Goal: Task Accomplishment & Management: Use online tool/utility

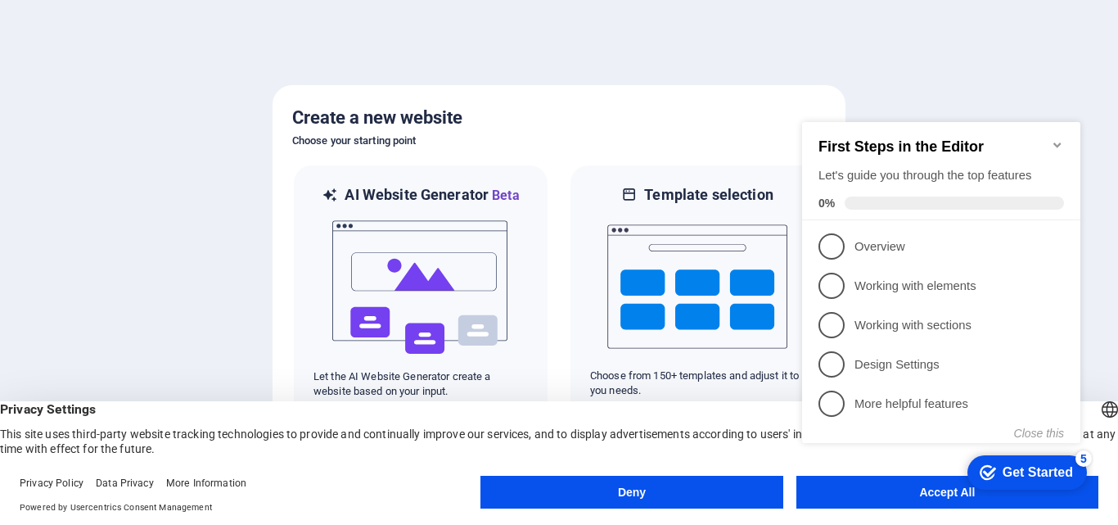
click at [848, 399] on link "5 More helpful features - incomplete" at bounding box center [940, 403] width 245 height 26
click at [848, 399] on div "checkmark Get Started 5 First Steps in the Editor Let's guide you through the t…" at bounding box center [944, 297] width 298 height 398
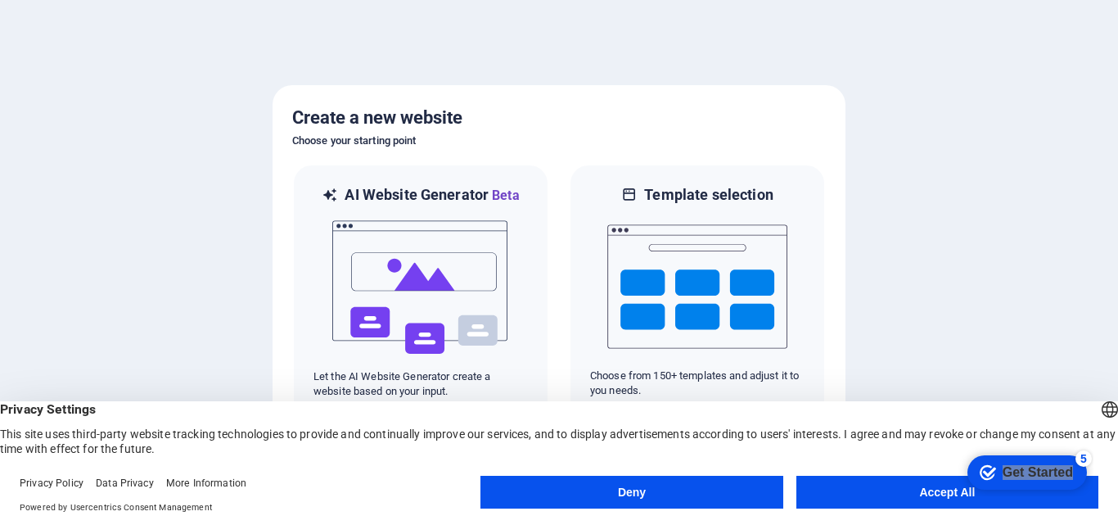
click at [848, 399] on div "checkmark Get Started 5 First Steps in the Editor Let's guide you through the t…" at bounding box center [944, 297] width 298 height 398
click at [852, 485] on button "Accept All" at bounding box center [947, 491] width 302 height 33
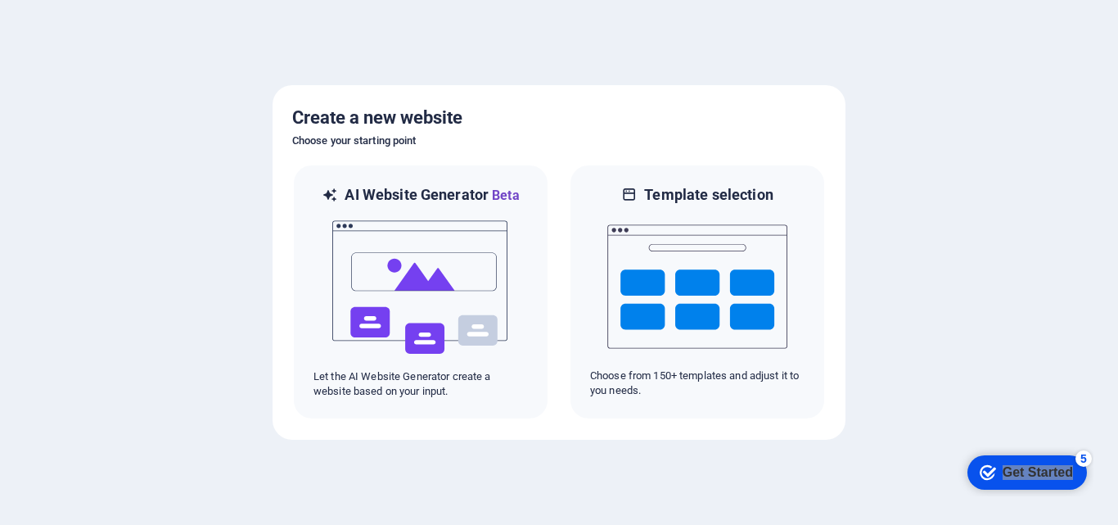
click at [1052, 473] on div "Get Started" at bounding box center [1037, 472] width 70 height 15
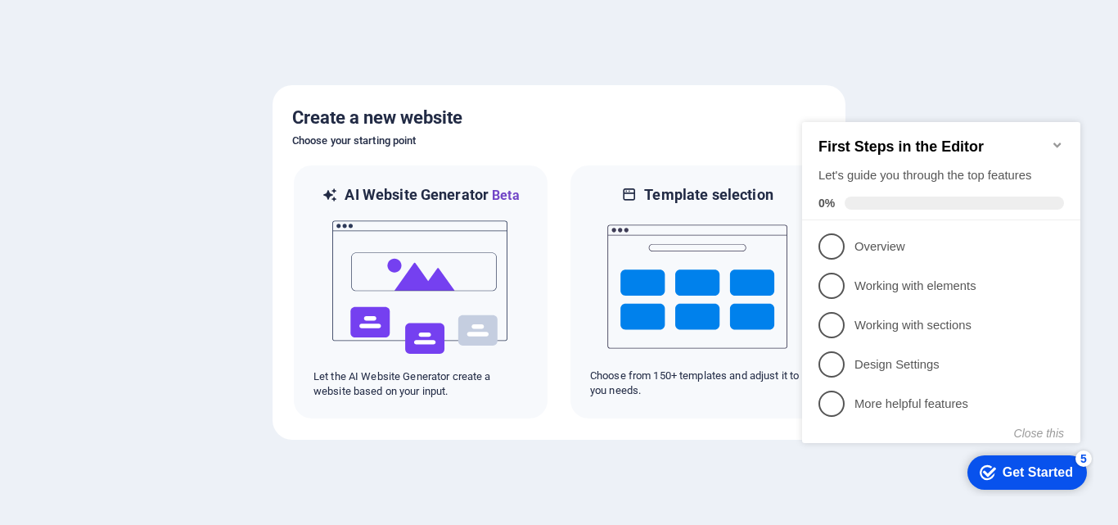
click at [899, 390] on link "5 More helpful features - incomplete" at bounding box center [940, 403] width 245 height 26
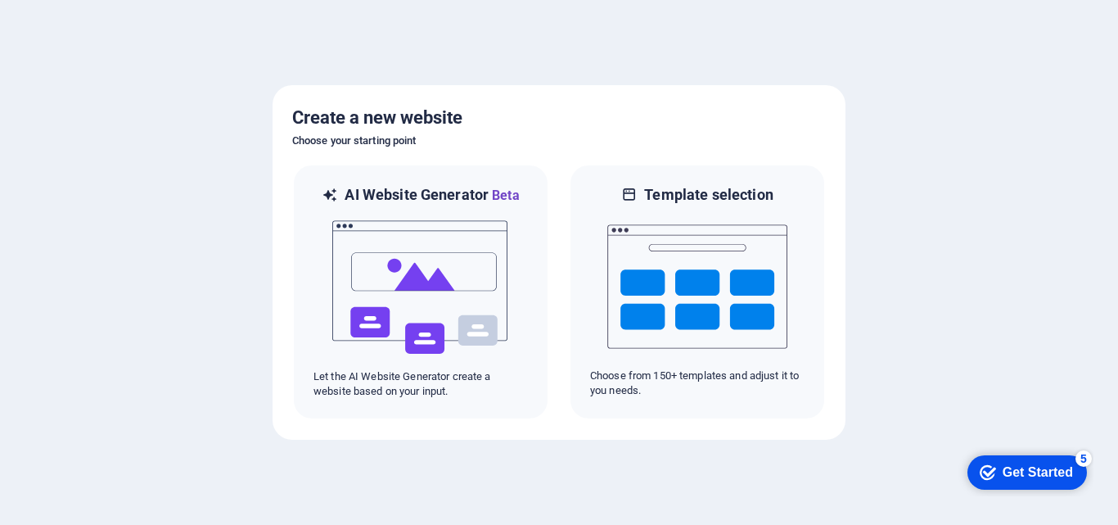
click at [994, 466] on div "checkmark Get Started 5" at bounding box center [1025, 472] width 93 height 16
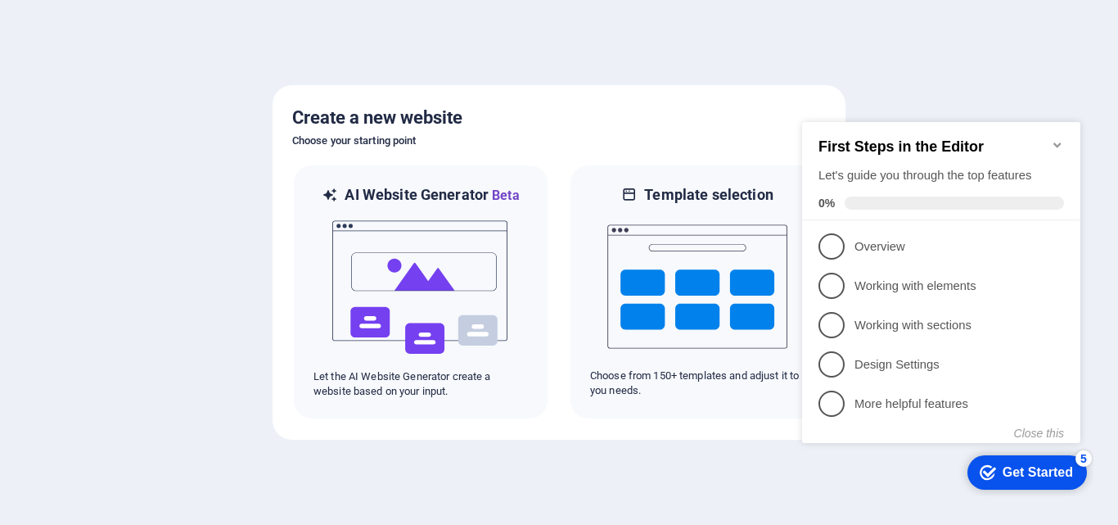
click at [952, 369] on p "Design Settings - incomplete" at bounding box center [952, 364] width 196 height 17
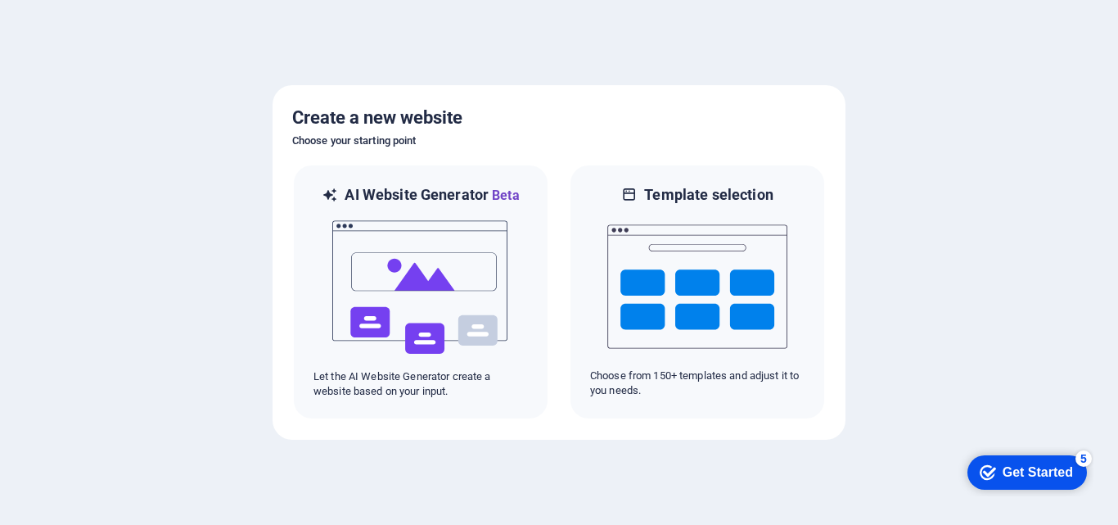
click at [1073, 480] on div "Get Started" at bounding box center [1037, 472] width 70 height 15
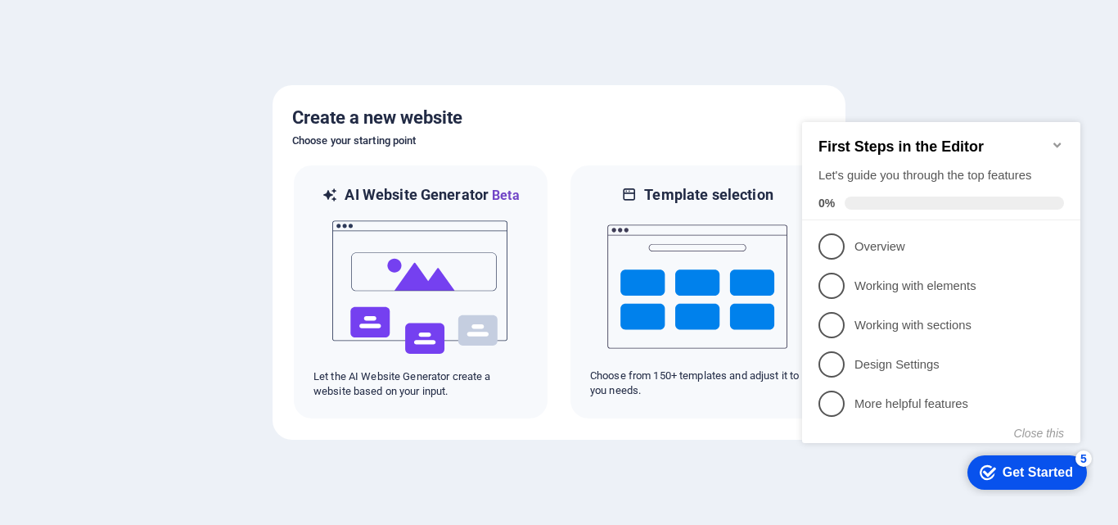
click at [821, 397] on span "5" at bounding box center [831, 403] width 26 height 26
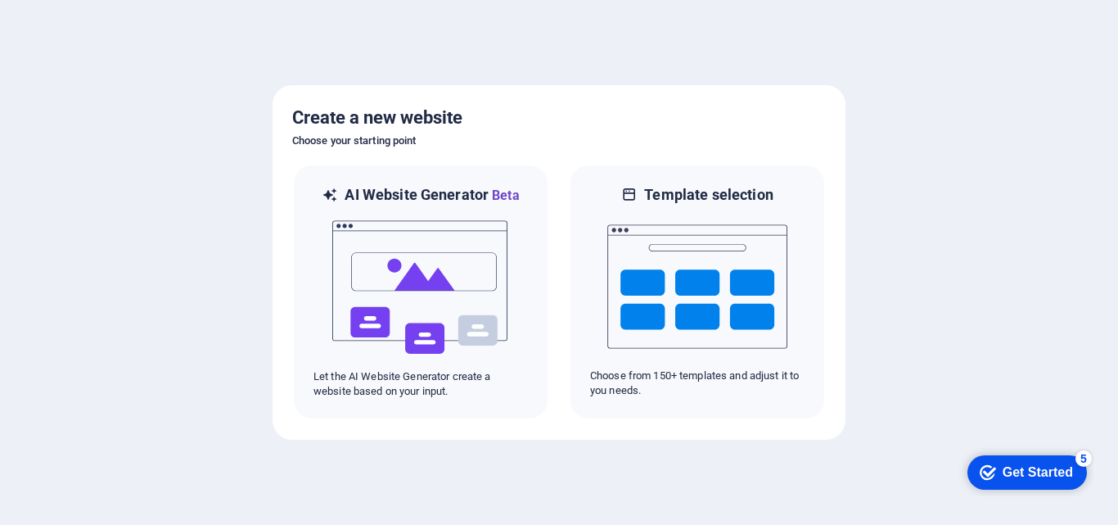
click at [1030, 466] on div "Get Started" at bounding box center [1037, 472] width 70 height 15
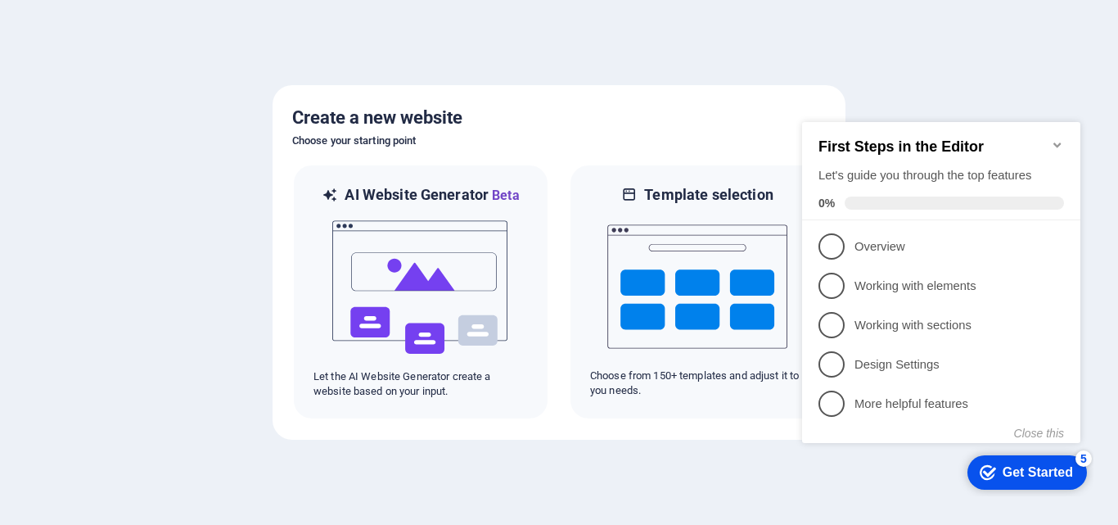
click at [576, 70] on div at bounding box center [559, 262] width 1118 height 525
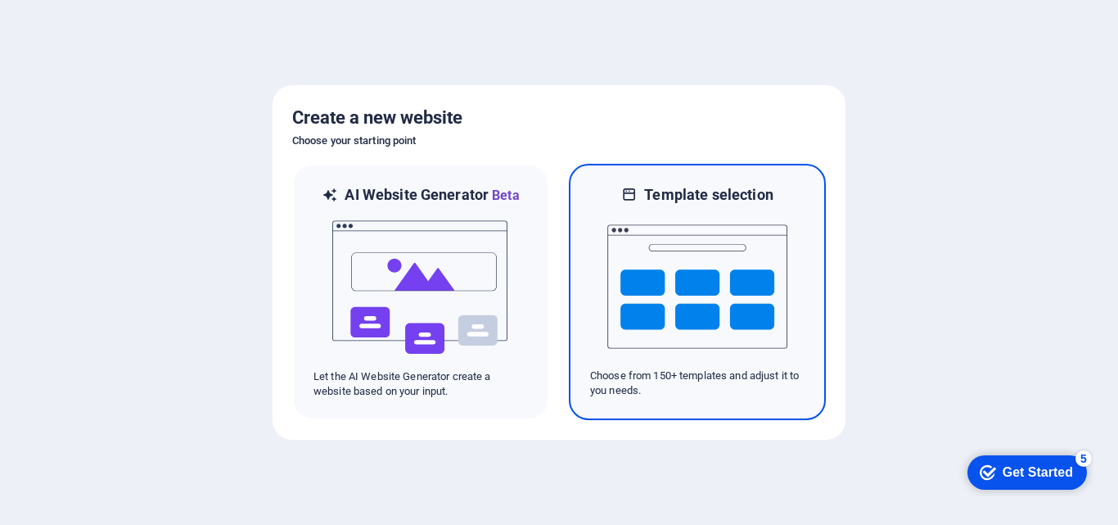
click at [667, 251] on img at bounding box center [697, 287] width 180 height 164
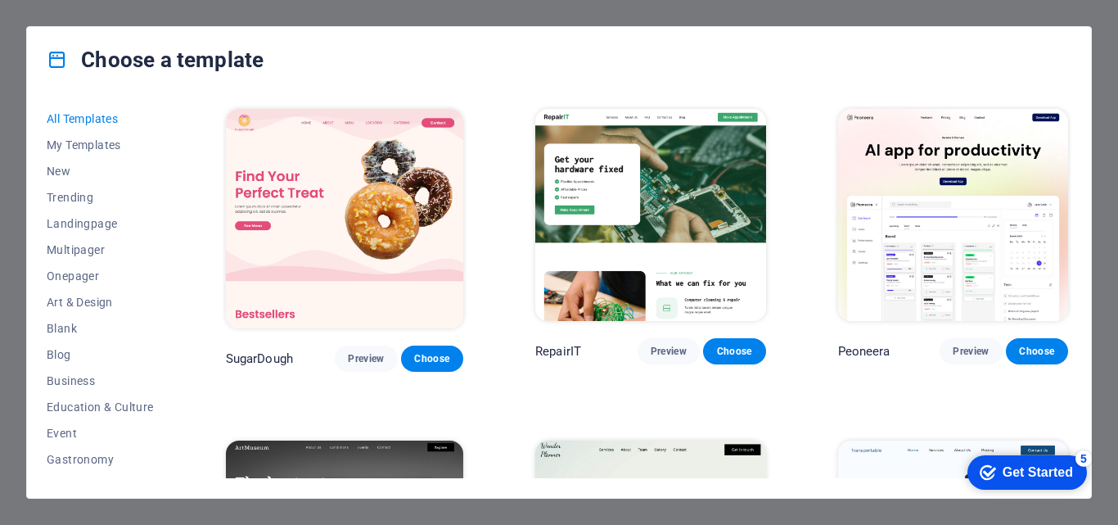
click at [89, 166] on span "New" at bounding box center [100, 170] width 107 height 13
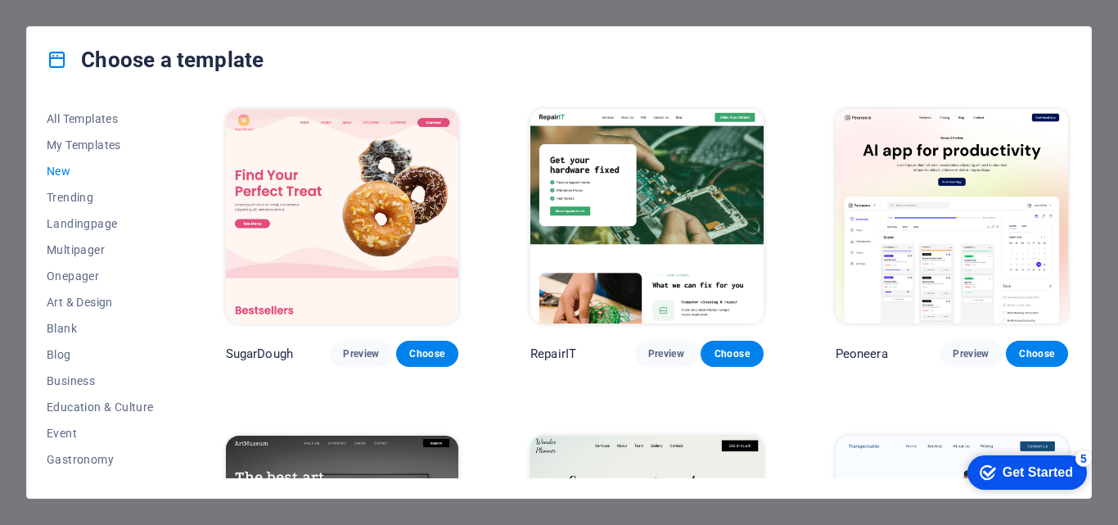
click at [74, 169] on span "New" at bounding box center [100, 170] width 107 height 13
click at [71, 169] on span "New" at bounding box center [100, 170] width 107 height 13
click at [66, 169] on span "New" at bounding box center [100, 170] width 107 height 13
click at [97, 209] on button "Trending" at bounding box center [100, 197] width 107 height 26
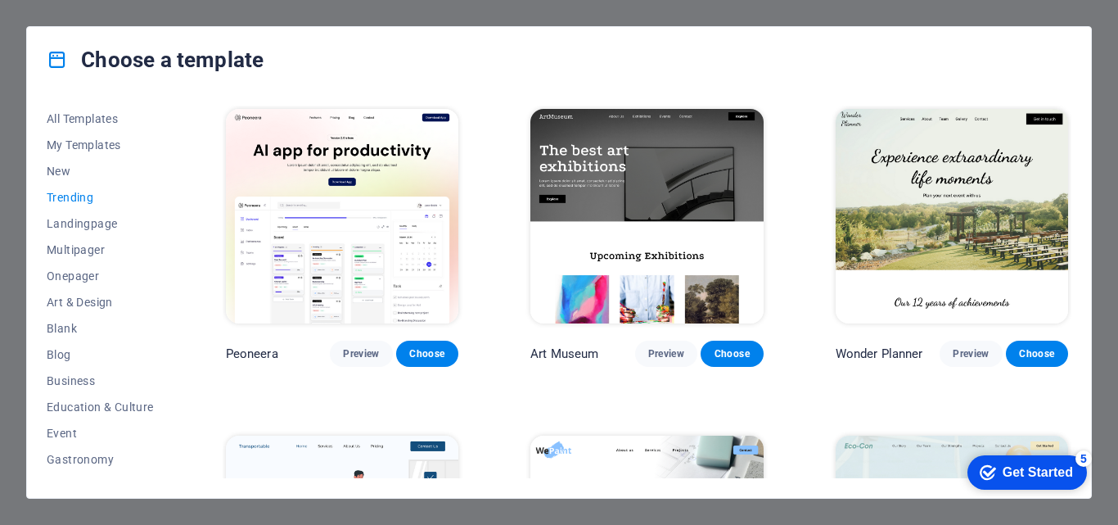
click at [71, 186] on button "Trending" at bounding box center [100, 197] width 107 height 26
click at [65, 180] on button "New" at bounding box center [100, 171] width 107 height 26
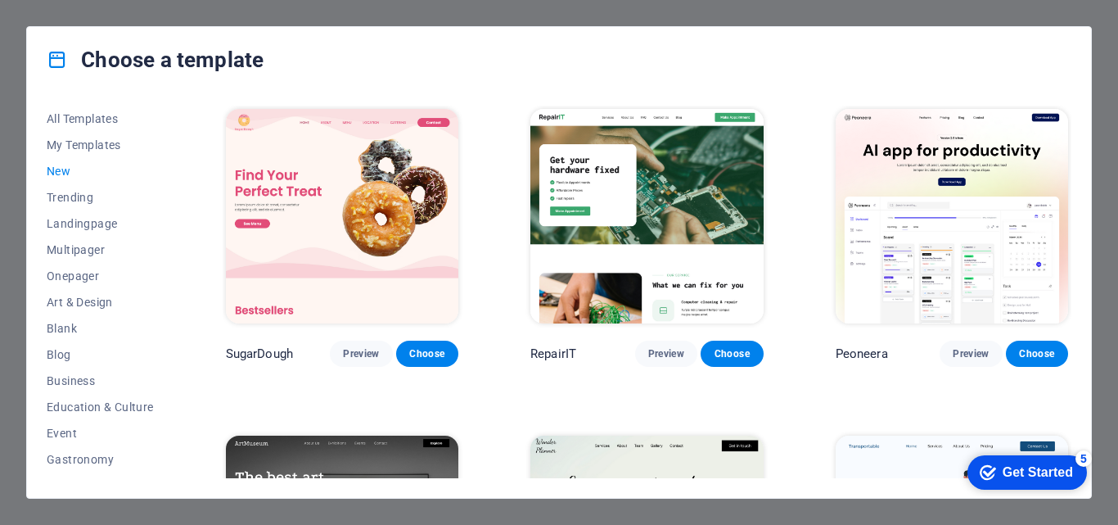
click at [70, 193] on span "Trending" at bounding box center [100, 197] width 107 height 13
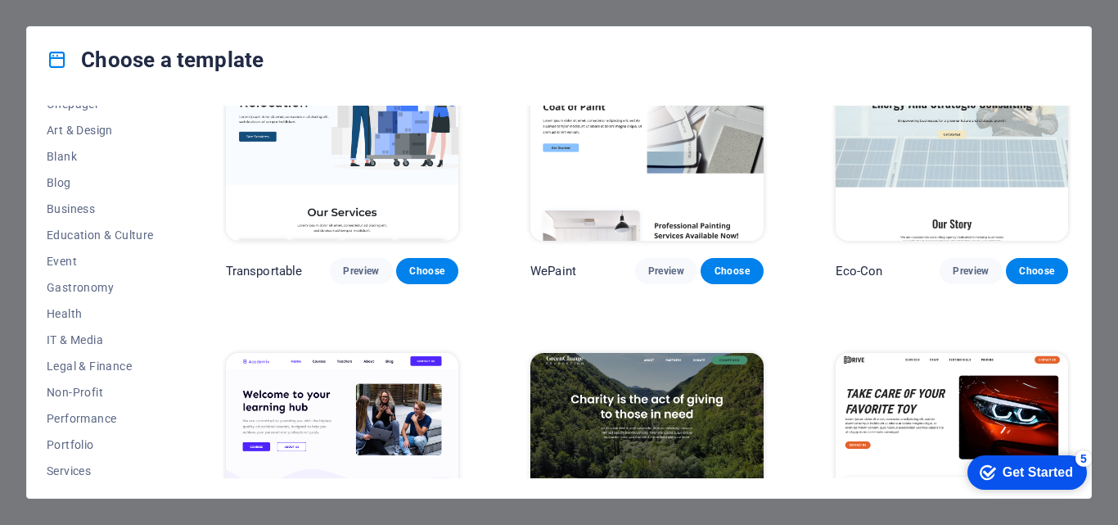
scroll to position [200, 0]
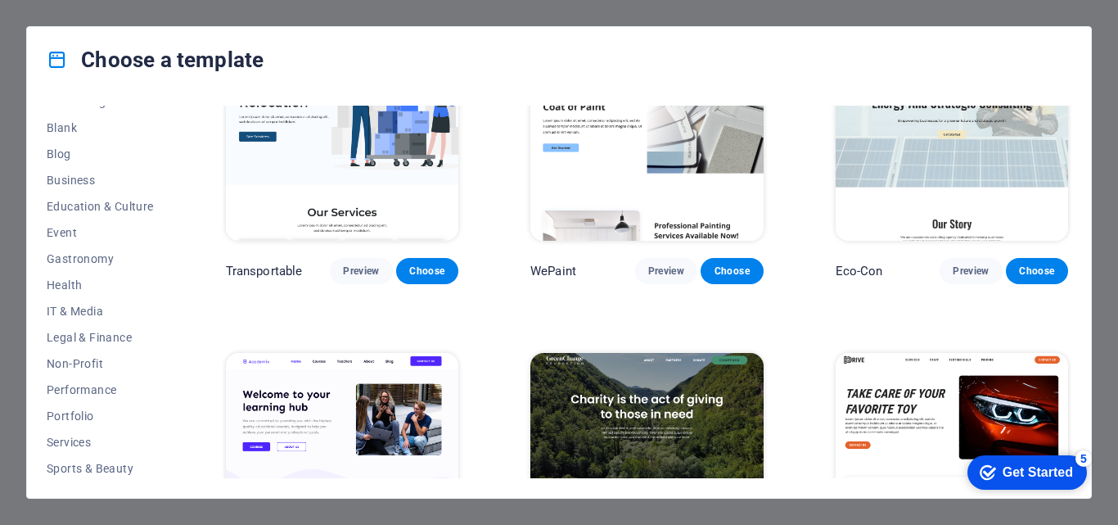
click at [122, 198] on button "Education & Culture" at bounding box center [100, 206] width 107 height 26
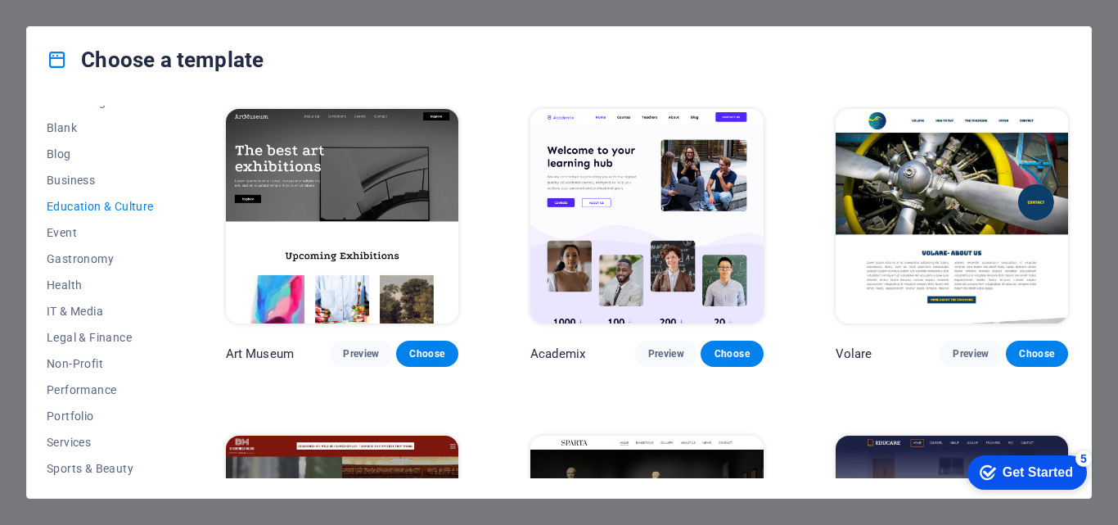
click at [122, 198] on button "Education & Culture" at bounding box center [100, 206] width 107 height 26
click at [331, 184] on img at bounding box center [342, 216] width 232 height 214
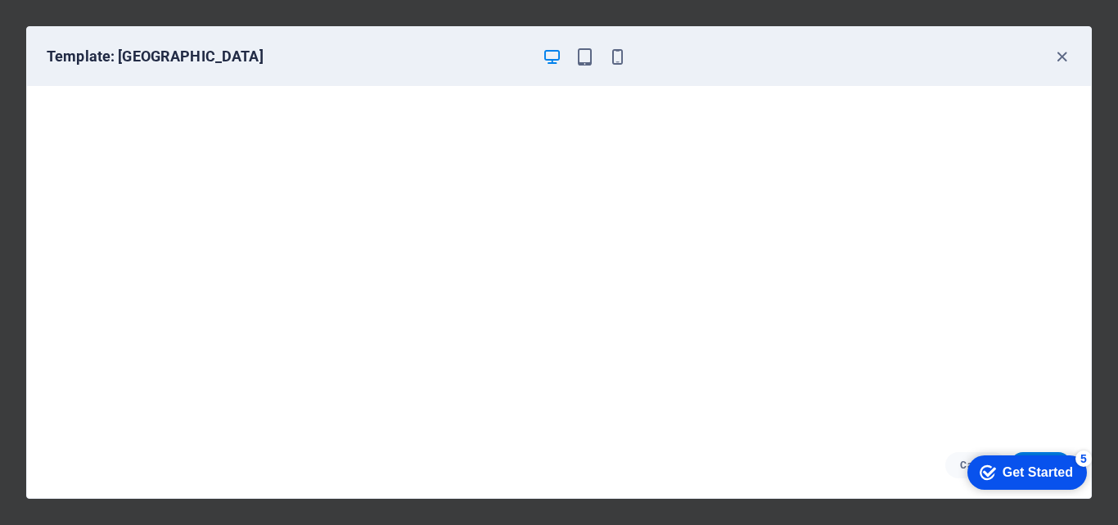
click at [583, 58] on icon "button" at bounding box center [584, 56] width 19 height 19
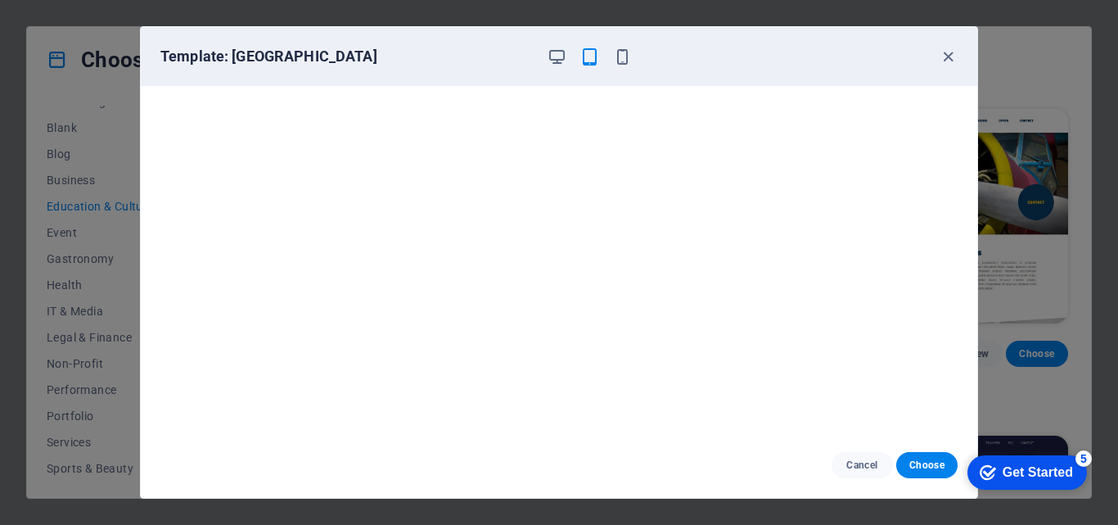
click at [619, 58] on icon "button" at bounding box center [622, 56] width 19 height 19
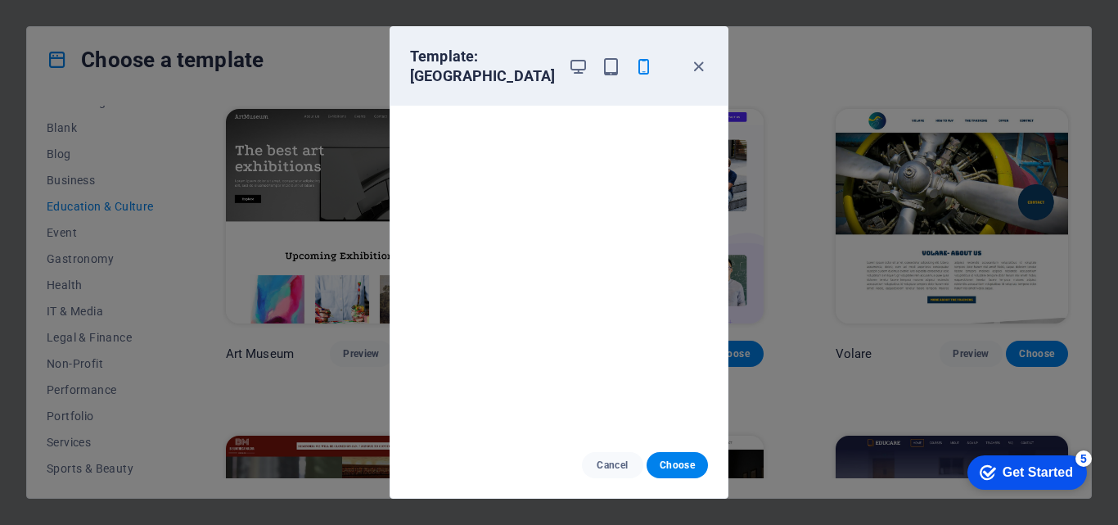
click at [570, 58] on icon "button" at bounding box center [578, 66] width 19 height 19
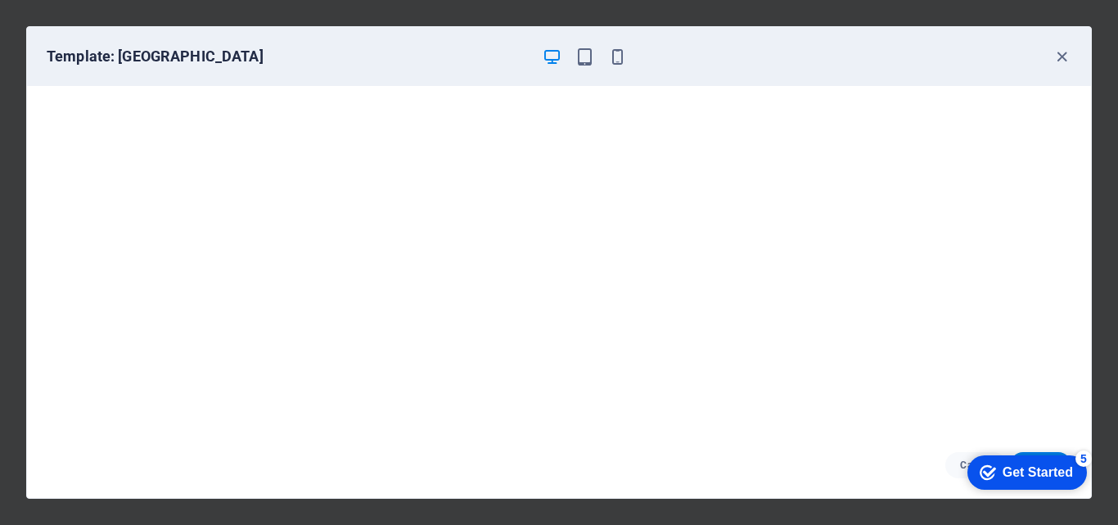
click at [1062, 54] on icon "button" at bounding box center [1061, 56] width 19 height 19
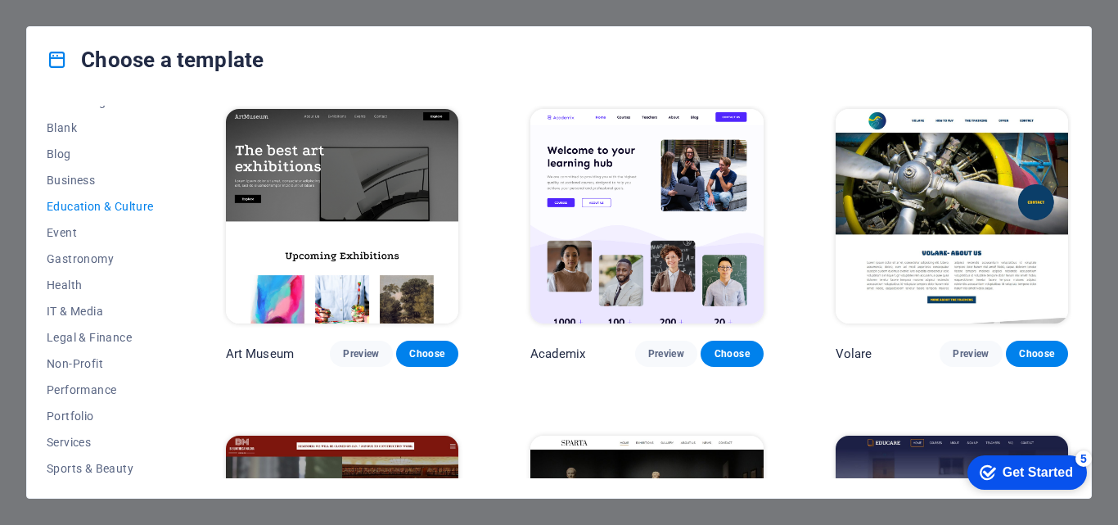
click at [365, 344] on button "Preview" at bounding box center [361, 353] width 62 height 26
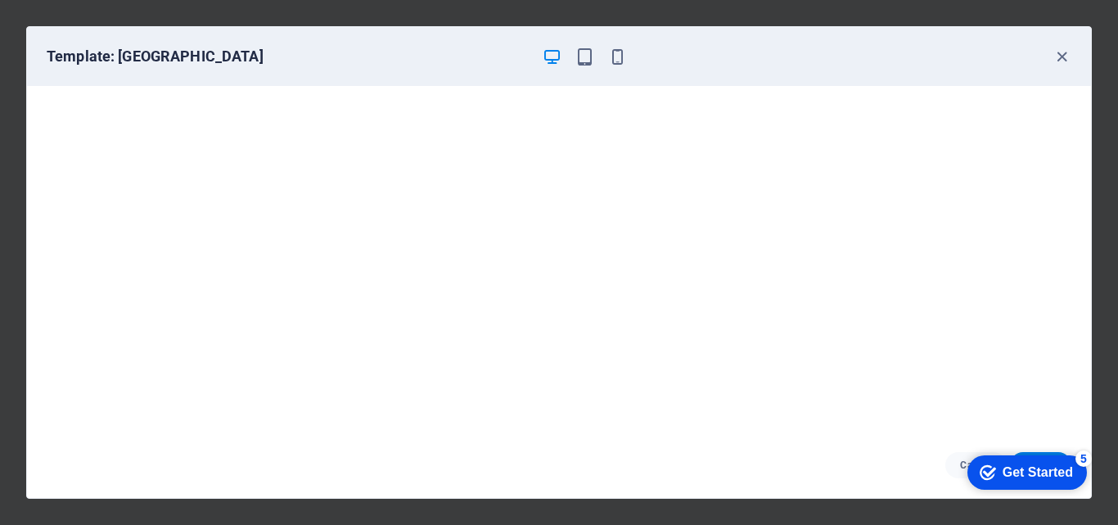
click at [1064, 68] on div "Template: Art Museum" at bounding box center [559, 56] width 1064 height 59
click at [1062, 61] on icon "button" at bounding box center [1061, 56] width 19 height 19
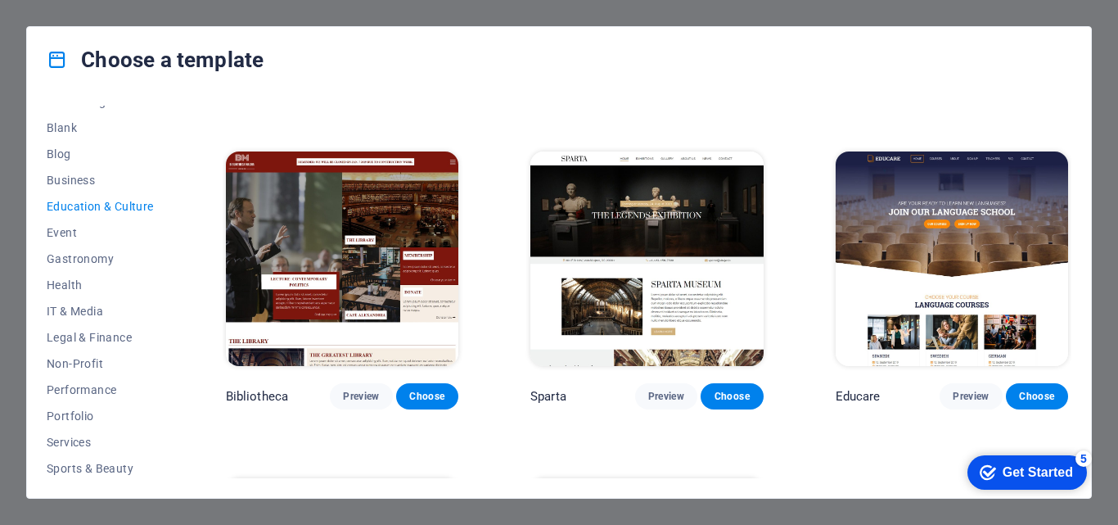
scroll to position [536, 0]
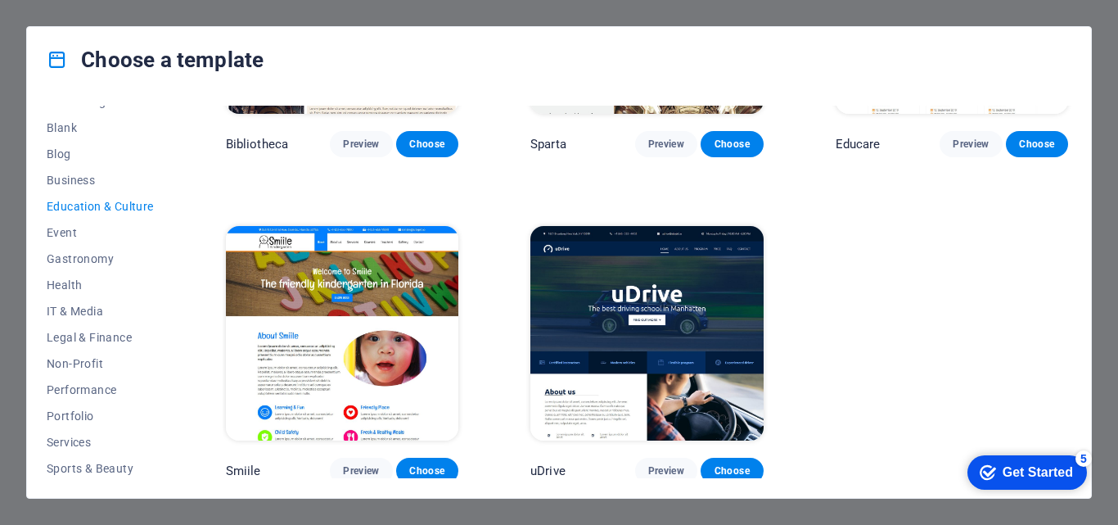
click at [344, 457] on button "Preview" at bounding box center [361, 470] width 62 height 26
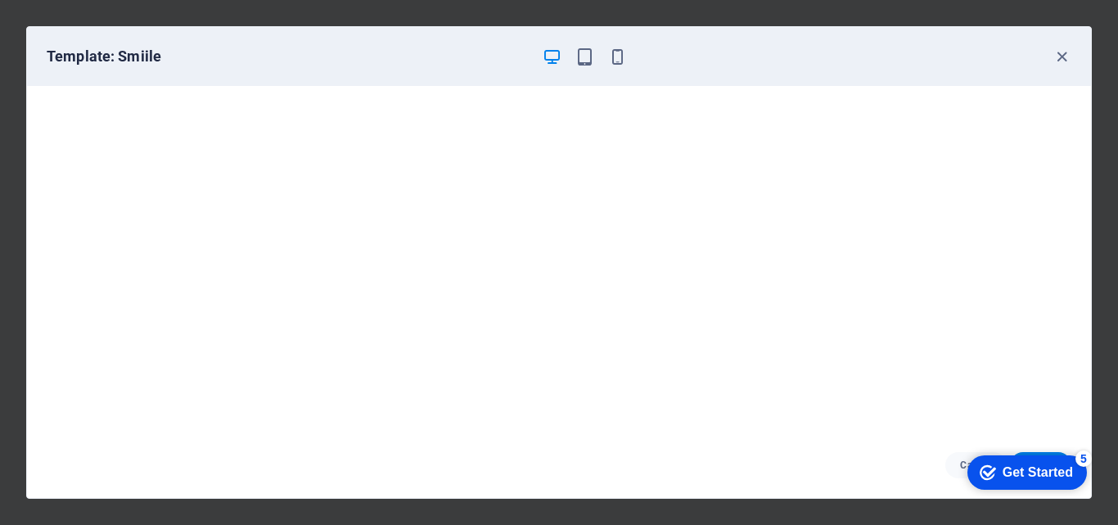
click at [1066, 63] on icon "button" at bounding box center [1061, 56] width 19 height 19
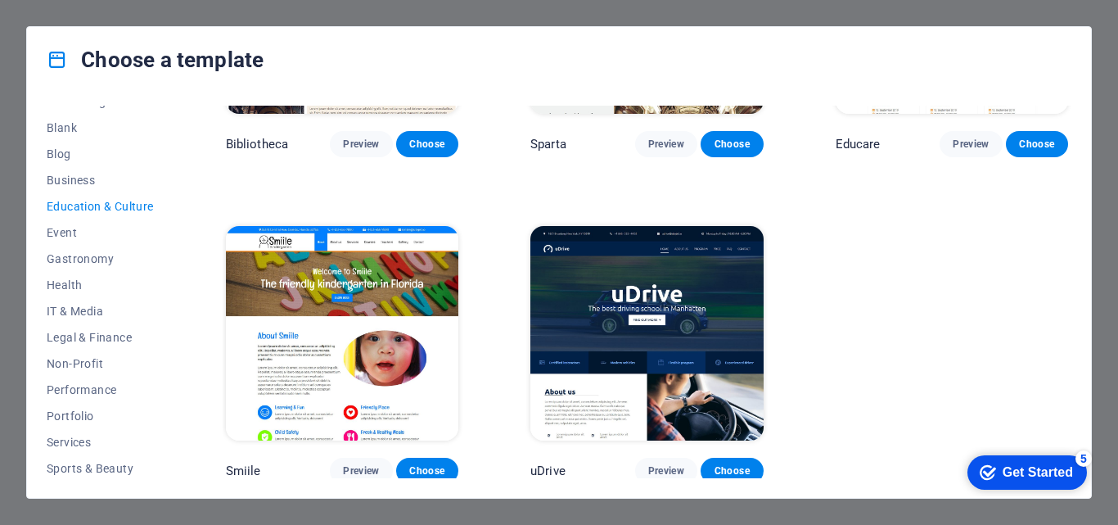
click at [327, 267] on img at bounding box center [342, 333] width 232 height 214
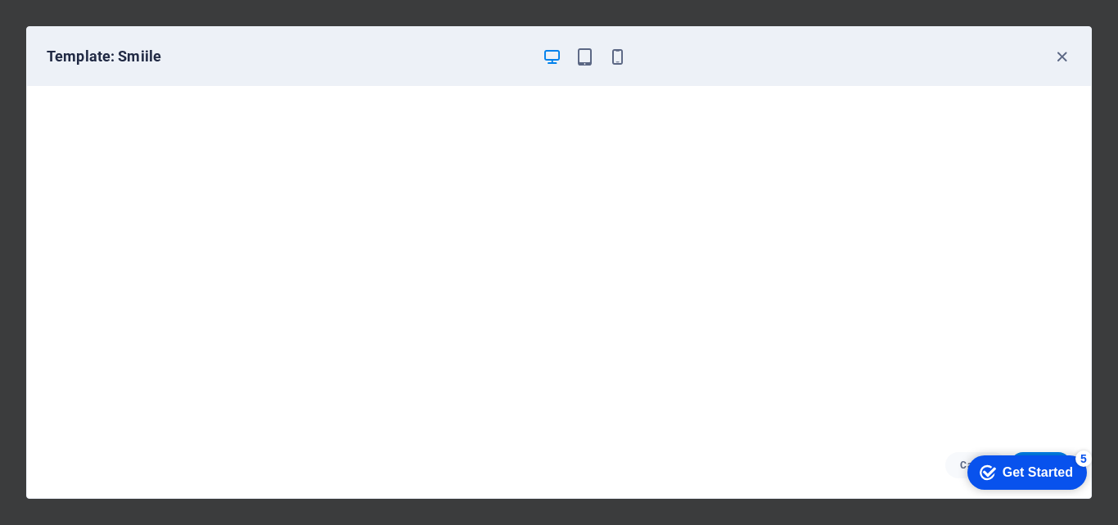
drag, startPoint x: 1060, startPoint y: 461, endPoint x: 909, endPoint y: 445, distance: 152.2
click at [954, 447] on html "checkmark Get Started 5 First Steps in the Editor Let's guide you through the t…" at bounding box center [1023, 471] width 139 height 49
click at [950, 462] on button "Cancel" at bounding box center [975, 465] width 61 height 26
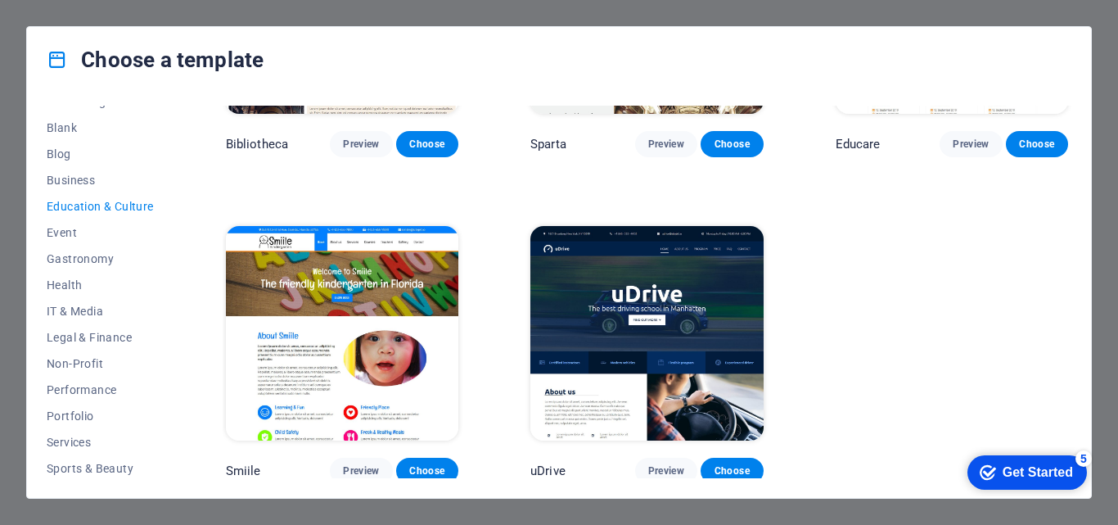
click at [396, 394] on img at bounding box center [342, 333] width 232 height 214
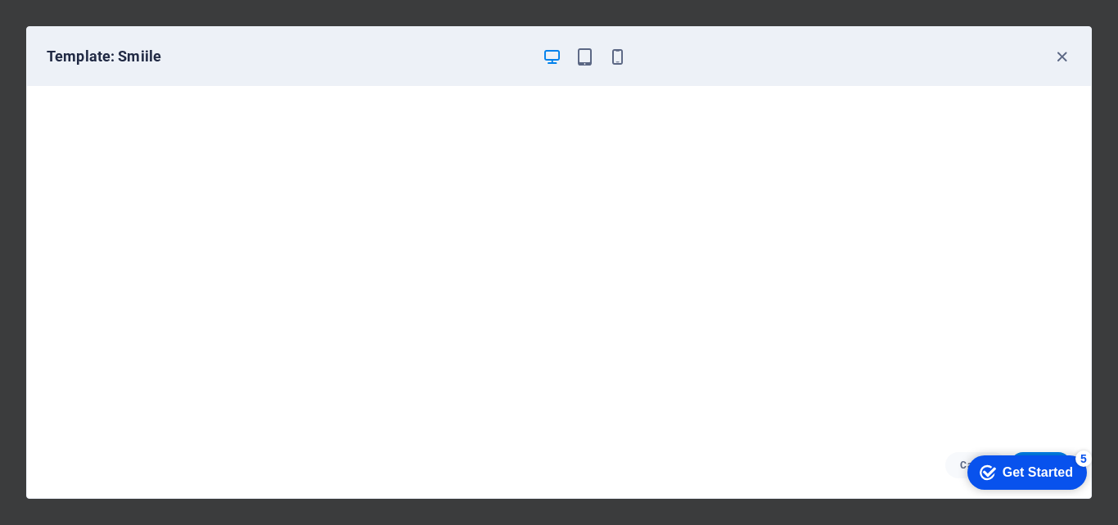
click at [1064, 461] on div "checkmark Get Started 5" at bounding box center [1026, 472] width 119 height 34
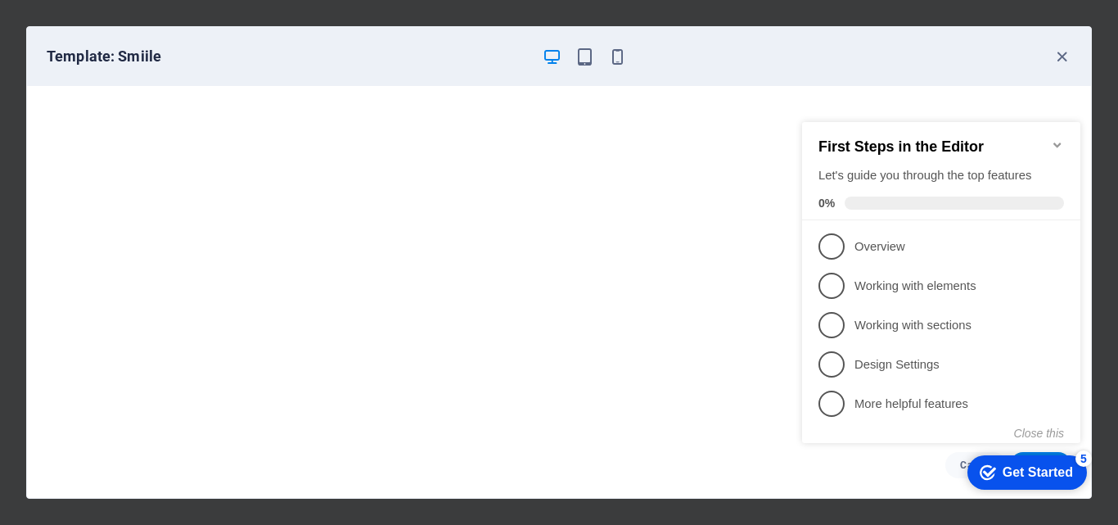
click at [931, 395] on p "More helpful features - incomplete" at bounding box center [952, 403] width 196 height 17
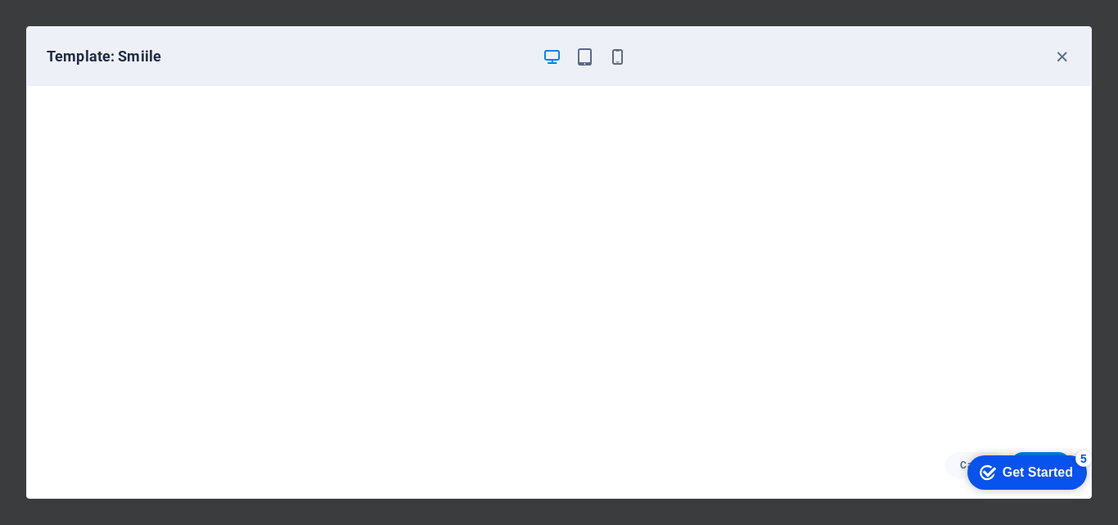
drag, startPoint x: 1204, startPoint y: 827, endPoint x: 1200, endPoint y: 810, distance: 17.7
click at [1073, 480] on div "Get Started" at bounding box center [1037, 472] width 70 height 15
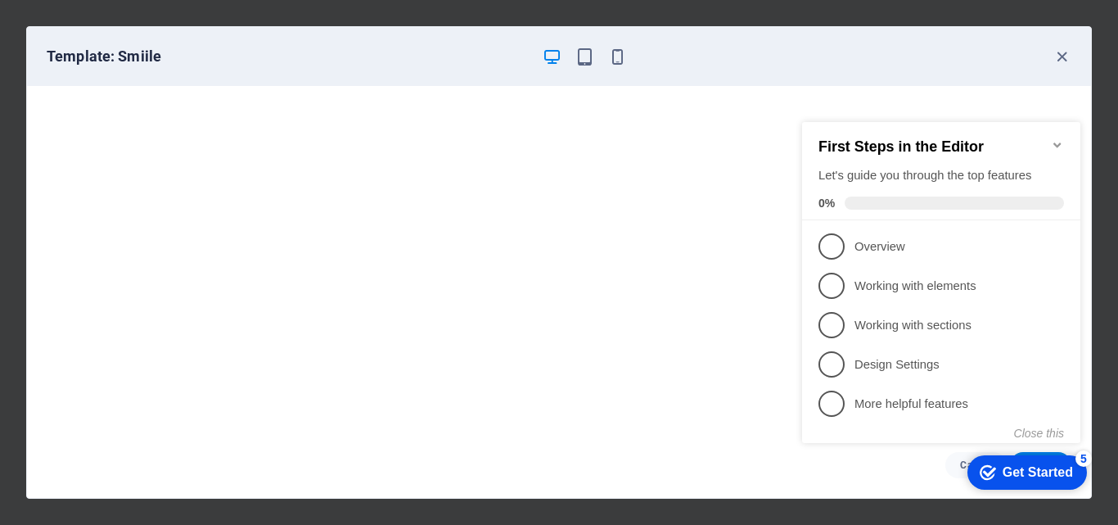
click at [1044, 431] on button "Close this" at bounding box center [1039, 432] width 50 height 13
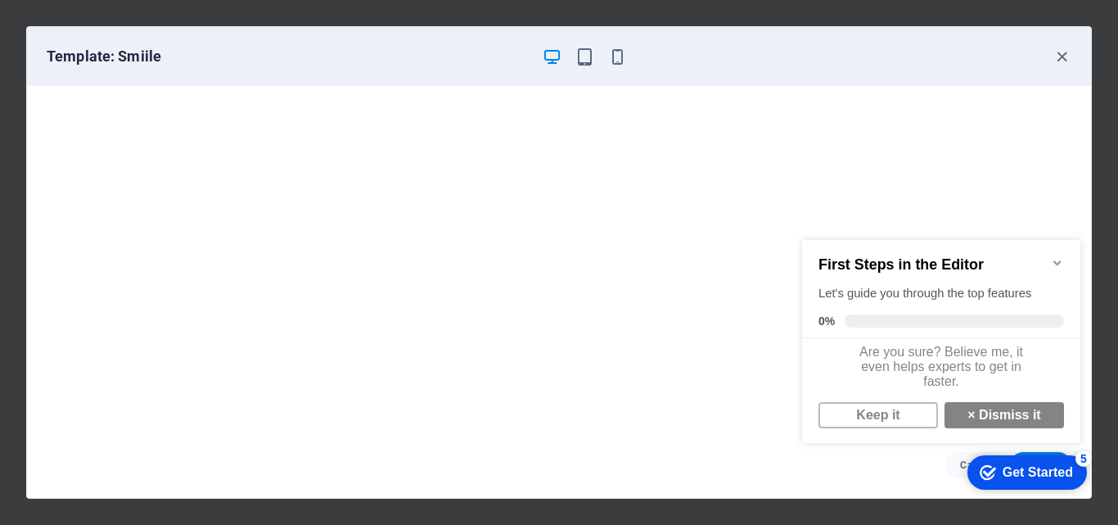
click at [1044, 465] on div "Get Started" at bounding box center [1037, 472] width 70 height 15
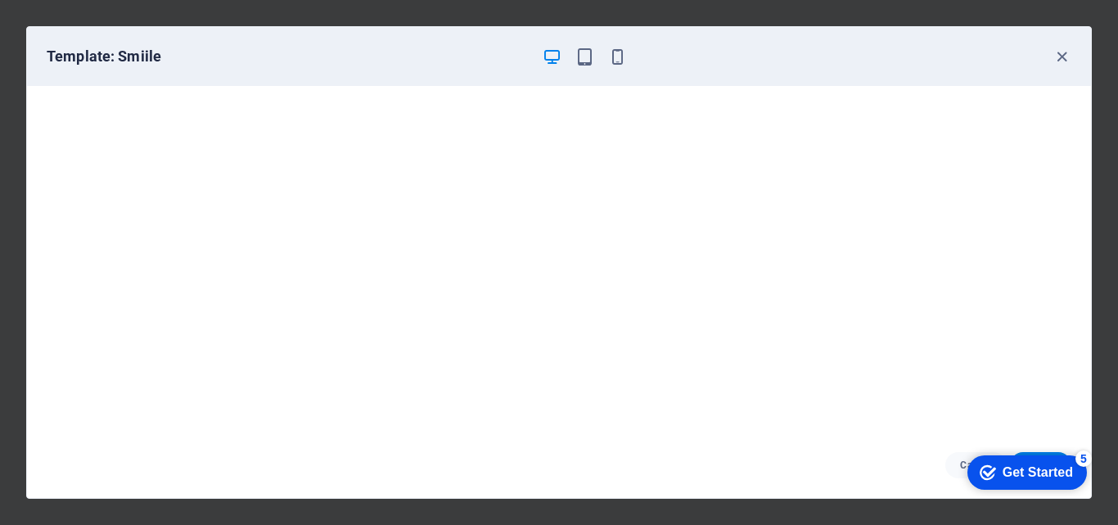
click at [1073, 480] on div "Get Started" at bounding box center [1037, 472] width 70 height 15
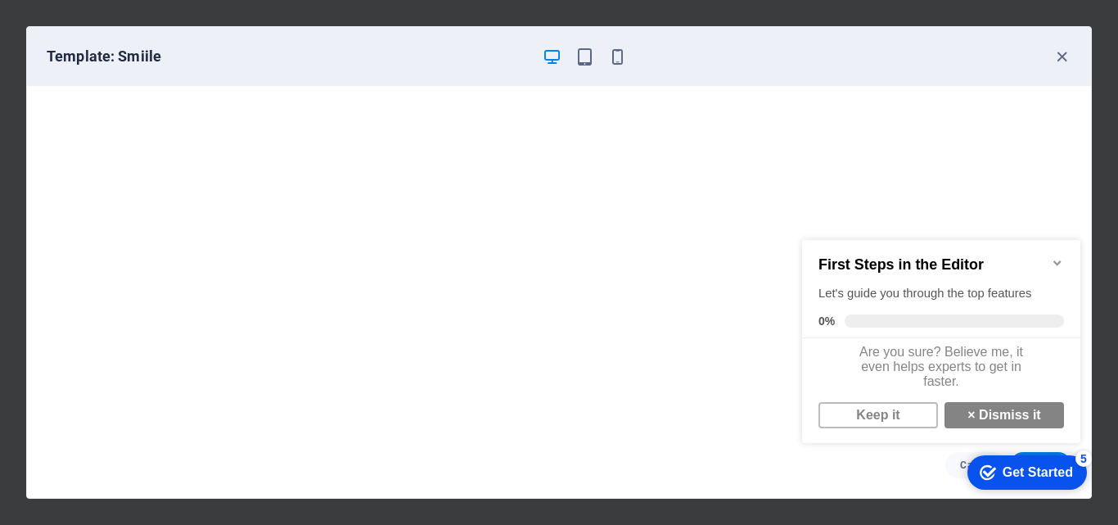
click at [916, 425] on link "Keep it" at bounding box center [877, 415] width 119 height 26
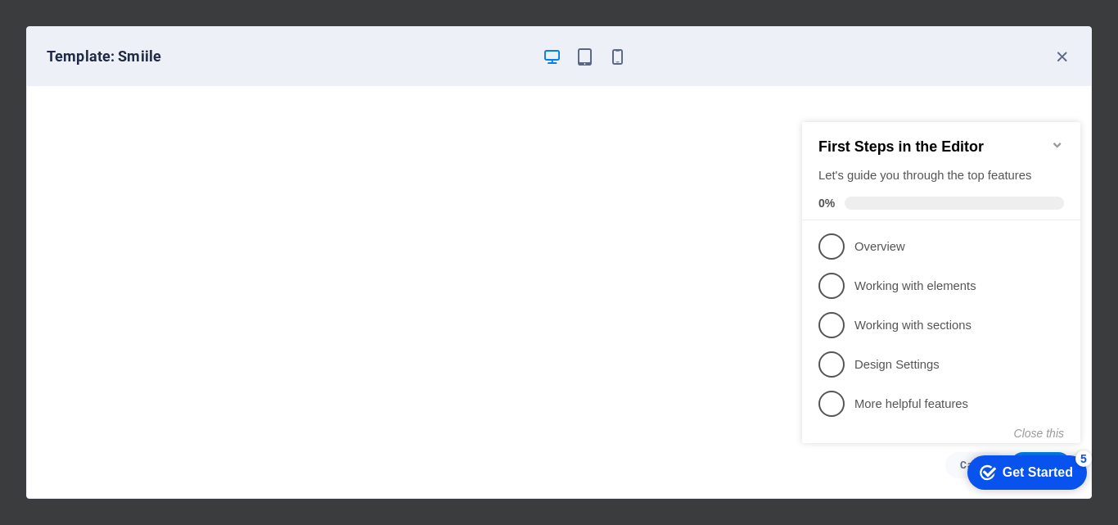
click at [1048, 399] on p "More helpful features - incomplete" at bounding box center [952, 403] width 196 height 17
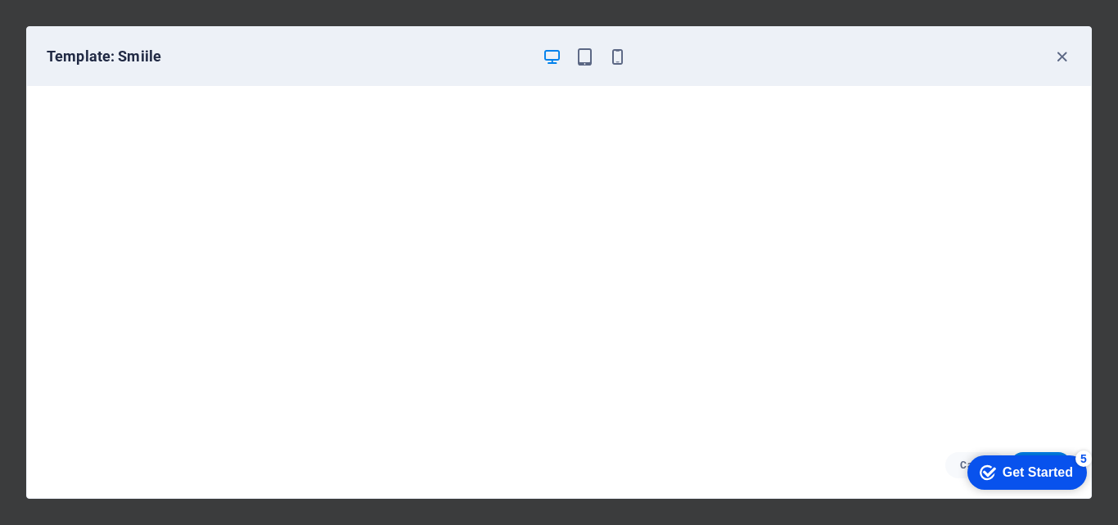
click at [1019, 460] on div "checkmark Get Started 5" at bounding box center [1026, 472] width 119 height 34
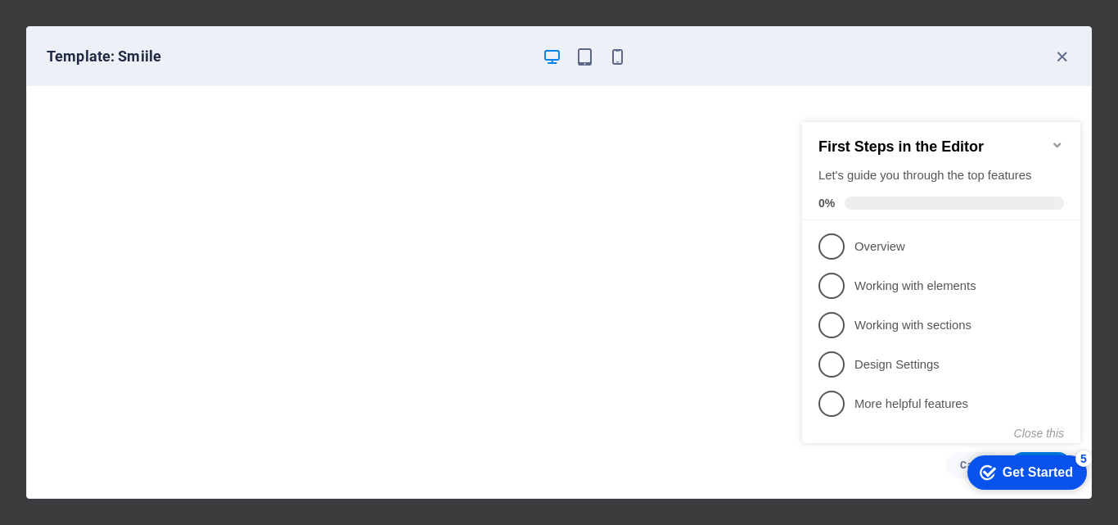
click at [1054, 396] on icon at bounding box center [1057, 402] width 13 height 13
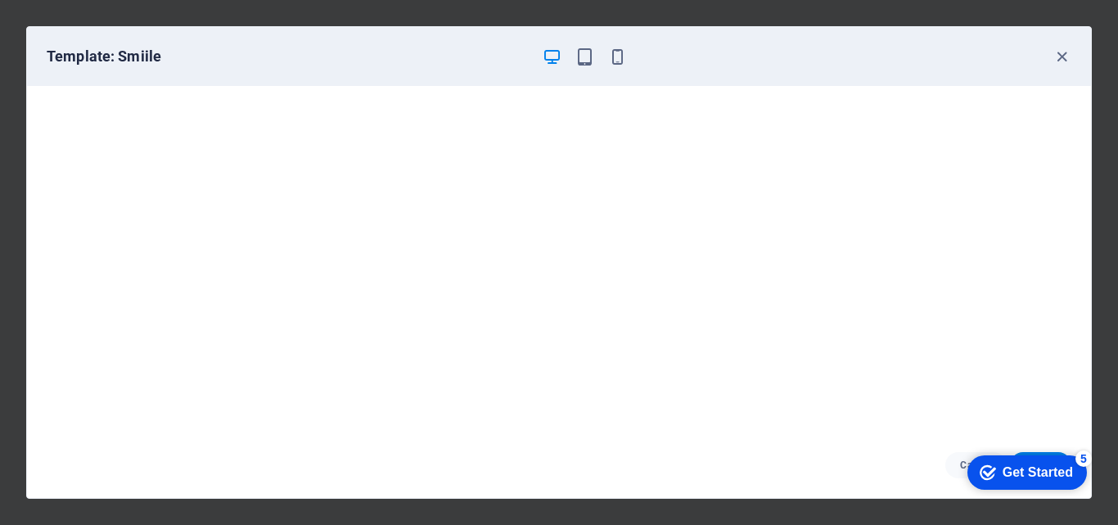
click at [1073, 480] on div "Get Started" at bounding box center [1037, 472] width 70 height 15
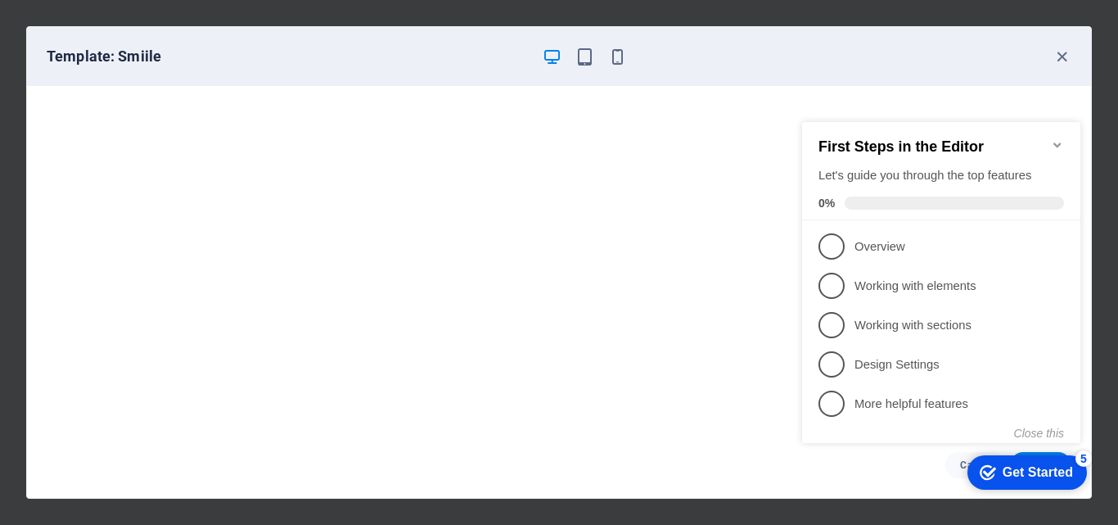
click at [835, 396] on span "5" at bounding box center [831, 403] width 26 height 26
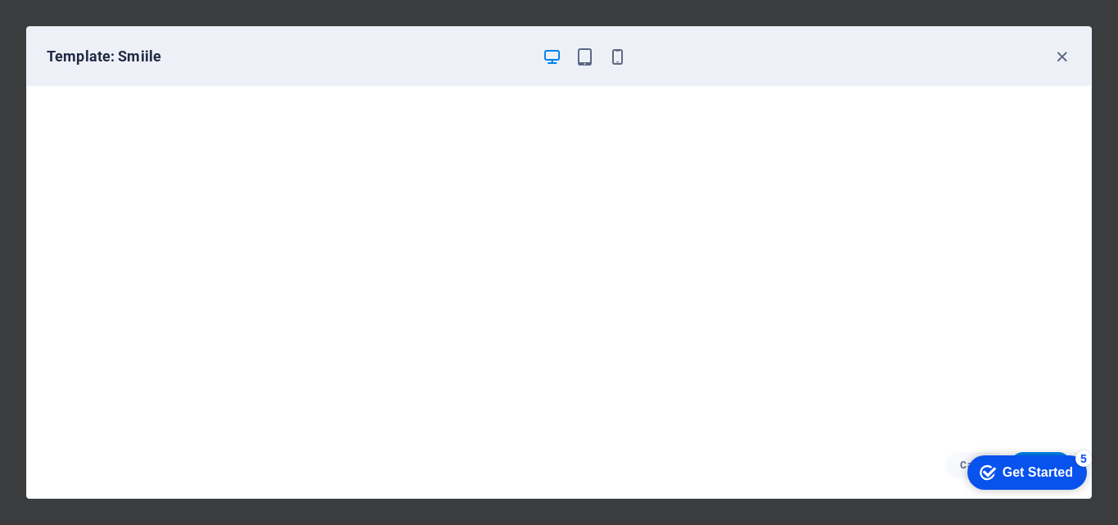
click at [1006, 461] on div "checkmark Get Started 5" at bounding box center [1026, 472] width 119 height 34
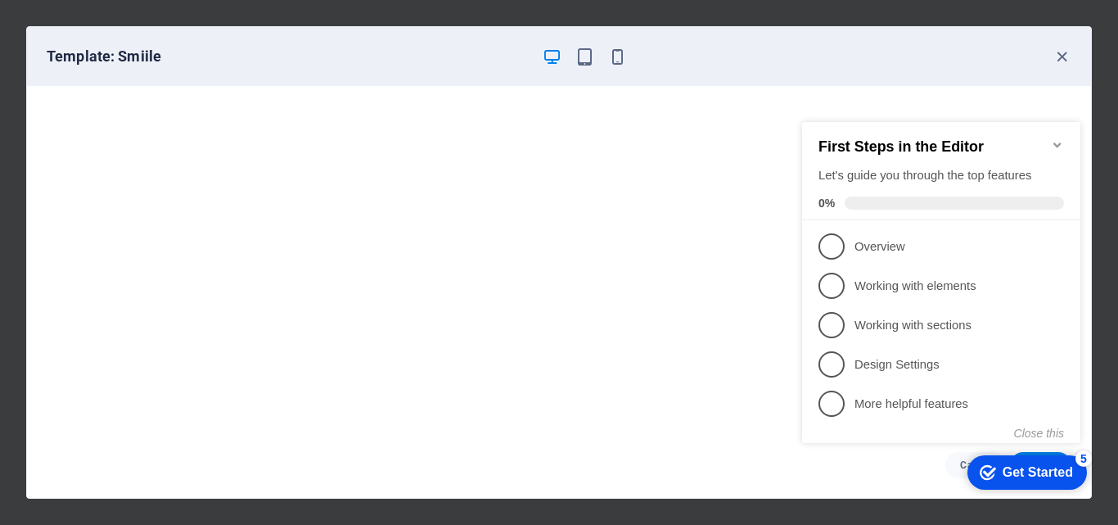
click at [835, 244] on span "1" at bounding box center [831, 246] width 26 height 26
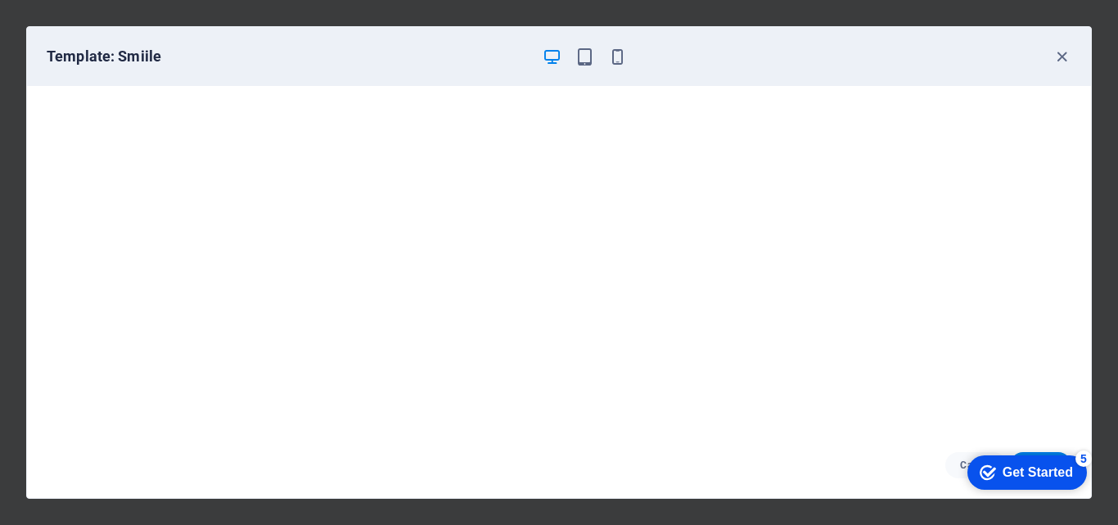
click at [1019, 466] on div "Get Started" at bounding box center [1037, 472] width 70 height 15
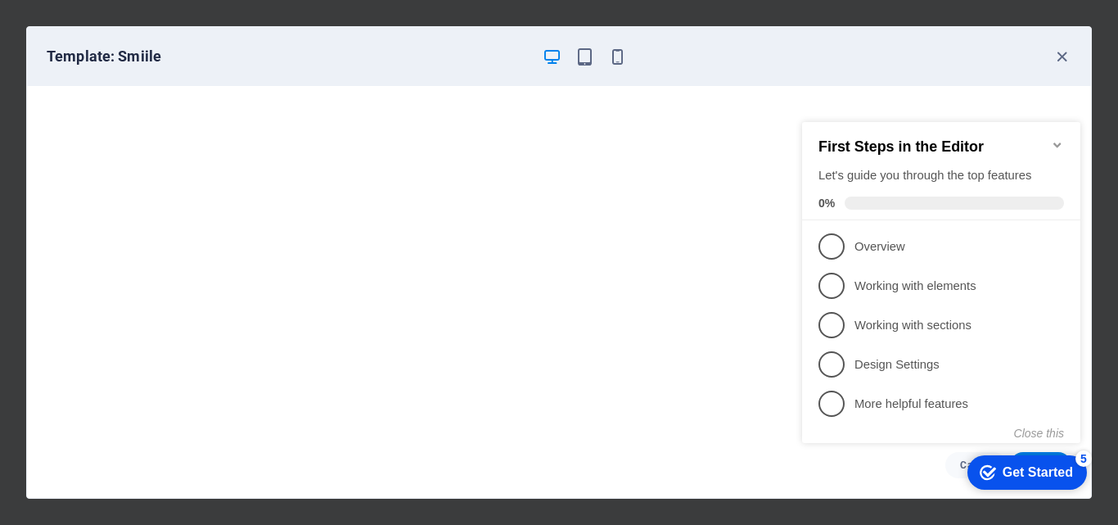
click at [901, 351] on link "4 Design Settings - incomplete" at bounding box center [940, 364] width 245 height 26
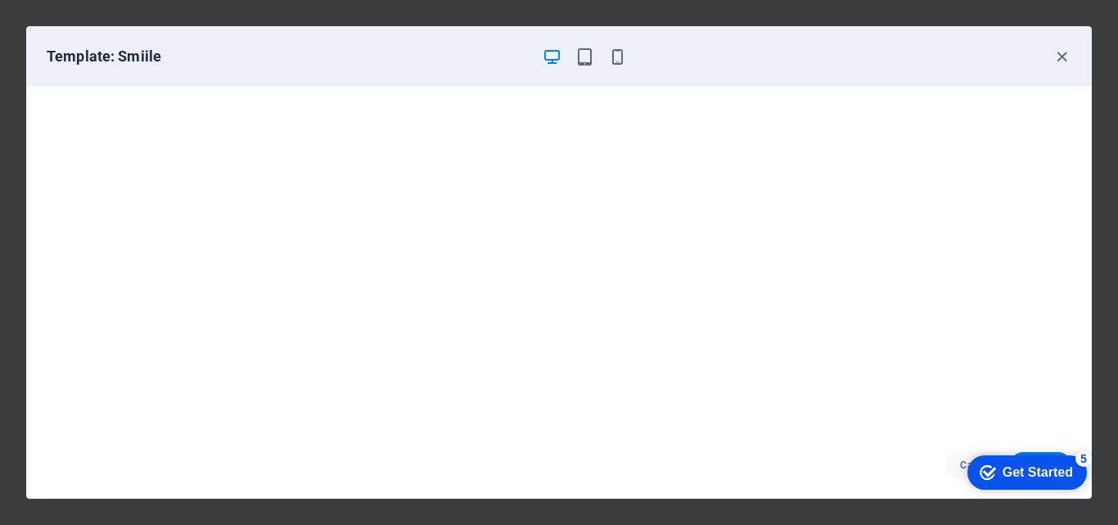
click at [1073, 480] on div "Get Started" at bounding box center [1037, 472] width 70 height 15
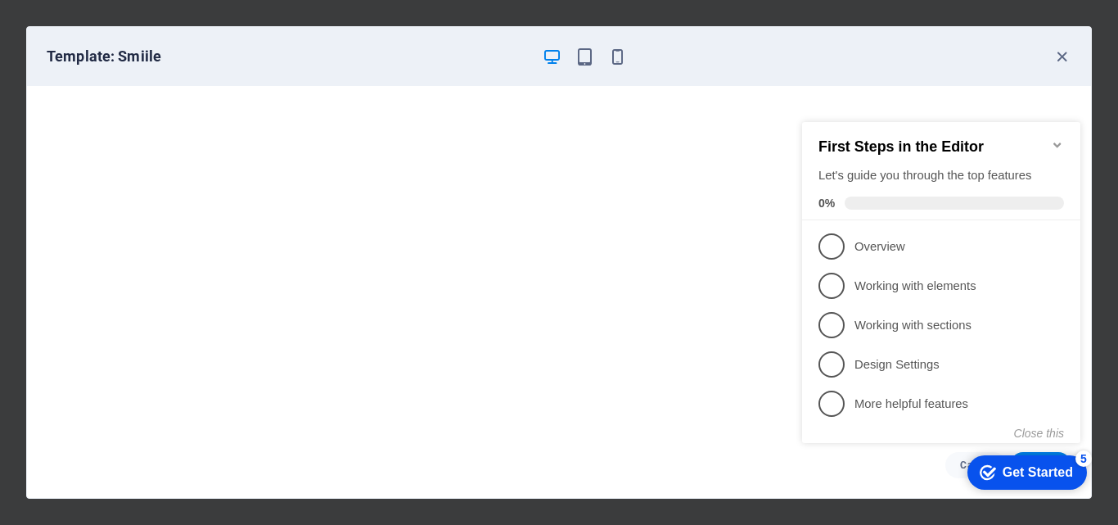
click at [1057, 364] on icon at bounding box center [1057, 363] width 13 height 13
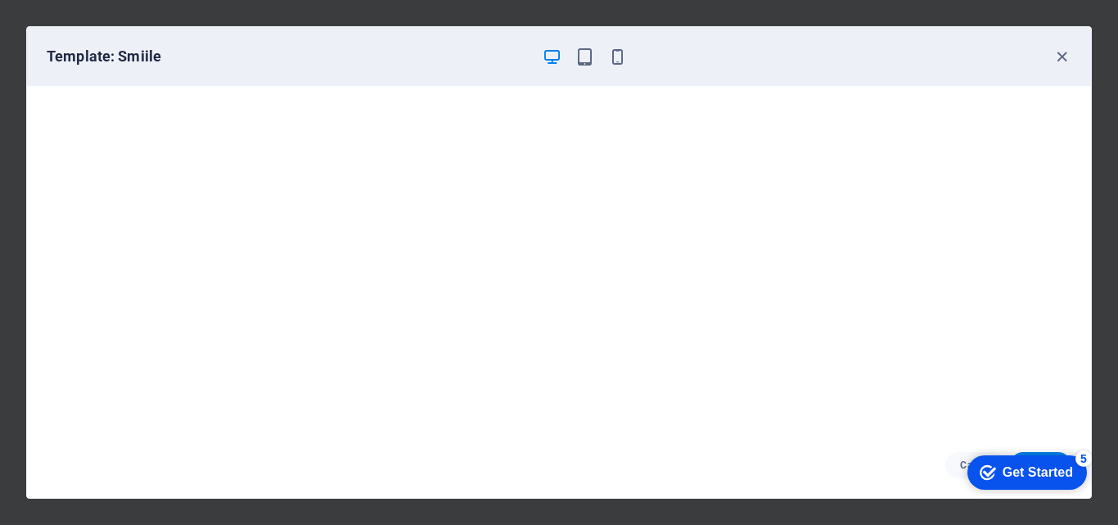
click at [1051, 447] on div "checkmark Get Started 5 First Steps in the Editor Let's guide you through the t…" at bounding box center [1023, 471] width 139 height 49
click at [1051, 455] on div "checkmark Get Started 5" at bounding box center [1026, 472] width 119 height 34
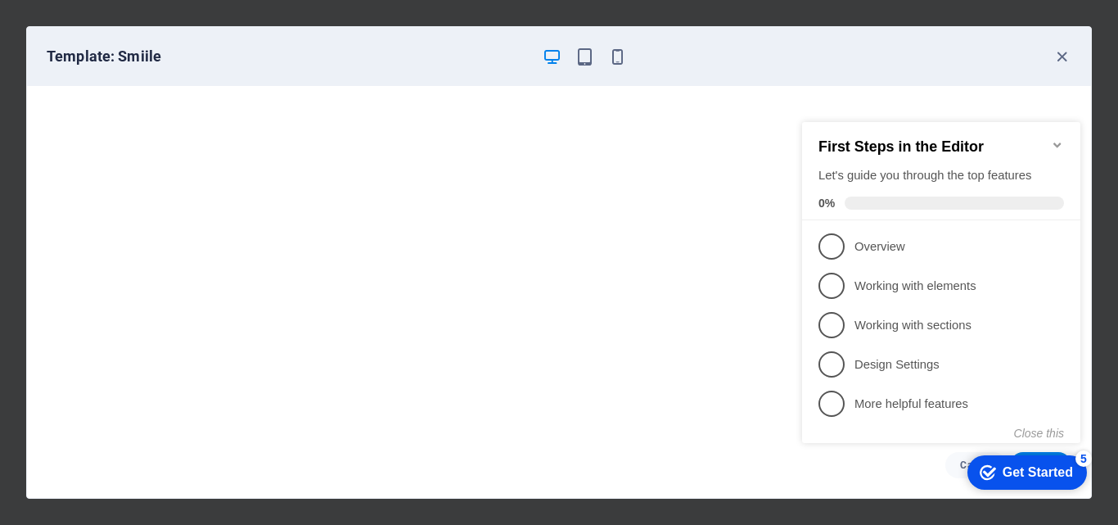
click at [1045, 428] on button "Close this" at bounding box center [1039, 432] width 50 height 13
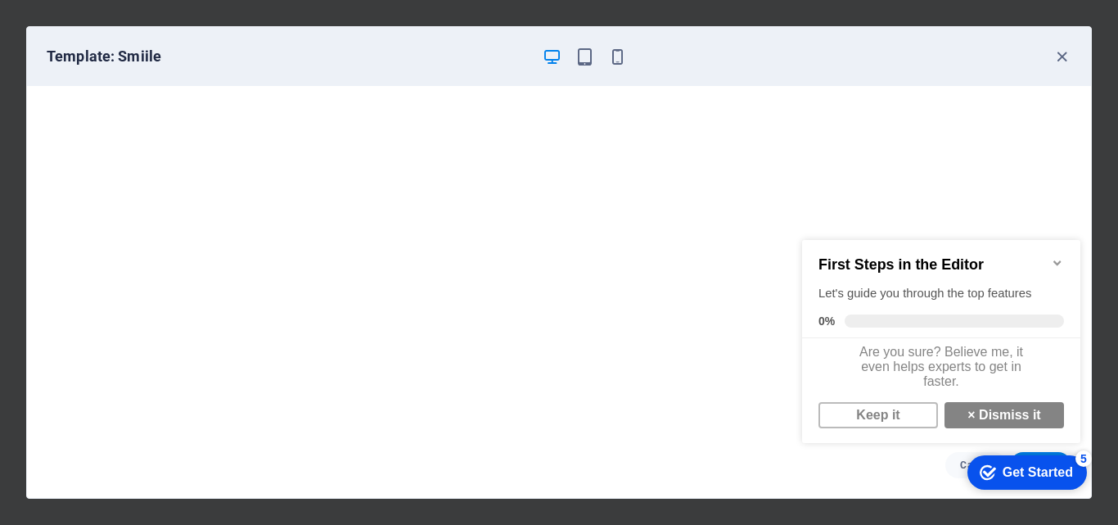
click at [974, 417] on link "× Dismiss it" at bounding box center [1003, 415] width 119 height 26
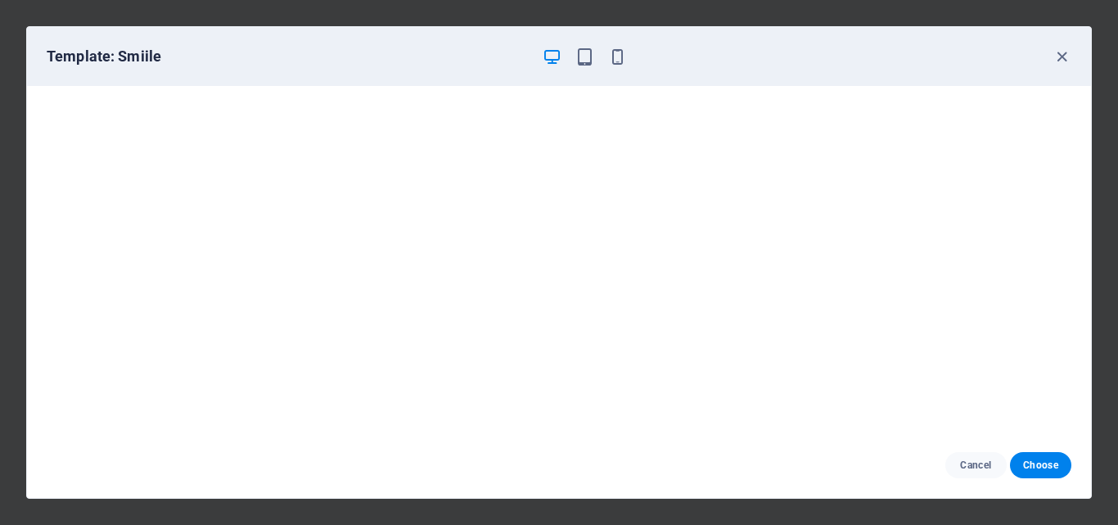
click at [1049, 459] on span "Choose" at bounding box center [1040, 464] width 35 height 13
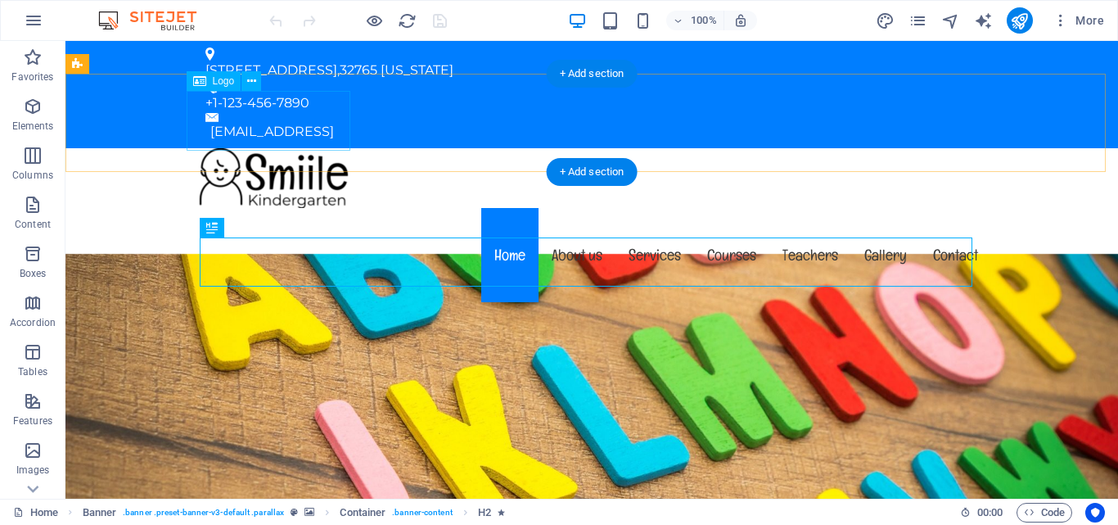
click at [293, 148] on div at bounding box center [591, 178] width 799 height 60
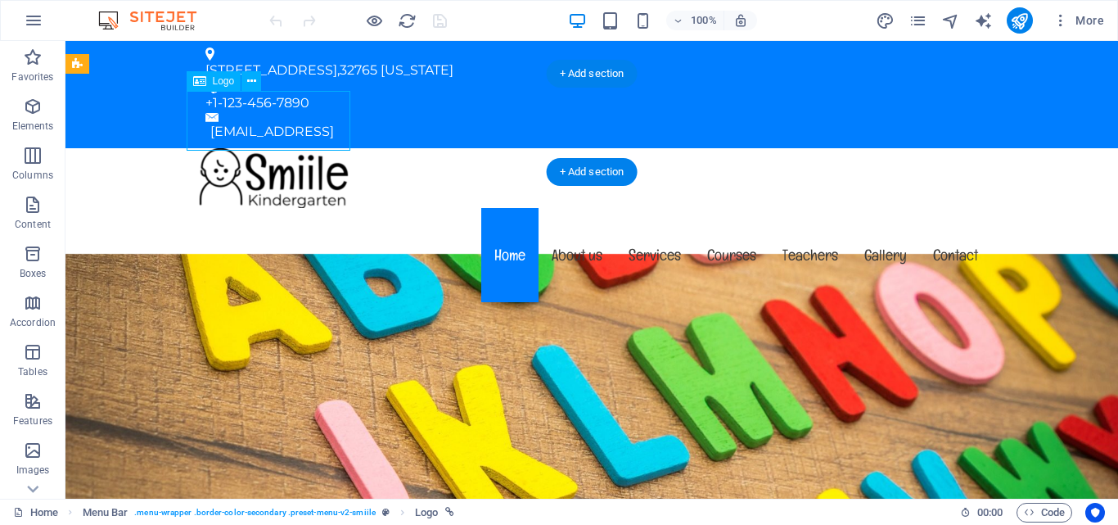
click at [293, 148] on div at bounding box center [591, 178] width 799 height 60
click at [293, 121] on div "Drag here to replace the existing content. Press “Ctrl” if you want to create a…" at bounding box center [591, 269] width 1052 height 457
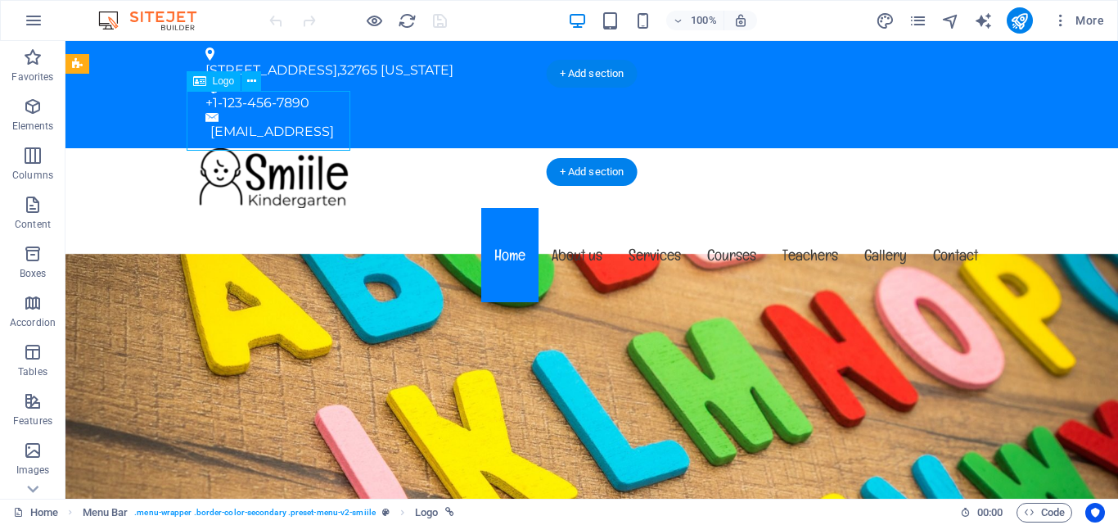
select select "px"
select select
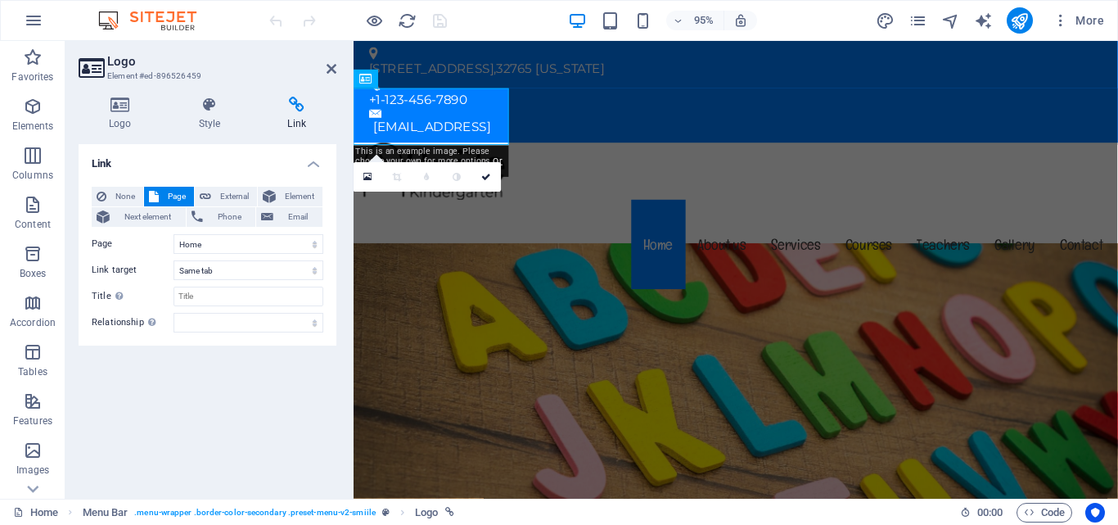
click at [127, 111] on icon at bounding box center [120, 105] width 83 height 16
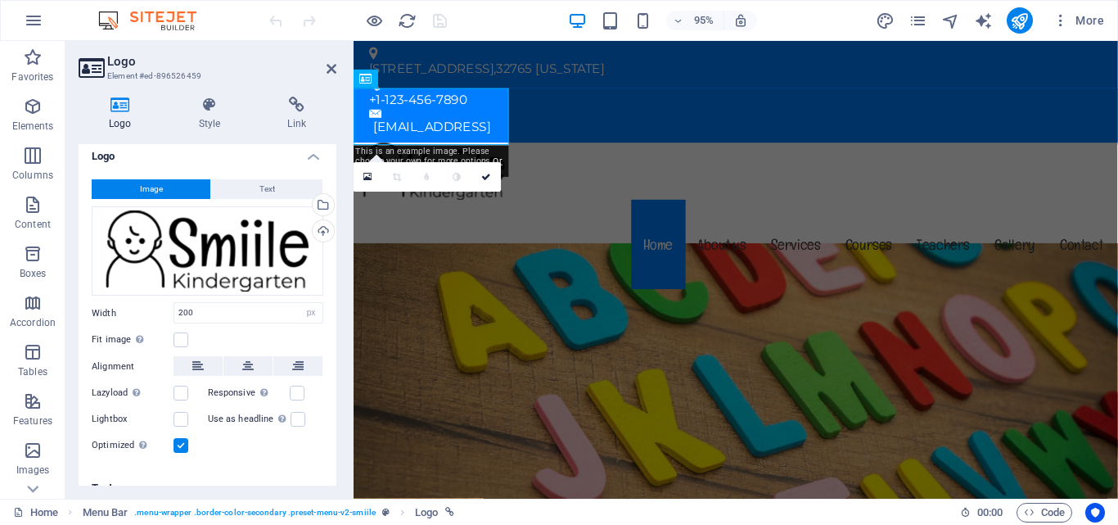
scroll to position [29, 0]
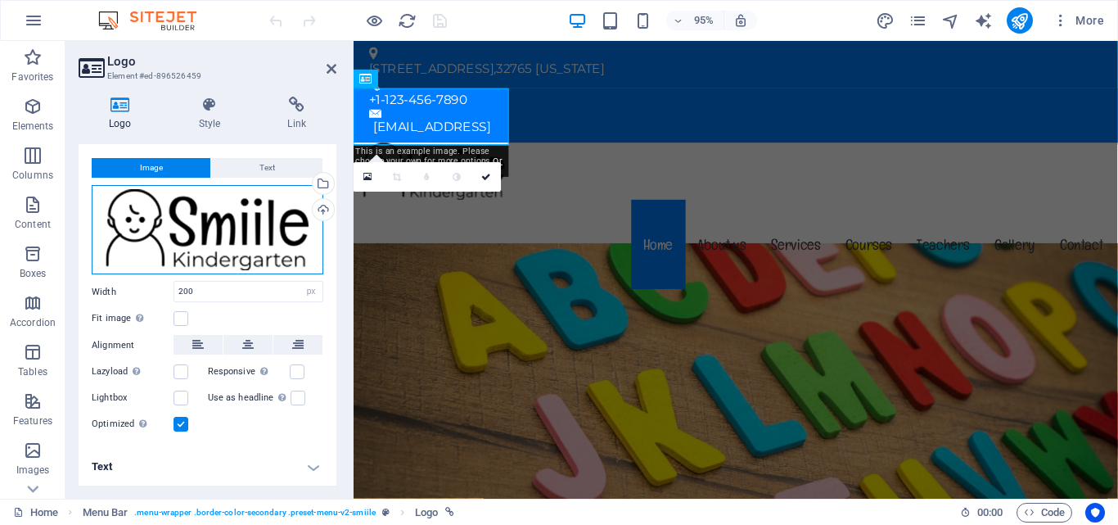
click at [203, 241] on div "Drag files here, click to choose files or select files from Files or our free s…" at bounding box center [208, 230] width 232 height 90
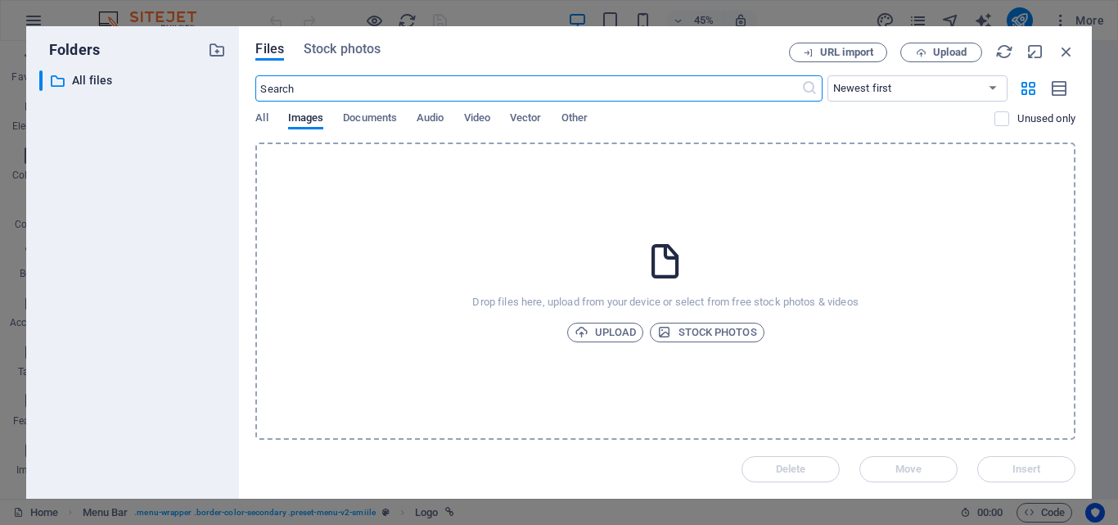
click at [284, 118] on div "All Images Documents Audio Video Vector Other" at bounding box center [624, 126] width 739 height 31
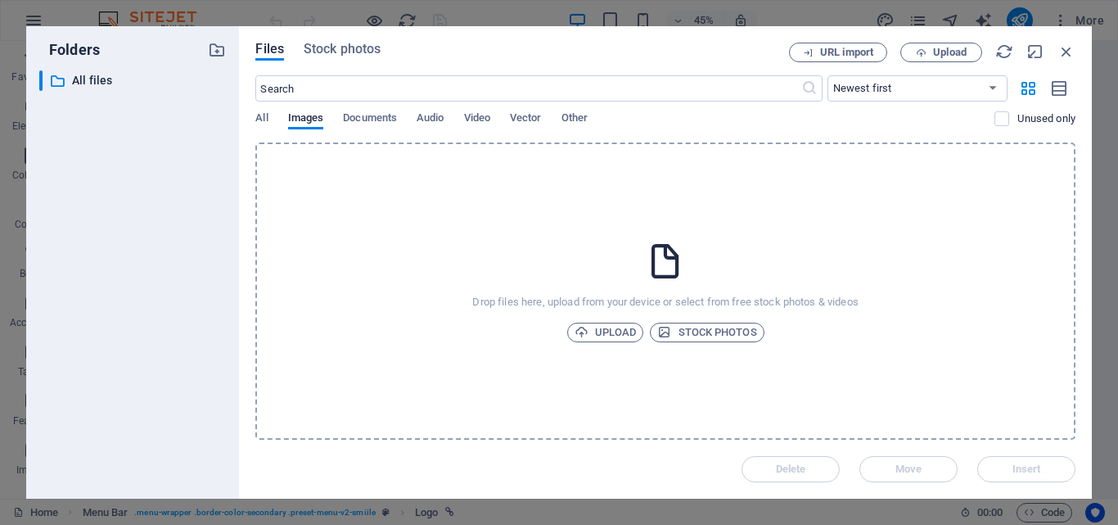
click at [272, 117] on div "All Images Documents Audio Video Vector Other" at bounding box center [624, 126] width 739 height 31
click at [266, 117] on span "All" at bounding box center [261, 119] width 12 height 23
click at [288, 117] on span "Images" at bounding box center [306, 119] width 36 height 23
click at [609, 335] on span "Upload" at bounding box center [605, 332] width 62 height 20
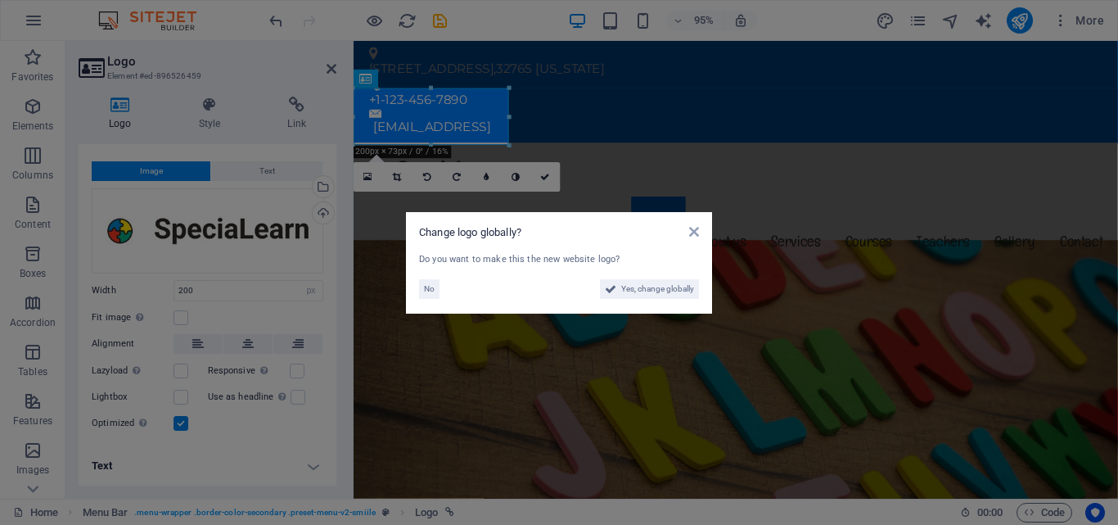
click at [622, 282] on span "Yes, change globally" at bounding box center [657, 289] width 73 height 20
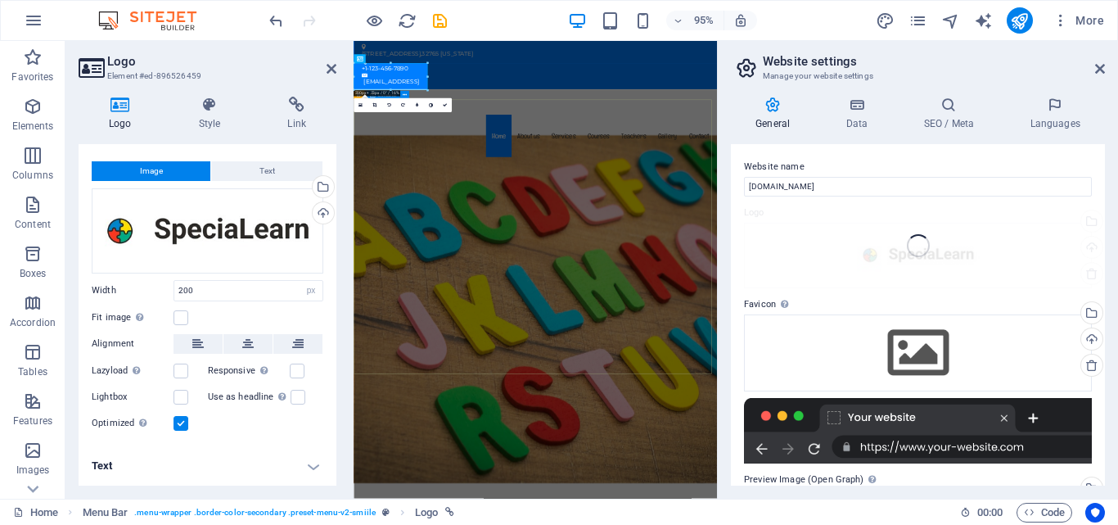
scroll to position [25, 0]
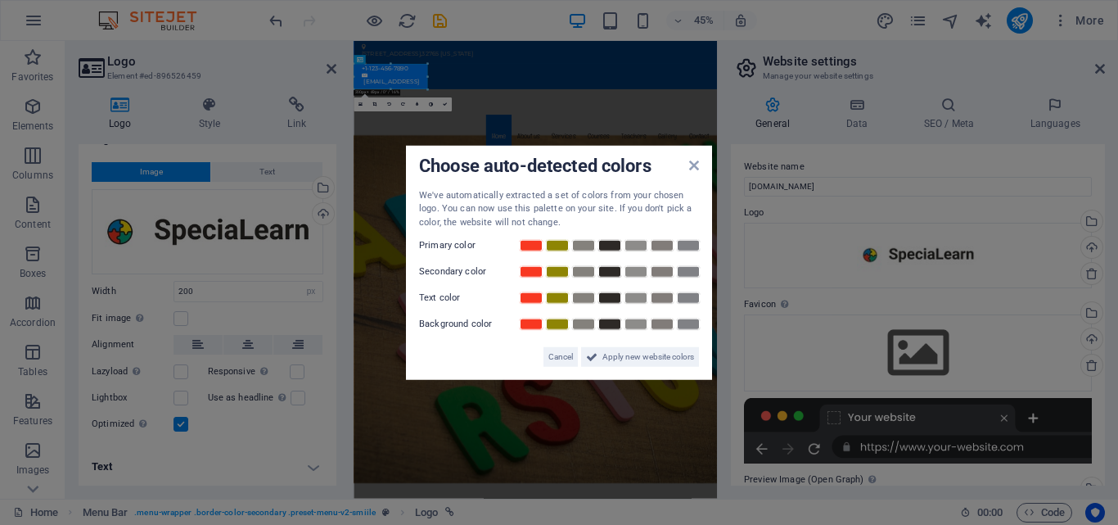
click at [552, 354] on span "Cancel" at bounding box center [560, 357] width 25 height 20
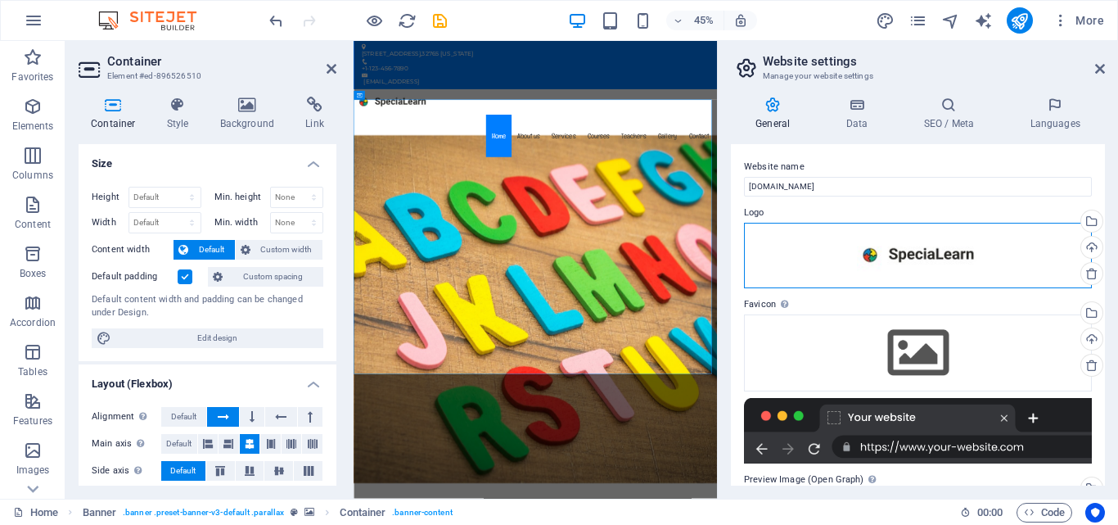
click at [818, 257] on div "Drag files here, click to choose files or select files from Files or our free s…" at bounding box center [918, 255] width 348 height 65
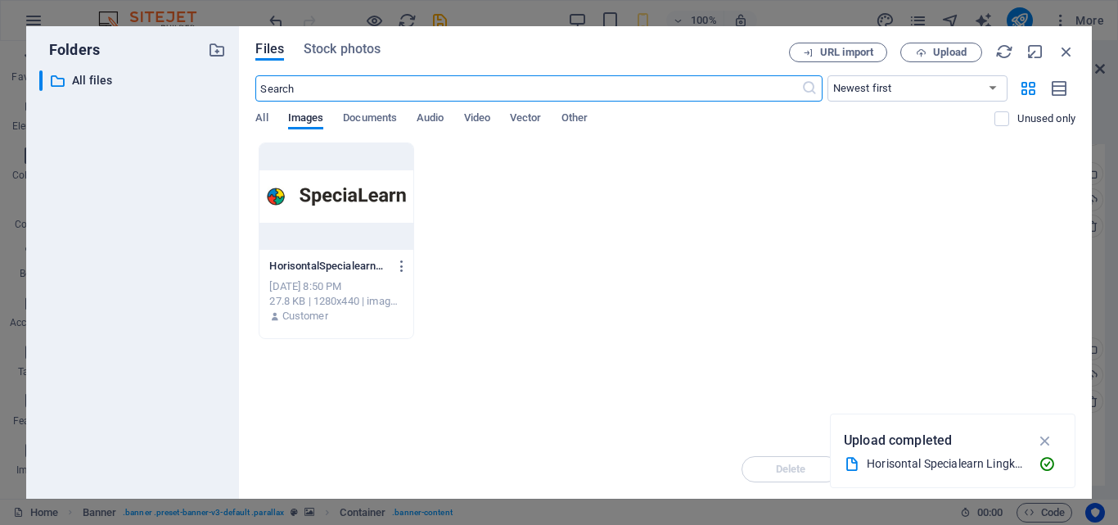
scroll to position [205, 0]
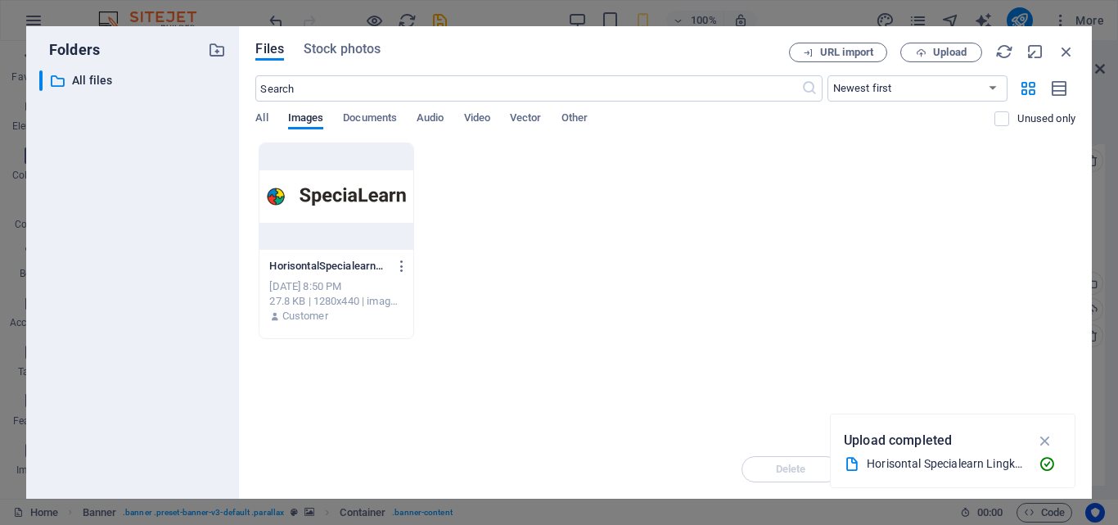
click at [1081, 61] on div "Files Stock photos URL import Upload ​ Newest first Oldest first Name (A-Z) Nam…" at bounding box center [665, 262] width 853 height 472
click at [1070, 52] on icon "button" at bounding box center [1066, 52] width 18 height 18
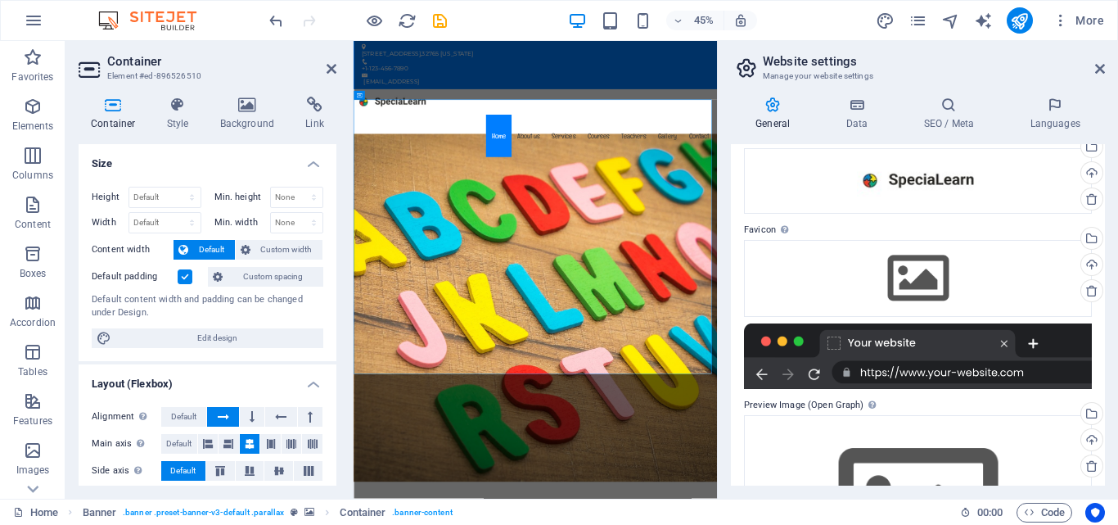
scroll to position [0, 0]
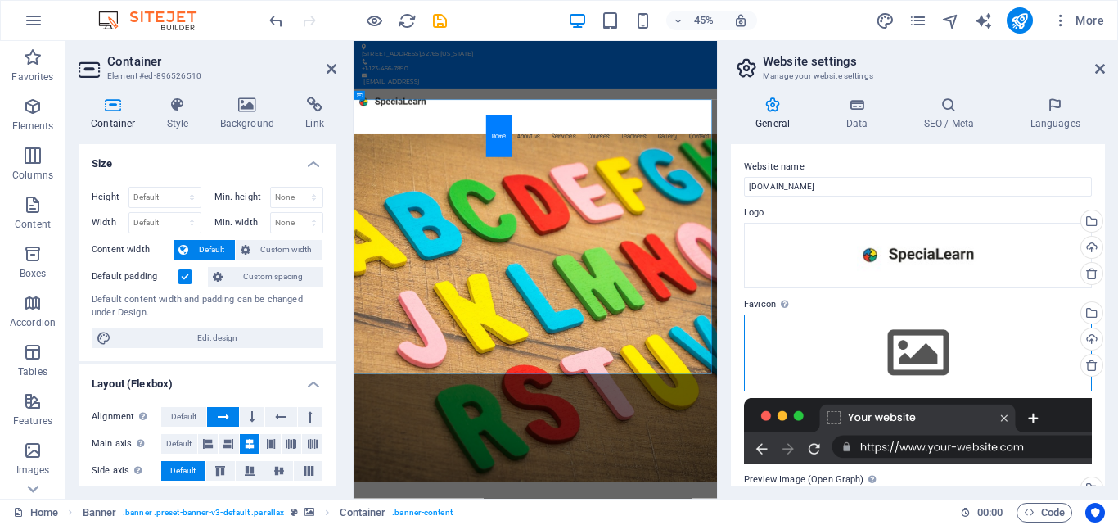
click at [905, 352] on div "Drag files here, click to choose files or select files from Files or our free s…" at bounding box center [918, 352] width 348 height 77
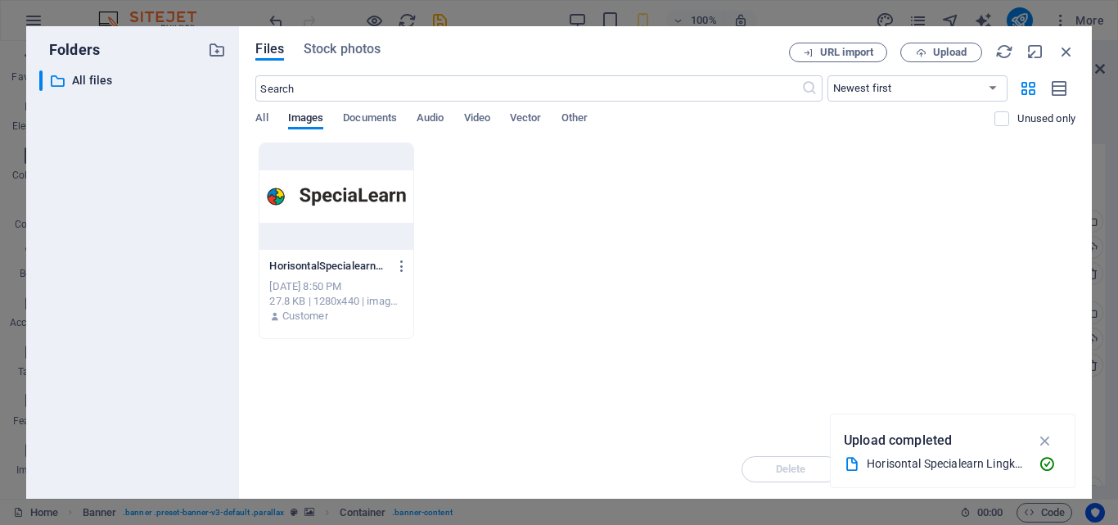
click at [1041, 440] on icon "button" at bounding box center [1045, 440] width 19 height 18
click at [948, 53] on span "Upload" at bounding box center [950, 52] width 34 height 10
click at [917, 52] on icon "button" at bounding box center [921, 52] width 11 height 11
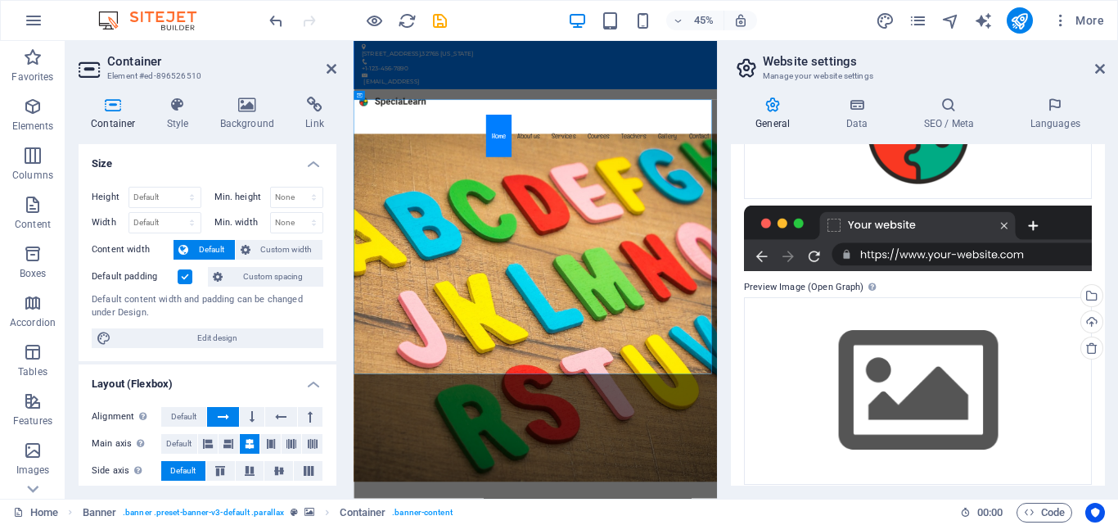
scroll to position [259, 0]
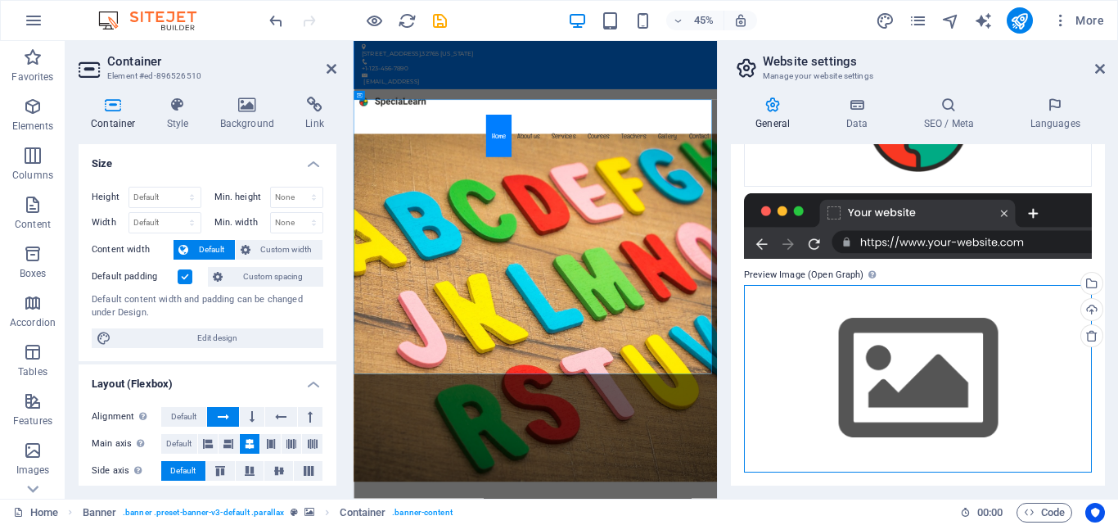
click at [860, 331] on div "Drag files here, click to choose files or select files from Files or our free s…" at bounding box center [918, 378] width 348 height 187
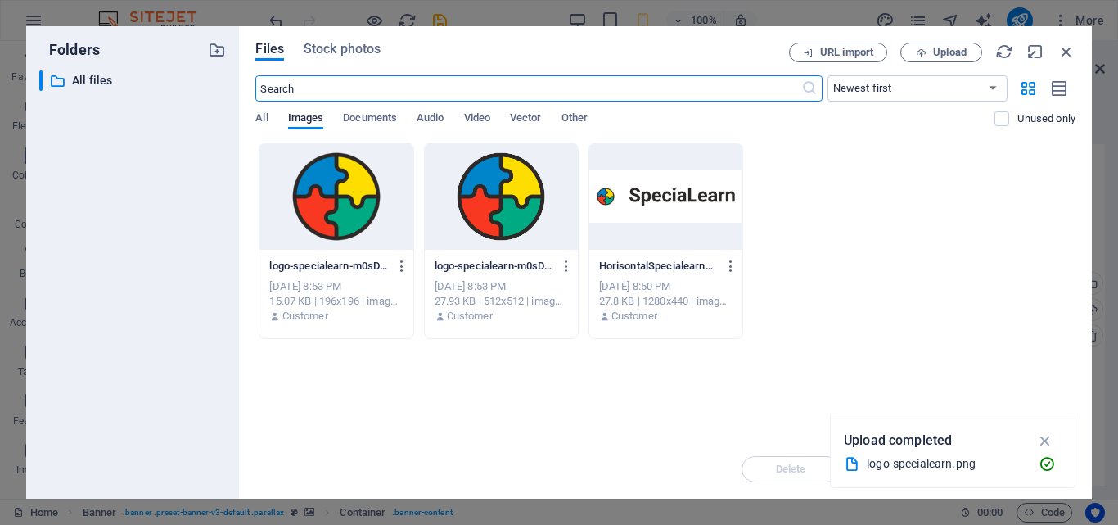
click at [656, 223] on div at bounding box center [665, 196] width 153 height 106
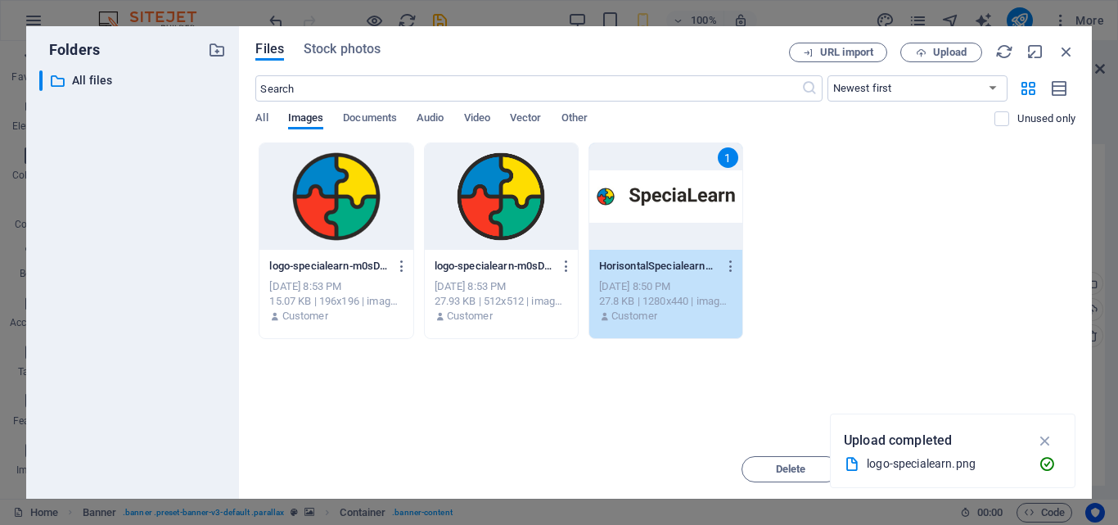
click at [1053, 435] on icon "button" at bounding box center [1045, 440] width 19 height 18
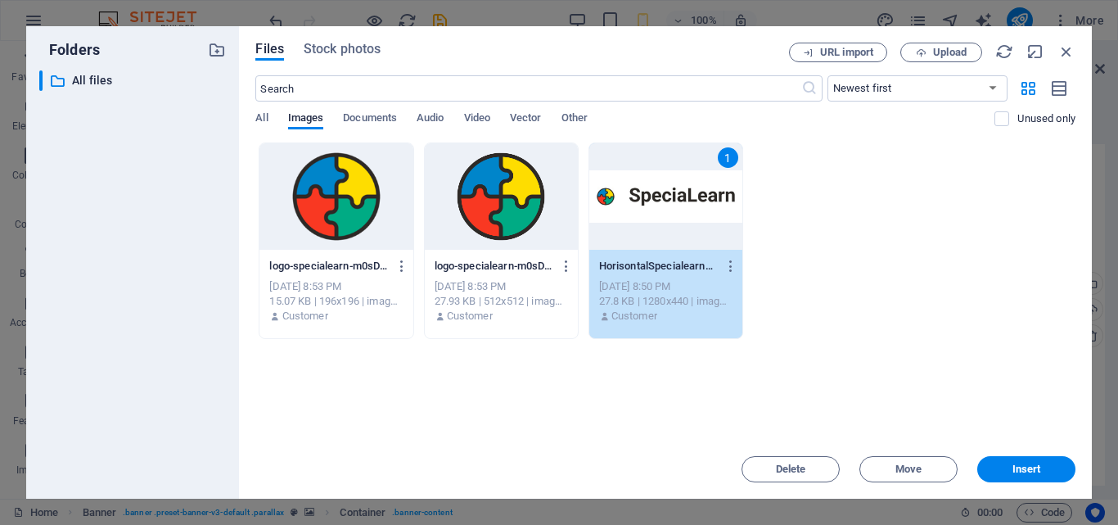
click at [1012, 476] on button "Insert" at bounding box center [1026, 469] width 98 height 26
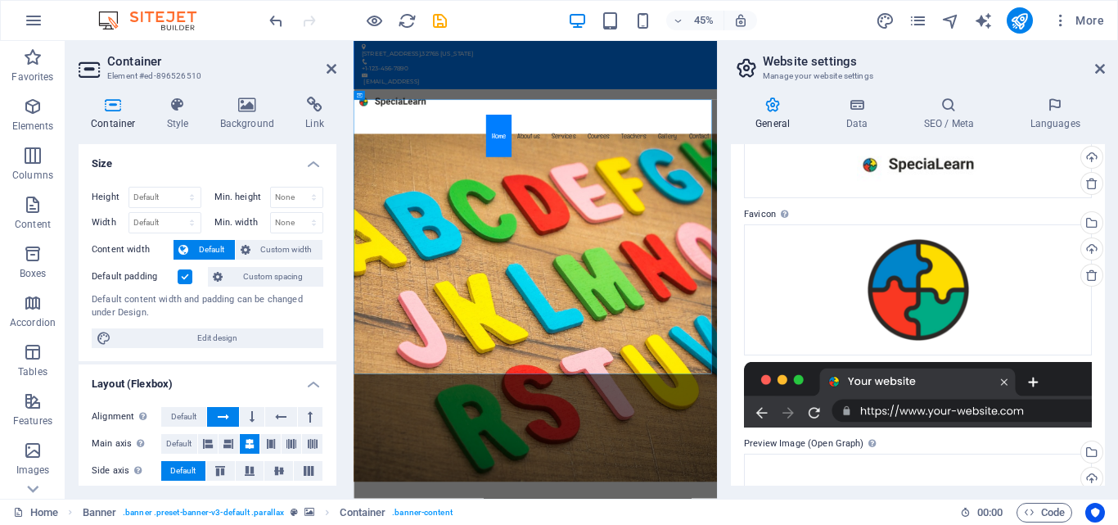
scroll to position [0, 0]
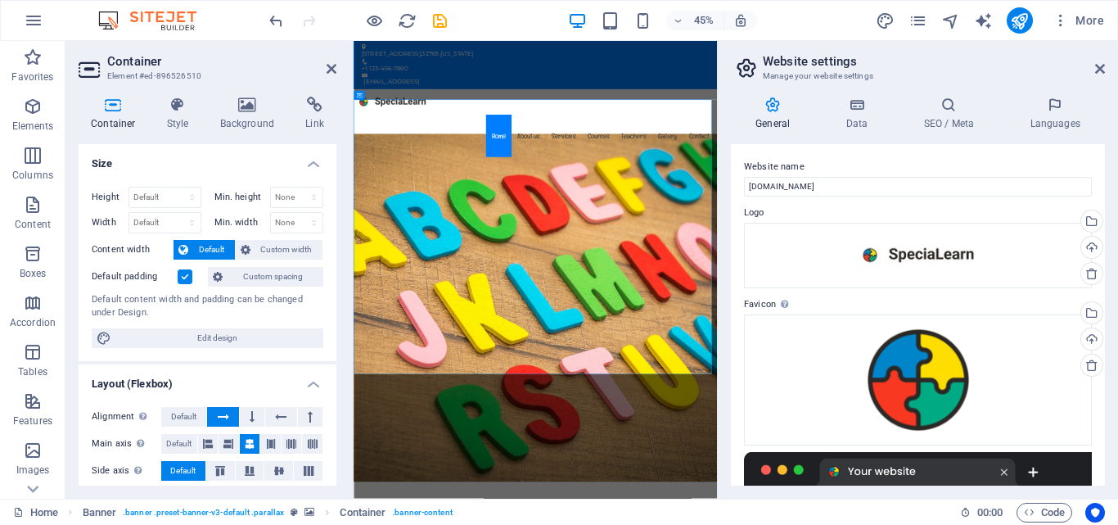
click at [851, 101] on icon at bounding box center [856, 105] width 71 height 16
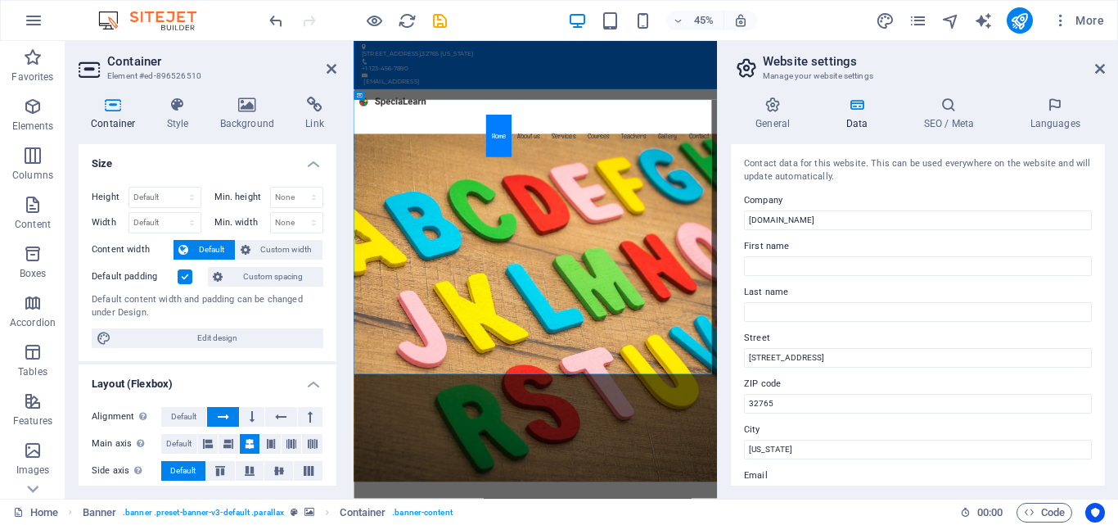
click at [858, 107] on icon at bounding box center [856, 105] width 71 height 16
click at [824, 225] on input "specialearn.my.id" at bounding box center [918, 220] width 348 height 20
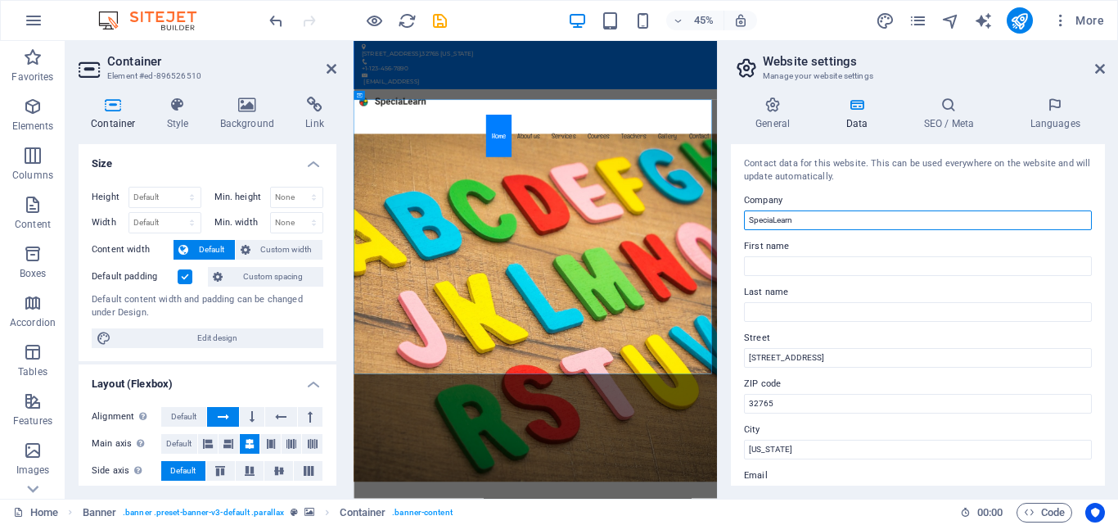
type input "SpeciaLearn"
click at [796, 250] on label "First name" at bounding box center [918, 246] width 348 height 20
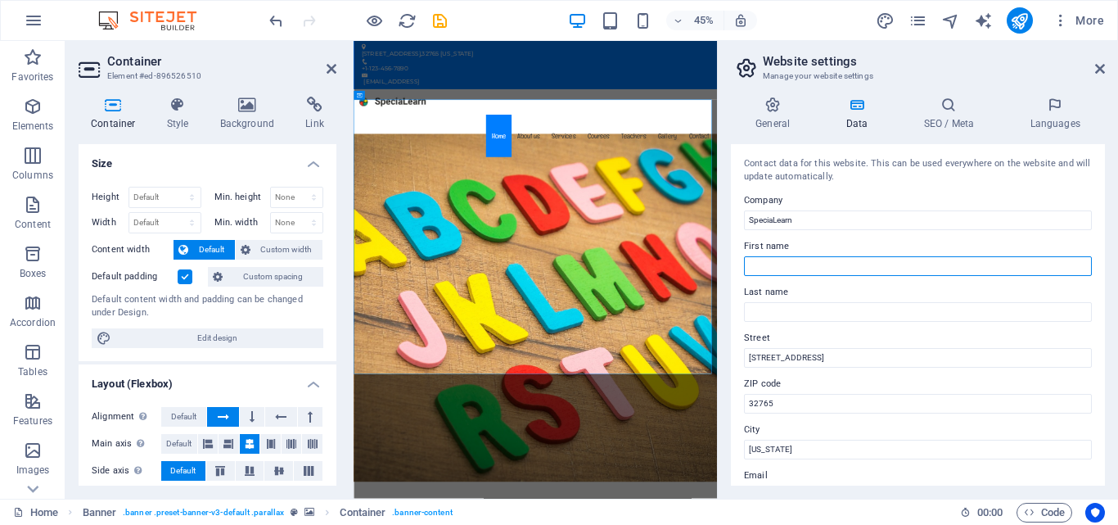
click at [796, 256] on input "First name" at bounding box center [918, 266] width 348 height 20
type input "SpeciaLearn"
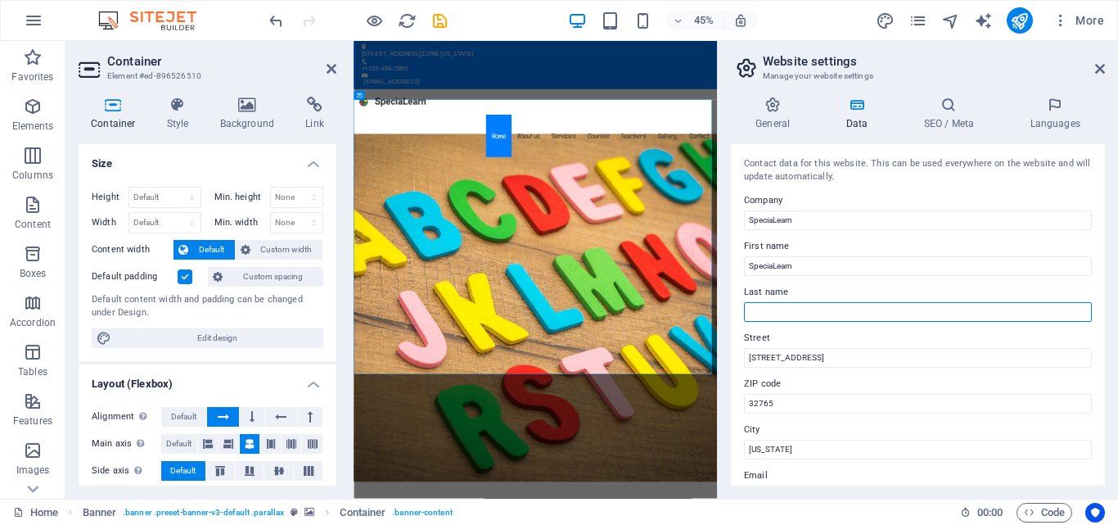
click at [787, 308] on input "Last name" at bounding box center [918, 312] width 348 height 20
type input "Education"
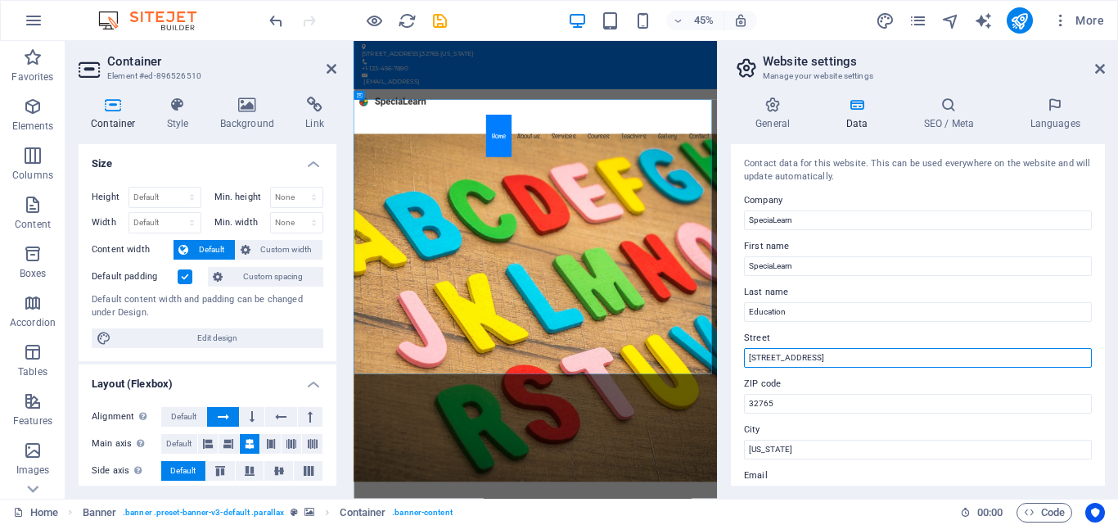
click at [787, 357] on input "353 N Central Ave," at bounding box center [918, 358] width 348 height 20
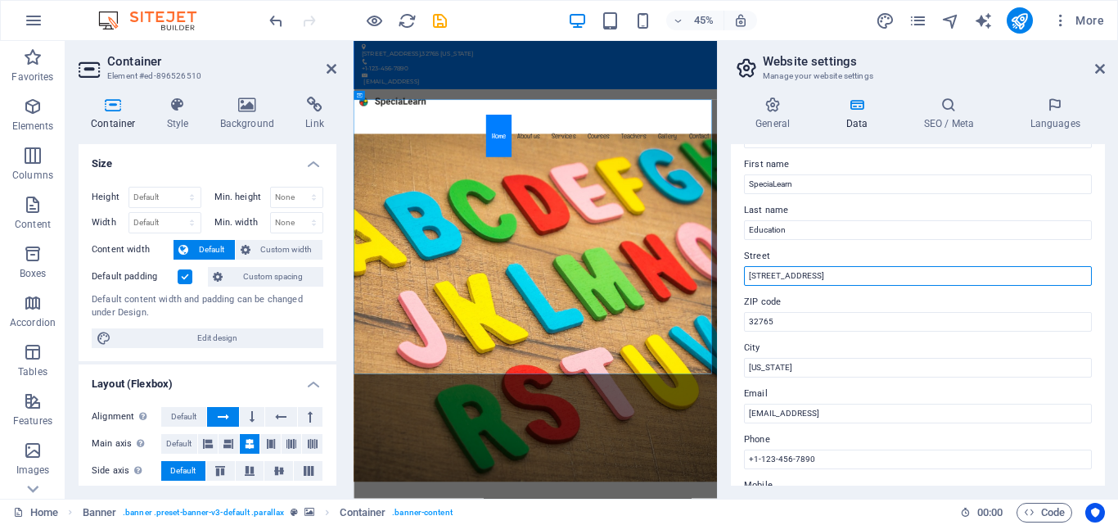
scroll to position [164, 0]
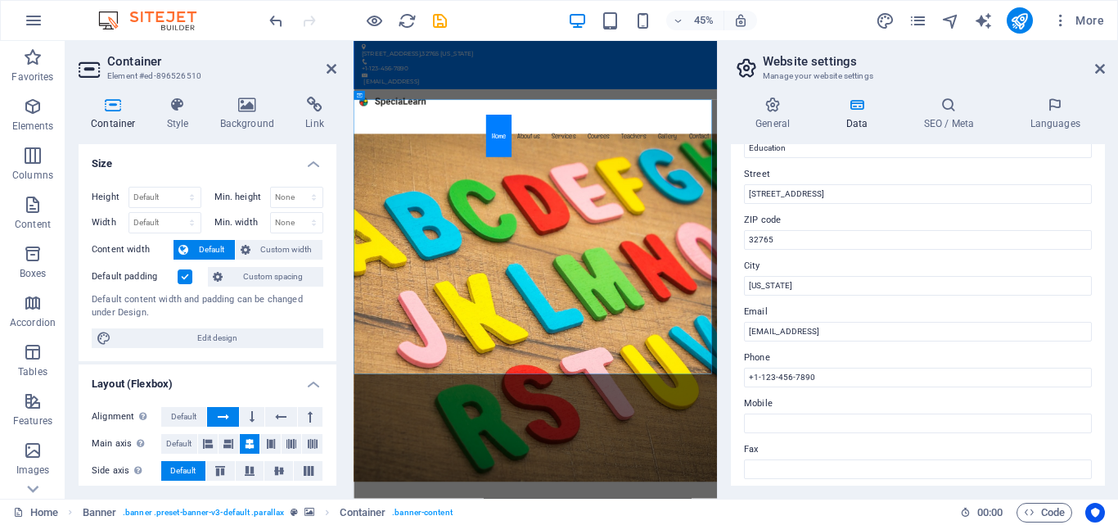
click at [771, 274] on label "City" at bounding box center [918, 266] width 348 height 20
click at [771, 276] on input "Florida" at bounding box center [918, 286] width 348 height 20
click at [770, 278] on input "Florida" at bounding box center [918, 286] width 348 height 20
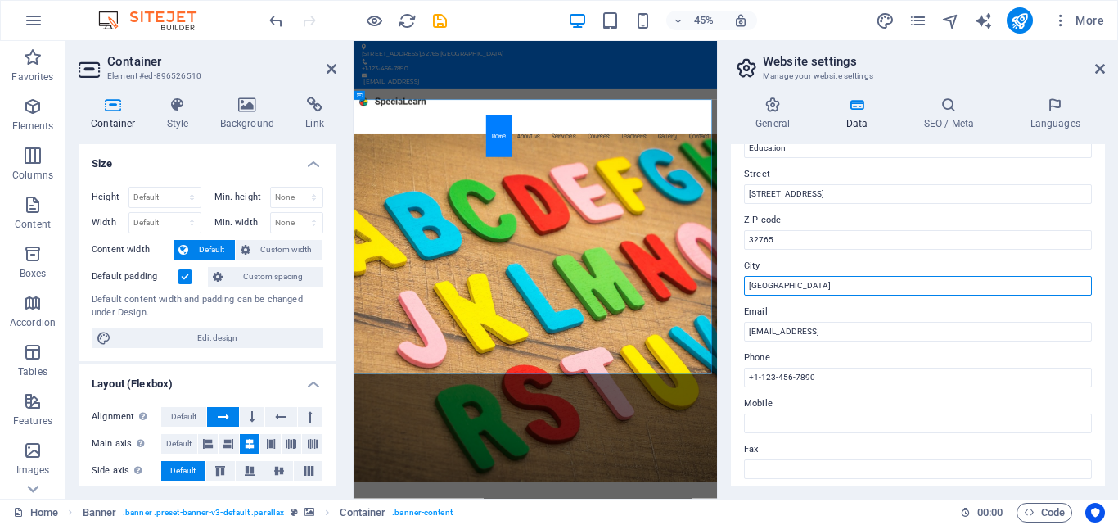
type input "[GEOGRAPHIC_DATA]"
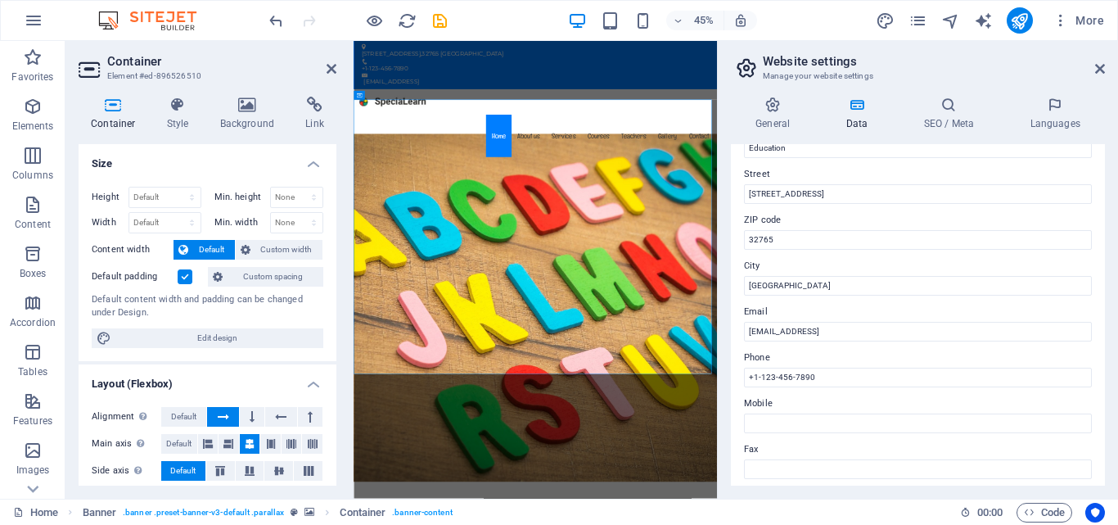
click at [792, 320] on label "Email" at bounding box center [918, 312] width 348 height 20
click at [792, 322] on input "ac05da444c0e2a4e4a6934abb7c9c1@cpanel.local" at bounding box center [918, 332] width 348 height 20
click at [792, 320] on label "Email" at bounding box center [918, 312] width 348 height 20
click at [792, 322] on input "ac05da444c0e2a4e4a6934abb7c9c1@cpanel.local" at bounding box center [918, 332] width 348 height 20
click at [792, 320] on label "Email" at bounding box center [918, 312] width 348 height 20
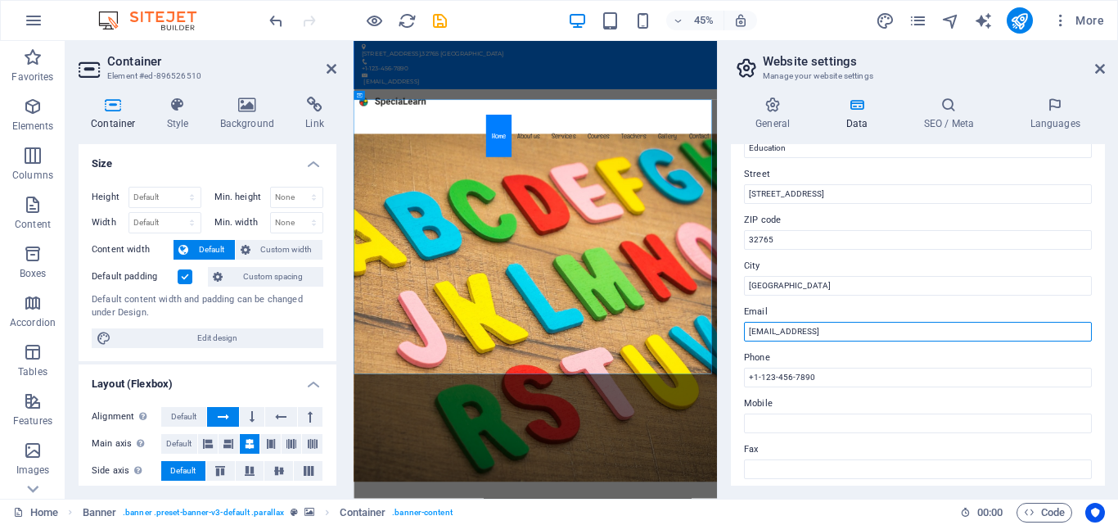
click at [792, 322] on input "ac05da444c0e2a4e4a6934abb7c9c1@cpanel.local" at bounding box center [918, 332] width 348 height 20
click at [792, 320] on label "Email" at bounding box center [918, 312] width 348 height 20
click at [792, 322] on input "ac05da444c0e2a4e4a6934abb7c9c1@cpanel.local" at bounding box center [918, 332] width 348 height 20
click at [792, 320] on label "Email" at bounding box center [918, 312] width 348 height 20
click at [792, 322] on input "ac05da444c0e2a4e4a6934abb7c9c1@cpanel.local" at bounding box center [918, 332] width 348 height 20
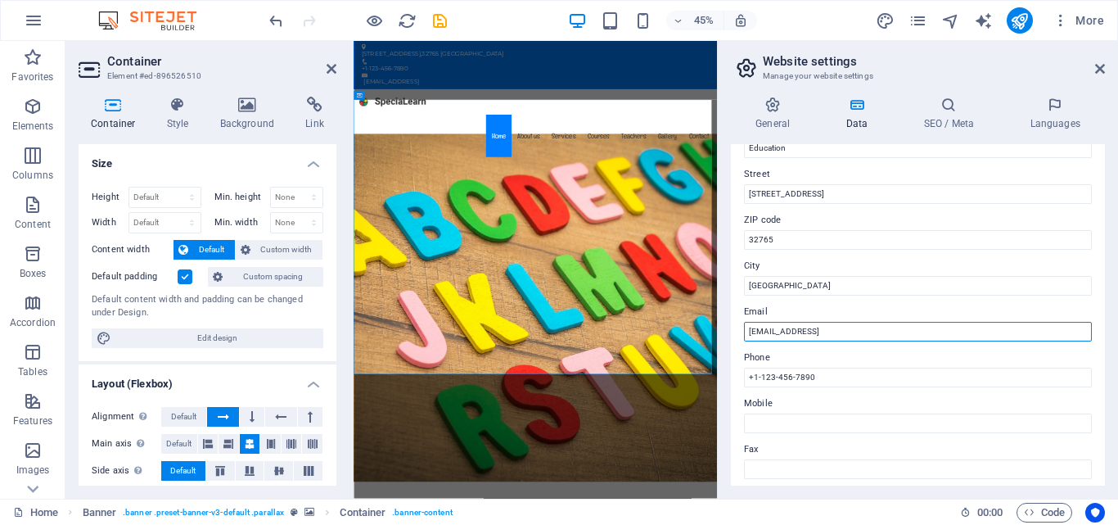
click at [812, 329] on input "ac05da444c0e2a4e4a6934abb7c9c1@cpanel.local" at bounding box center [918, 332] width 348 height 20
type input "[EMAIL_ADDRESS][DOMAIN_NAME]"
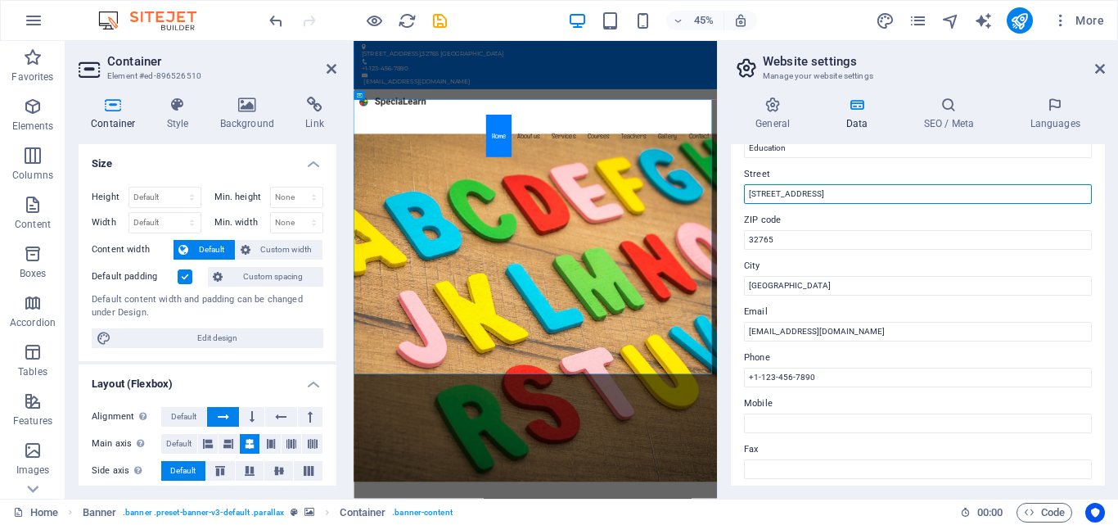
click at [781, 193] on input "353 N Central Ave," at bounding box center [918, 194] width 348 height 20
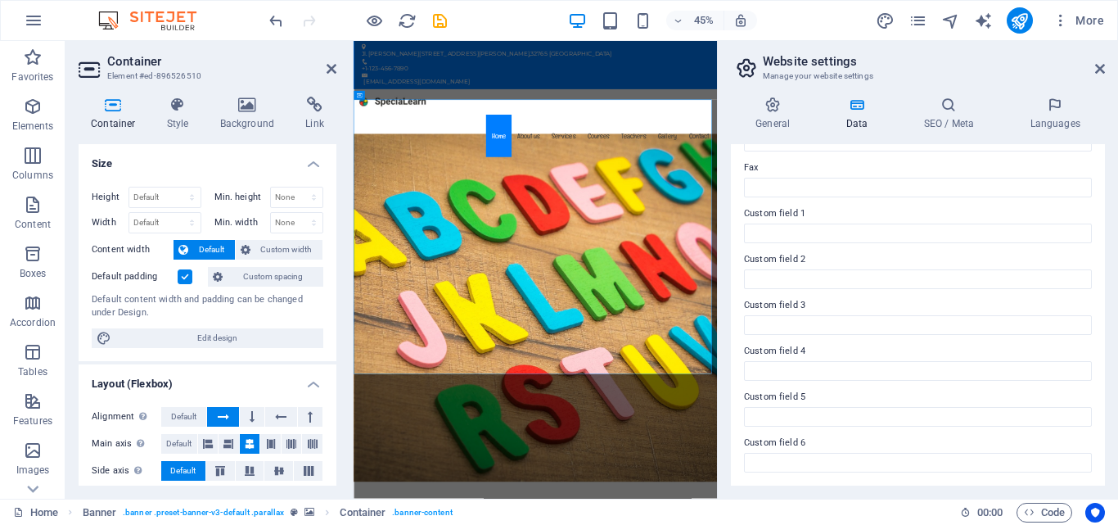
scroll to position [281, 0]
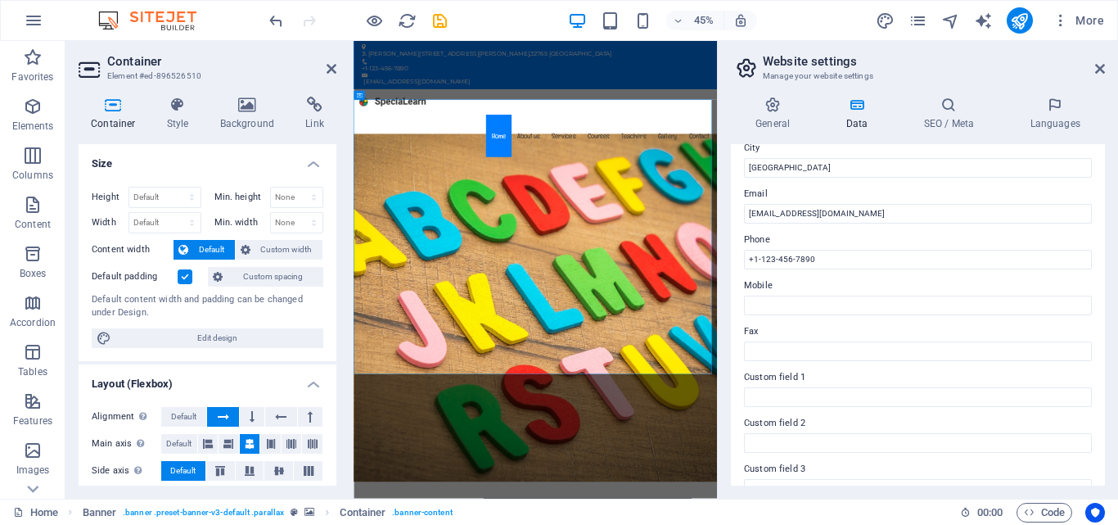
type input "Jl. [PERSON_NAME][STREET_ADDRESS][PERSON_NAME]"
click at [790, 298] on input "Mobile" at bounding box center [918, 305] width 348 height 20
click at [808, 260] on input "+1-123-456-7890" at bounding box center [918, 260] width 348 height 20
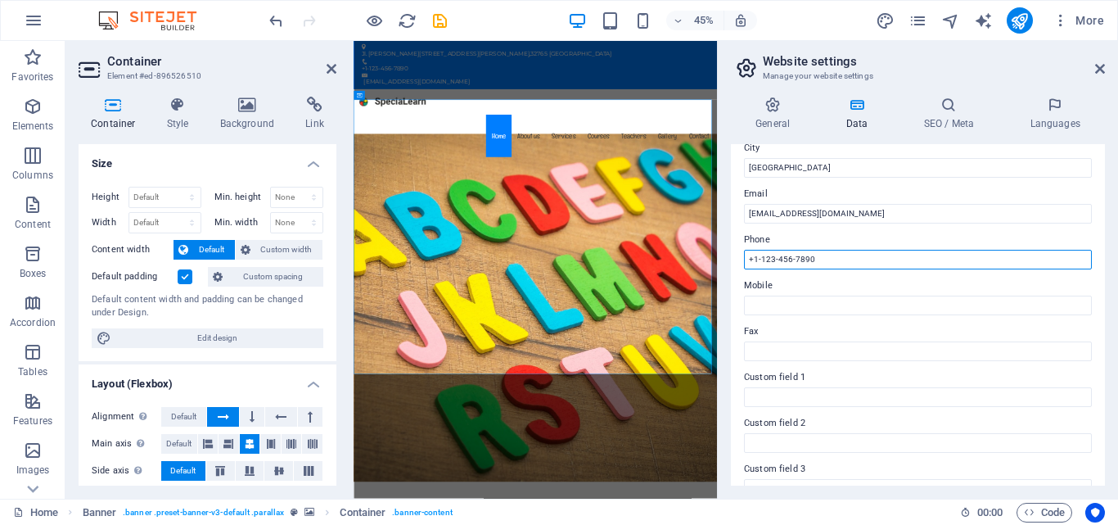
click at [808, 260] on input "+1-123-456-7890" at bounding box center [918, 260] width 348 height 20
type input "[PHONE_NUMBER]"
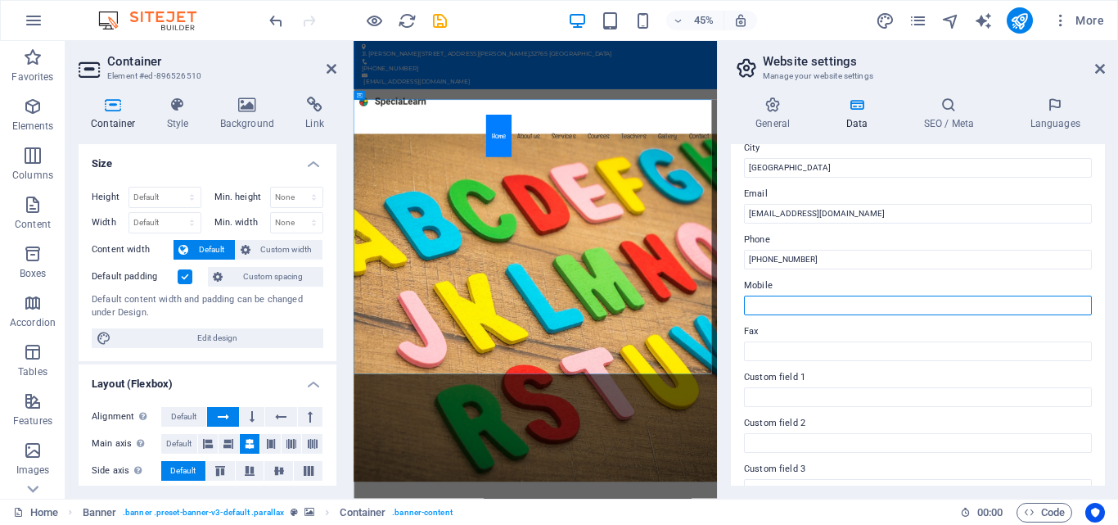
click at [786, 311] on input "Mobile" at bounding box center [918, 305] width 348 height 20
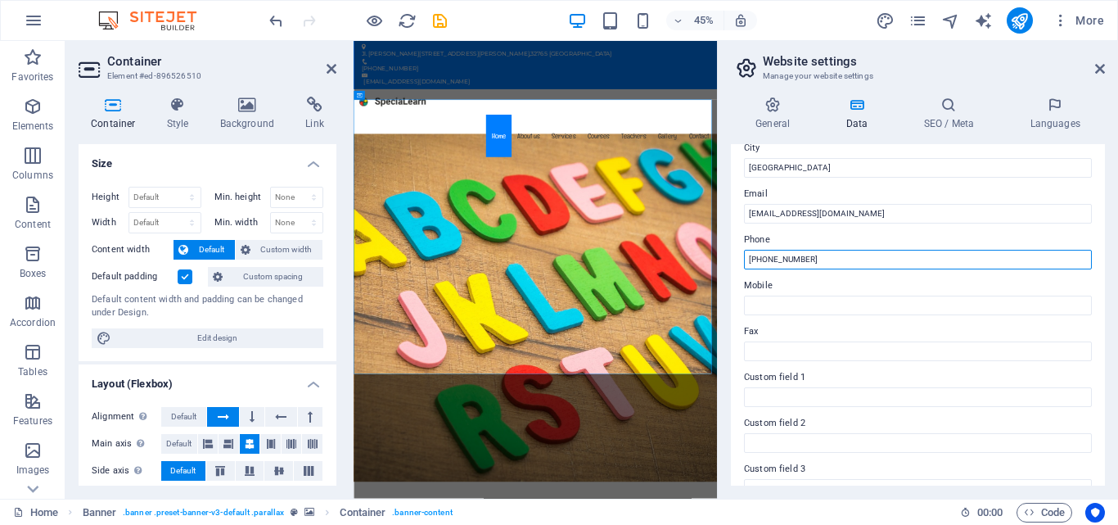
click at [786, 254] on input "[PHONE_NUMBER]" at bounding box center [918, 260] width 348 height 20
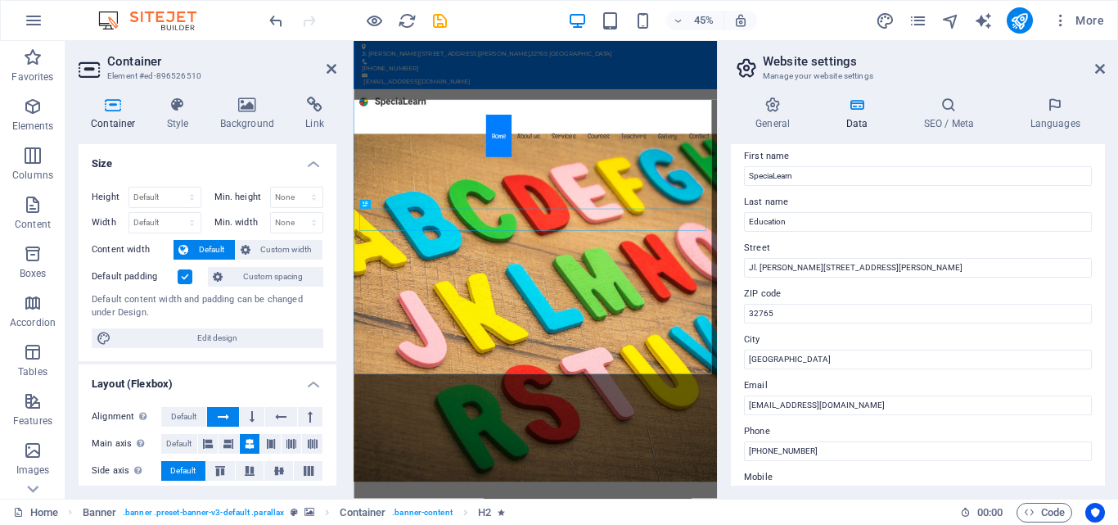
scroll to position [0, 0]
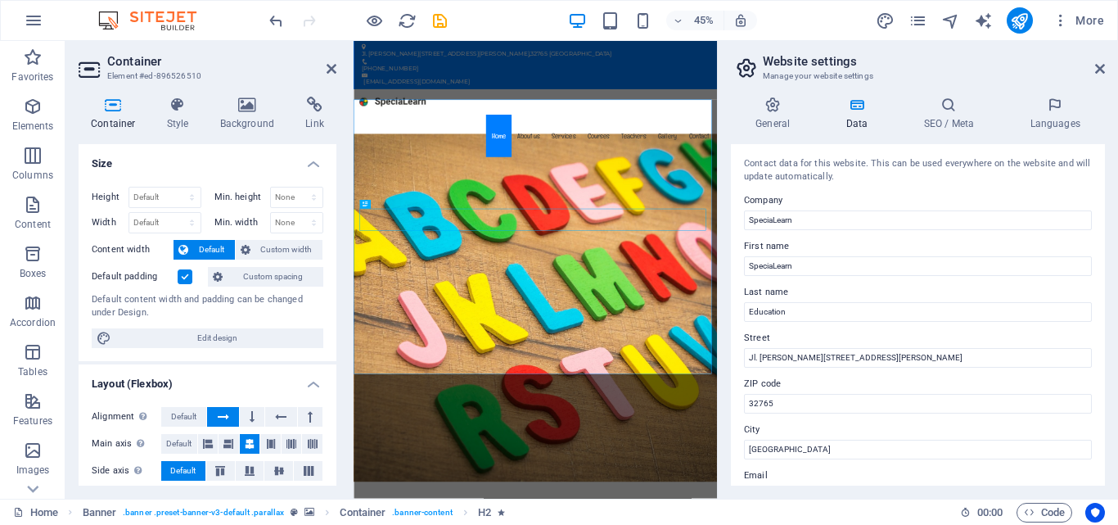
click at [962, 115] on h4 "SEO / Meta" at bounding box center [951, 114] width 106 height 34
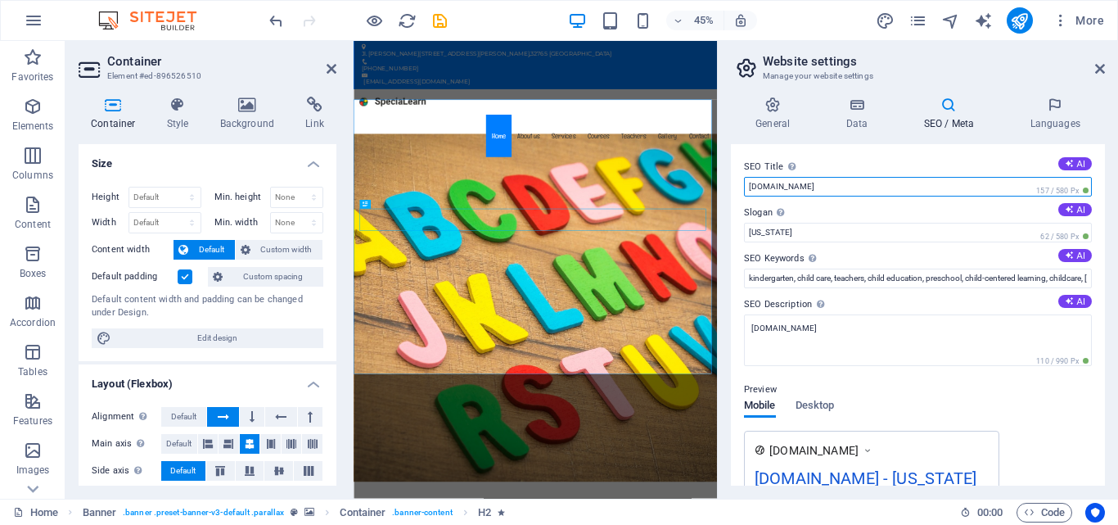
click at [917, 186] on input "specialearn.my.id" at bounding box center [918, 187] width 348 height 20
type input "SpeciaLearn"
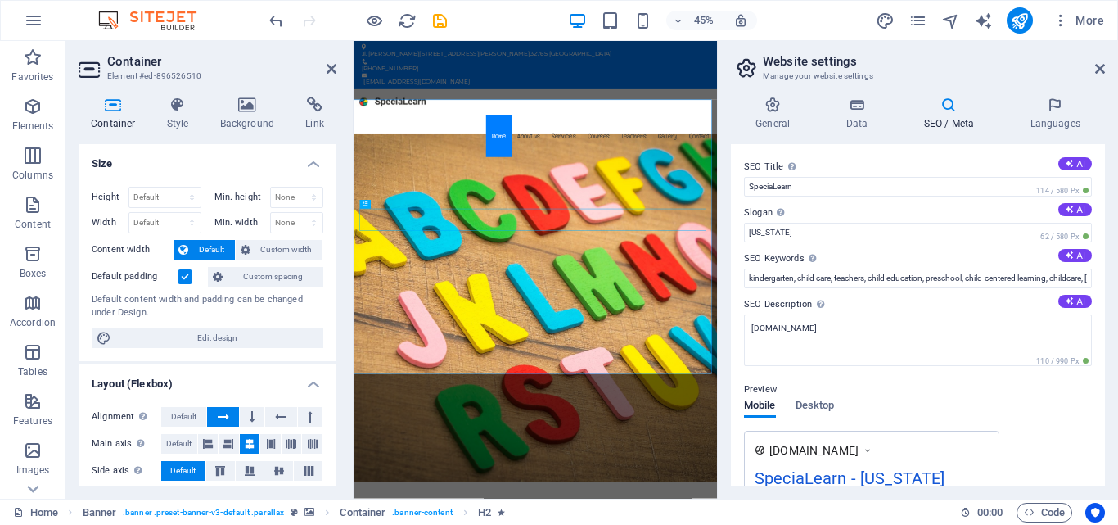
click at [790, 219] on label "Slogan The slogan of your website. AI" at bounding box center [918, 213] width 348 height 20
click at [790, 223] on input "Florida" at bounding box center [918, 233] width 348 height 20
click at [789, 229] on input "Florida" at bounding box center [918, 233] width 348 height 20
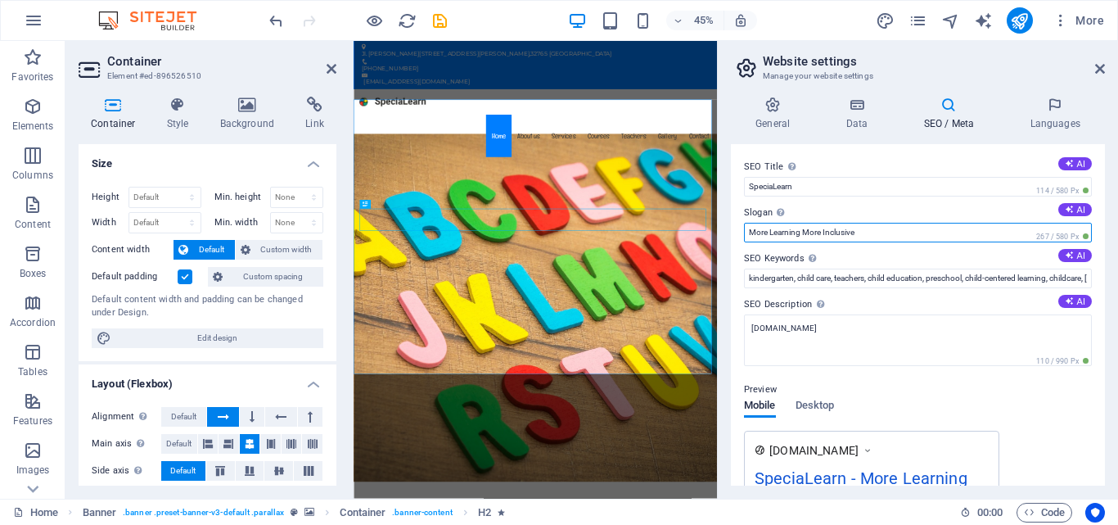
type input "More Learning More Inclusive"
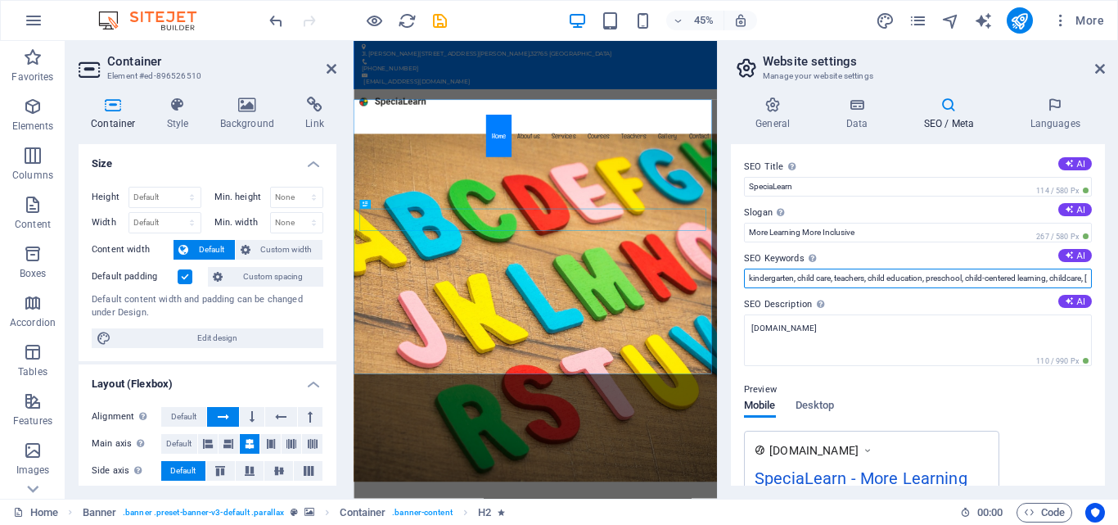
click at [799, 270] on input "kindergarten, child care, teachers, child education, preschool, child-centered …" at bounding box center [918, 278] width 348 height 20
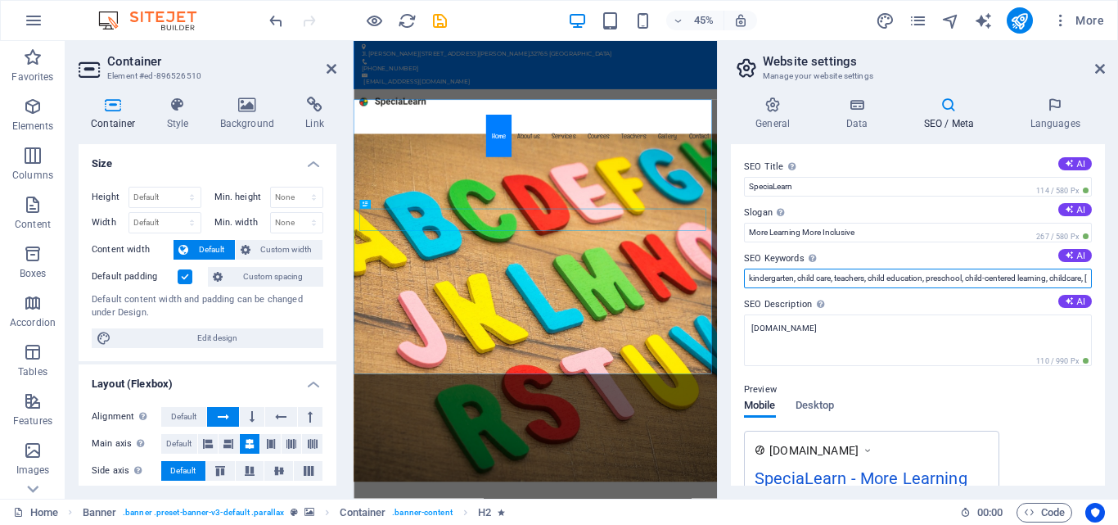
click at [885, 286] on input "kindergarten, child care, teachers, child education, preschool, child-centered …" at bounding box center [918, 278] width 348 height 20
drag, startPoint x: 1242, startPoint y: 327, endPoint x: 875, endPoint y: 550, distance: 429.6
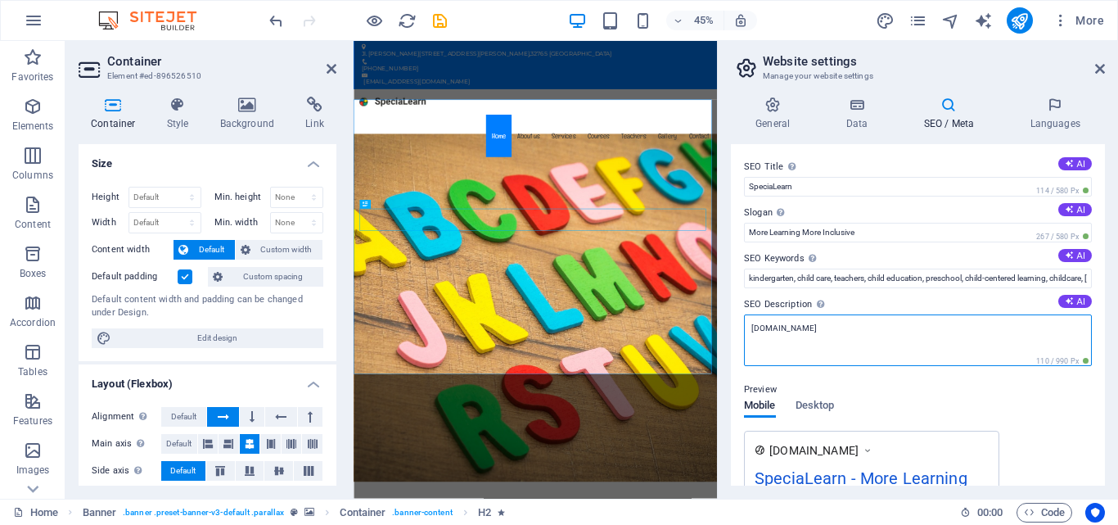
click at [845, 333] on textarea "specialearn.my.id" at bounding box center [918, 340] width 348 height 52
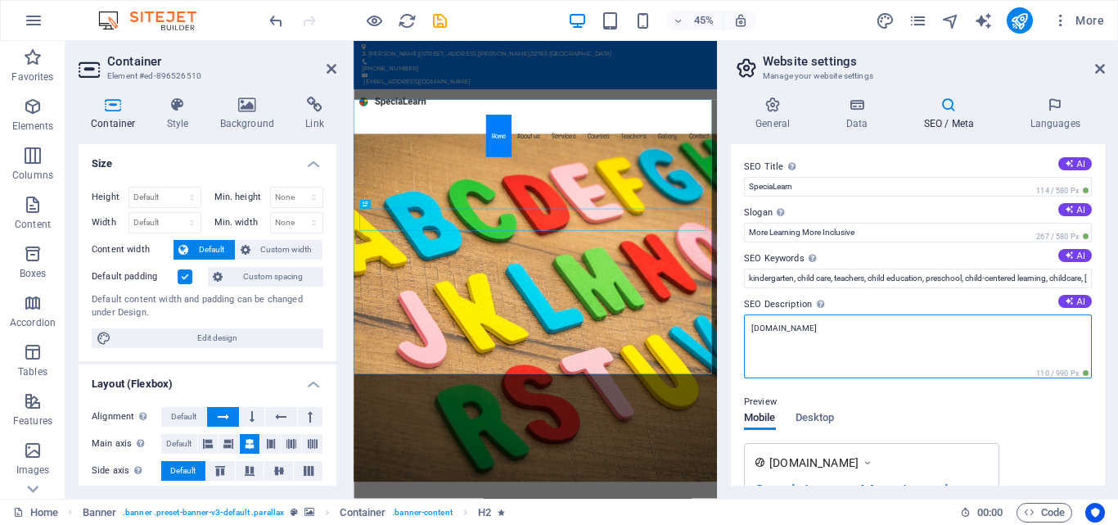
click at [845, 333] on textarea "specialearn.my.id" at bounding box center [918, 346] width 348 height 64
type textarea "Produk Belajar Ramah Anak"
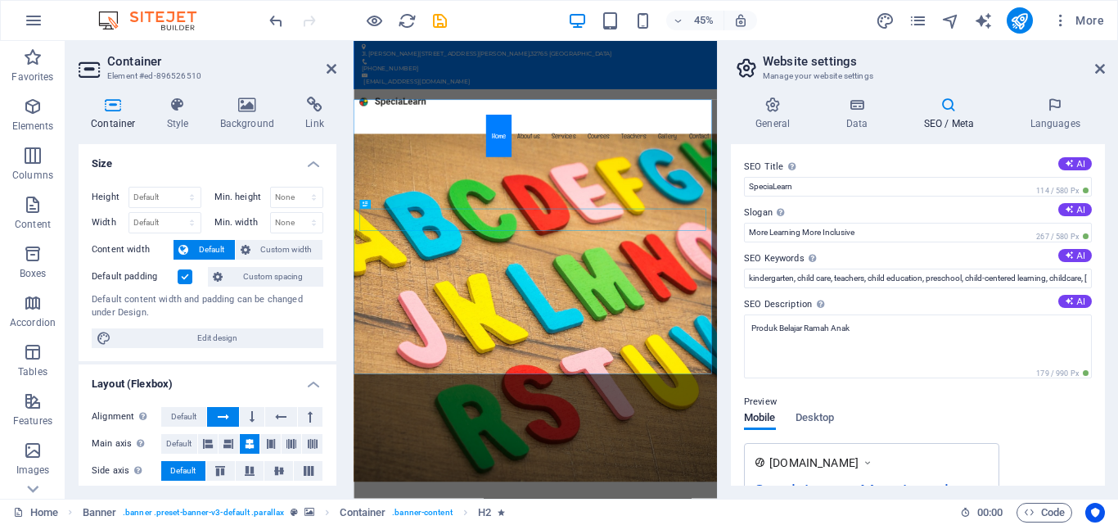
click at [855, 300] on label "SEO Description Describe the contents of your website - this is crucial for sea…" at bounding box center [918, 305] width 348 height 20
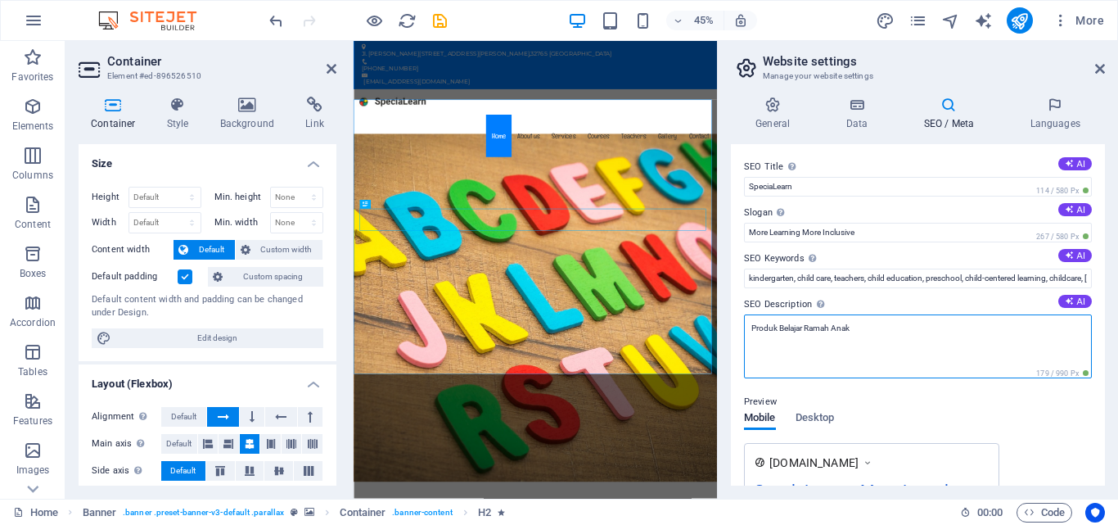
click at [855, 314] on textarea "Produk Belajar Ramah Anak" at bounding box center [918, 346] width 348 height 64
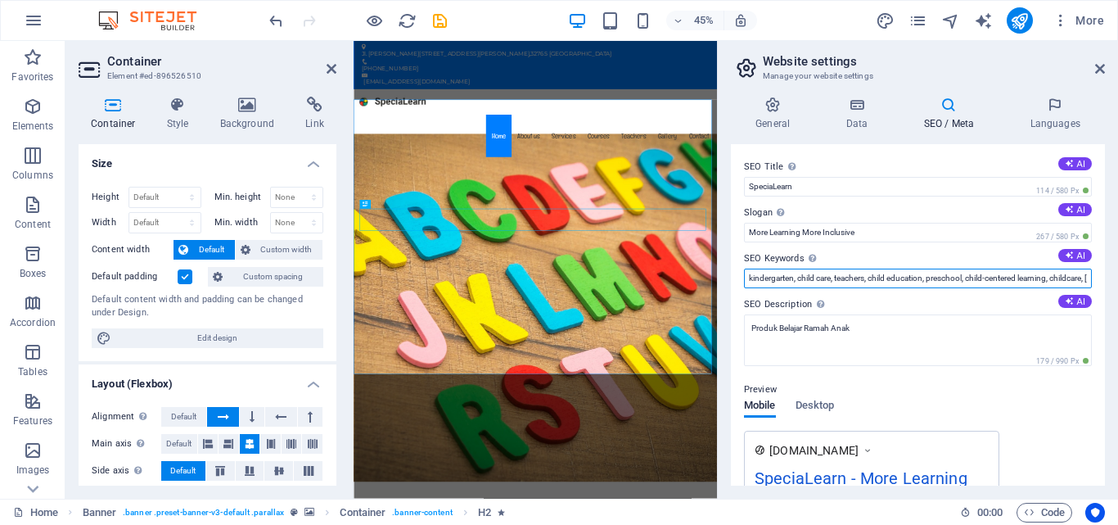
click at [853, 278] on input "kindergarten, child care, teachers, child education, preschool, child-centered …" at bounding box center [918, 278] width 348 height 20
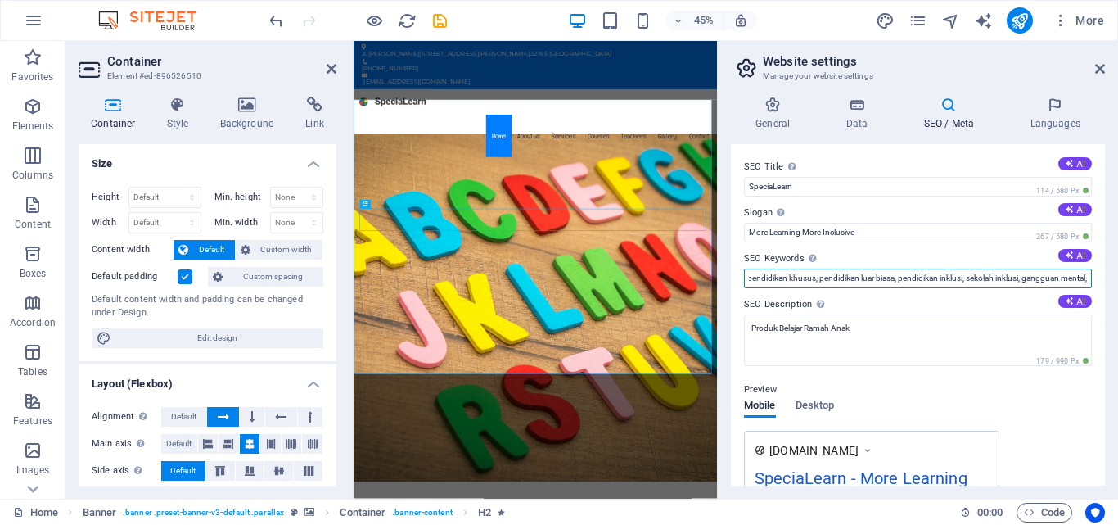
click at [1015, 270] on input "specialearn, produk belajar, produk pendidikan, produk inklusi, pendidikan, pen…" at bounding box center [918, 278] width 348 height 20
click at [1015, 271] on input "specialearn, produk belajar, produk pendidikan, produk inklusi, pendidikan, pen…" at bounding box center [918, 278] width 348 height 20
click at [970, 277] on input "specialearn, produk belajar, produk pendidikan, produk inklusi, pendidikan, pen…" at bounding box center [918, 278] width 348 height 20
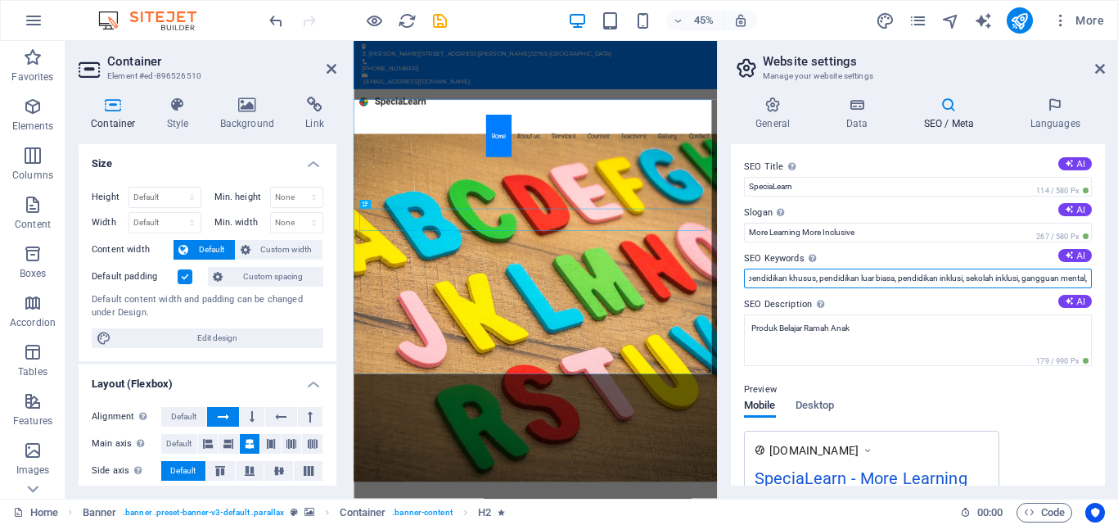
click at [970, 277] on input "specialearn, produk belajar, produk pendidikan, produk inklusi, pendidikan, pen…" at bounding box center [918, 278] width 348 height 20
click at [1021, 276] on input "specialearn, produk belajar, produk pendidikan, produk inklusi, pendidikan, pen…" at bounding box center [918, 278] width 348 height 20
click at [1013, 277] on input "specialearn, produk belajar, produk pendidikan, produk inklusi, pendidikan, pen…" at bounding box center [918, 278] width 348 height 20
drag, startPoint x: 1015, startPoint y: 277, endPoint x: 1117, endPoint y: 314, distance: 108.2
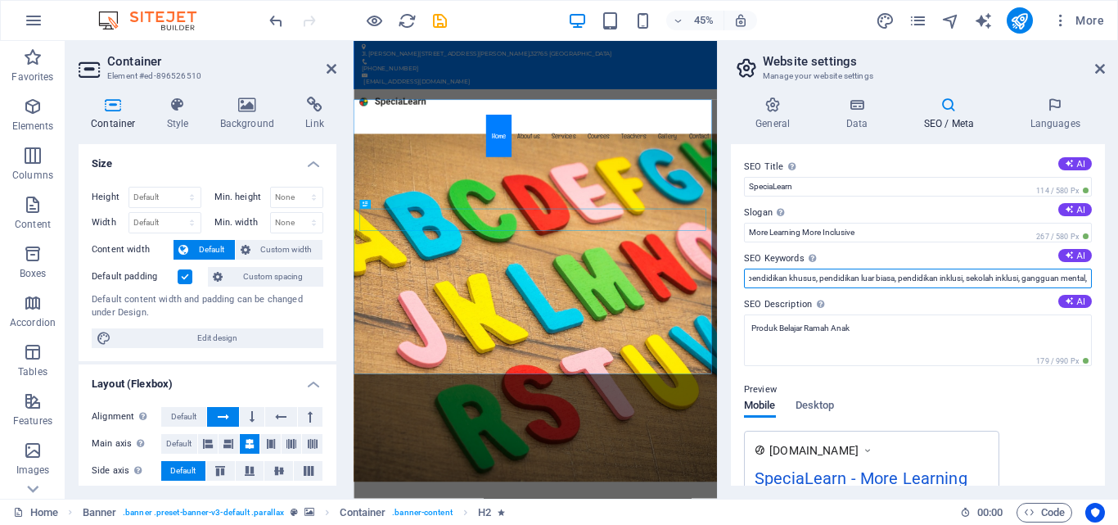
click at [1117, 314] on div "General Data SEO / Meta Languages Website name specialearn.my.id Logo Drag file…" at bounding box center [918, 290] width 400 height 415
type input "specialearn, produk belajar, produk pendidikan, produk inklusi, pendidikan, pen…"
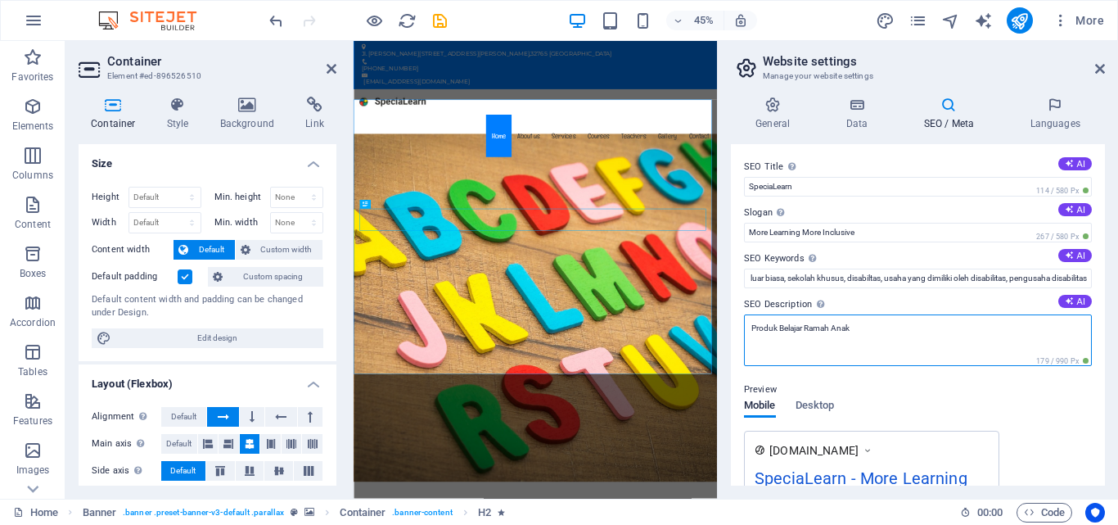
click at [862, 331] on textarea "Produk Belajar Ramah Anak" at bounding box center [918, 340] width 348 height 52
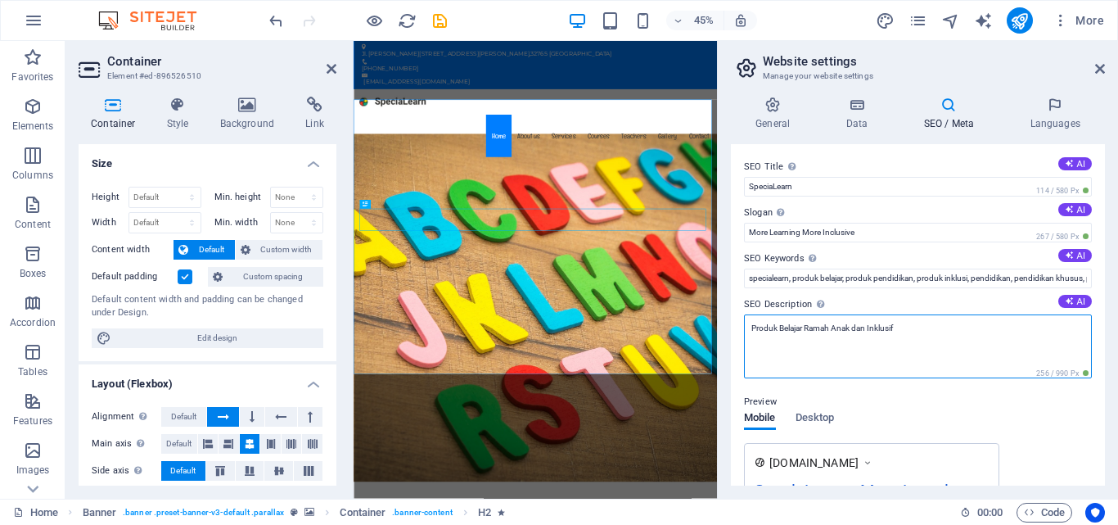
scroll to position [296, 0]
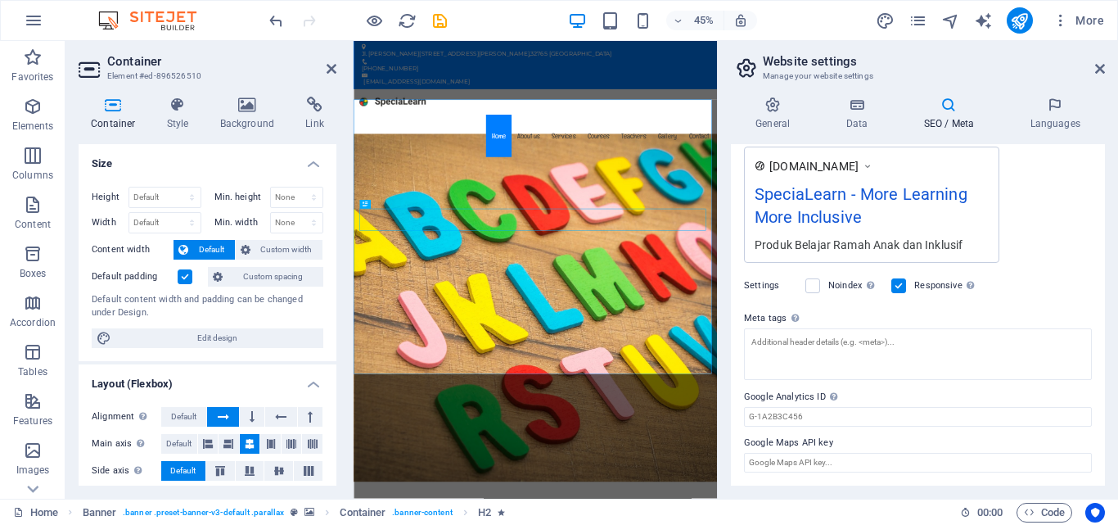
type textarea "Produk Belajar Ramah Anak dan Inklusif"
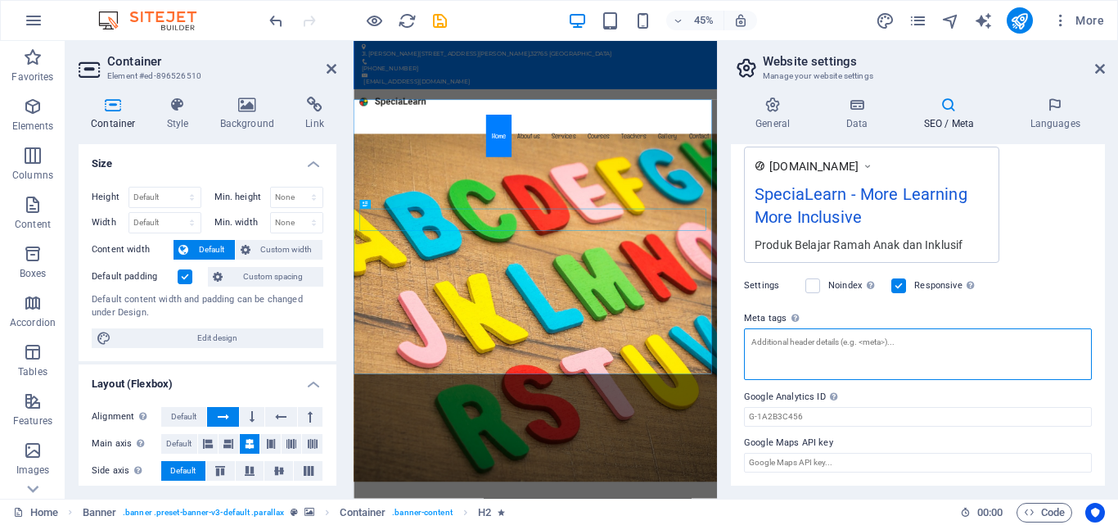
click at [845, 340] on textarea "Meta tags Enter HTML code here that will be placed inside the tags of your webs…" at bounding box center [918, 354] width 348 height 52
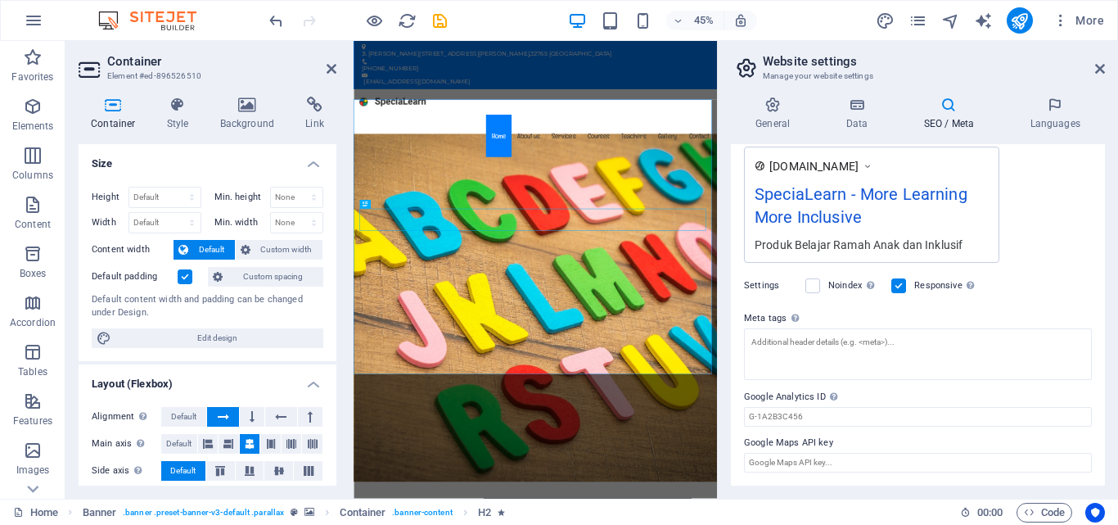
click at [834, 386] on div "Please only add the Google Analytics ID. We automatically include the ID in the…" at bounding box center [882, 343] width 131 height 86
click at [834, 407] on input "Google Analytics ID Please only add the Google Analytics ID. We automatically i…" at bounding box center [918, 417] width 348 height 20
click at [818, 409] on input "Google Analytics ID Please only add the Google Analytics ID. We automatically i…" at bounding box center [918, 417] width 348 height 20
click at [815, 457] on input "Google Maps API key" at bounding box center [918, 463] width 348 height 20
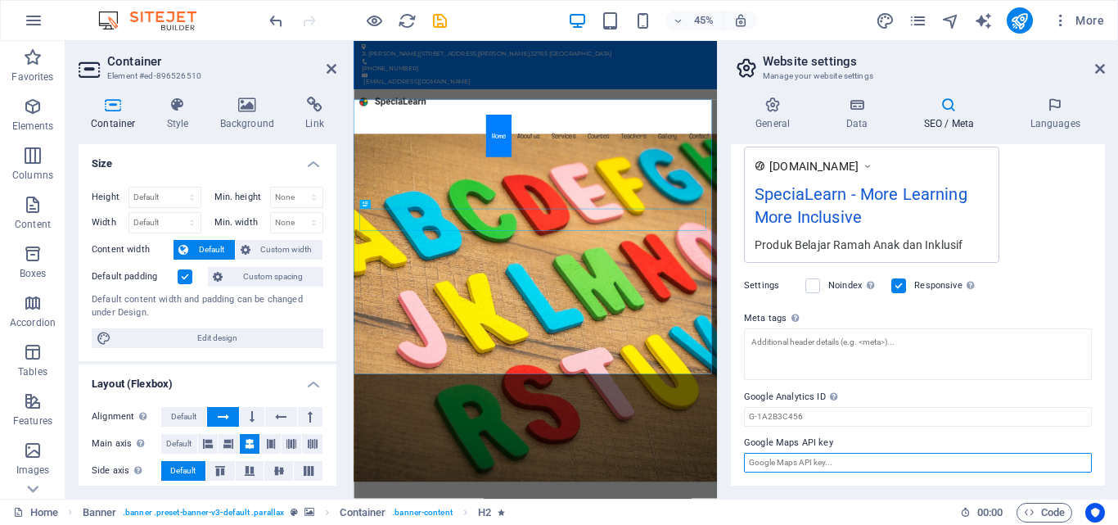
click at [815, 457] on input "Google Maps API key" at bounding box center [918, 463] width 348 height 20
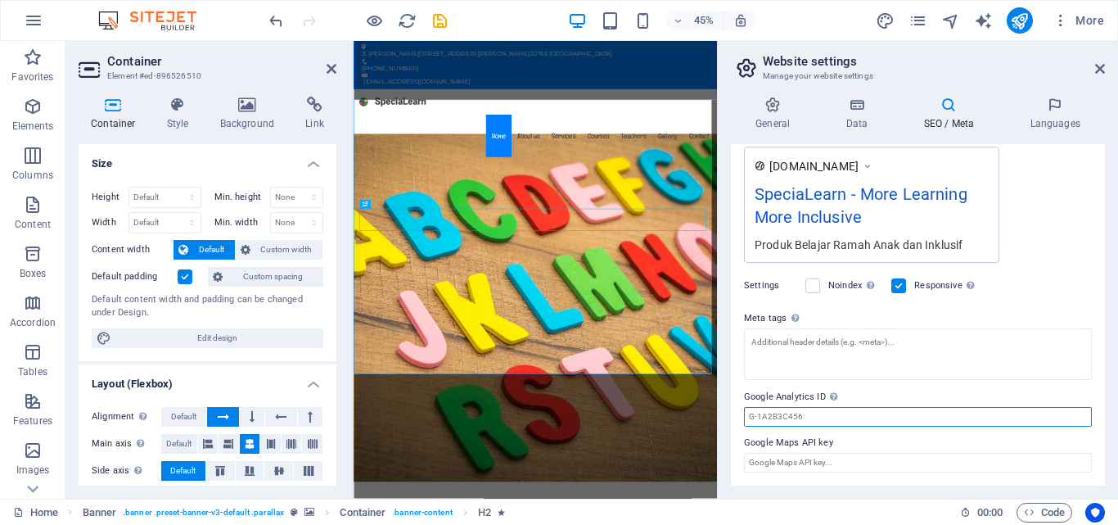
click at [817, 418] on input "Google Analytics ID Please only add the Google Analytics ID. We automatically i…" at bounding box center [918, 417] width 348 height 20
click at [1051, 124] on h4 "Languages" at bounding box center [1055, 114] width 100 height 34
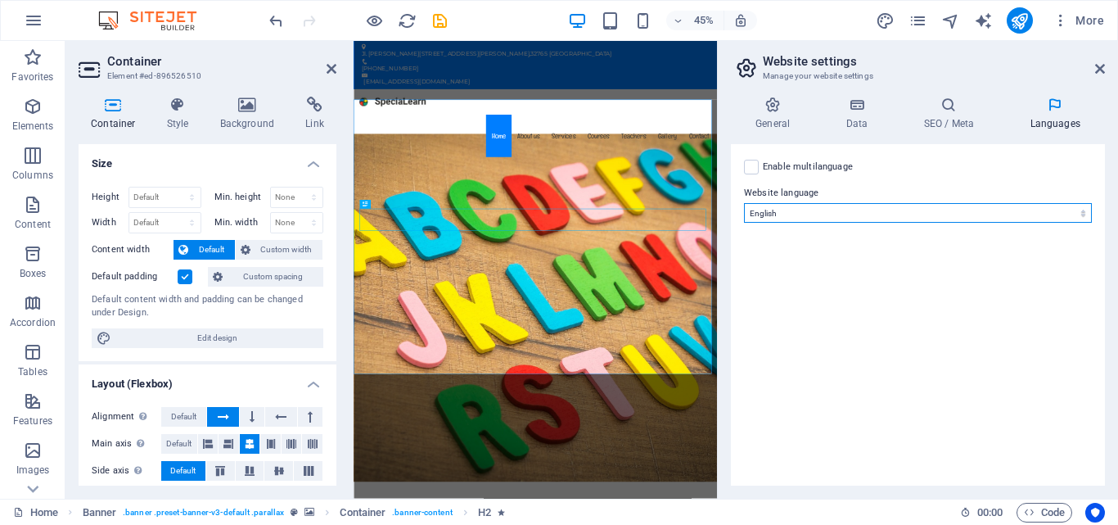
click at [758, 205] on select "Abkhazian Afar Afrikaans Akan Albanian Amharic Arabic Aragonese Armenian Assame…" at bounding box center [918, 213] width 348 height 20
select select "70"
click at [744, 203] on select "Abkhazian Afar Afrikaans Akan Albanian Amharic Arabic Aragonese Armenian Assame…" at bounding box center [918, 213] width 348 height 20
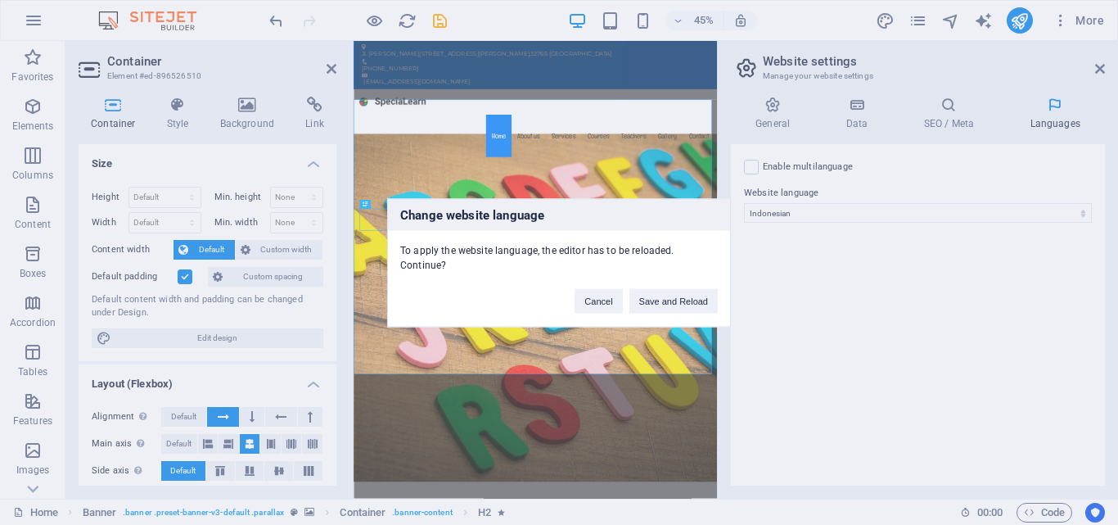
click at [679, 295] on button "Save and Reload" at bounding box center [673, 300] width 88 height 25
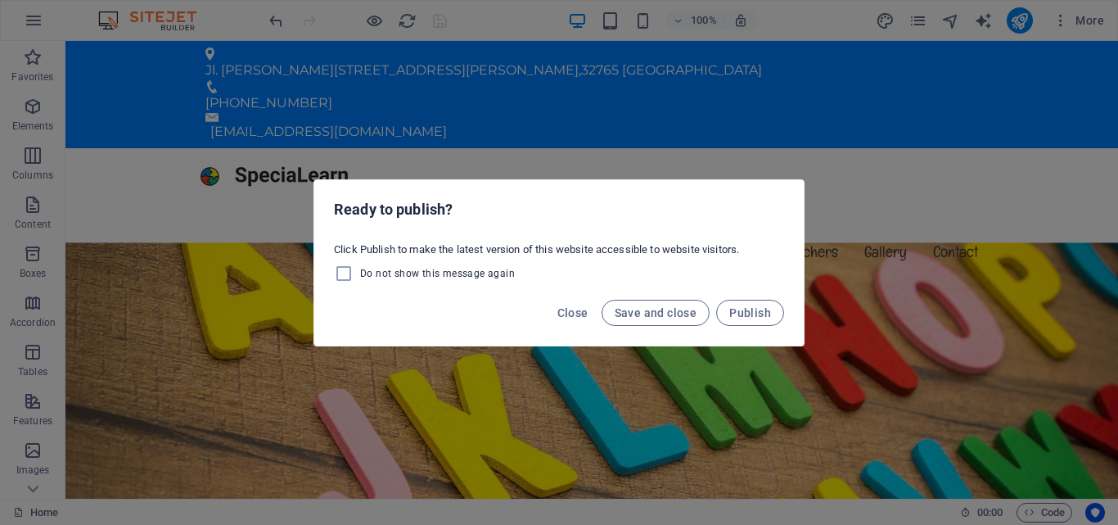
click at [674, 83] on div "Ready to publish? Click Publish to make the latest version of this website acce…" at bounding box center [559, 262] width 1118 height 525
click at [669, 312] on span "Save and close" at bounding box center [656, 312] width 83 height 13
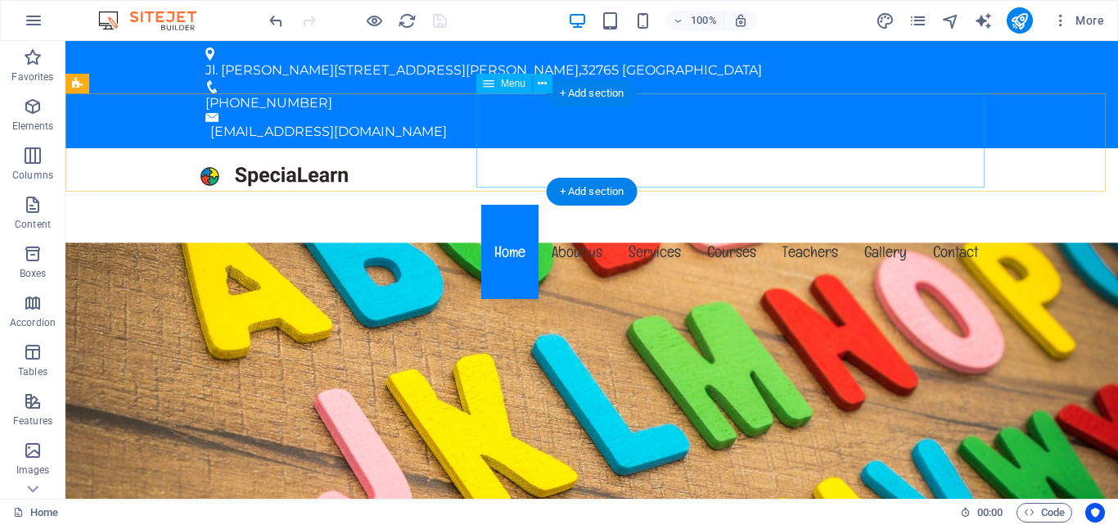
click at [506, 205] on nav "Home About us Services Courses Teachers Gallery Contact" at bounding box center [591, 252] width 799 height 94
click at [225, 148] on div at bounding box center [591, 176] width 799 height 56
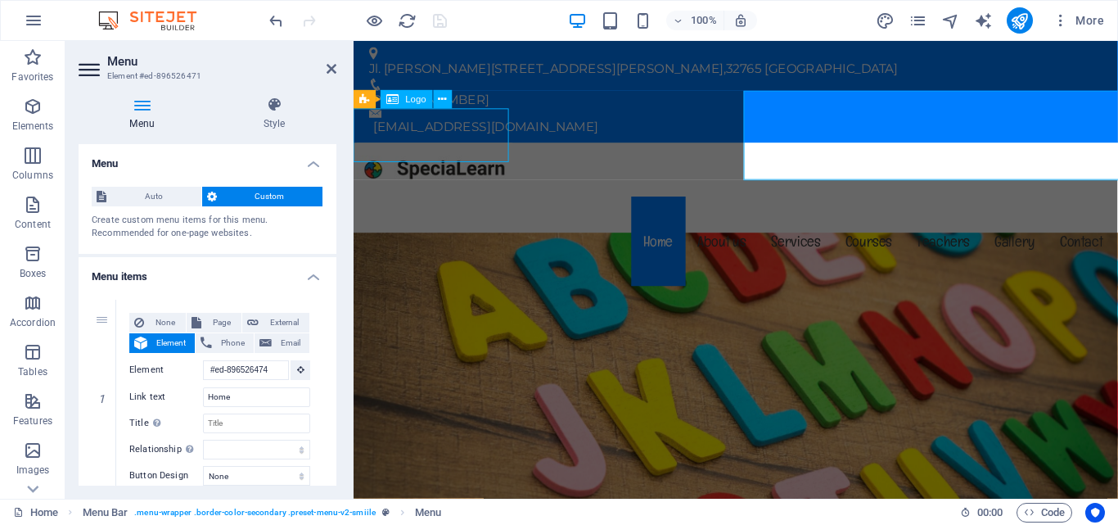
click at [513, 148] on div at bounding box center [756, 176] width 799 height 56
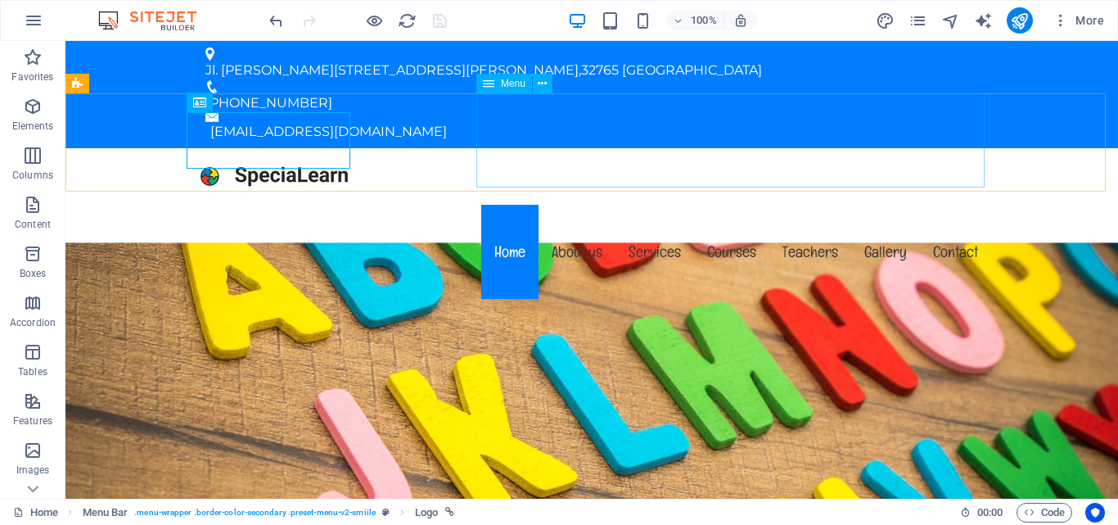
click at [500, 205] on nav "Home About us Services Courses Teachers Gallery Contact" at bounding box center [591, 252] width 799 height 94
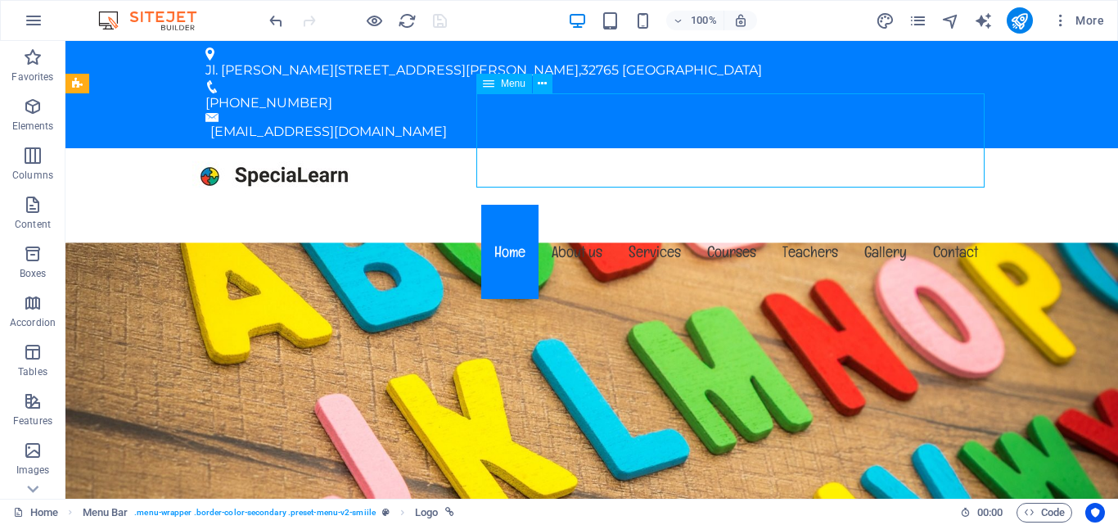
click at [219, 148] on div at bounding box center [591, 176] width 799 height 56
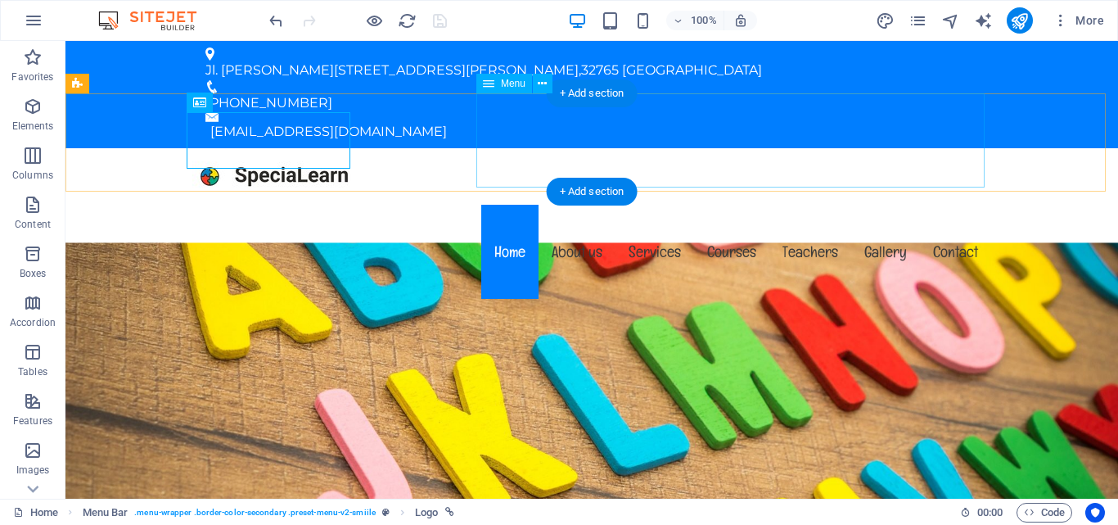
click at [518, 205] on nav "Home About us Services Courses Teachers Gallery Contact" at bounding box center [591, 252] width 799 height 94
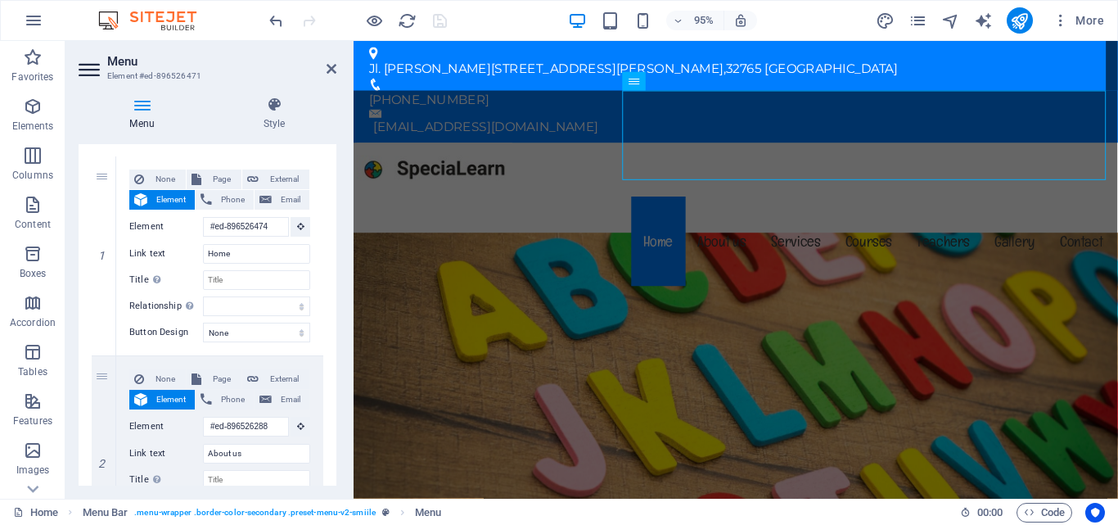
scroll to position [164, 0]
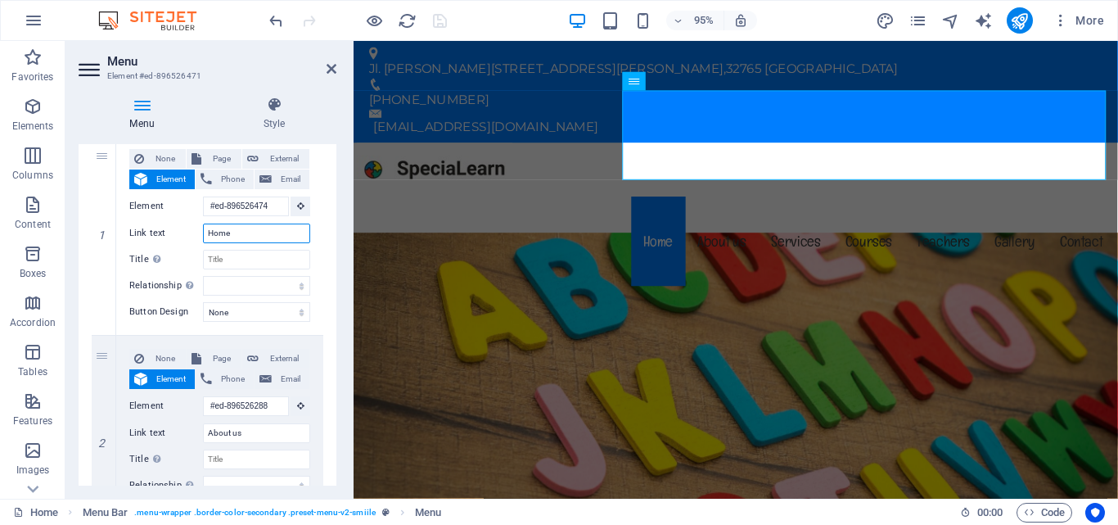
click at [223, 233] on input "Home" at bounding box center [256, 233] width 107 height 20
type input "Beranda"
select select
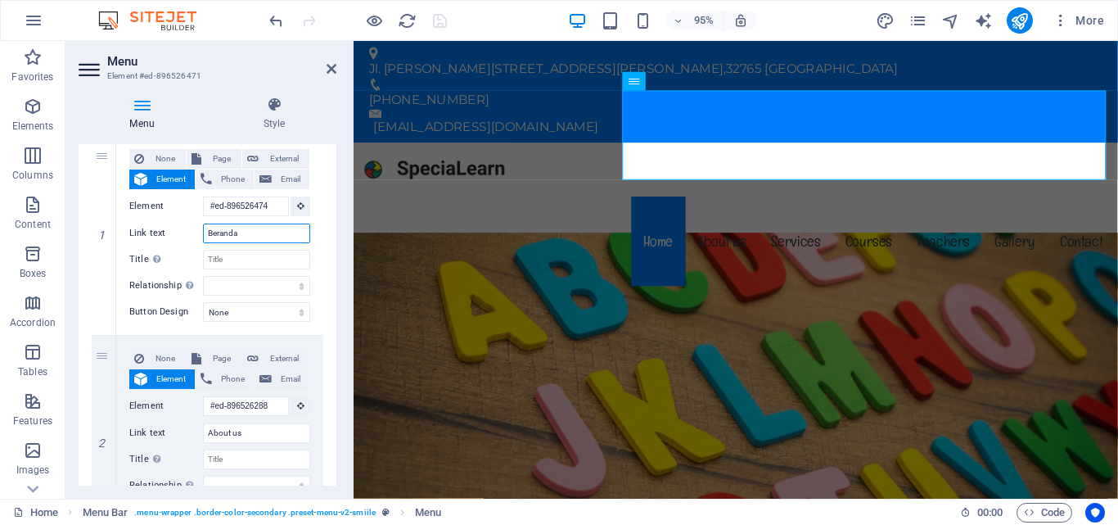
select select
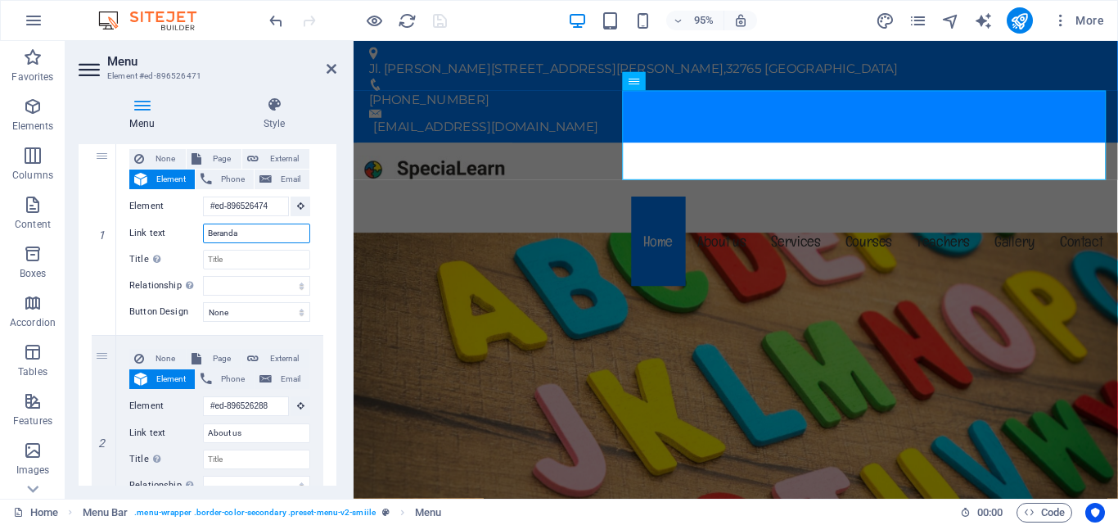
select select
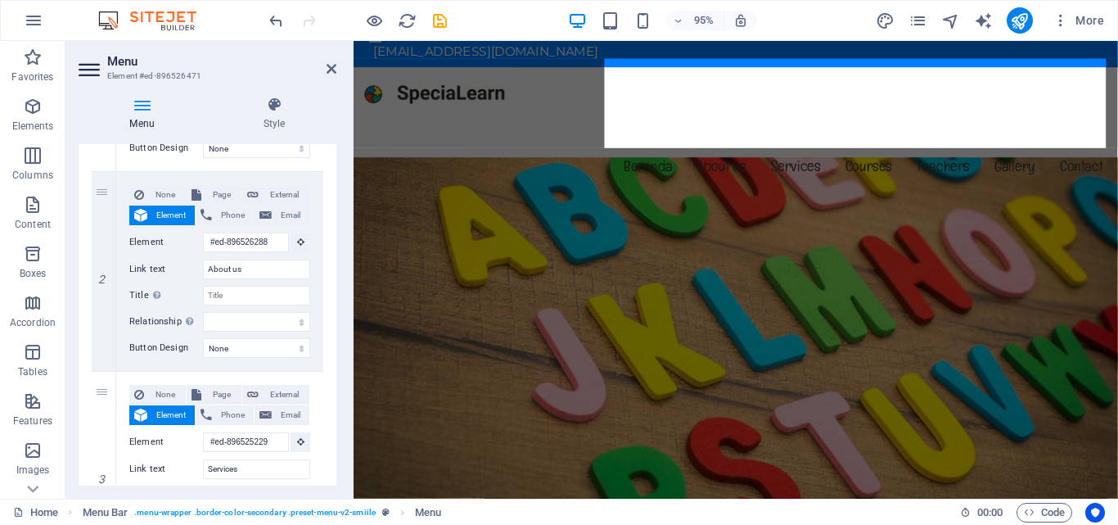
scroll to position [0, 0]
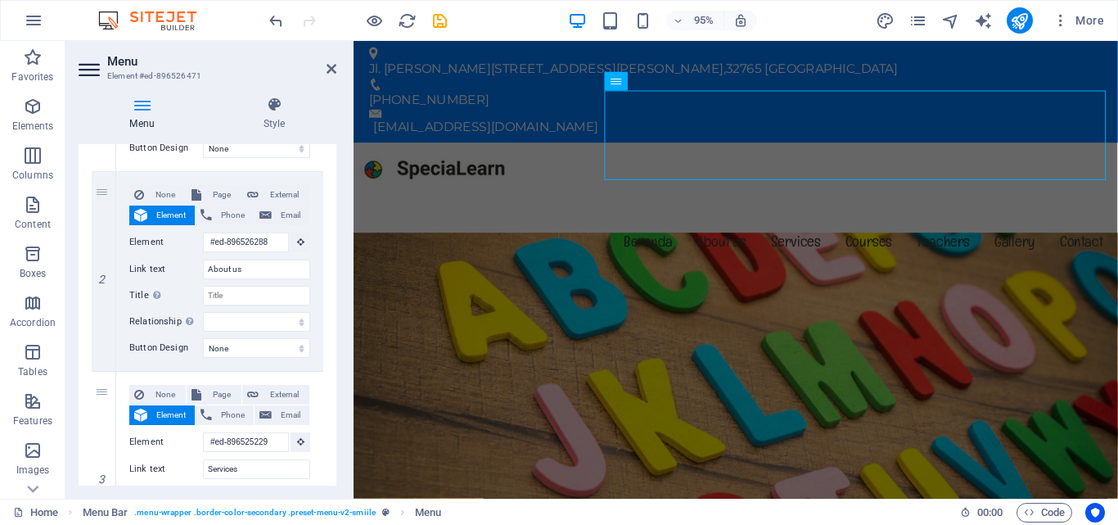
type input "Beranda"
click at [220, 272] on input "About us" at bounding box center [256, 269] width 107 height 20
type input "Tentang"
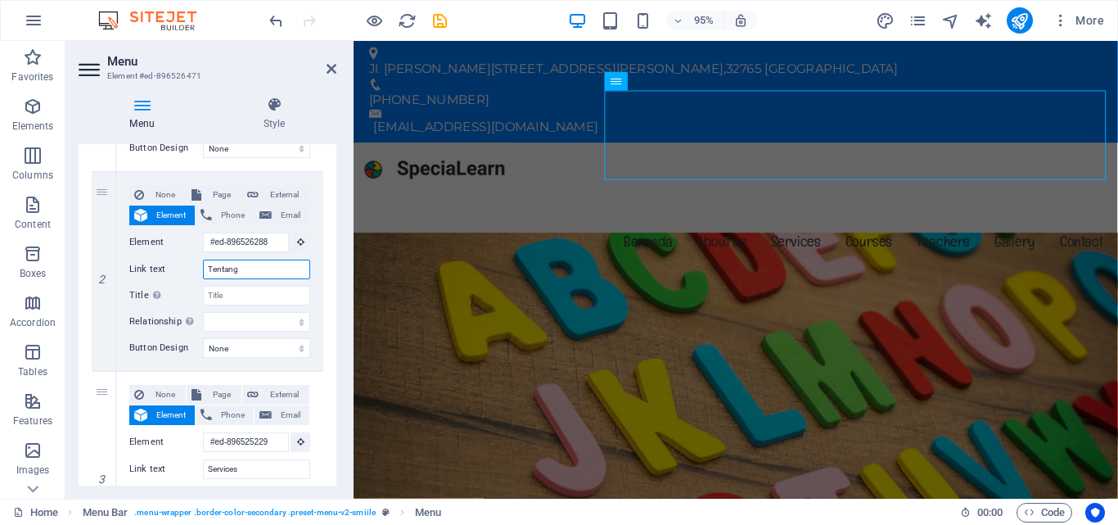
select select
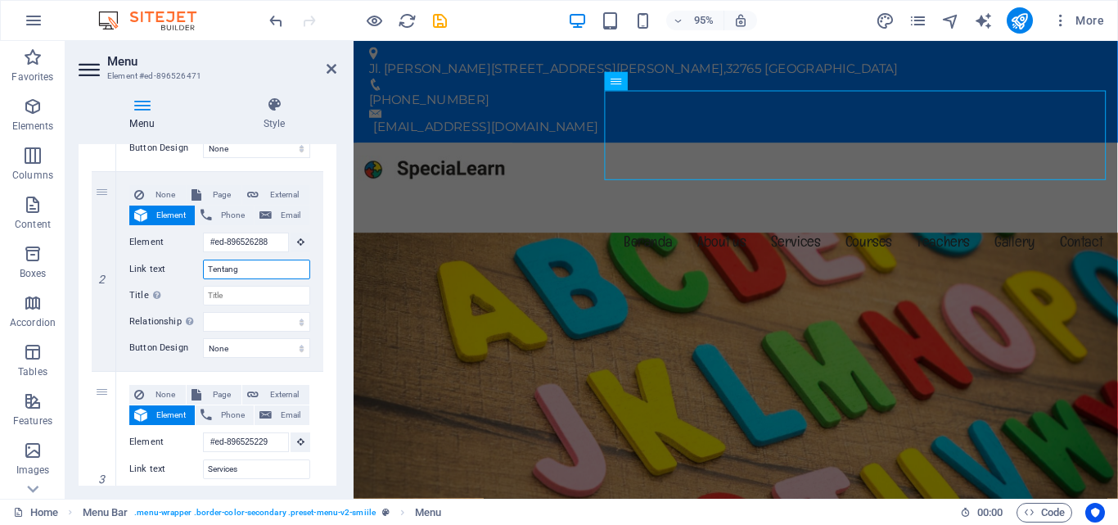
select select
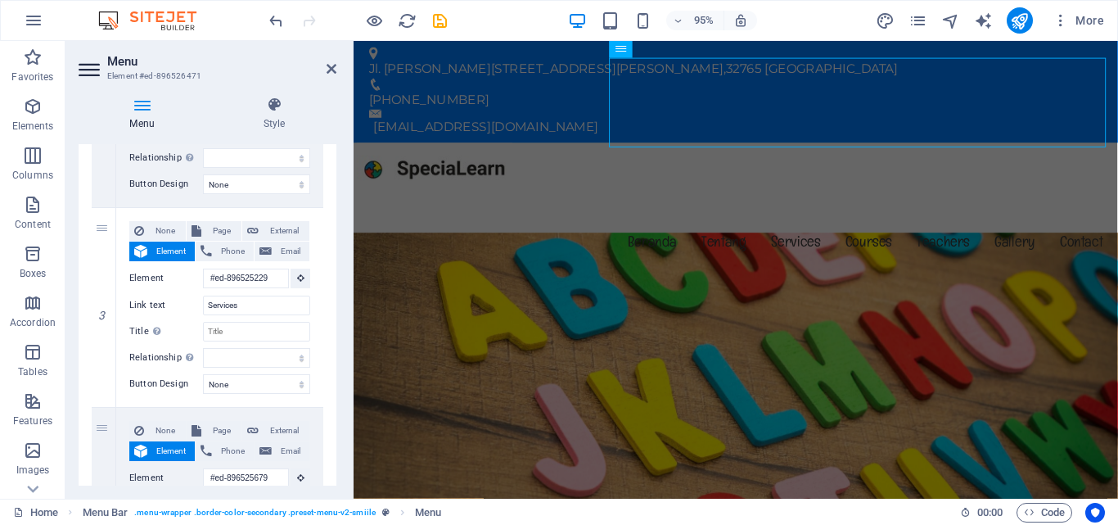
type input "Tentang"
click at [222, 302] on input "Services" at bounding box center [256, 305] width 107 height 20
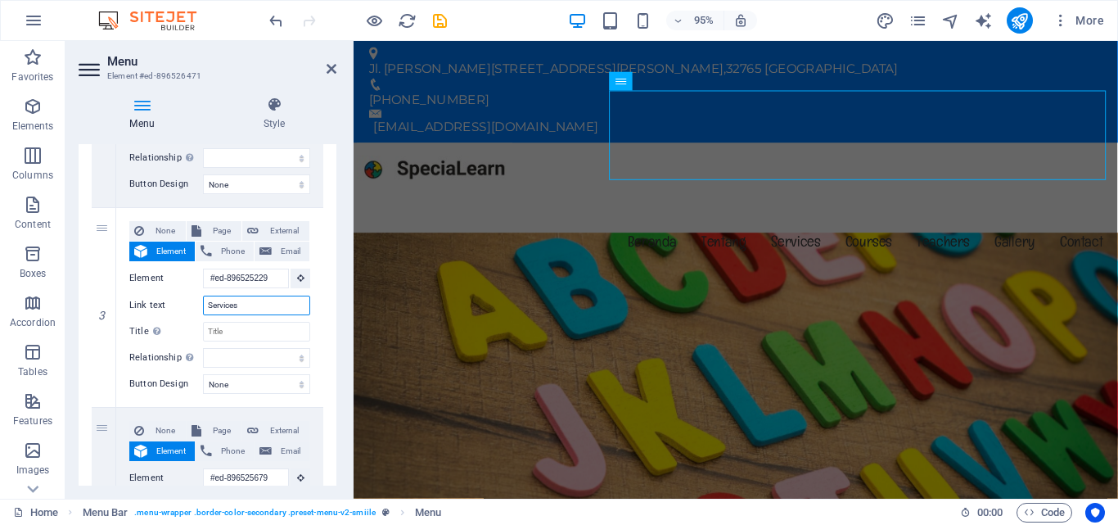
click at [222, 302] on input "Services" at bounding box center [256, 305] width 107 height 20
type input "Layanan"
select select
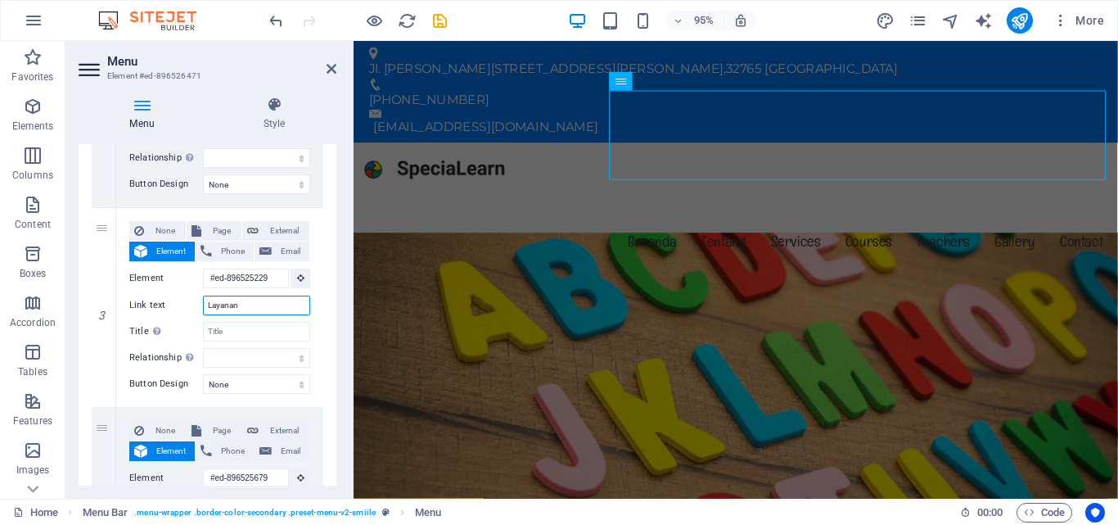
select select
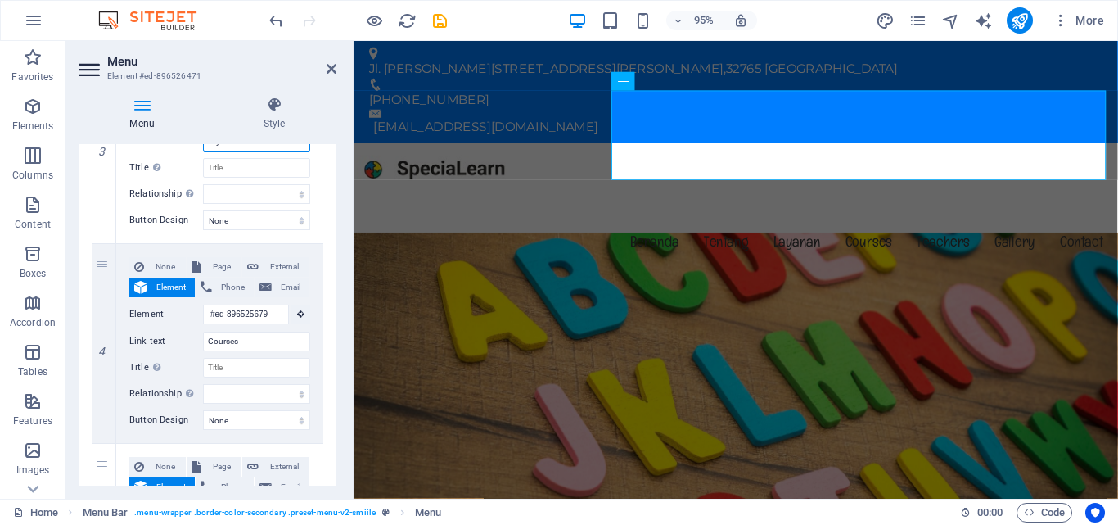
type input "Layanan"
click at [218, 336] on input "Courses" at bounding box center [256, 341] width 107 height 20
type input "M"
select select
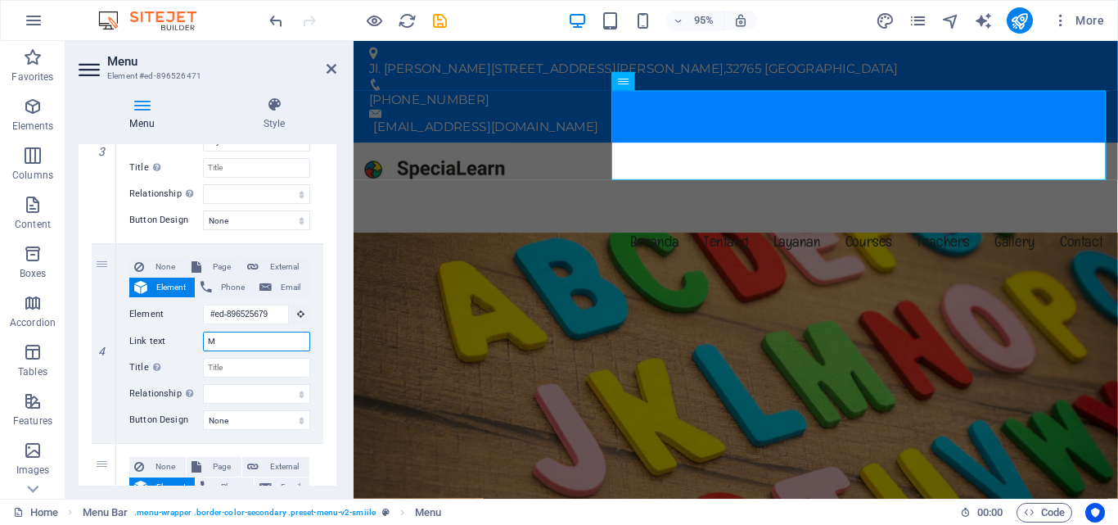
select select
type input "Ma"
select select
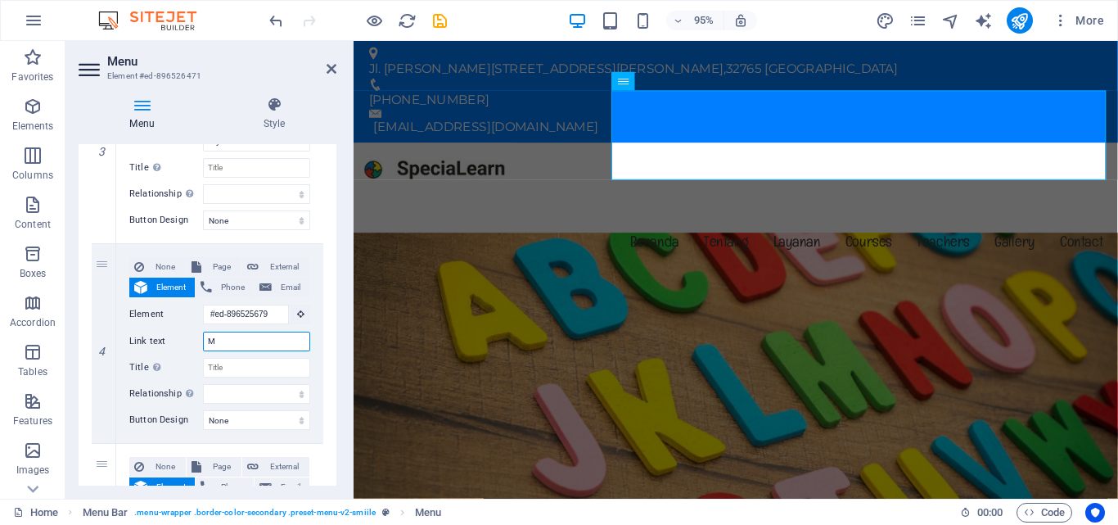
select select
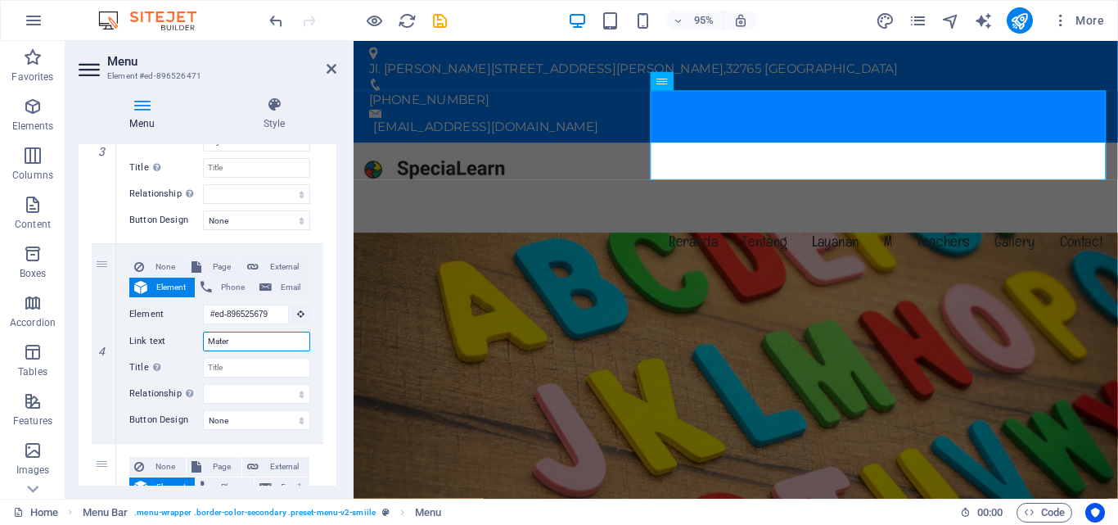
type input "Materi"
select select
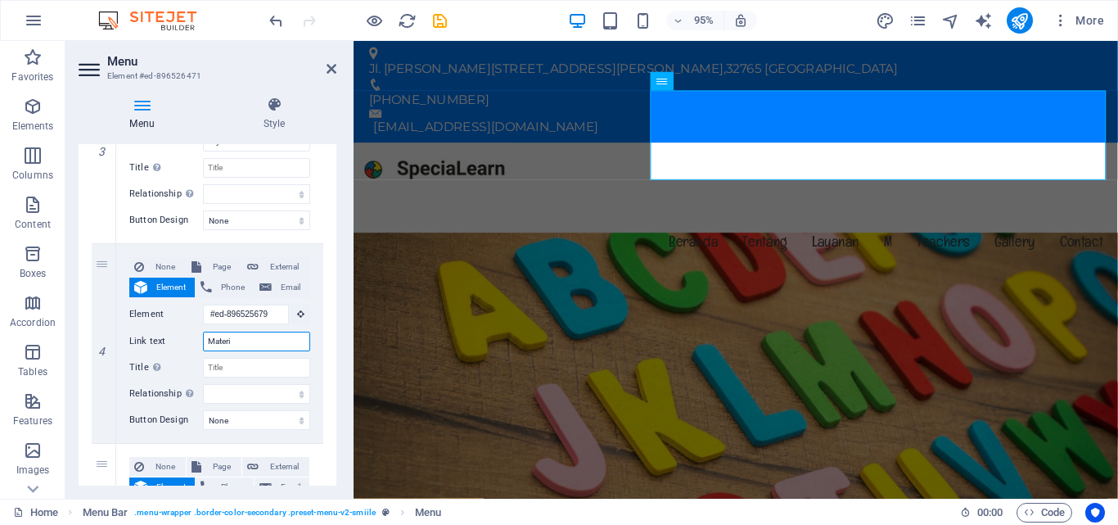
select select
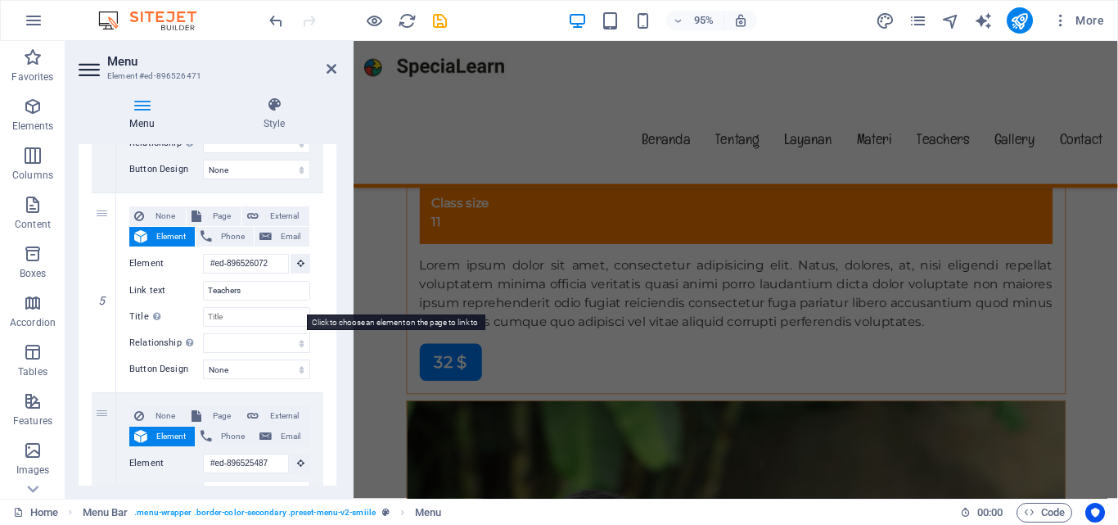
scroll to position [900, 0]
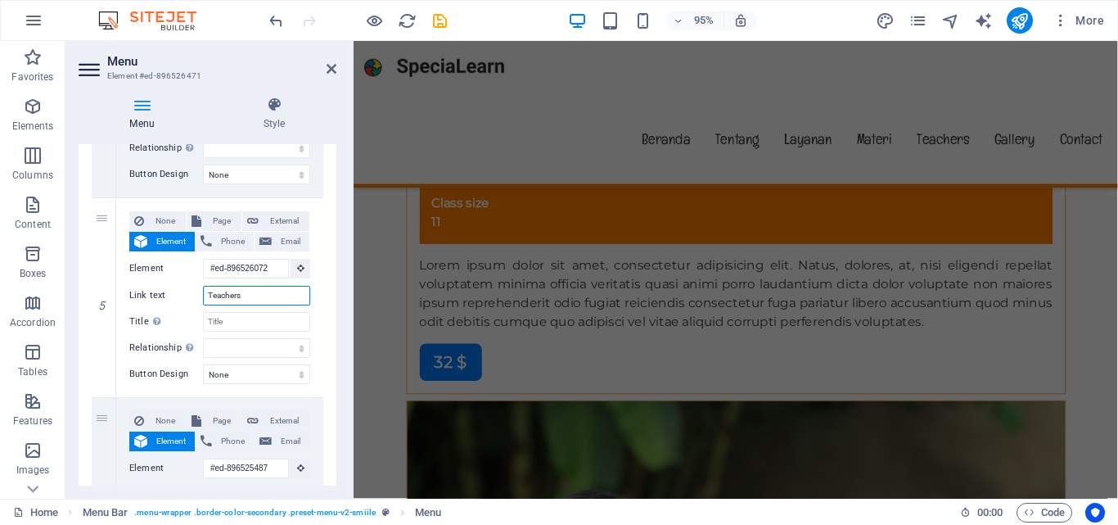
click at [288, 299] on input "Teachers" at bounding box center [256, 296] width 107 height 20
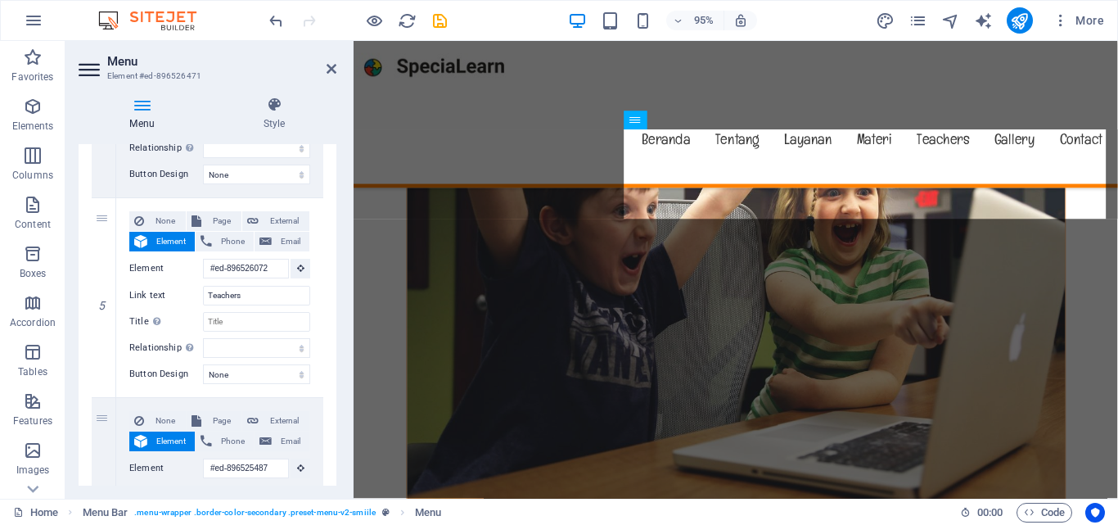
scroll to position [10589, 0]
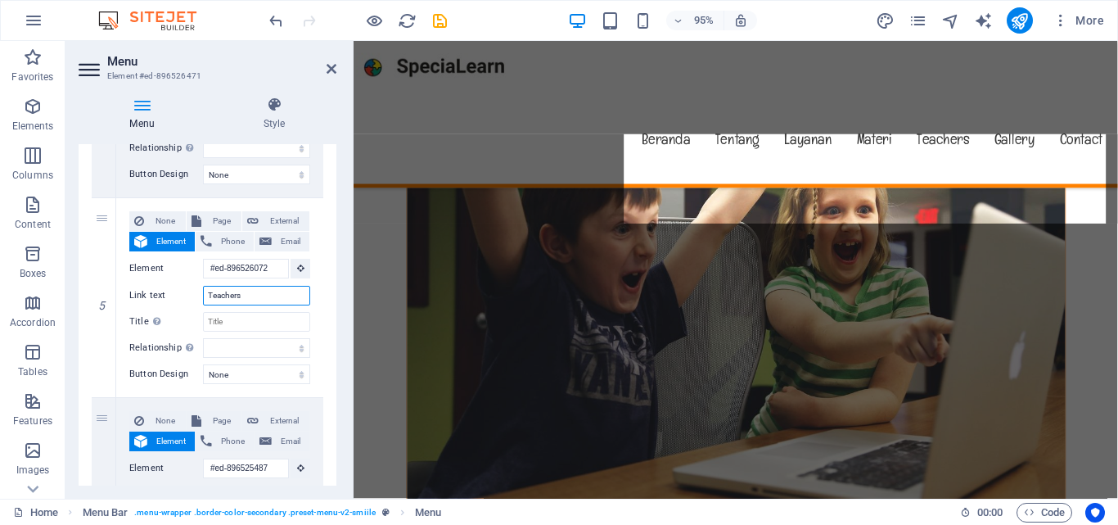
click at [238, 290] on input "Teachers" at bounding box center [256, 296] width 107 height 20
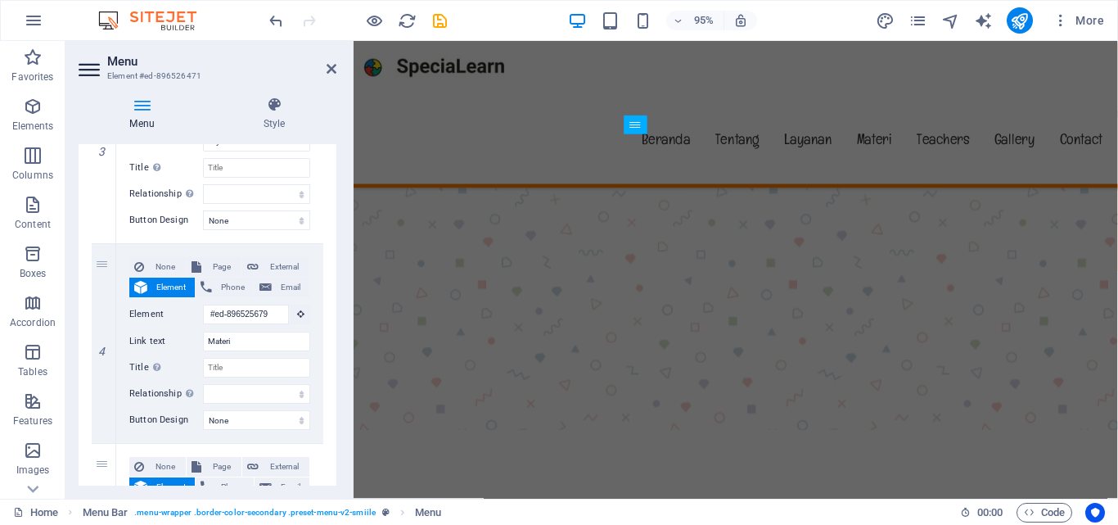
scroll to position [5483, 0]
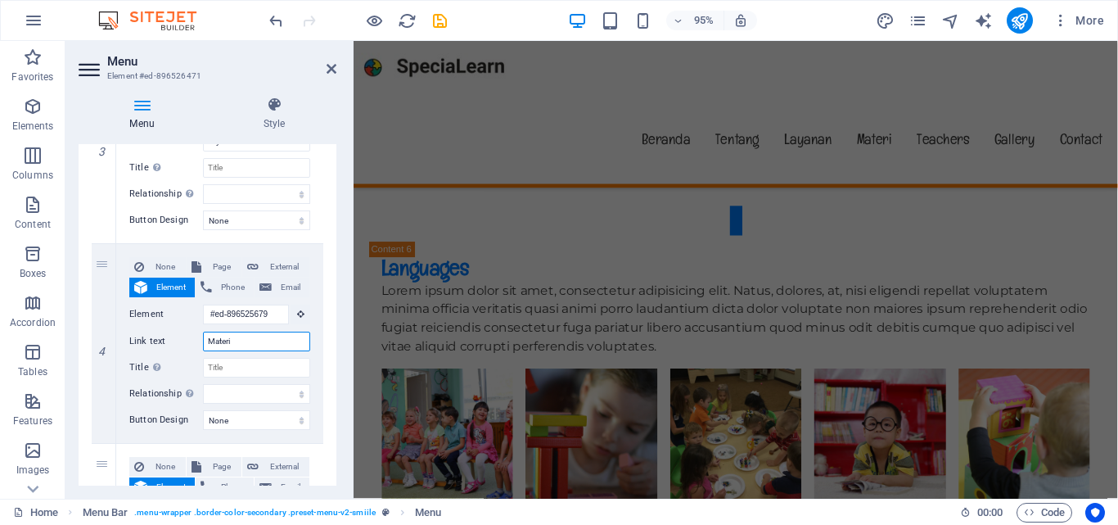
click at [214, 336] on input "Materi" at bounding box center [256, 341] width 107 height 20
type input "Produk"
select select
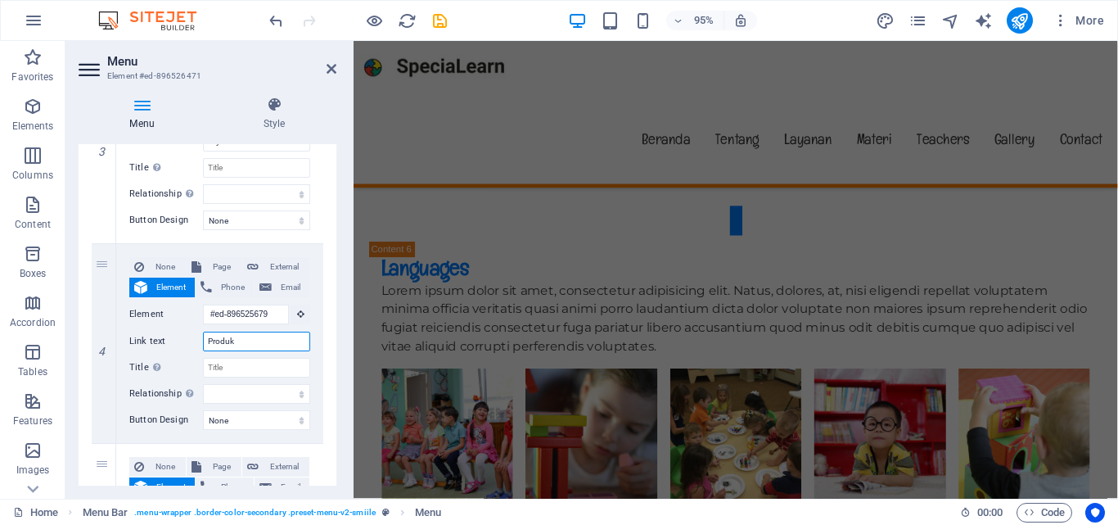
select select
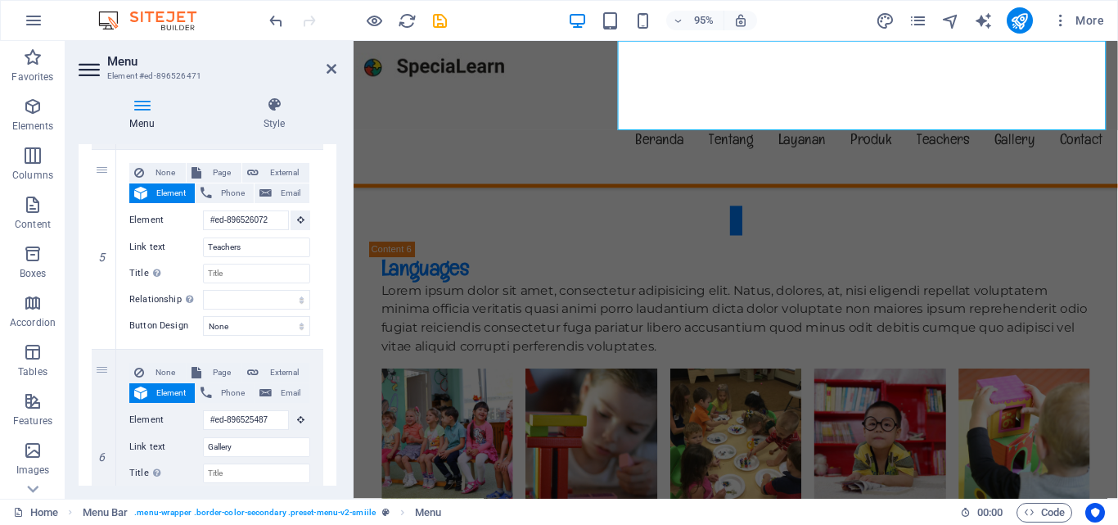
scroll to position [930, 0]
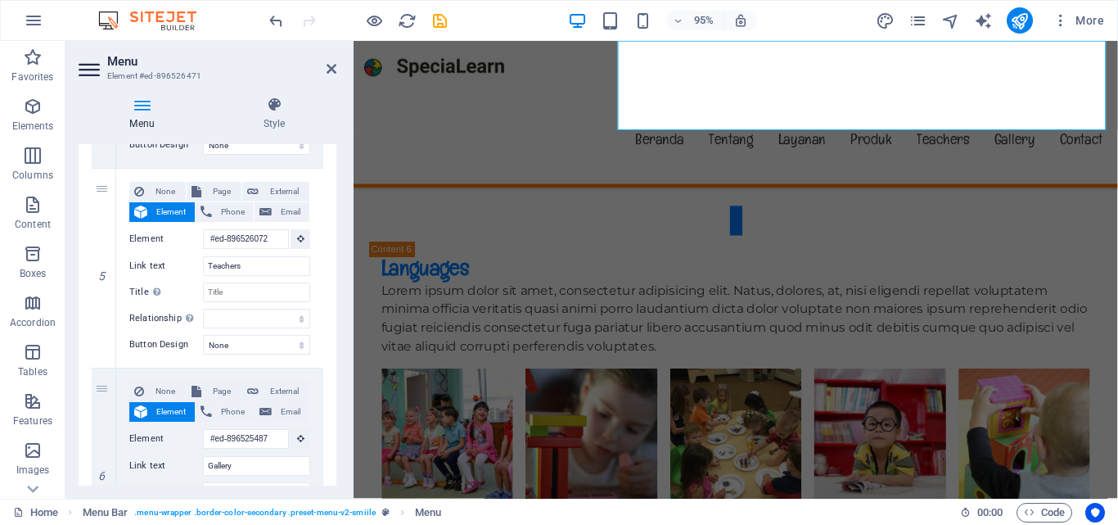
type input "Produk"
click at [221, 274] on input "Teachers" at bounding box center [256, 266] width 107 height 20
click at [245, 264] on input "Teachers" at bounding box center [256, 266] width 107 height 20
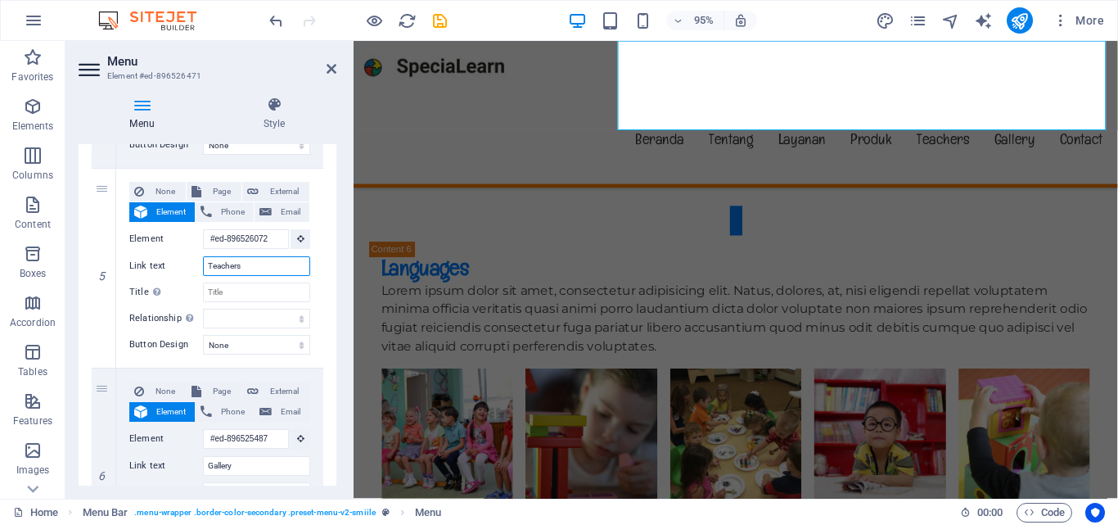
click at [245, 264] on input "Teachers" at bounding box center [256, 266] width 107 height 20
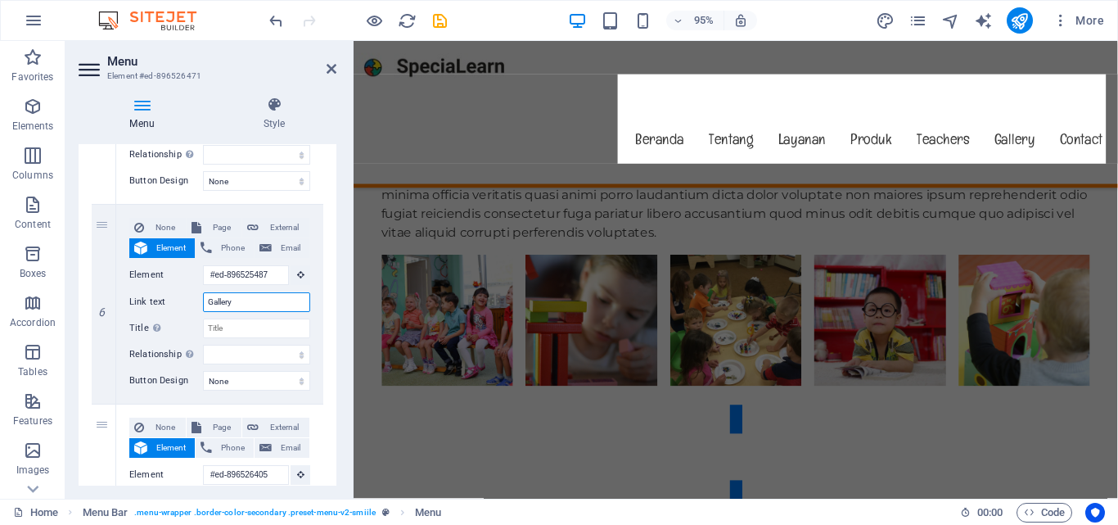
scroll to position [5385, 0]
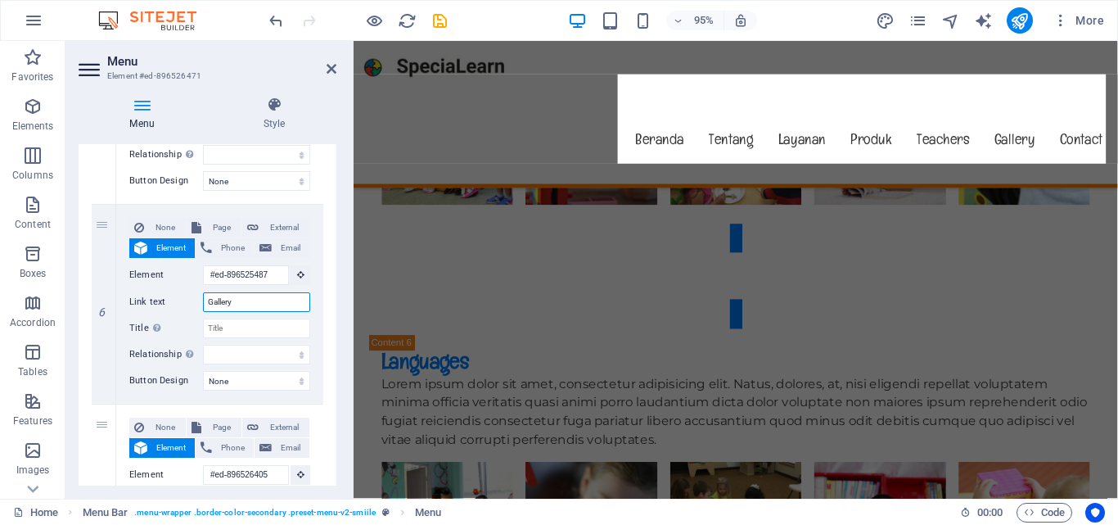
click at [226, 294] on input "Gallery" at bounding box center [256, 302] width 107 height 20
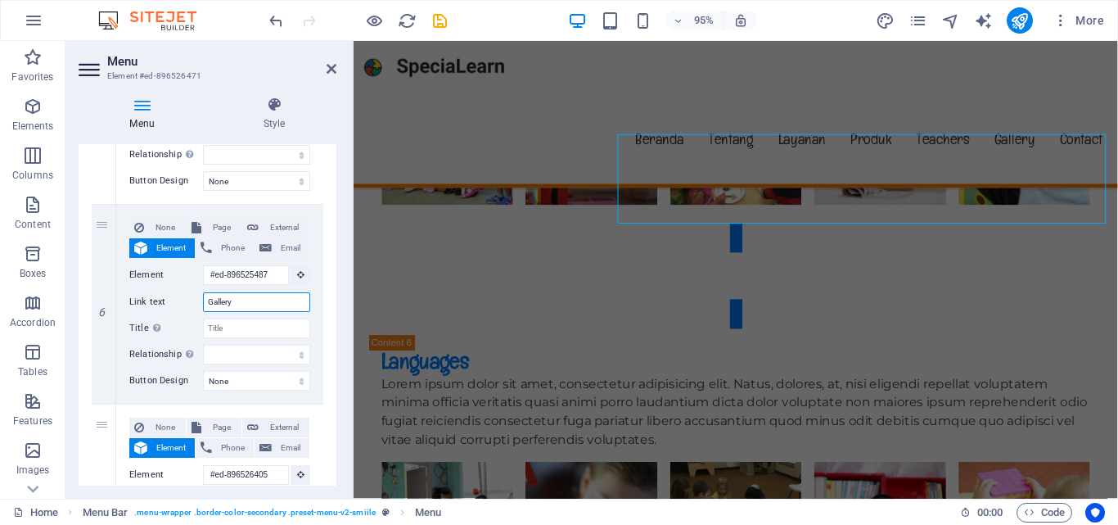
click at [226, 294] on input "Gallery" at bounding box center [256, 302] width 107 height 20
type input "Gsler"
select select
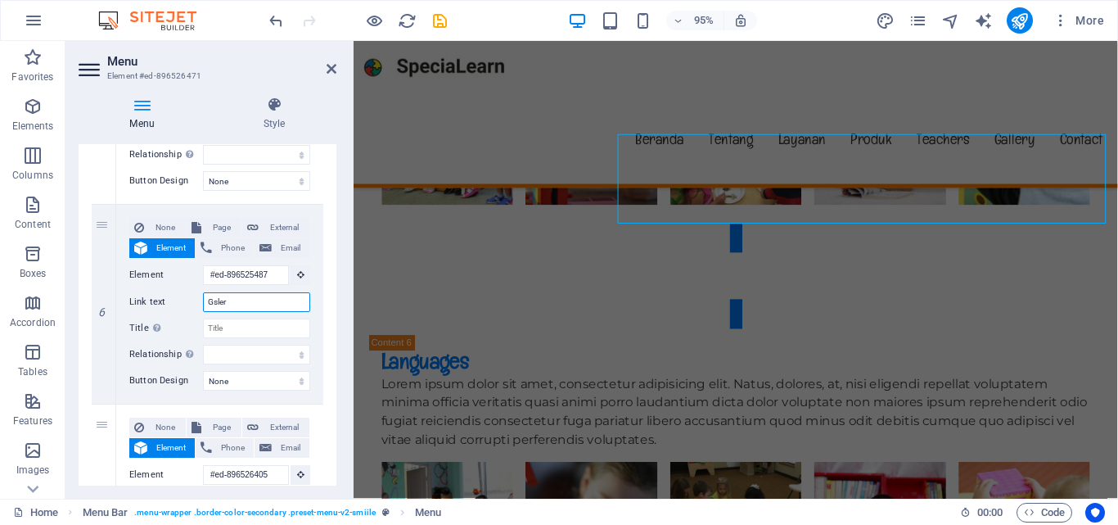
select select
type input "Gsle"
select select
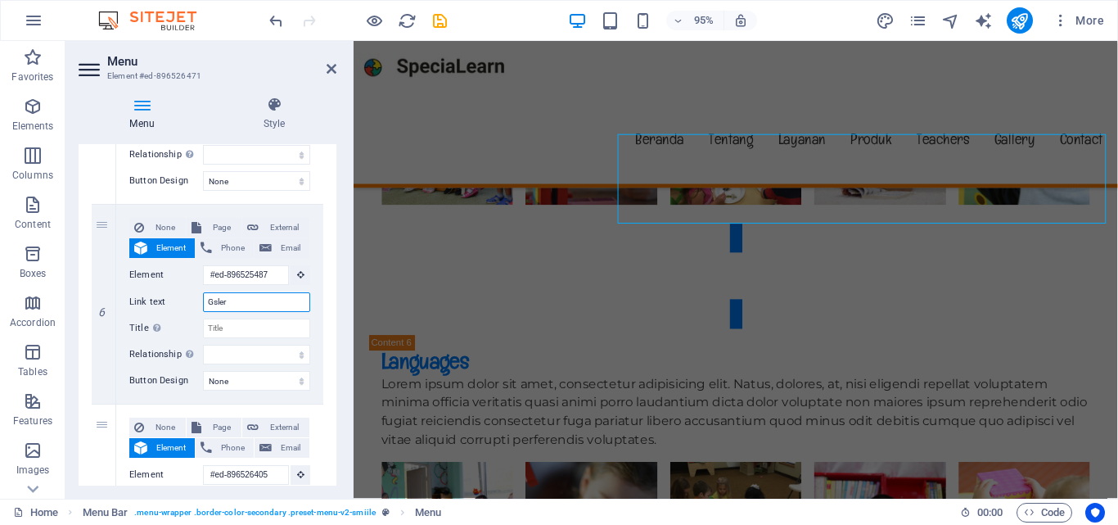
select select
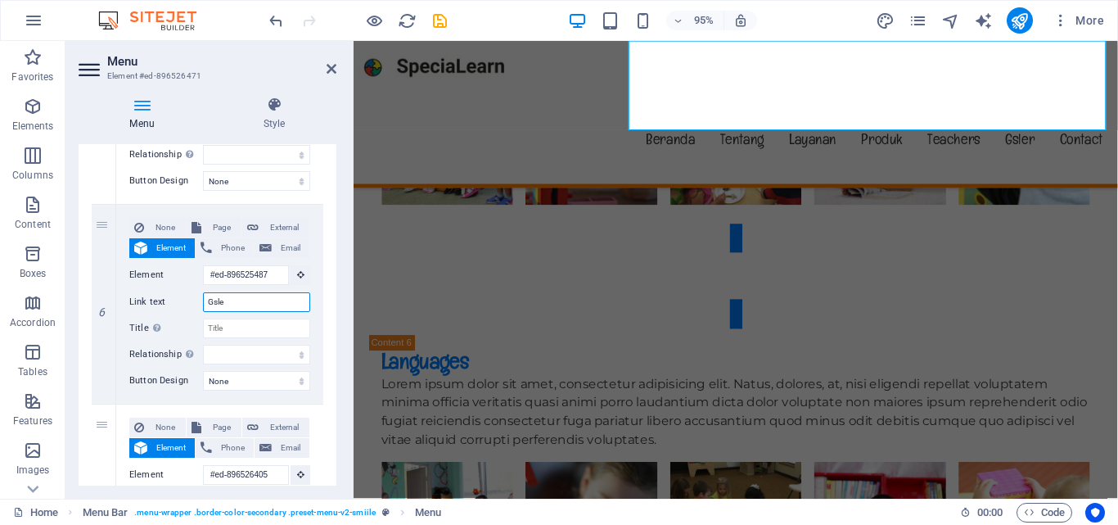
select select
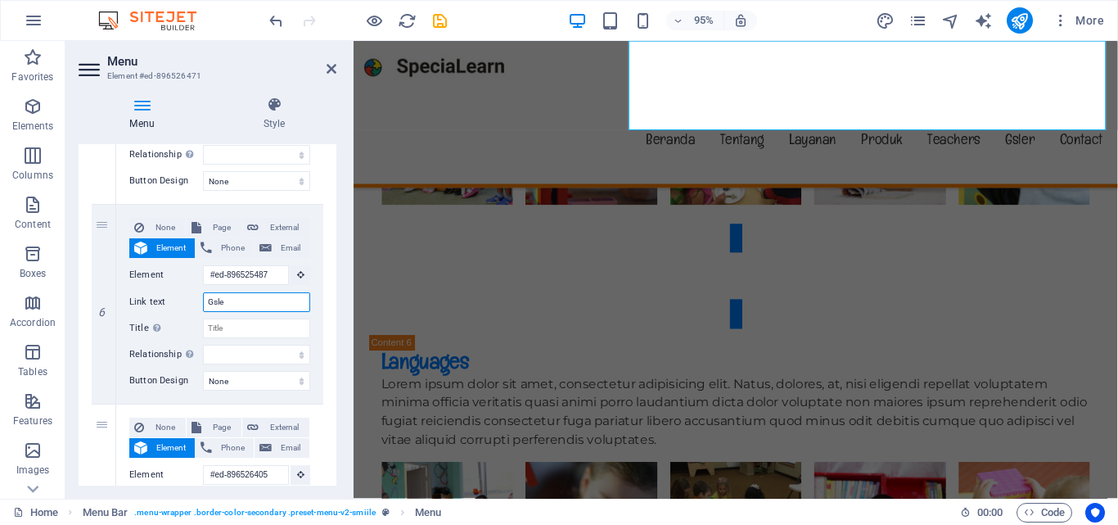
select select
type input "Gsleri"
select select
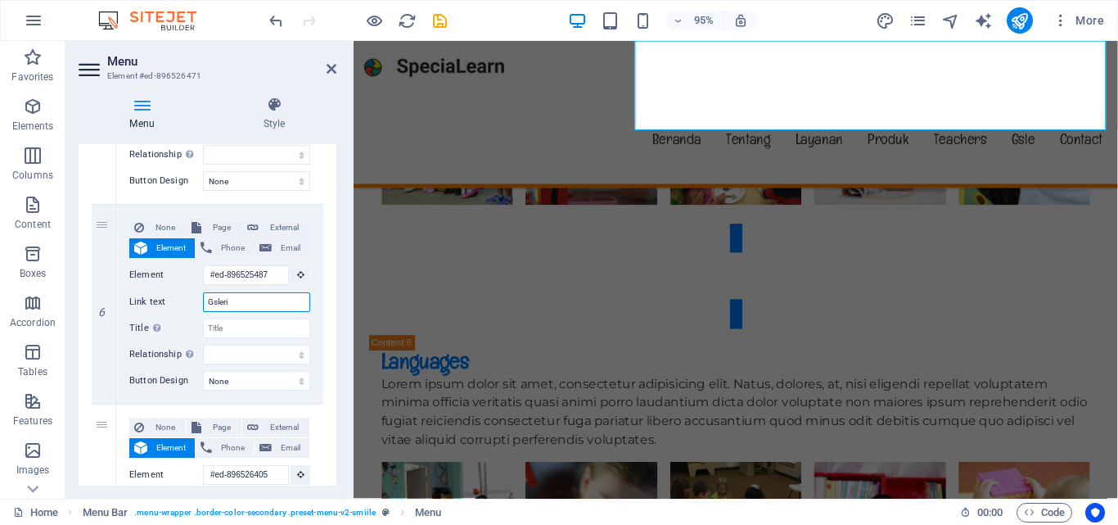
select select
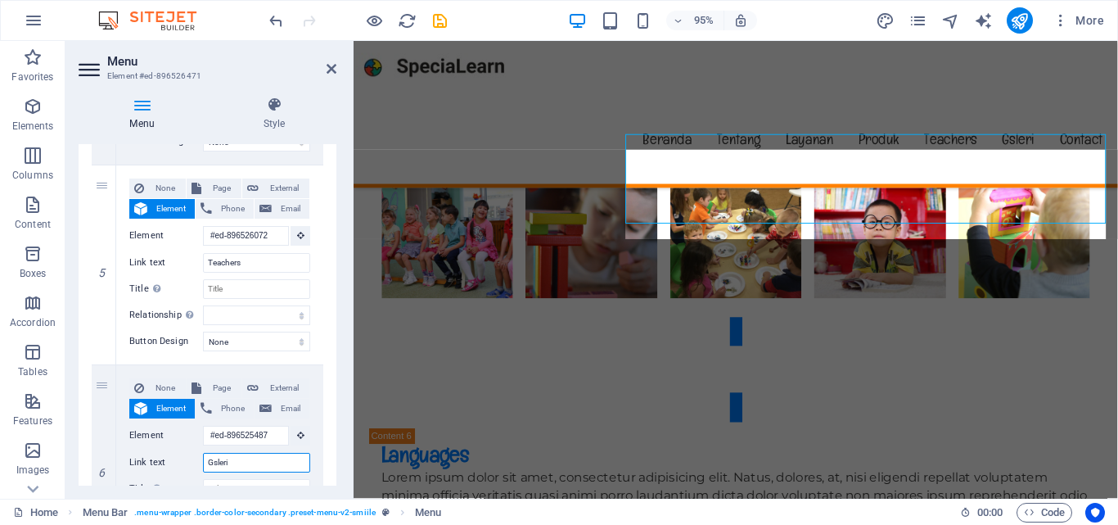
scroll to position [930, 0]
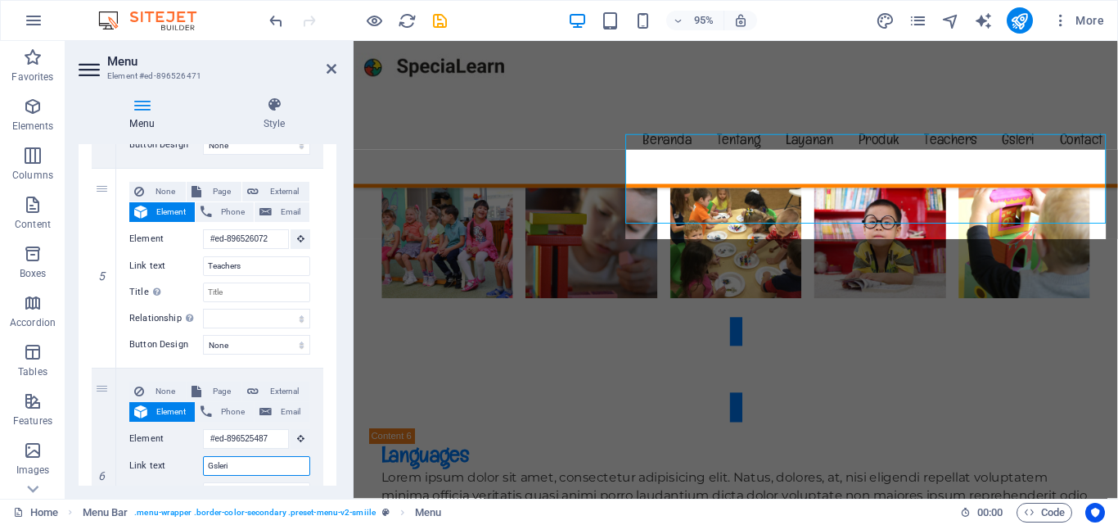
type input "Gsleri"
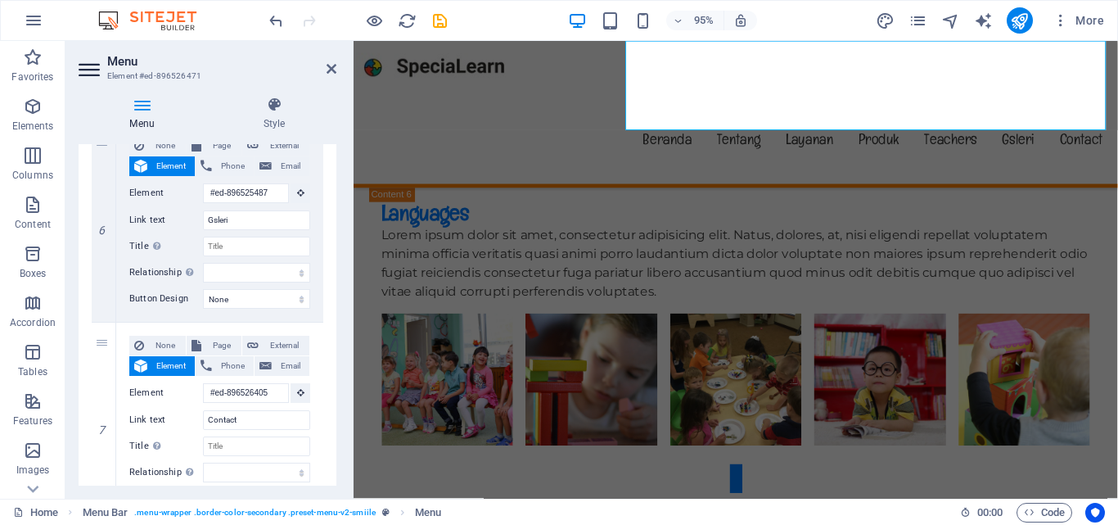
scroll to position [1257, 0]
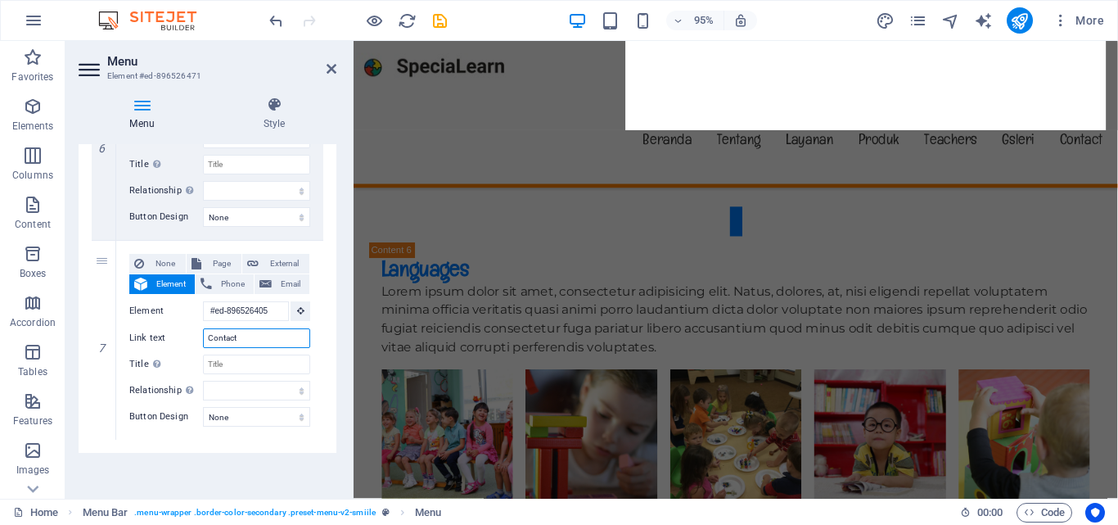
click at [230, 334] on input "Contact" at bounding box center [256, 338] width 107 height 20
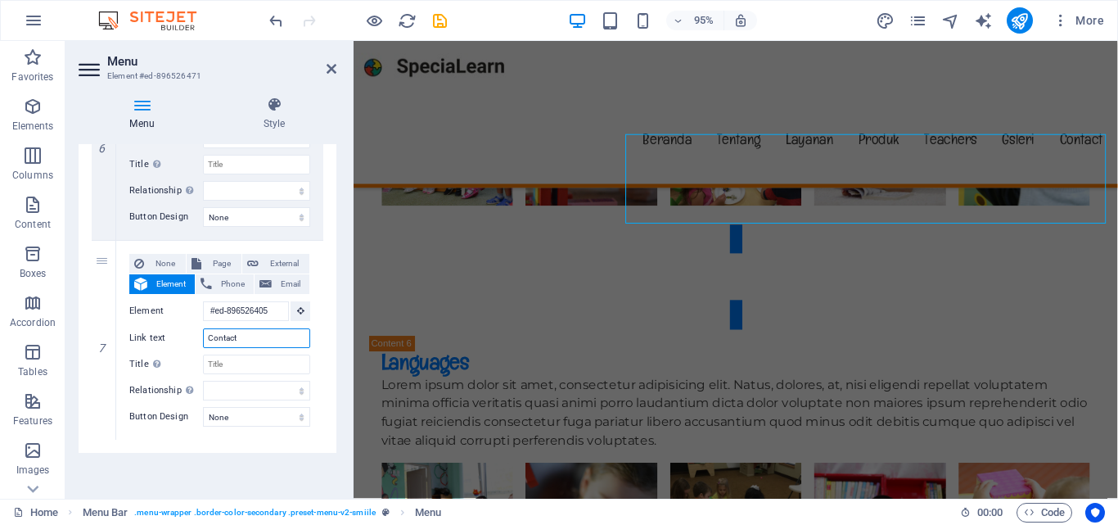
click at [230, 334] on input "Contact" at bounding box center [256, 338] width 107 height 20
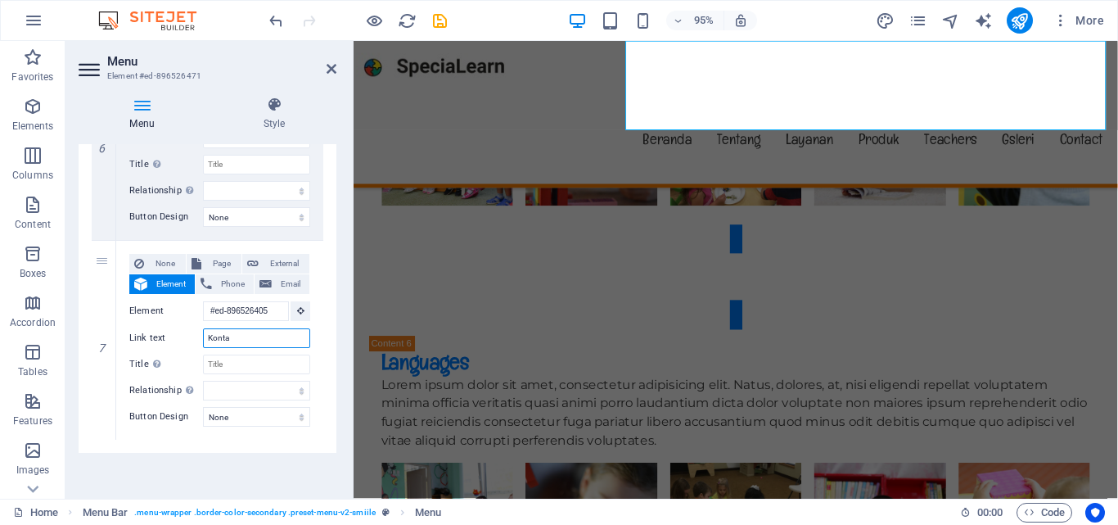
type input "Kontak"
select select
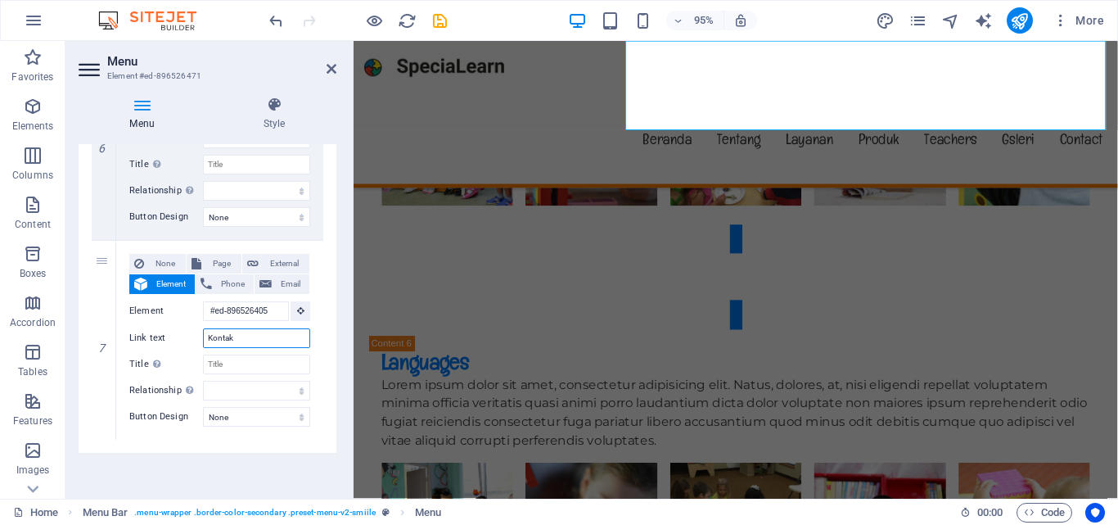
select select
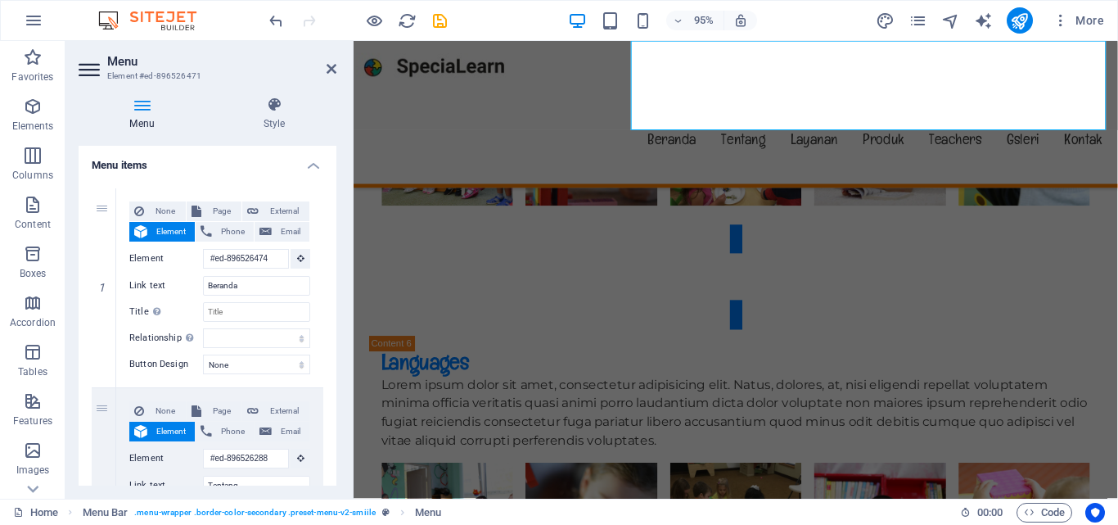
scroll to position [0, 0]
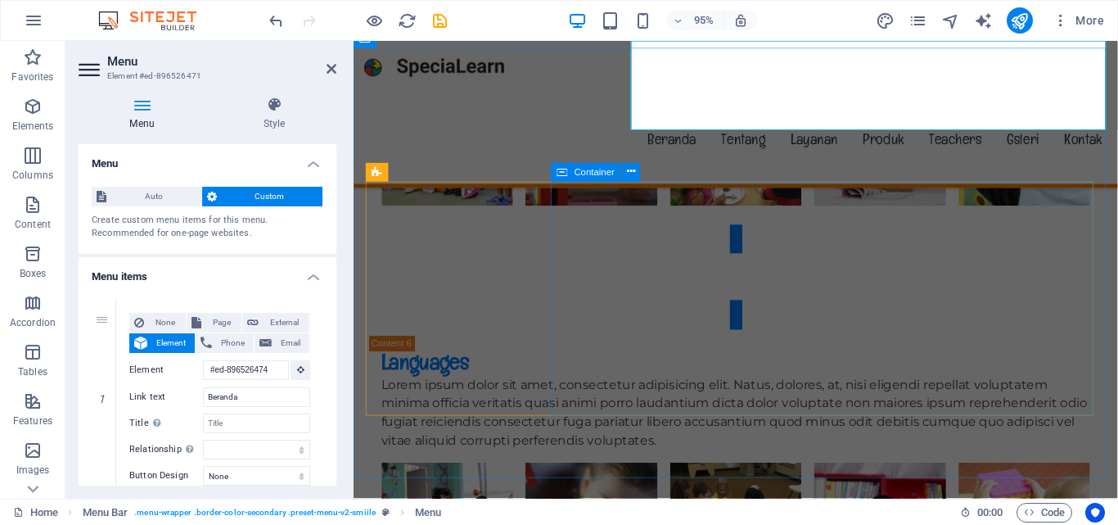
type input "Kontak"
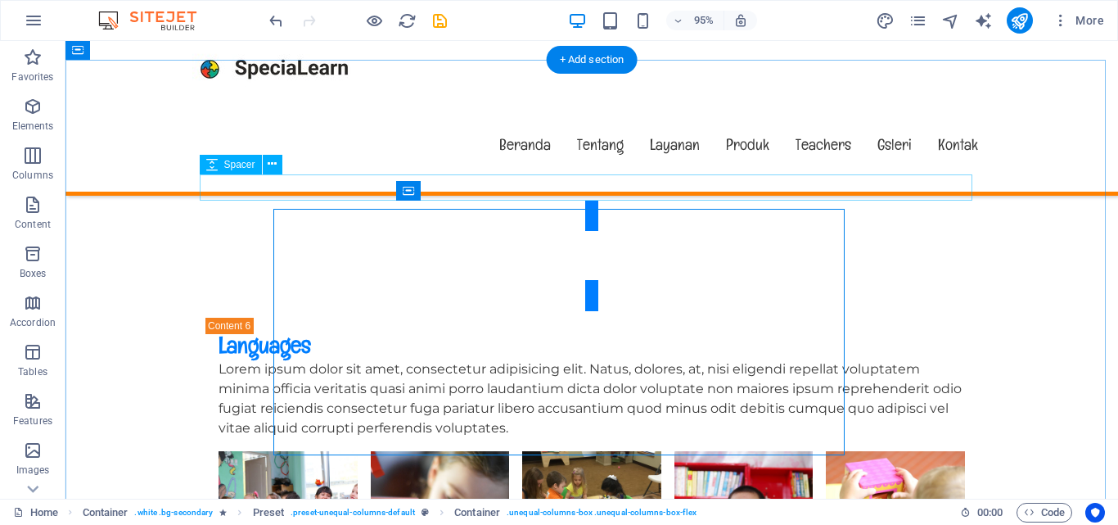
scroll to position [5365, 0]
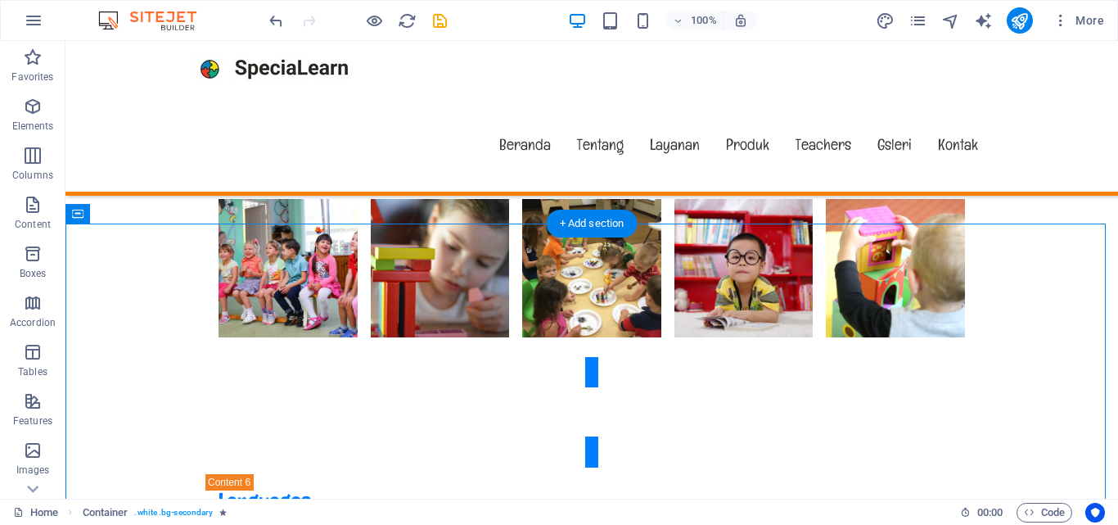
scroll to position [5201, 0]
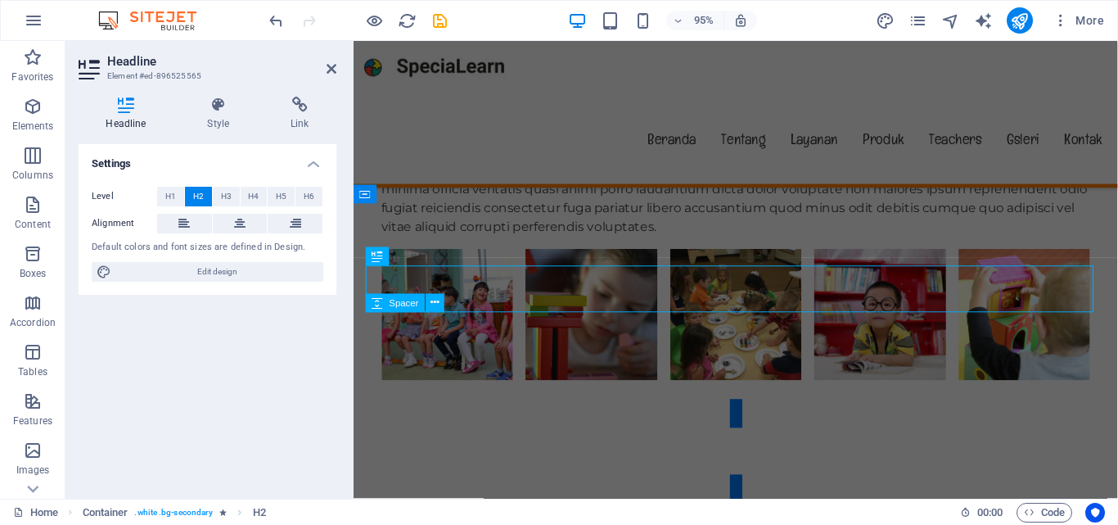
scroll to position [5221, 0]
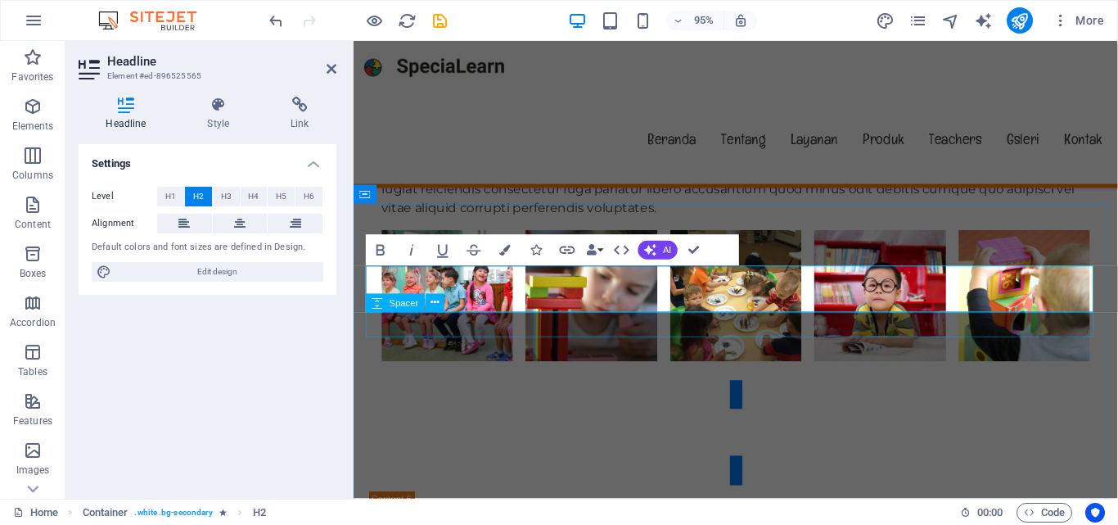
select select "rem"
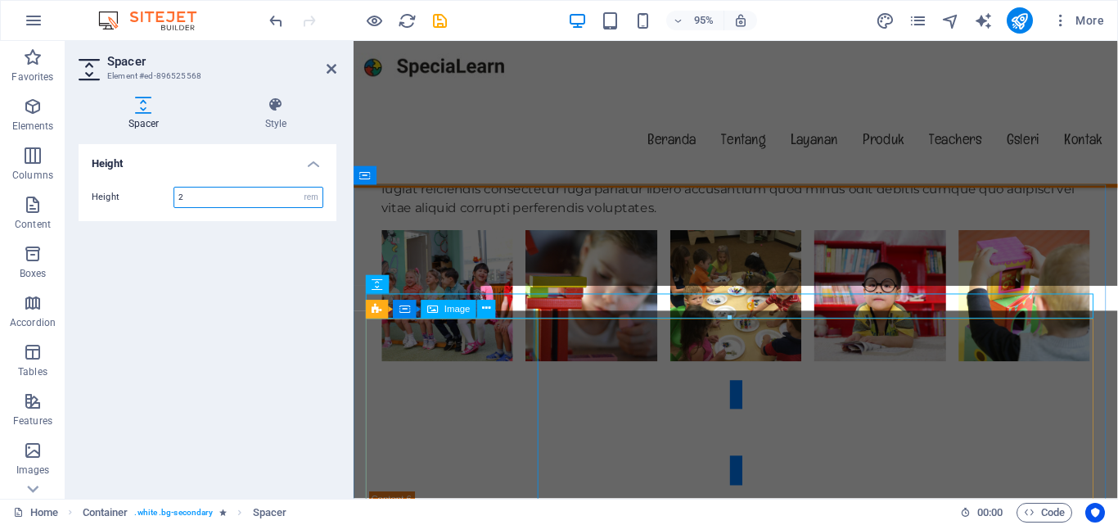
scroll to position [5240, 0]
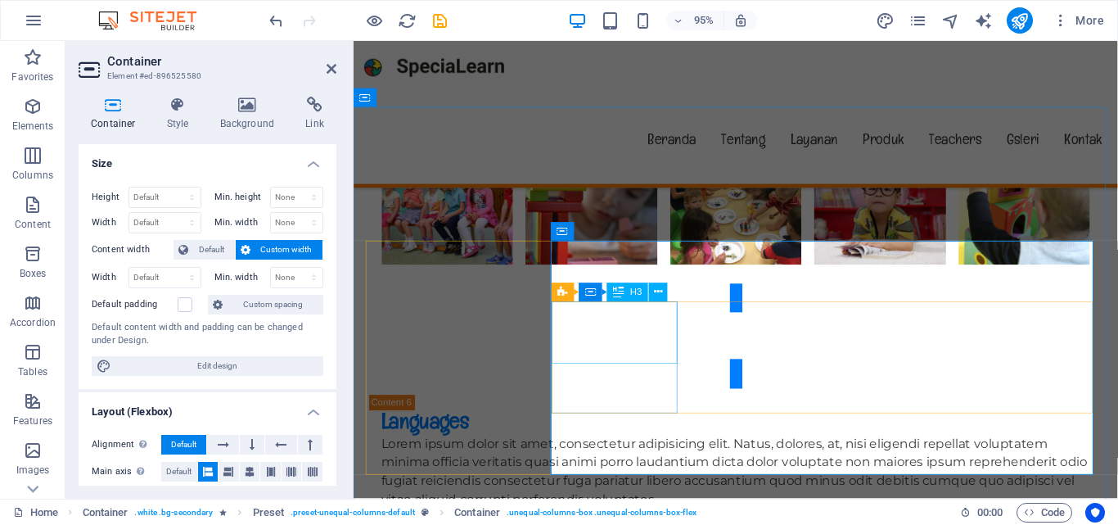
scroll to position [5404, 0]
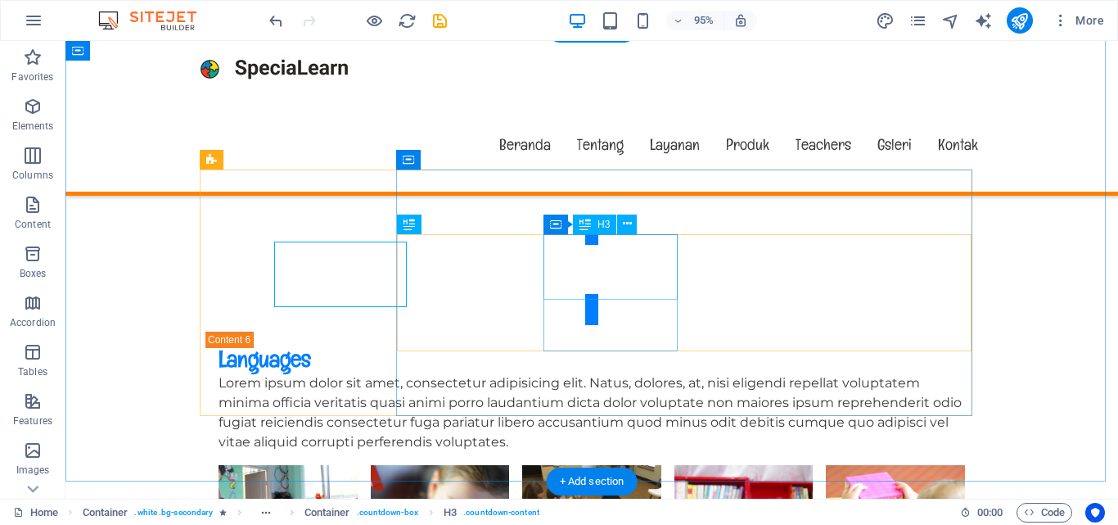
scroll to position [5396, 0]
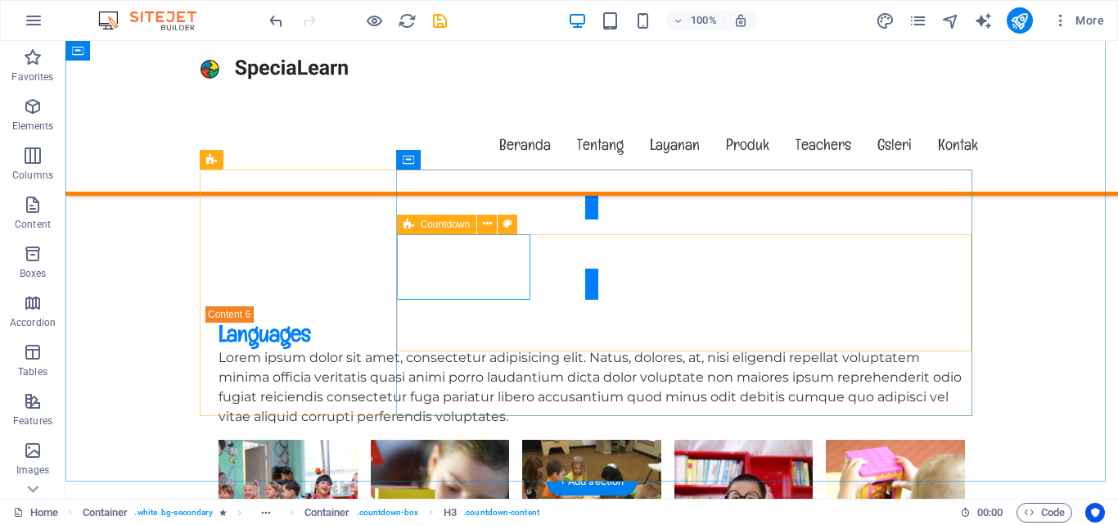
click at [412, 221] on icon at bounding box center [408, 224] width 11 height 20
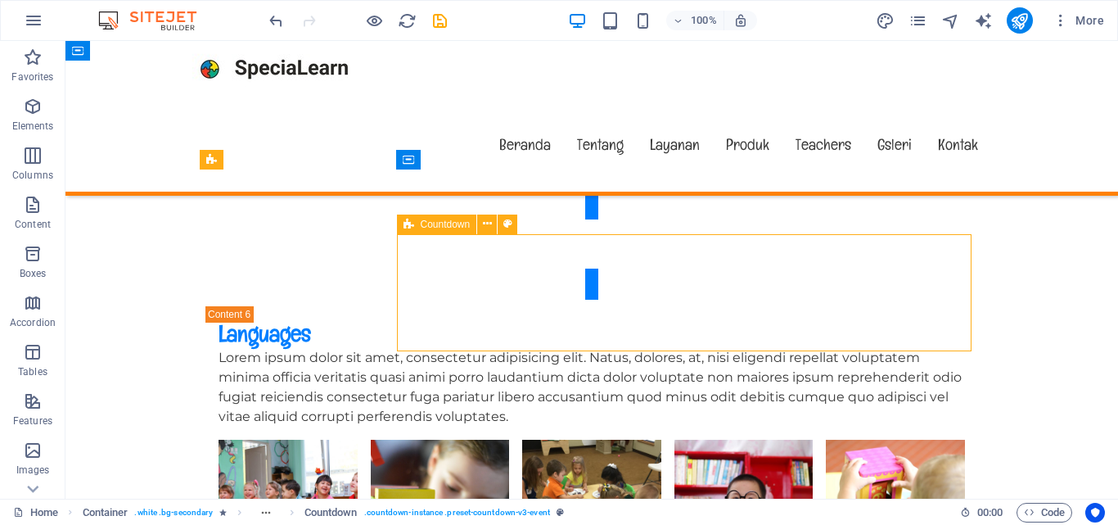
click at [412, 221] on icon at bounding box center [408, 224] width 11 height 20
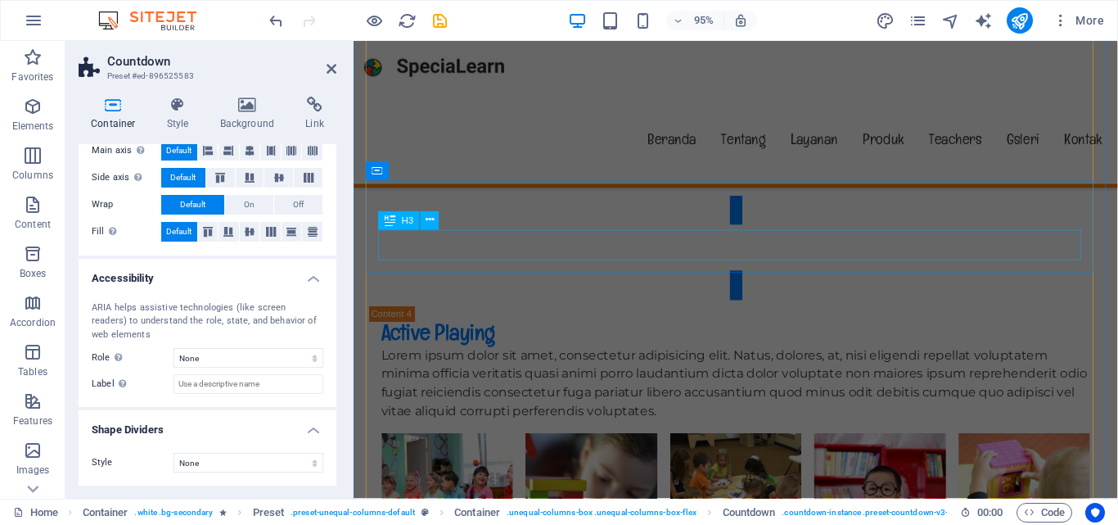
scroll to position [4504, 0]
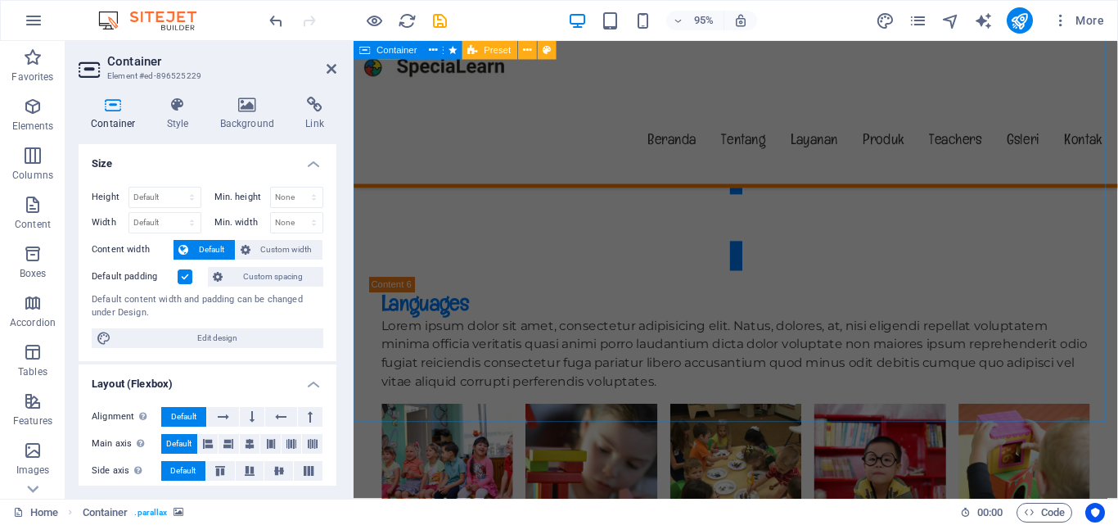
scroll to position [5443, 0]
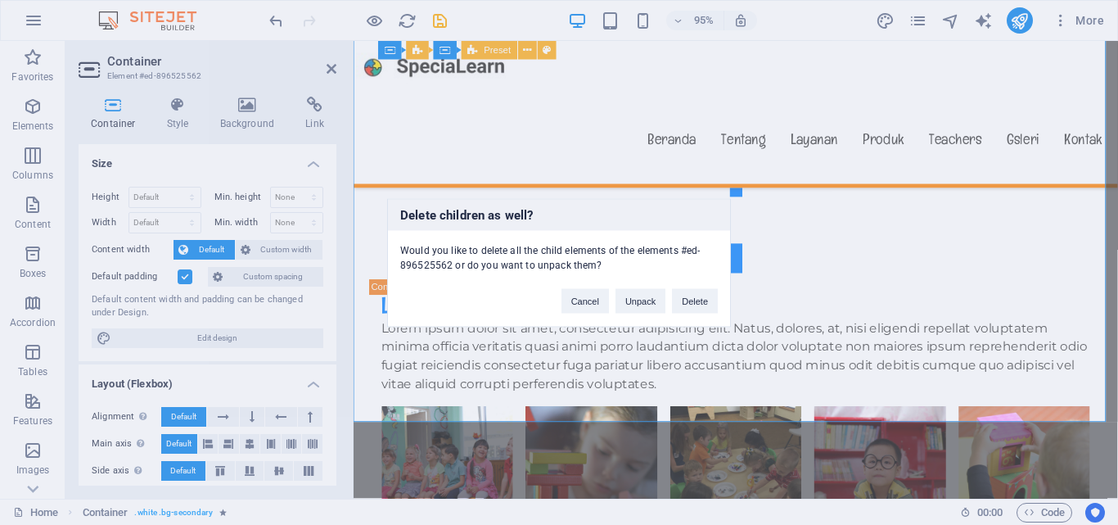
click at [692, 296] on button "Delete" at bounding box center [695, 300] width 46 height 25
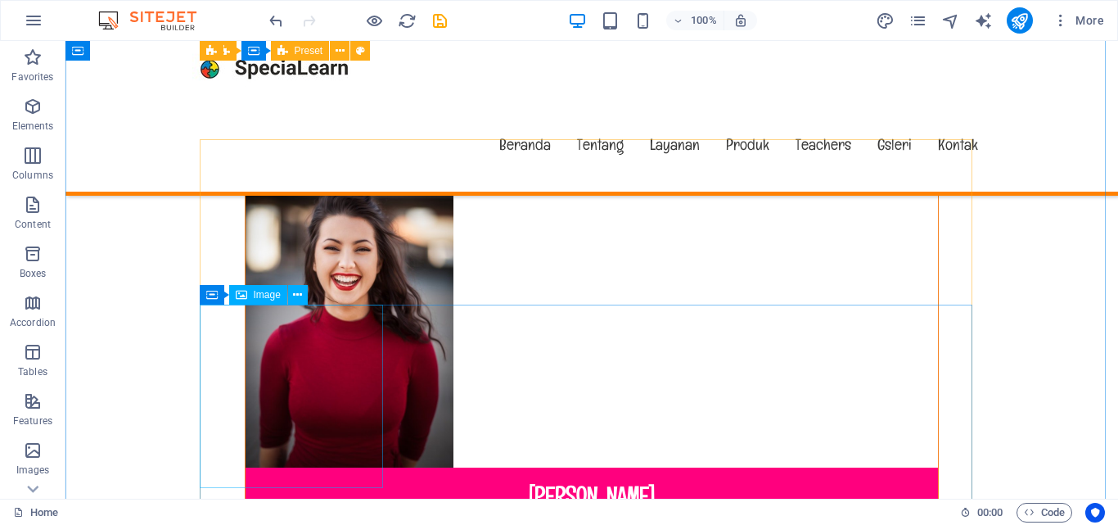
scroll to position [13084, 0]
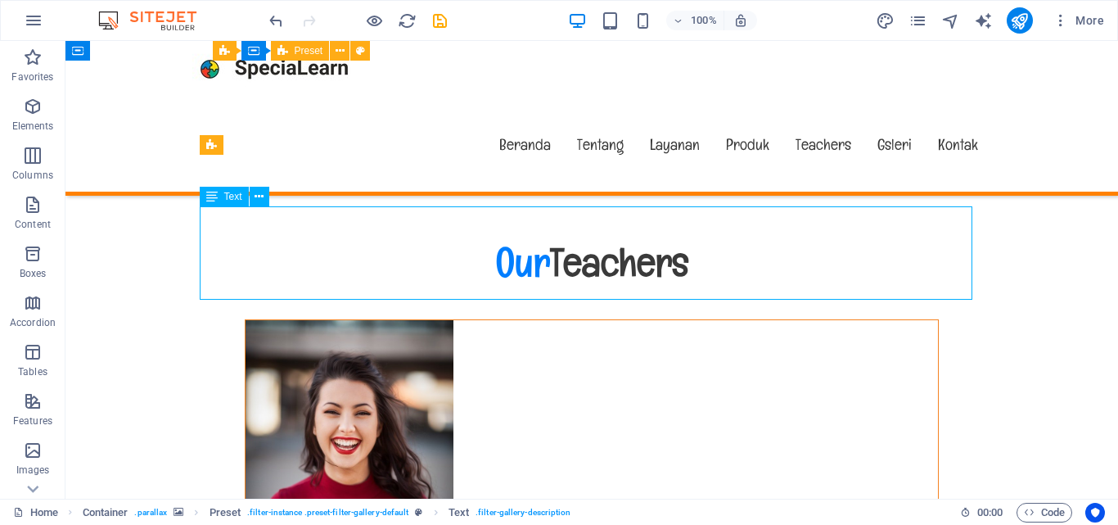
click at [296, 249] on div "Drag here to replace the existing content. Press “Ctrl” if you want to create a…" at bounding box center [591, 269] width 1052 height 457
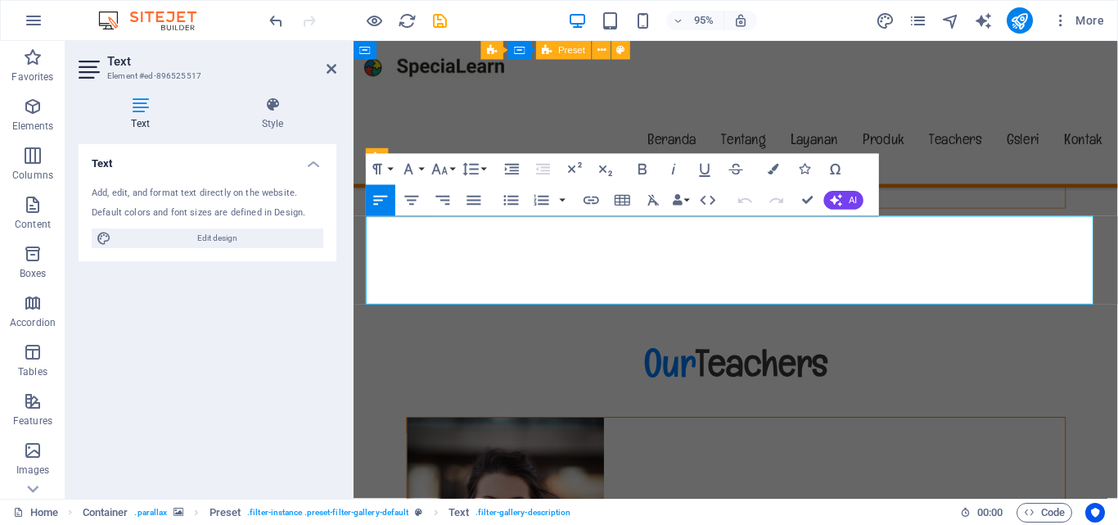
copy p "Categories are classes on the image element. Each category starts with filter-.…"
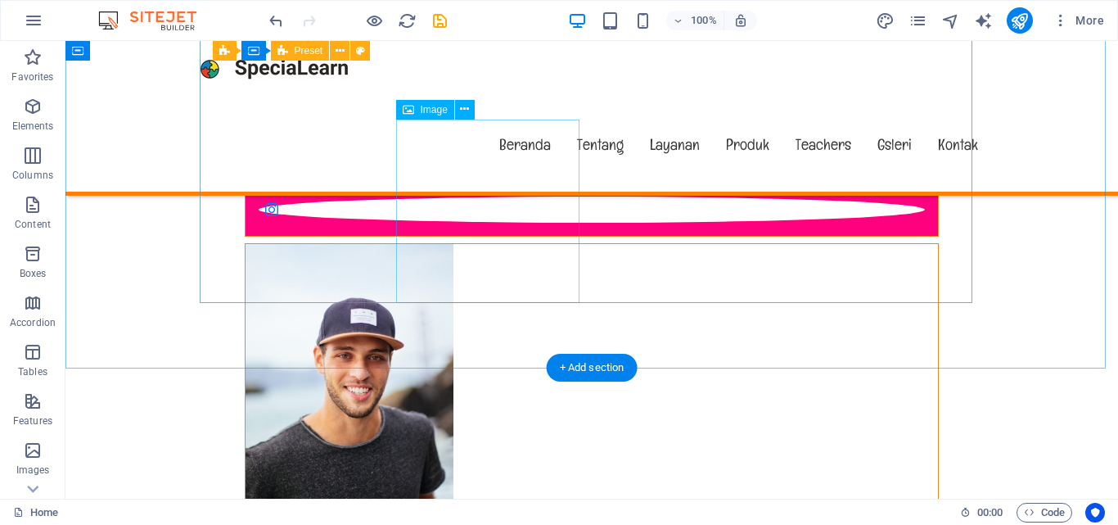
scroll to position [13841, 0]
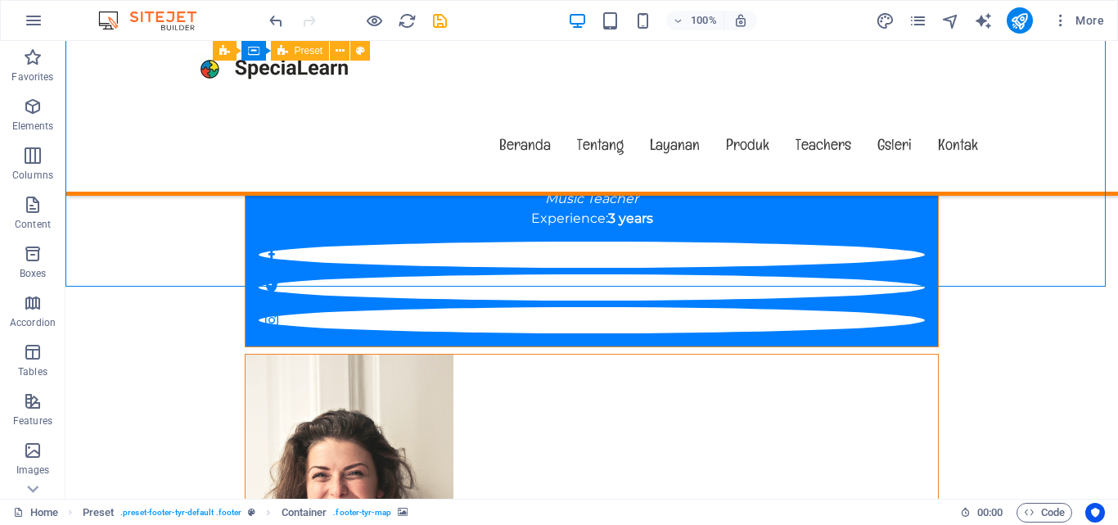
scroll to position [13923, 0]
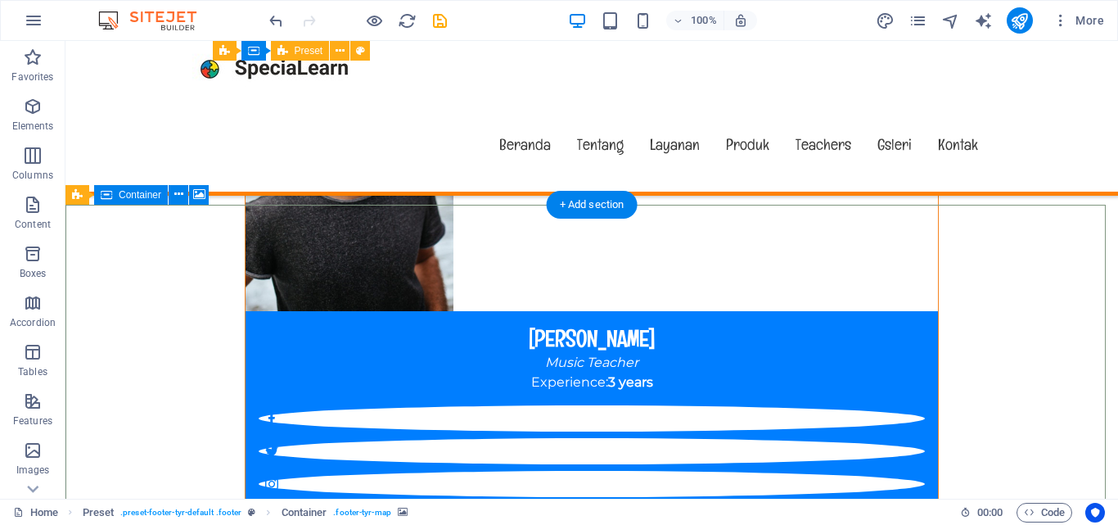
scroll to position [13841, 0]
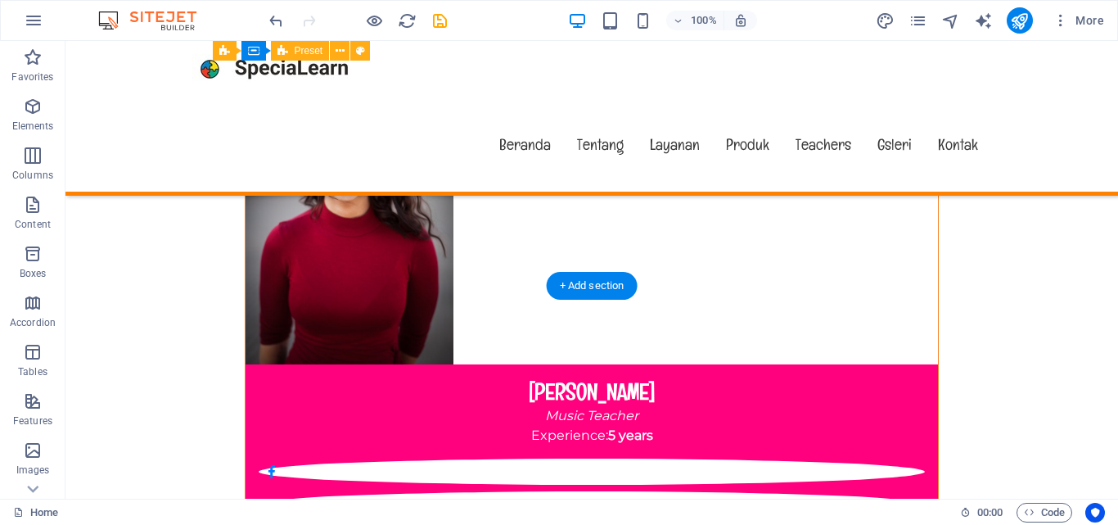
scroll to position [13759, 0]
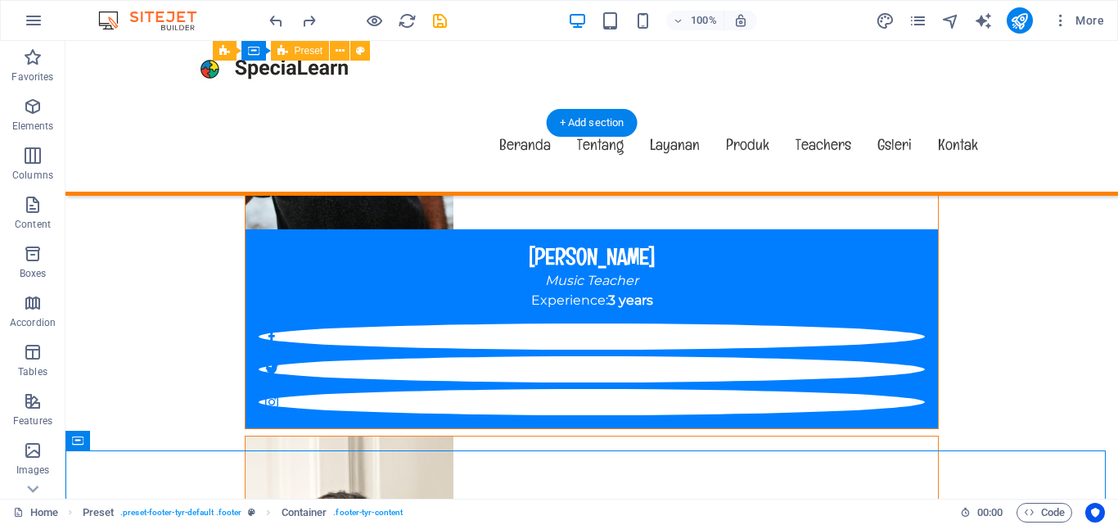
scroll to position [13923, 0]
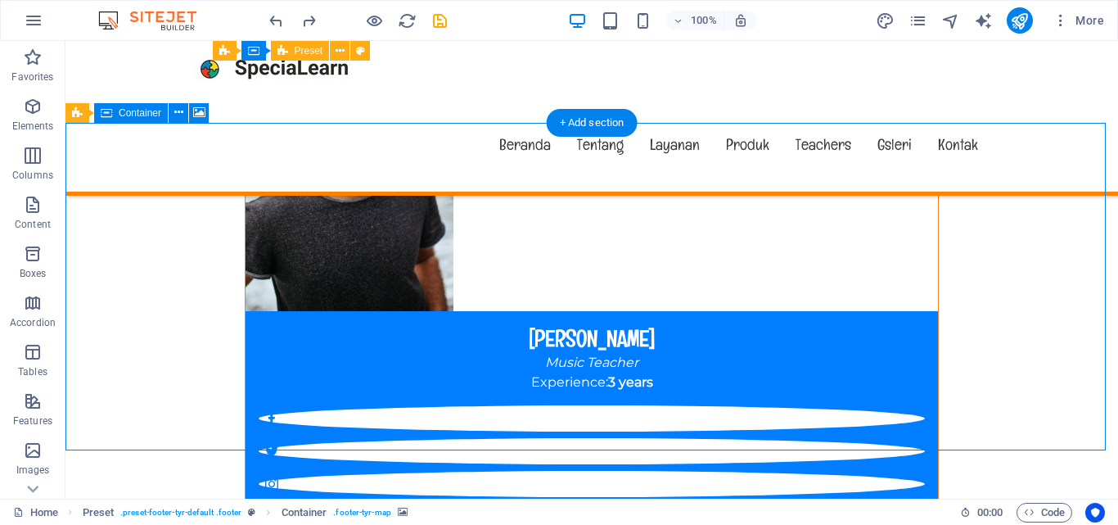
select select "px"
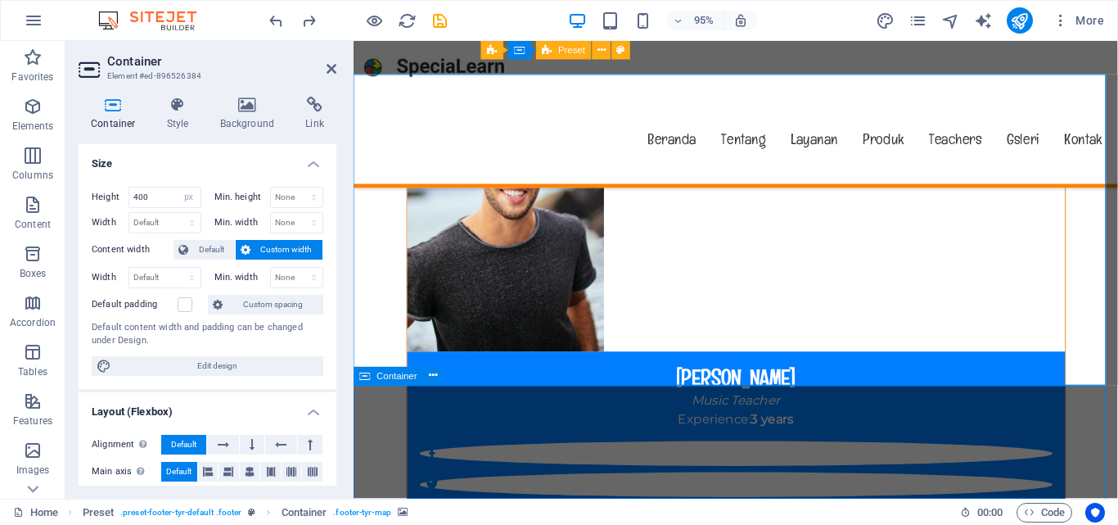
click at [437, 384] on icon at bounding box center [434, 375] width 8 height 16
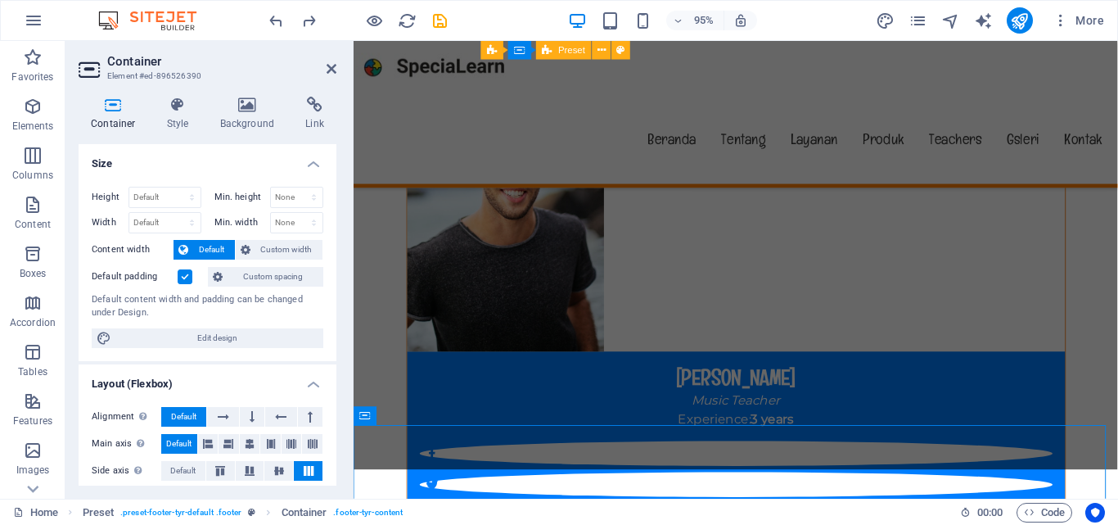
scroll to position [13881, 0]
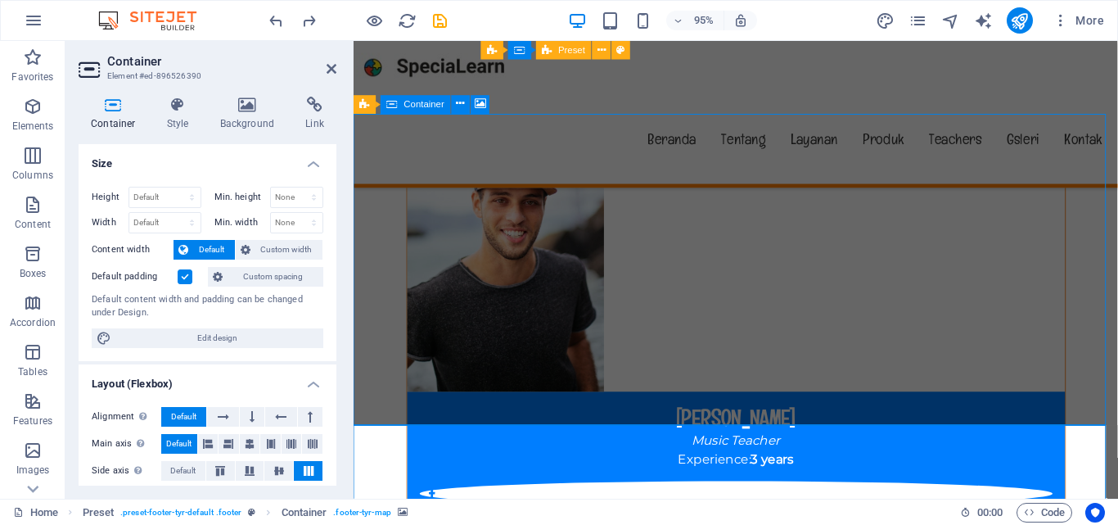
select select "px"
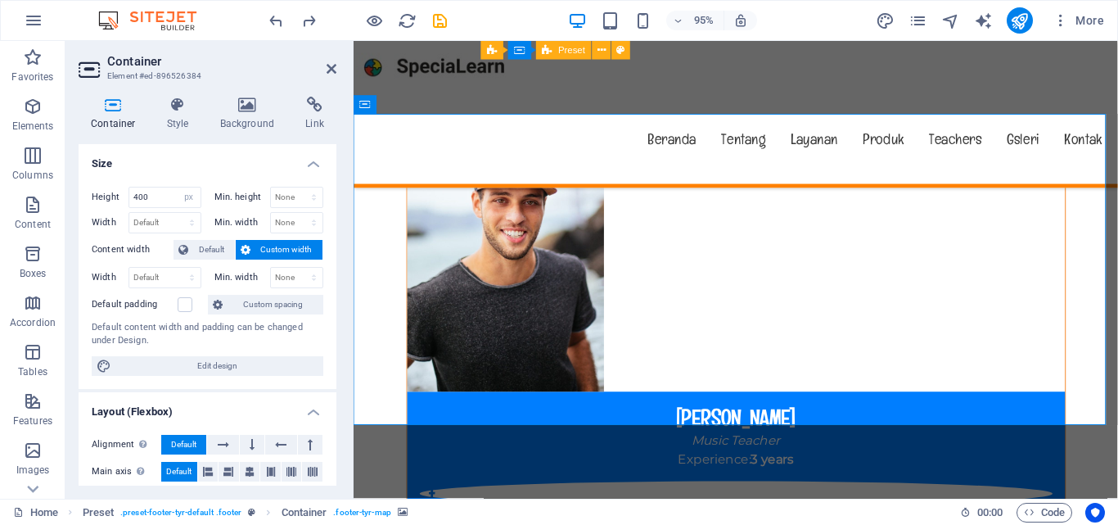
click at [229, 123] on h4 "Background" at bounding box center [251, 114] width 86 height 34
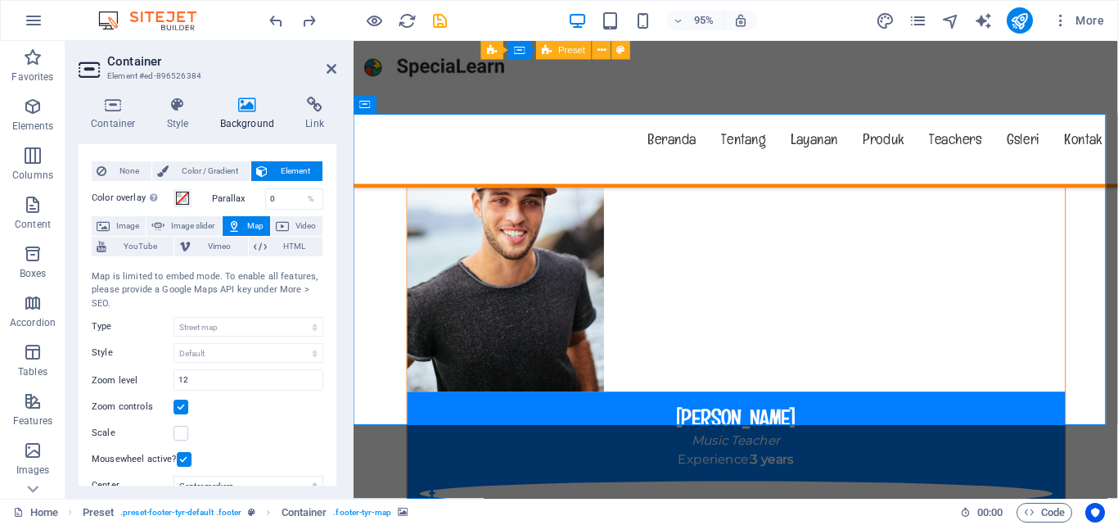
scroll to position [0, 0]
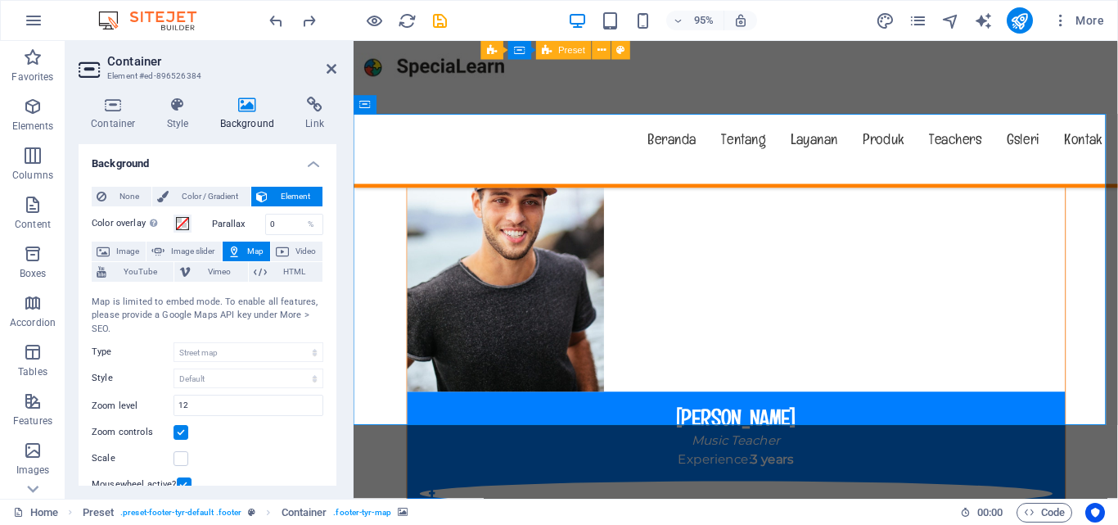
click at [304, 109] on icon at bounding box center [314, 105] width 43 height 16
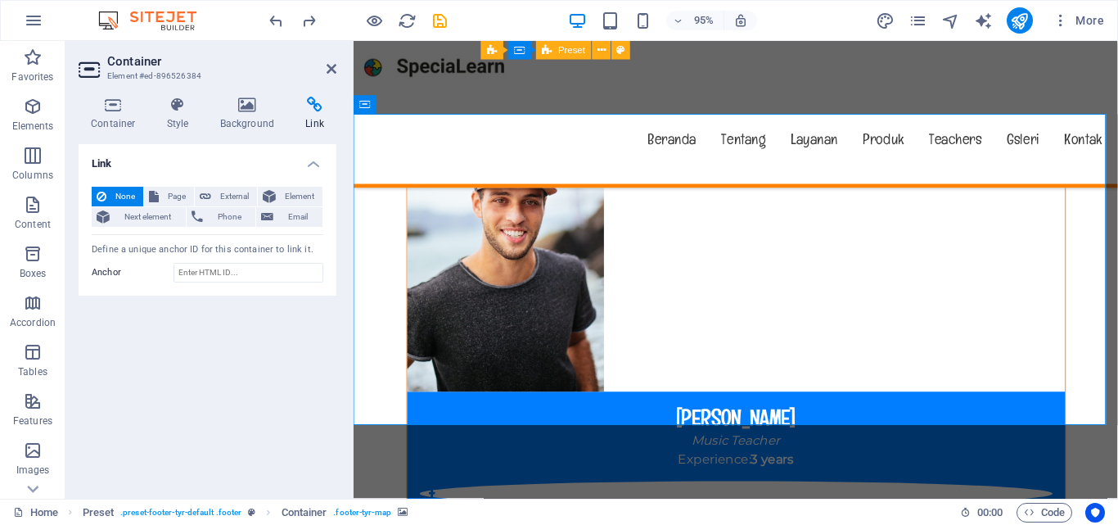
click at [209, 108] on icon at bounding box center [247, 105] width 79 height 16
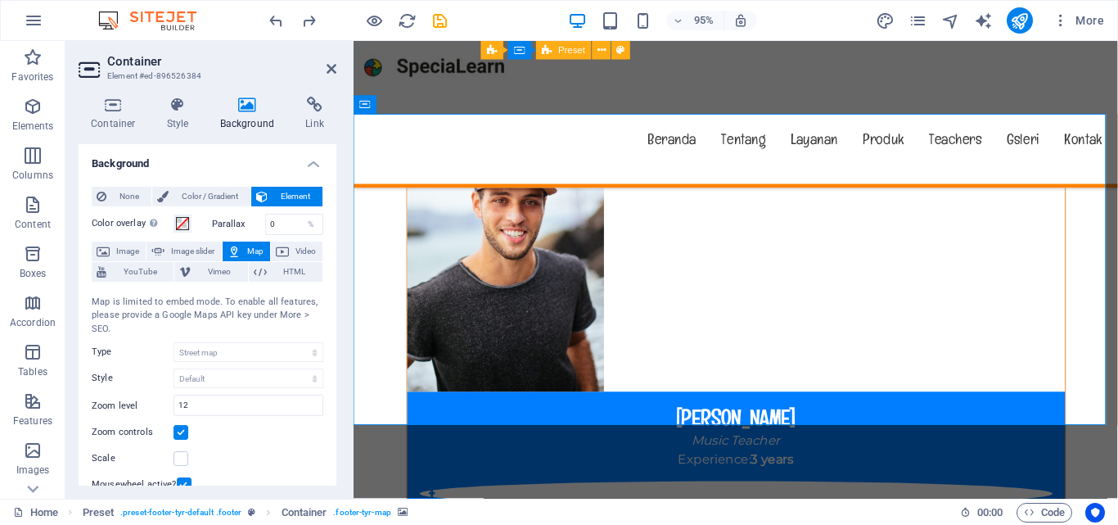
click at [237, 109] on icon at bounding box center [247, 105] width 79 height 16
click at [129, 248] on span "Image" at bounding box center [128, 251] width 26 height 20
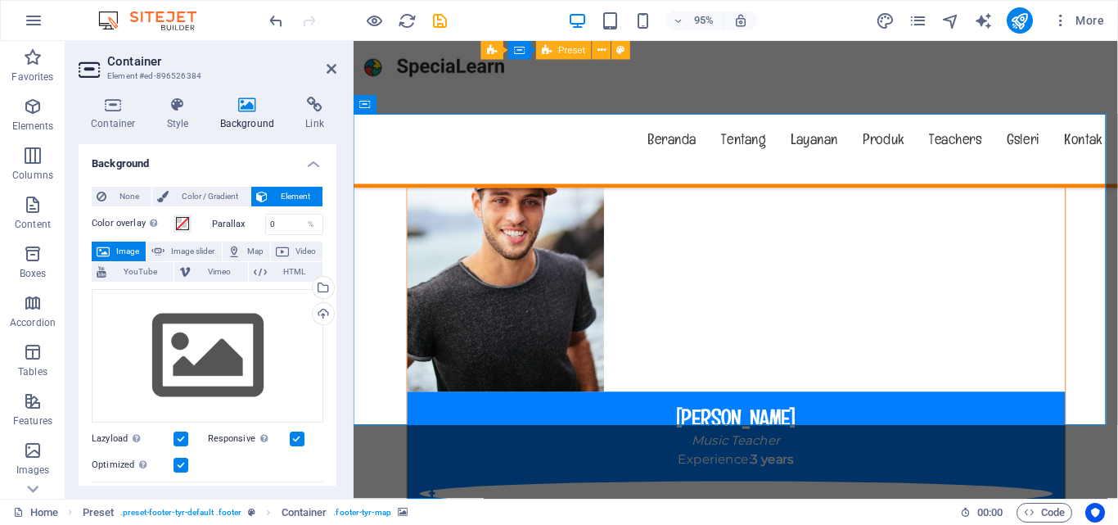
click at [131, 200] on span "None" at bounding box center [128, 197] width 35 height 20
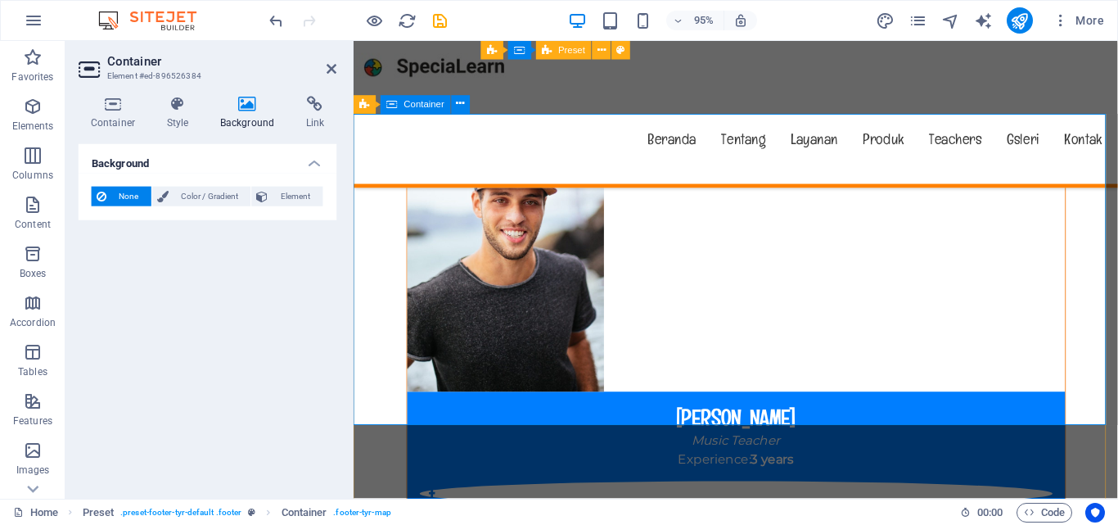
click at [192, 117] on h4 "Style" at bounding box center [181, 114] width 53 height 34
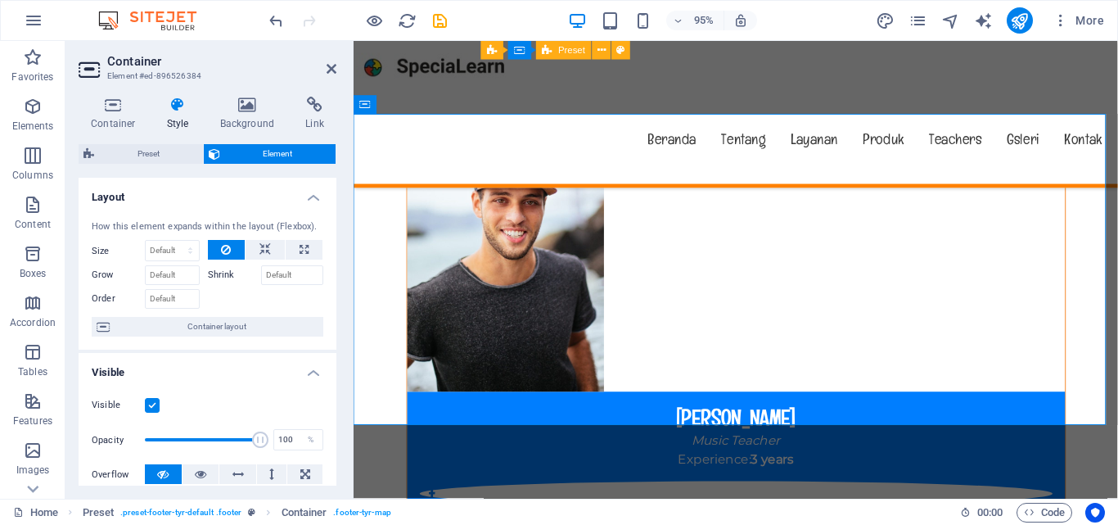
click at [128, 115] on h4 "Container" at bounding box center [117, 114] width 76 height 34
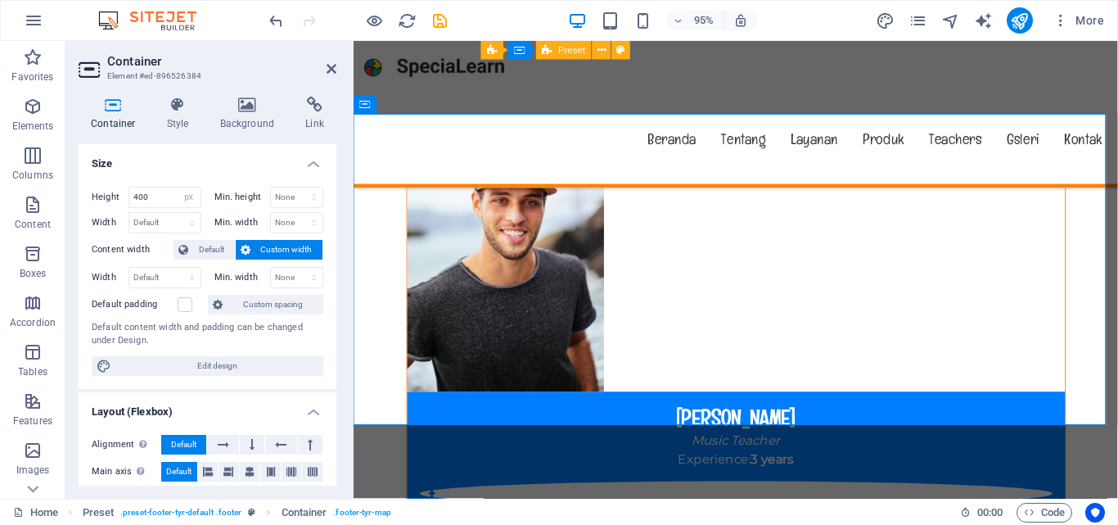
click at [117, 115] on h4 "Container" at bounding box center [117, 114] width 76 height 34
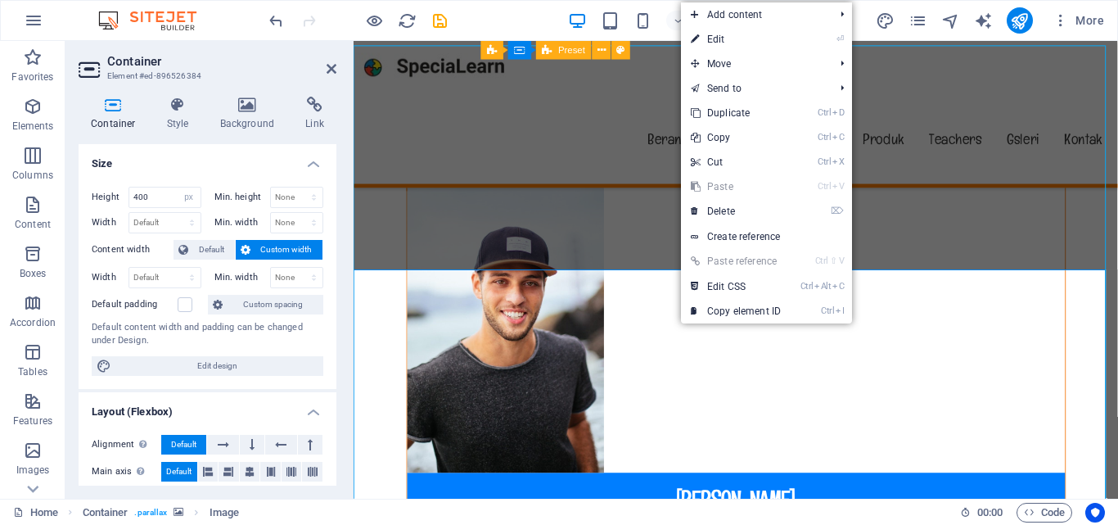
scroll to position [13718, 0]
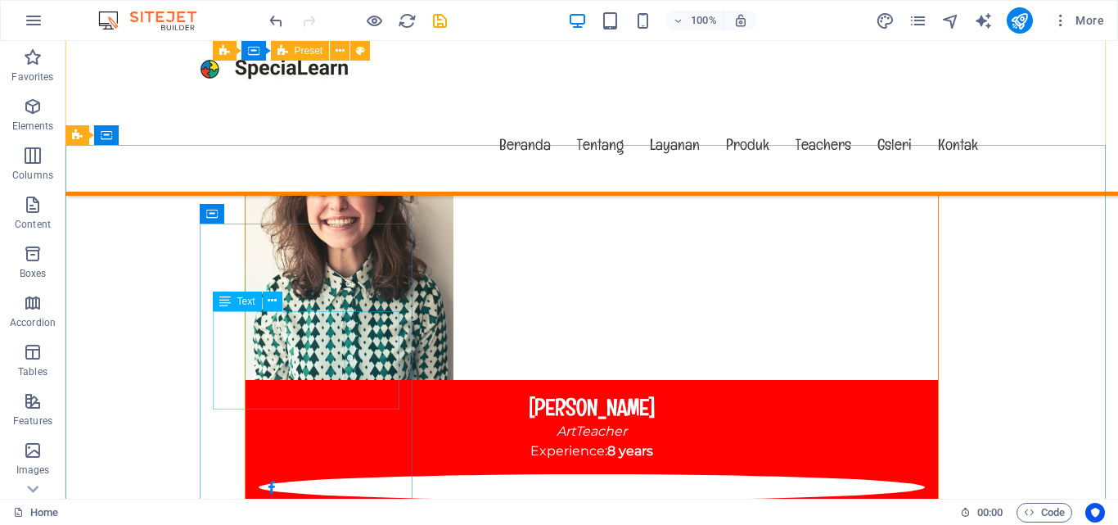
scroll to position [14209, 0]
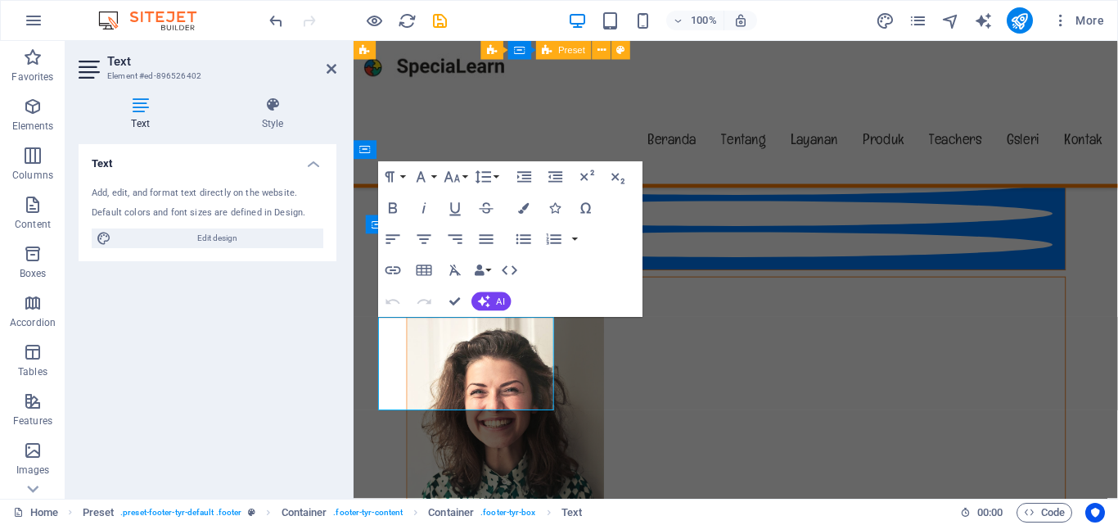
scroll to position [14161, 0]
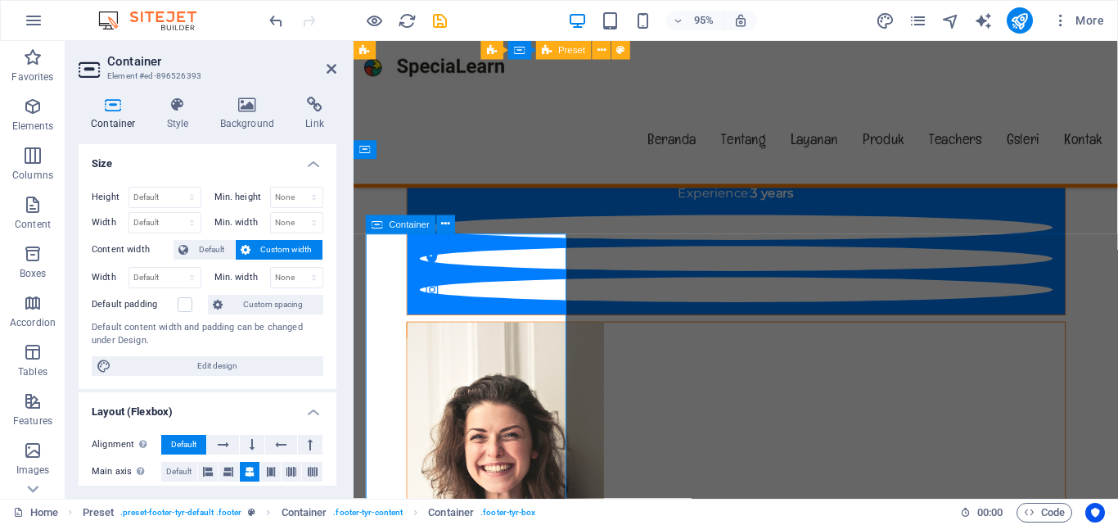
click at [334, 74] on icon at bounding box center [331, 68] width 10 height 13
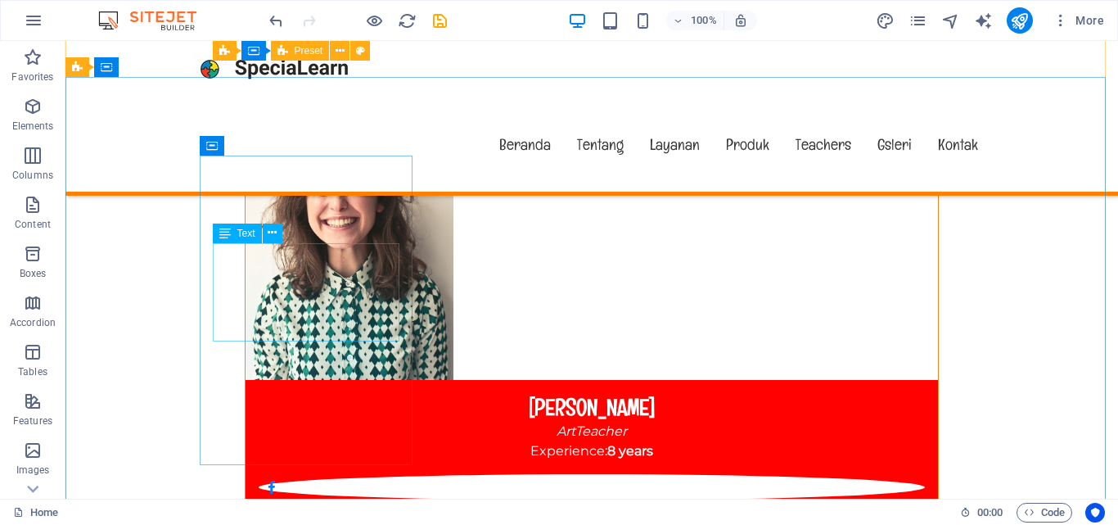
scroll to position [14291, 0]
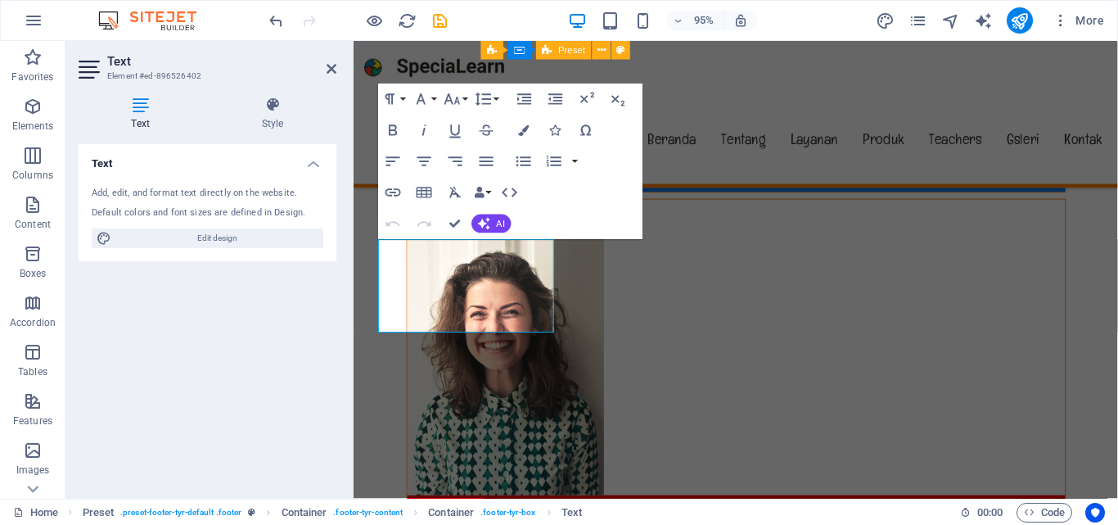
scroll to position [14243, 0]
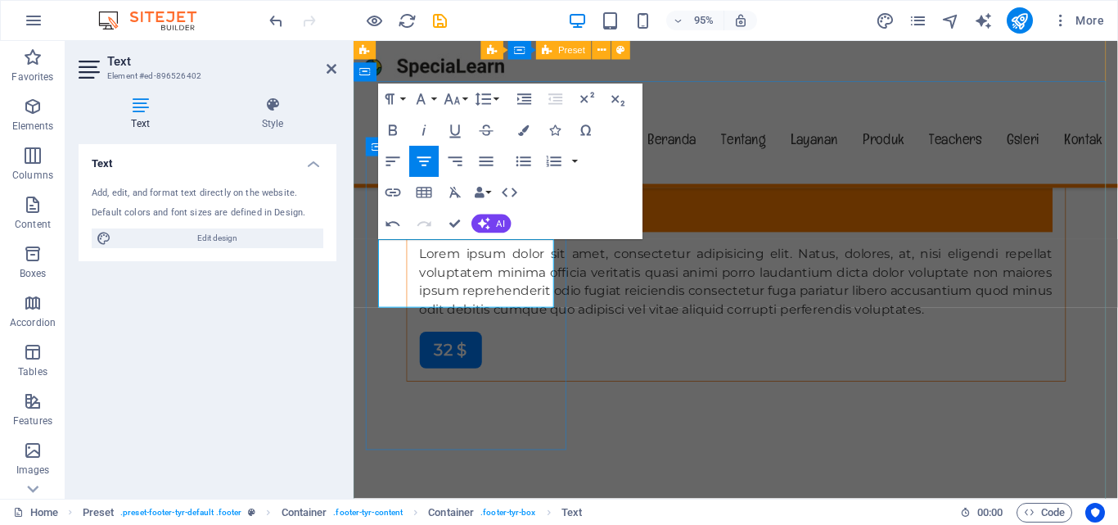
drag, startPoint x: 514, startPoint y: 305, endPoint x: 693, endPoint y: 599, distance: 344.1
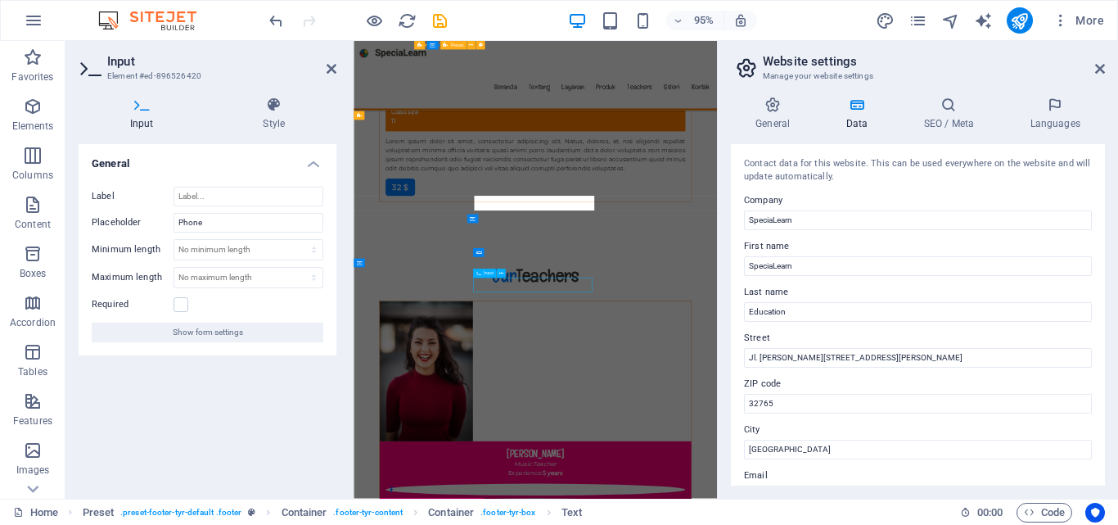
scroll to position [14011, 0]
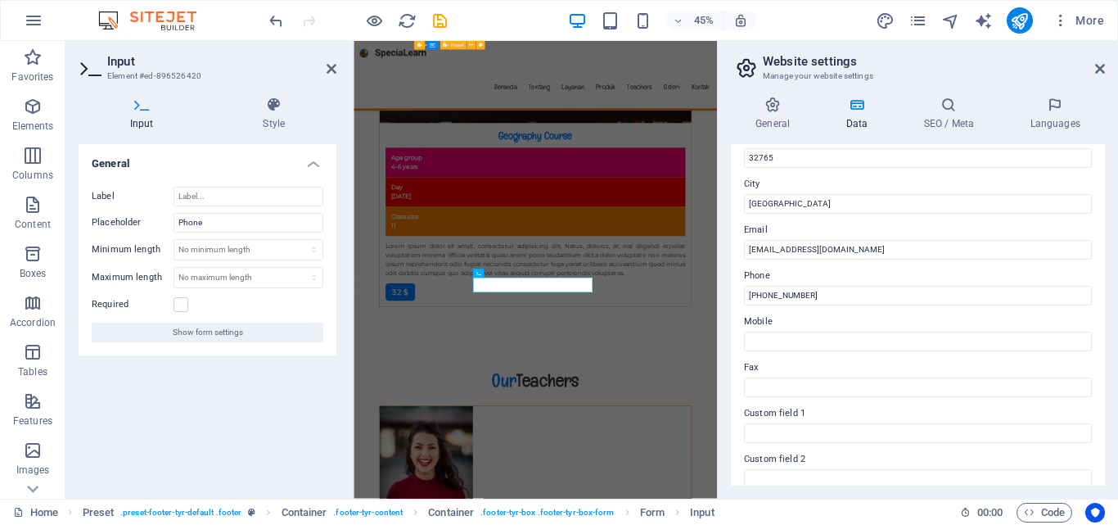
scroll to position [164, 0]
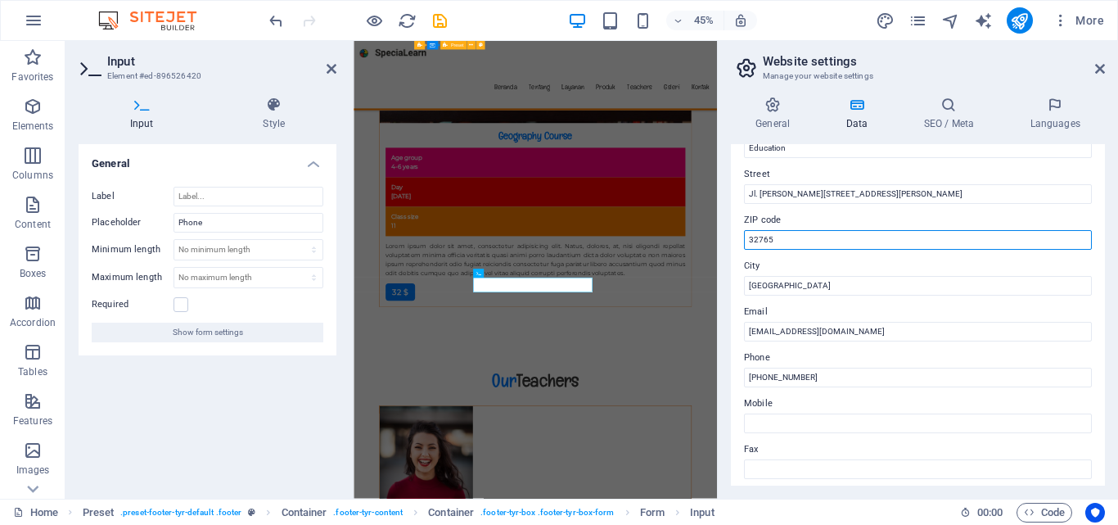
click at [771, 233] on input "32765" at bounding box center [918, 240] width 348 height 20
type input "13460"
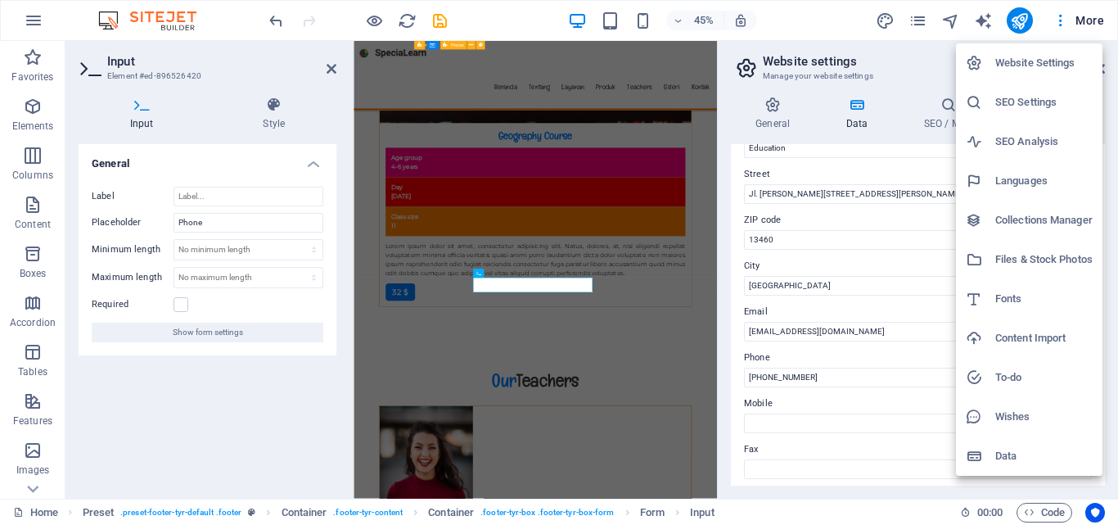
click at [693, 144] on div at bounding box center [559, 262] width 1118 height 525
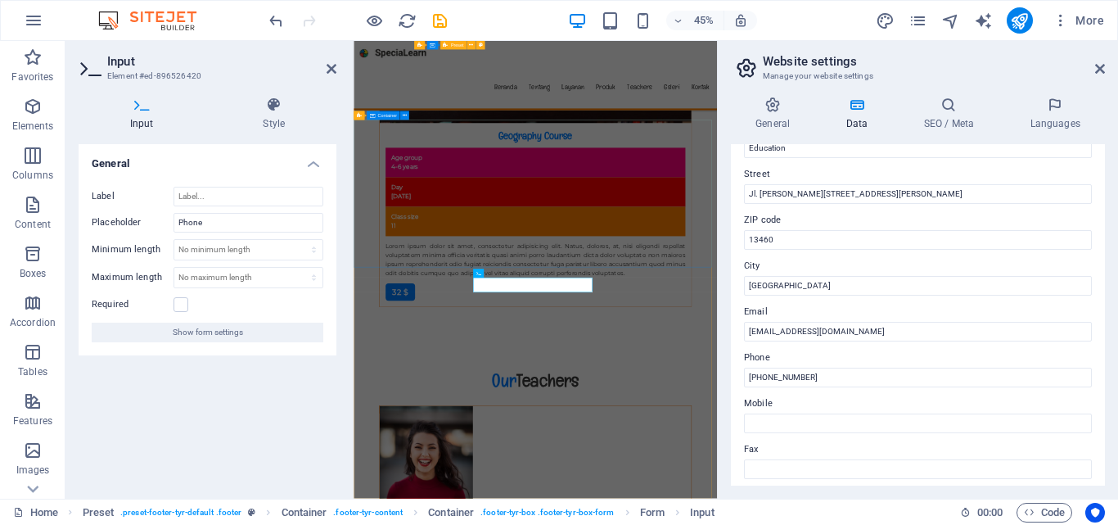
select select "px"
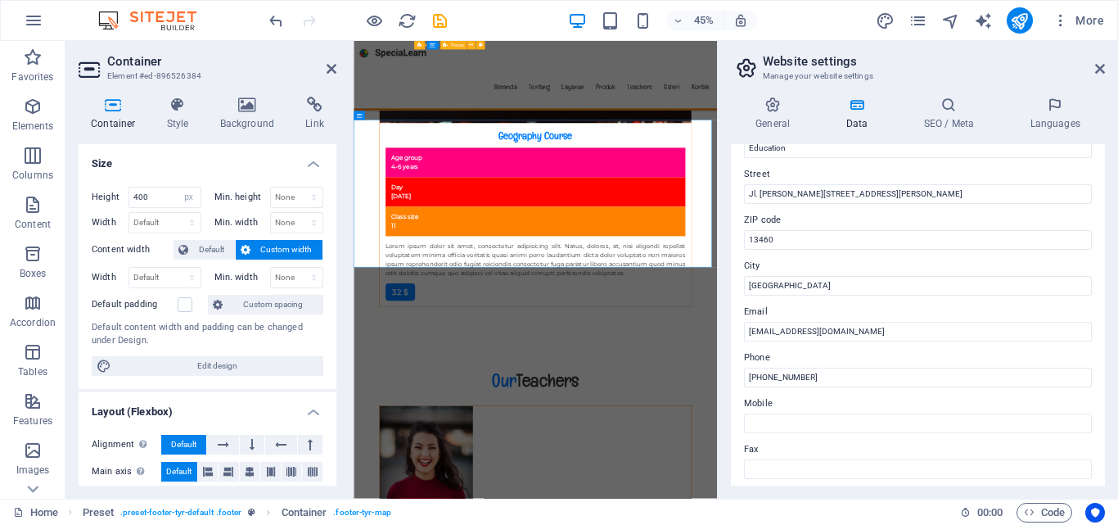
click at [1111, 65] on aside "Website settings Manage your website settings General Data SEO / Meta Languages…" at bounding box center [917, 269] width 401 height 457
click at [1106, 65] on aside "Website settings Manage your website settings General Data SEO / Meta Languages…" at bounding box center [917, 269] width 401 height 457
click at [1097, 66] on icon at bounding box center [1100, 68] width 10 height 13
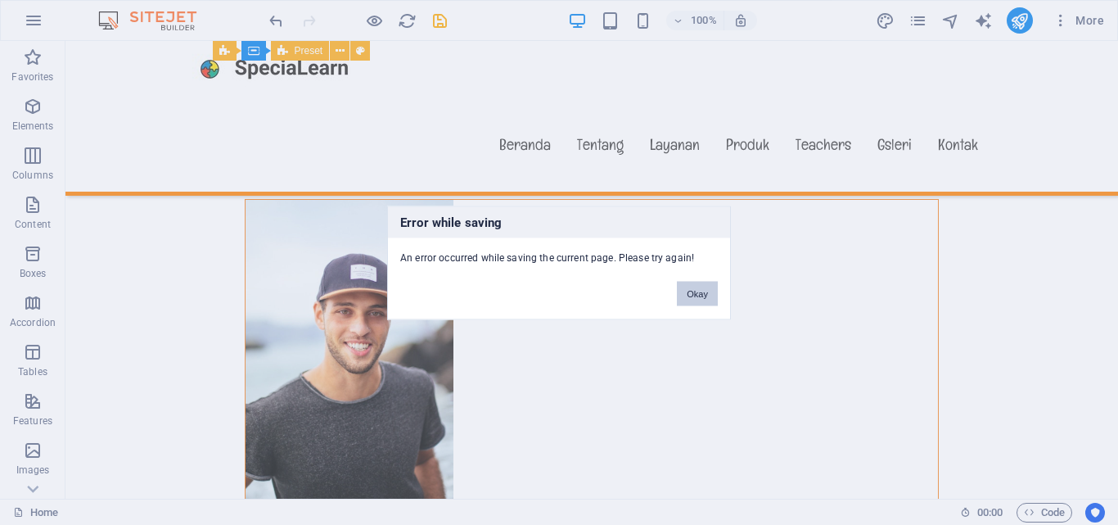
scroll to position [13340, 0]
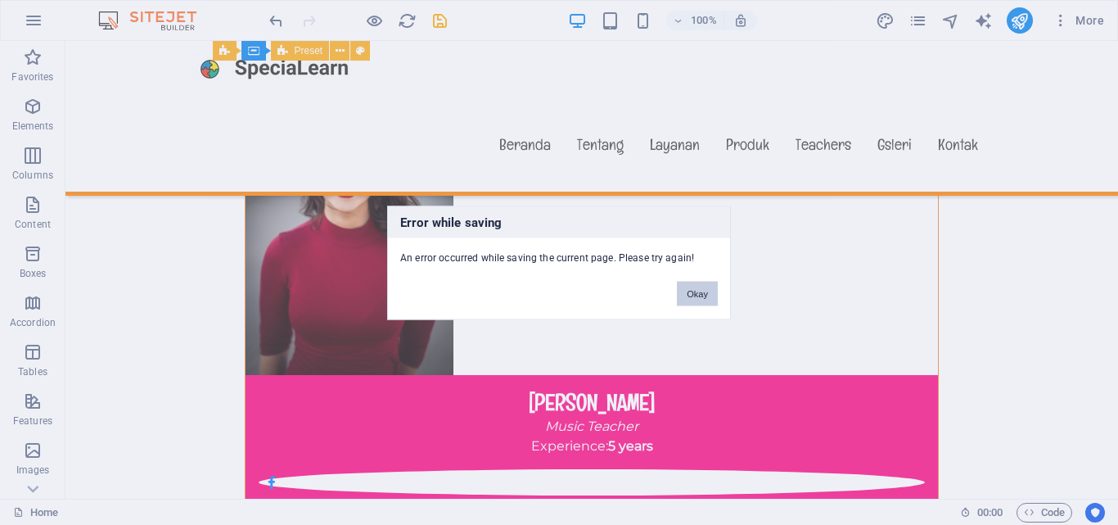
click at [699, 290] on button "Okay" at bounding box center [697, 293] width 41 height 25
click at [696, 291] on button "Okay" at bounding box center [697, 293] width 41 height 25
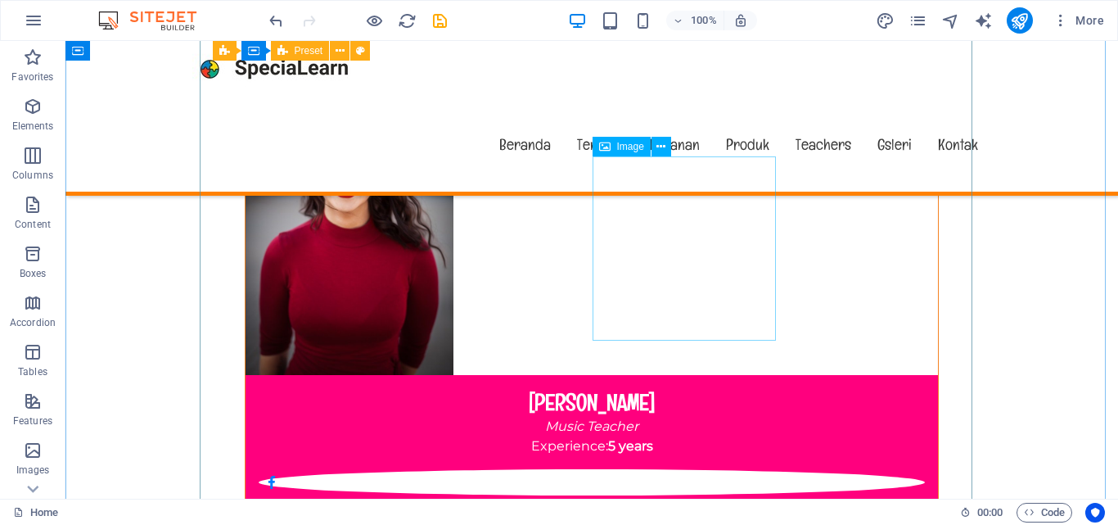
scroll to position [13667, 0]
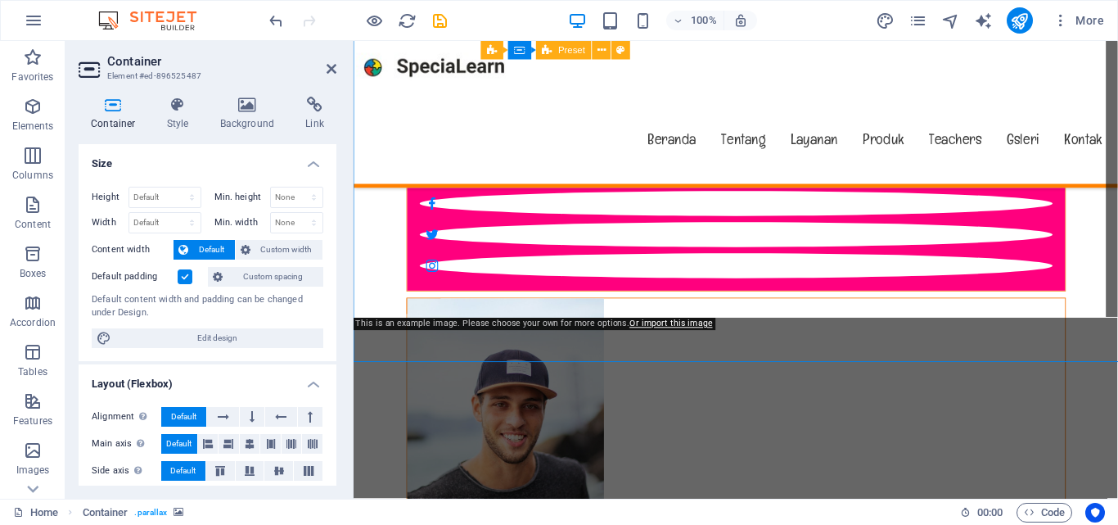
scroll to position [13710, 0]
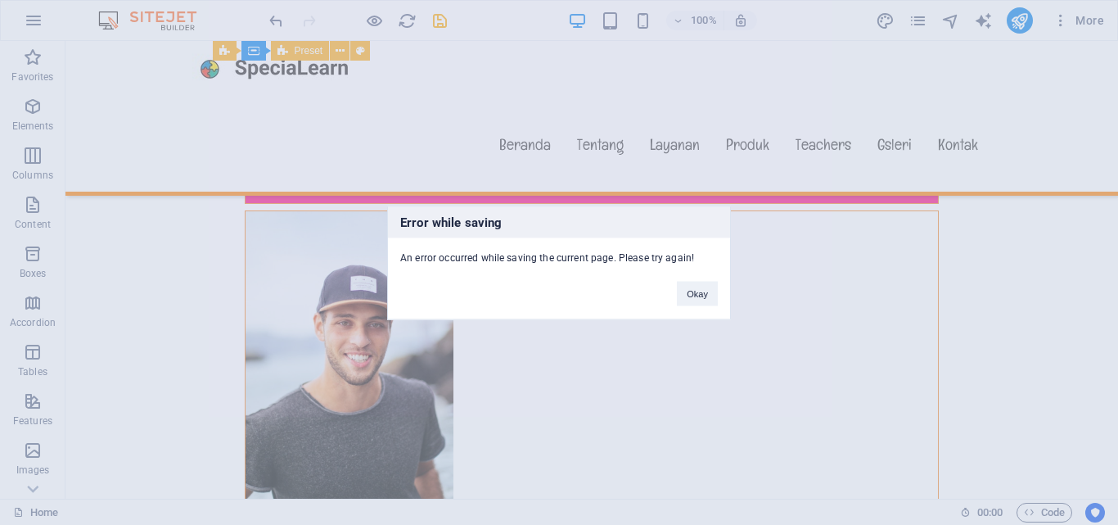
click at [684, 295] on button "Okay" at bounding box center [697, 293] width 41 height 25
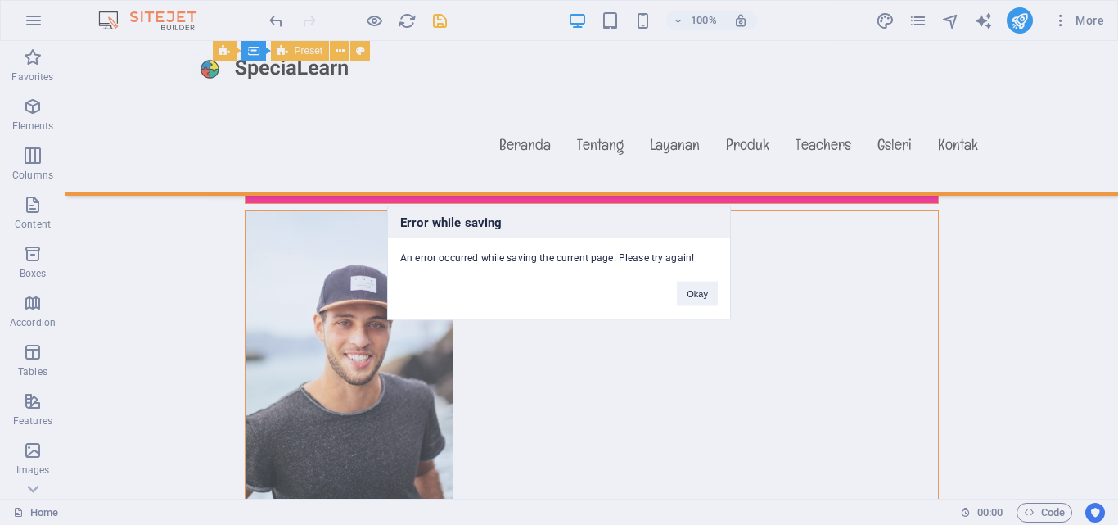
click at [1016, 25] on div "Error while saving An error occurred while saving the current page. Please try …" at bounding box center [559, 262] width 1118 height 525
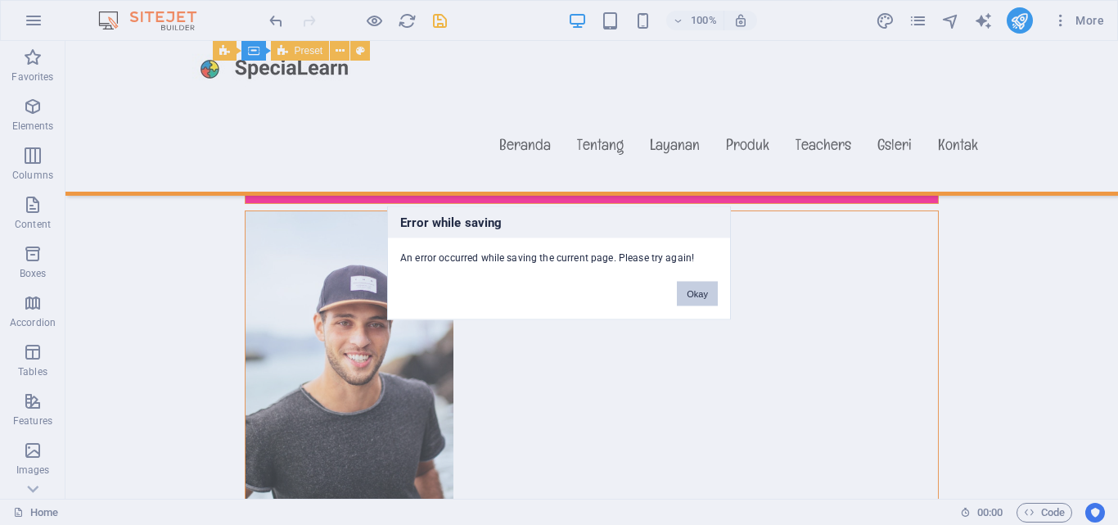
click at [715, 297] on button "Okay" at bounding box center [697, 293] width 41 height 25
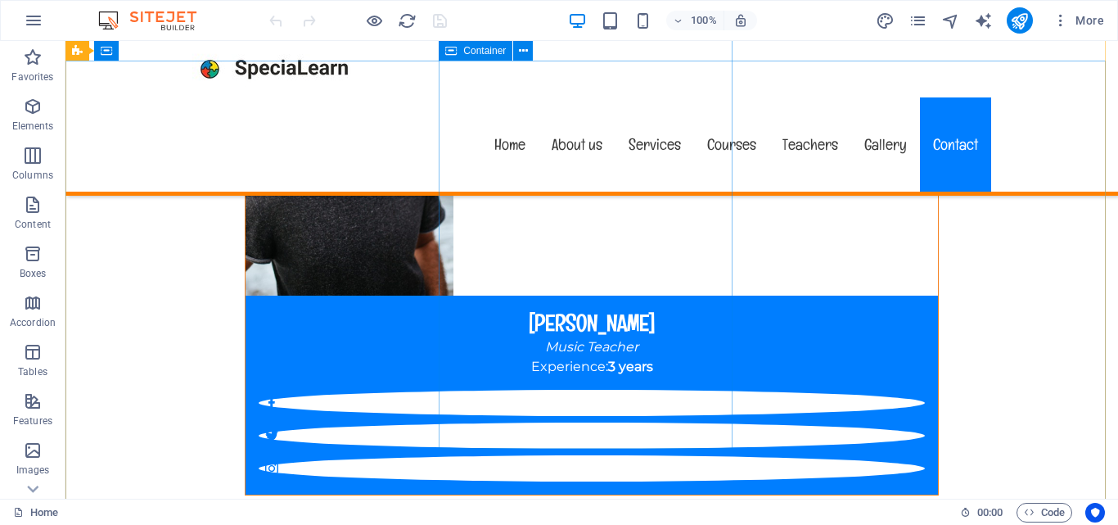
scroll to position [14758, 0]
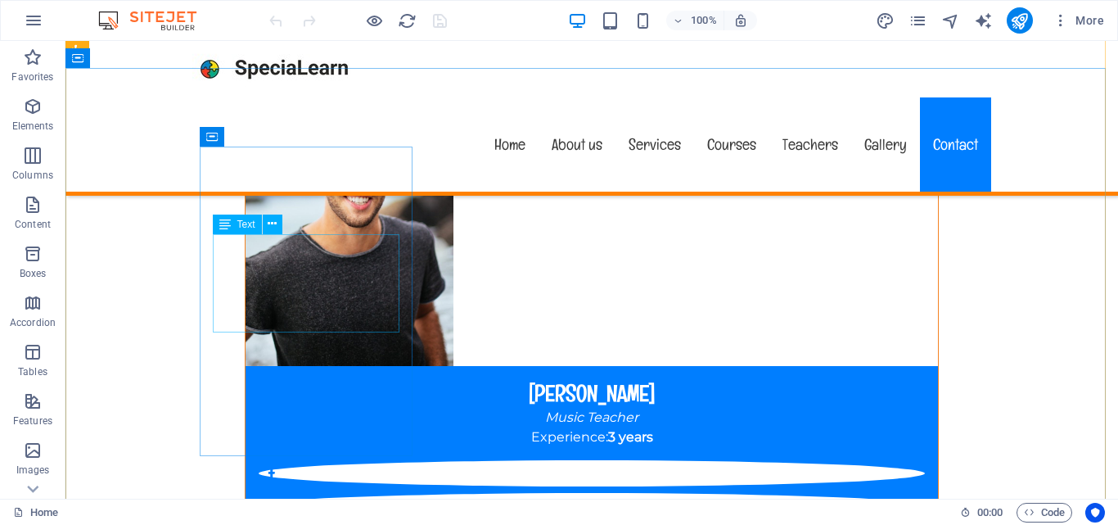
click at [337, 294] on div "Drag here to replace the existing content. Press “Ctrl” if you want to create a…" at bounding box center [591, 269] width 1052 height 457
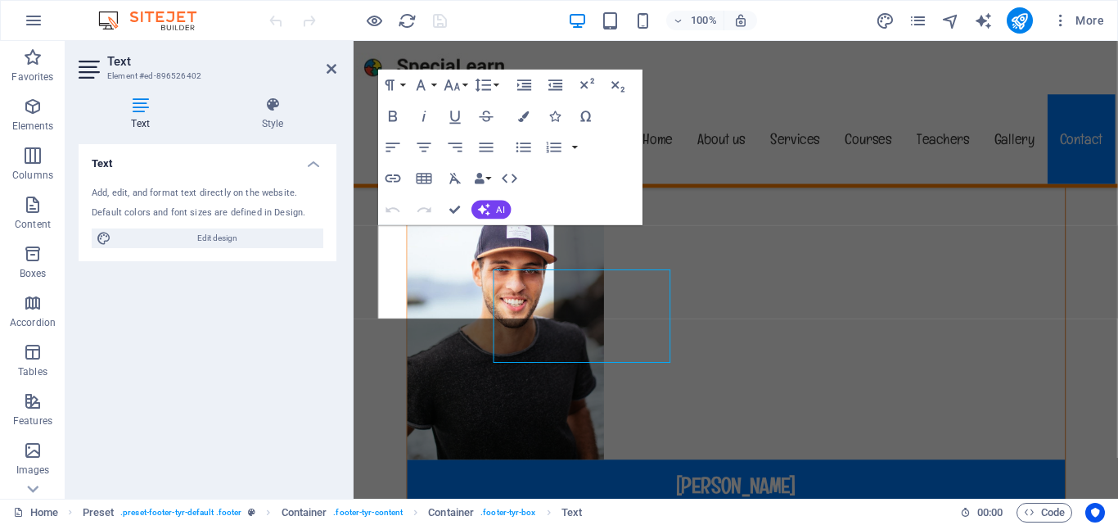
scroll to position [14710, 0]
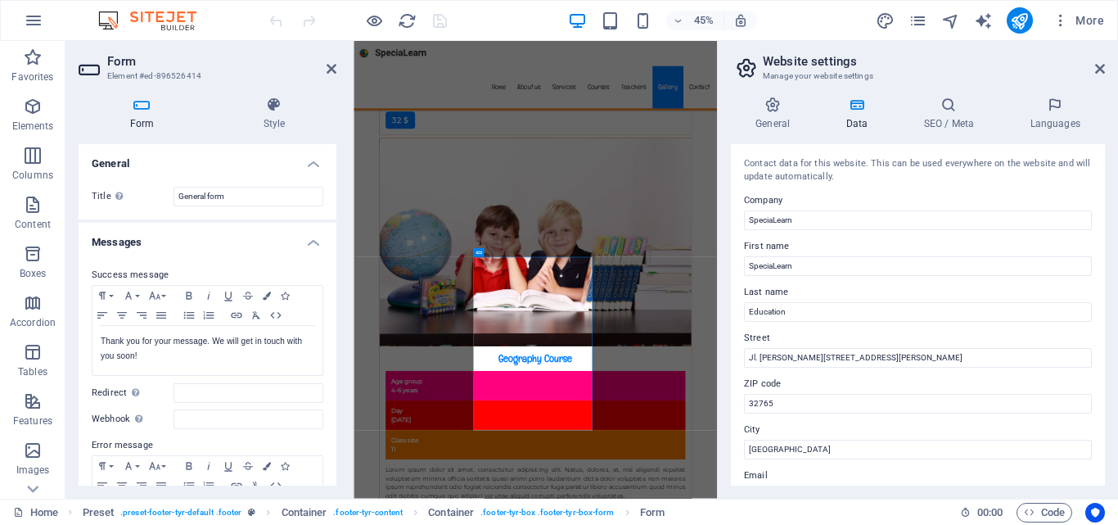
scroll to position [164, 0]
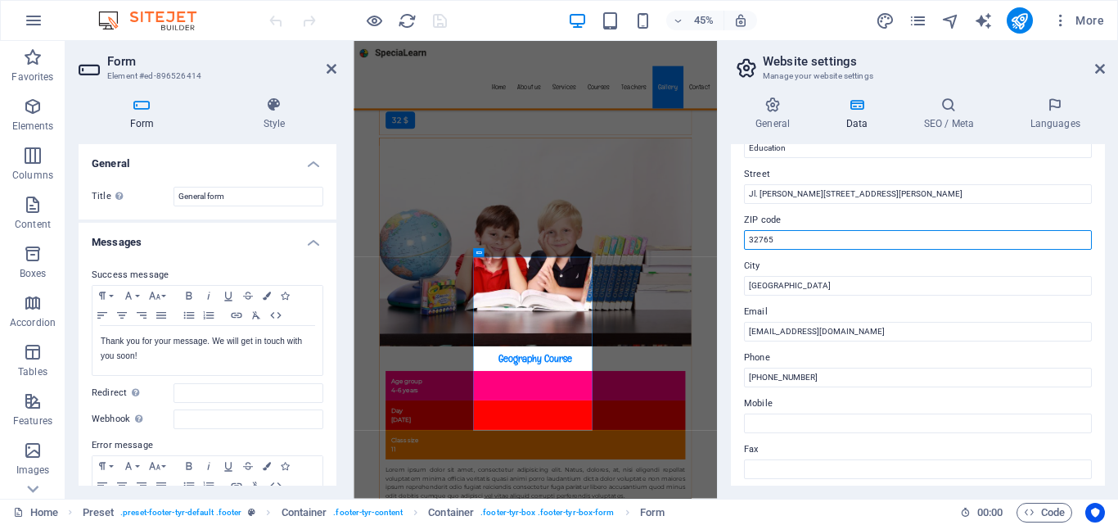
click at [768, 238] on input "32765" at bounding box center [918, 240] width 348 height 20
type input "13460"
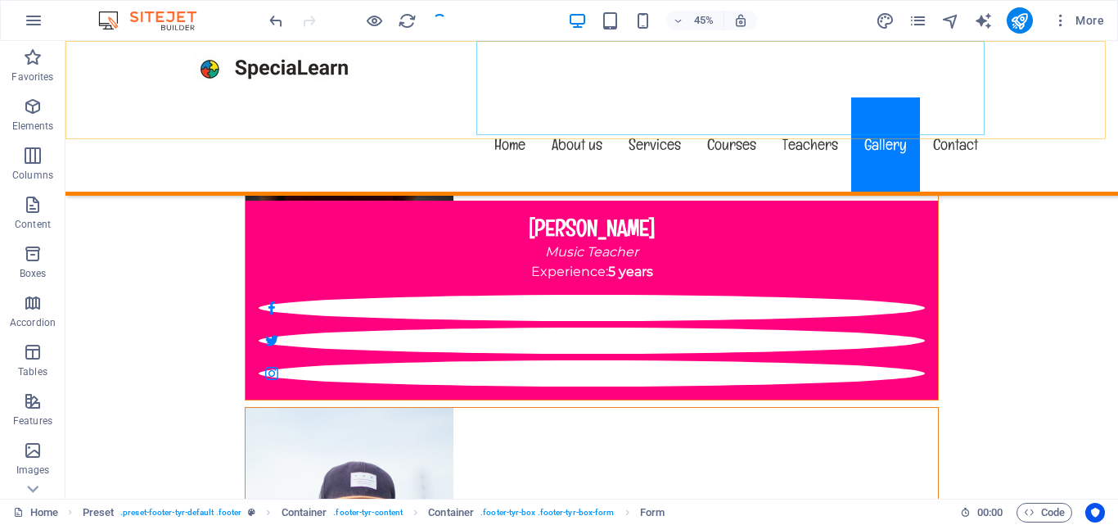
scroll to position [14281, 0]
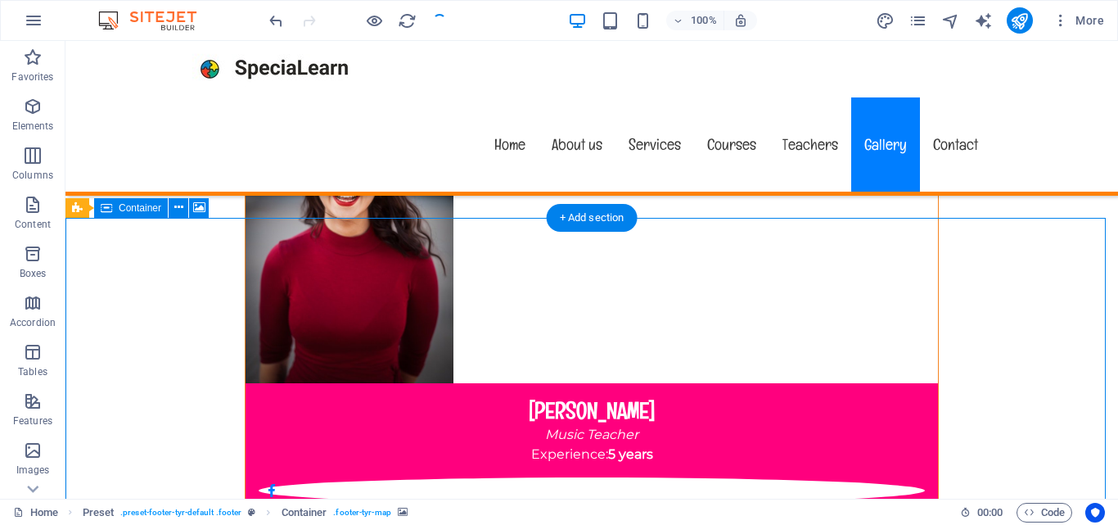
select select "px"
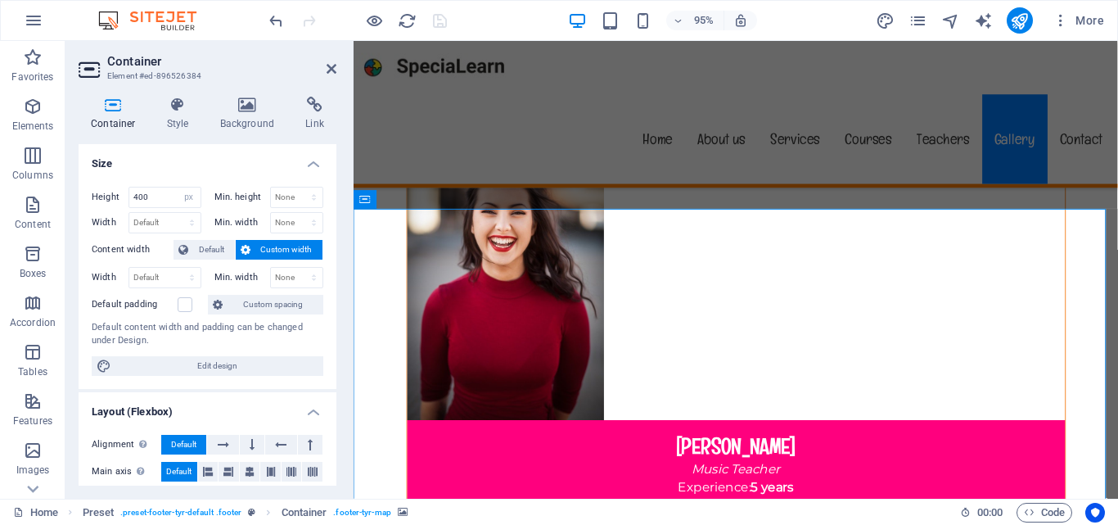
scroll to position [14234, 0]
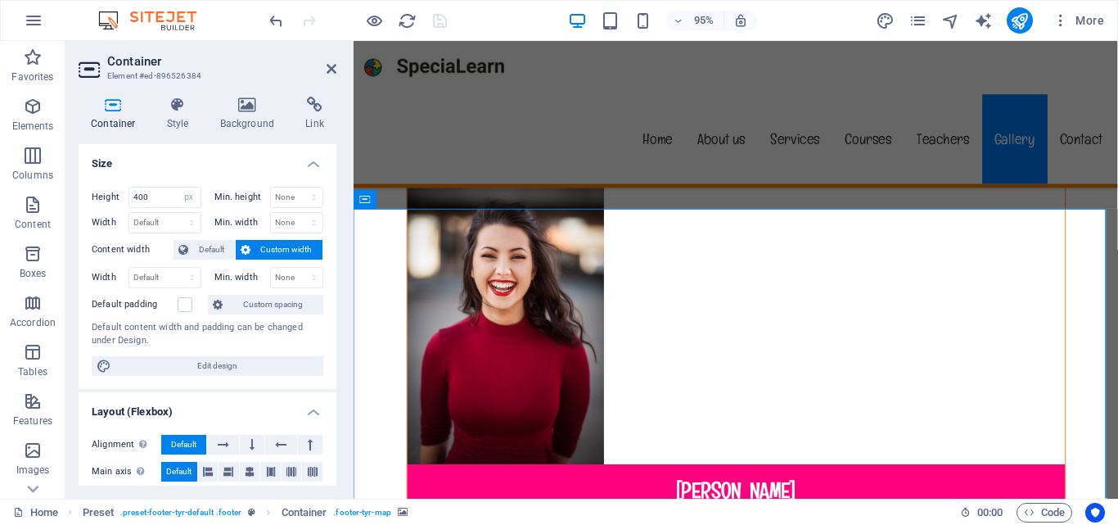
click at [229, 108] on icon at bounding box center [247, 105] width 79 height 16
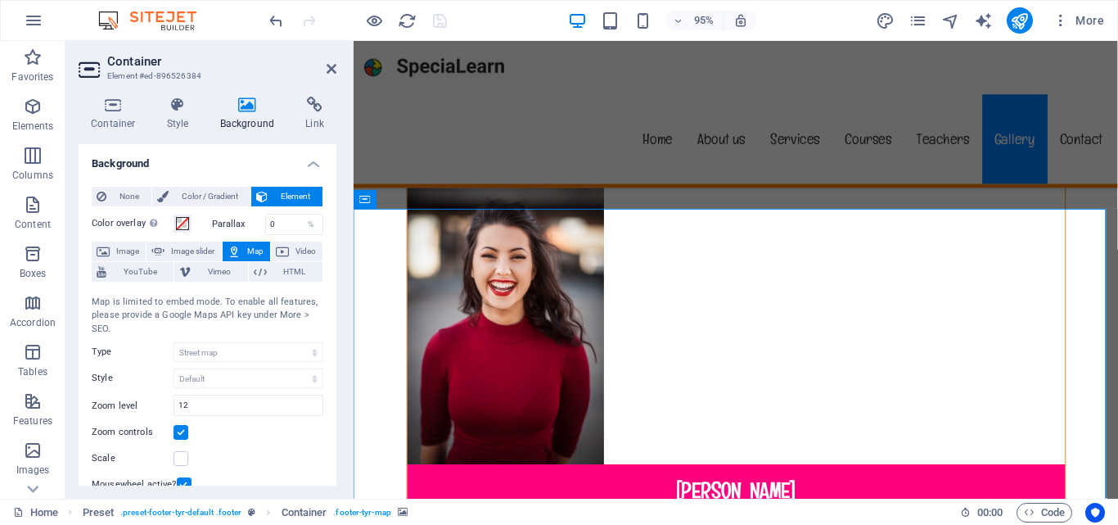
click at [124, 189] on span "None" at bounding box center [128, 197] width 35 height 20
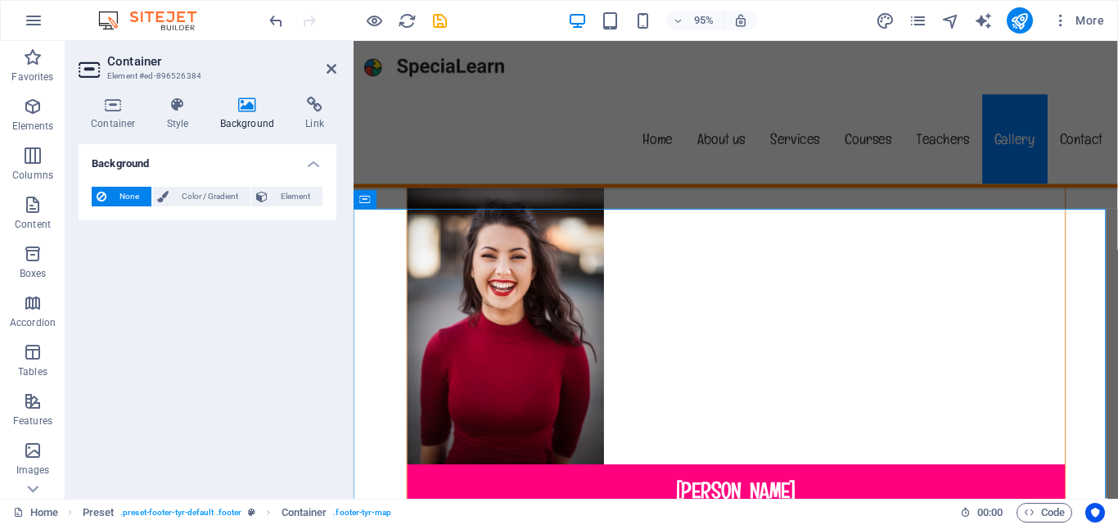
click at [165, 128] on h4 "Style" at bounding box center [181, 114] width 53 height 34
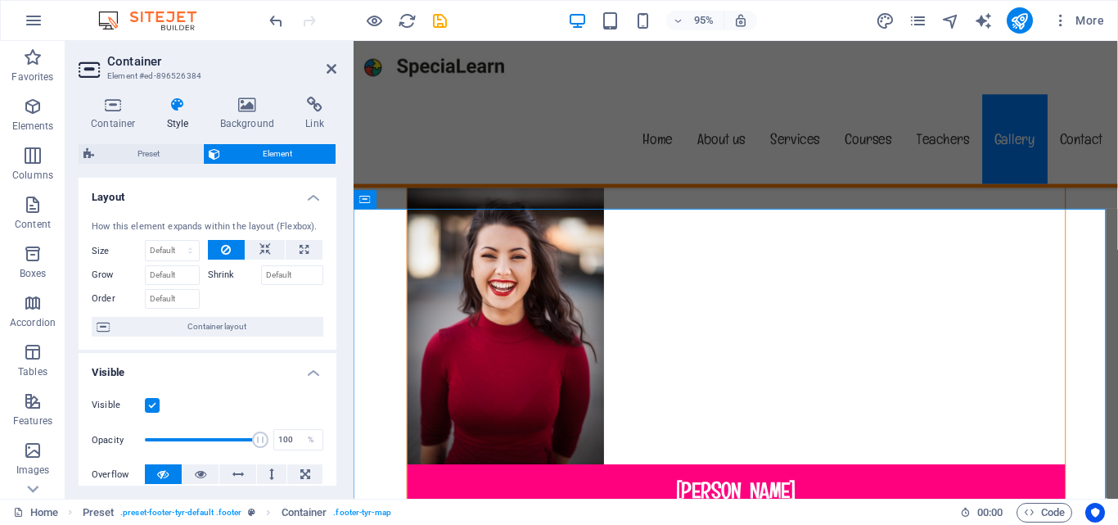
click at [115, 119] on h4 "Container" at bounding box center [117, 114] width 76 height 34
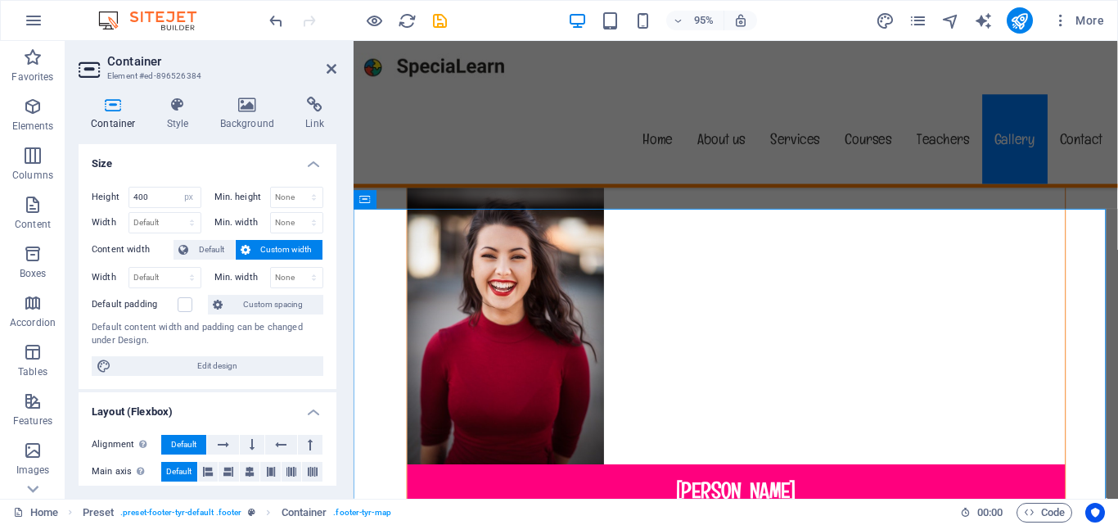
click at [178, 252] on button "Default" at bounding box center [203, 250] width 61 height 20
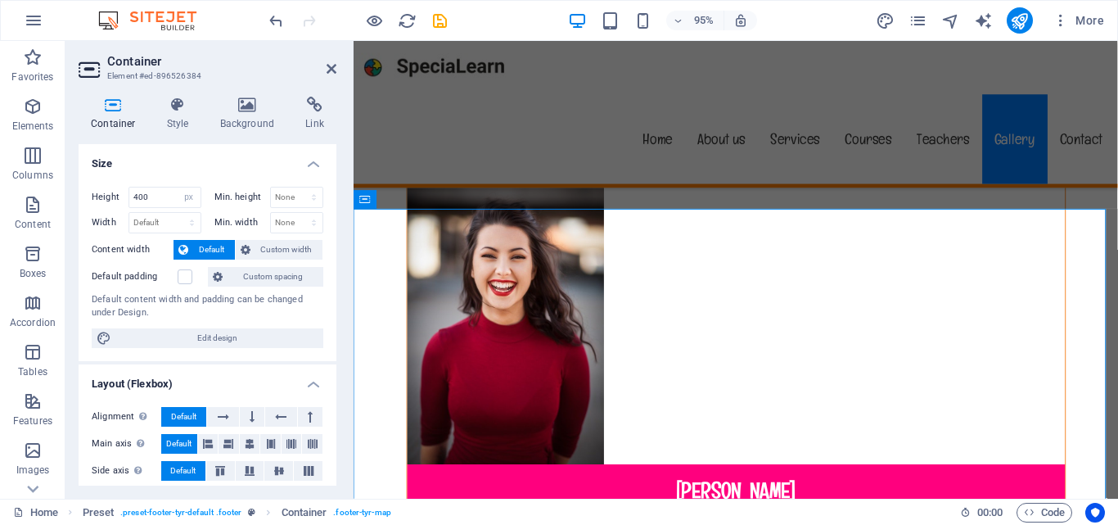
click at [245, 254] on icon at bounding box center [246, 250] width 10 height 20
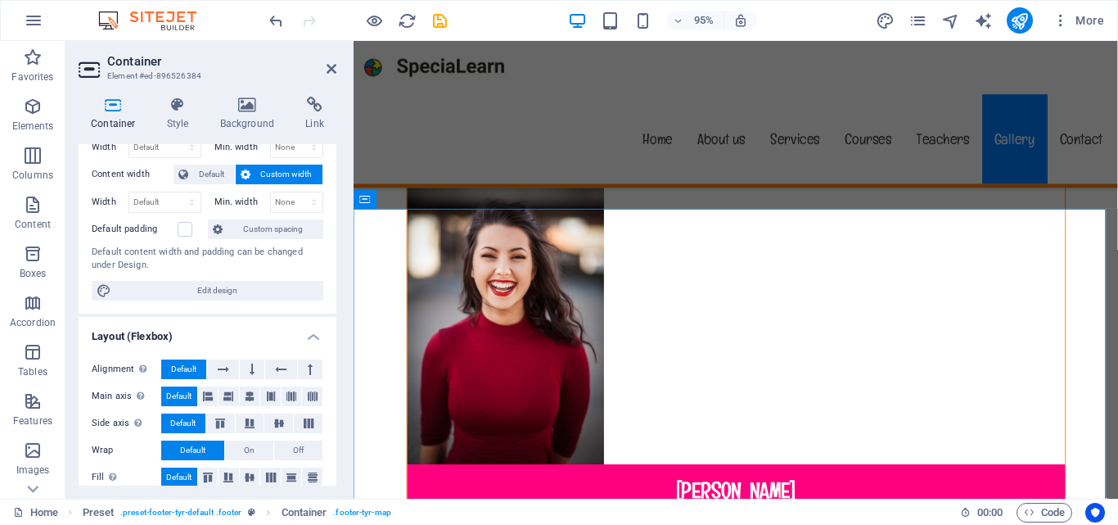
scroll to position [0, 0]
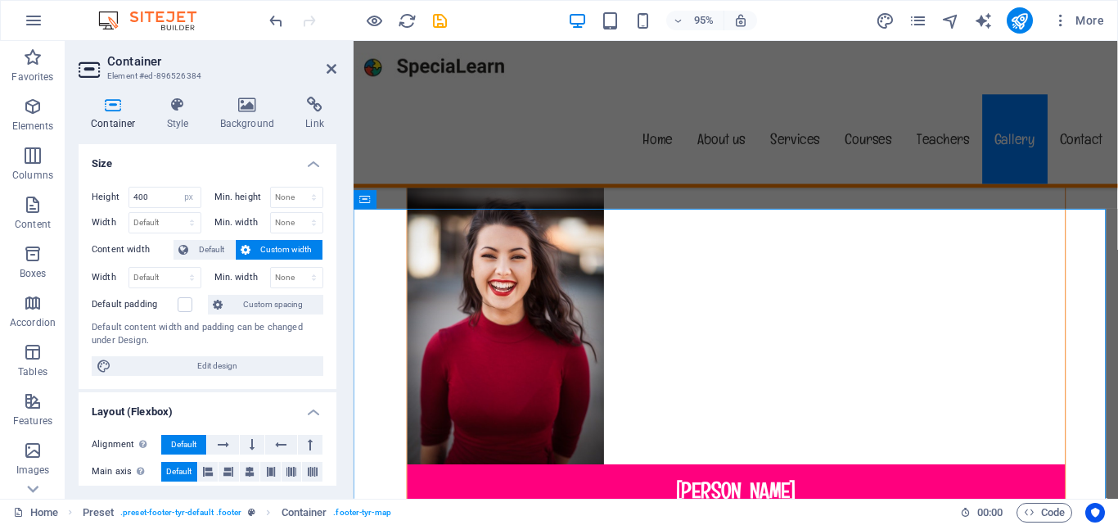
click at [187, 365] on span "Edit design" at bounding box center [217, 366] width 202 height 20
select select "rem"
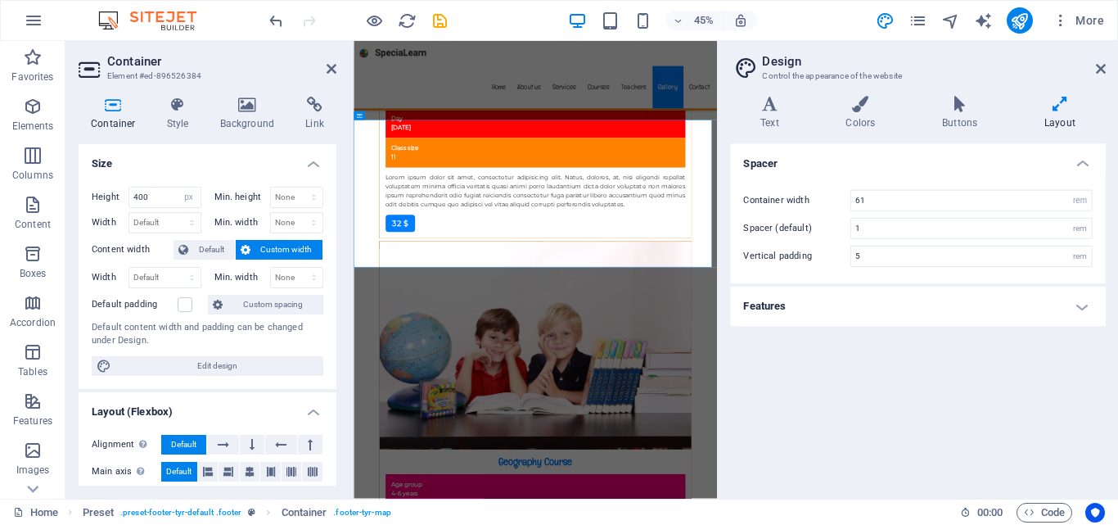
scroll to position [14463, 0]
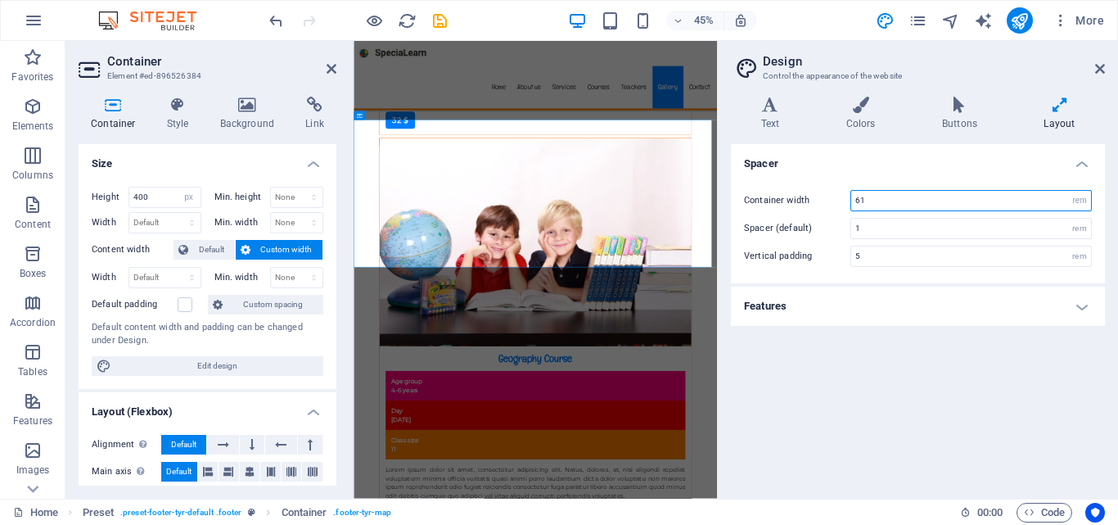
click at [863, 196] on input "61" at bounding box center [971, 201] width 240 height 20
click at [848, 114] on h4 "Colors" at bounding box center [864, 114] width 96 height 34
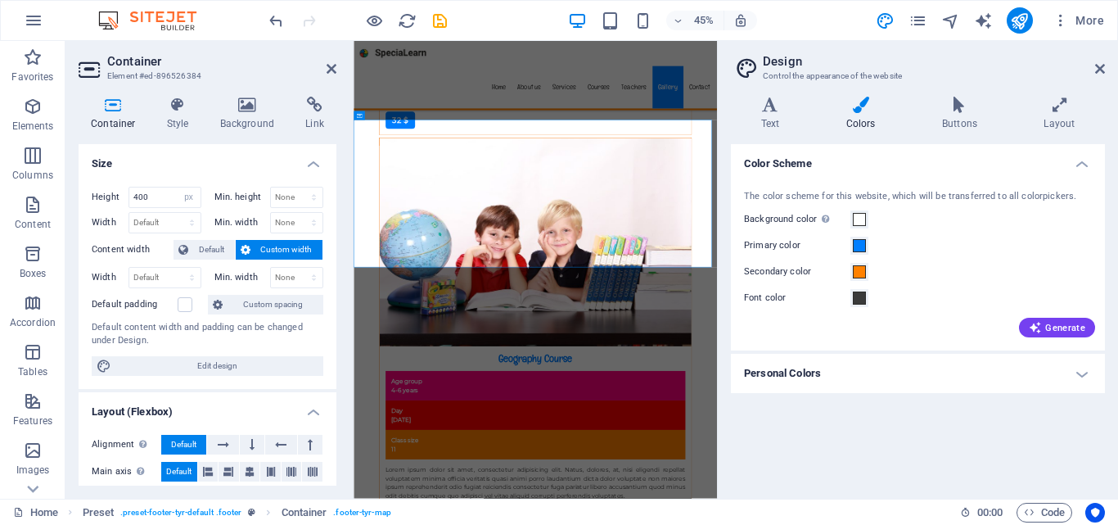
click at [1047, 122] on h4 "Layout" at bounding box center [1059, 114] width 91 height 34
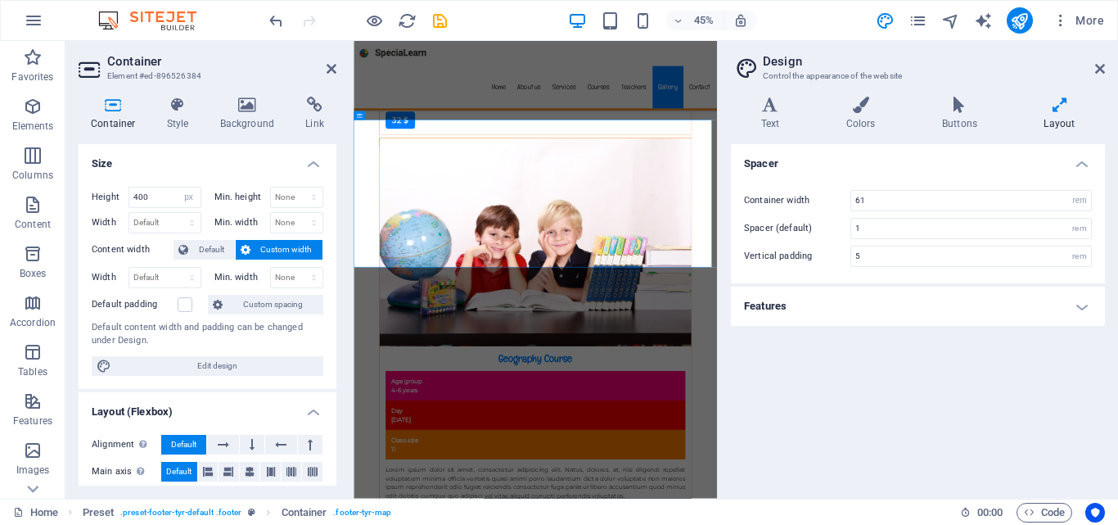
click at [765, 310] on h4 "Features" at bounding box center [918, 305] width 374 height 39
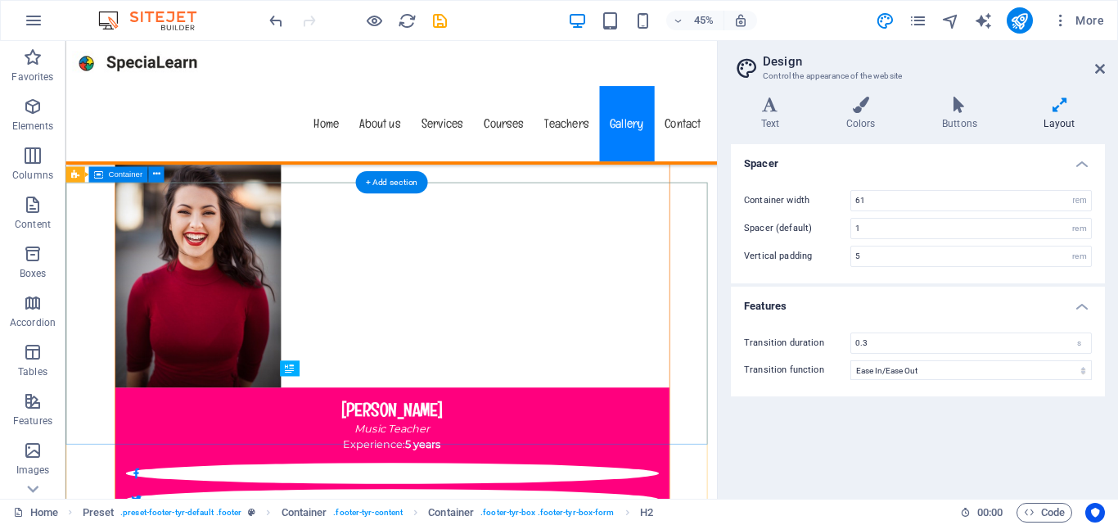
scroll to position [14281, 0]
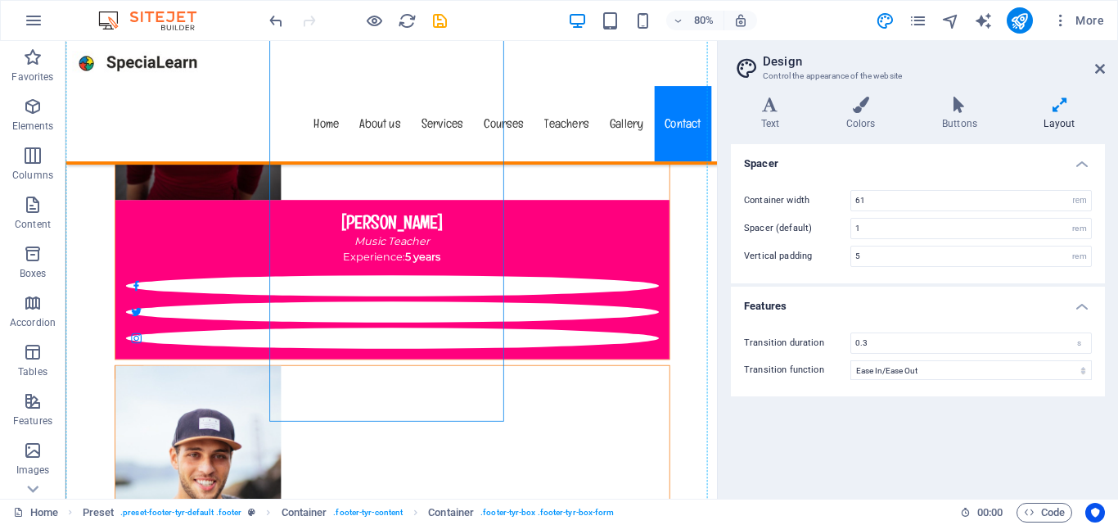
scroll to position [14725, 0]
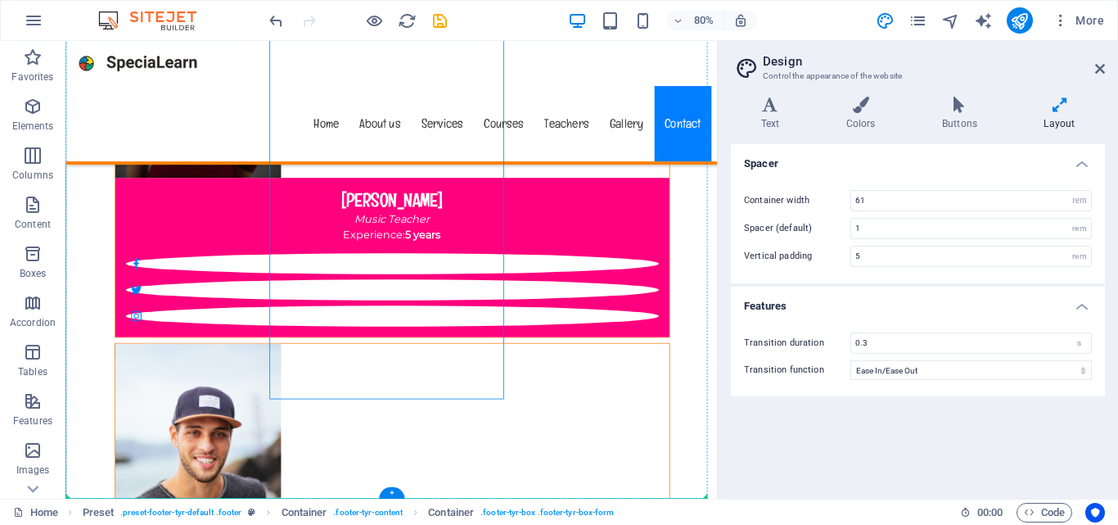
drag, startPoint x: 606, startPoint y: 443, endPoint x: 614, endPoint y: 574, distance: 131.1
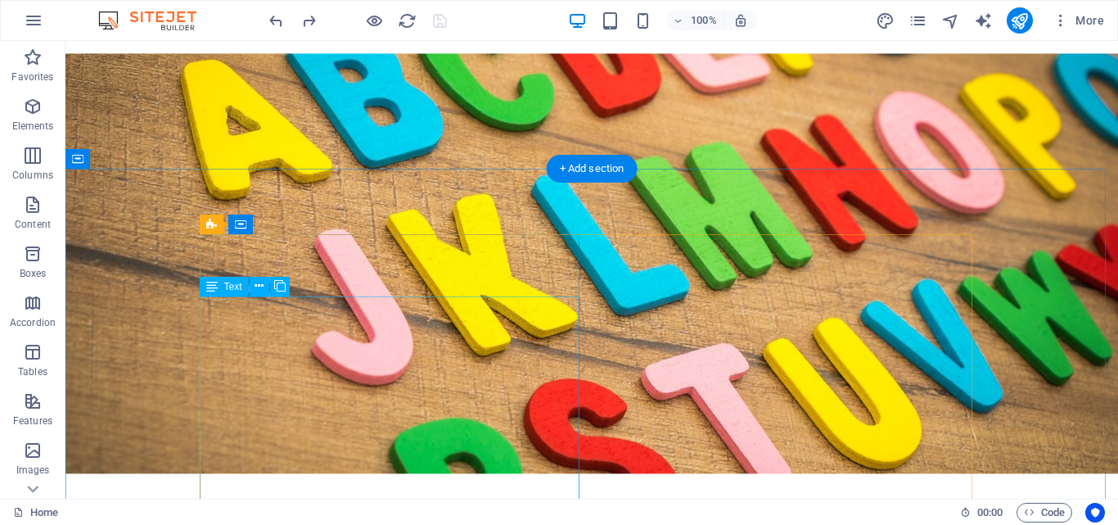
scroll to position [0, 0]
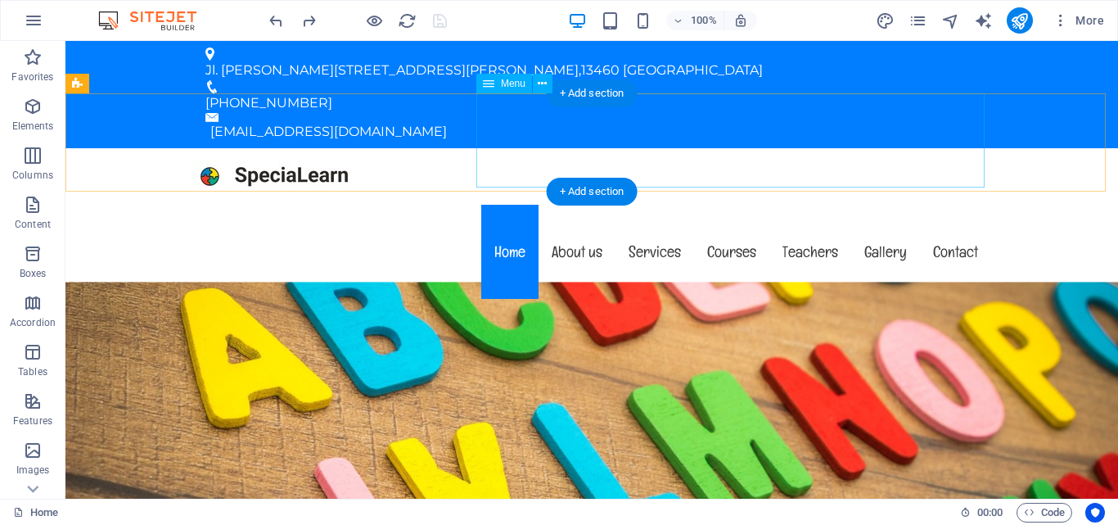
click at [505, 205] on nav "Home About us Services Courses Teachers Gallery Contact" at bounding box center [591, 252] width 799 height 94
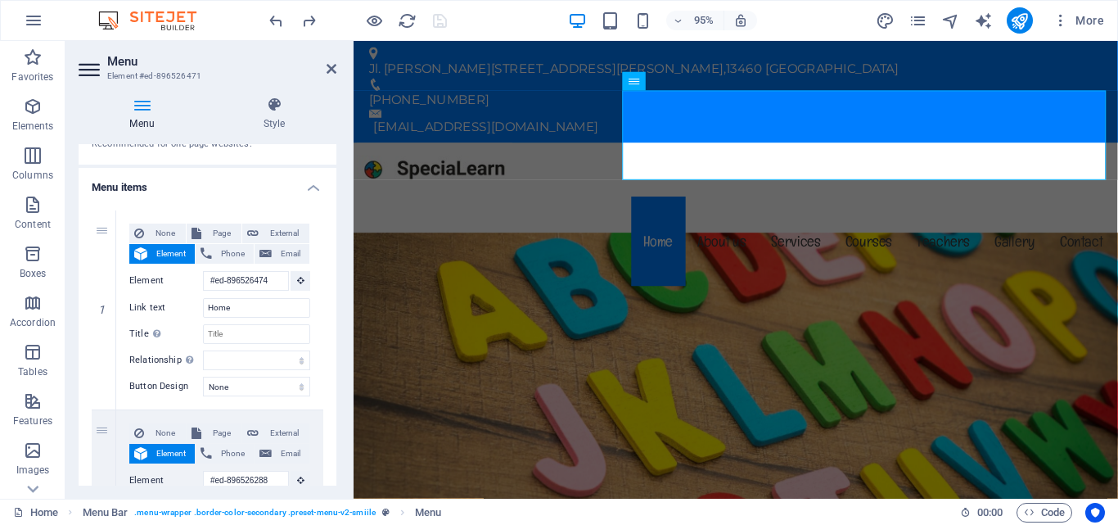
scroll to position [82, 0]
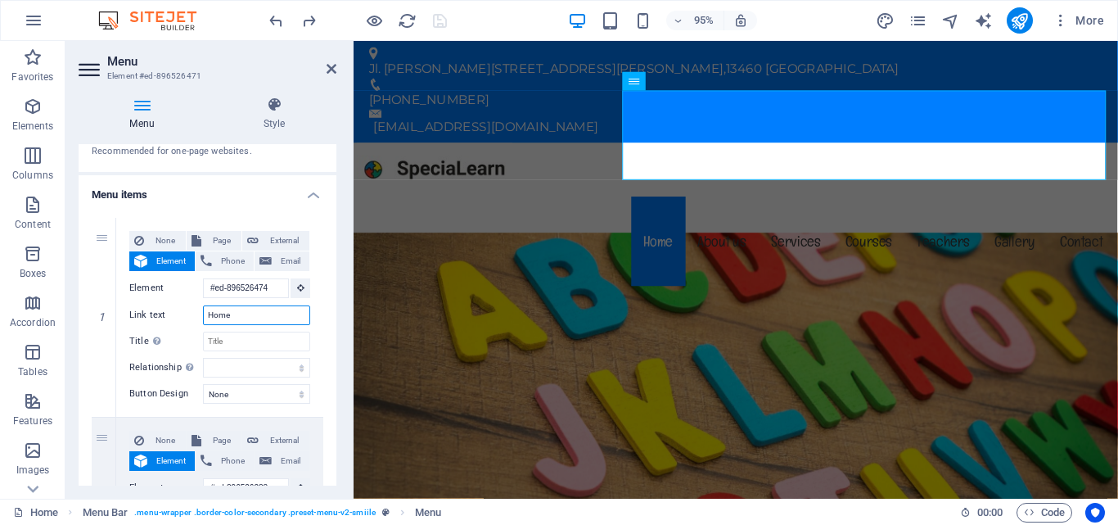
click at [220, 314] on input "Home" at bounding box center [256, 315] width 107 height 20
type input "Beranda"
select select
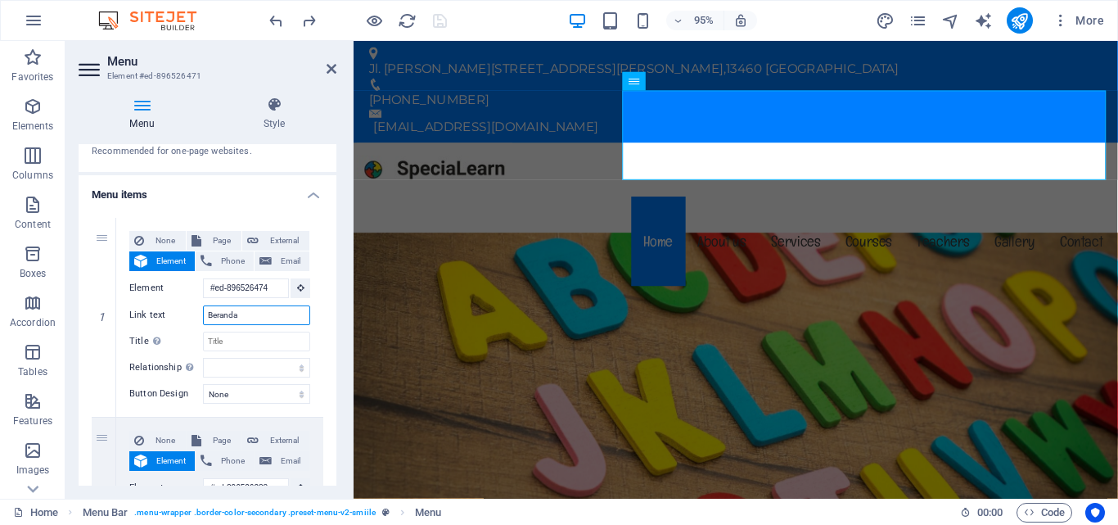
select select
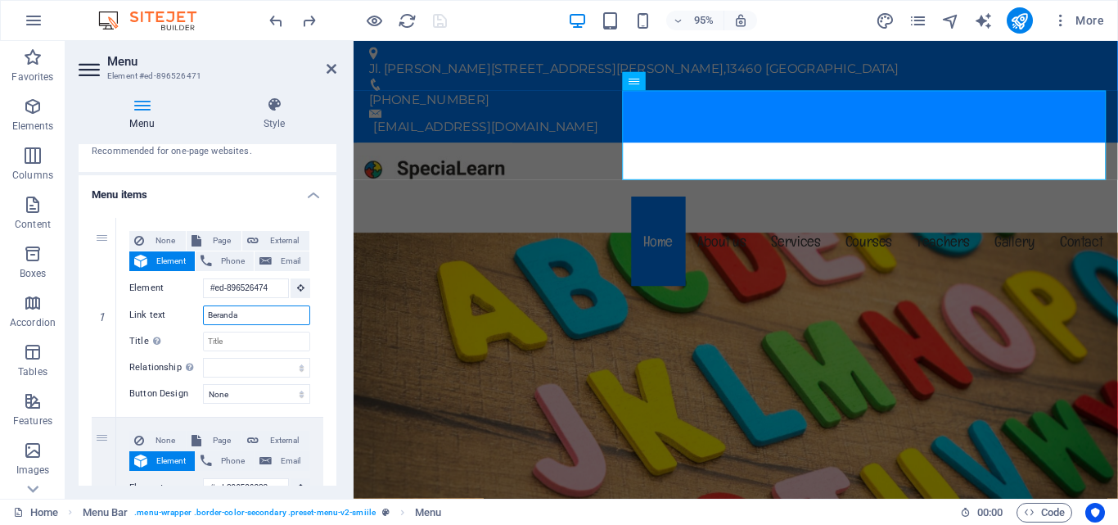
select select
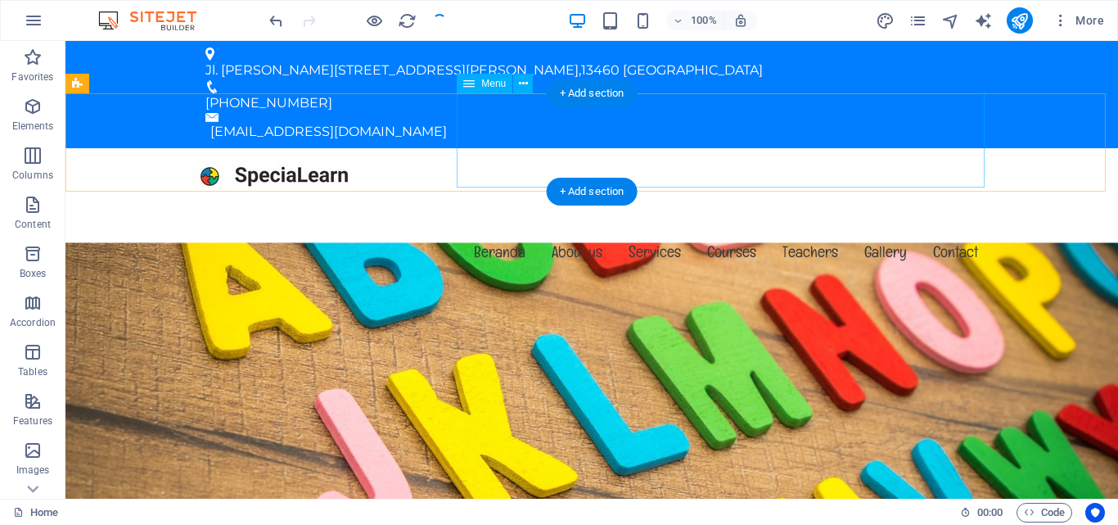
click at [580, 205] on nav "Beranda About us Services Courses Teachers Gallery Contact" at bounding box center [591, 252] width 799 height 94
click at [304, 151] on div "Menu Beranda About us Services Courses Teachers Gallery Contact" at bounding box center [591, 225] width 1052 height 155
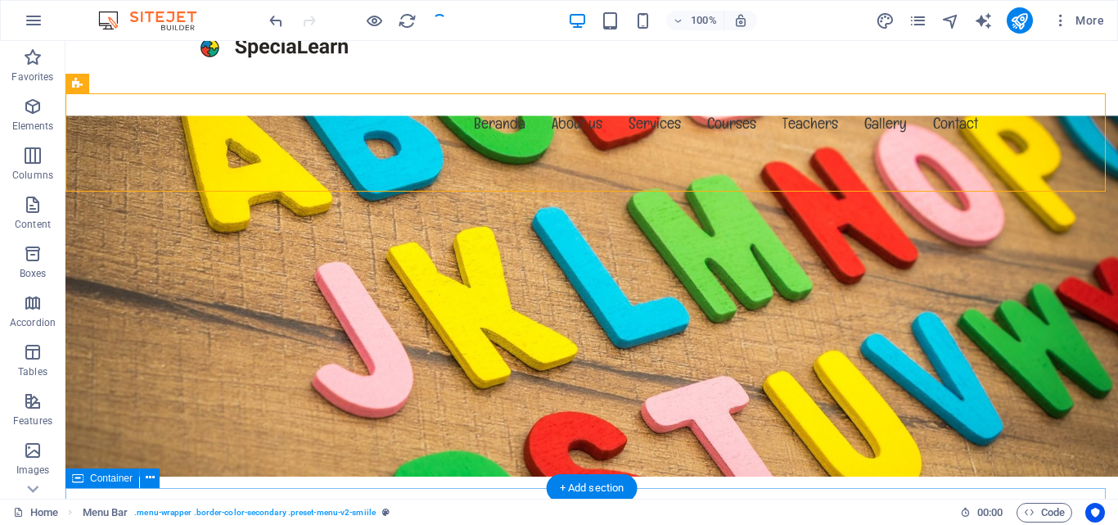
scroll to position [4, 0]
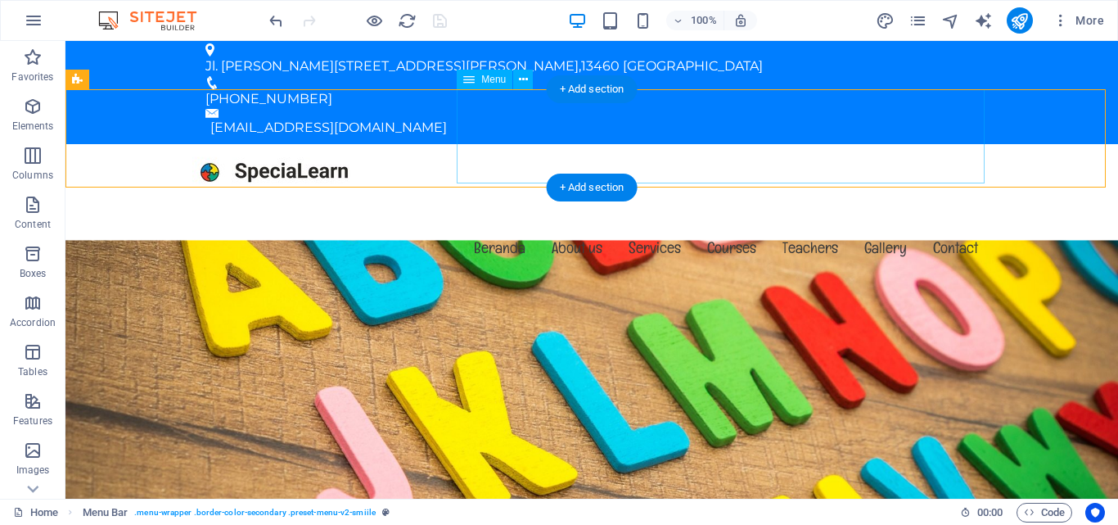
click at [579, 200] on nav "Beranda About us Services Courses Teachers Gallery Contact" at bounding box center [591, 247] width 799 height 94
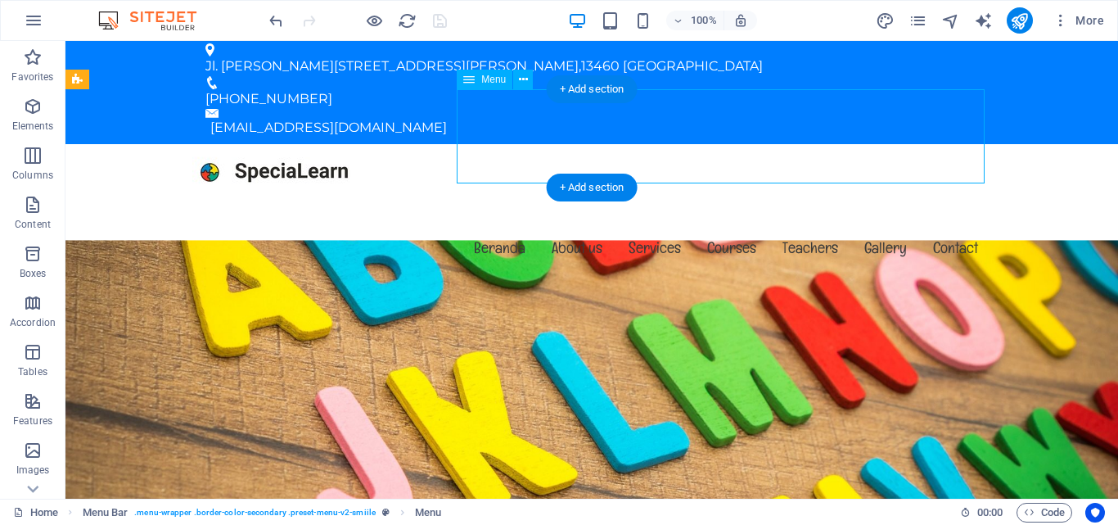
click at [579, 200] on nav "Beranda About us Services Courses Teachers Gallery Contact" at bounding box center [591, 247] width 799 height 94
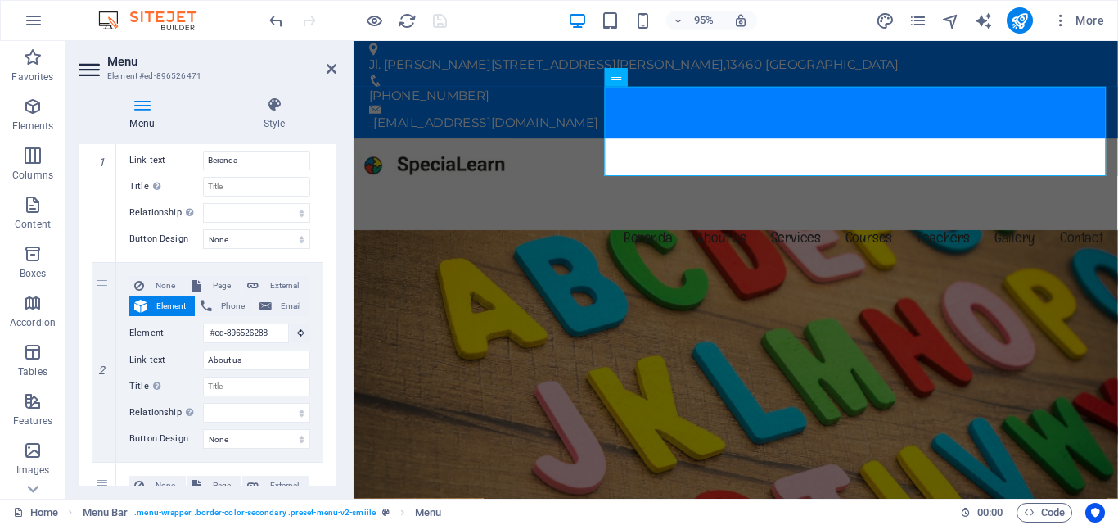
scroll to position [245, 0]
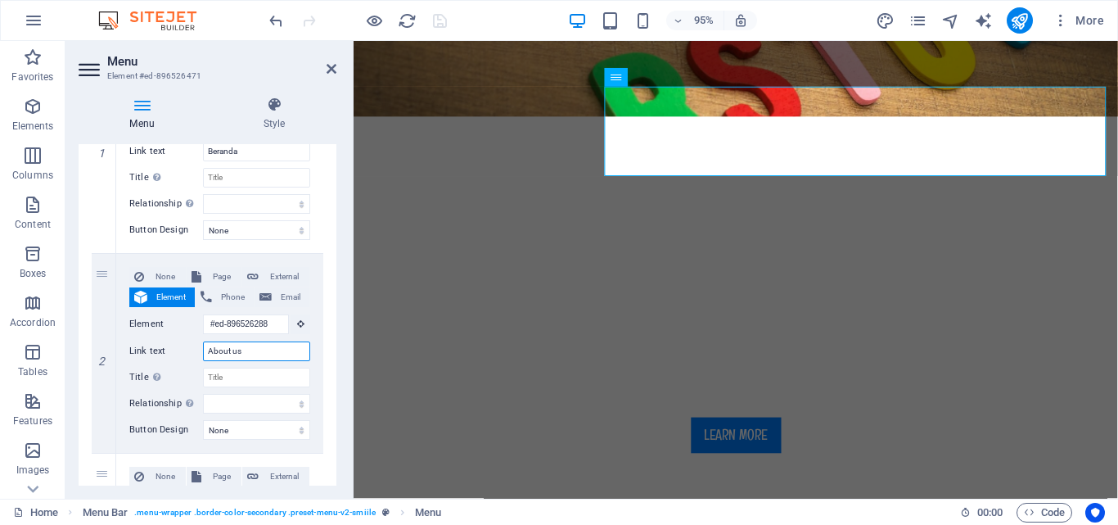
click at [225, 346] on input "About us" at bounding box center [256, 351] width 107 height 20
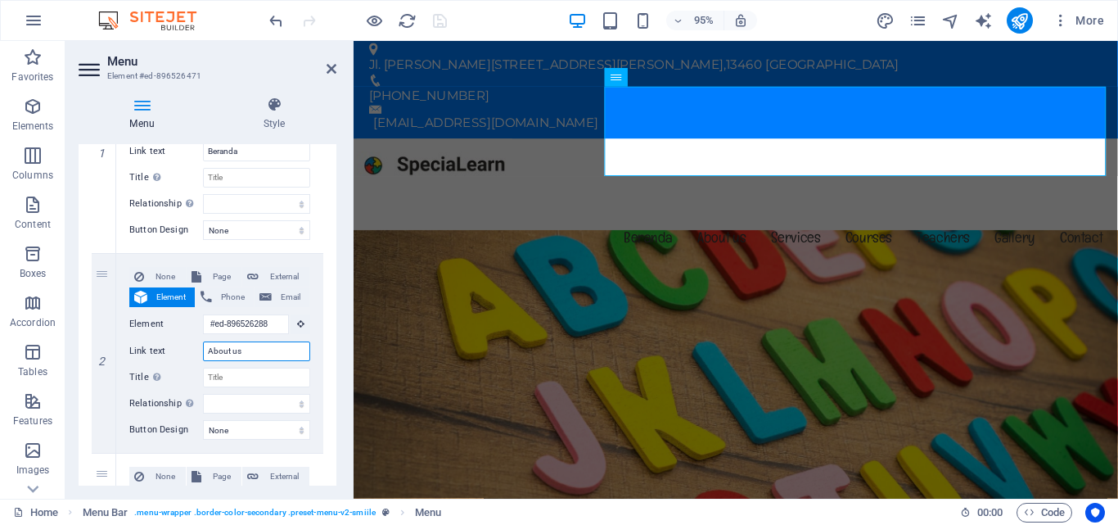
click at [225, 346] on input "About us" at bounding box center [256, 351] width 107 height 20
type input "Tentang Kami"
select select
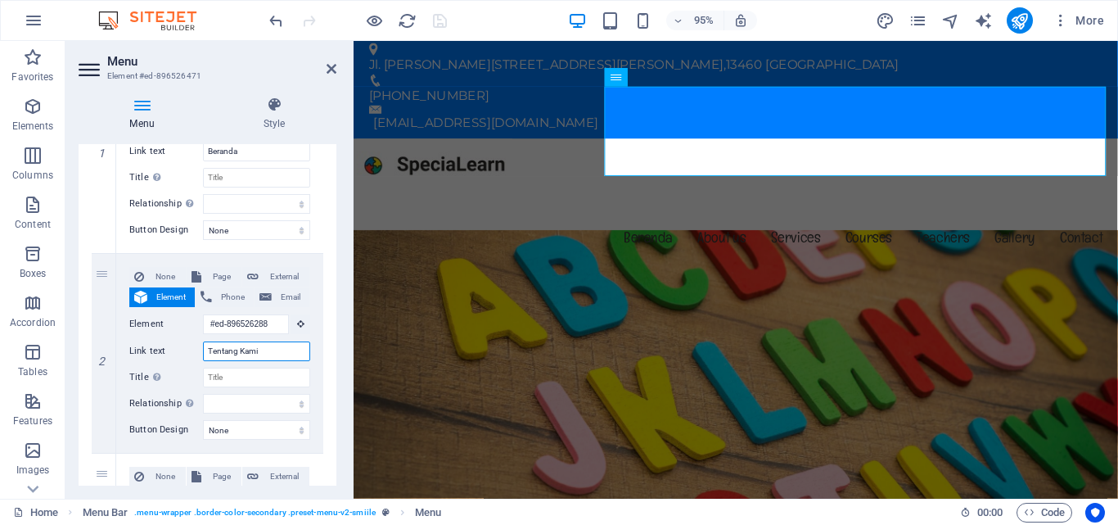
select select
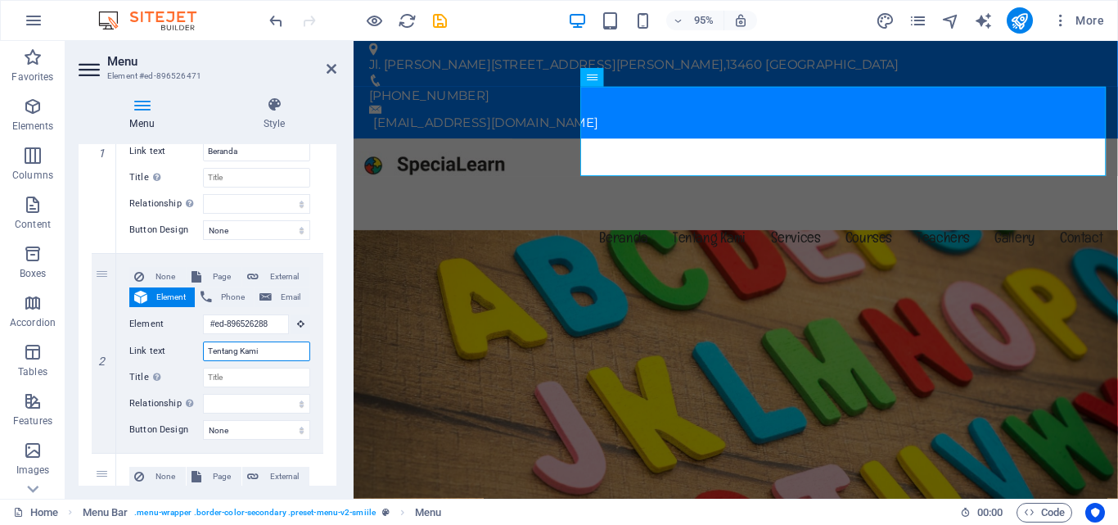
type input "Tentang Kam"
select select
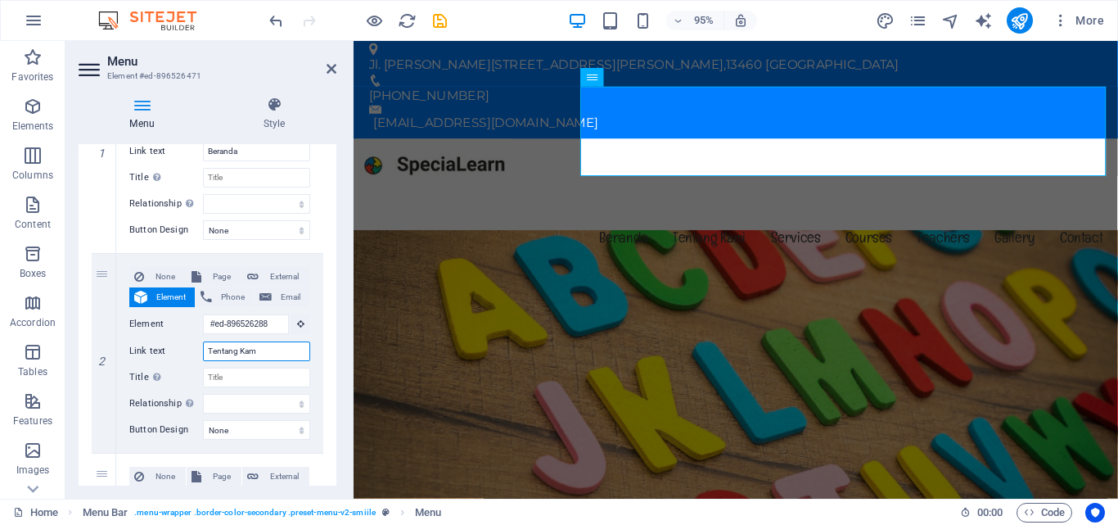
select select
type input "Tentang"
select select
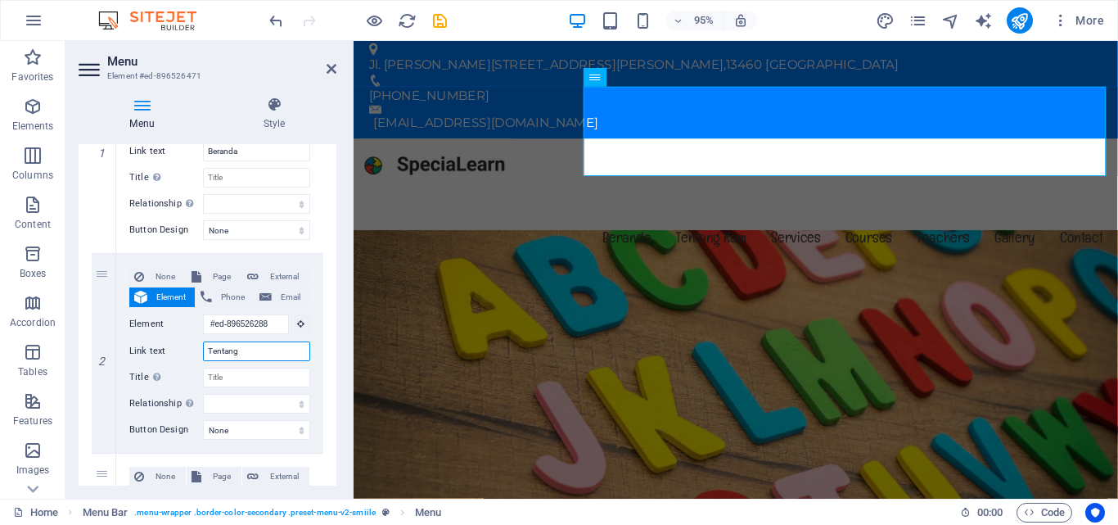
select select
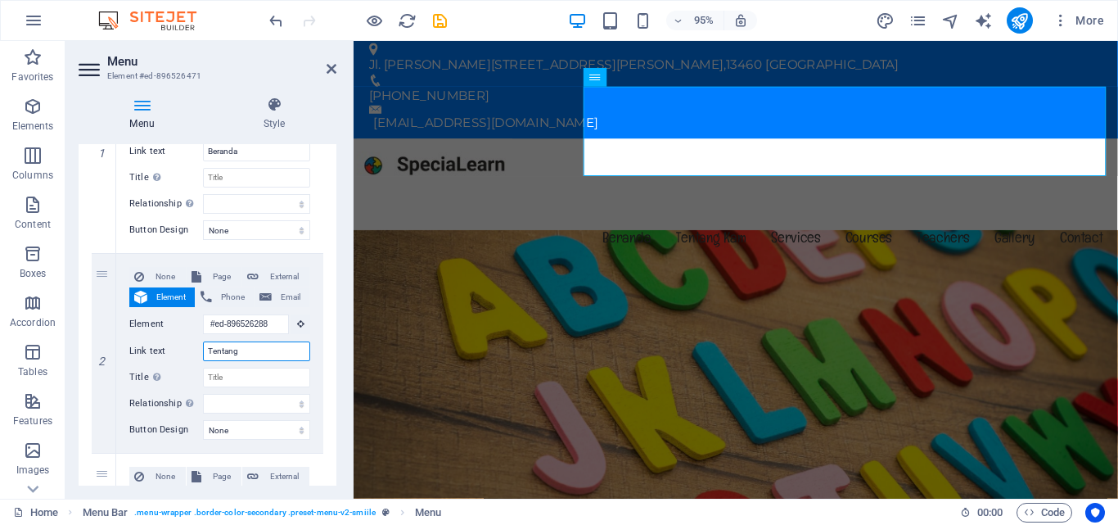
select select
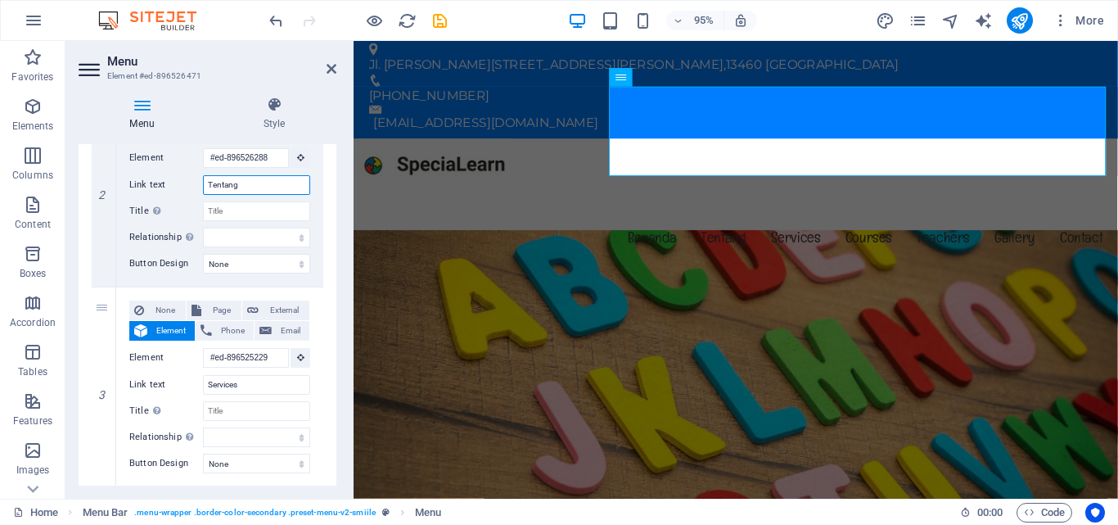
scroll to position [491, 0]
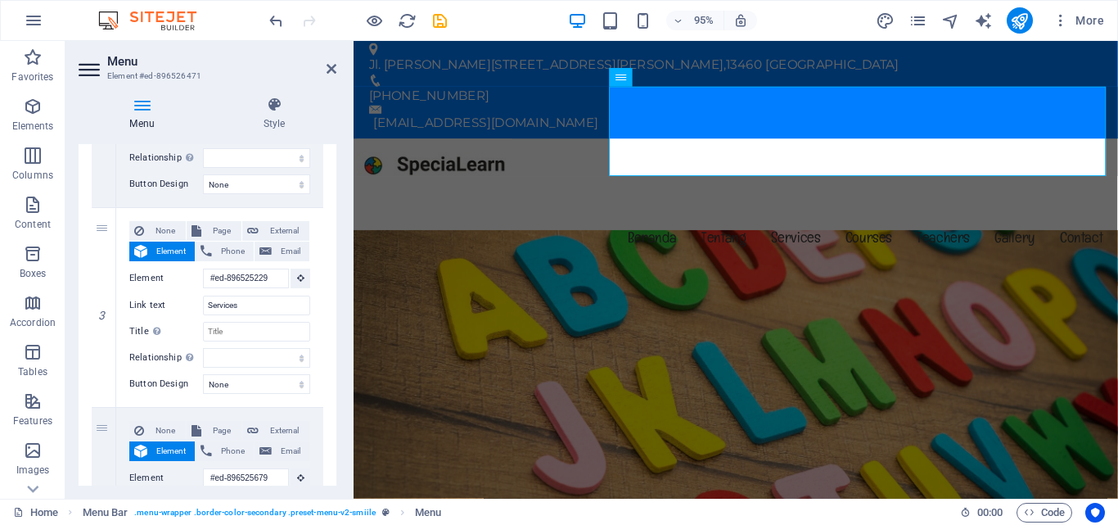
type input "Tentang"
click at [228, 308] on input "Services" at bounding box center [256, 305] width 107 height 20
type input "Lay"
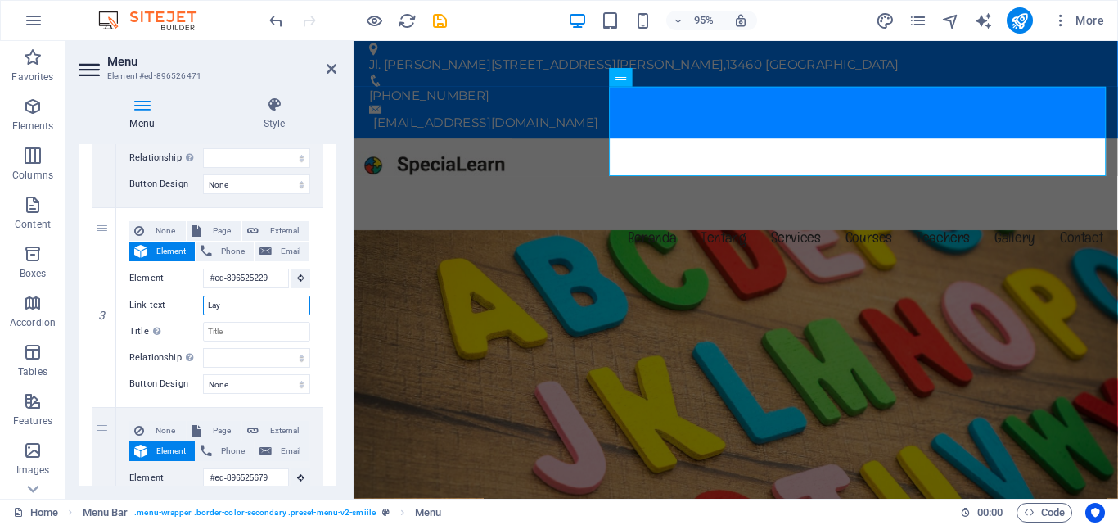
select select
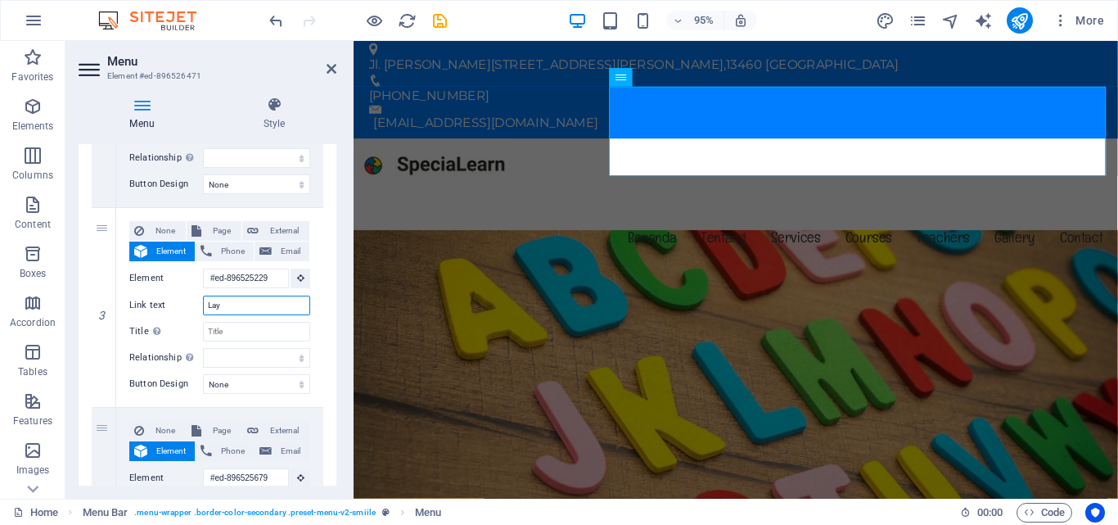
select select
type input "Laya"
select select
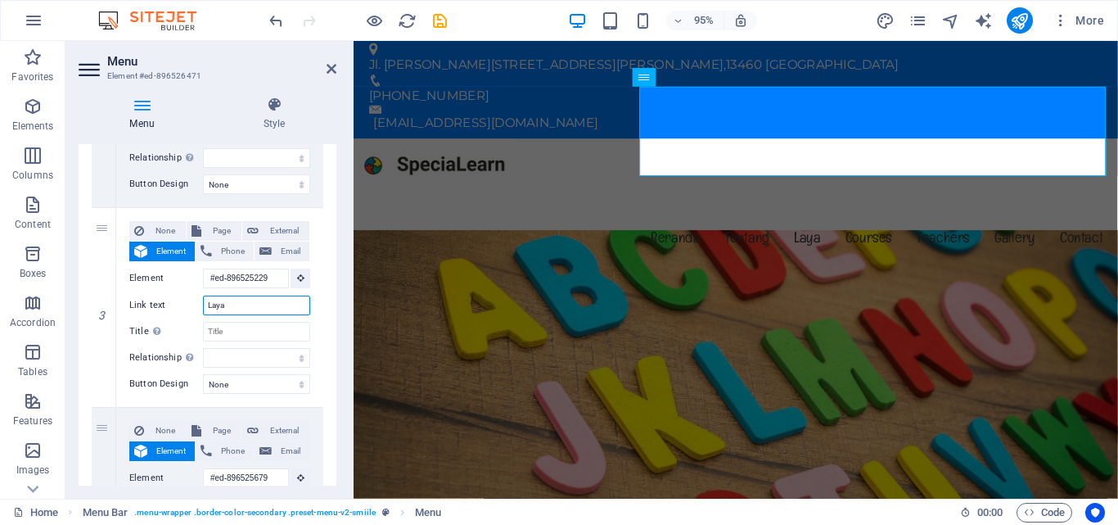
select select
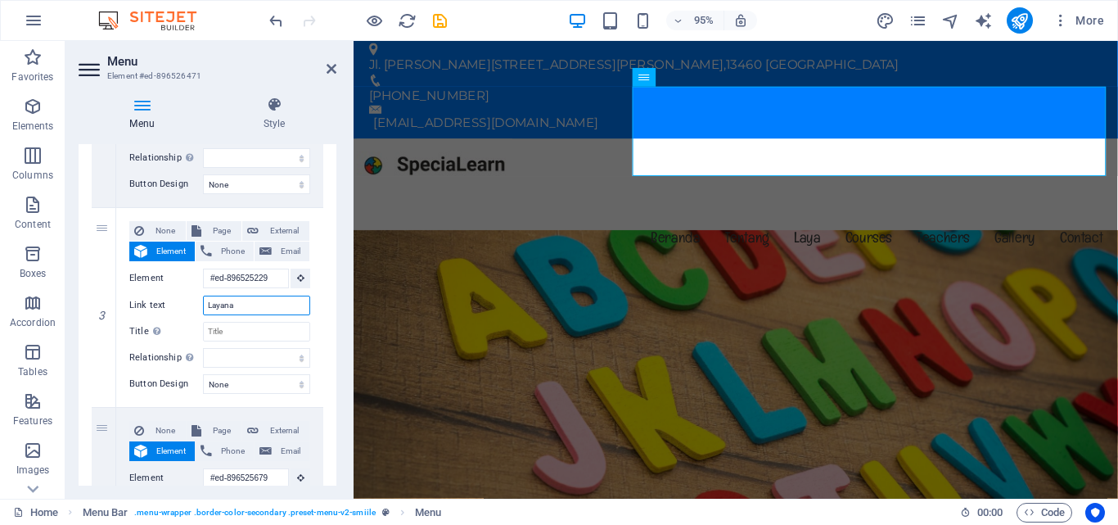
type input "Layanan"
select select
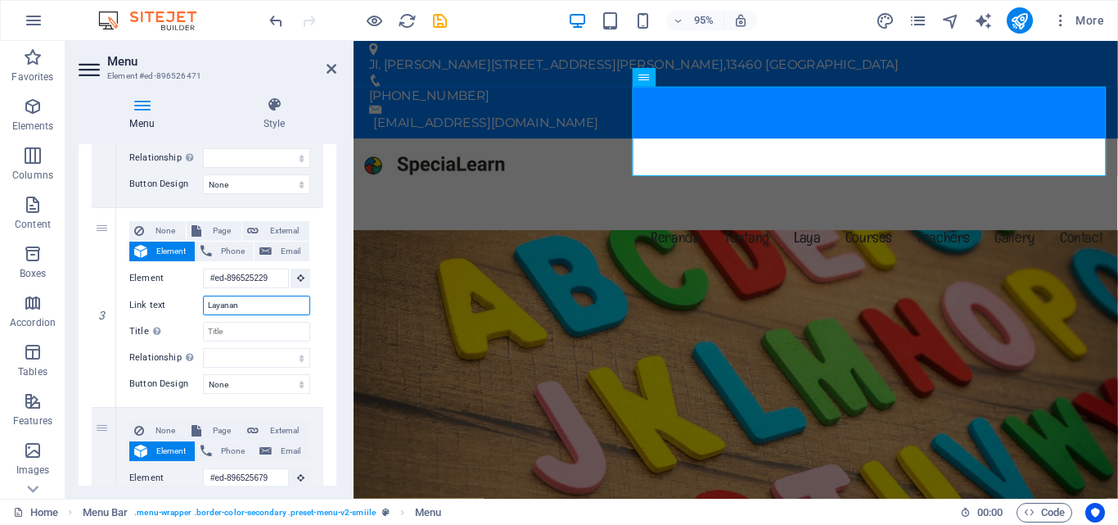
select select
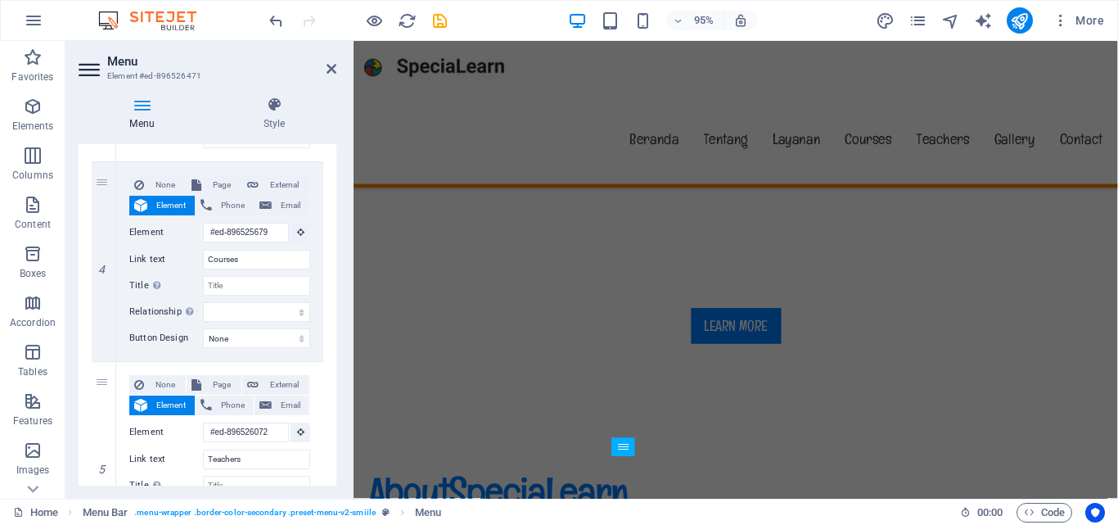
scroll to position [4, 0]
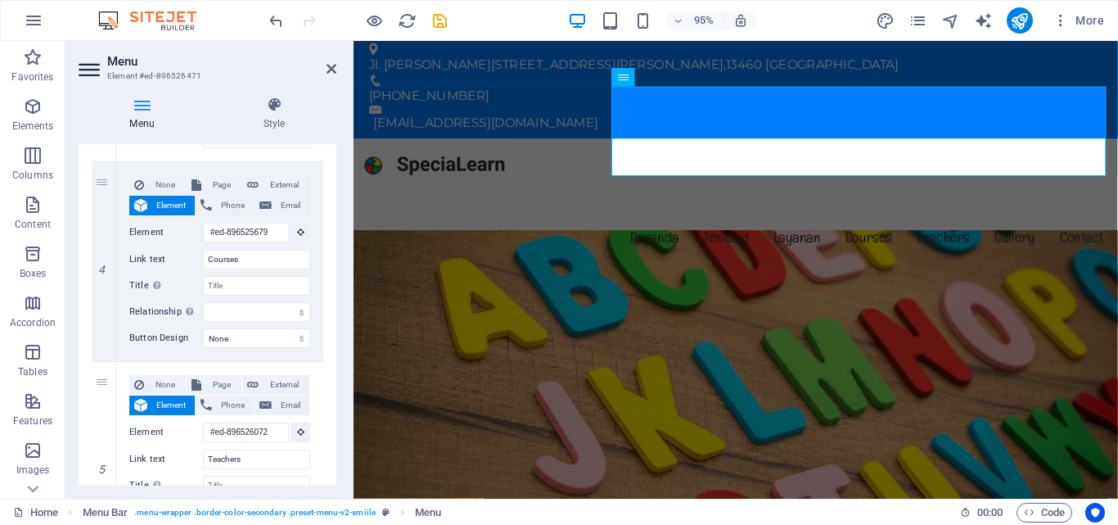
type input "Layanan"
click at [241, 261] on input "Courses" at bounding box center [256, 260] width 107 height 20
type input "Produk"
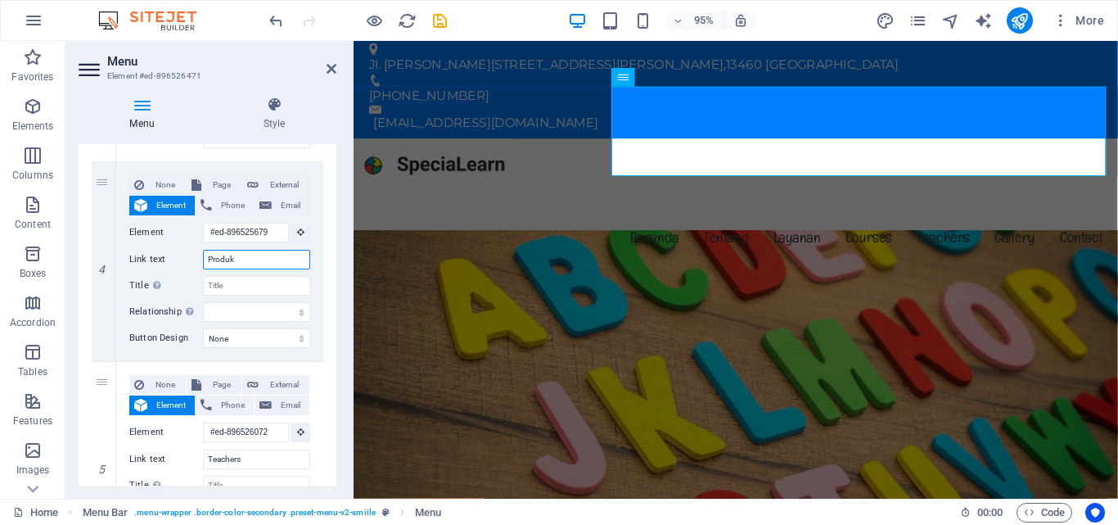
select select
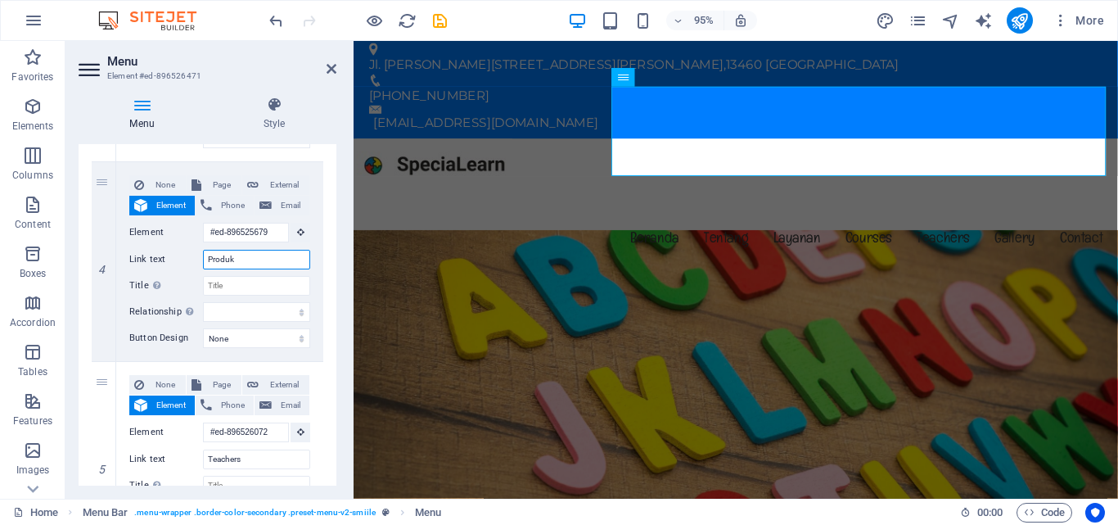
select select
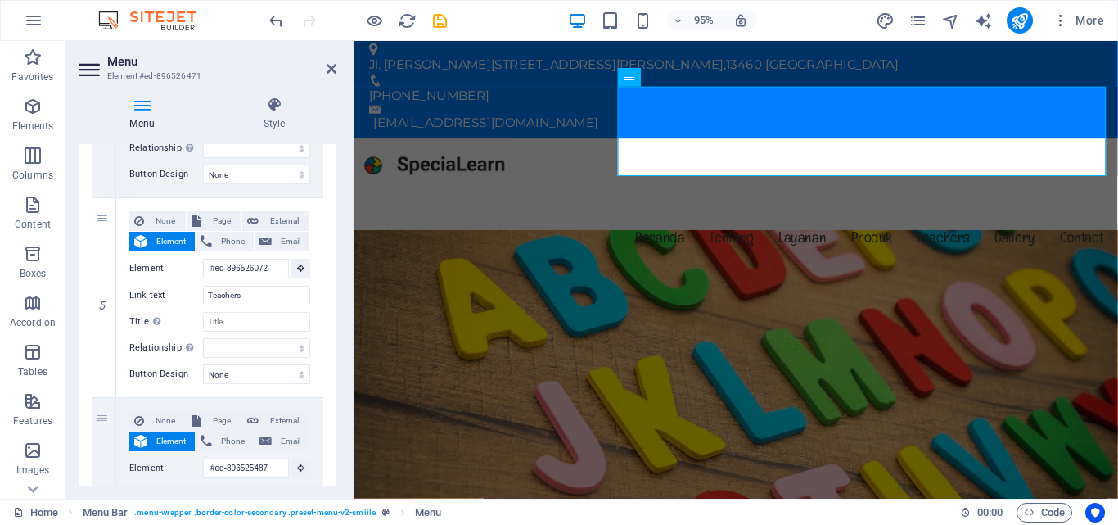
type input "Produk"
click at [238, 287] on input "Teachers" at bounding box center [256, 296] width 107 height 20
type input "Test"
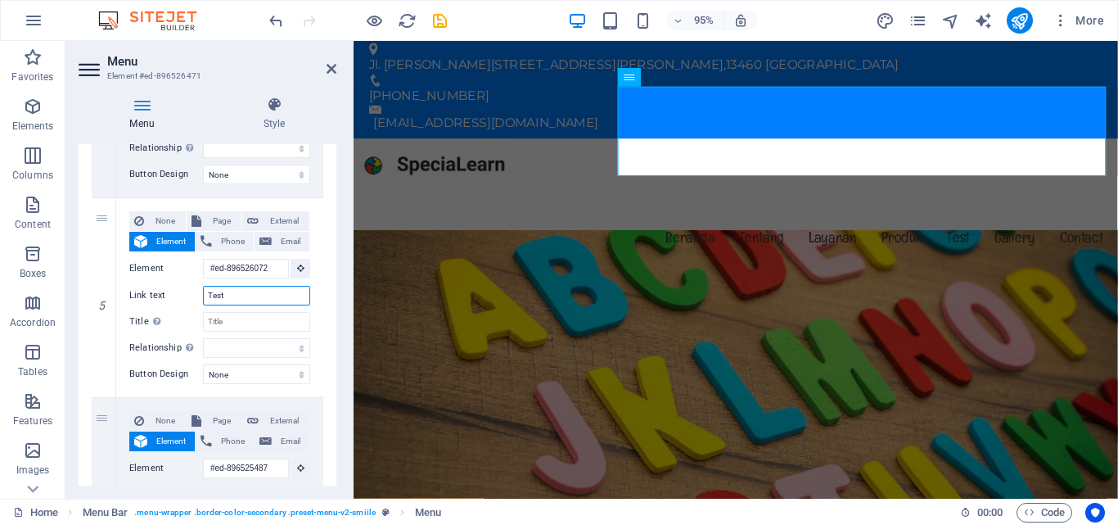
select select
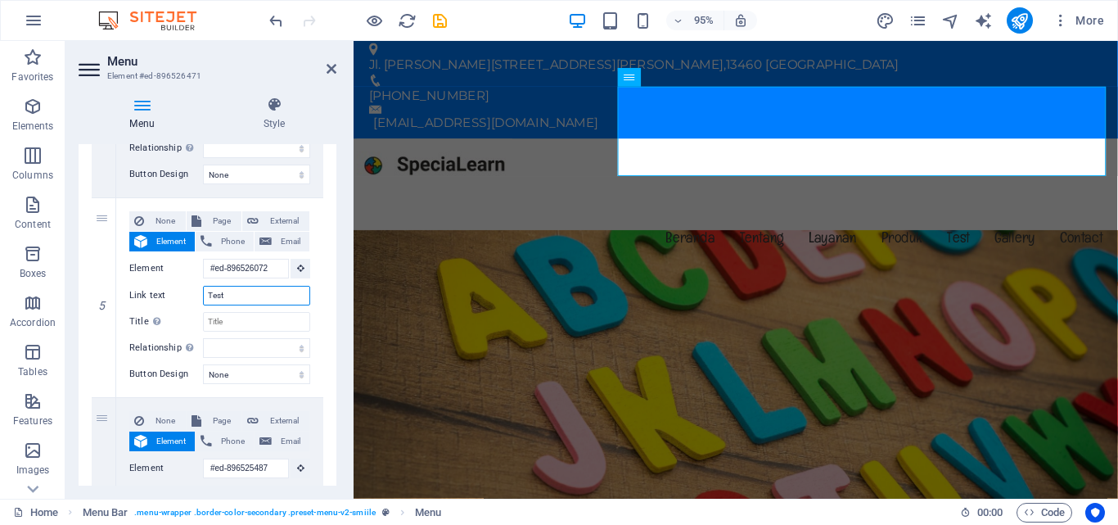
select select
type input "Testimoni"
select select
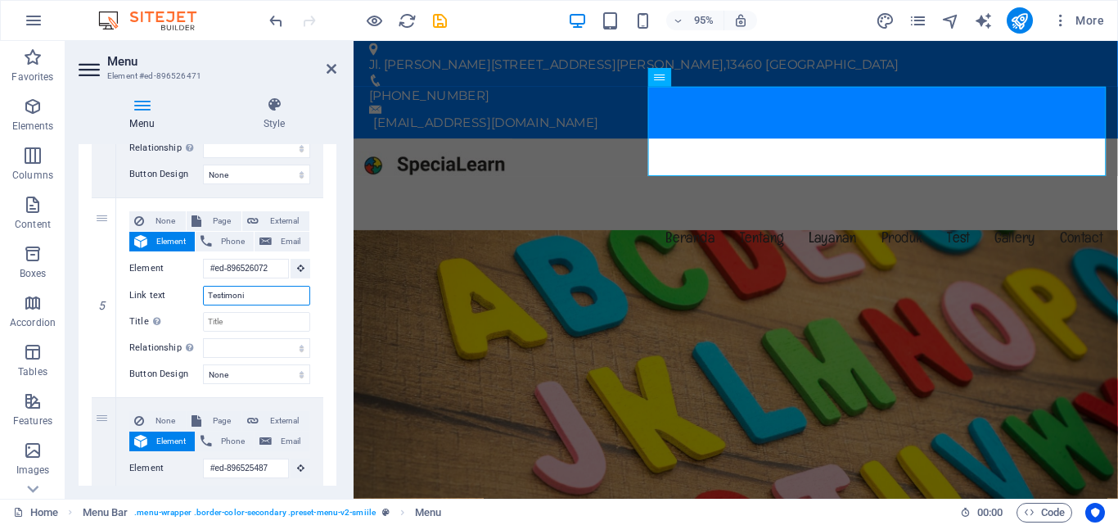
select select
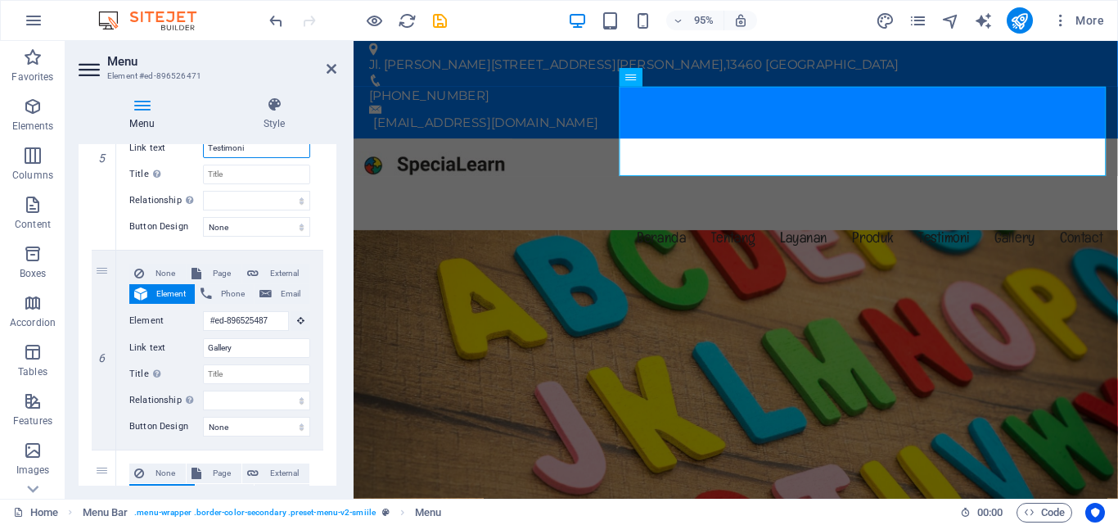
scroll to position [1064, 0]
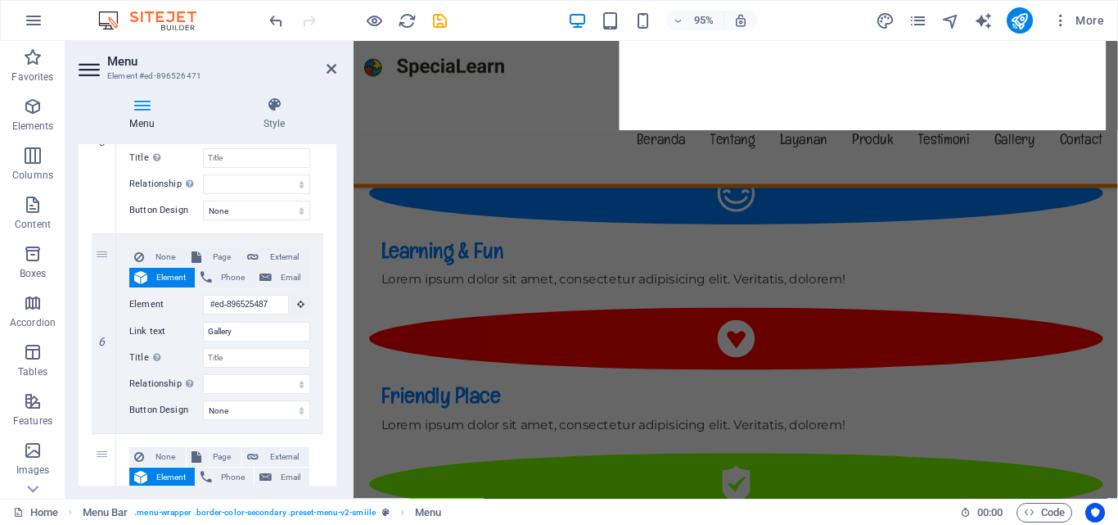
type input "Testimoni"
click at [232, 325] on input "Gallery" at bounding box center [256, 332] width 107 height 20
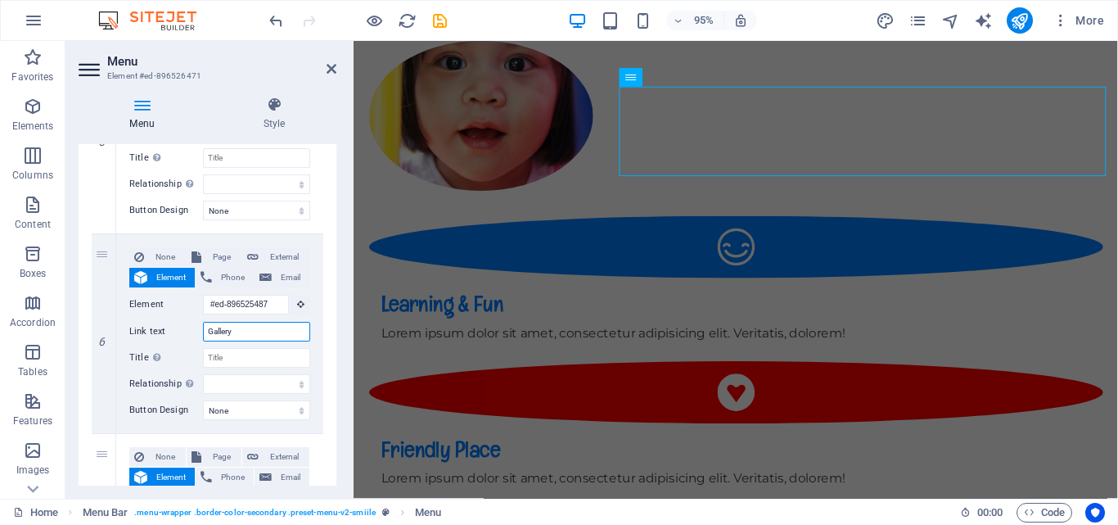
scroll to position [4, 0]
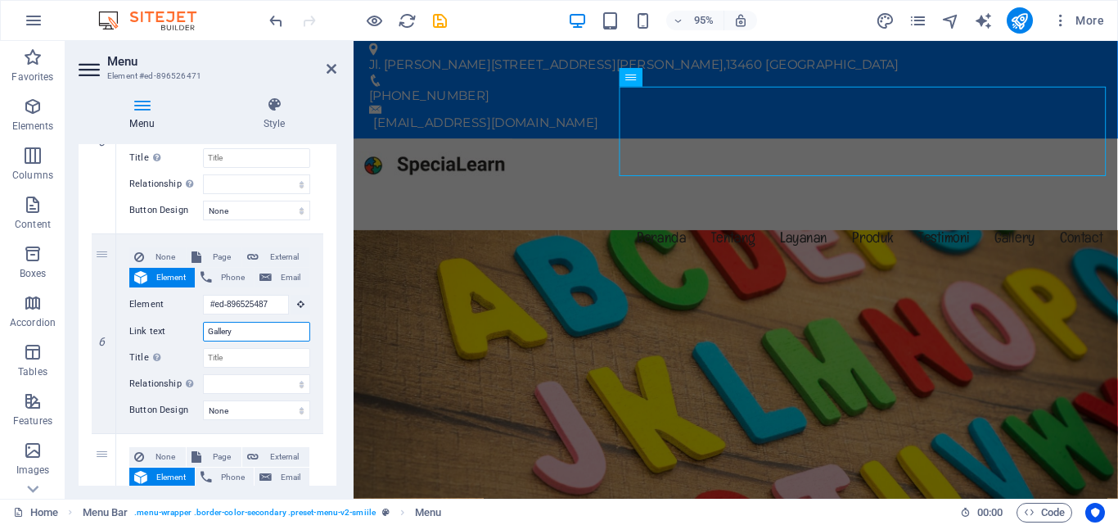
click at [232, 325] on input "Gallery" at bounding box center [256, 332] width 107 height 20
type input "Galeri"
select select
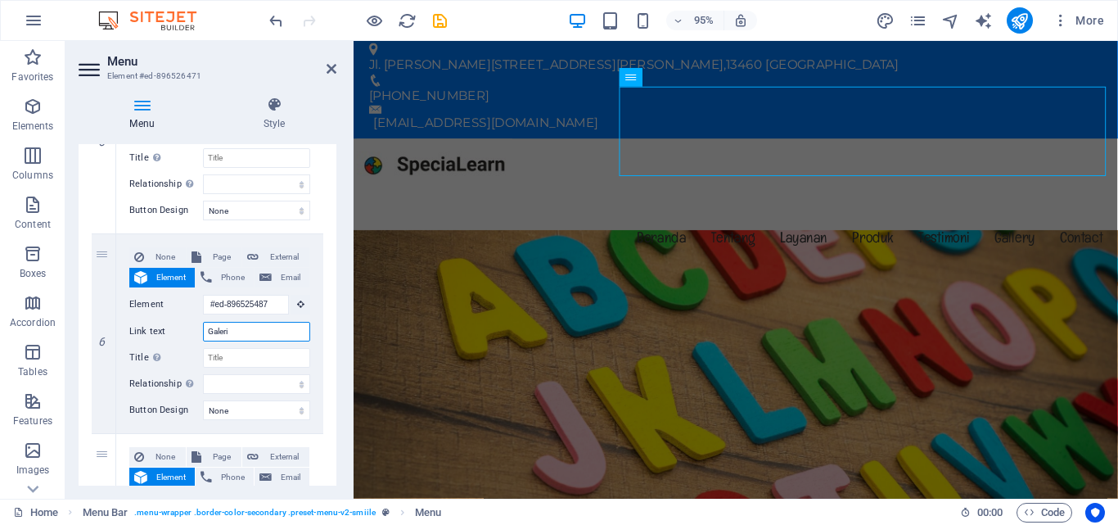
select select
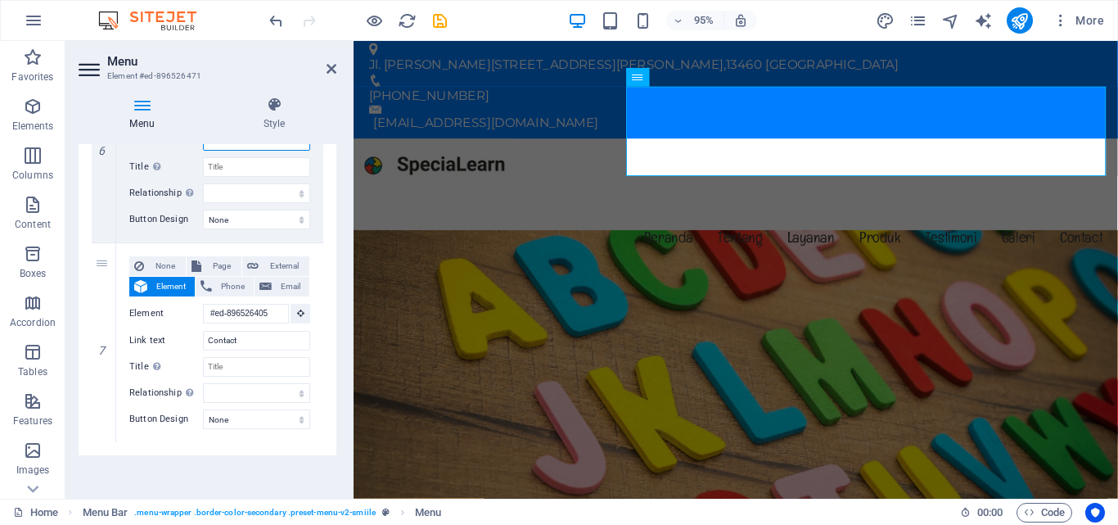
scroll to position [1257, 0]
type input "Galeri"
click at [232, 331] on input "Contact" at bounding box center [256, 338] width 107 height 20
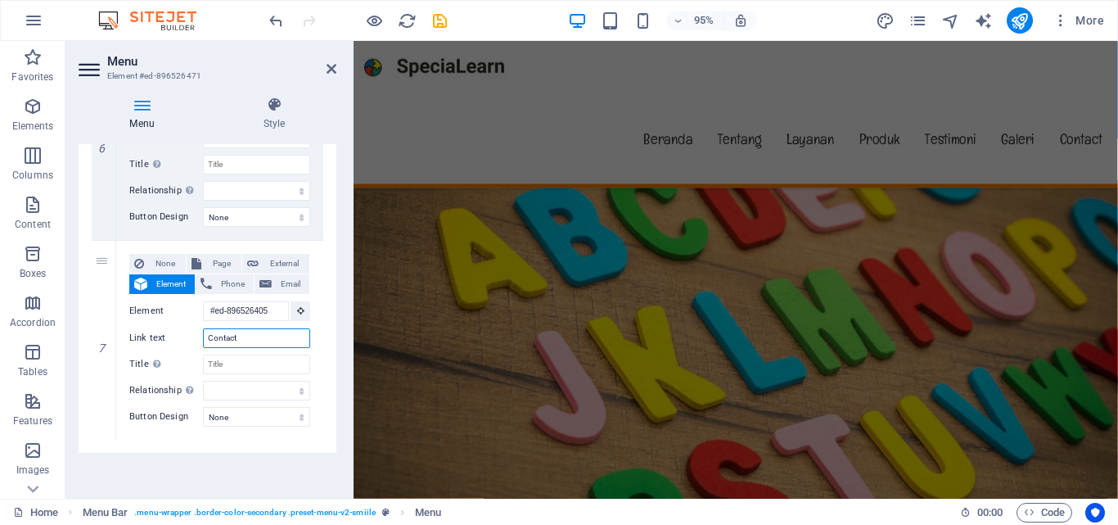
scroll to position [14642, 0]
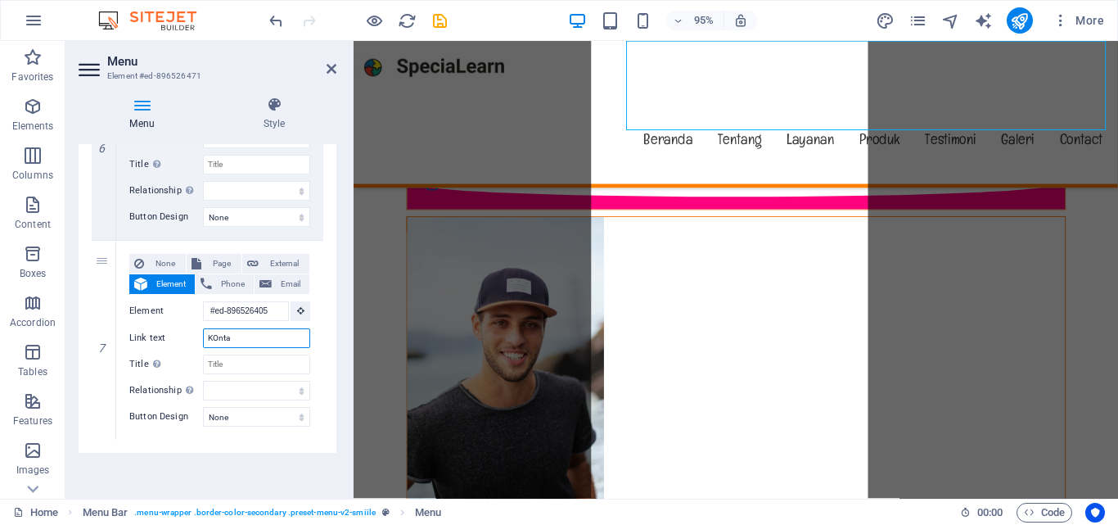
type input "KOntak"
select select
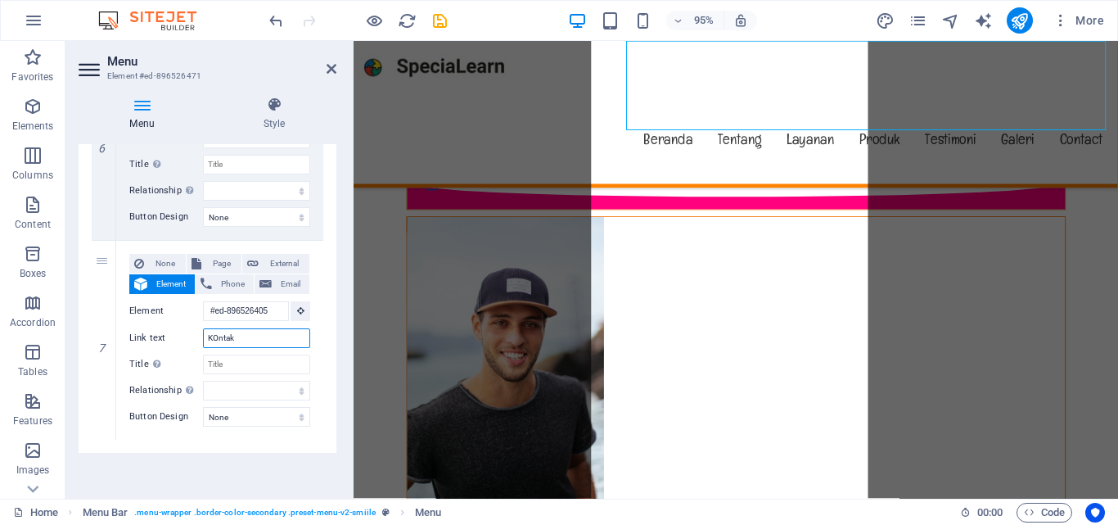
select select
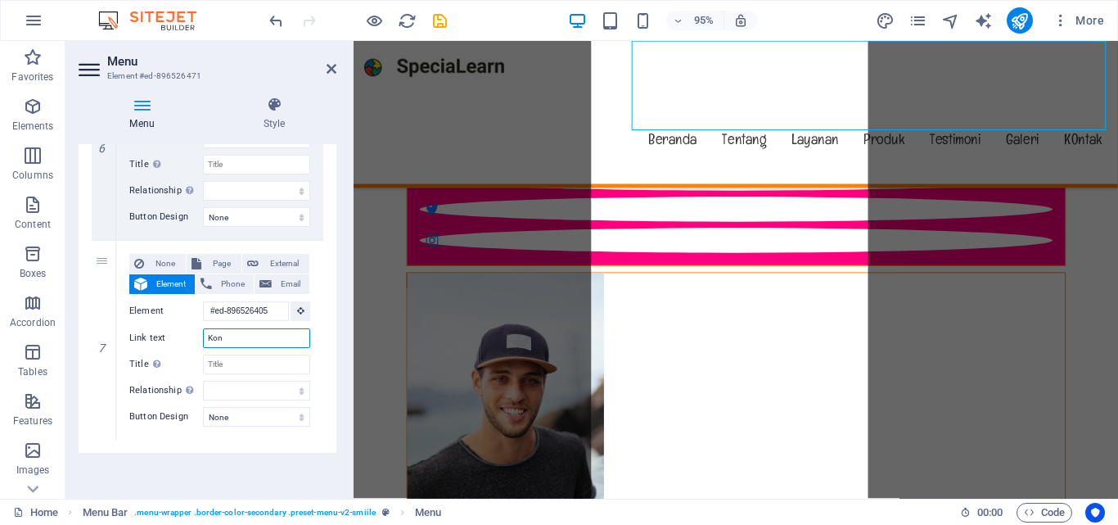
type input "Kont"
select select
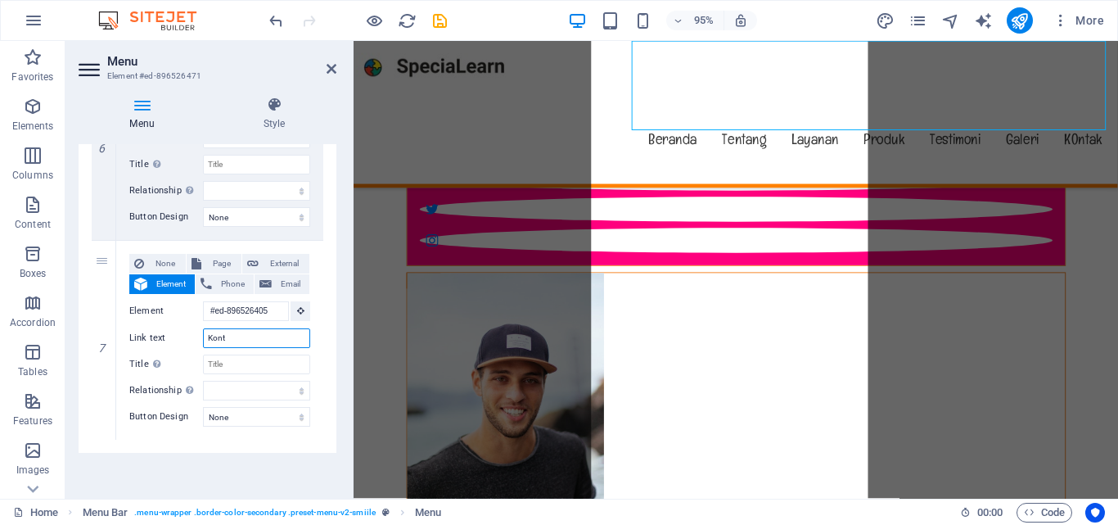
select select
type input "Kontak"
select select
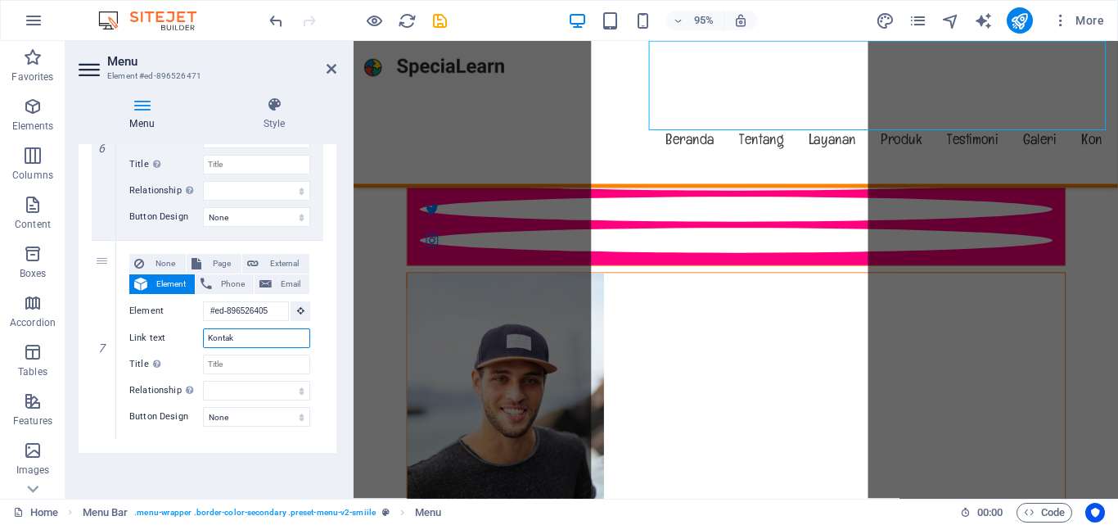
select select
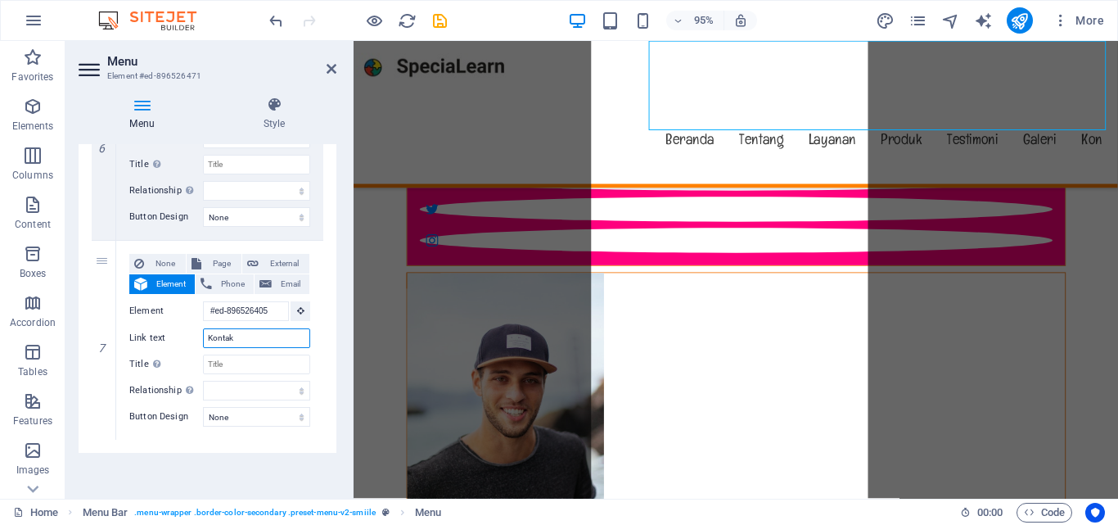
select select
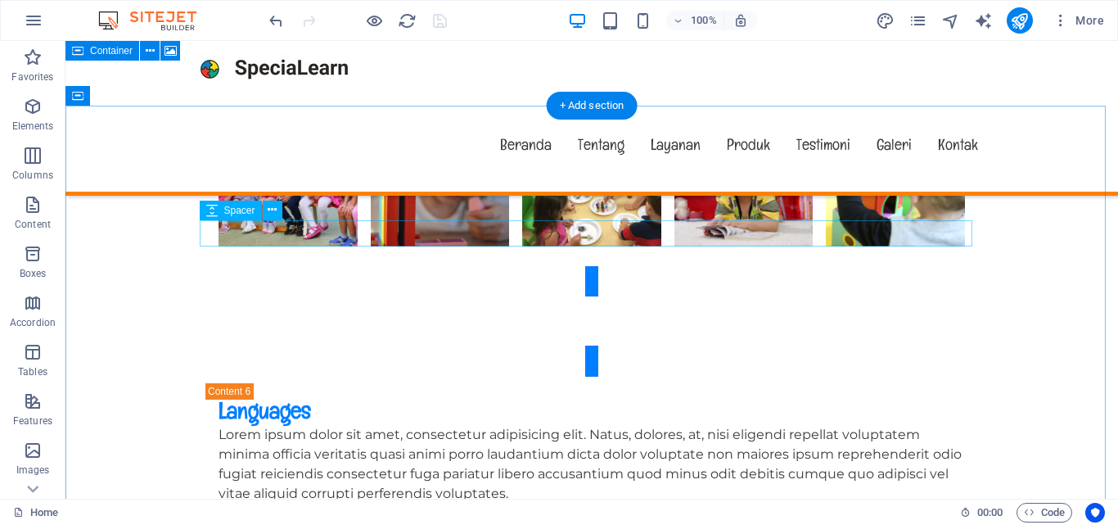
scroll to position [5198, 0]
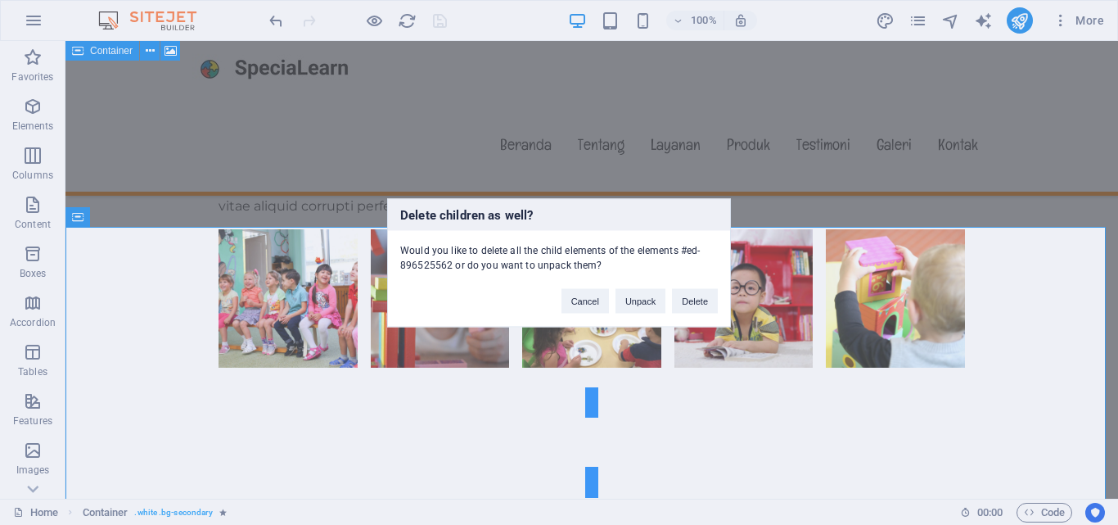
click at [707, 299] on button "Delete" at bounding box center [695, 300] width 46 height 25
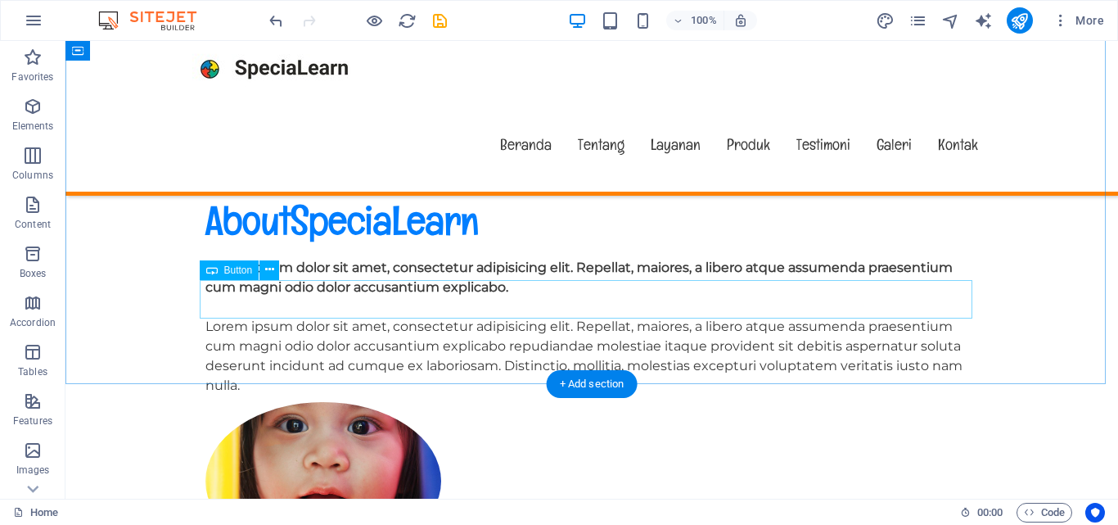
scroll to position [818, 0]
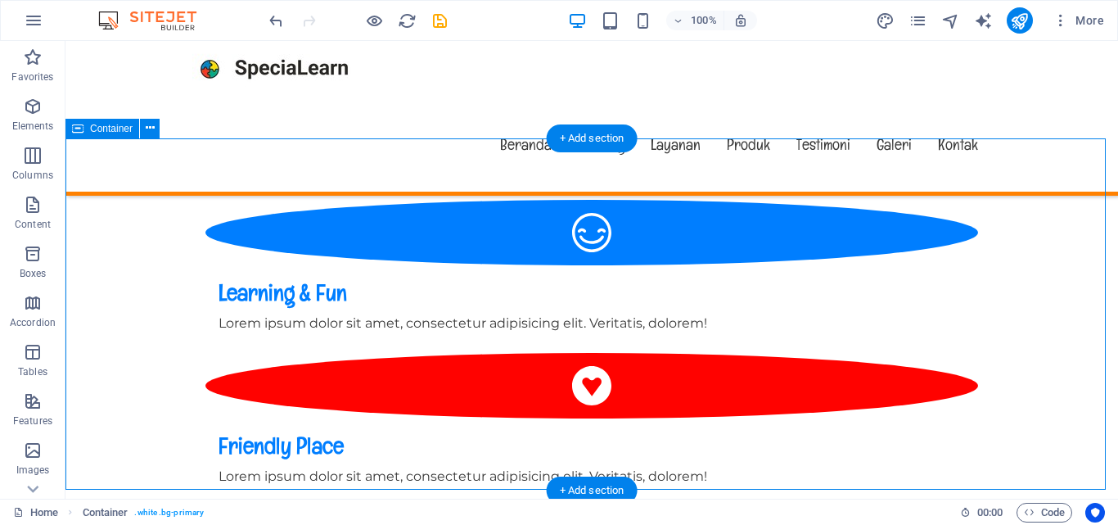
scroll to position [1064, 0]
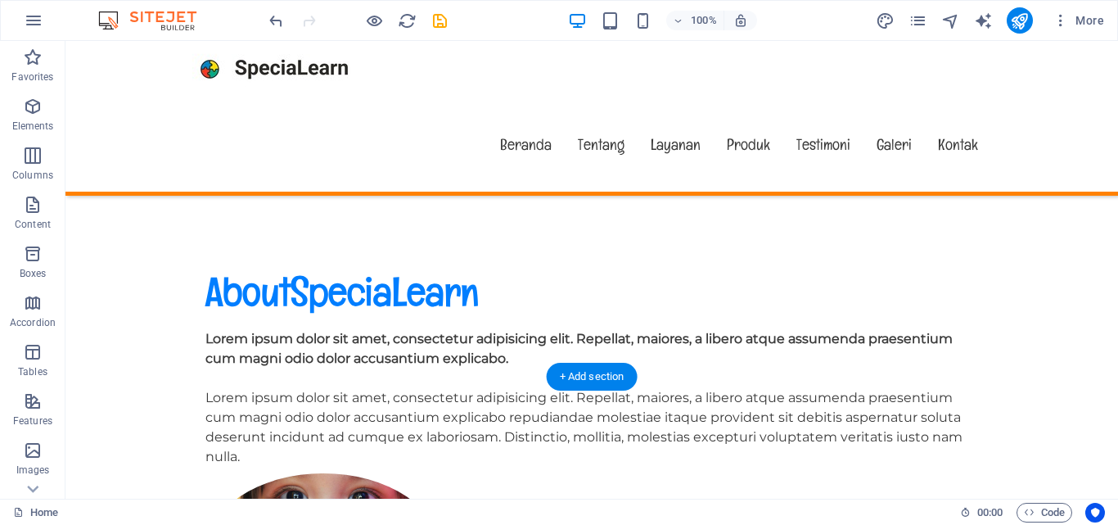
scroll to position [818, 0]
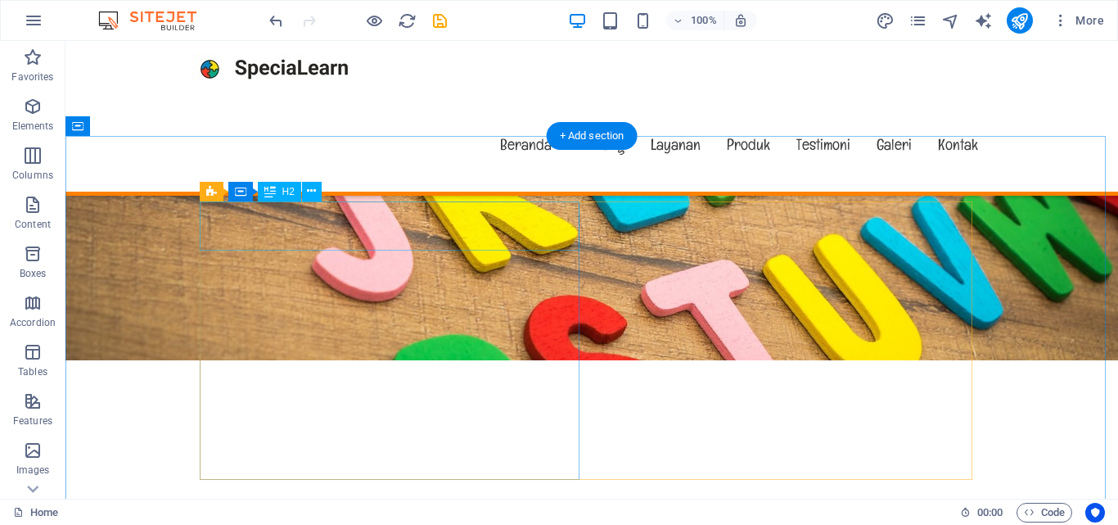
scroll to position [491, 0]
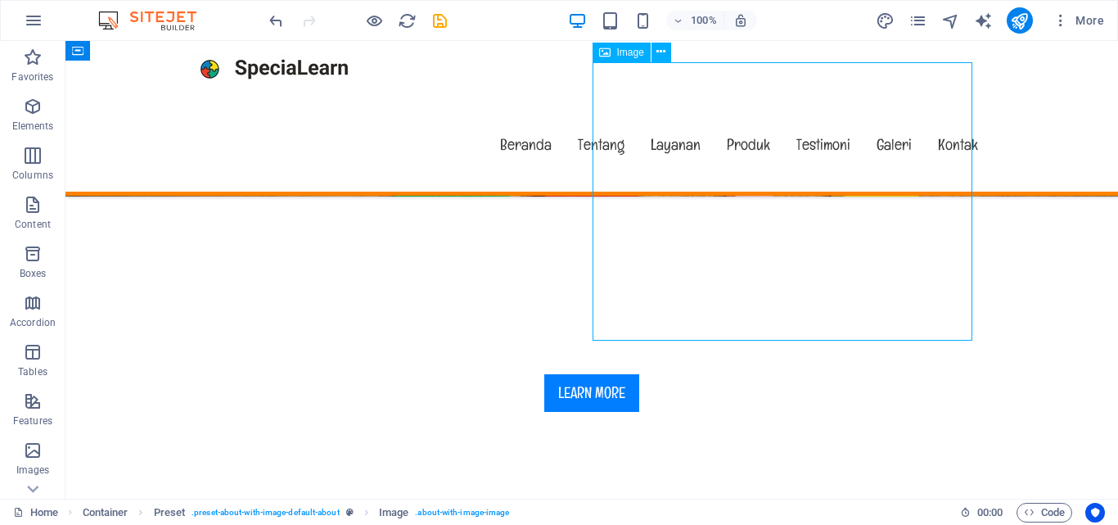
select select "%"
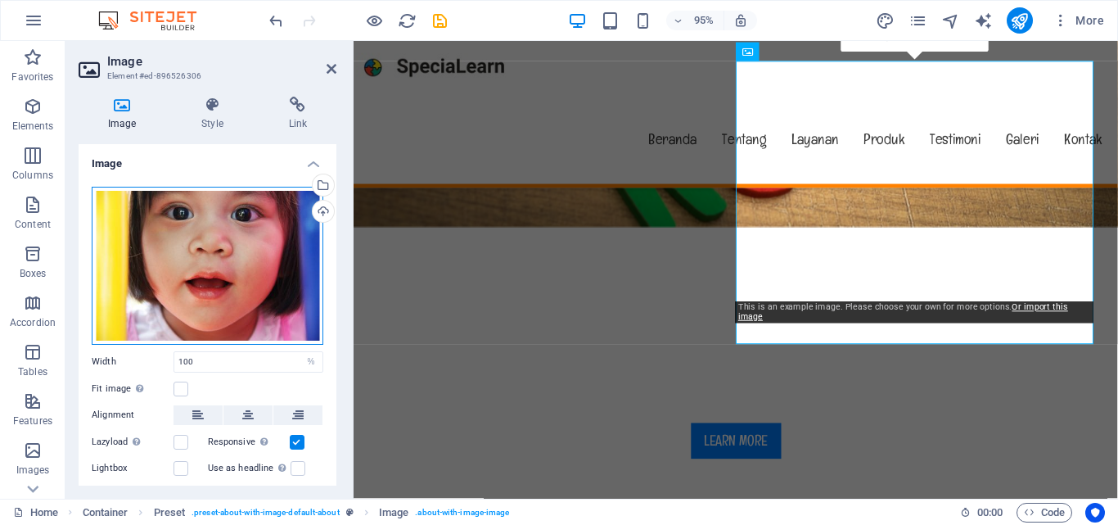
click at [207, 256] on div "Drag files here, click to choose files or select files from Files or our free s…" at bounding box center [208, 266] width 232 height 158
click at [207, 256] on body "SpeciaLearn Home Favorites Elements Columns Content Boxes Accordion Tables Feat…" at bounding box center [559, 262] width 1118 height 525
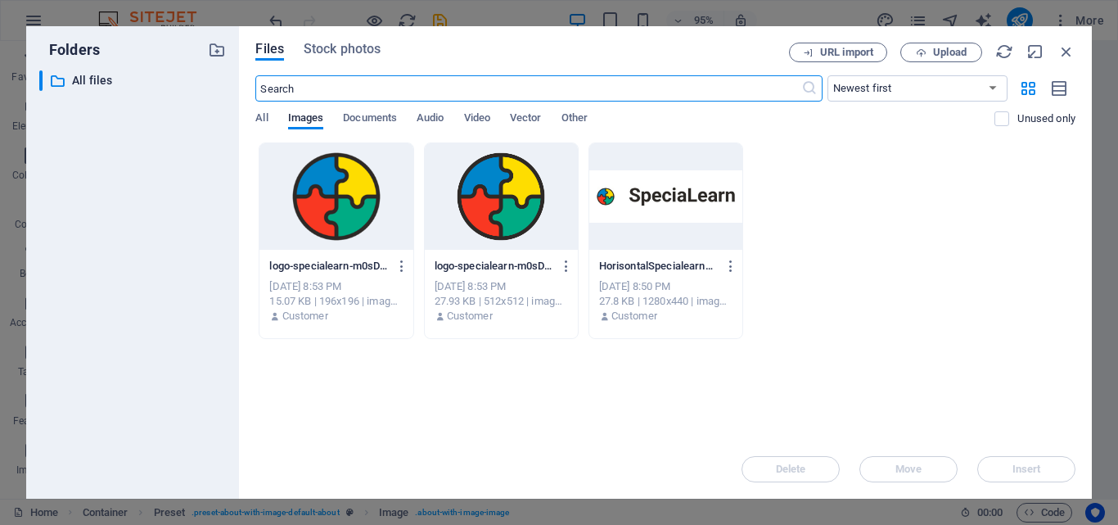
scroll to position [706, 0]
click at [497, 231] on div at bounding box center [501, 196] width 153 height 106
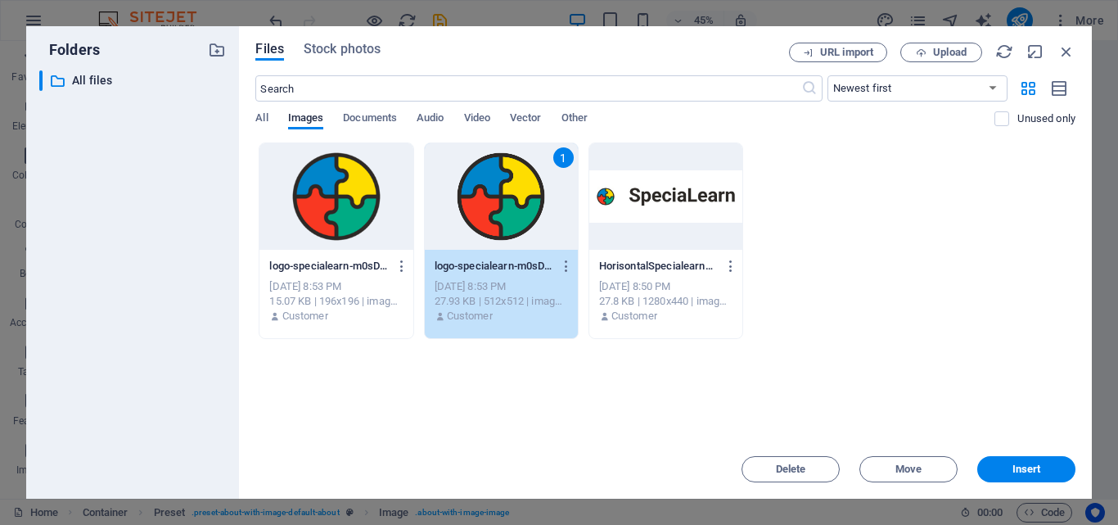
click at [497, 231] on div "1" at bounding box center [501, 196] width 153 height 106
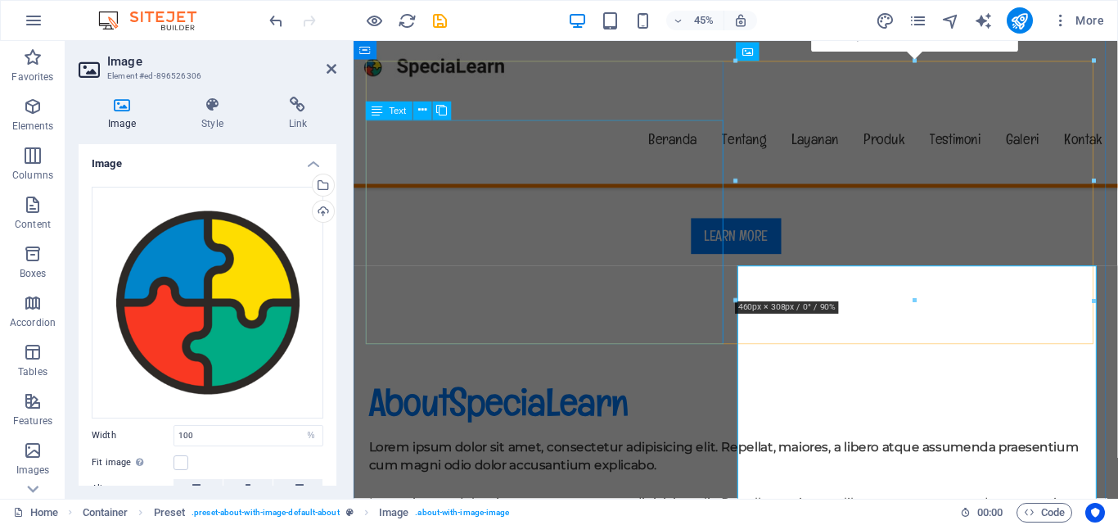
scroll to position [491, 0]
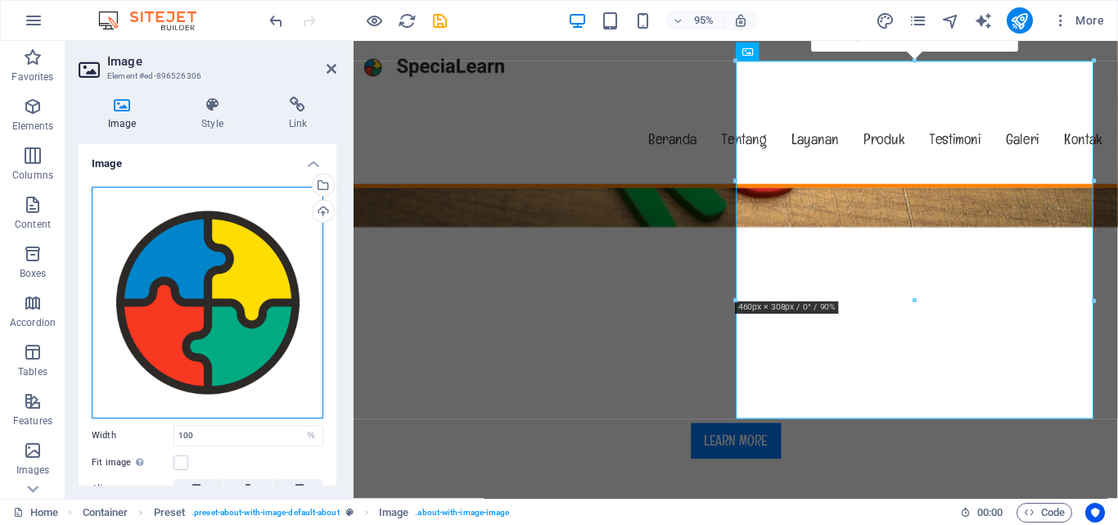
click at [235, 293] on div "Drag files here, click to choose files or select files from Files or our free s…" at bounding box center [208, 303] width 232 height 232
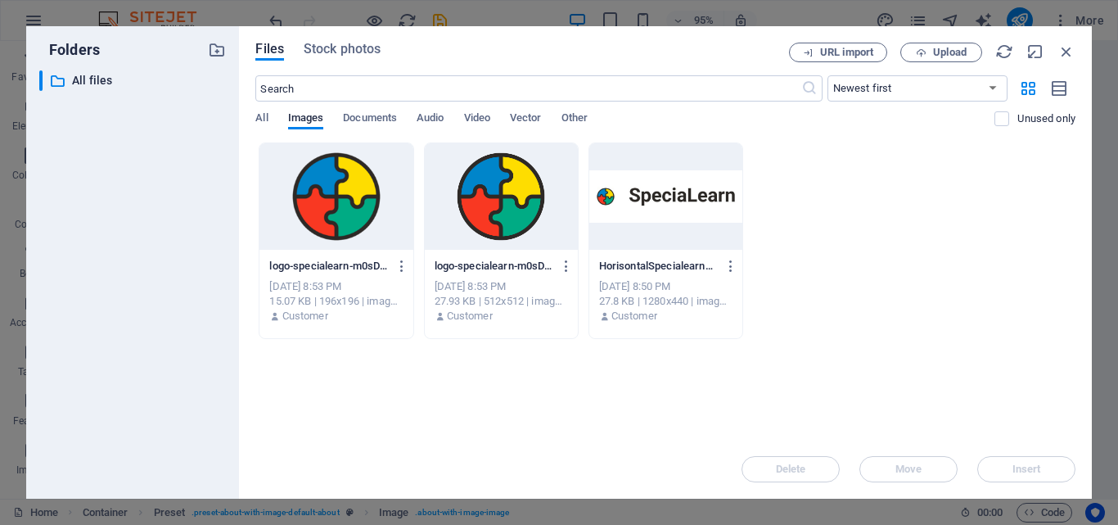
drag, startPoint x: 235, startPoint y: 293, endPoint x: 331, endPoint y: 536, distance: 261.2
click at [822, 282] on div "logo-specialearn-m0sDg_ngGVUK4UyooB8fXw-t5a32CCYlP8w_9T717Txqg.png logo-special…" at bounding box center [665, 240] width 820 height 196
click at [1068, 52] on icon "button" at bounding box center [1066, 52] width 18 height 18
drag, startPoint x: 1421, startPoint y: 92, endPoint x: 1105, endPoint y: 52, distance: 319.3
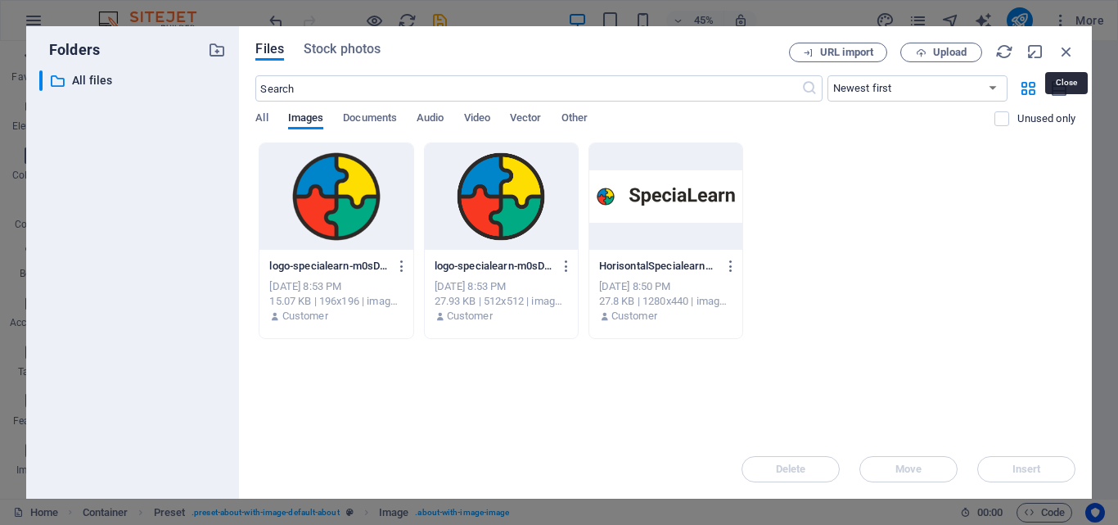
click at [1105, 97] on nav "Beranda Tentang Layanan Produk Testimoni Galeri Kontak" at bounding box center [757, 144] width 799 height 94
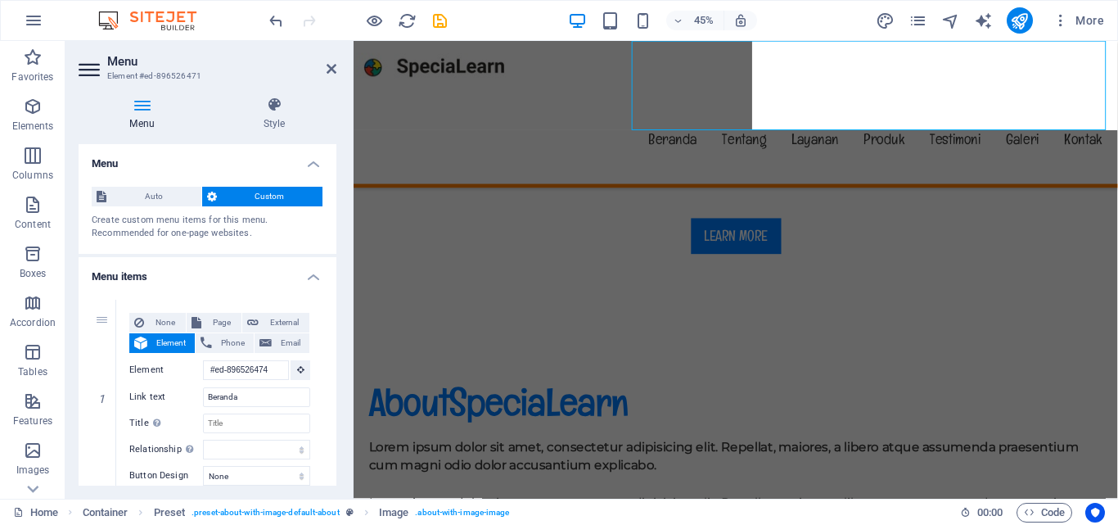
scroll to position [491, 0]
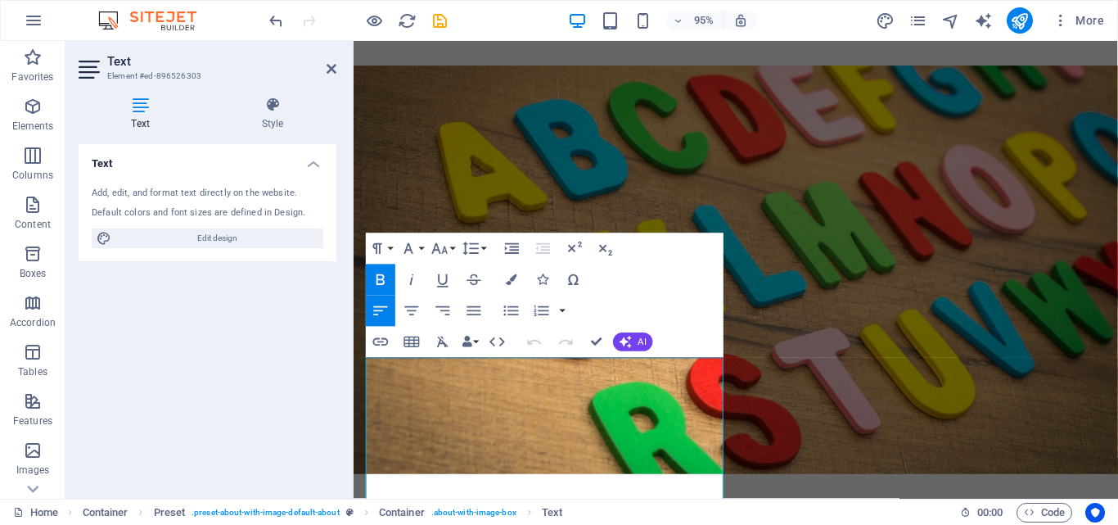
scroll to position [245, 0]
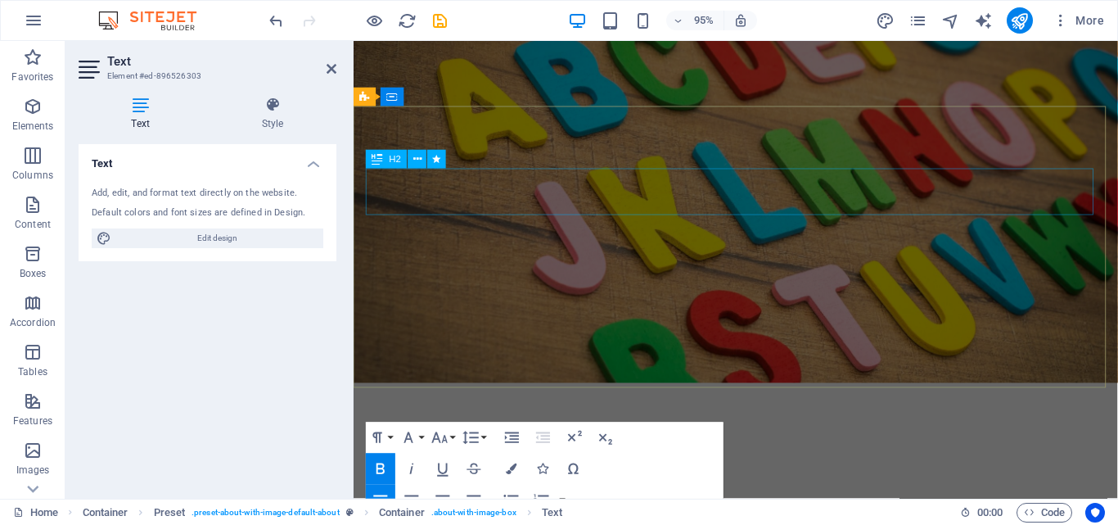
scroll to position [82, 0]
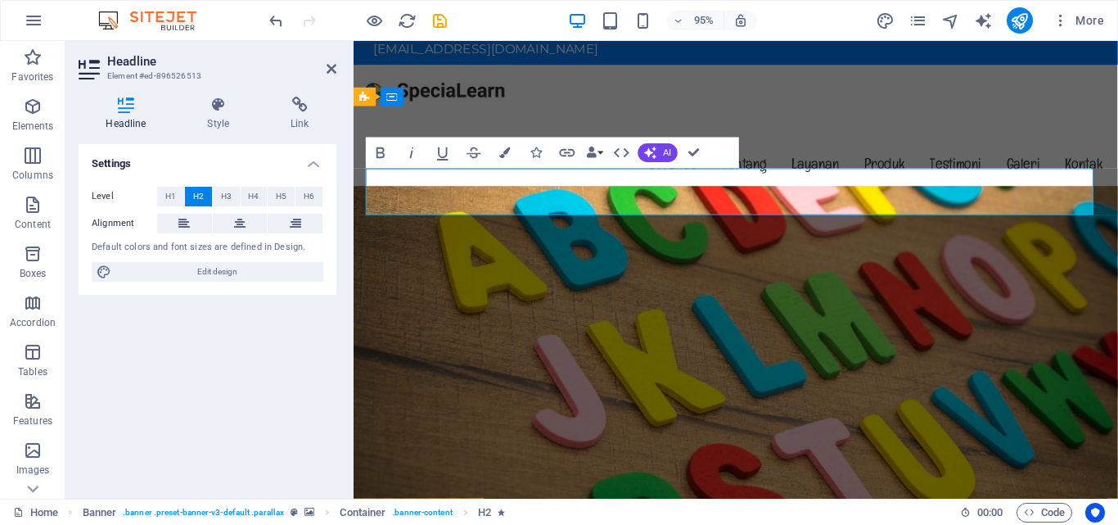
drag, startPoint x: 564, startPoint y: 195, endPoint x: 733, endPoint y: 206, distance: 169.8
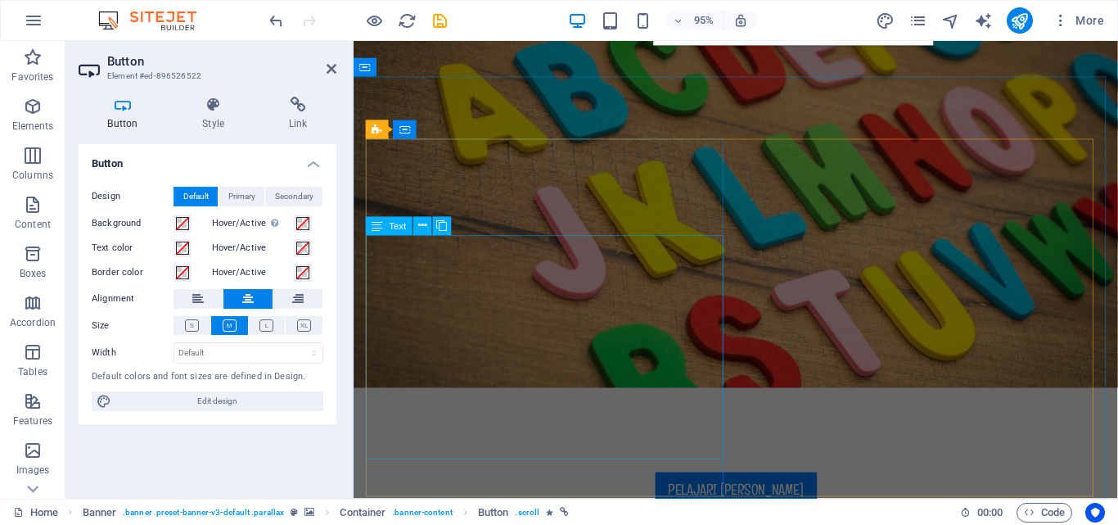
scroll to position [409, 0]
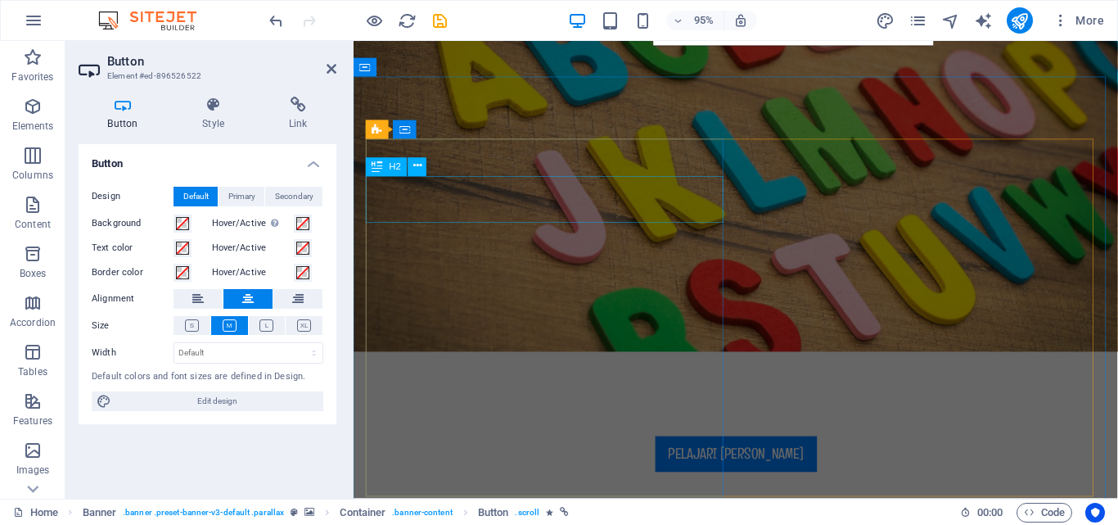
click at [404, 176] on div "H2" at bounding box center [387, 166] width 42 height 19
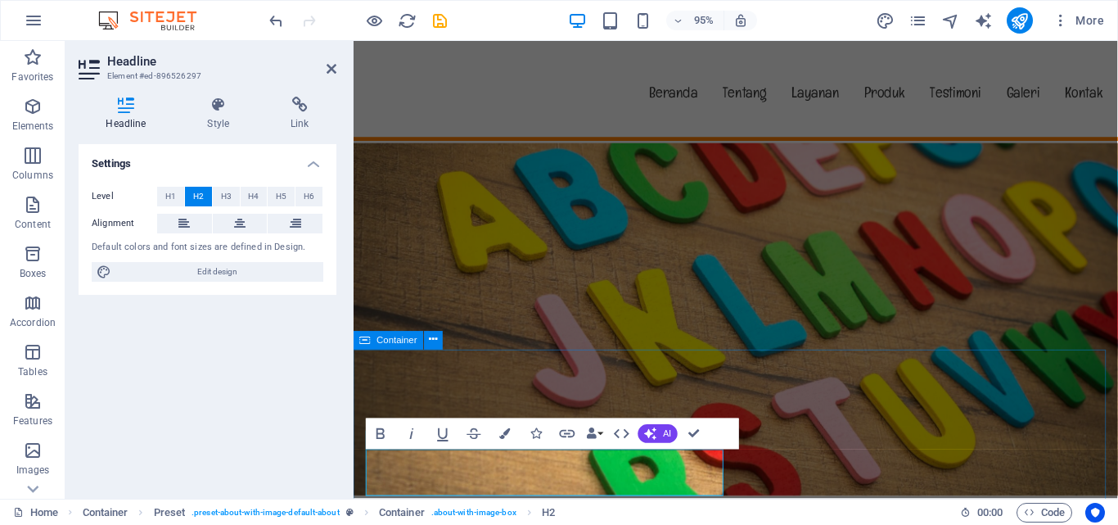
scroll to position [286, 0]
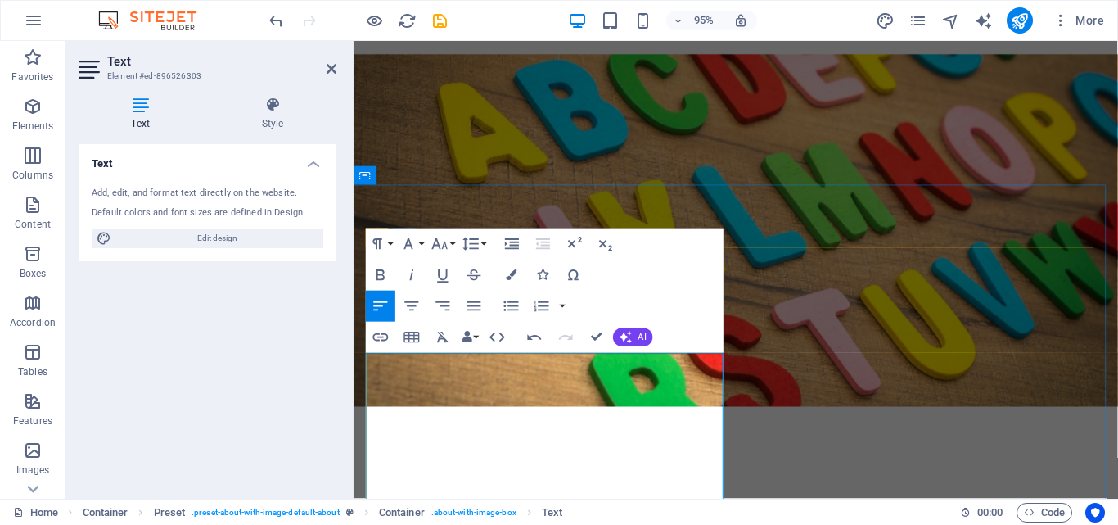
scroll to position [295, 0]
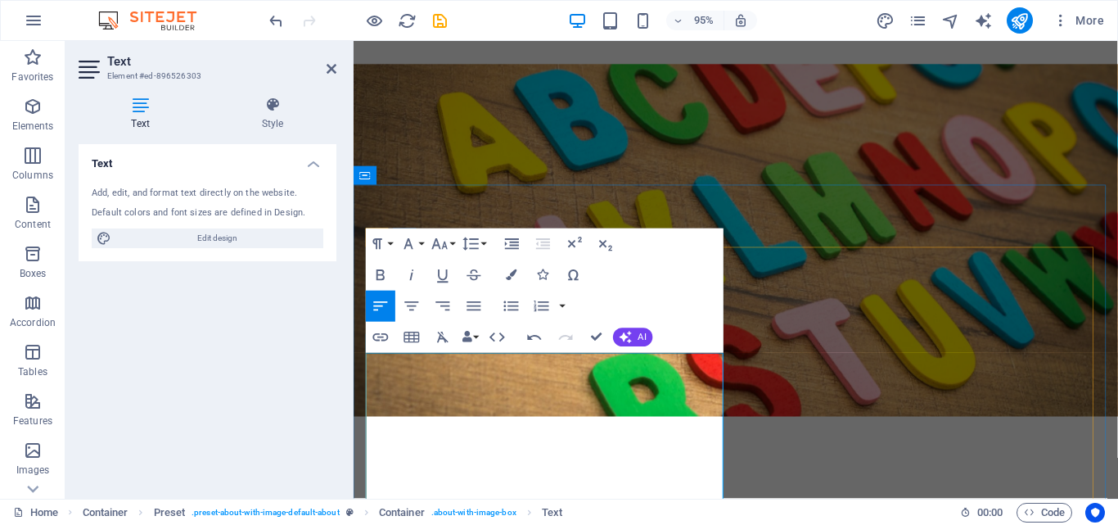
click at [389, 264] on button "Bold" at bounding box center [380, 274] width 29 height 31
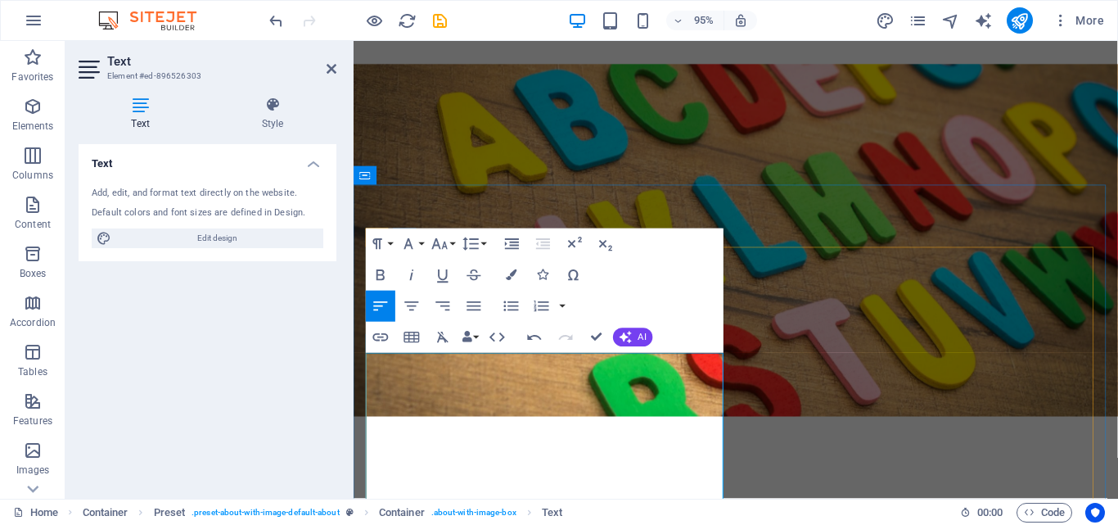
click at [430, 407] on div at bounding box center [430, 407] width 0 height 0
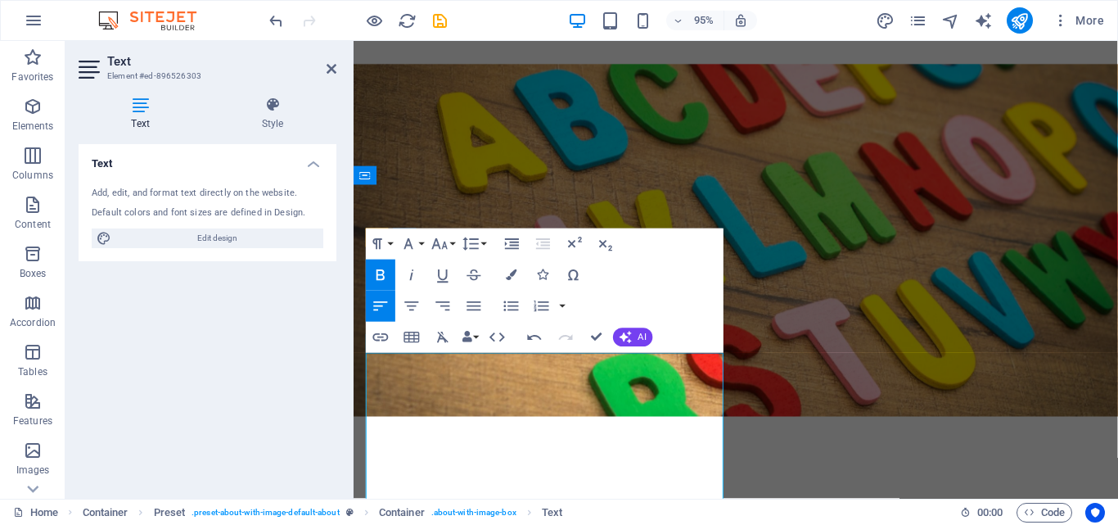
drag, startPoint x: 459, startPoint y: 404, endPoint x: 665, endPoint y: 387, distance: 206.9
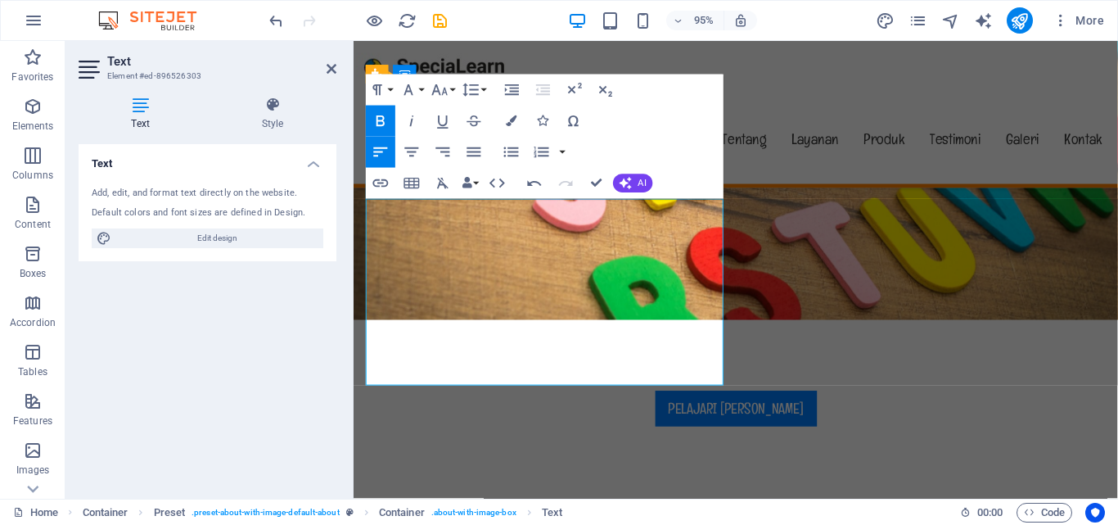
scroll to position [469, 0]
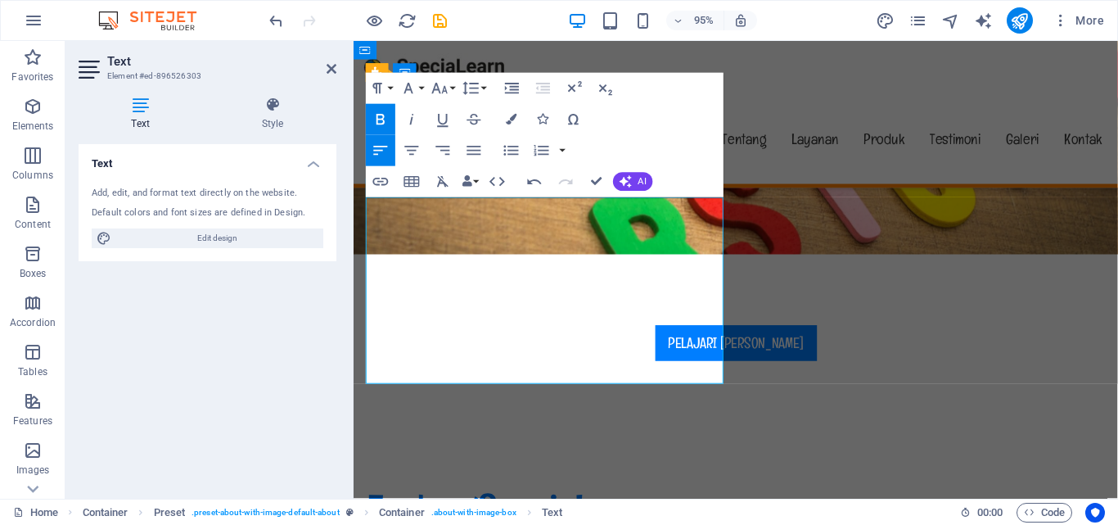
drag, startPoint x: 618, startPoint y: 389, endPoint x: 669, endPoint y: 304, distance: 98.4
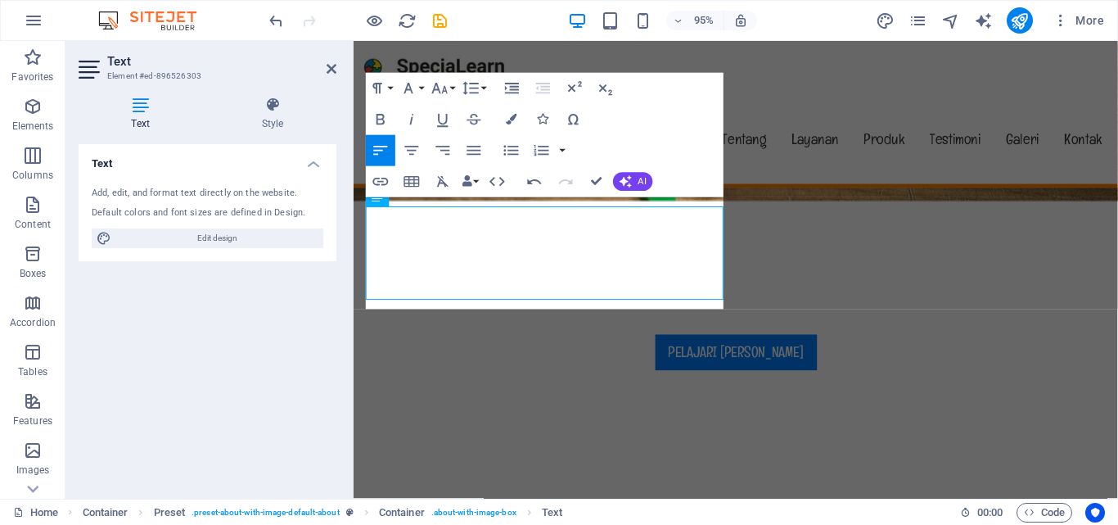
scroll to position [508, 0]
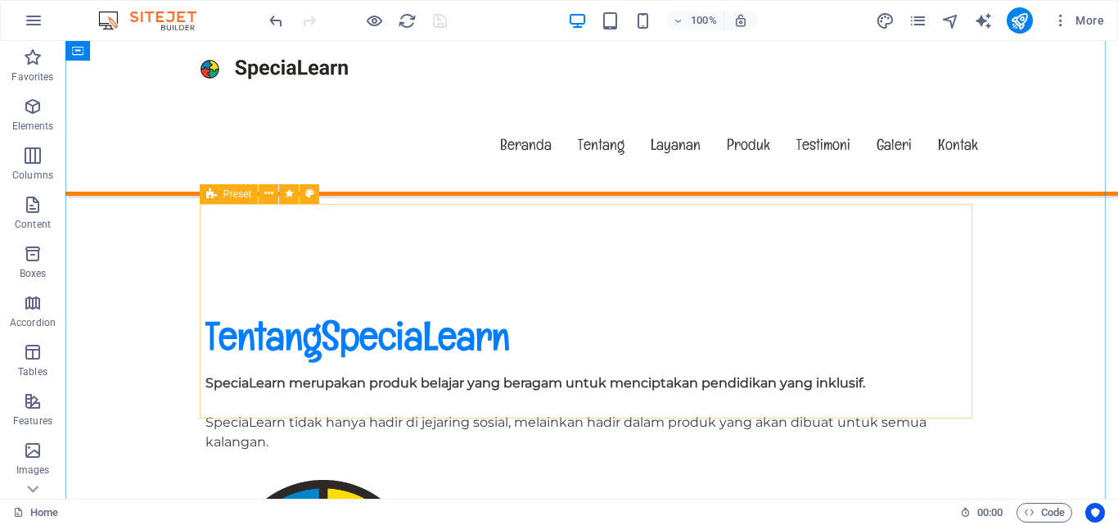
scroll to position [755, 0]
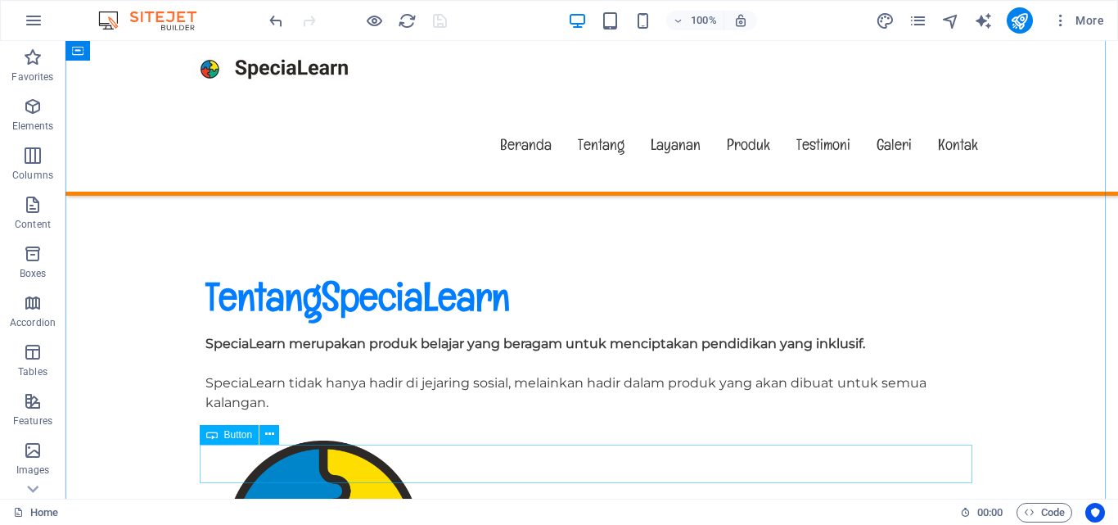
click at [293, 467] on div "Drag here to replace the existing content. Press “Ctrl” if you want to create a…" at bounding box center [591, 269] width 1052 height 457
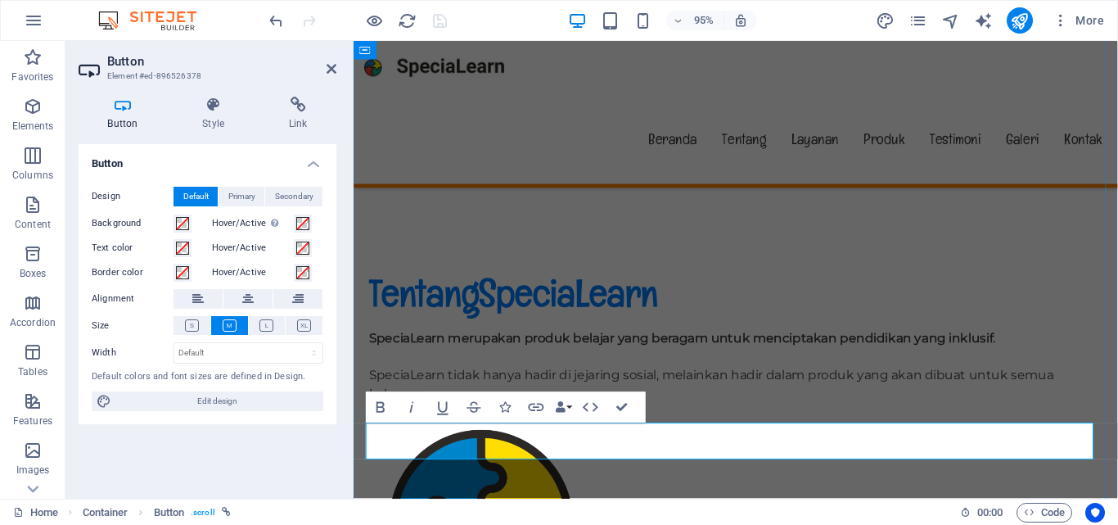
click at [419, 472] on div at bounding box center [419, 472] width 0 height 0
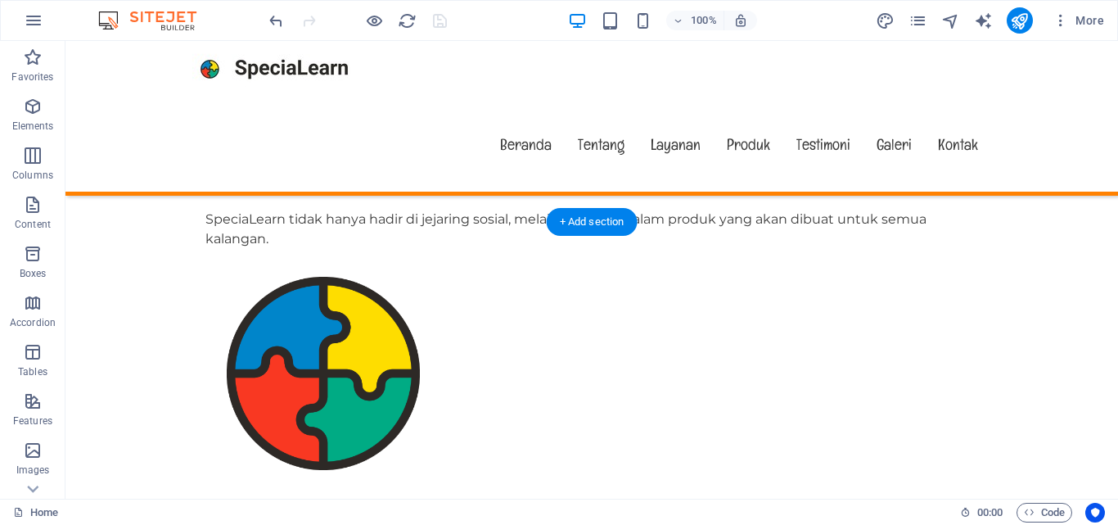
scroll to position [1083, 0]
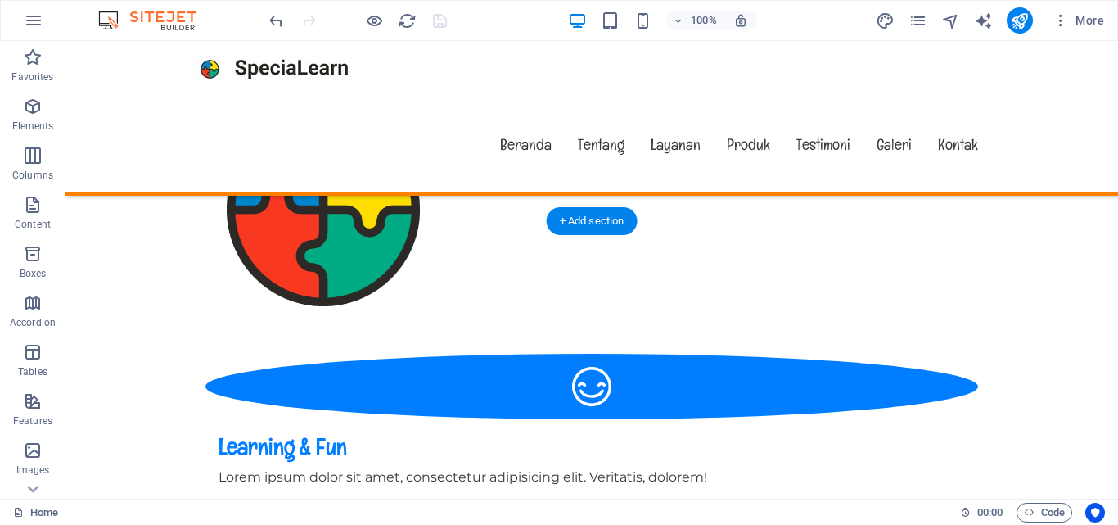
click at [0, 0] on button at bounding box center [0, 0] width 0 height 0
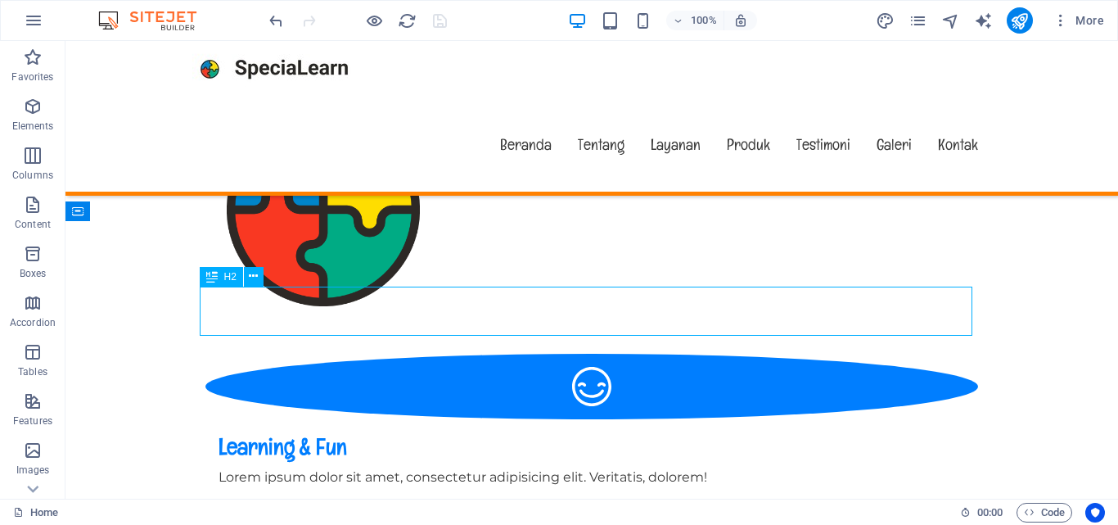
click at [246, 286] on button at bounding box center [254, 277] width 20 height 20
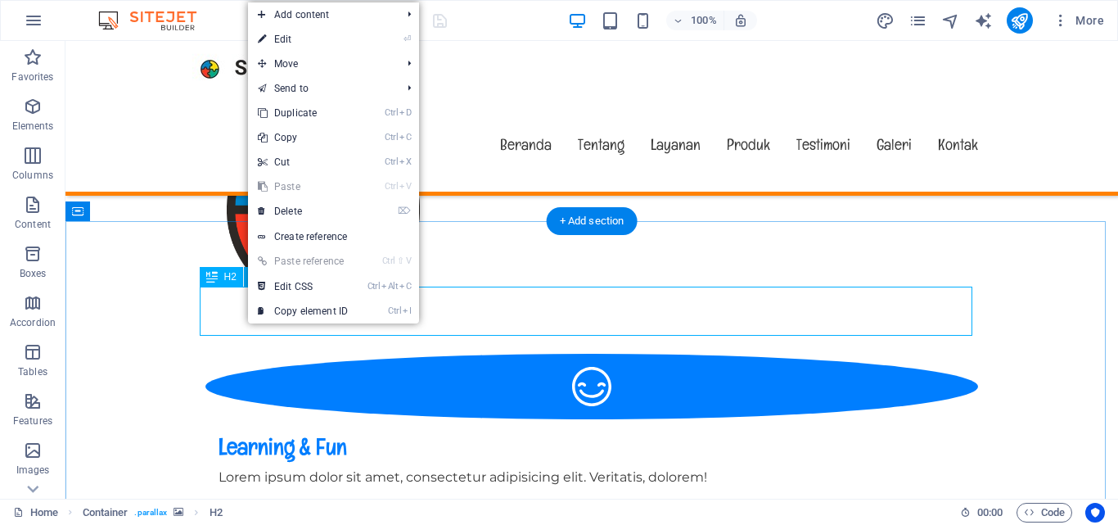
click at [241, 305] on div "H2 Banner Banner Container Menu Menu Bar Container Text Preset Container Contai…" at bounding box center [591, 269] width 1052 height 457
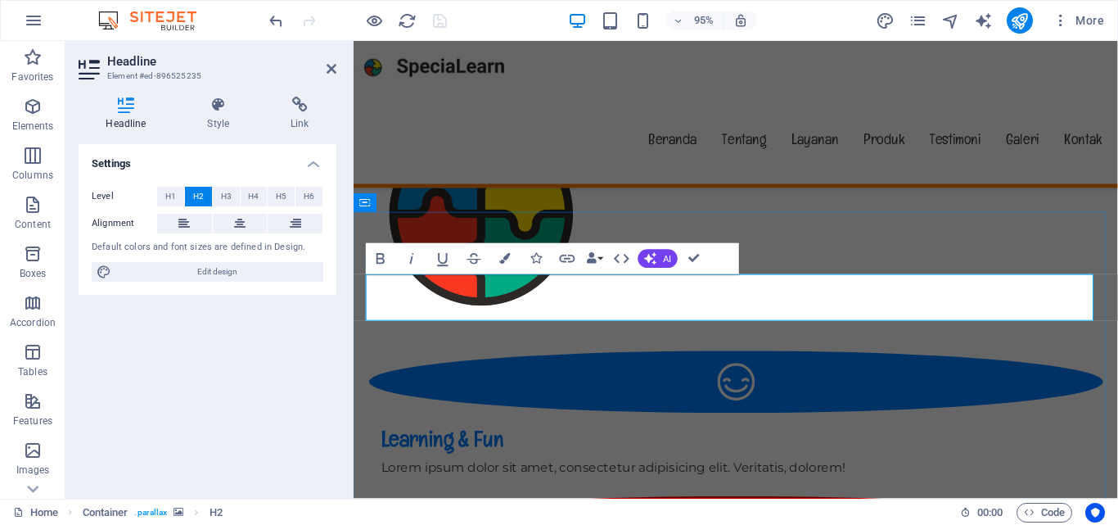
drag, startPoint x: 413, startPoint y: 318, endPoint x: 313, endPoint y: 301, distance: 102.1
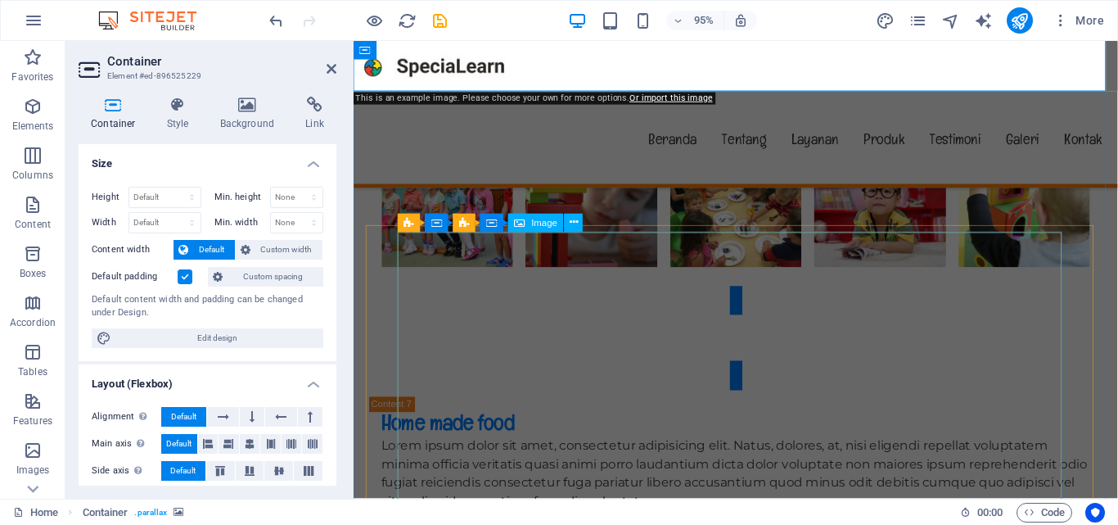
scroll to position [4843, 0]
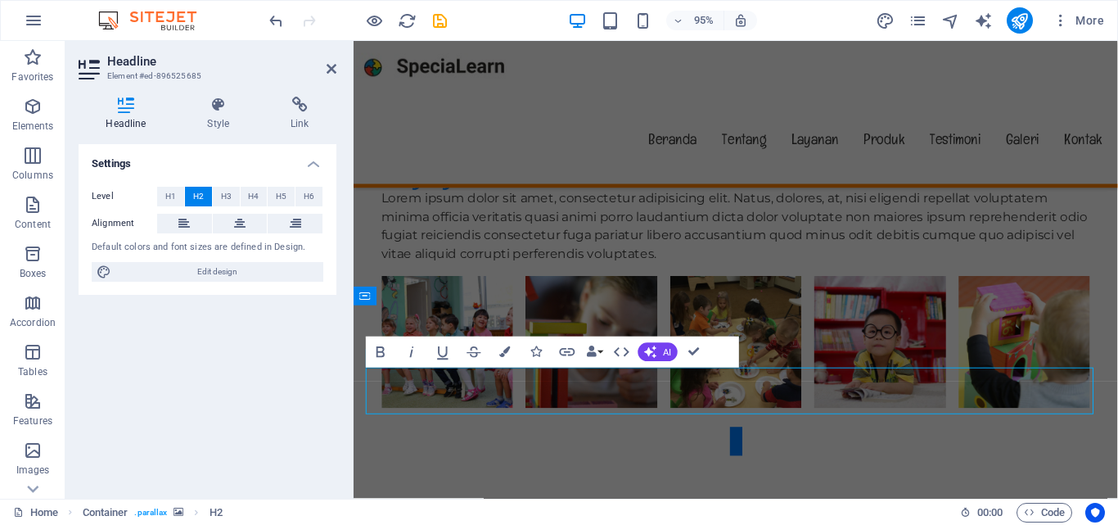
scroll to position [4840, 0]
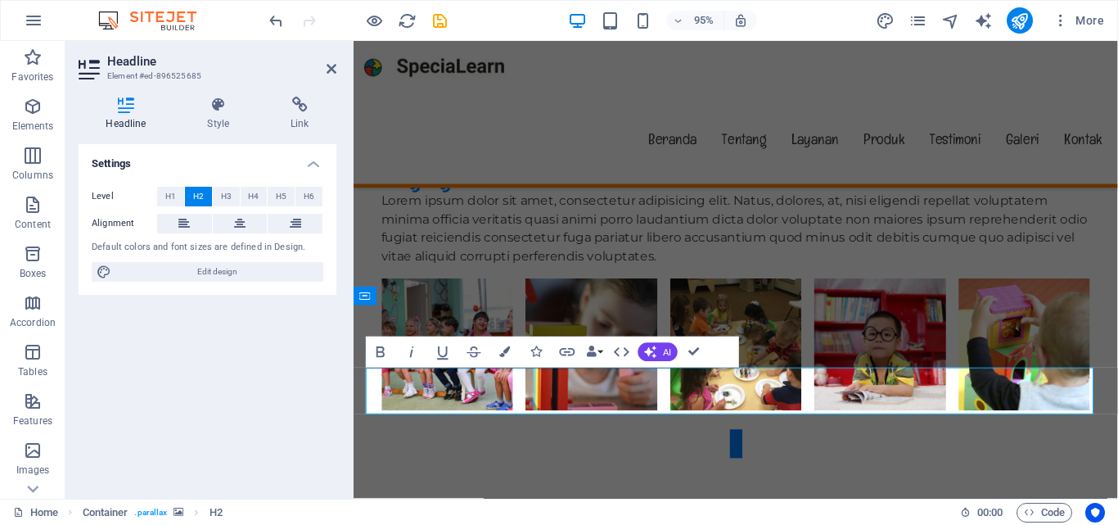
drag, startPoint x: 705, startPoint y: 403, endPoint x: 521, endPoint y: 399, distance: 183.3
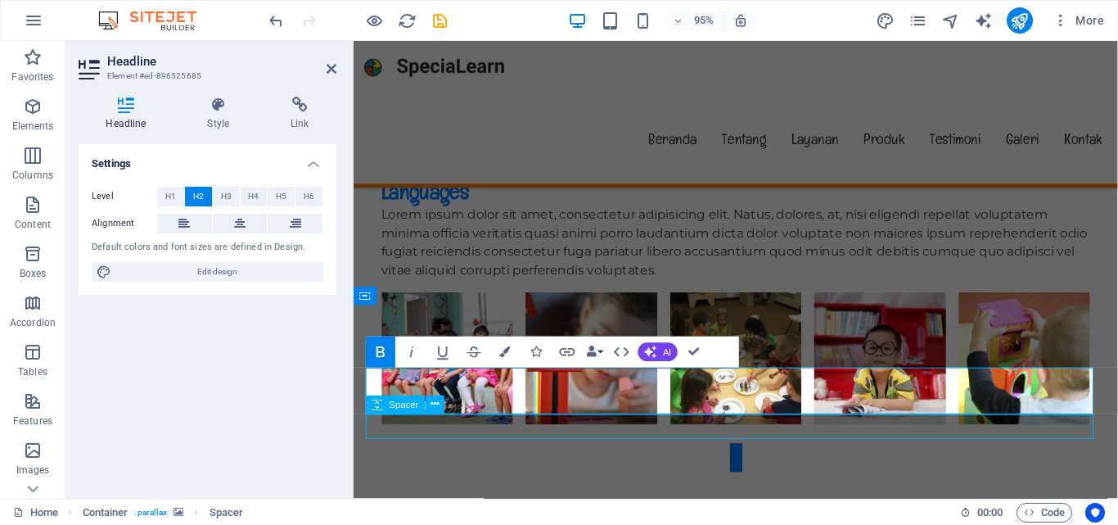
select select "rem"
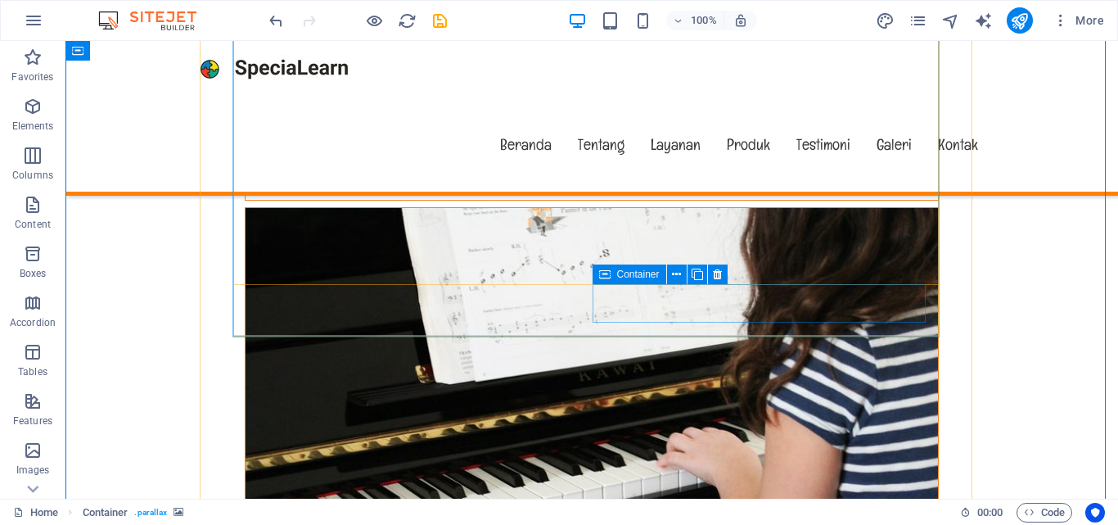
scroll to position [8018, 0]
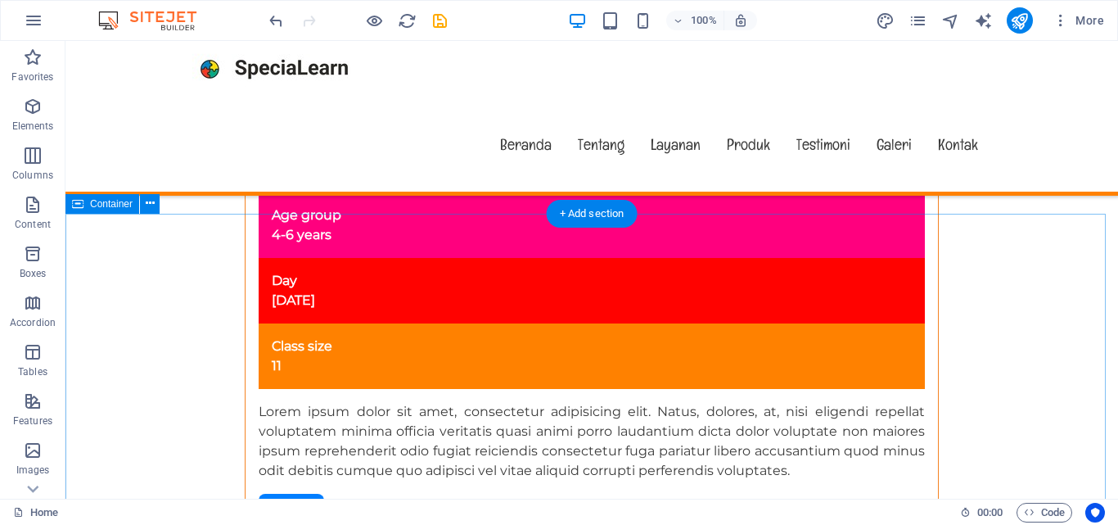
scroll to position [9736, 0]
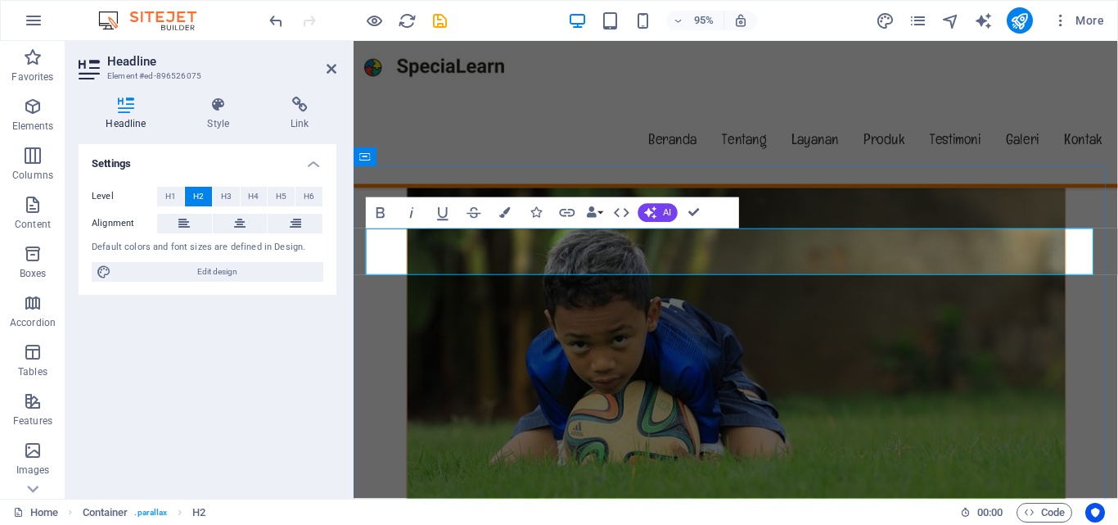
click at [975, 112] on nav "Beranda Tentang Layanan Produk Testimoni Galeri Kontak" at bounding box center [756, 144] width 799 height 94
click at [975, 111] on nav "Beranda Tentang Layanan Produk Testimoni Galeri Kontak" at bounding box center [756, 144] width 799 height 94
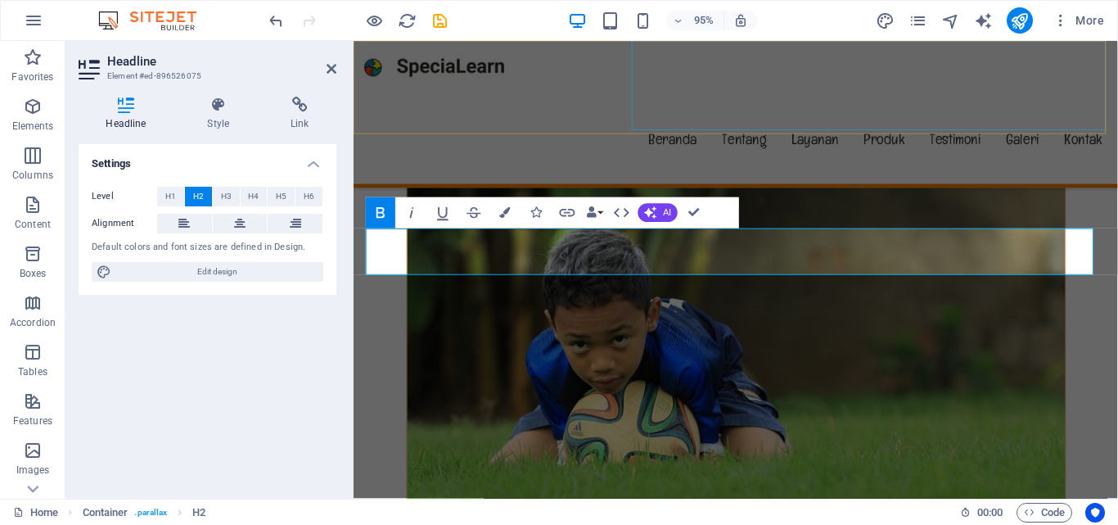
click at [975, 111] on nav "Beranda Tentang Layanan Produk Testimoni Galeri Kontak" at bounding box center [756, 144] width 799 height 94
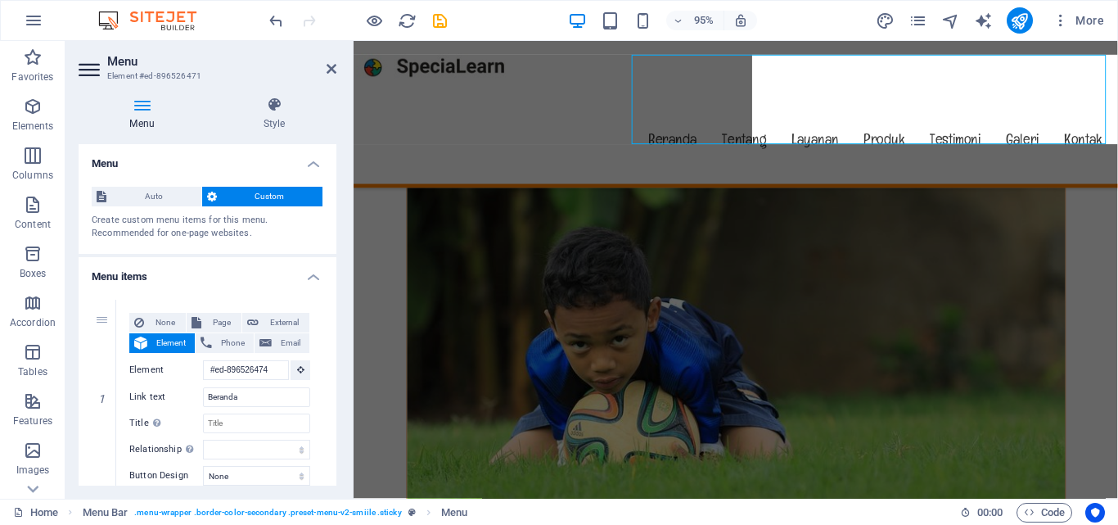
click at [975, 111] on nav "Beranda Tentang Layanan Produk Testimoni Galeri Kontak" at bounding box center [756, 144] width 799 height 94
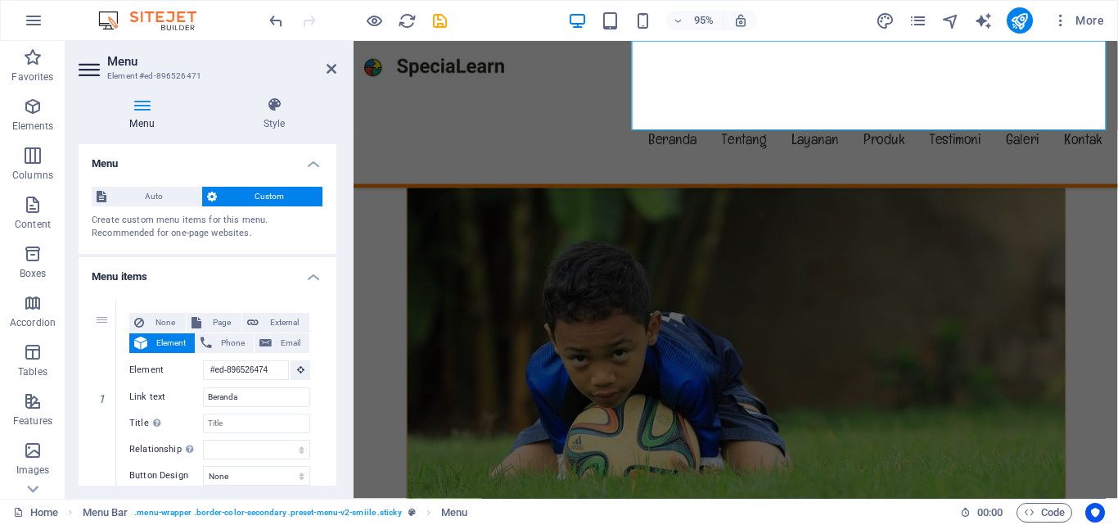
click at [970, 108] on nav "Beranda Tentang Layanan Produk Testimoni Galeri Kontak" at bounding box center [756, 144] width 799 height 94
click at [973, 97] on nav "Beranda Tentang Layanan Produk Testimoni Galeri Kontak" at bounding box center [756, 144] width 799 height 94
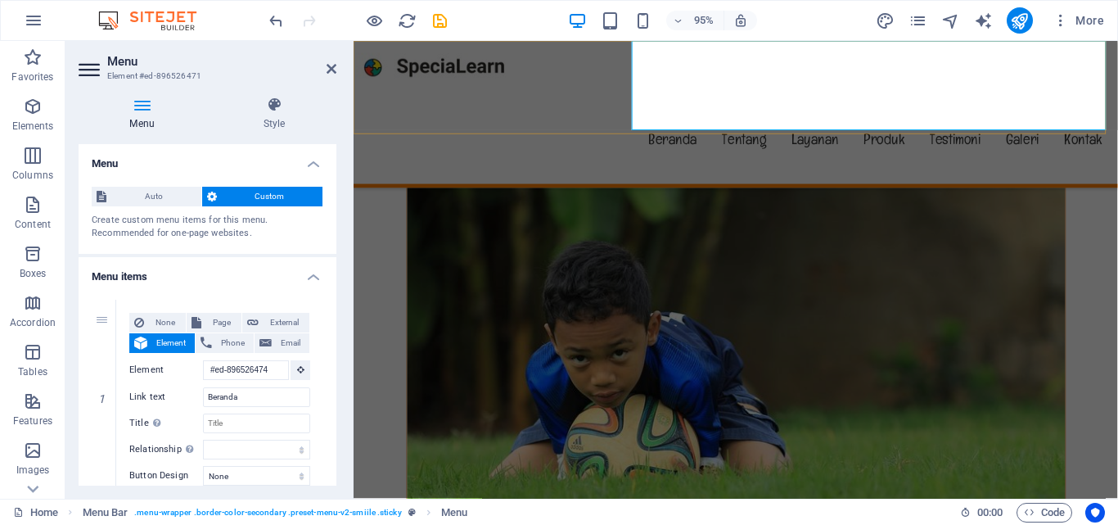
click at [973, 97] on nav "Beranda Tentang Layanan Produk Testimoni Galeri Kontak" at bounding box center [756, 144] width 799 height 94
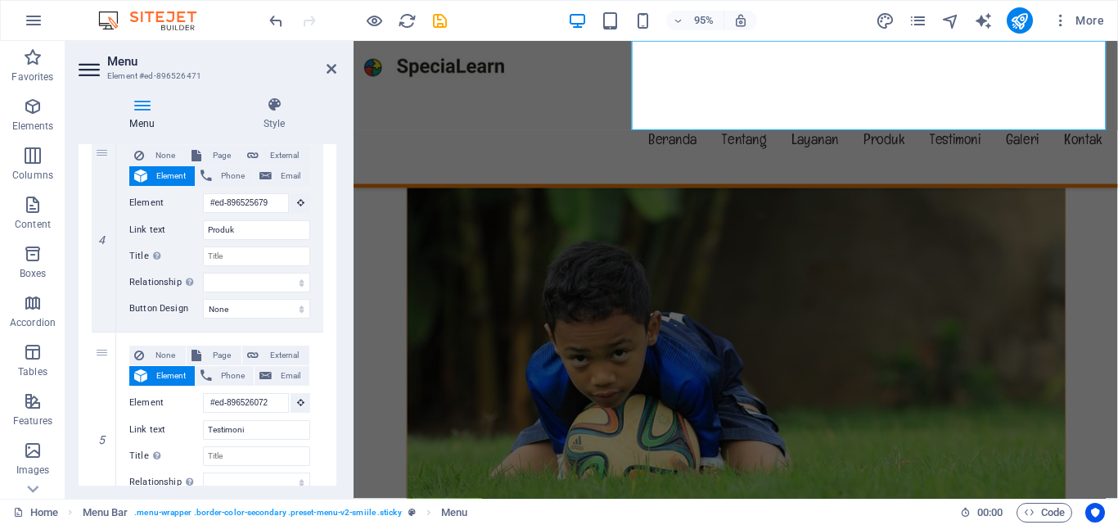
scroll to position [930, 0]
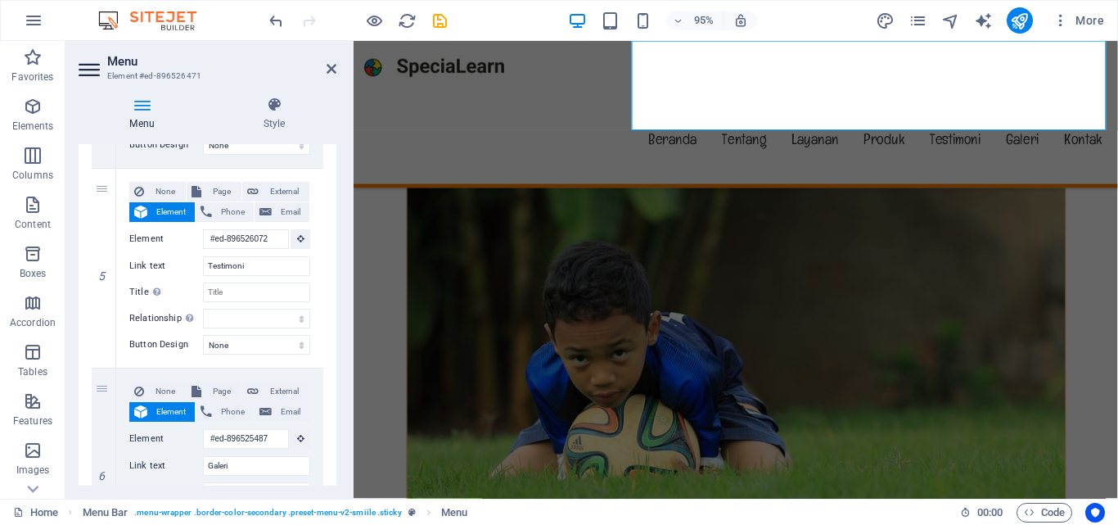
click at [0, 0] on icon at bounding box center [0, 0] width 0 height 0
select select
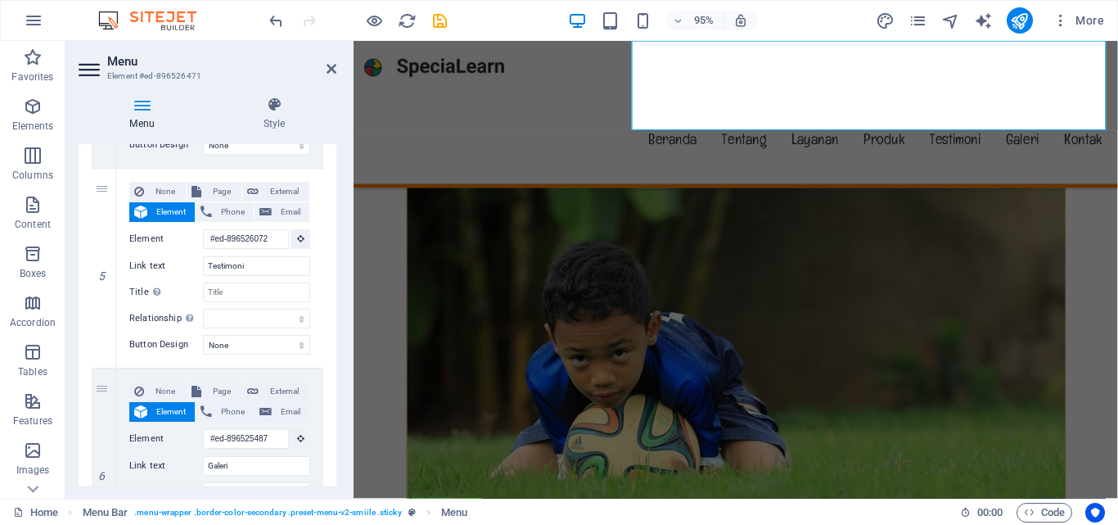
type input "#ed-896525487"
type input "Galeri"
select select
type input "#ed-896526405"
type input "Kontak"
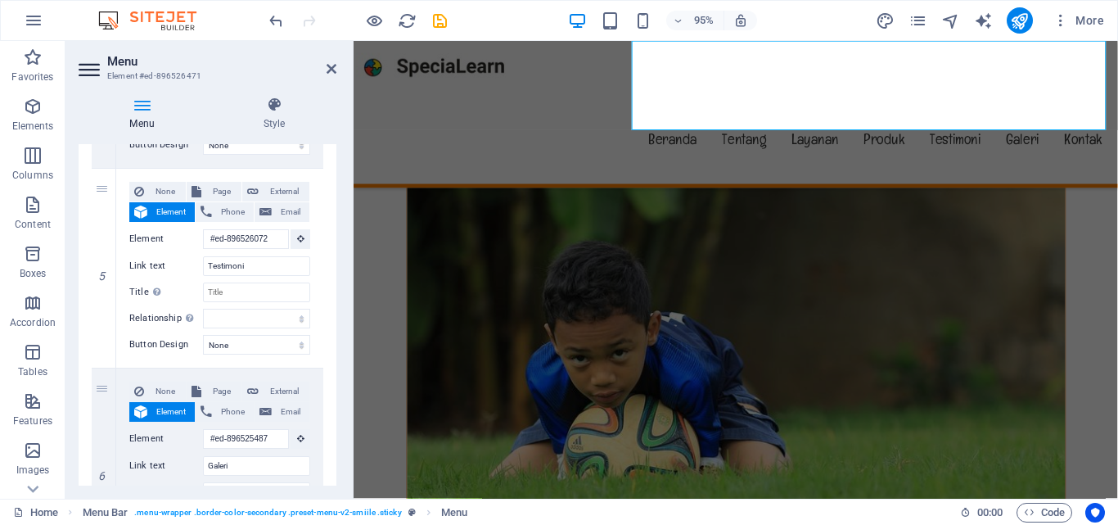
select select
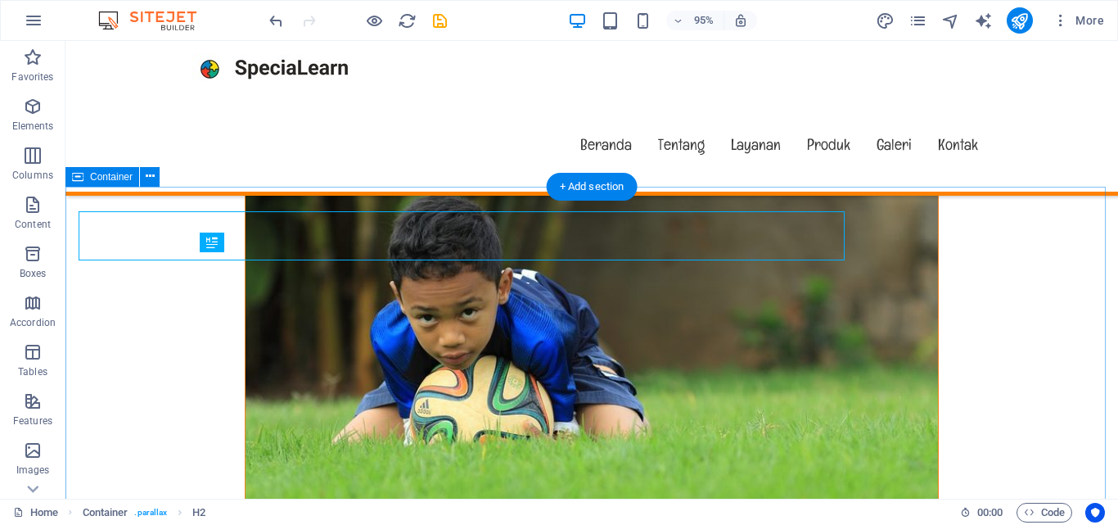
scroll to position [9763, 0]
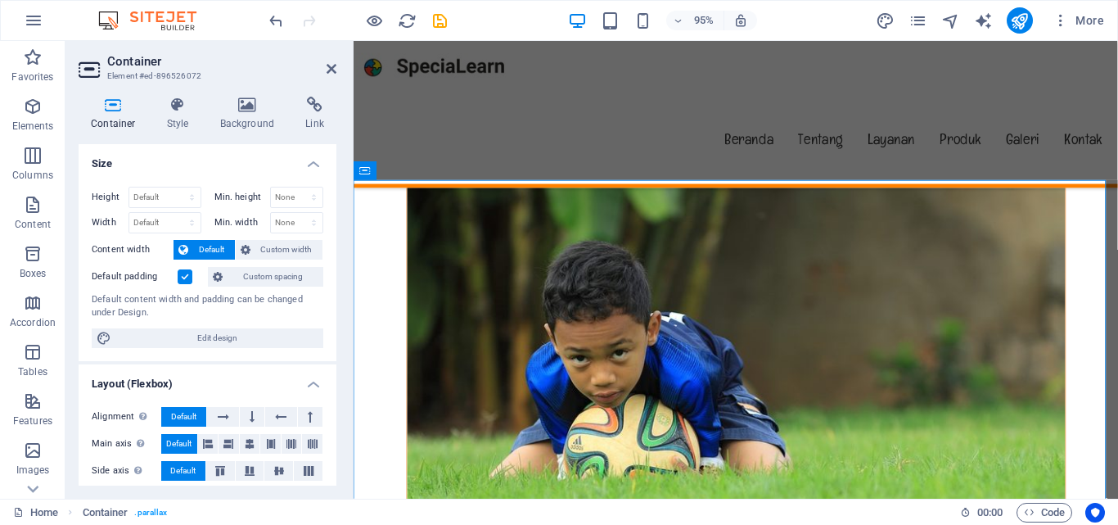
scroll to position [293, 0]
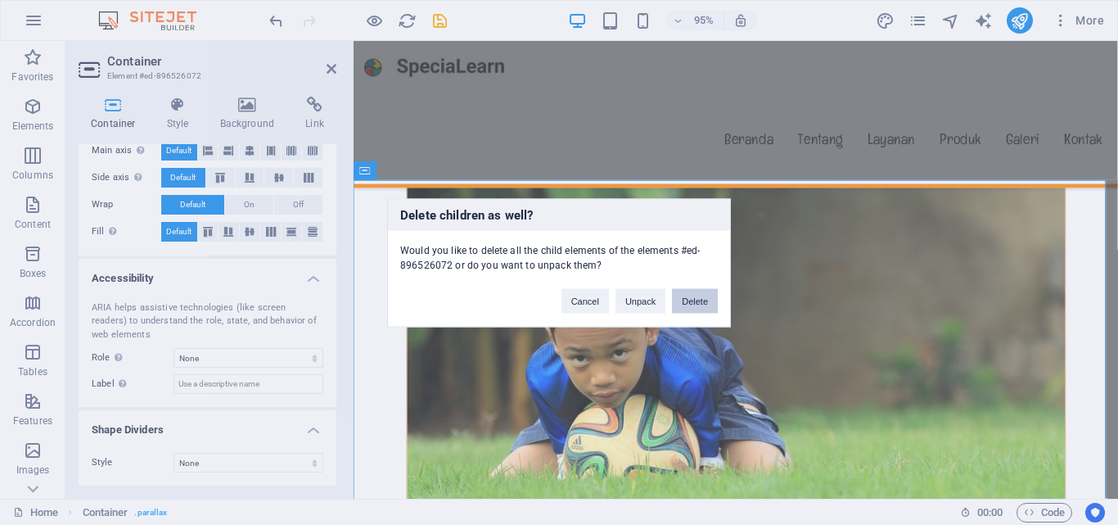
click at [712, 290] on button "Delete" at bounding box center [695, 300] width 46 height 25
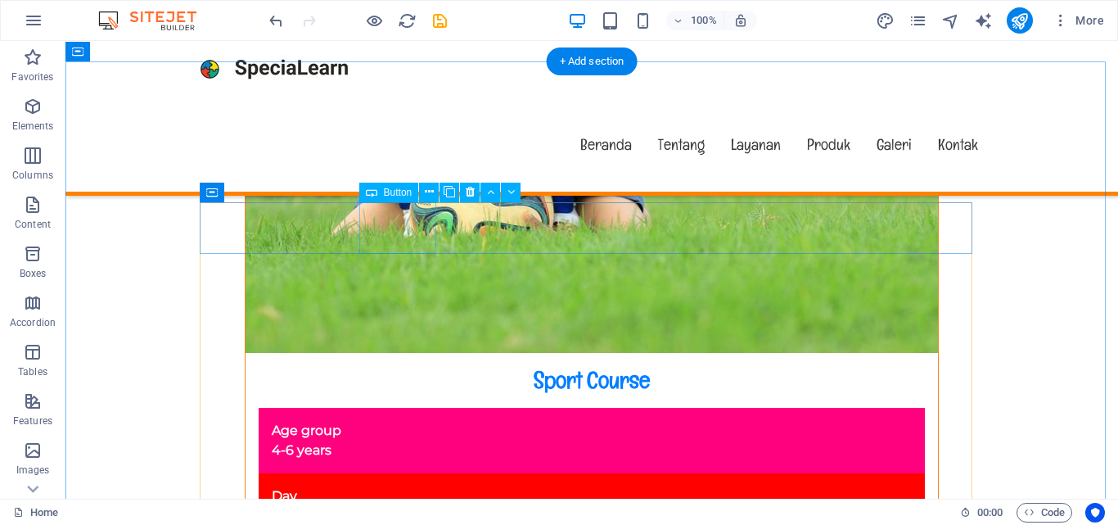
scroll to position [9848, 0]
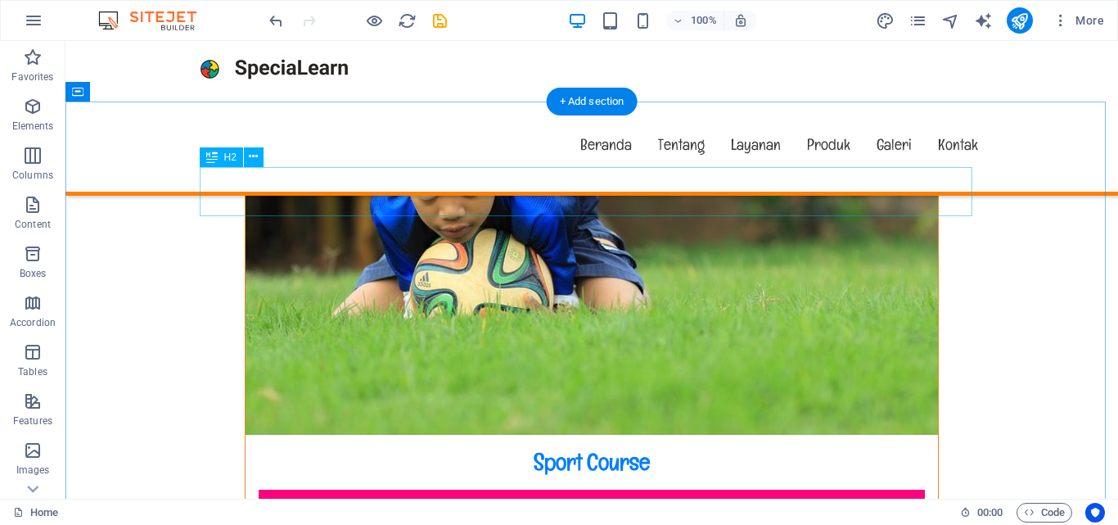
click at [0, 0] on div "Text" at bounding box center [0, 0] width 0 height 0
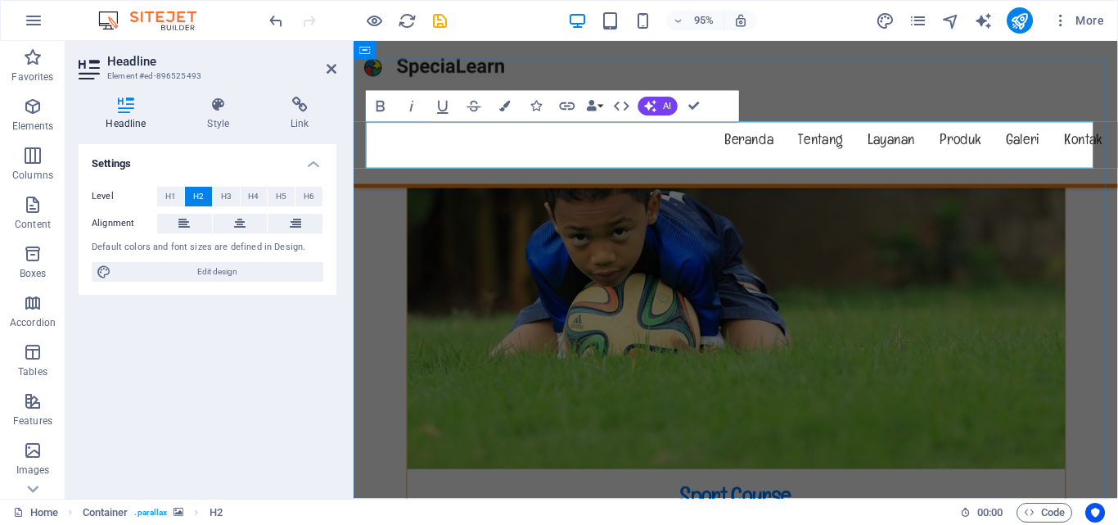
drag, startPoint x: 445, startPoint y: 161, endPoint x: 346, endPoint y: 161, distance: 99.0
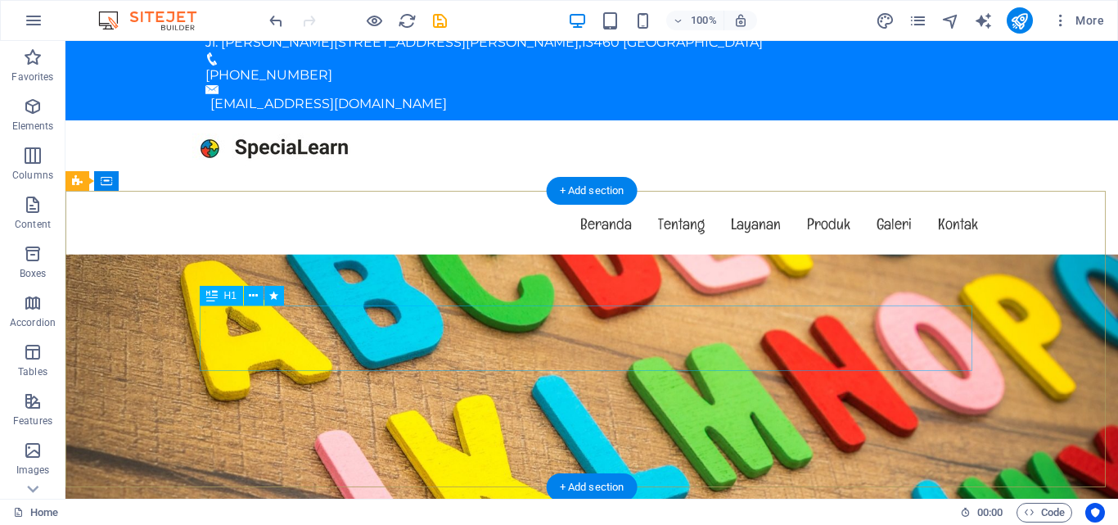
scroll to position [0, 0]
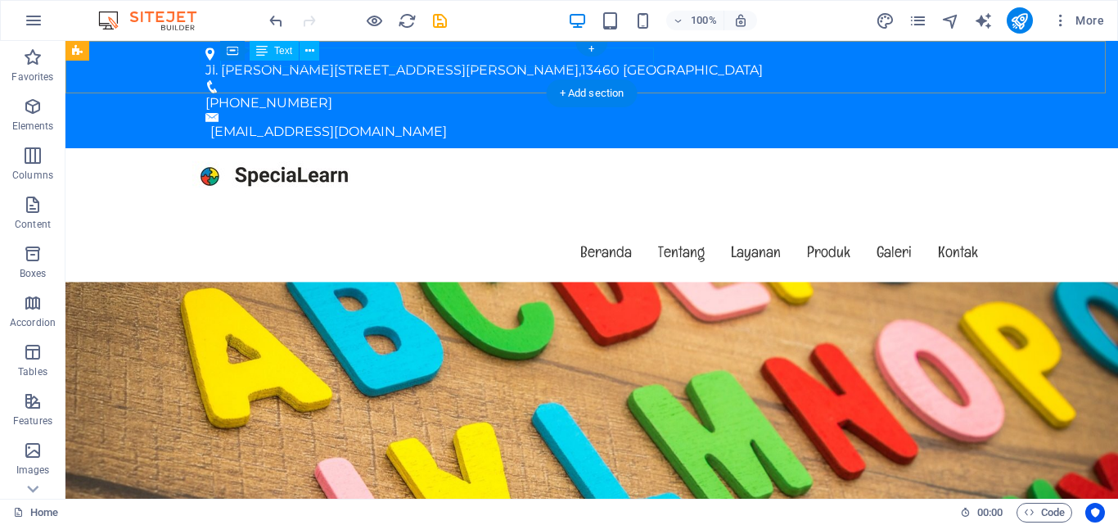
click at [548, 61] on div "Jl. Raya Malaka No. 16, Malaka Sari, Duren Sawit , 13460 East Jakarta" at bounding box center [584, 71] width 759 height 20
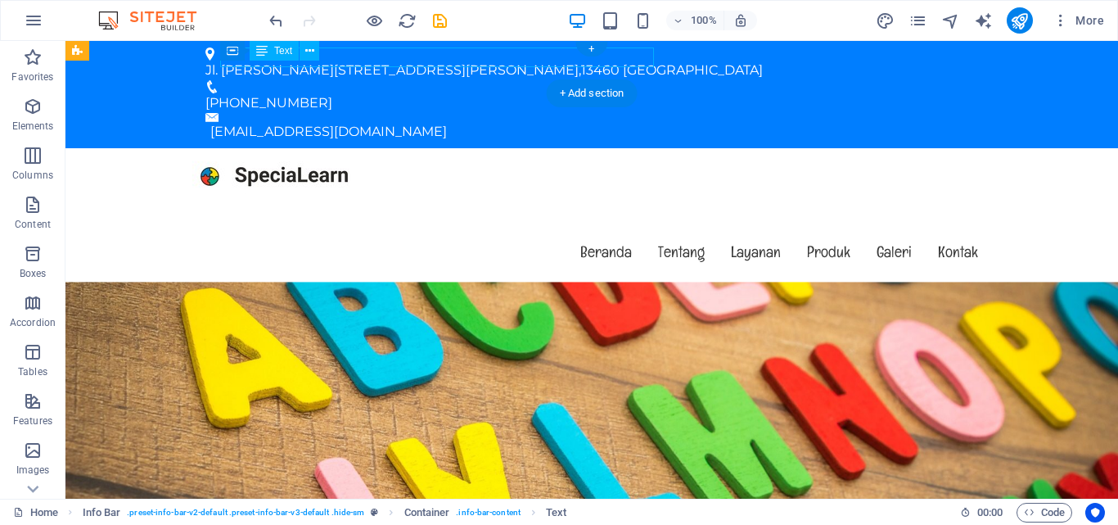
click at [548, 61] on div "Jl. Raya Malaka No. 16, Malaka Sari, Duren Sawit , 13460 East Jakarta" at bounding box center [584, 71] width 759 height 20
click at [270, 53] on div "Jl. Raya Malaka No. 16, Malaka Sari, Duren Sawit , 13460 East Jakarta +62821129…" at bounding box center [591, 94] width 1052 height 107
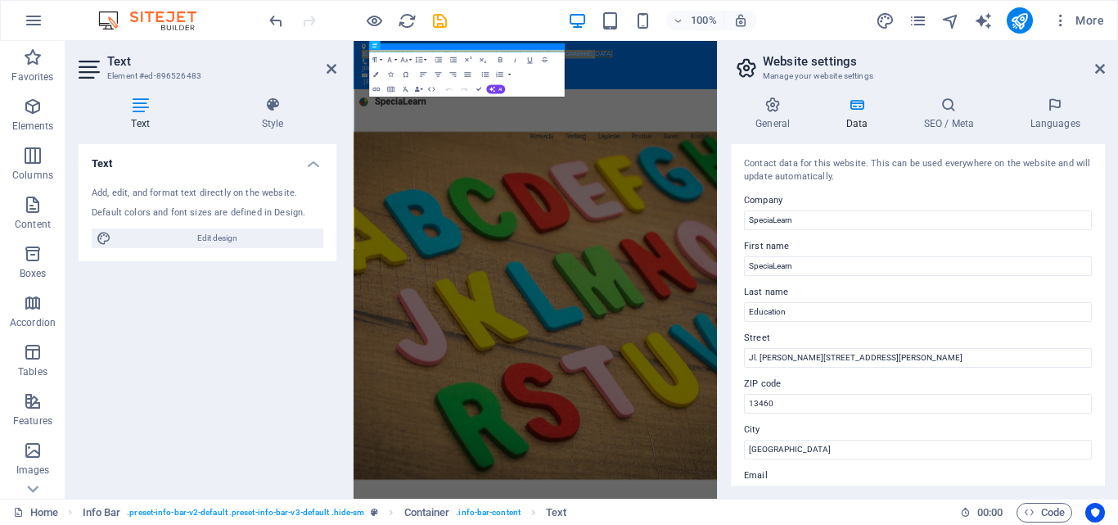
click at [903, 75] on div "Jl. Raya Malaka No. 16, Malaka Sari, Duren Sawit , 13460 East Jakarta +62821129…" at bounding box center [757, 94] width 808 height 107
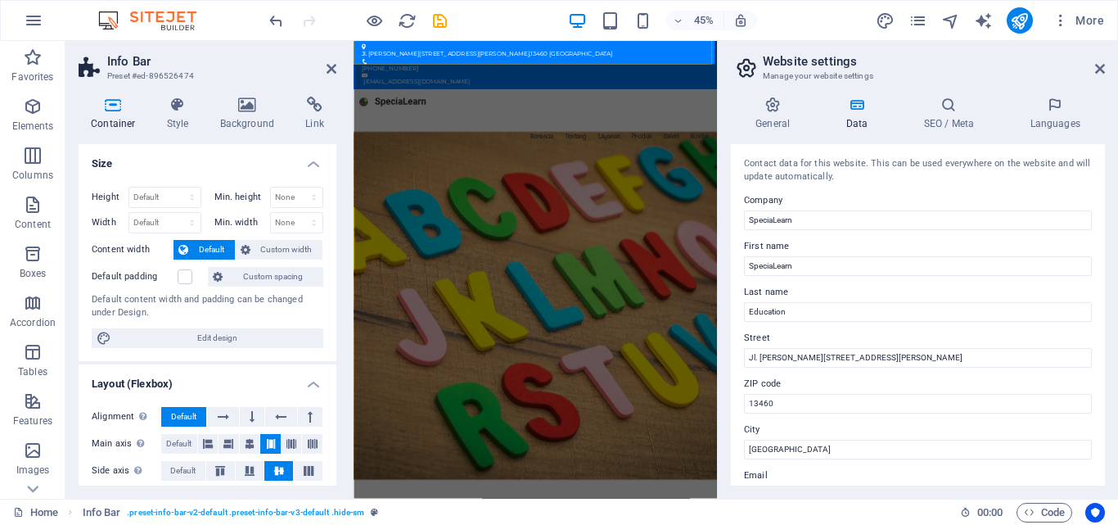
click at [778, 64] on div "Jl. Raya Malaka No. 16, Malaka Sari, Duren Sawit , 13460 East Jakarta" at bounding box center [751, 71] width 759 height 20
click at [778, 64] on div "Jl. Raya Malaka No. 16, Malaka Sari, Duren Sawit , 13460 East Jakarta +62821129…" at bounding box center [757, 94] width 808 height 107
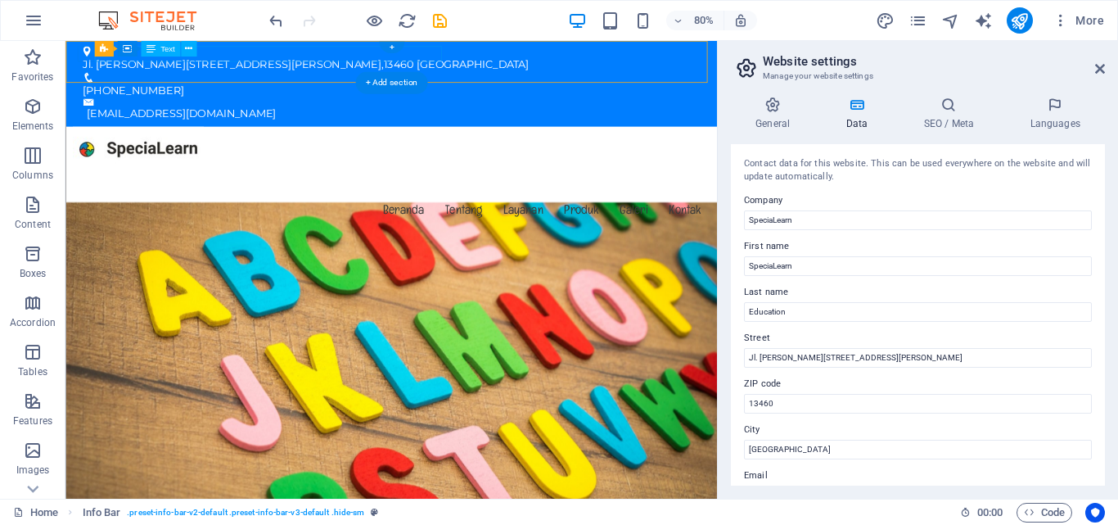
click at [504, 61] on div "Jl. Raya Malaka No. 16, Malaka Sari, Duren Sawit , 13460 East Jakarta" at bounding box center [466, 71] width 759 height 20
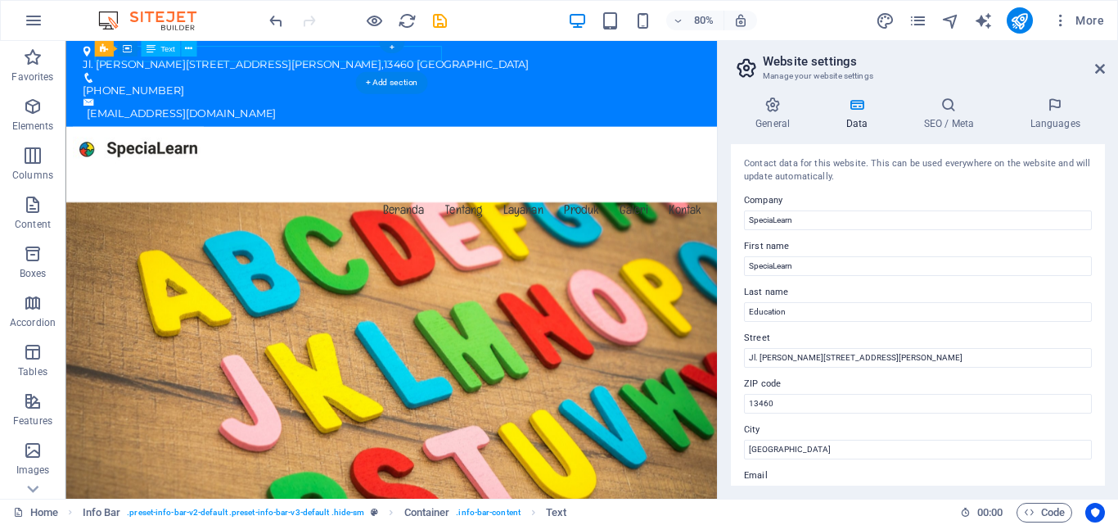
click at [512, 61] on div "Jl. Raya Malaka No. 16, Malaka Sari, Duren Sawit , 13460 East Jakarta" at bounding box center [466, 71] width 759 height 20
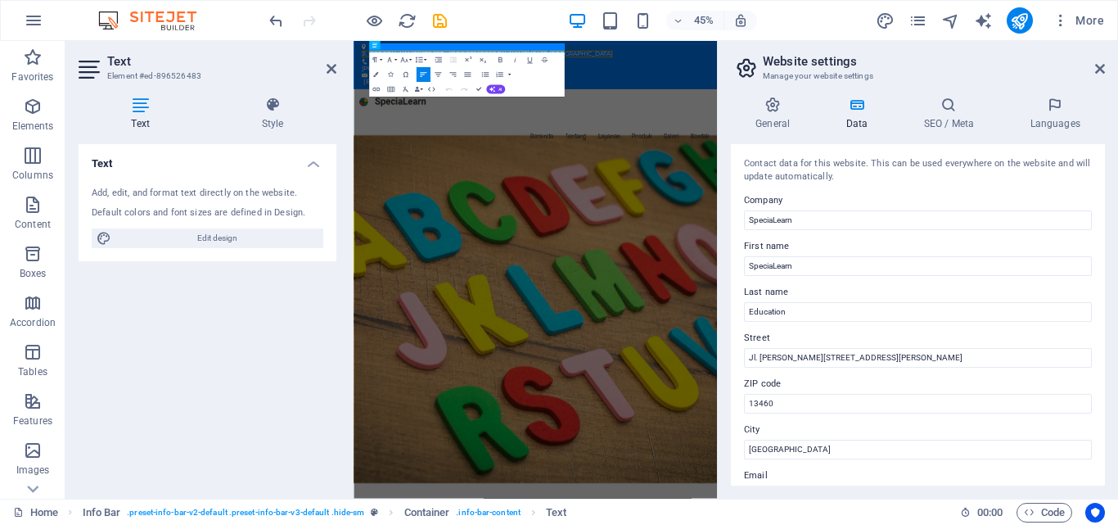
click at [199, 236] on span "Edit design" at bounding box center [217, 238] width 202 height 20
select select "px"
select select "400"
select select "px"
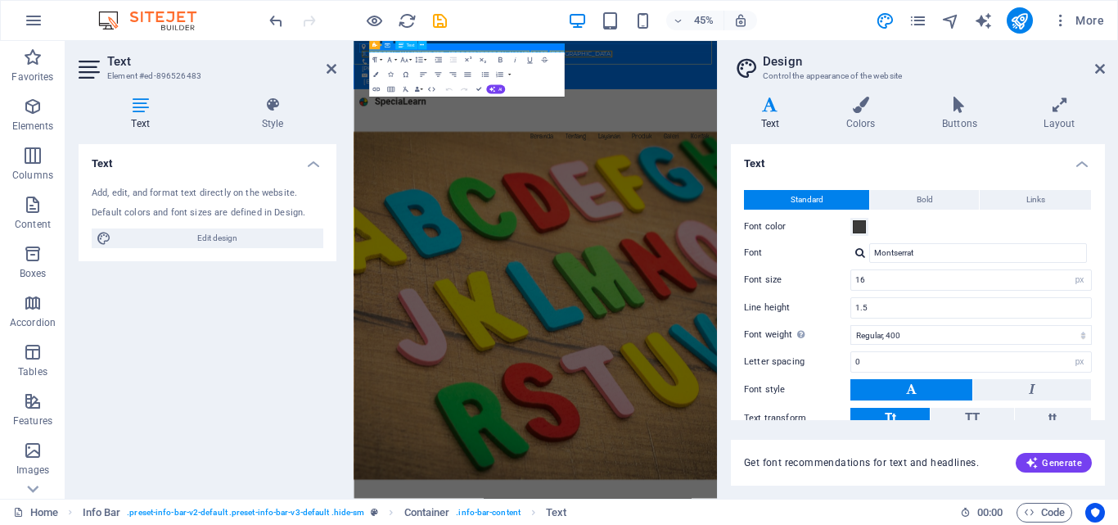
click at [739, 61] on p "Jl. Raya Malaka No. 16, Malaka Sari, Duren Sawit , 13460 East Jakarta" at bounding box center [751, 71] width 759 height 20
drag, startPoint x: 739, startPoint y: 52, endPoint x: 822, endPoint y: 52, distance: 83.5
click at [822, 52] on div "Jl. Raya Malaka No. 16, Malaka Sari, Duren Sawit , 13460 East Jakarta +62821129…" at bounding box center [757, 94] width 808 height 107
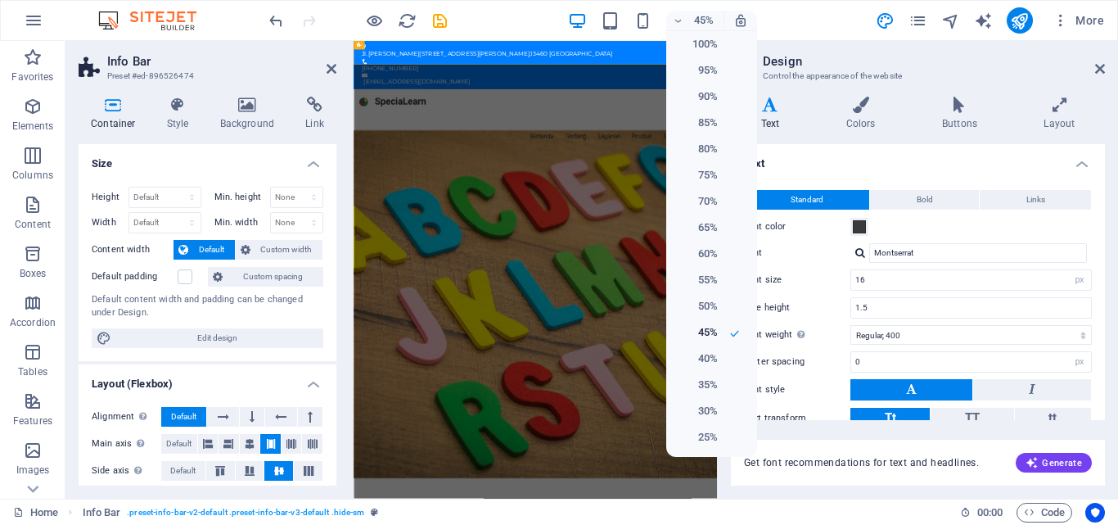
click at [691, 53] on h6 "100%" at bounding box center [697, 44] width 42 height 20
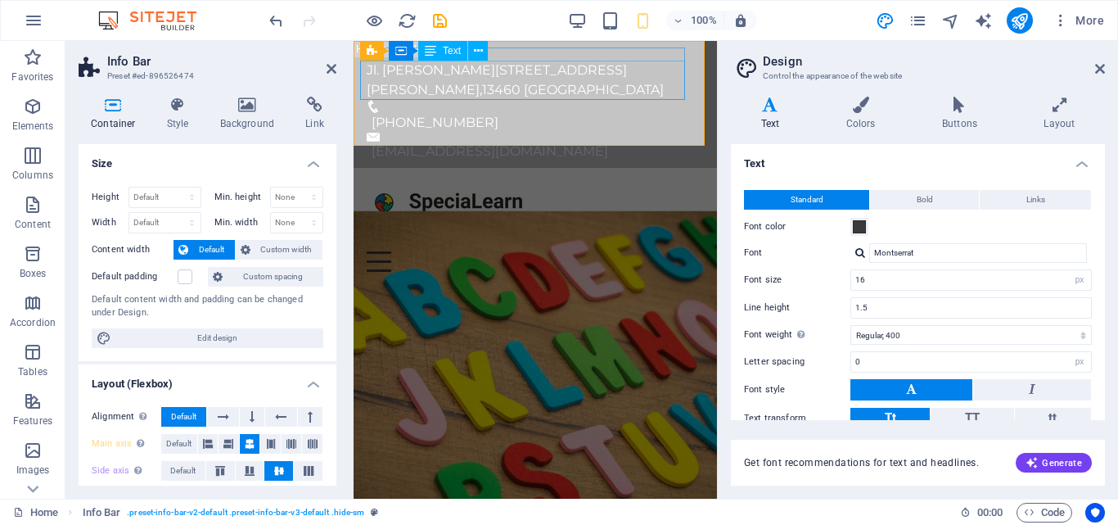
click at [599, 71] on div "Jl. Raya Malaka No. 16, Malaka Sari, Duren Sawit , 13460 East Jakarta" at bounding box center [529, 80] width 324 height 39
click at [599, 142] on div "[EMAIL_ADDRESS][DOMAIN_NAME]" at bounding box center [538, 152] width 332 height 20
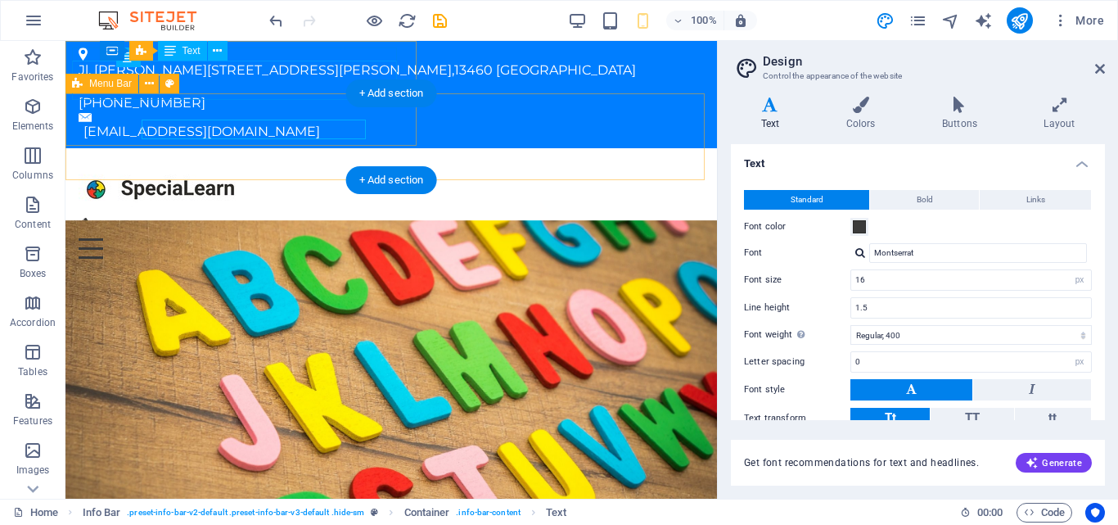
click at [493, 148] on div "Menu Beranda Tentang Layanan Produk Galeri Kontak" at bounding box center [390, 212] width 651 height 128
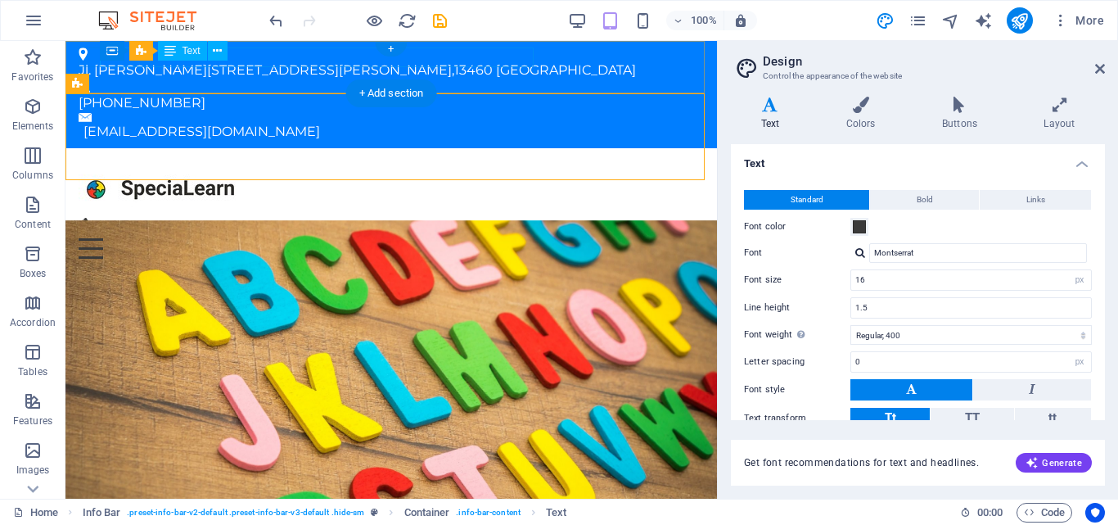
click at [493, 61] on div "Jl. Raya Malaka No. 16, Malaka Sari, Duren Sawit , 13460 East Jakarta" at bounding box center [385, 71] width 612 height 20
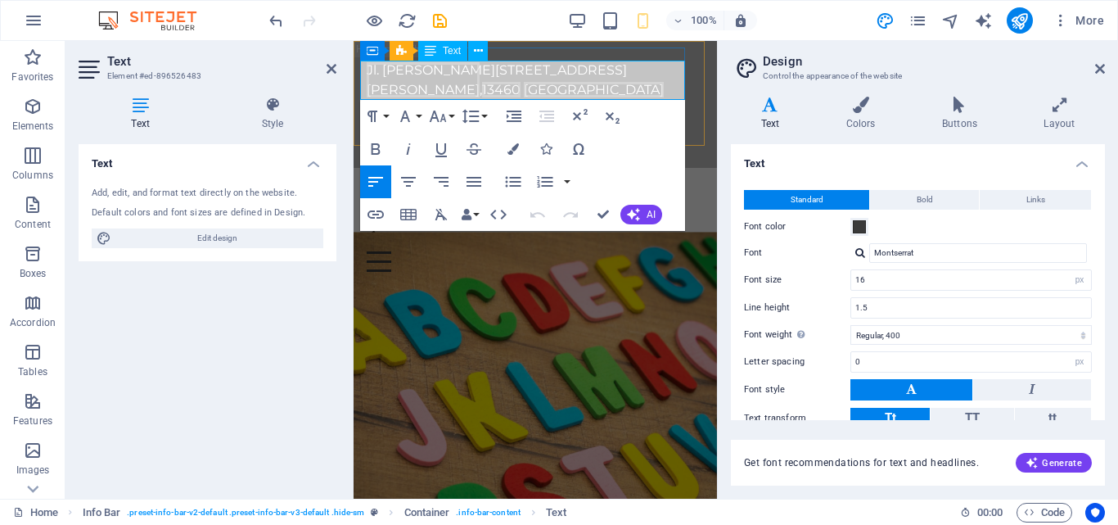
click at [487, 74] on span "Jl. [PERSON_NAME][STREET_ADDRESS][PERSON_NAME]" at bounding box center [497, 79] width 260 height 35
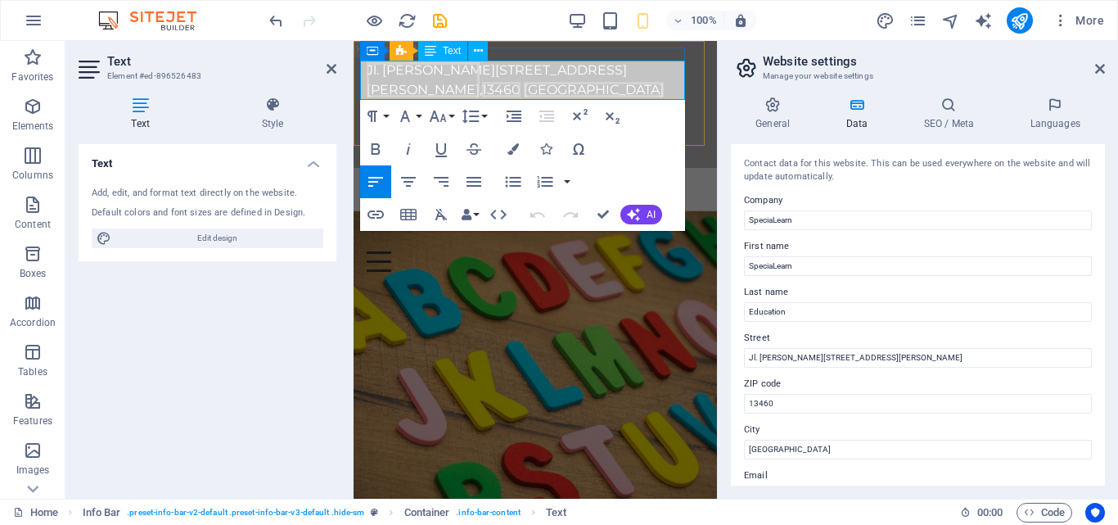
click at [486, 87] on p "Jl. Raya Malaka No. 16, Malaka Sari, Duren Sawit , 13460 East Jakarta" at bounding box center [529, 80] width 324 height 39
drag, startPoint x: 486, startPoint y: 87, endPoint x: 394, endPoint y: 88, distance: 92.5
click at [394, 88] on p "Jl. Raya Malaka No. 16, Malaka Sari, Duren Sawit , 13460 East Jakarta" at bounding box center [529, 80] width 324 height 39
click at [675, 72] on p "Jl. Raya Malaka No. 16, Malaka Sari, Duren Sawit , 13460" at bounding box center [529, 80] width 324 height 39
click at [515, 87] on p "Jl. Raya Malaka No. 16, Malaka Sari, Duren Sawit , East Jakarta 13460" at bounding box center [529, 80] width 324 height 39
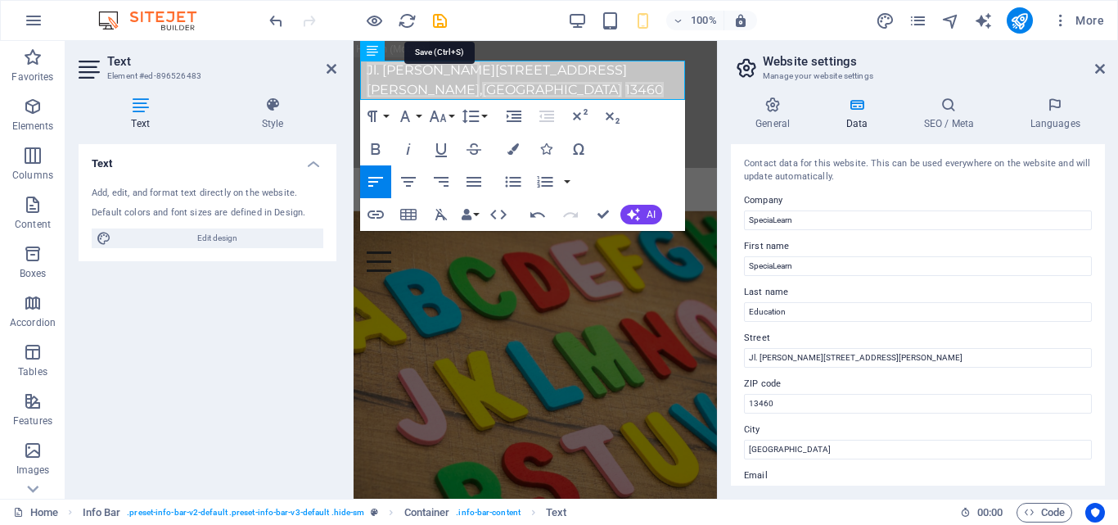
click at [439, 26] on icon "save" at bounding box center [439, 20] width 19 height 19
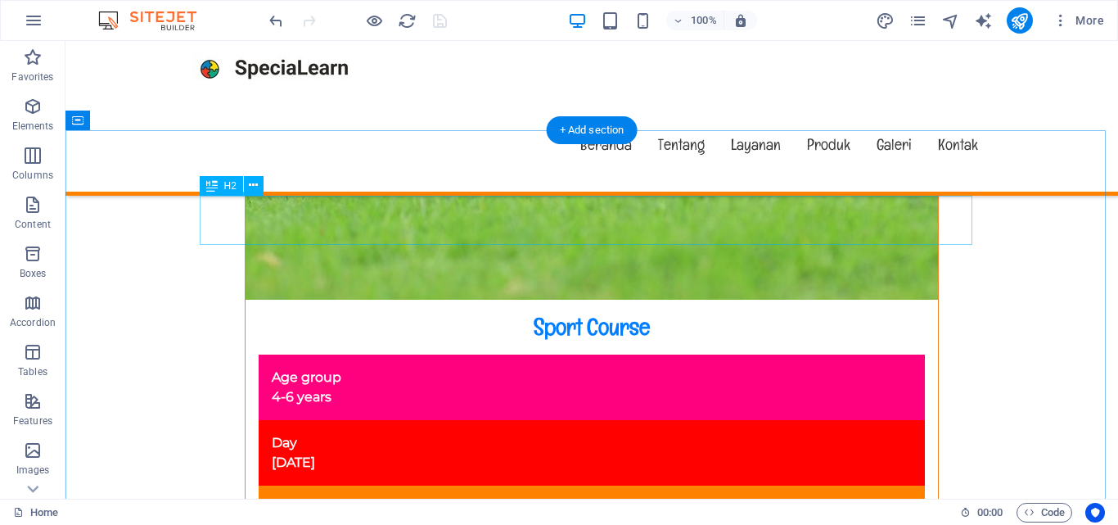
scroll to position [9819, 0]
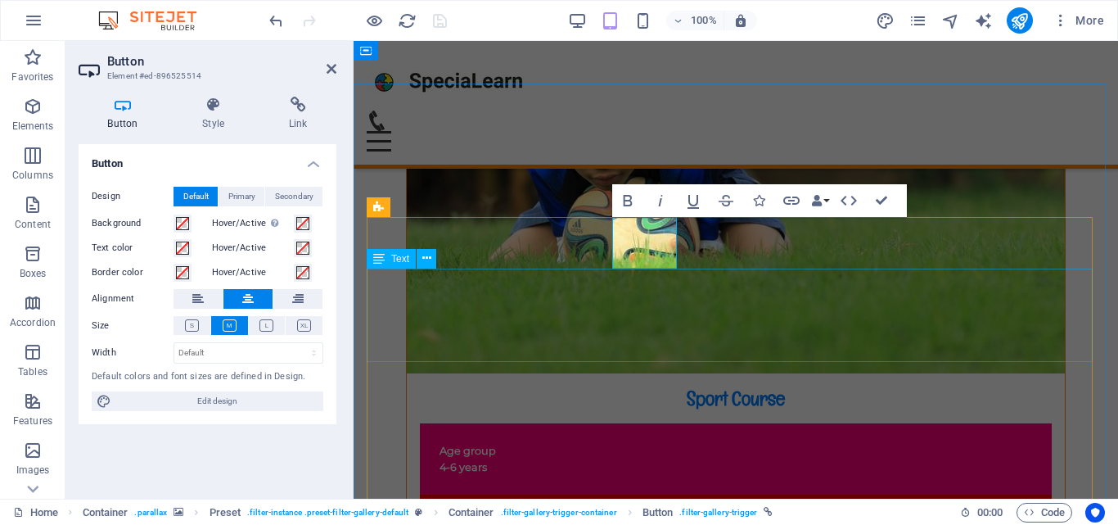
scroll to position [9610, 0]
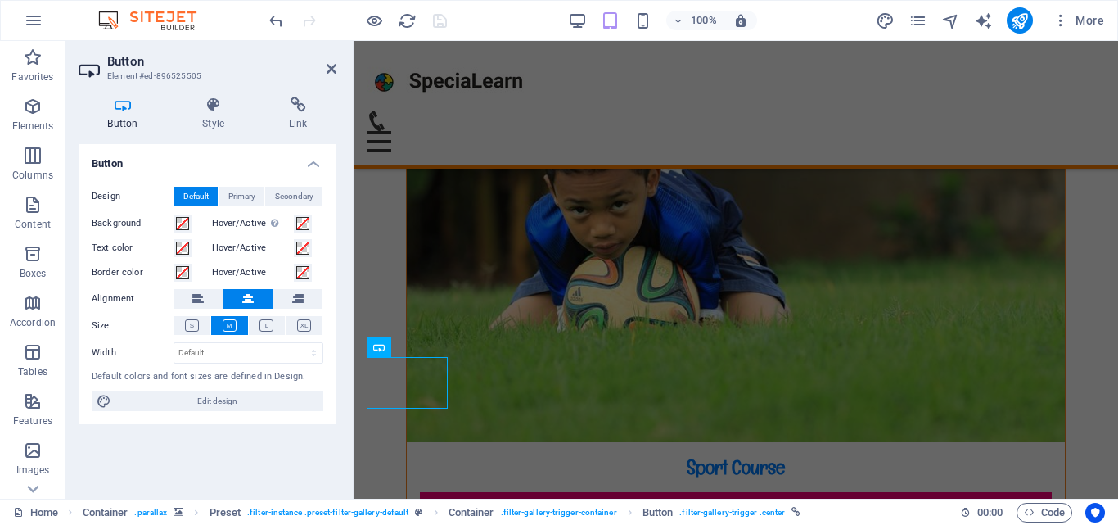
scroll to position [9470, 0]
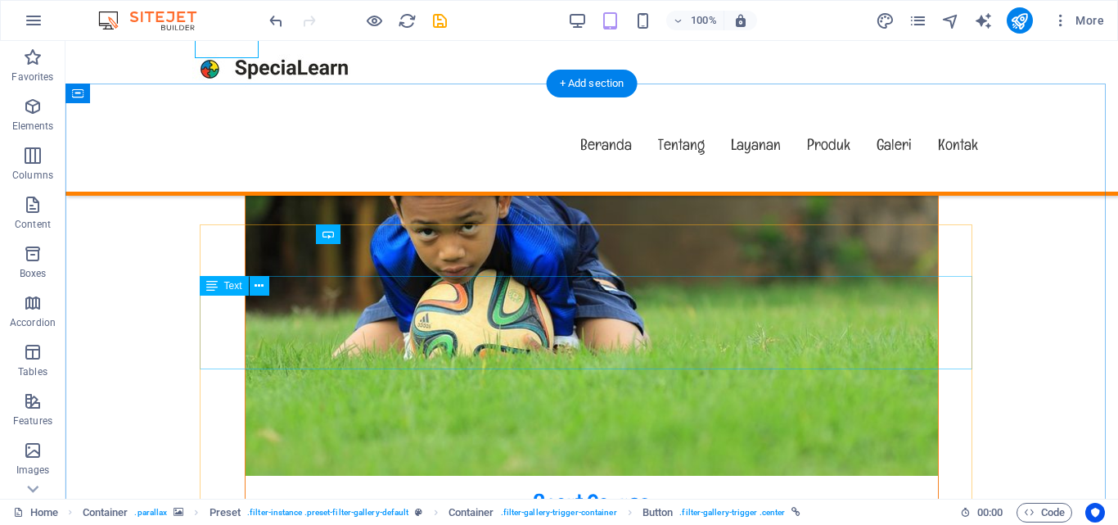
scroll to position [9846, 0]
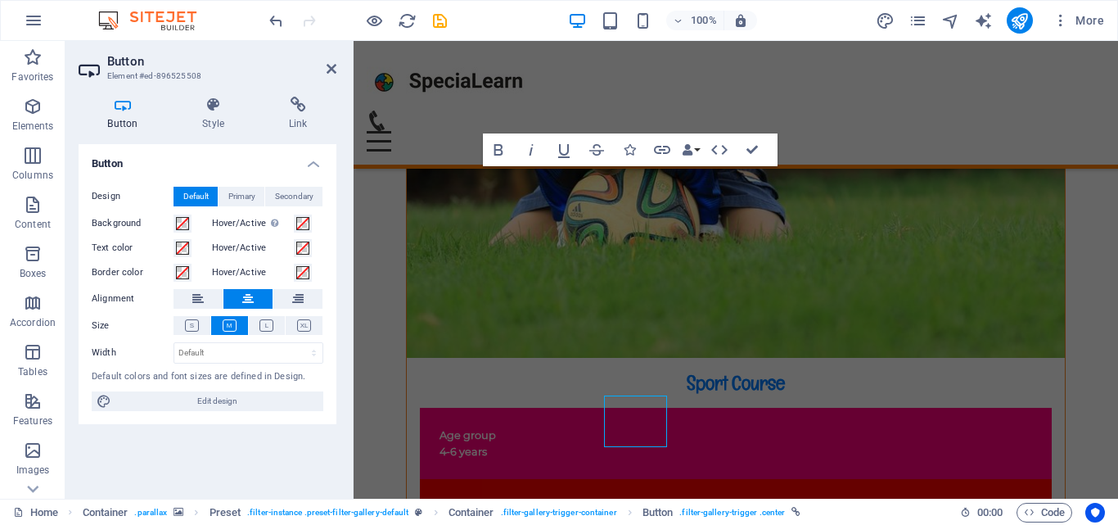
scroll to position [9661, 0]
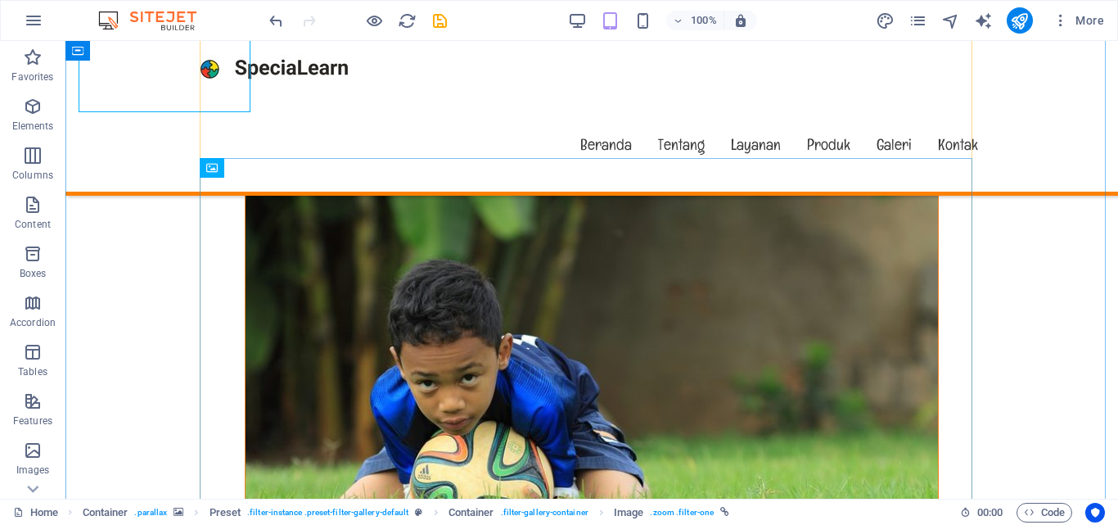
scroll to position [10052, 0]
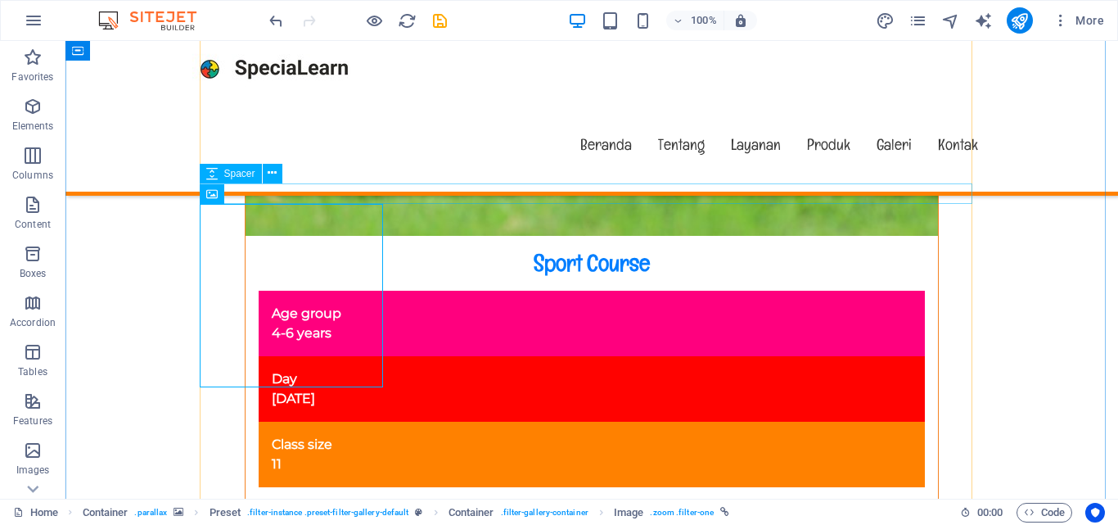
select select "px"
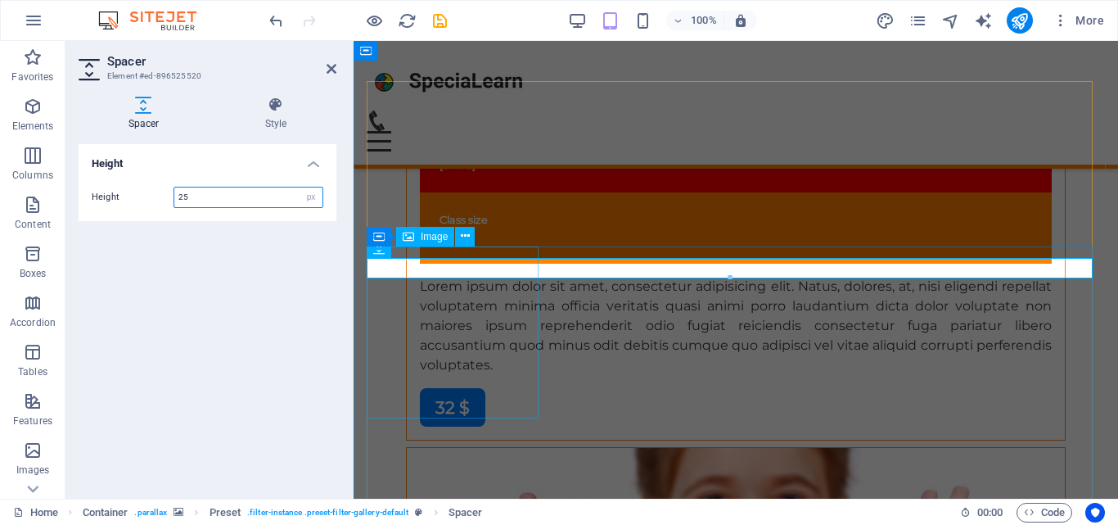
scroll to position [9746, 0]
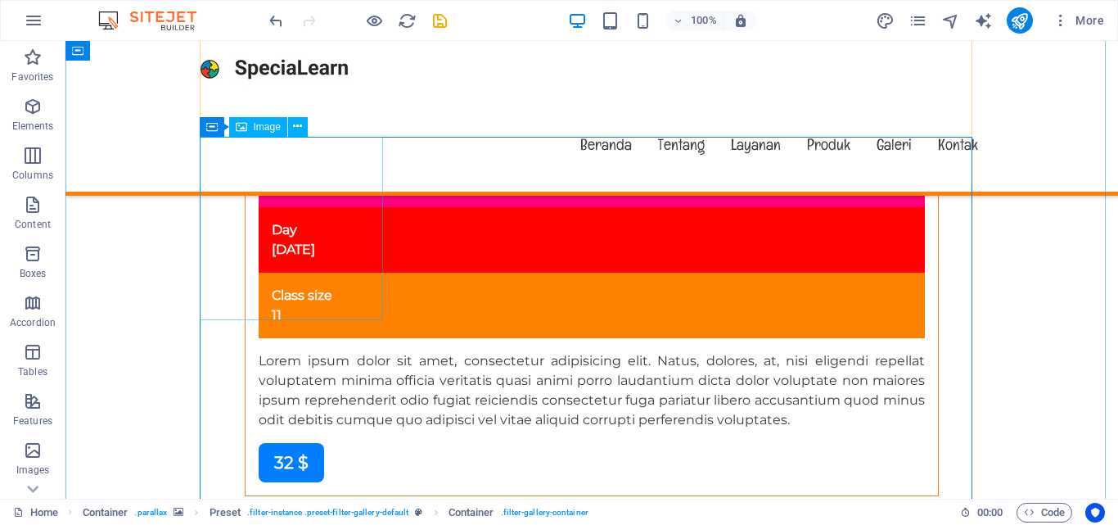
scroll to position [10119, 0]
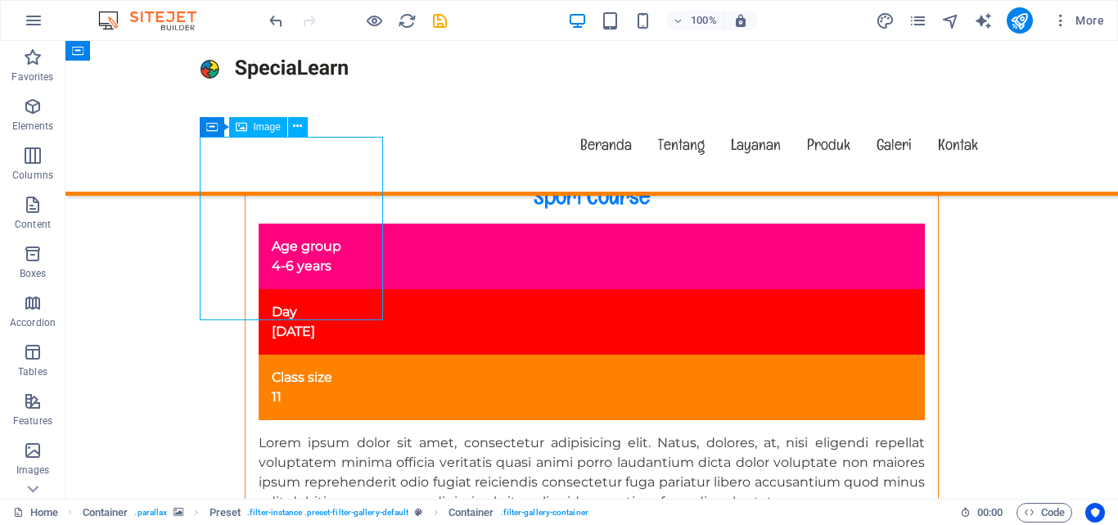
click at [290, 227] on div "H2 Banner Banner Container Menu Menu Bar Container Text Preset Preset Container…" at bounding box center [591, 269] width 1052 height 457
select select "%"
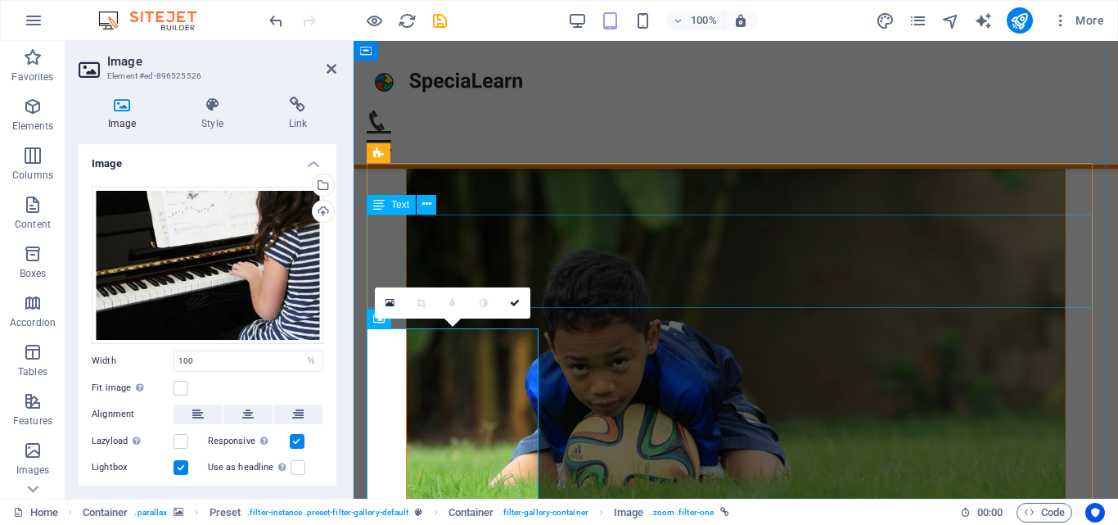
scroll to position [9698, 0]
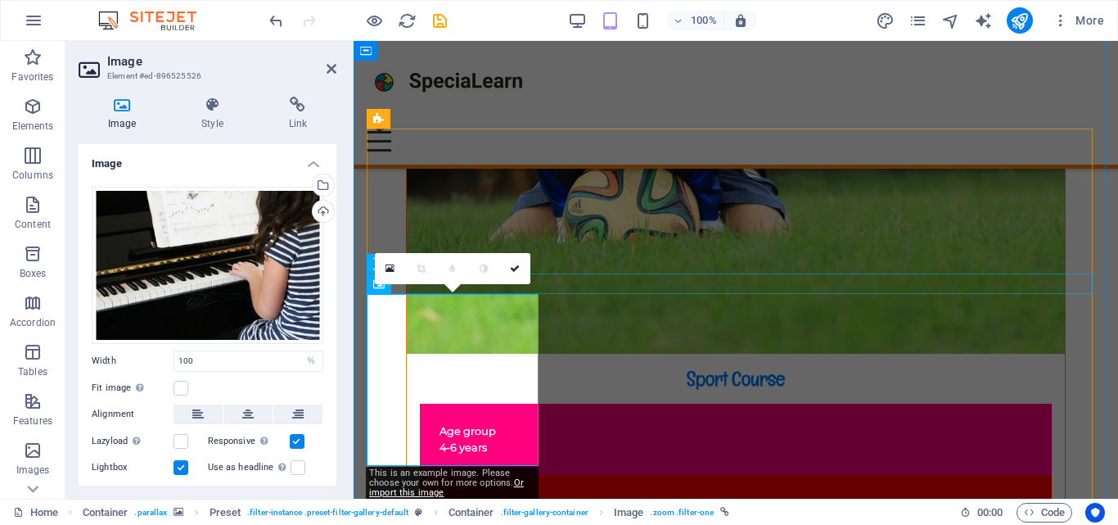
select select "px"
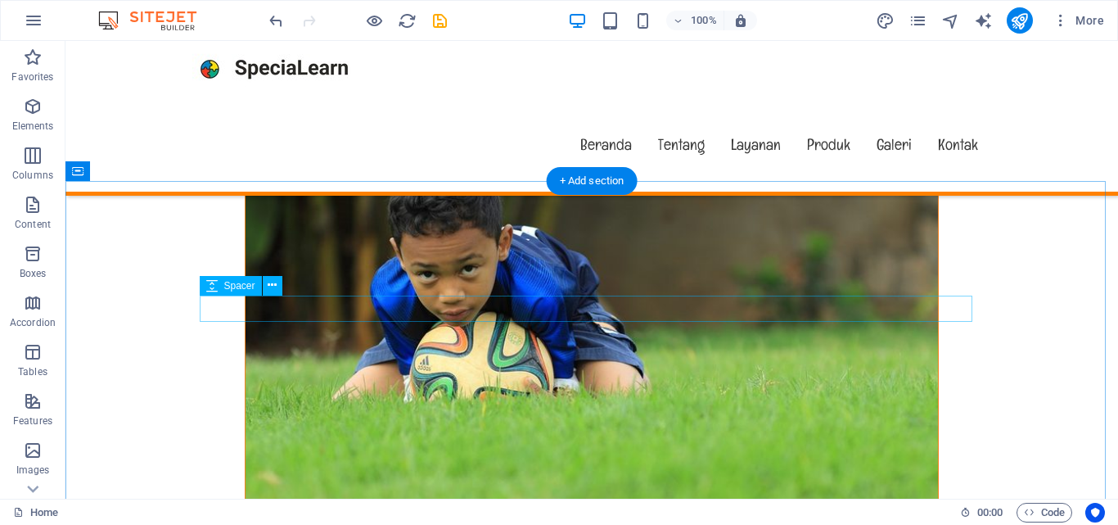
scroll to position [9846, 0]
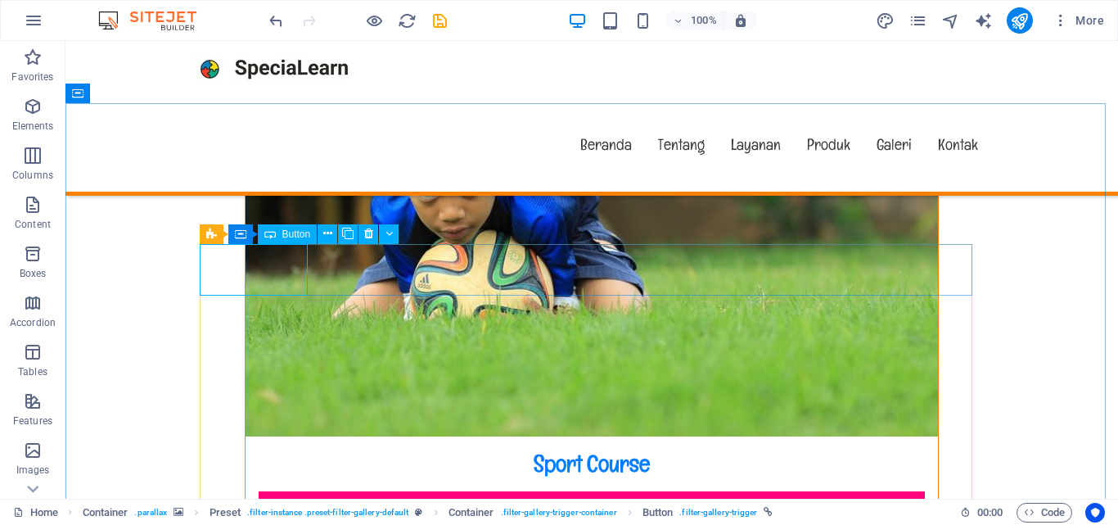
click at [288, 236] on span "Button" at bounding box center [296, 234] width 29 height 10
click at [319, 239] on button at bounding box center [327, 234] width 20 height 20
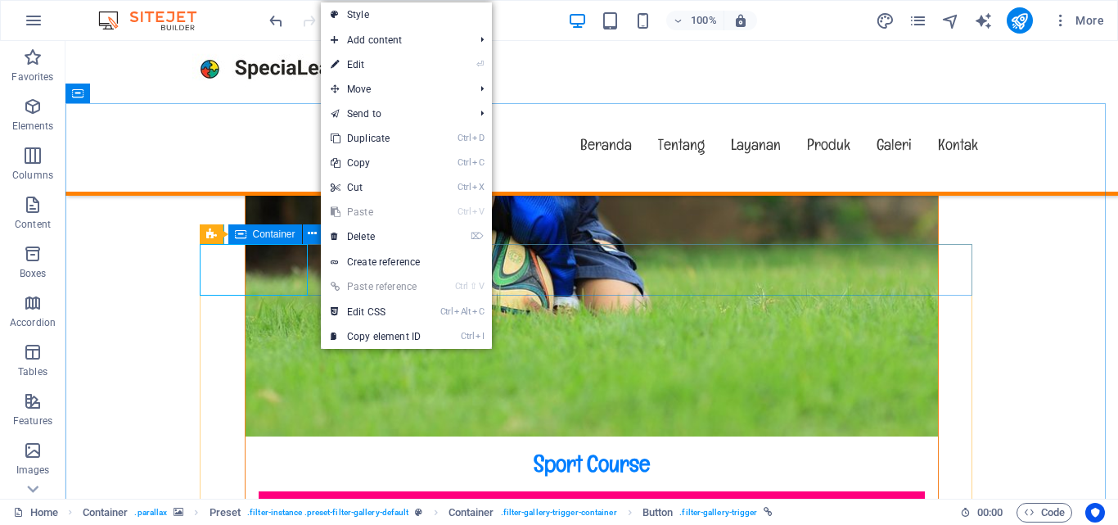
click at [239, 236] on icon at bounding box center [240, 234] width 11 height 20
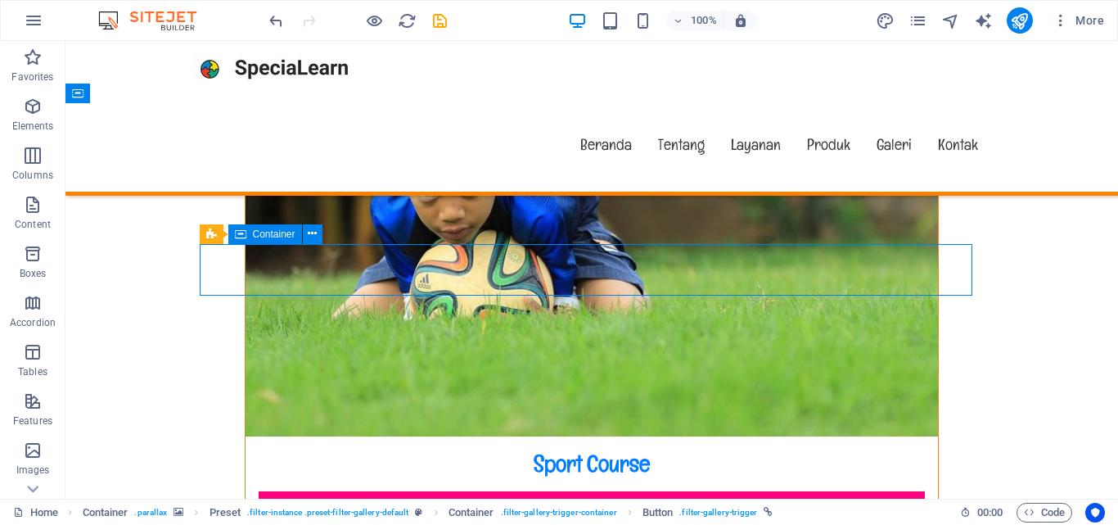
click at [239, 236] on icon at bounding box center [240, 234] width 11 height 20
click at [239, 236] on div "H2 Banner Banner Container Menu Menu Bar Container Text Preset Preset Container…" at bounding box center [591, 269] width 1052 height 457
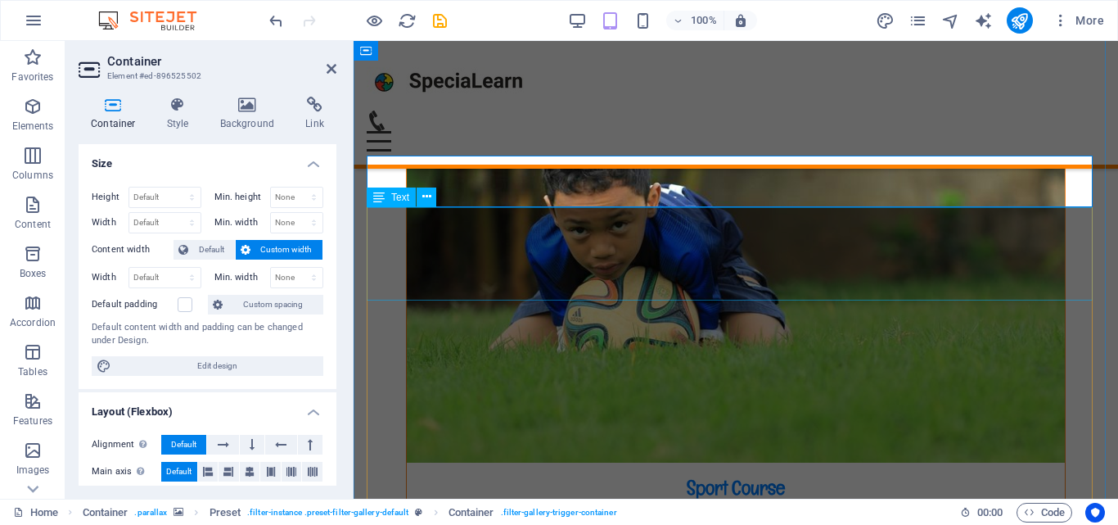
scroll to position [9671, 0]
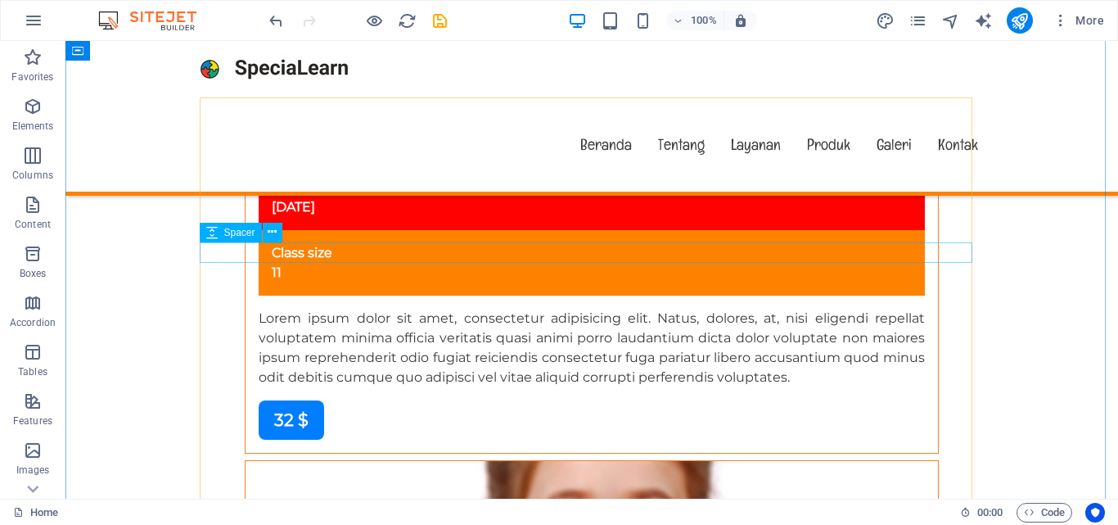
scroll to position [9993, 0]
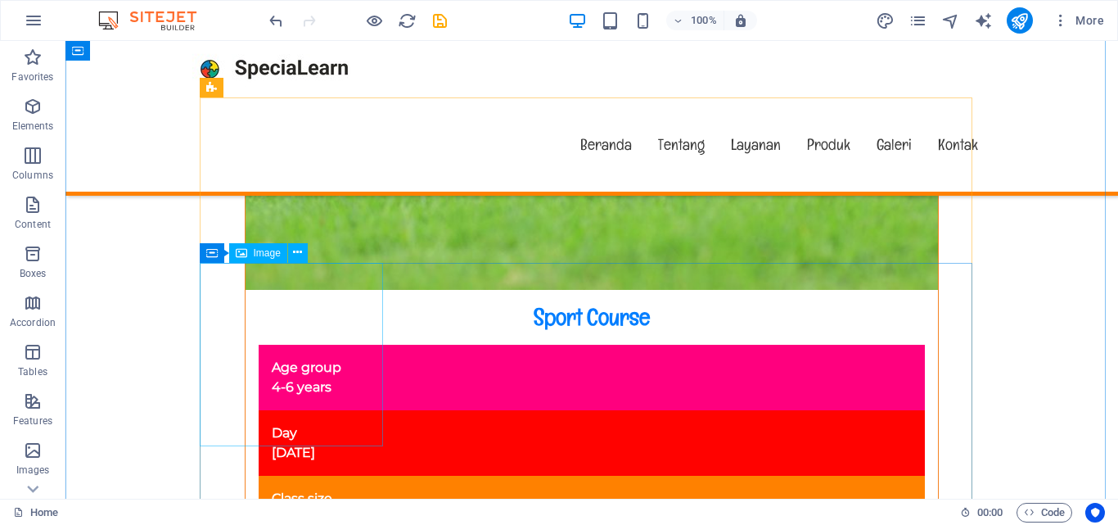
select select "%"
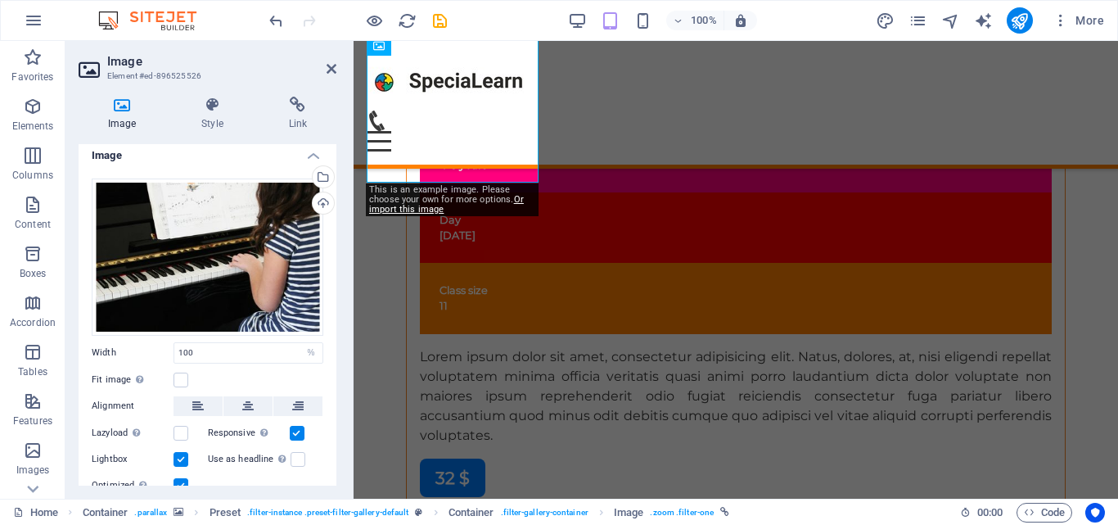
scroll to position [0, 0]
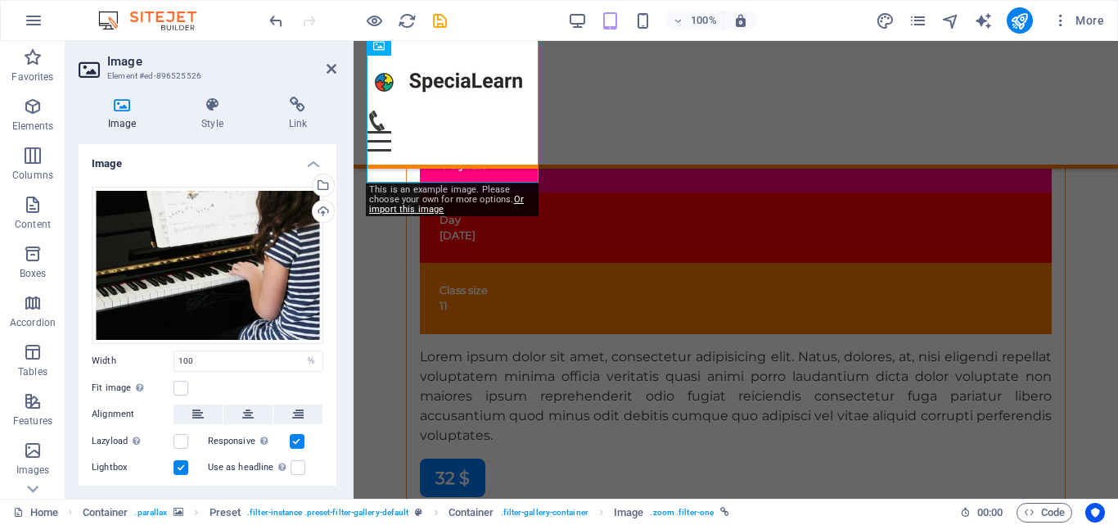
click at [218, 119] on h4 "Style" at bounding box center [215, 114] width 87 height 34
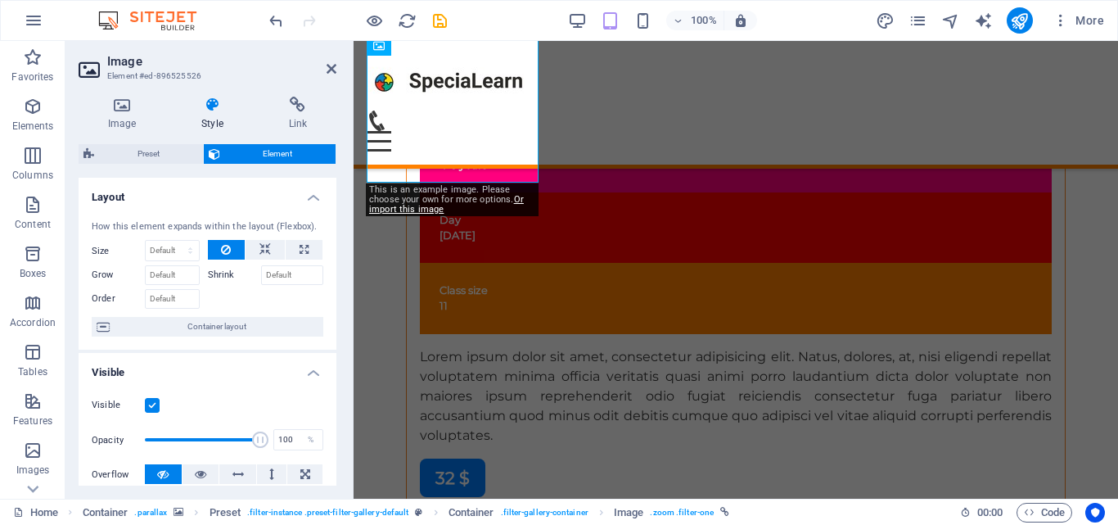
click at [245, 119] on h4 "Style" at bounding box center [215, 114] width 87 height 34
click at [311, 127] on h4 "Link" at bounding box center [297, 114] width 77 height 34
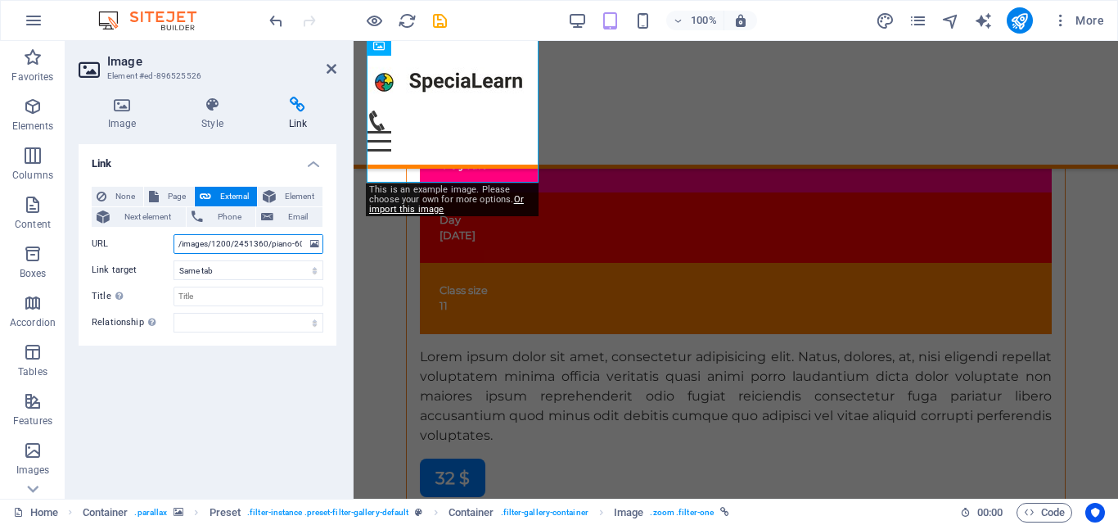
scroll to position [0, 53]
drag, startPoint x: 260, startPoint y: 243, endPoint x: 316, endPoint y: 244, distance: 55.6
click at [316, 244] on div "URL /images/1200/2451360/piano-606080_1920.jpg" at bounding box center [208, 244] width 232 height 20
click at [334, 266] on div "None Page External Element Next element Phone Email Page Home Subpage Legal Not…" at bounding box center [208, 259] width 258 height 172
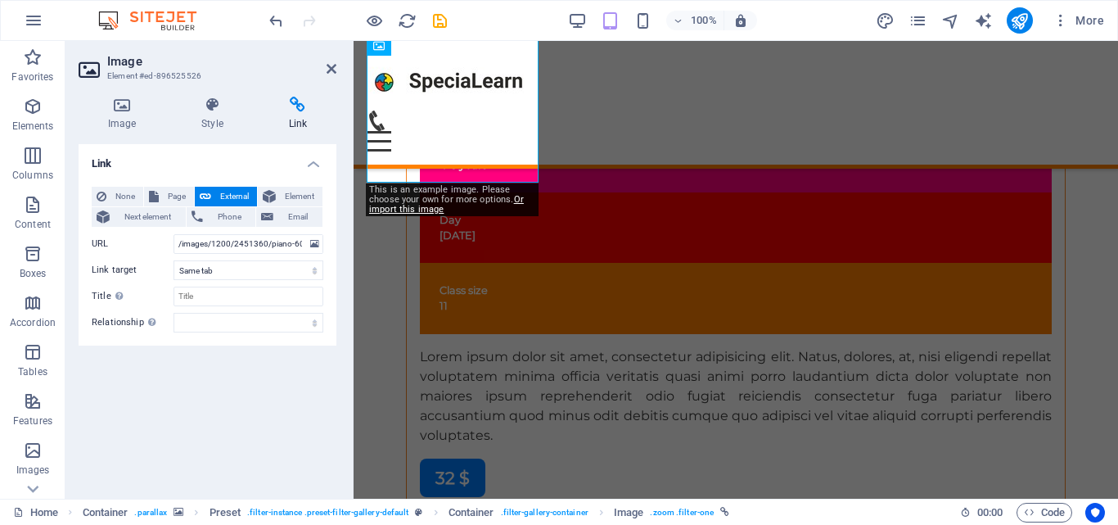
click at [224, 128] on h4 "Style" at bounding box center [215, 114] width 87 height 34
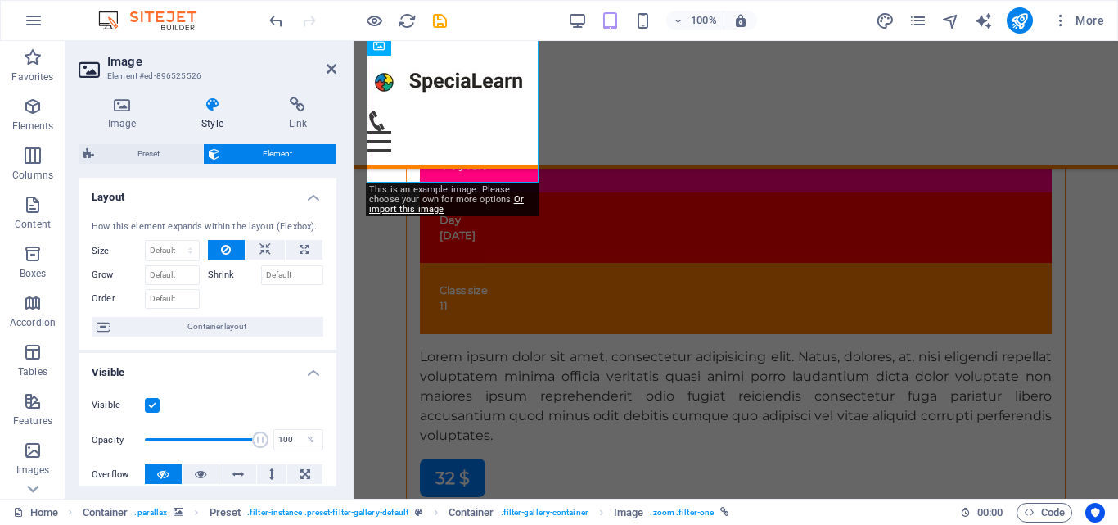
click at [164, 122] on h4 "Image" at bounding box center [125, 114] width 93 height 34
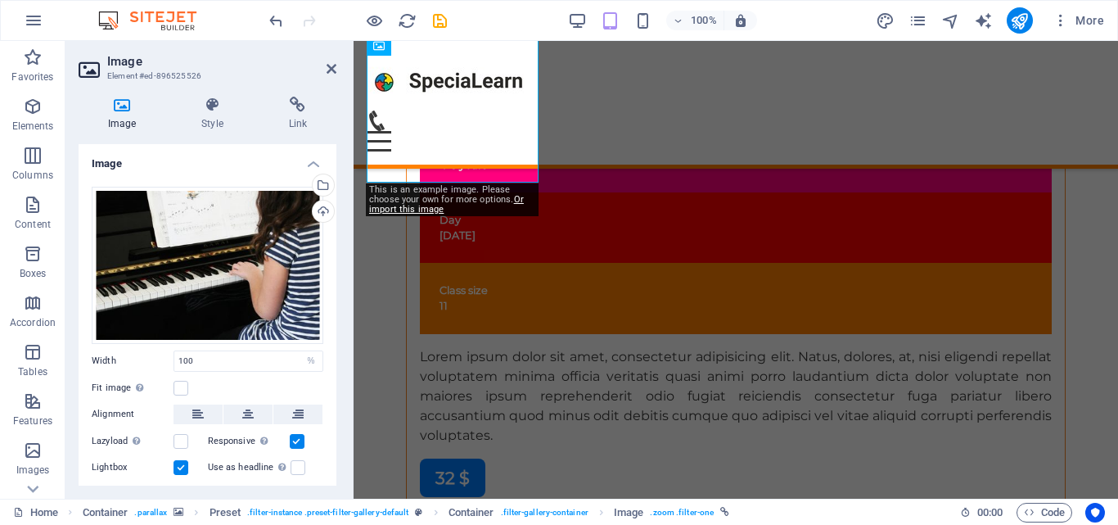
click at [108, 117] on h4 "Image" at bounding box center [125, 114] width 93 height 34
click at [328, 70] on icon at bounding box center [331, 68] width 10 height 13
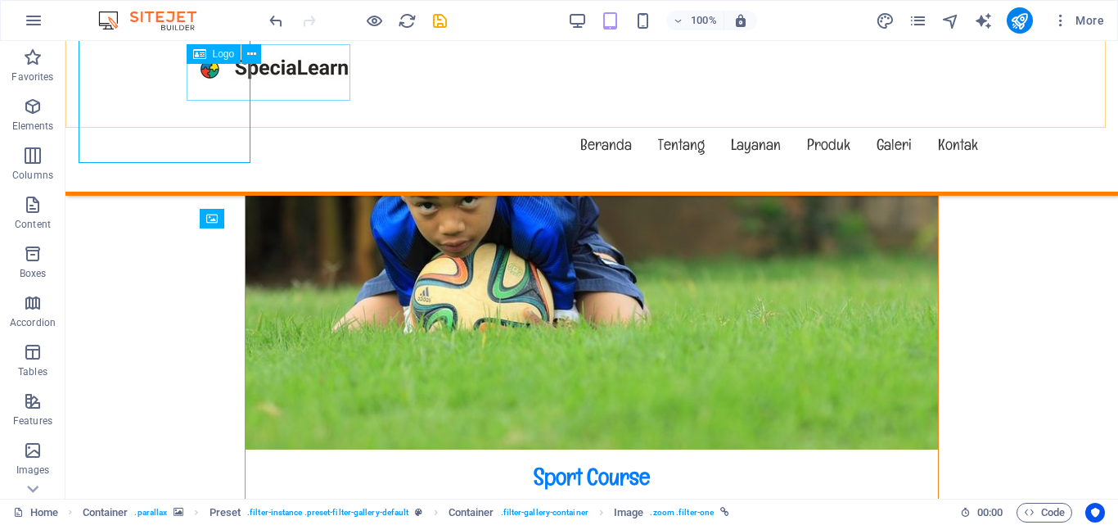
scroll to position [9837, 0]
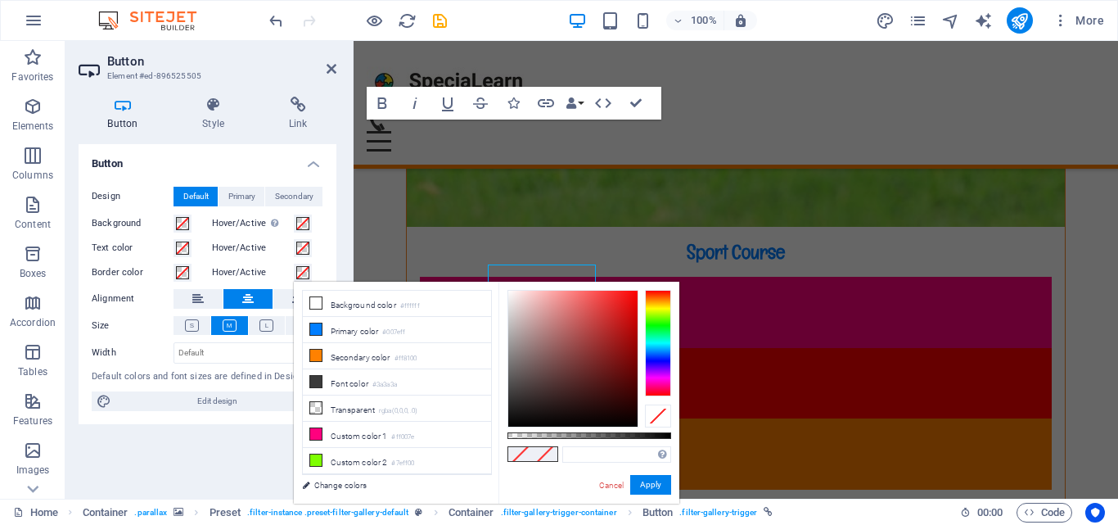
scroll to position [9792, 0]
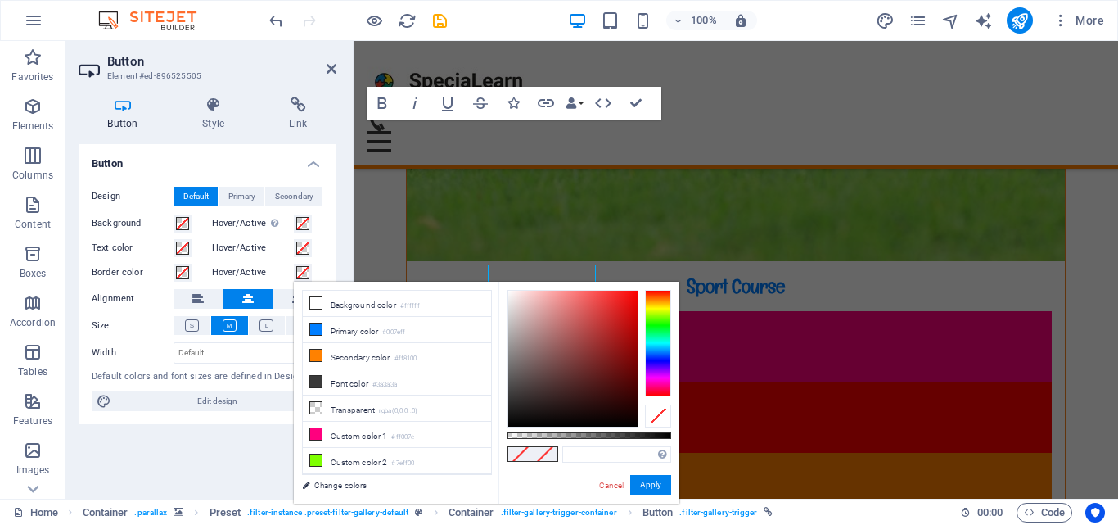
select select "px"
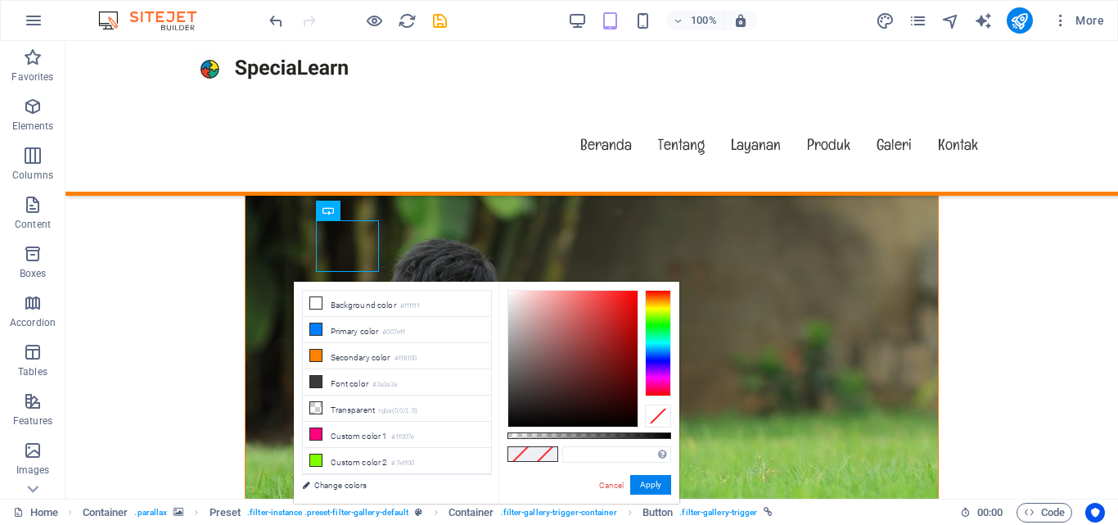
click at [440, 21] on icon "save" at bounding box center [439, 20] width 19 height 19
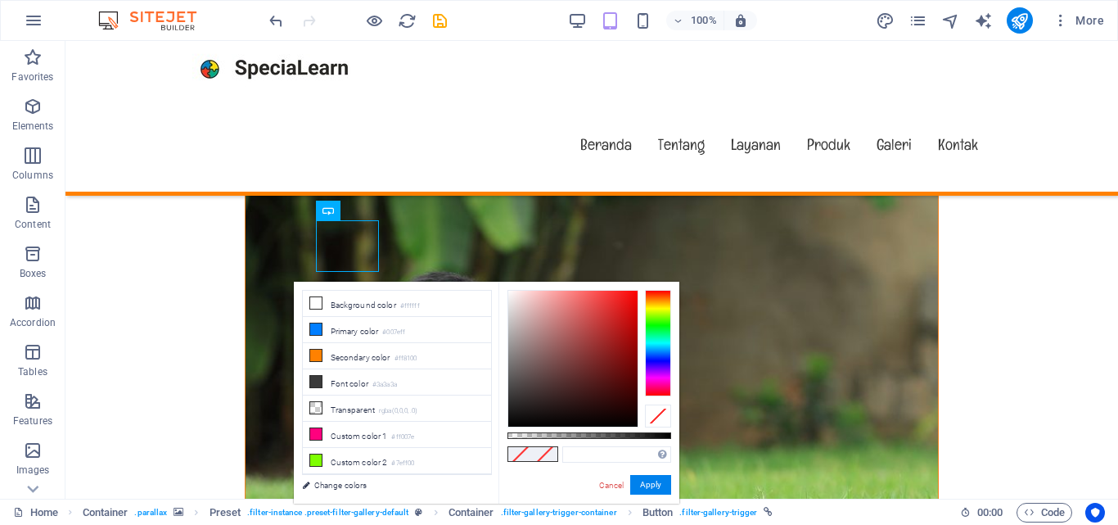
scroll to position [9837, 0]
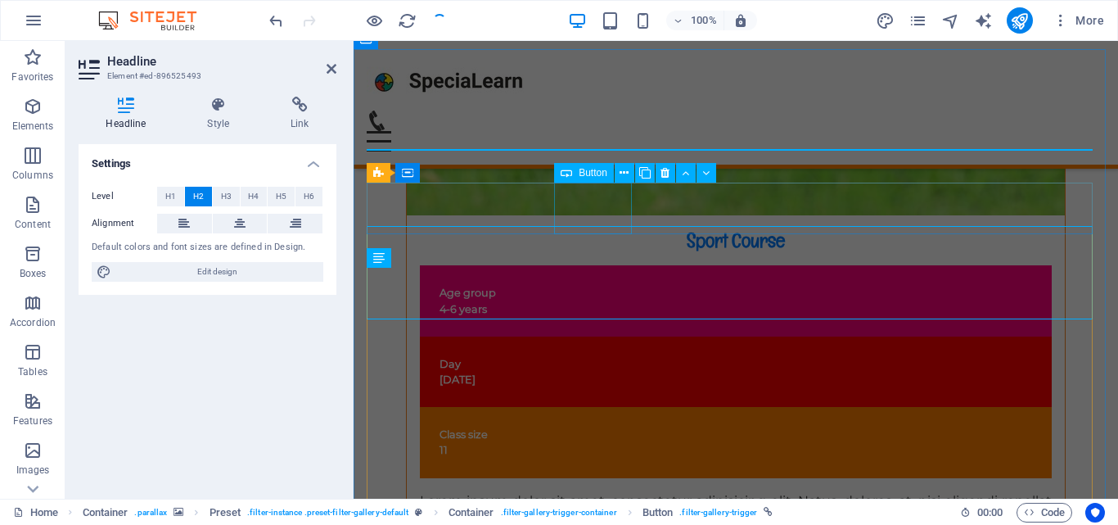
scroll to position [9644, 0]
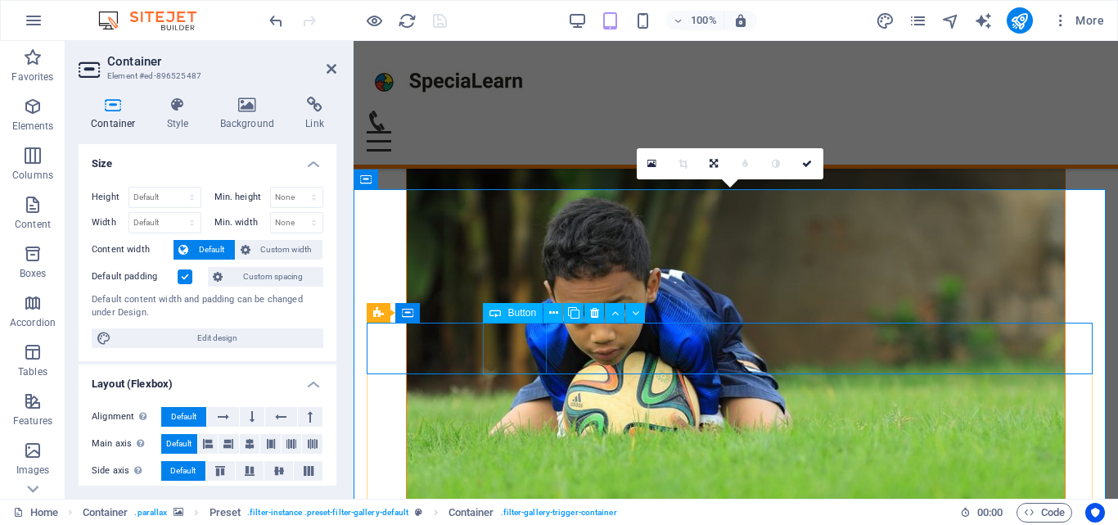
click at [514, 305] on div "Button" at bounding box center [513, 313] width 60 height 20
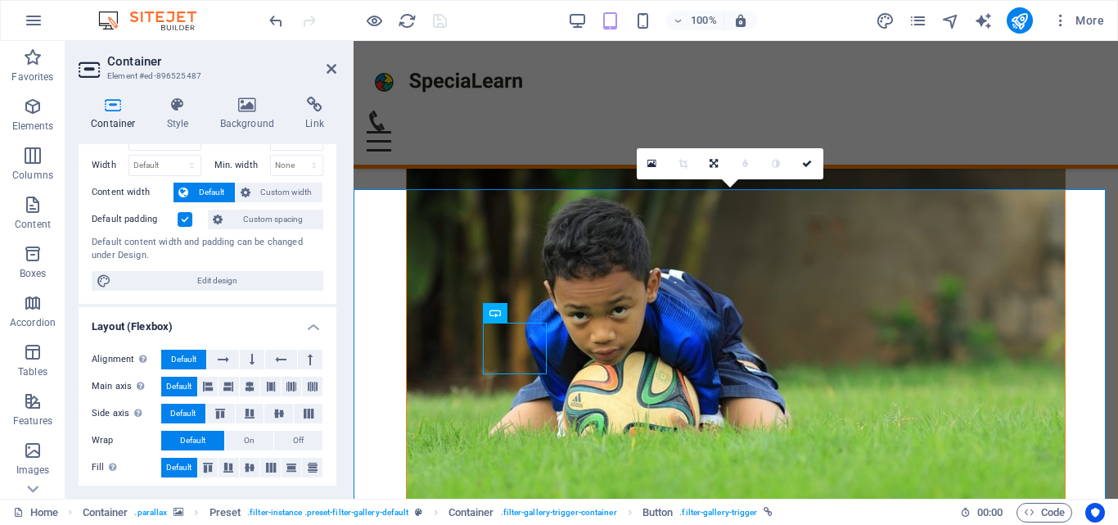
scroll to position [47, 0]
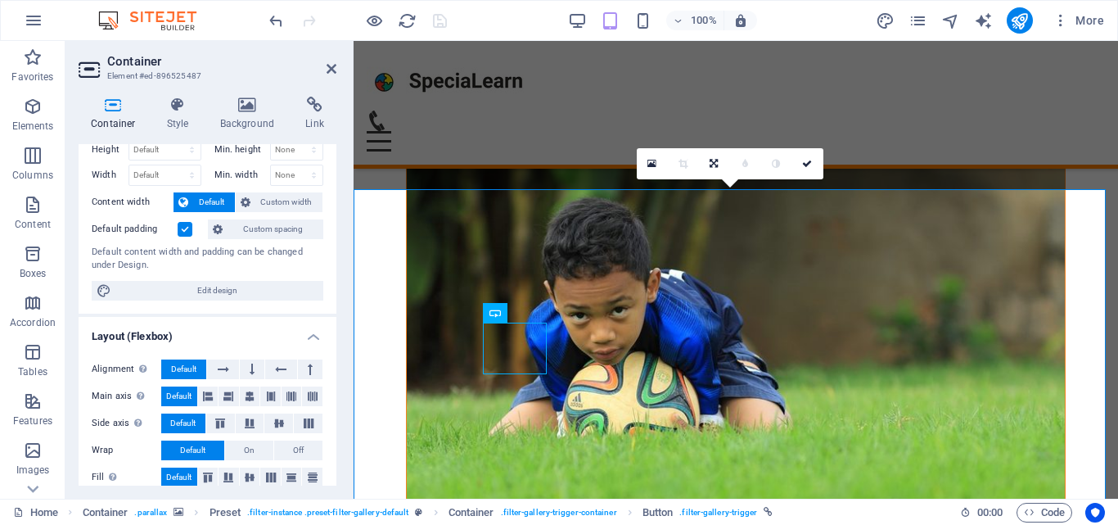
click at [218, 289] on span "Edit design" at bounding box center [217, 291] width 202 height 20
select select "rem"
select select "ease-in-out"
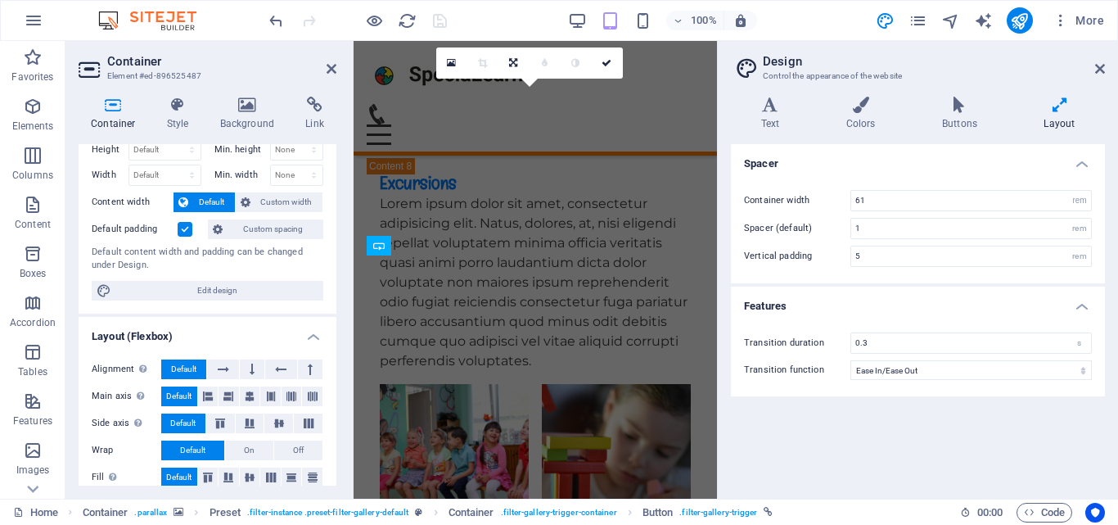
scroll to position [15736, 0]
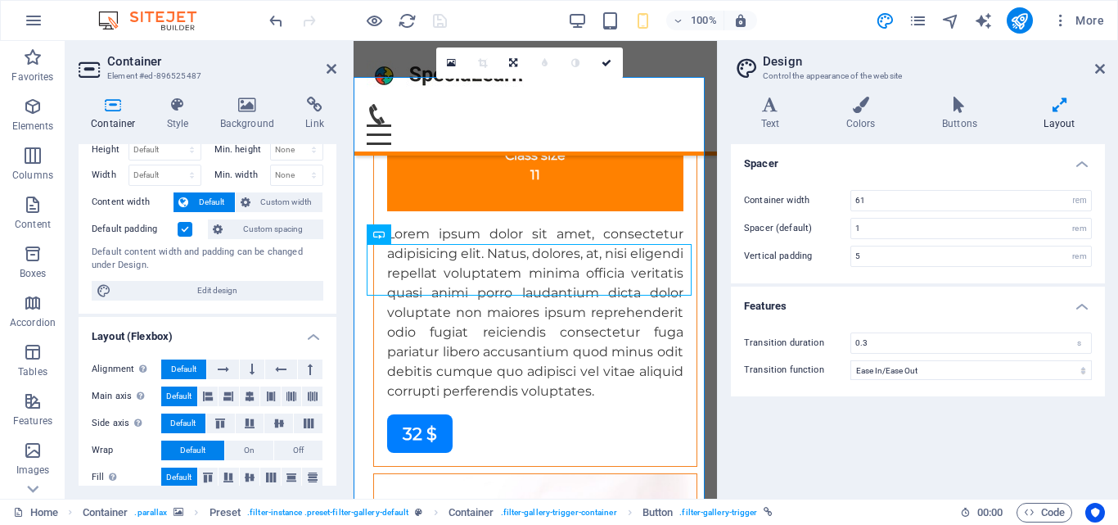
type input "4"
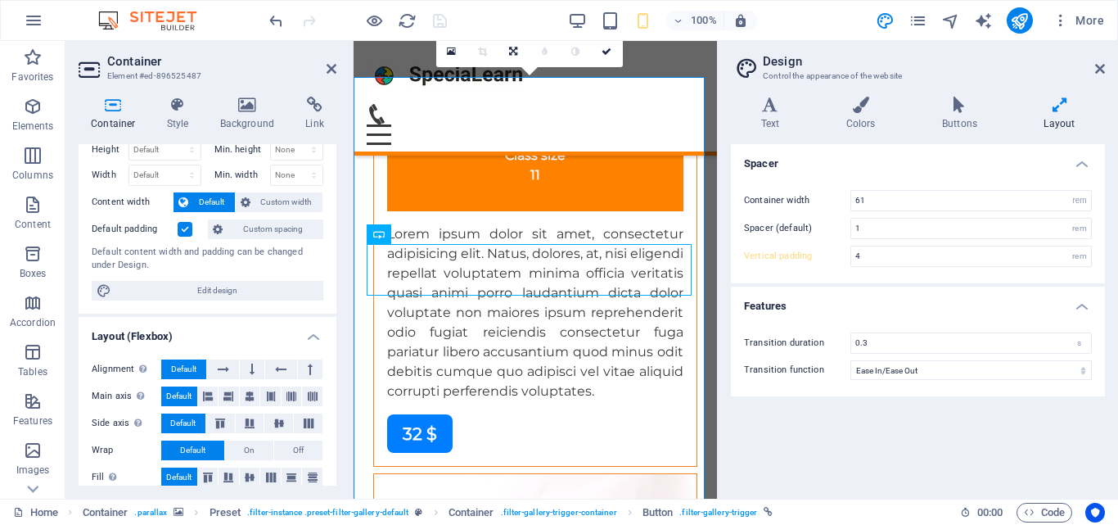
click at [1101, 65] on icon at bounding box center [1100, 68] width 10 height 13
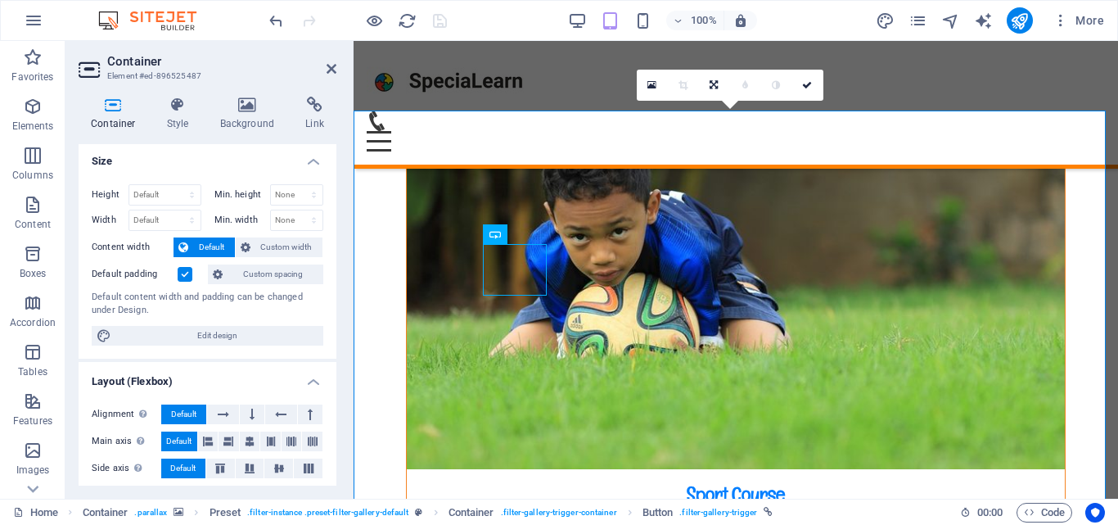
scroll to position [0, 0]
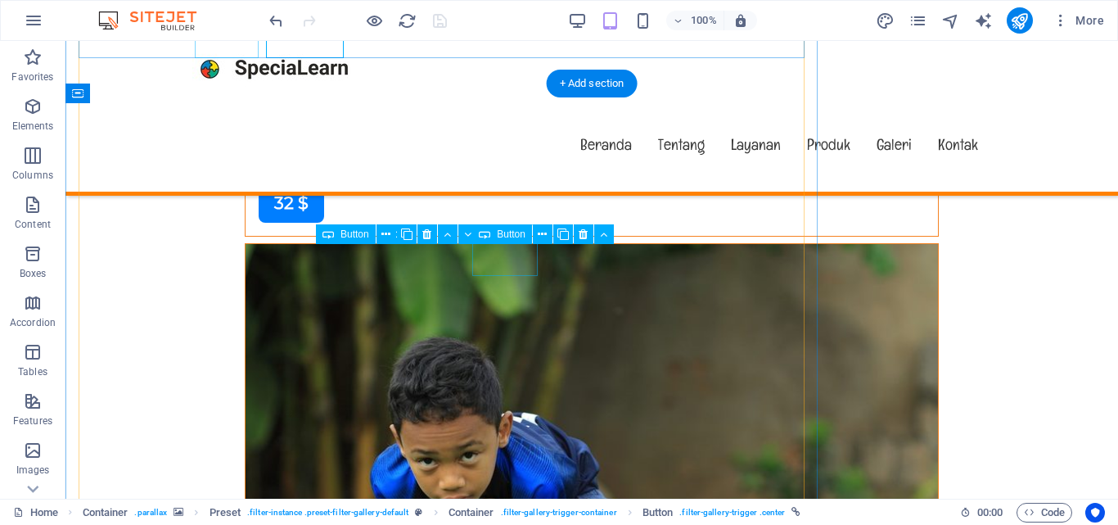
scroll to position [9846, 0]
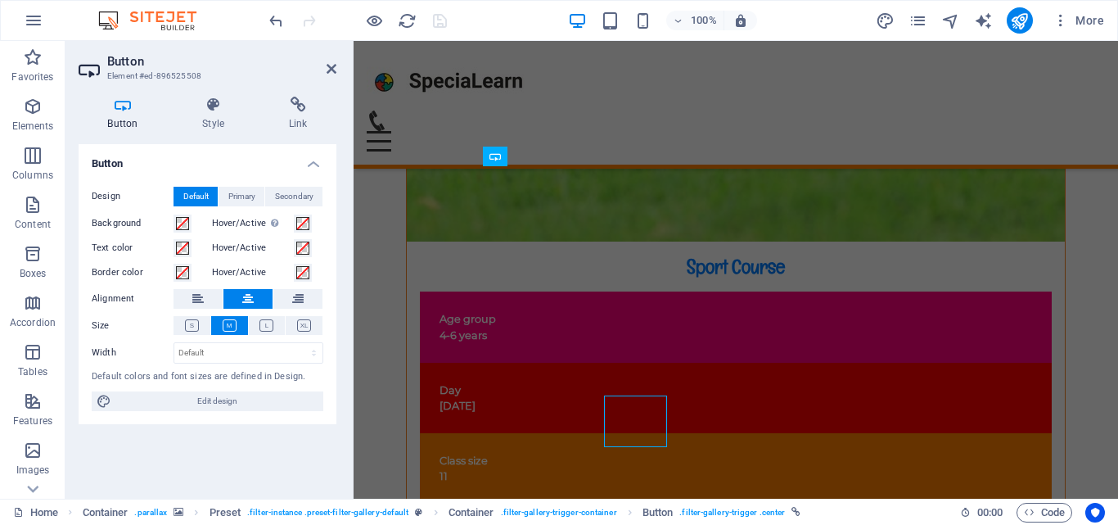
click at [349, 273] on div "Button Style Link Button Design Default Primary Secondary Background Hover/Acti…" at bounding box center [207, 290] width 284 height 415
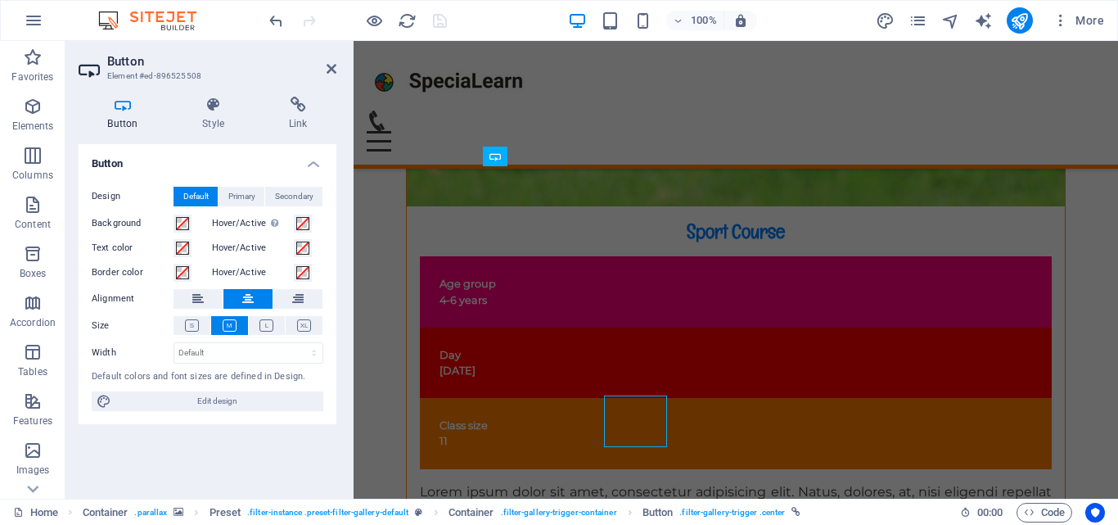
scroll to position [9661, 0]
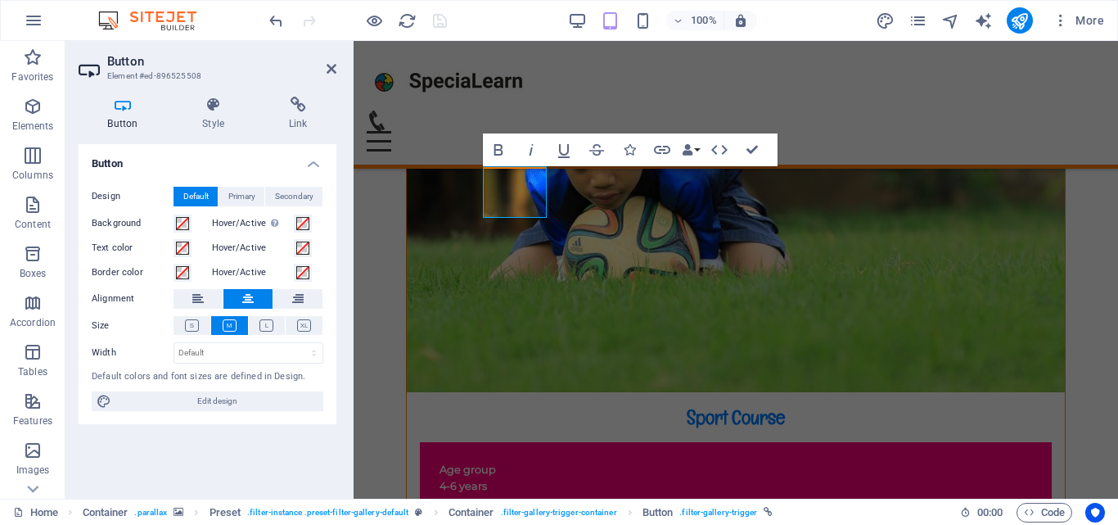
click at [215, 116] on h4 "Style" at bounding box center [216, 114] width 87 height 34
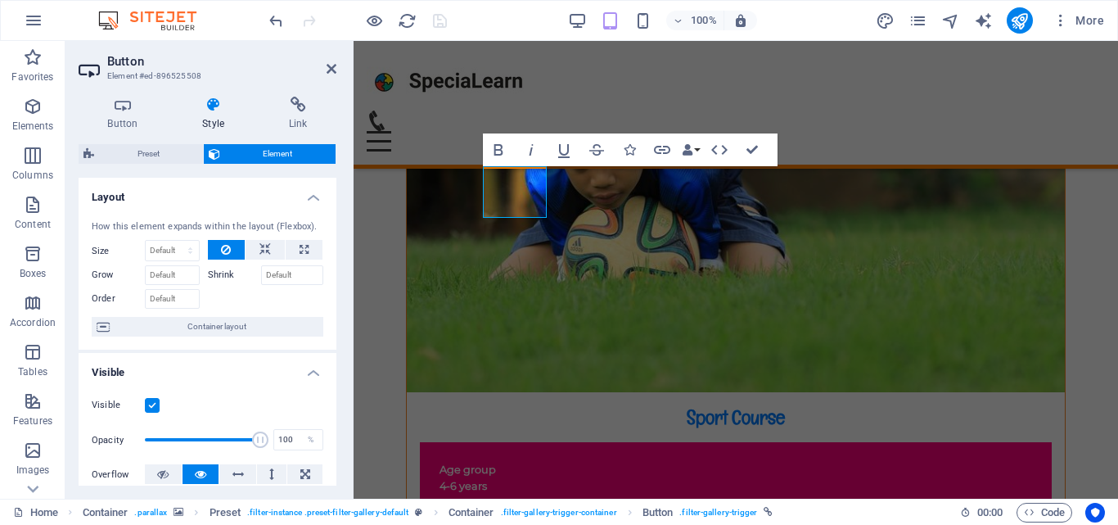
click at [265, 116] on h4 "Link" at bounding box center [297, 114] width 77 height 34
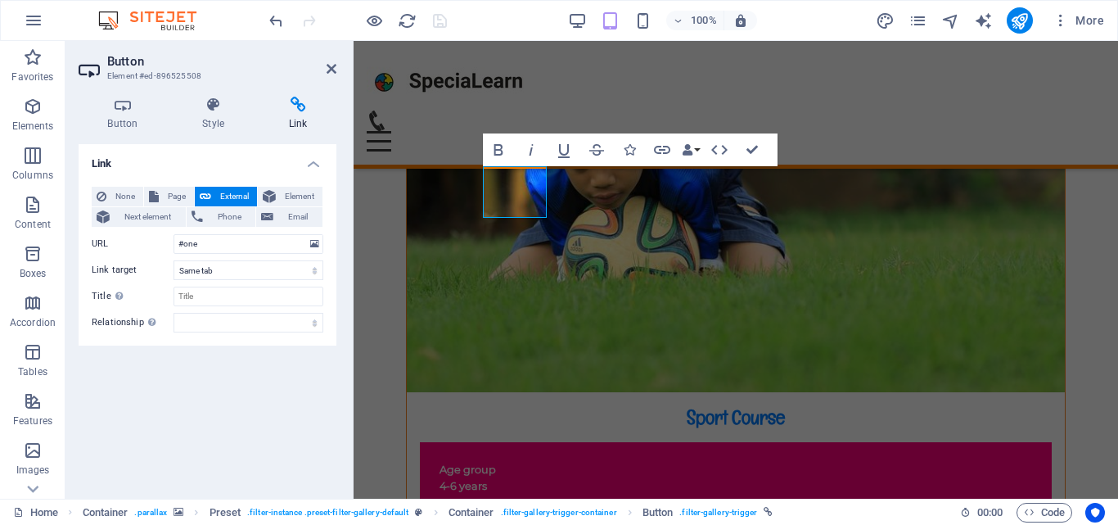
click at [233, 116] on h4 "Style" at bounding box center [216, 114] width 87 height 34
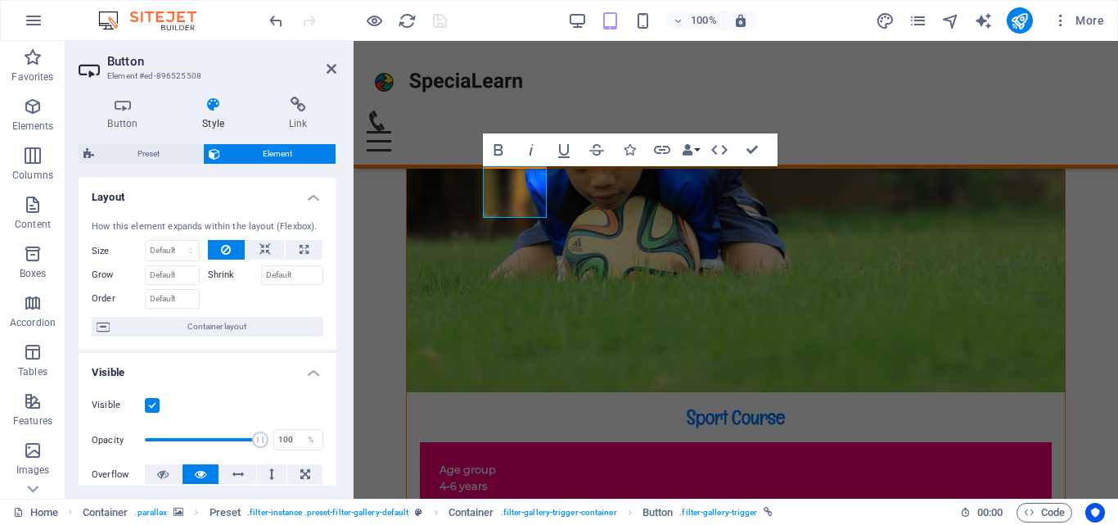
click at [289, 115] on h4 "Link" at bounding box center [297, 114] width 77 height 34
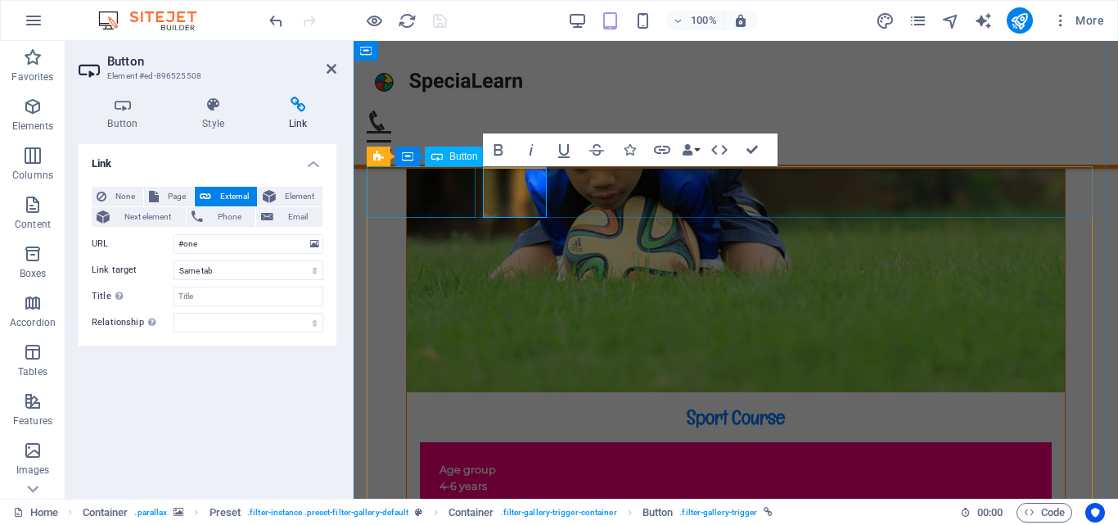
click at [435, 202] on div at bounding box center [435, 202] width 0 height 0
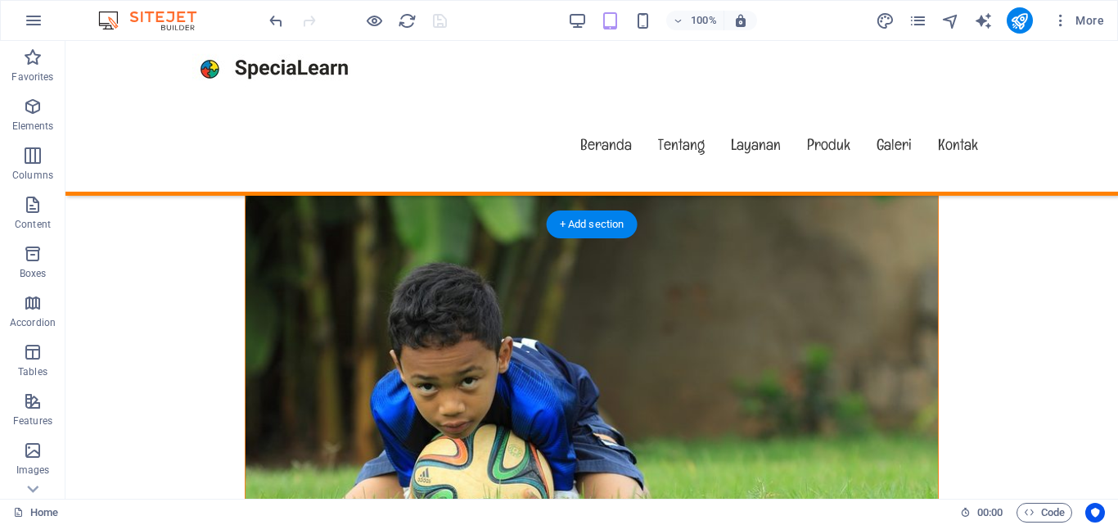
scroll to position [9706, 0]
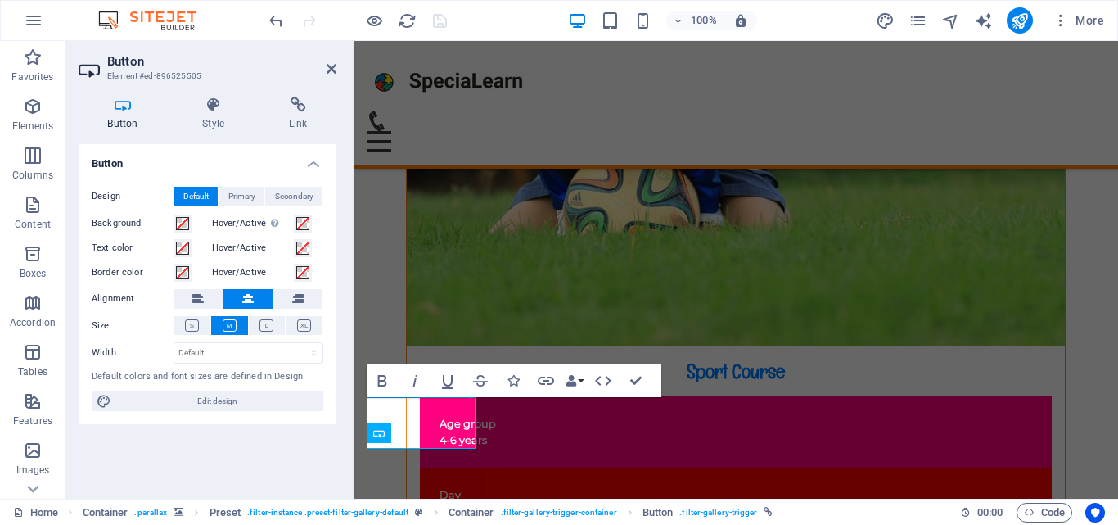
scroll to position [9430, 0]
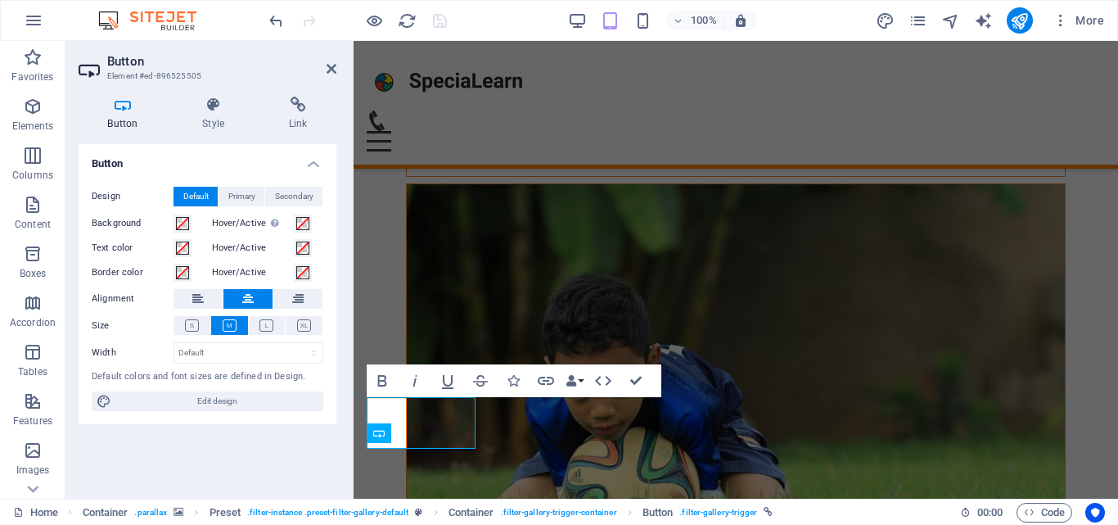
click at [290, 104] on icon at bounding box center [297, 105] width 77 height 16
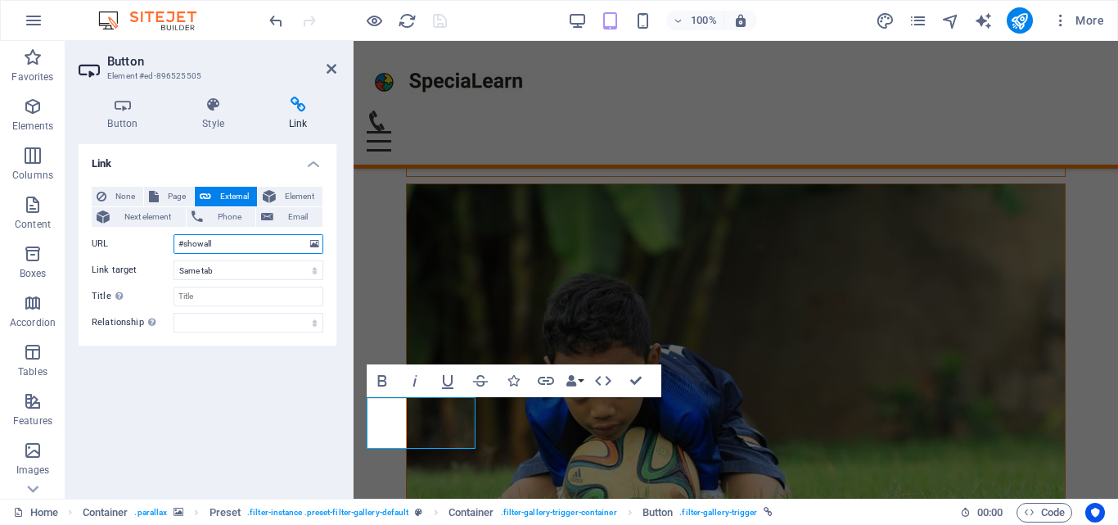
click at [273, 246] on input "#showall" at bounding box center [248, 244] width 150 height 20
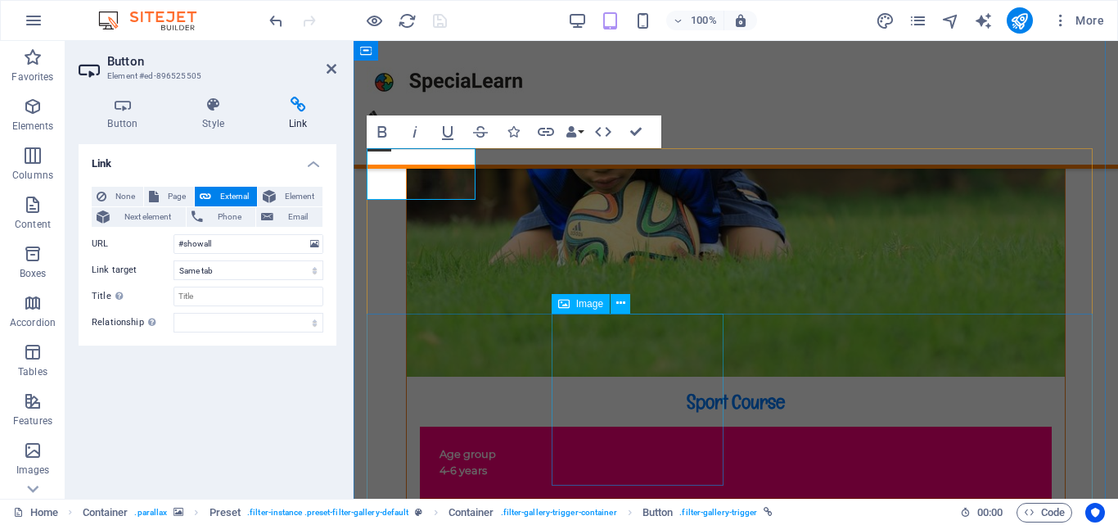
scroll to position [9757, 0]
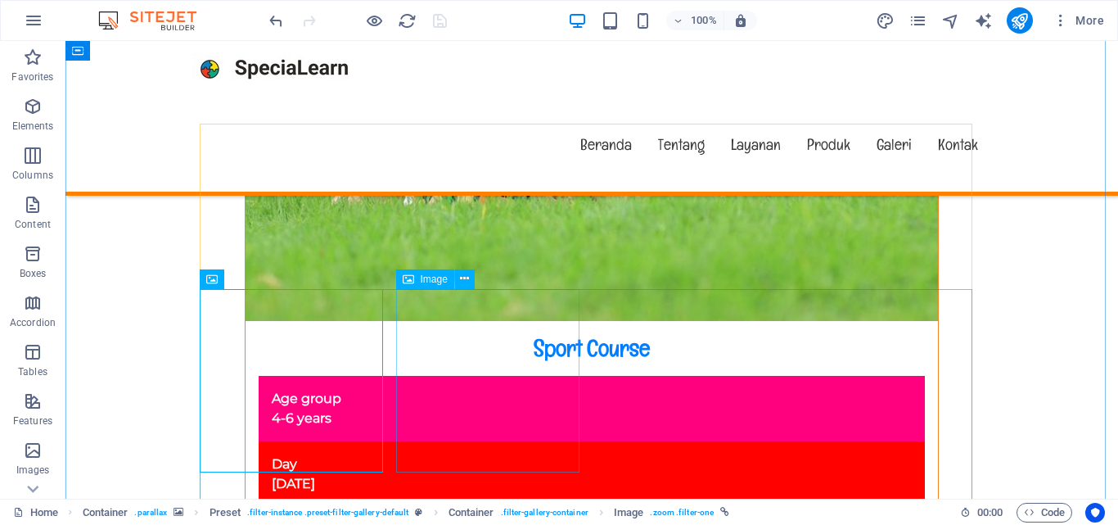
scroll to position [10130, 0]
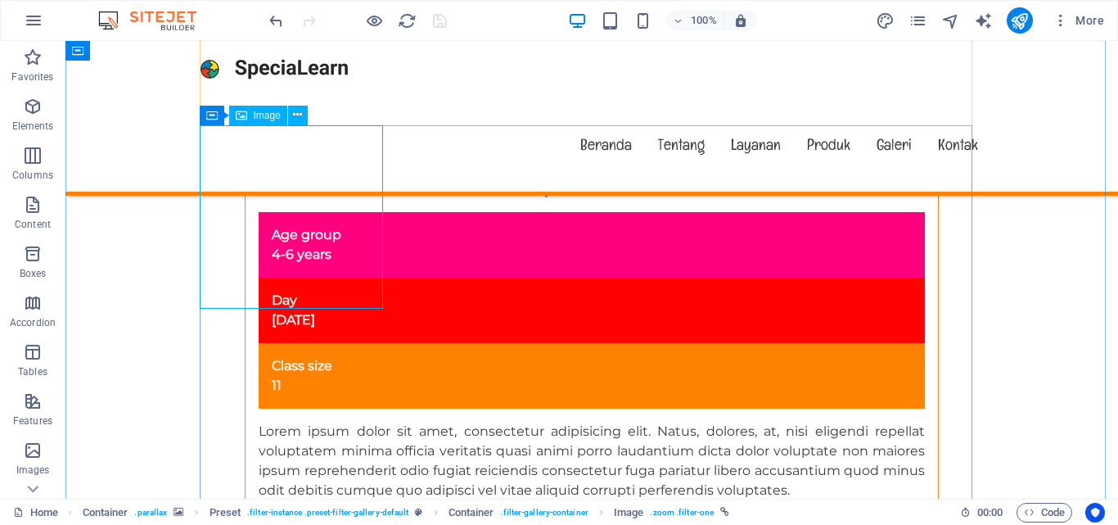
select select "%"
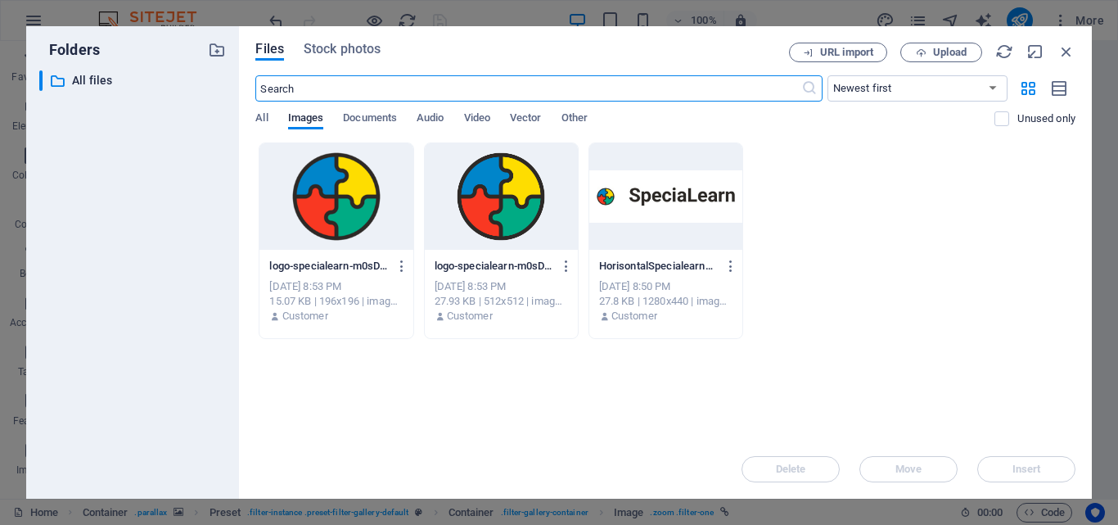
scroll to position [16250, 0]
click at [1061, 51] on icon "button" at bounding box center [1066, 52] width 18 height 18
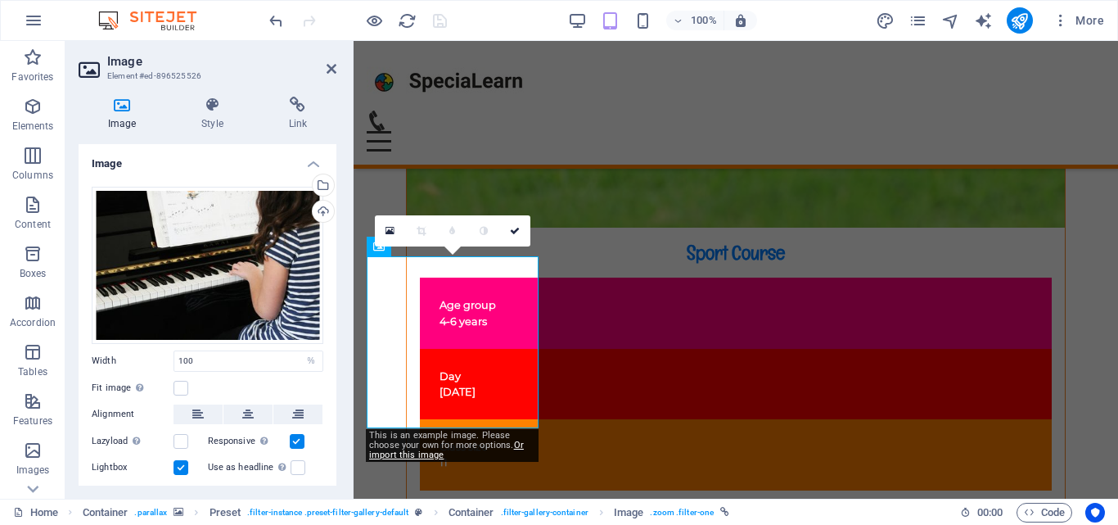
scroll to position [9725, 0]
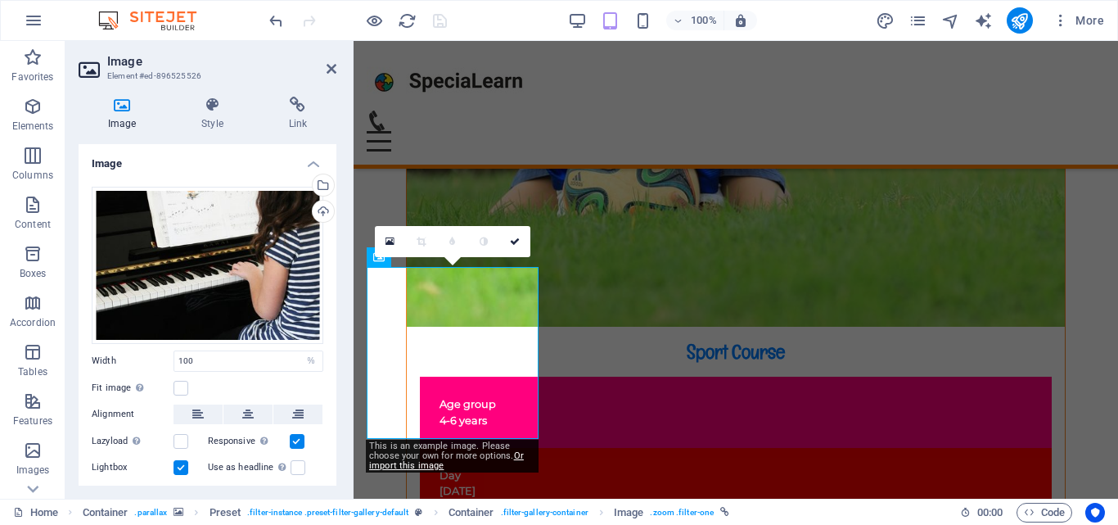
click at [290, 103] on icon at bounding box center [297, 105] width 77 height 16
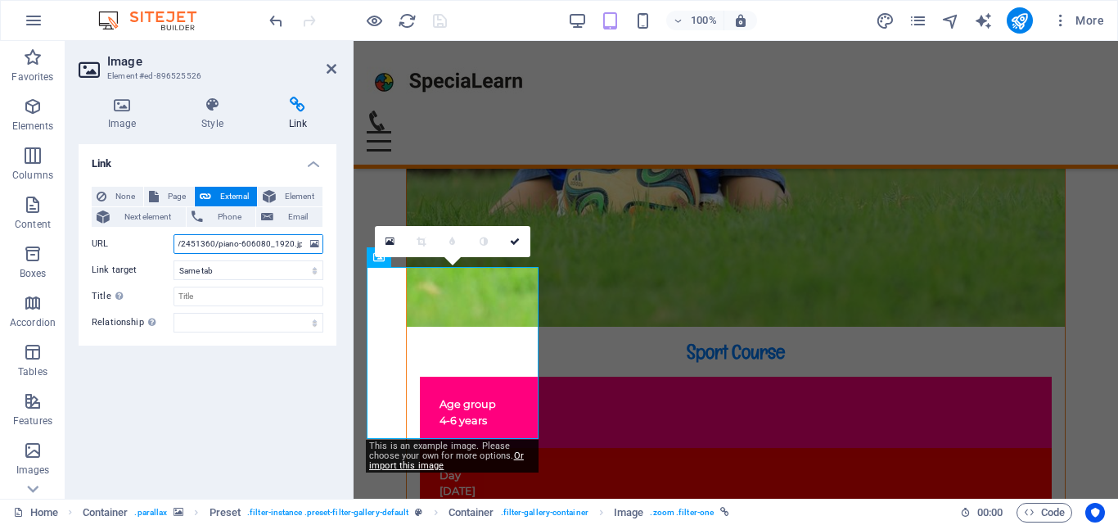
scroll to position [0, 0]
drag, startPoint x: 250, startPoint y: 248, endPoint x: 93, endPoint y: 266, distance: 158.1
click at [93, 266] on div "None Page External Element Next element Phone Email Page Home Subpage Legal Not…" at bounding box center [208, 260] width 232 height 146
click at [198, 114] on h4 "Style" at bounding box center [215, 114] width 87 height 34
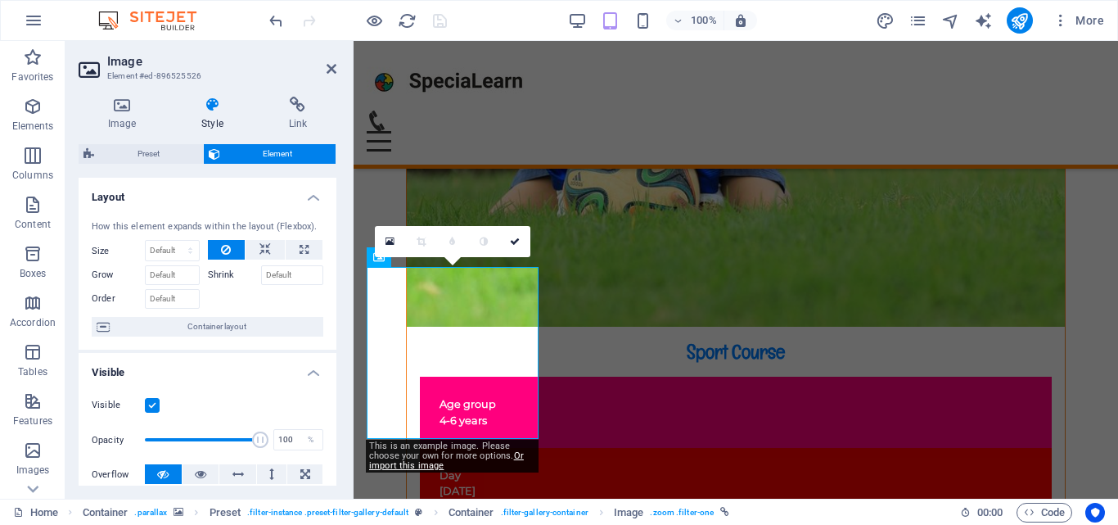
click at [118, 113] on h4 "Image" at bounding box center [125, 114] width 93 height 34
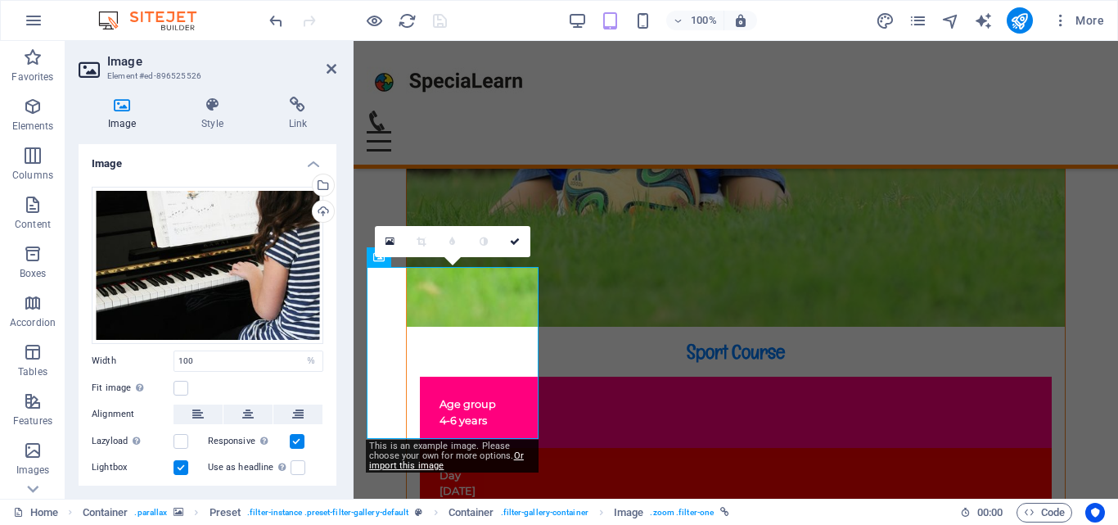
click at [317, 109] on icon at bounding box center [297, 105] width 77 height 16
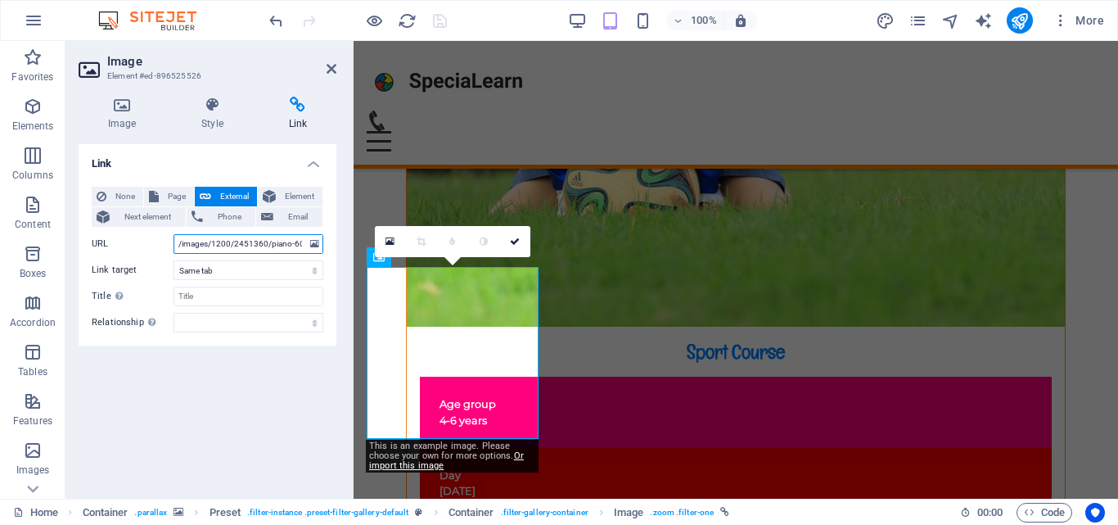
click at [243, 237] on input "/images/1200/2451360/piano-606080_1920.jpg" at bounding box center [248, 244] width 150 height 20
drag, startPoint x: 243, startPoint y: 237, endPoint x: 11, endPoint y: 214, distance: 232.7
click at [368, 255] on div "Image Element #ed-896525526 Image Style Link Image Drag files here, click to ch…" at bounding box center [591, 269] width 1052 height 457
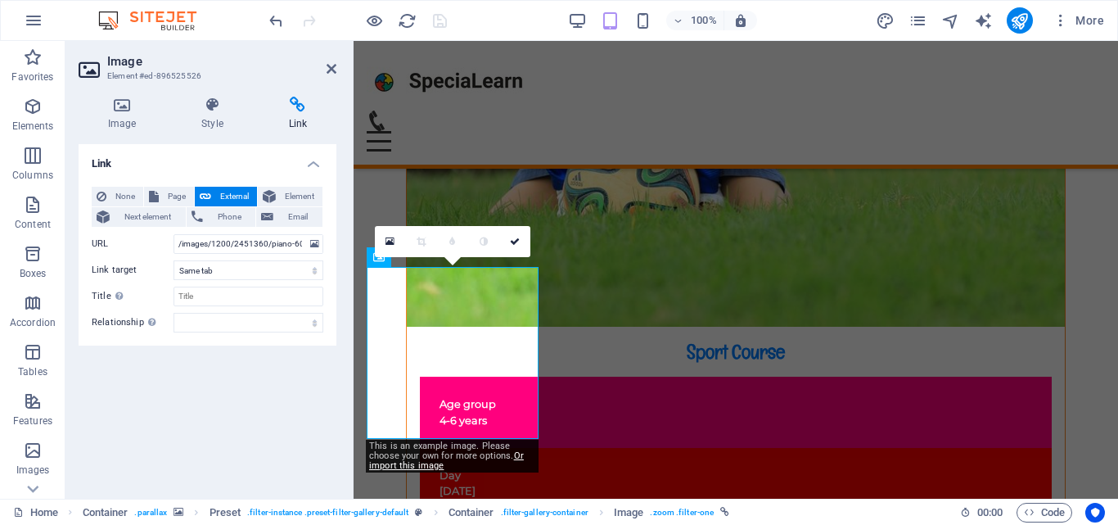
click at [264, 383] on div "Link None Page External Element Next element Phone Email Page Home Subpage Lega…" at bounding box center [208, 314] width 258 height 341
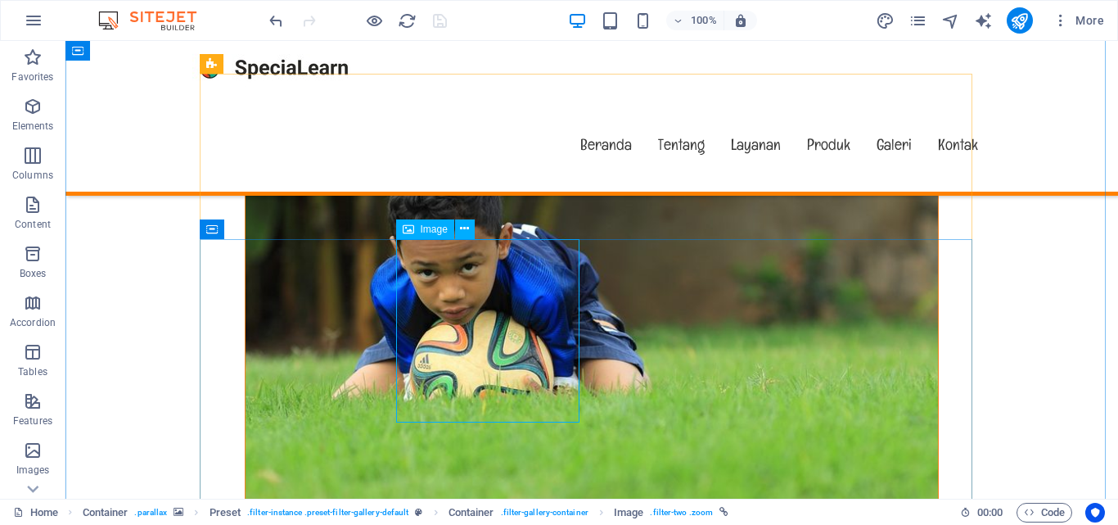
scroll to position [10017, 0]
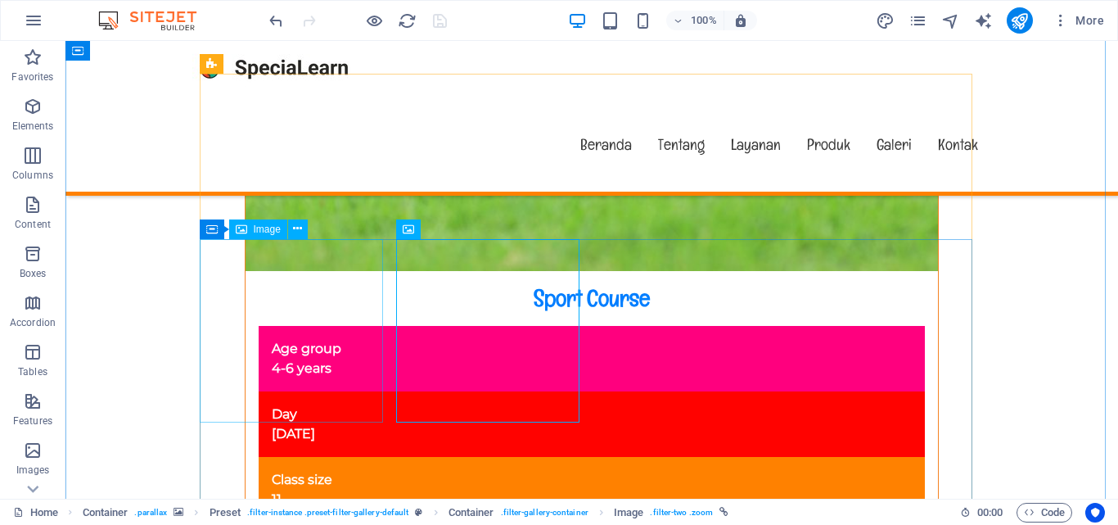
select select
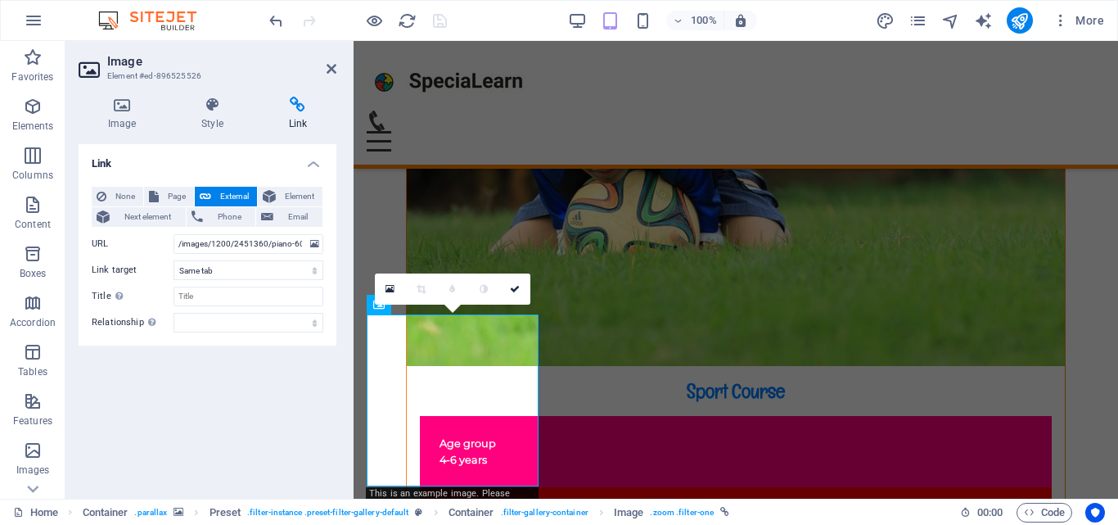
scroll to position [9678, 0]
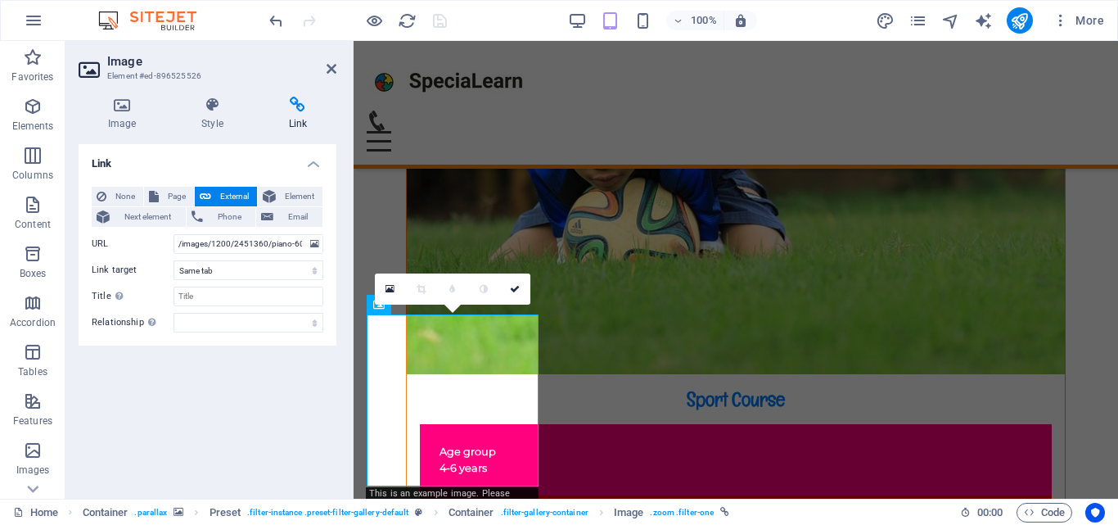
click at [388, 291] on icon at bounding box center [389, 288] width 9 height 11
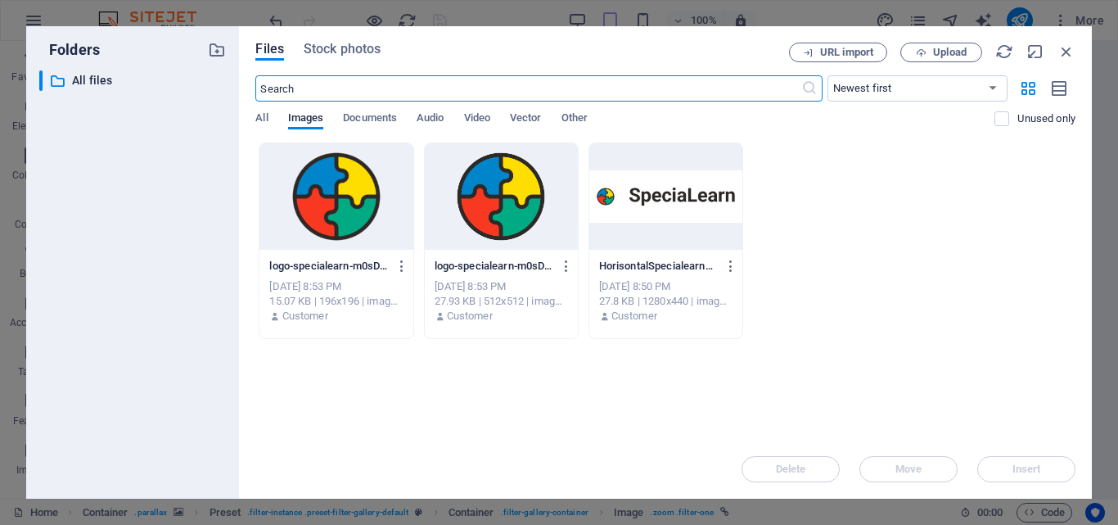
scroll to position [16080, 0]
click at [1071, 46] on icon "button" at bounding box center [1066, 52] width 18 height 18
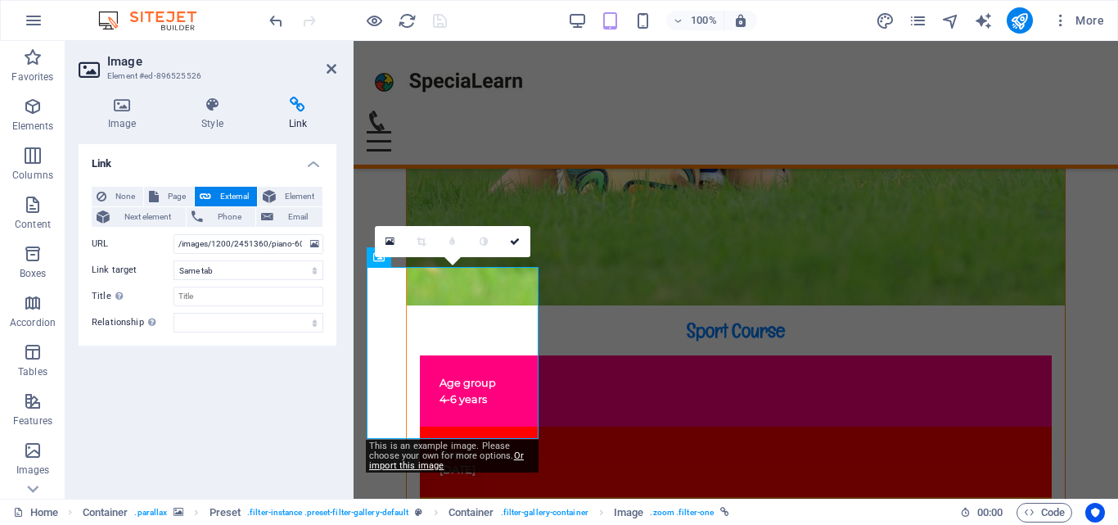
scroll to position [9725, 0]
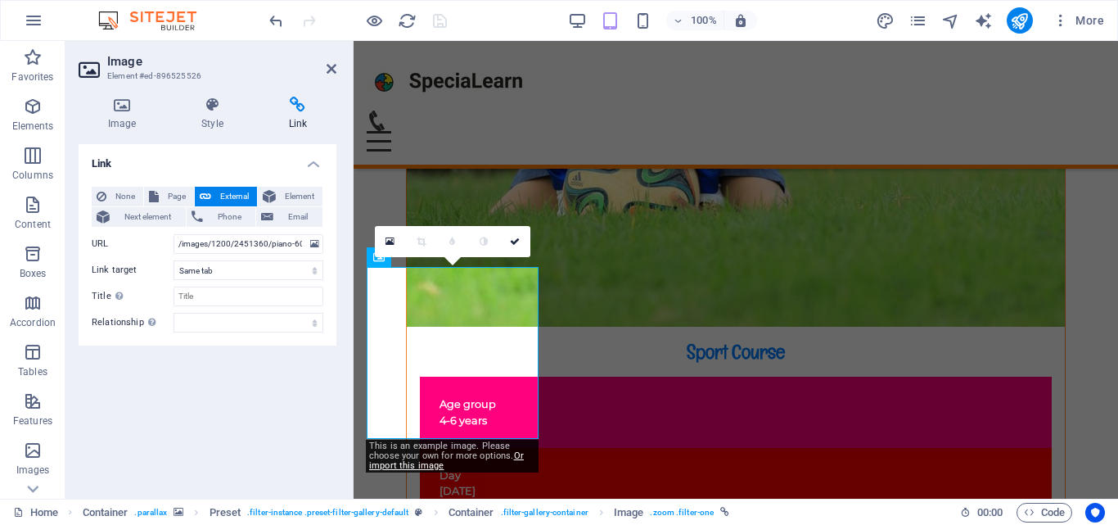
click at [379, 257] on div "0" at bounding box center [452, 241] width 155 height 31
click at [385, 257] on div "0" at bounding box center [452, 241] width 155 height 31
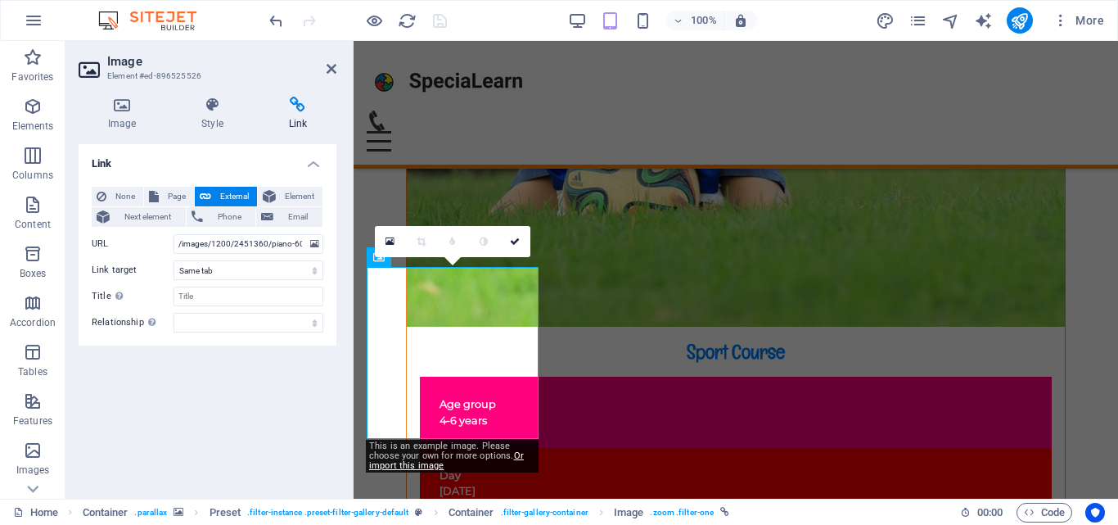
click at [385, 257] on div "0" at bounding box center [452, 241] width 155 height 31
click at [381, 257] on div "0" at bounding box center [452, 241] width 155 height 31
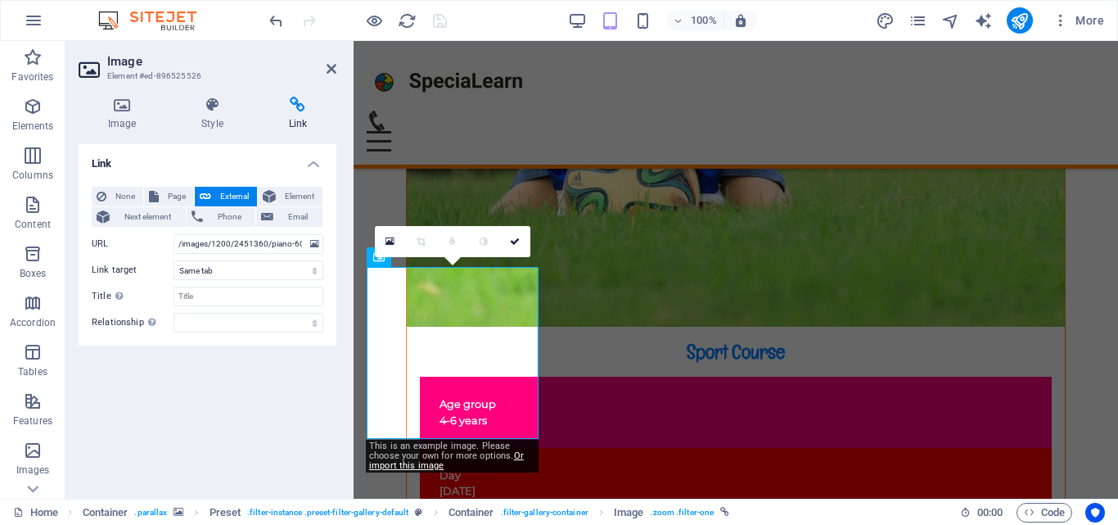
click at [381, 257] on div "0" at bounding box center [452, 241] width 155 height 31
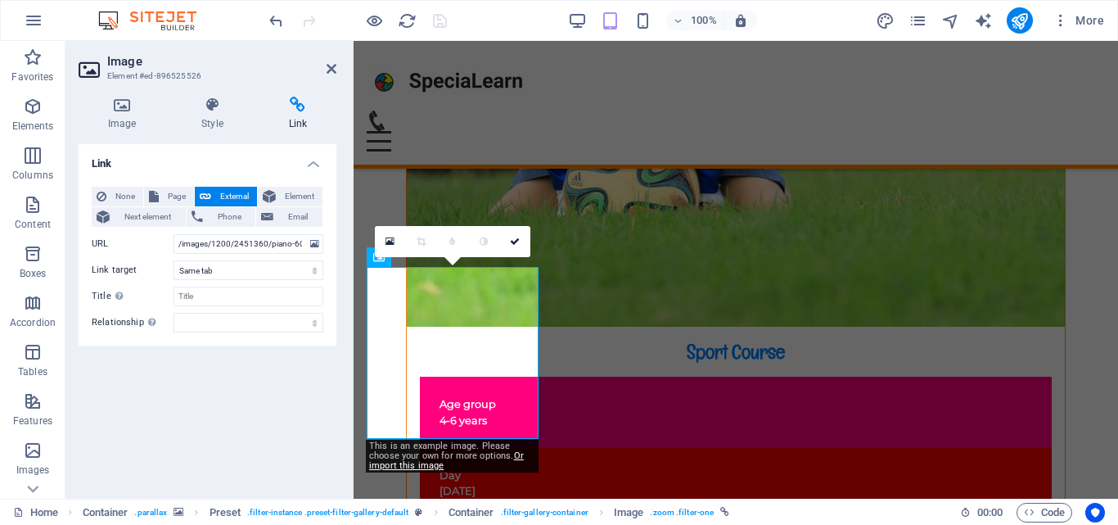
click at [381, 257] on div "0" at bounding box center [452, 241] width 155 height 31
click at [376, 257] on div "0" at bounding box center [452, 241] width 155 height 31
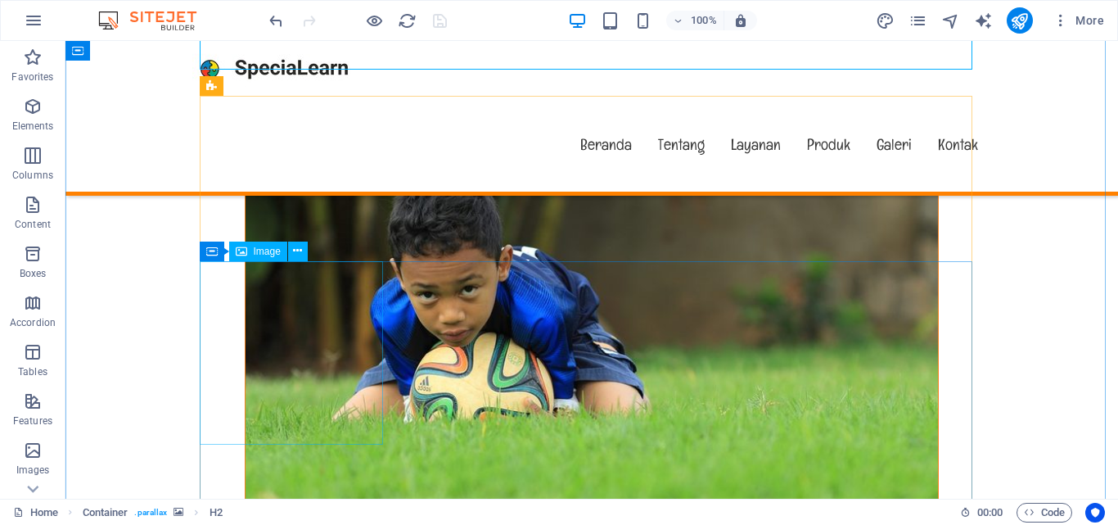
scroll to position [9995, 0]
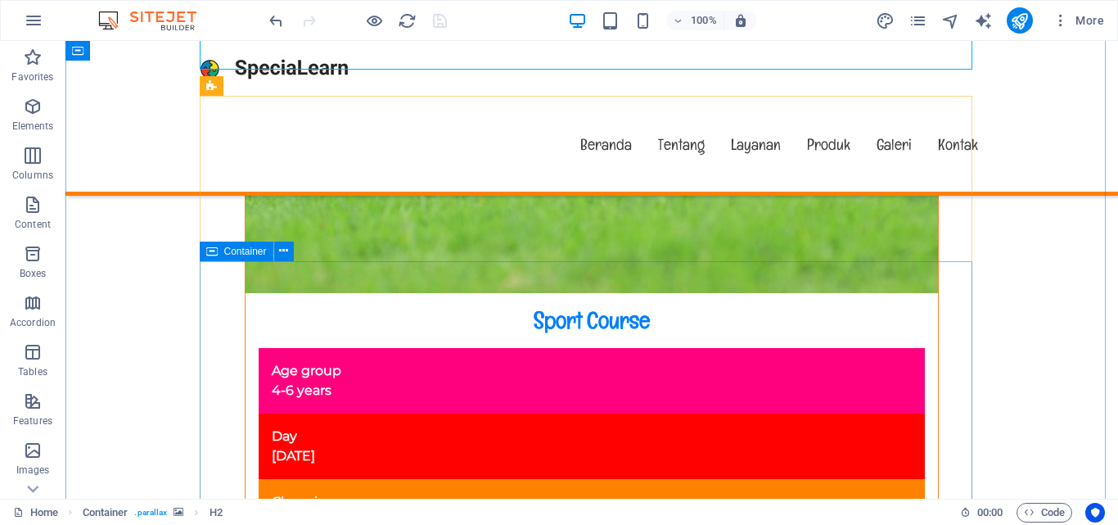
click at [207, 251] on icon at bounding box center [211, 251] width 11 height 20
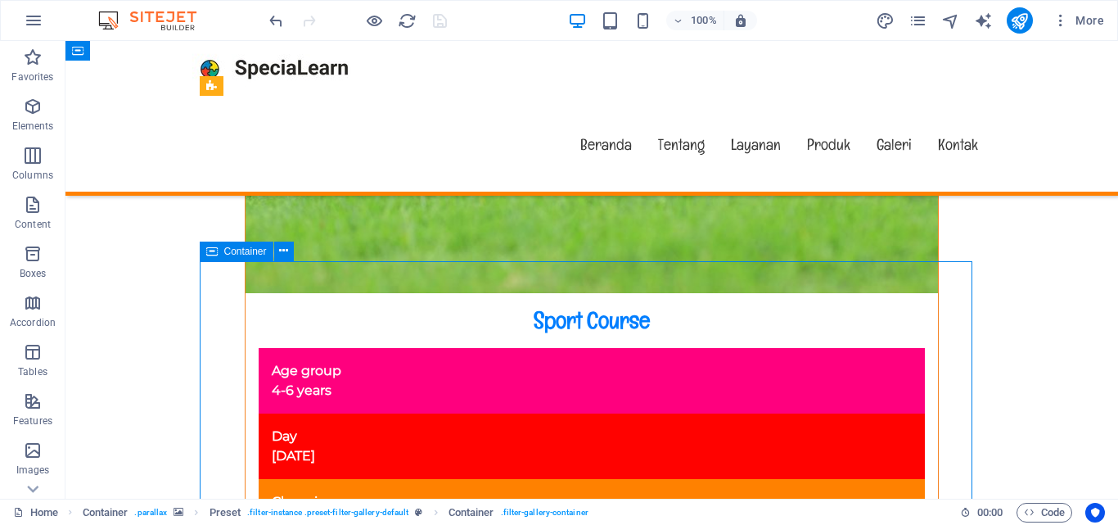
click at [209, 251] on icon at bounding box center [211, 251] width 11 height 20
click at [209, 251] on div "H2 Banner Banner Container Menu Menu Bar Container Text Preset Preset Container…" at bounding box center [591, 269] width 1052 height 457
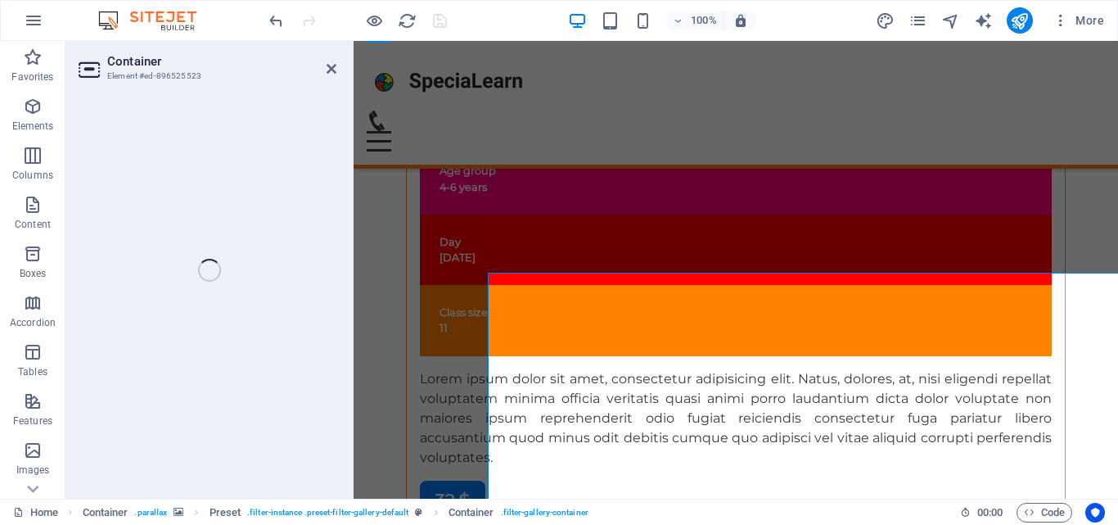
click at [209, 251] on div "Container Element #ed-896525523 Drag here to replace the existing content. Pres…" at bounding box center [591, 269] width 1052 height 457
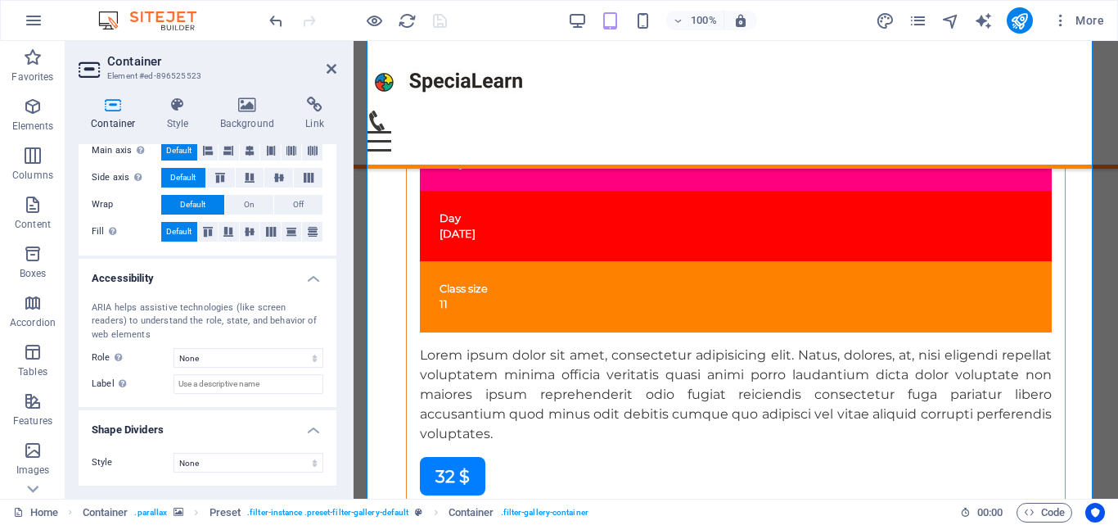
scroll to position [0, 0]
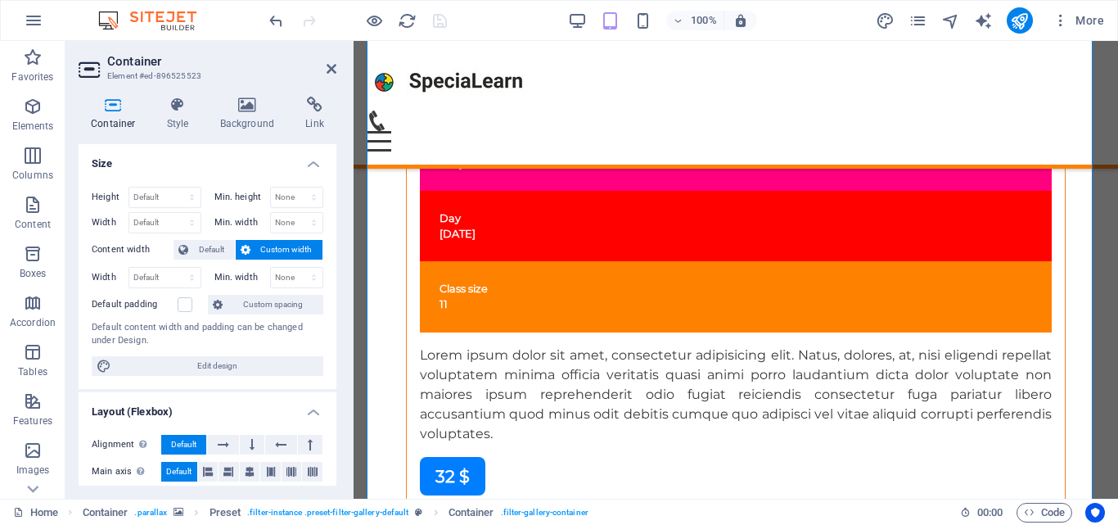
click at [304, 113] on h4 "Link" at bounding box center [314, 114] width 43 height 34
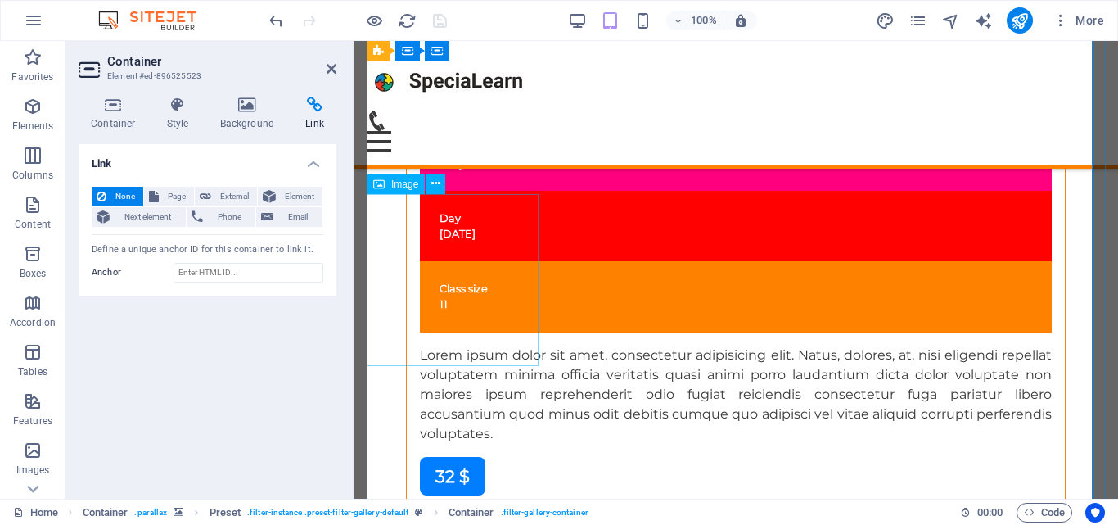
select select "%"
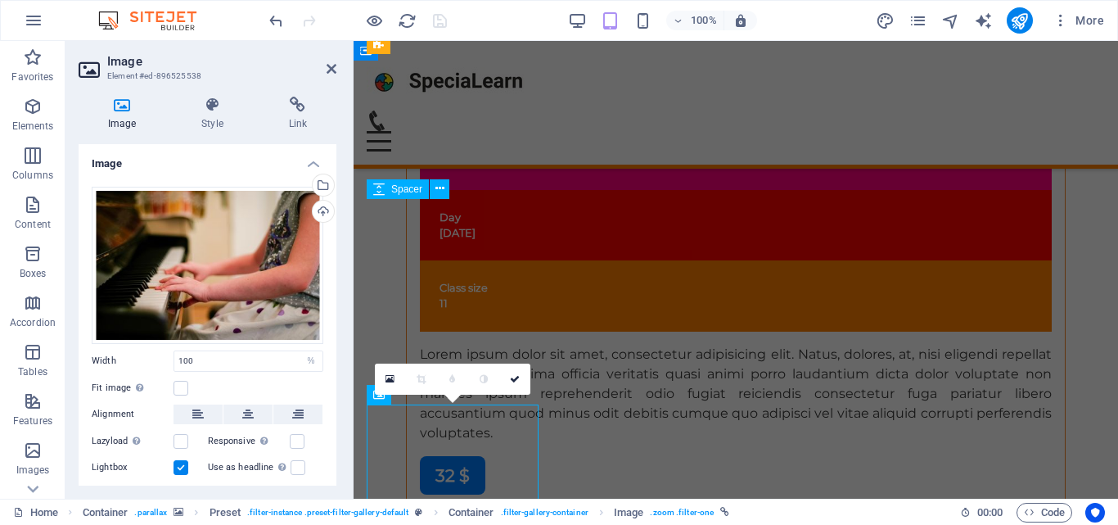
scroll to position [9773, 0]
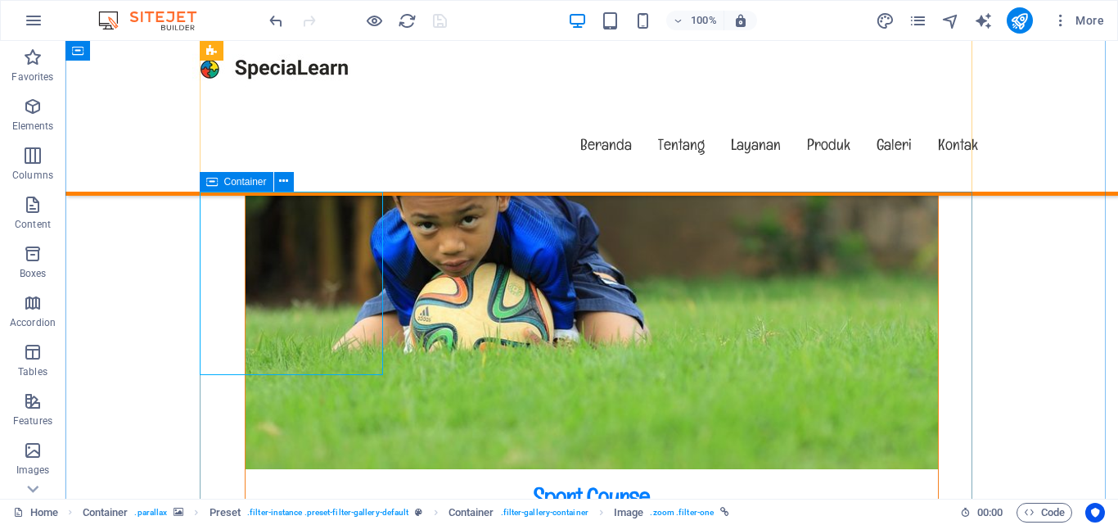
scroll to position [10064, 0]
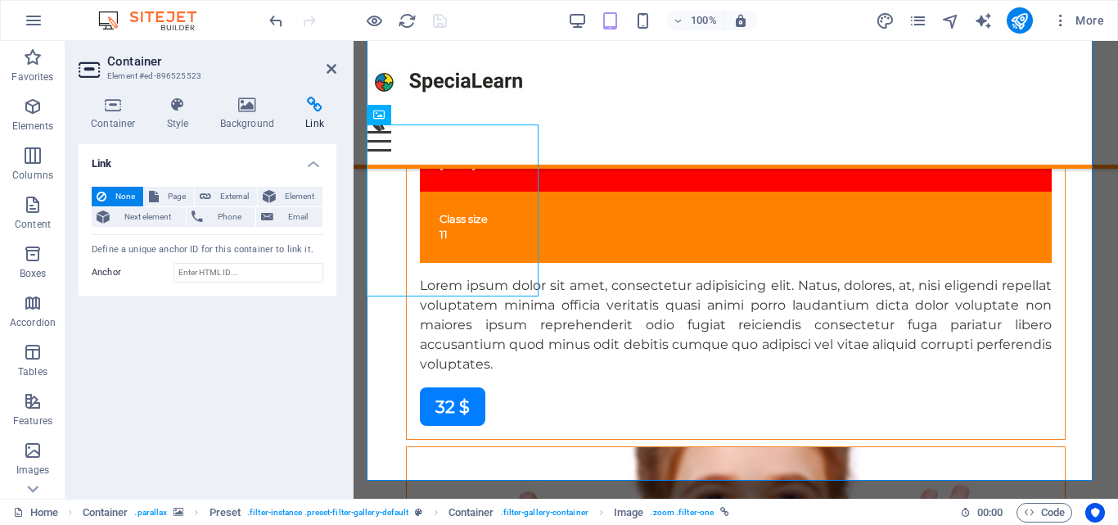
click at [224, 113] on h4 "Background" at bounding box center [251, 114] width 86 height 34
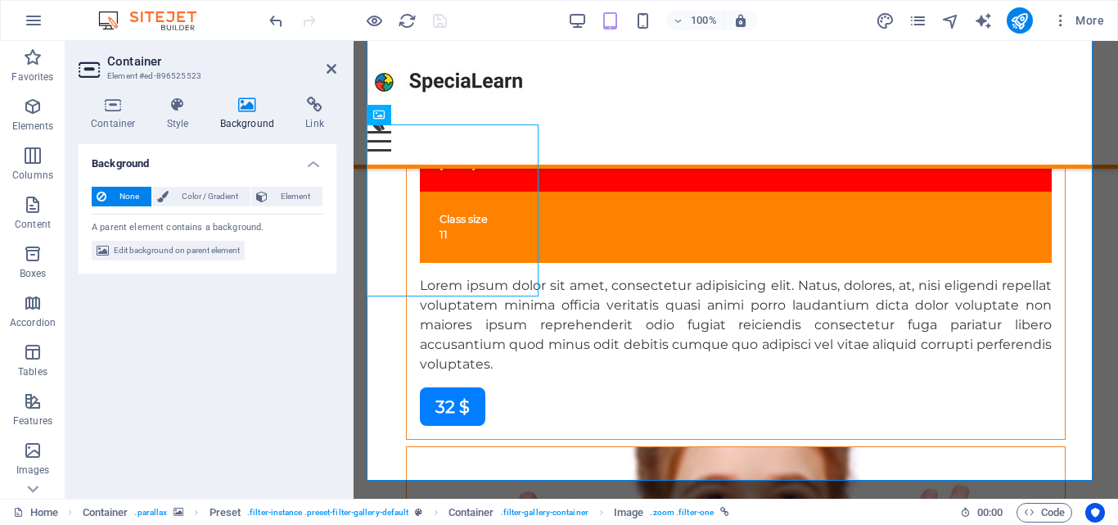
click at [194, 108] on icon at bounding box center [178, 105] width 47 height 16
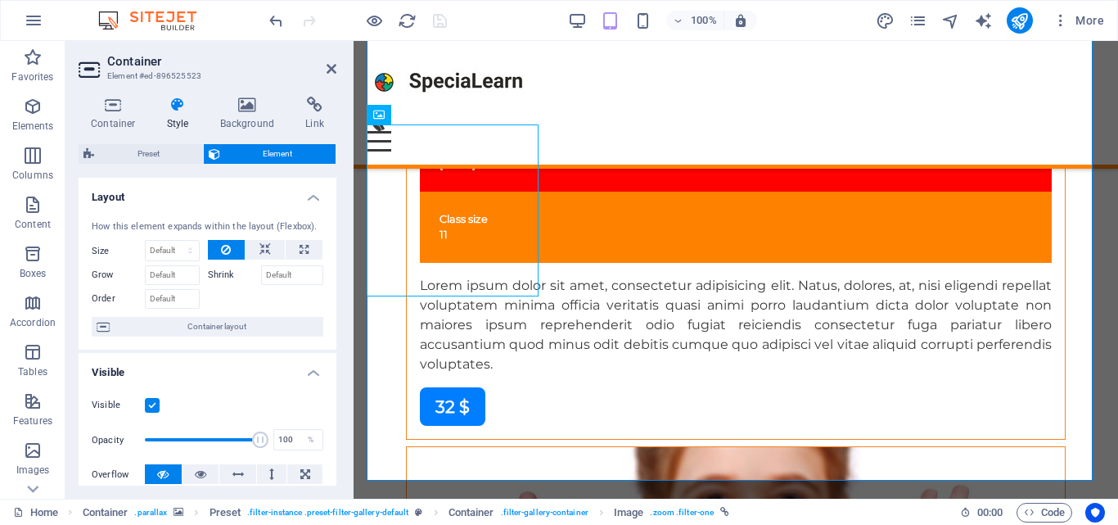
click at [132, 110] on icon at bounding box center [114, 105] width 70 height 16
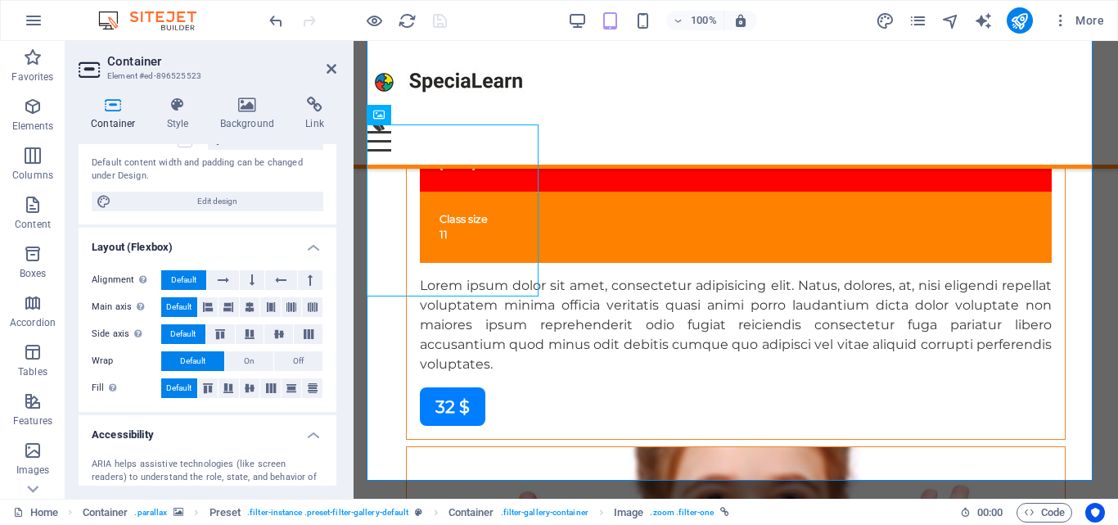
scroll to position [0, 0]
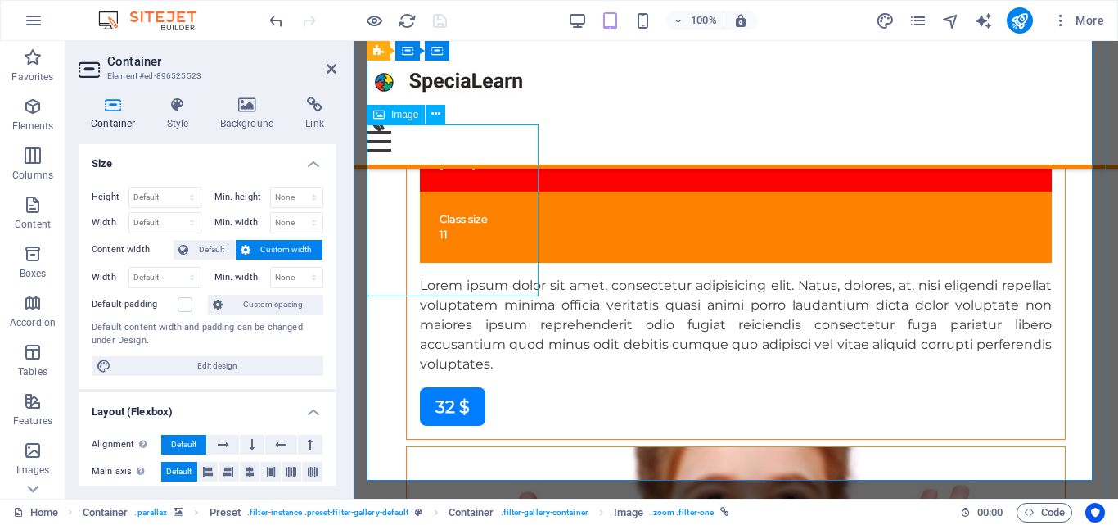
select select "%"
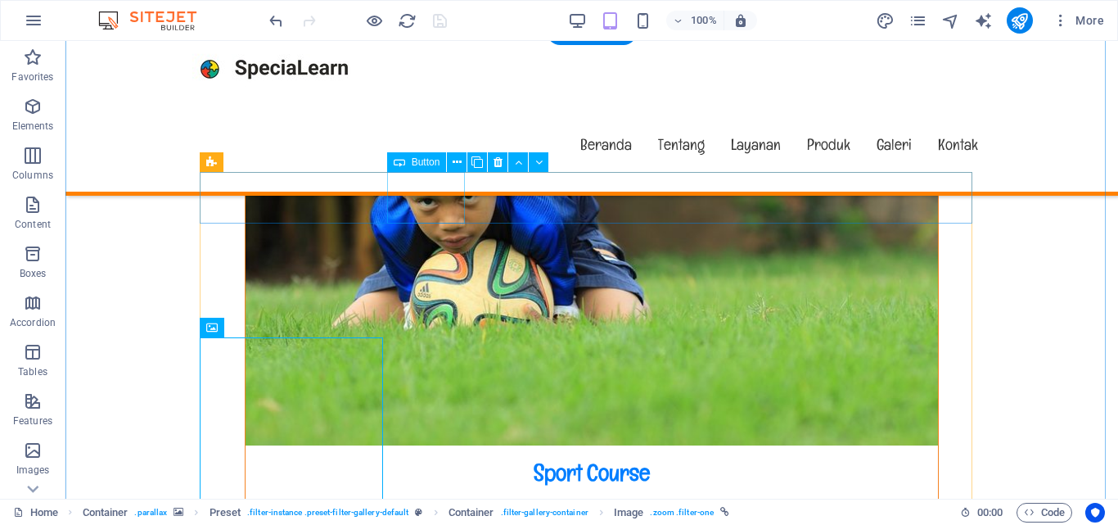
scroll to position [10052, 0]
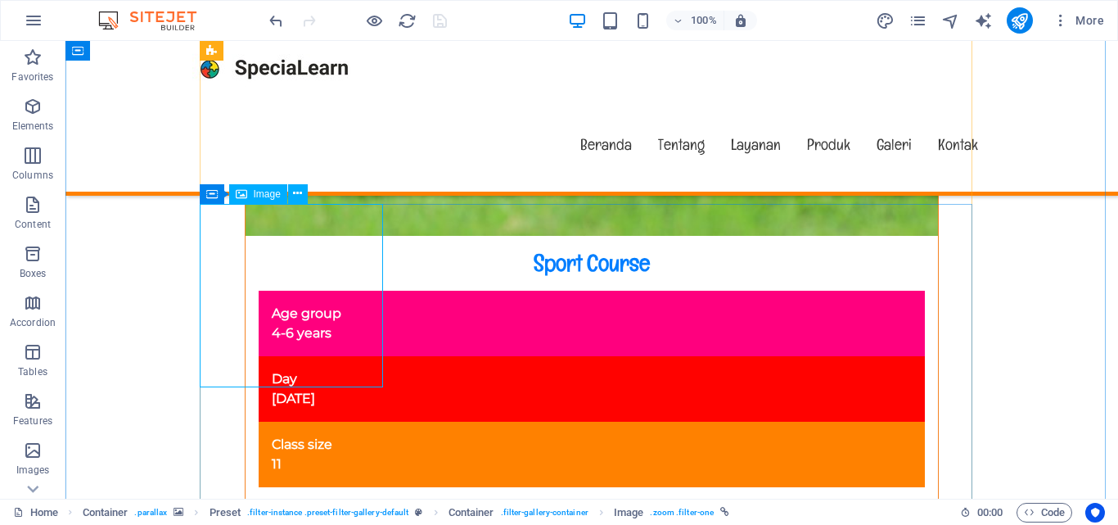
select select
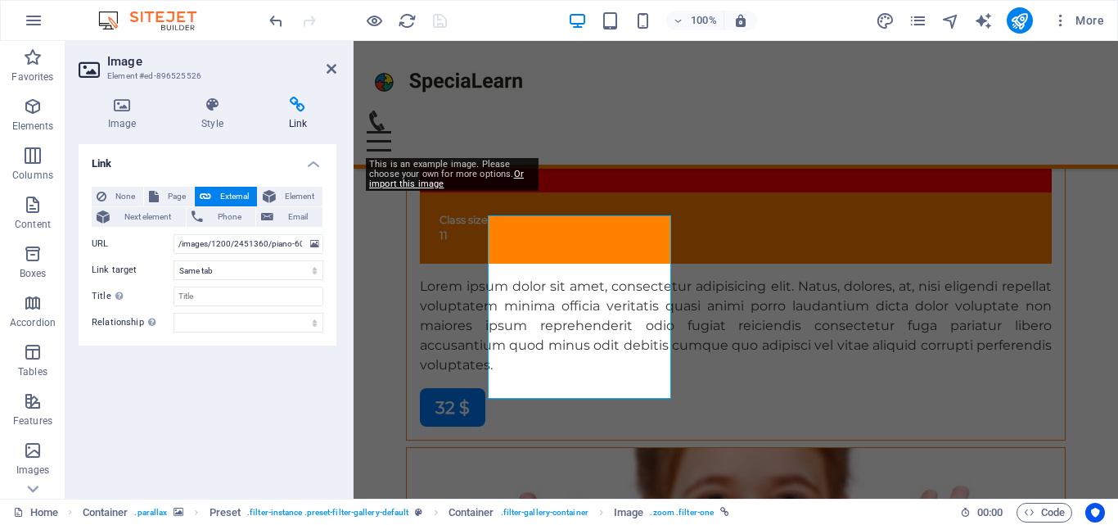
scroll to position [10040, 0]
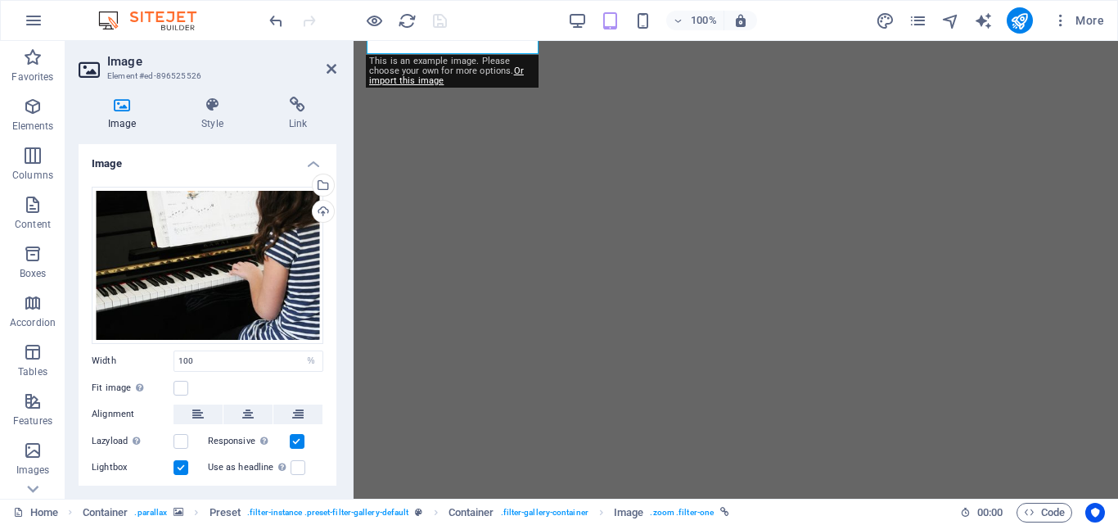
select select "%"
select select
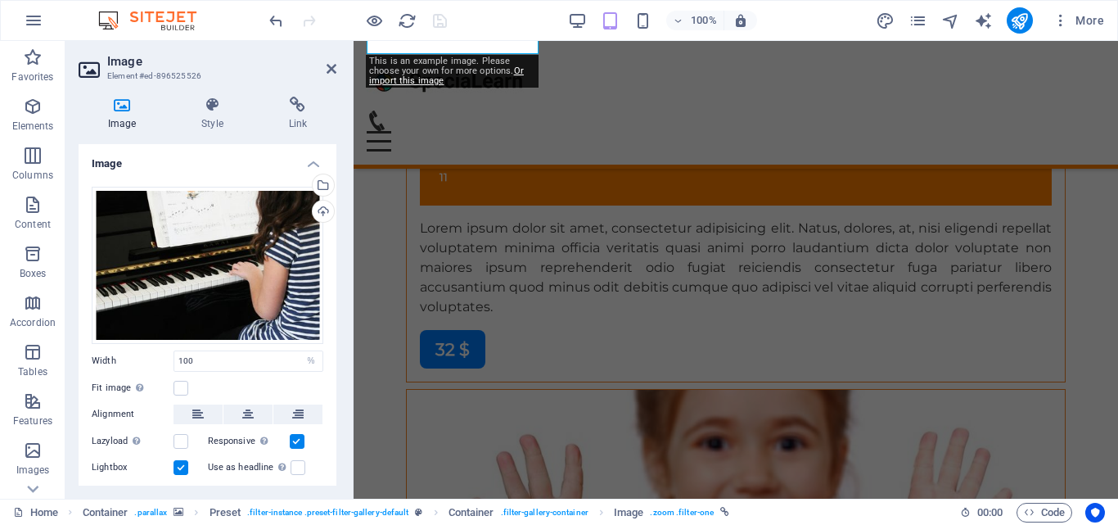
click at [236, 111] on icon at bounding box center [212, 105] width 80 height 16
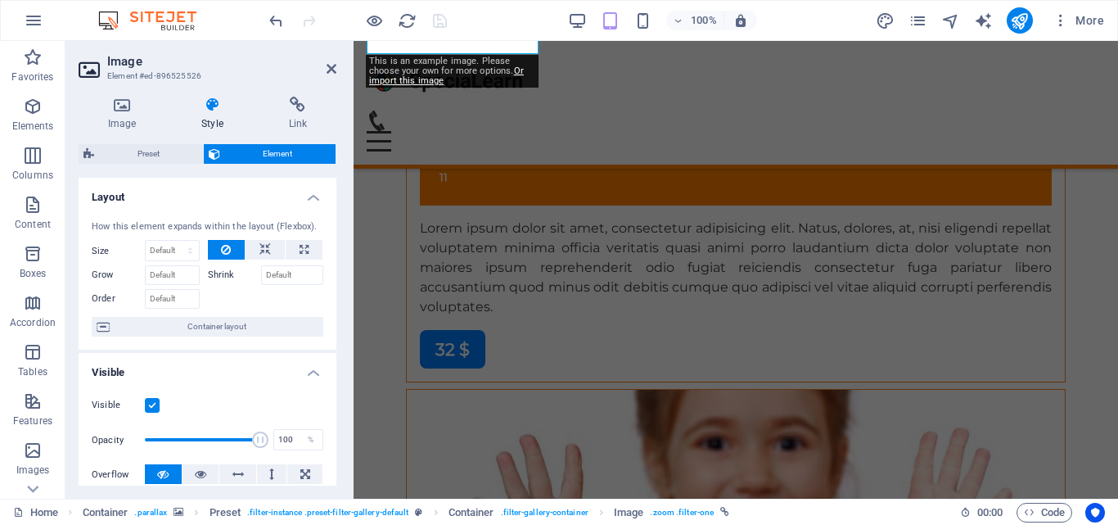
click at [271, 111] on icon at bounding box center [297, 105] width 77 height 16
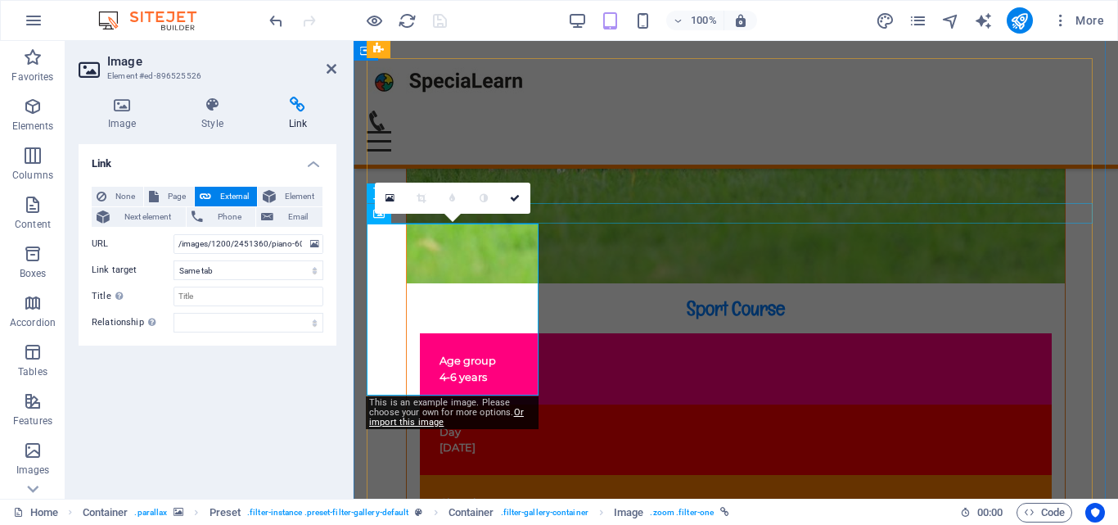
scroll to position [9701, 0]
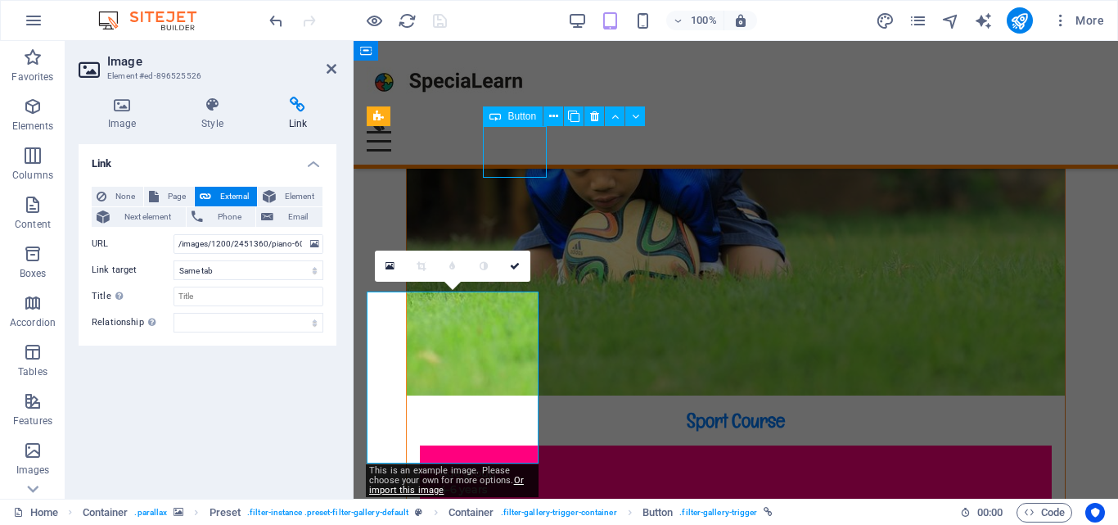
scroll to position [9747, 0]
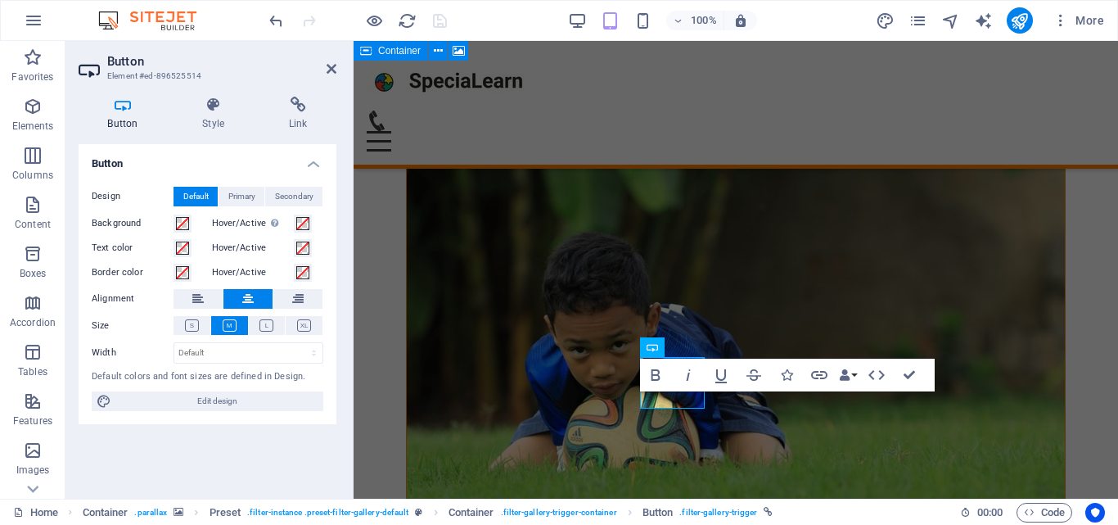
scroll to position [9470, 0]
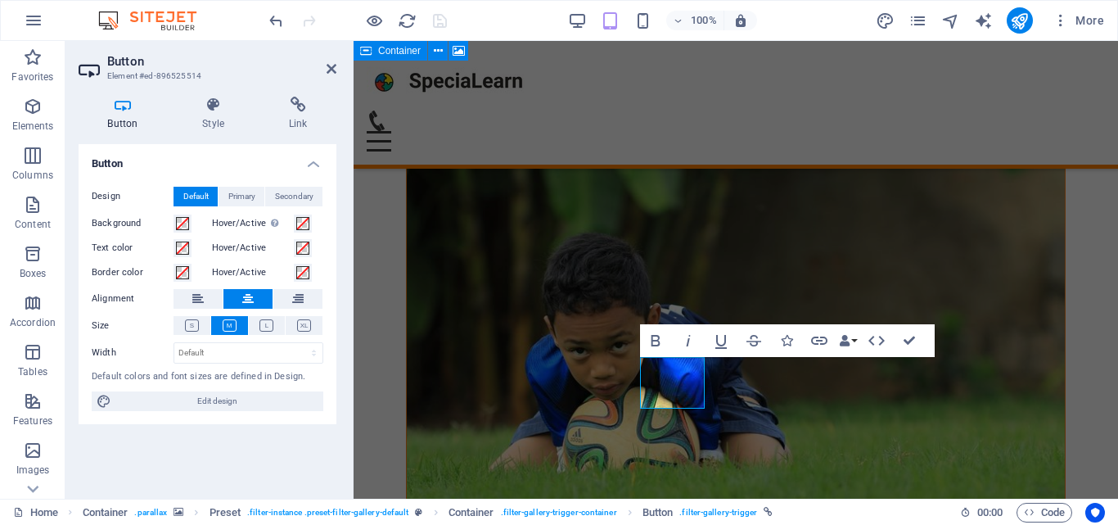
click at [202, 103] on icon at bounding box center [213, 105] width 80 height 16
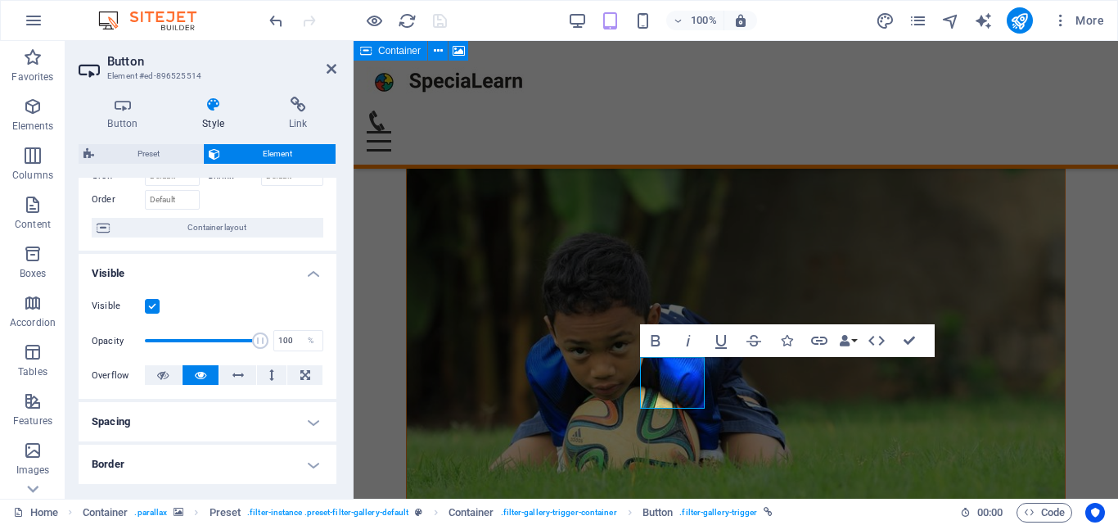
scroll to position [0, 0]
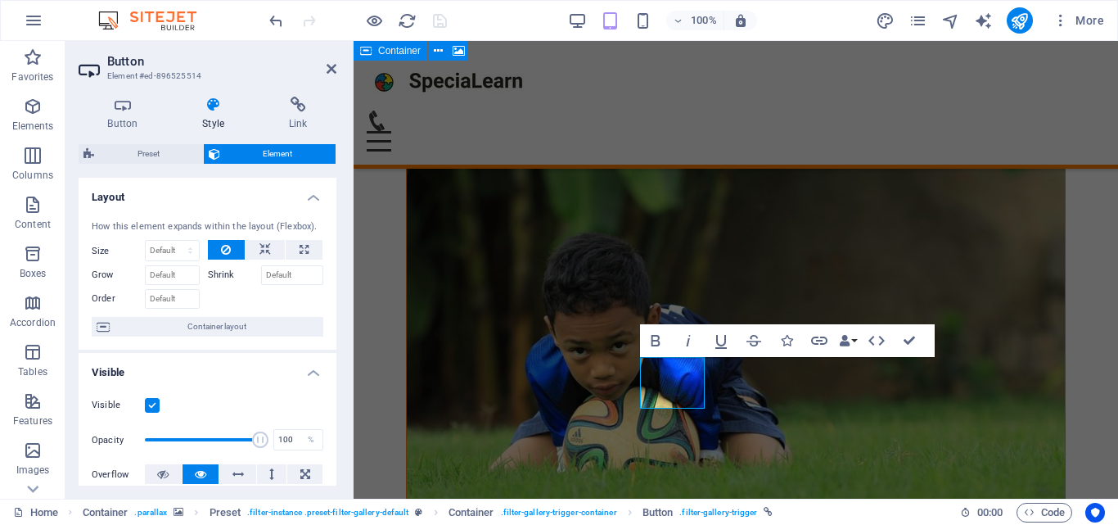
click at [295, 108] on icon at bounding box center [297, 105] width 77 height 16
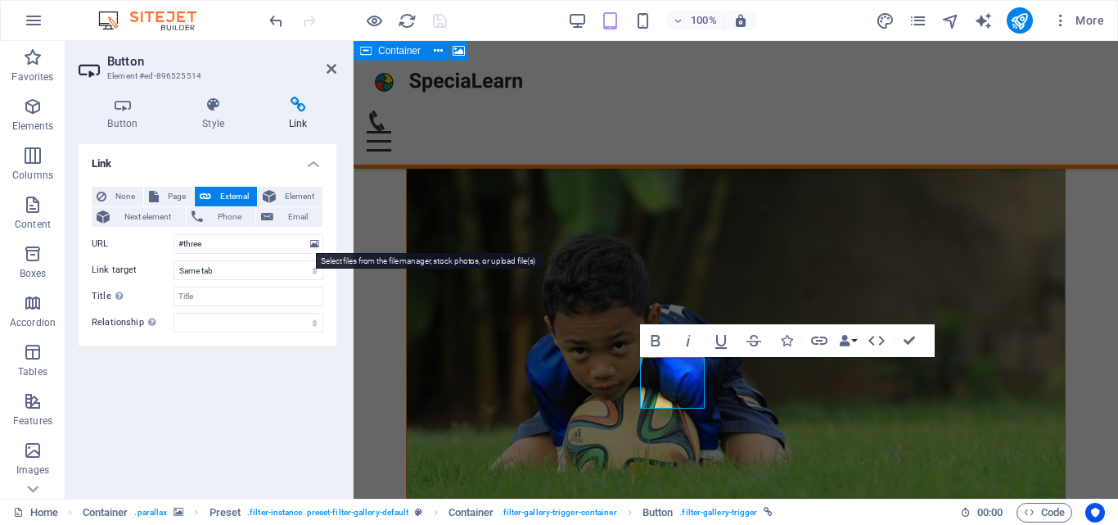
click at [311, 248] on icon at bounding box center [314, 244] width 9 height 18
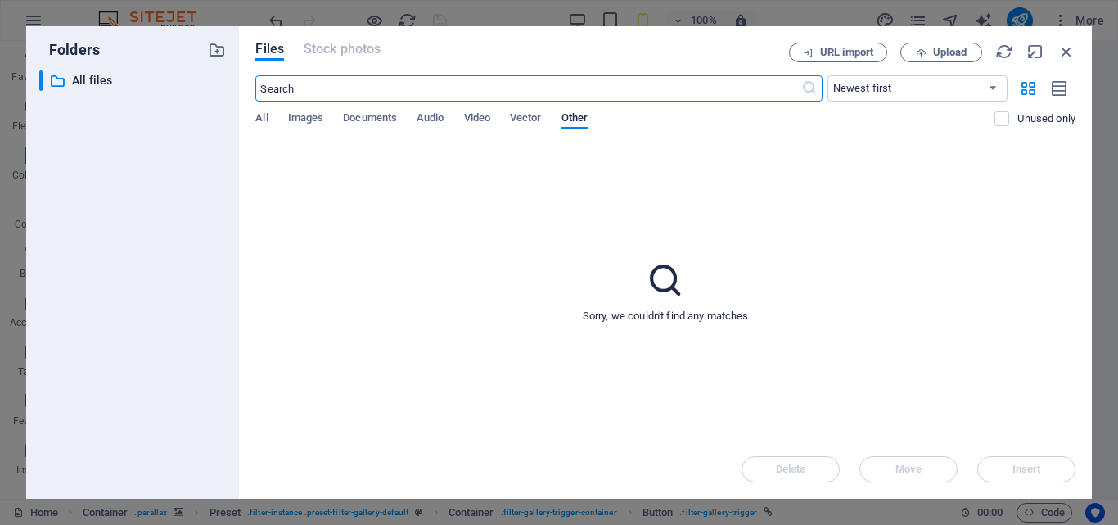
scroll to position [15866, 0]
click at [1078, 43] on div "Files Stock photos URL import Upload ​ Newest first Oldest first Name (A-Z) Nam…" at bounding box center [665, 262] width 853 height 472
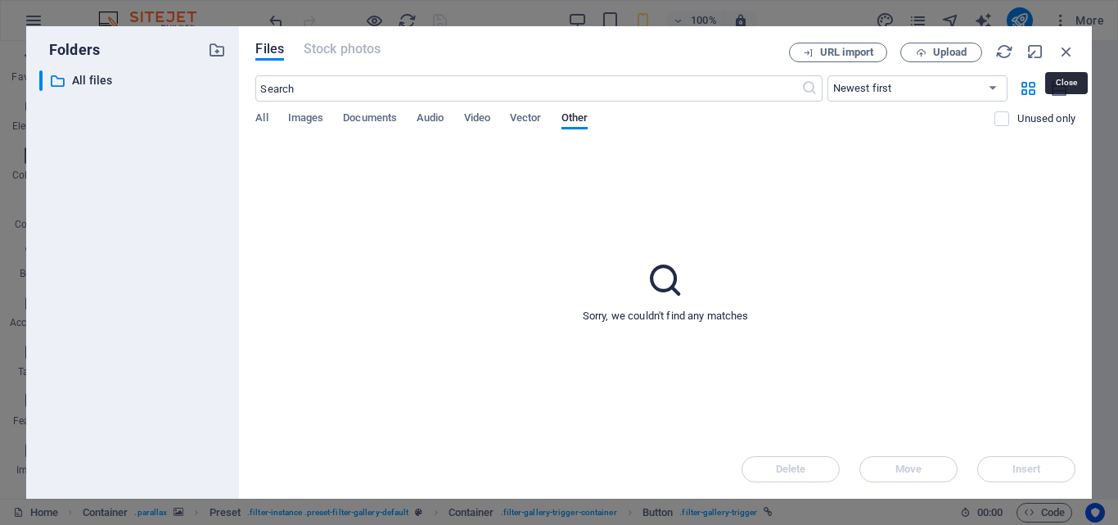
click at [1072, 55] on icon "button" at bounding box center [1066, 52] width 18 height 18
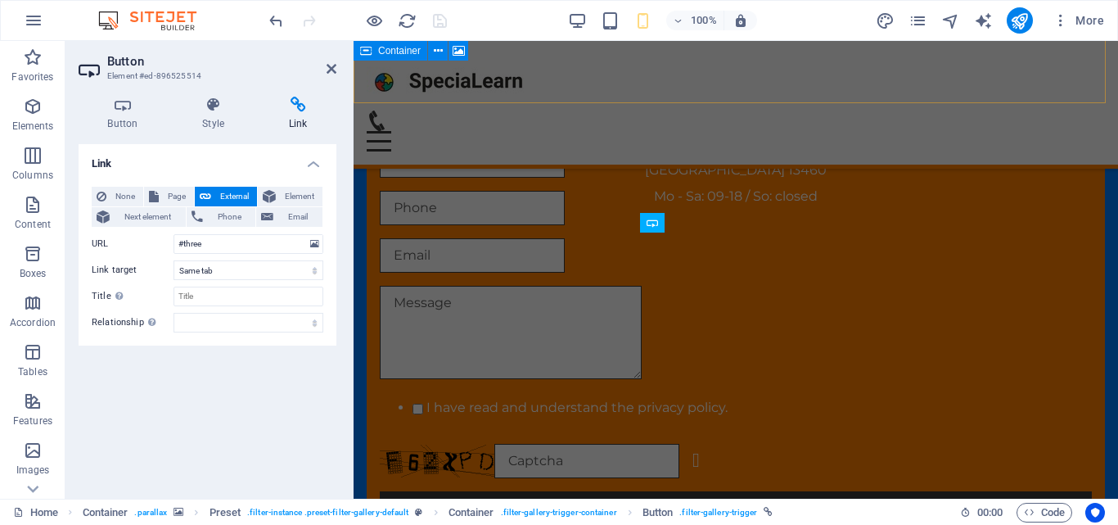
scroll to position [9583, 0]
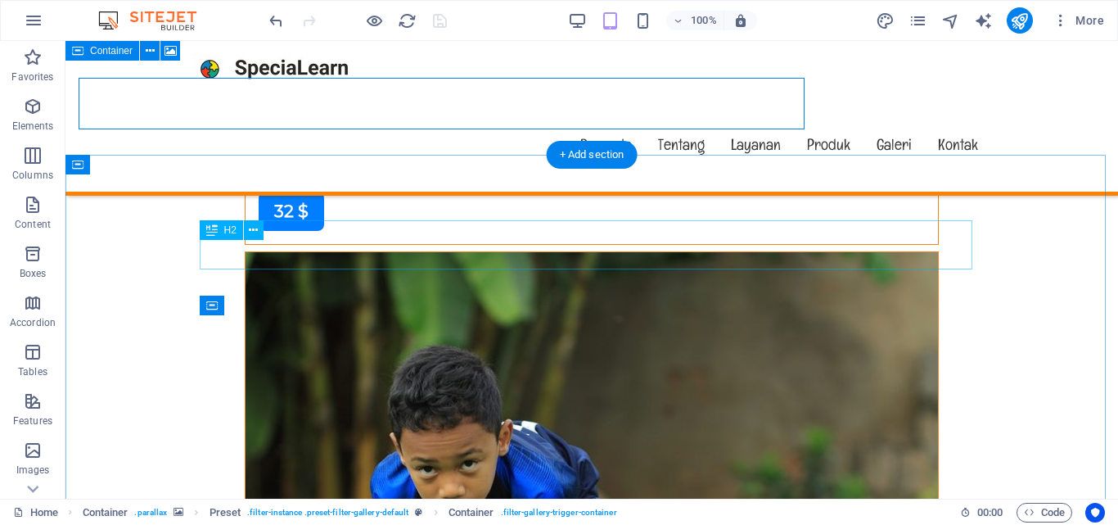
scroll to position [9775, 0]
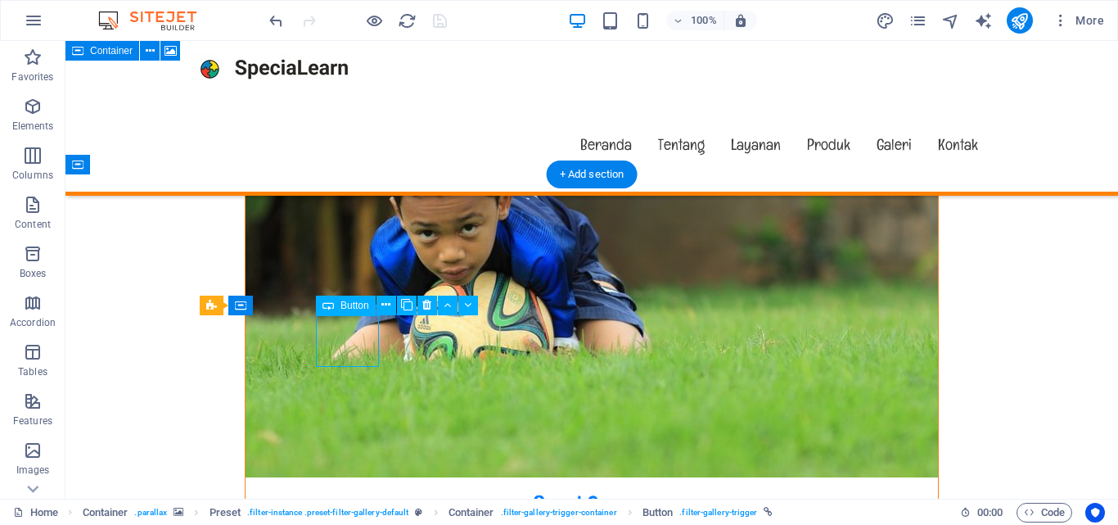
select select
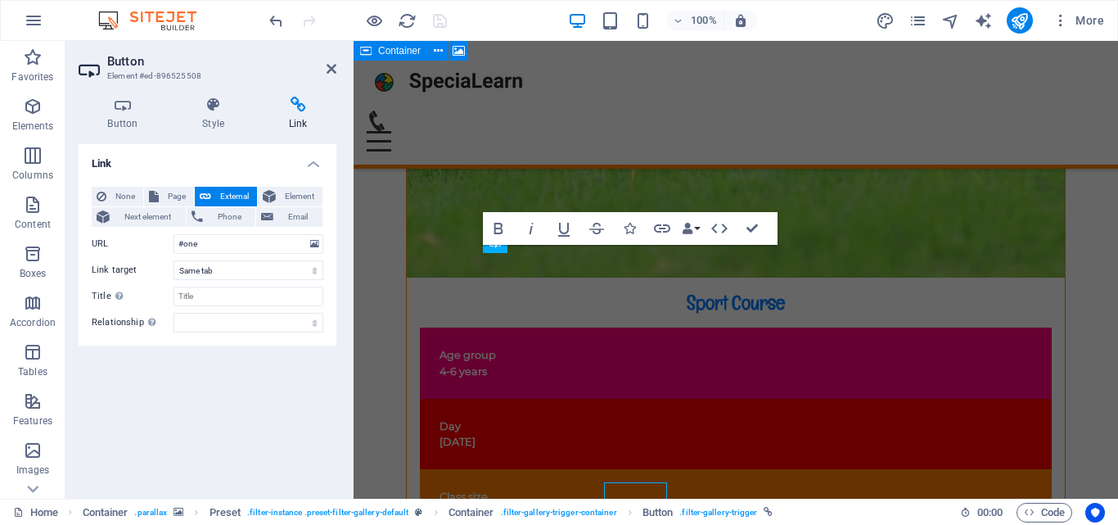
scroll to position [9582, 0]
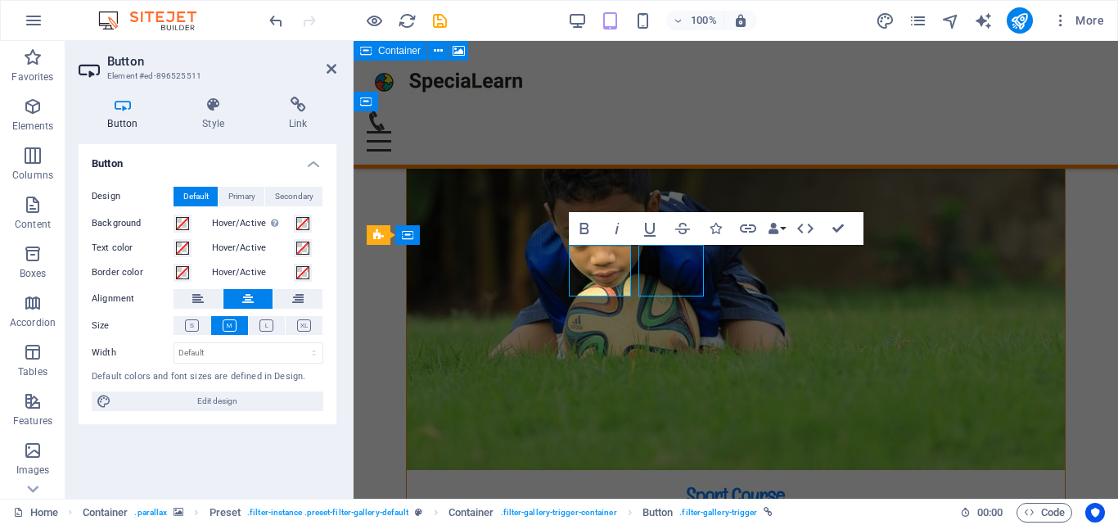
select select
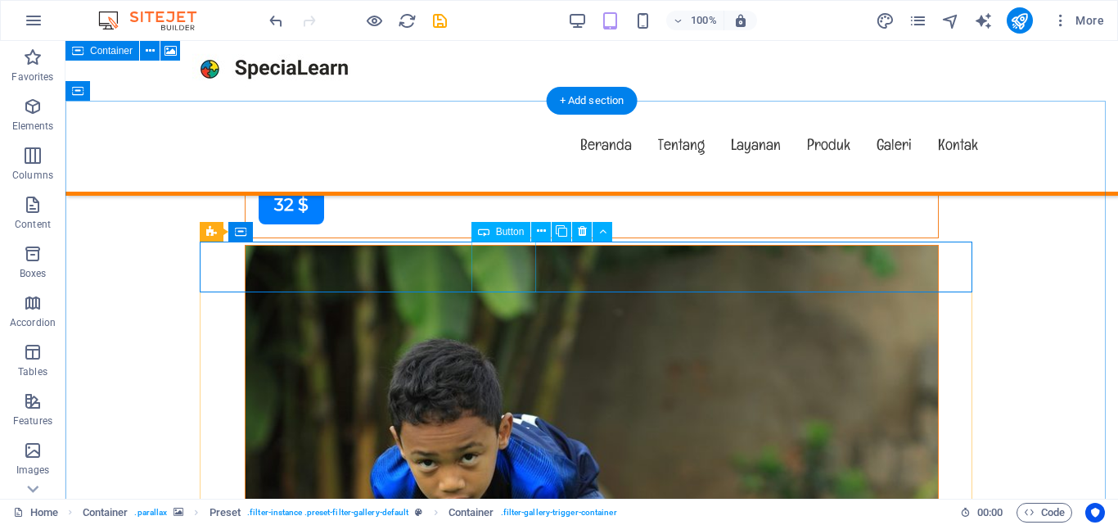
scroll to position [9846, 0]
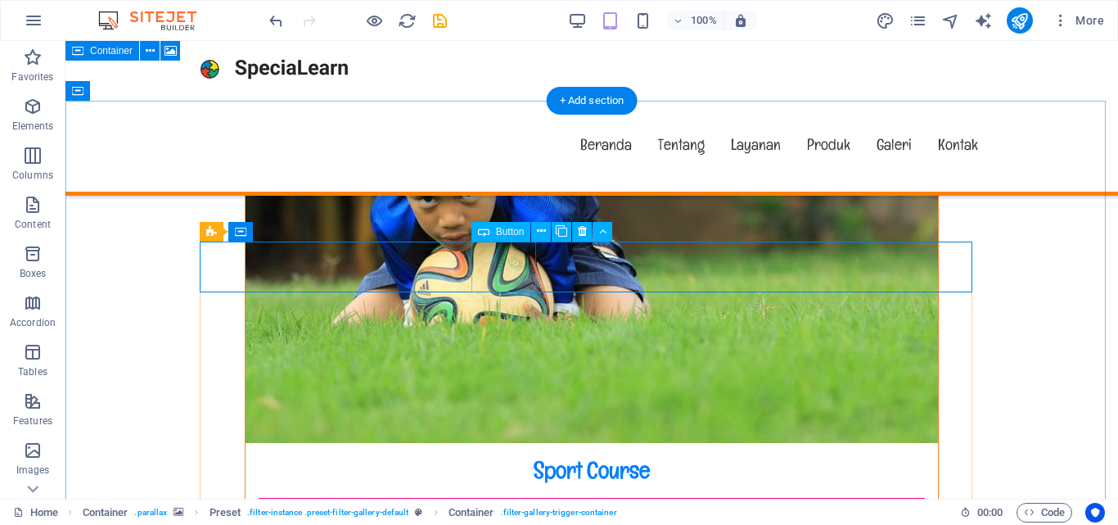
select select
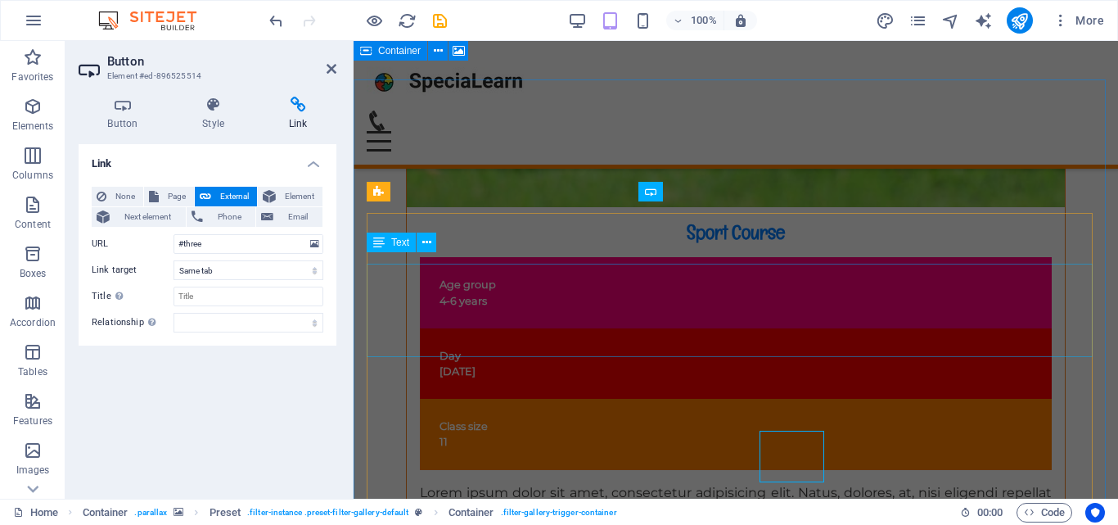
scroll to position [9660, 0]
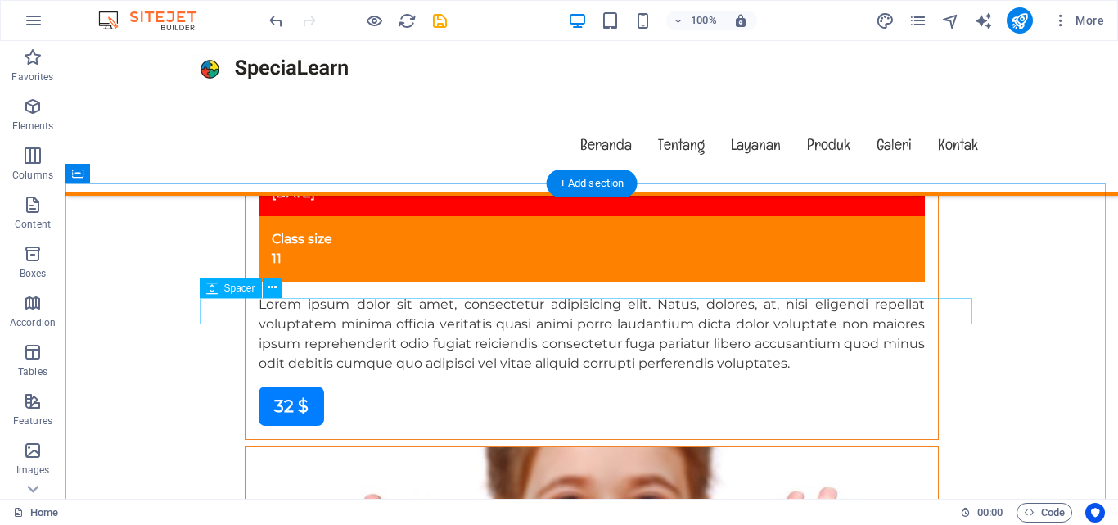
scroll to position [9766, 0]
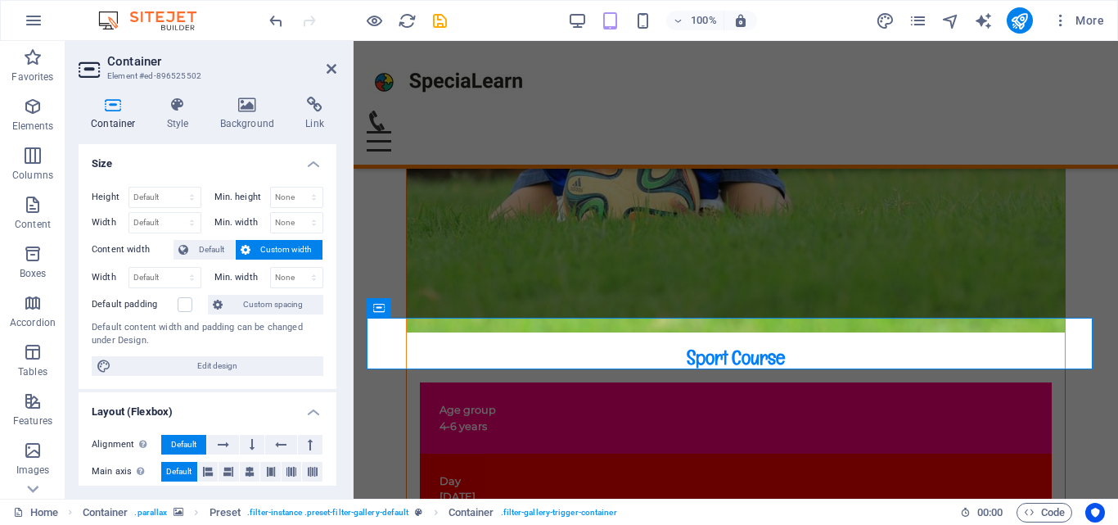
scroll to position [9509, 0]
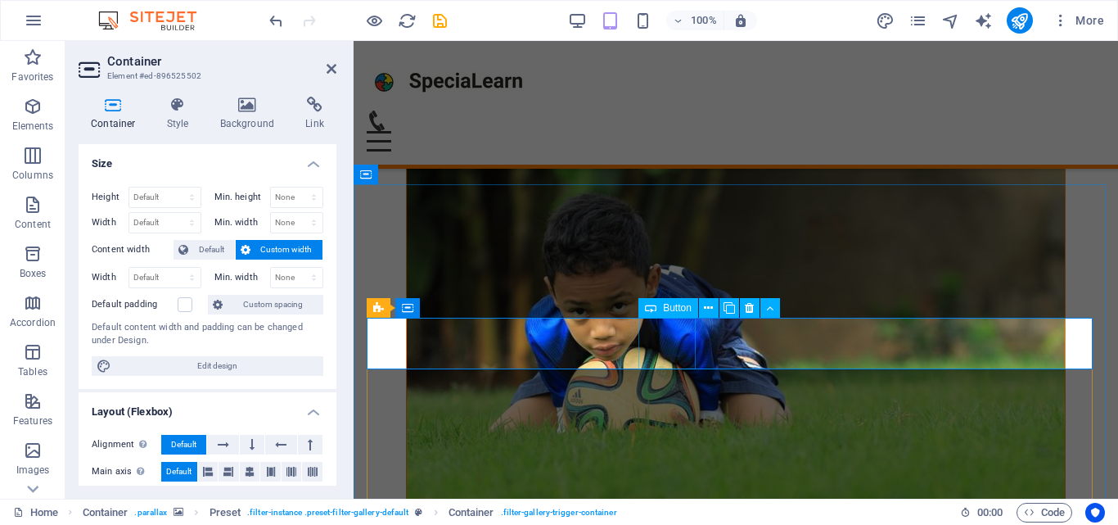
select select
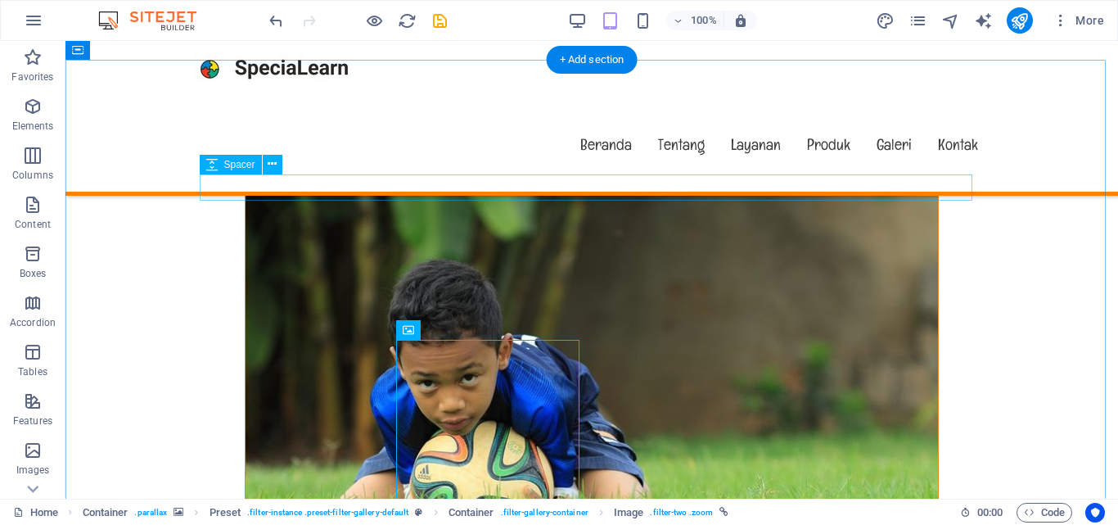
scroll to position [9890, 0]
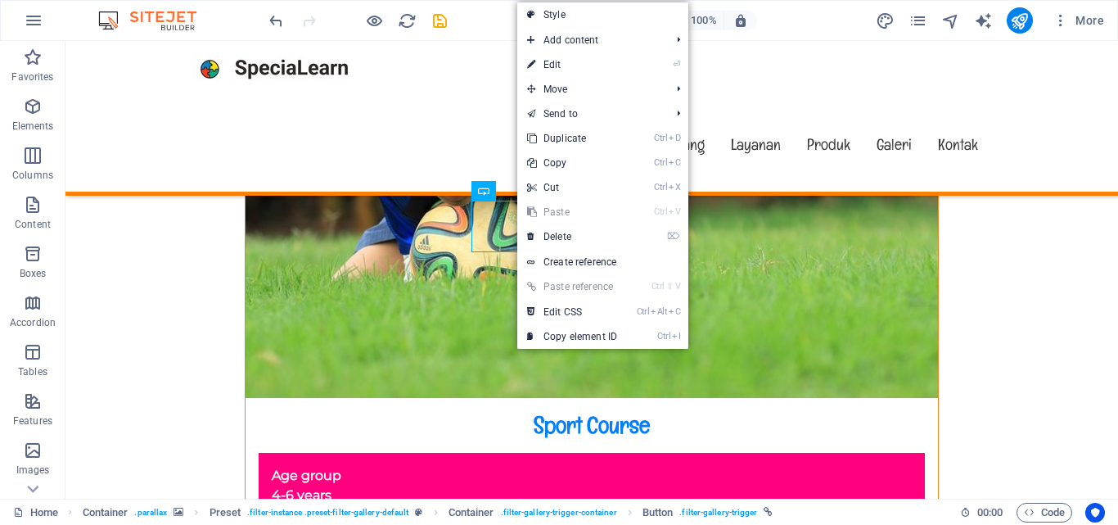
click at [629, 137] on li "Ctrl D Duplicate" at bounding box center [602, 138] width 171 height 25
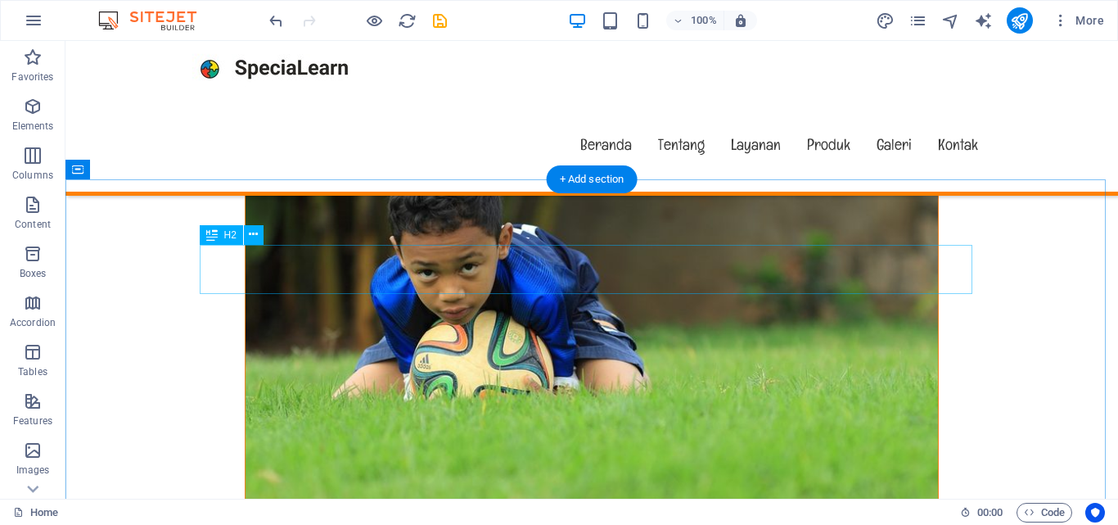
scroll to position [9848, 0]
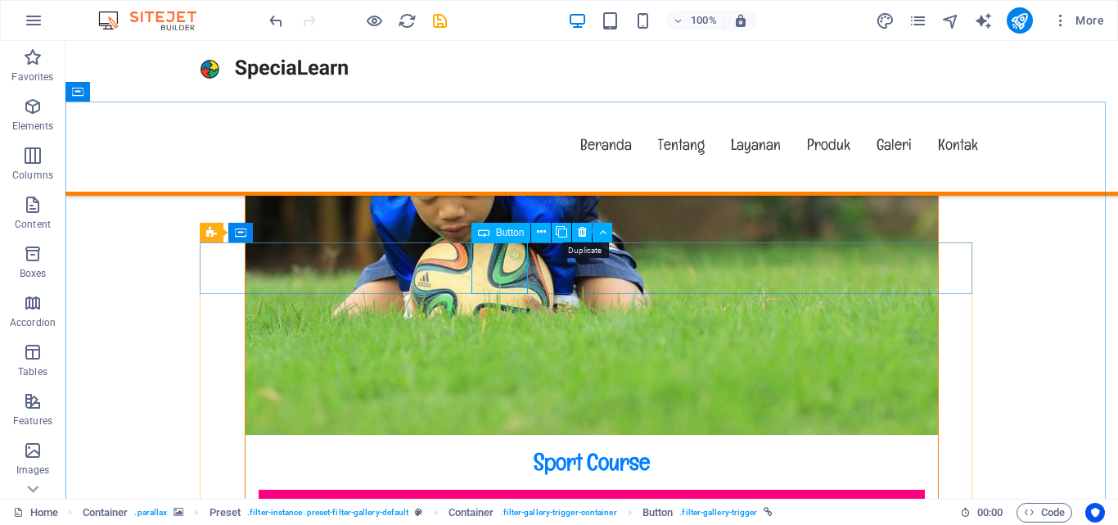
click at [561, 231] on icon at bounding box center [561, 231] width 11 height 17
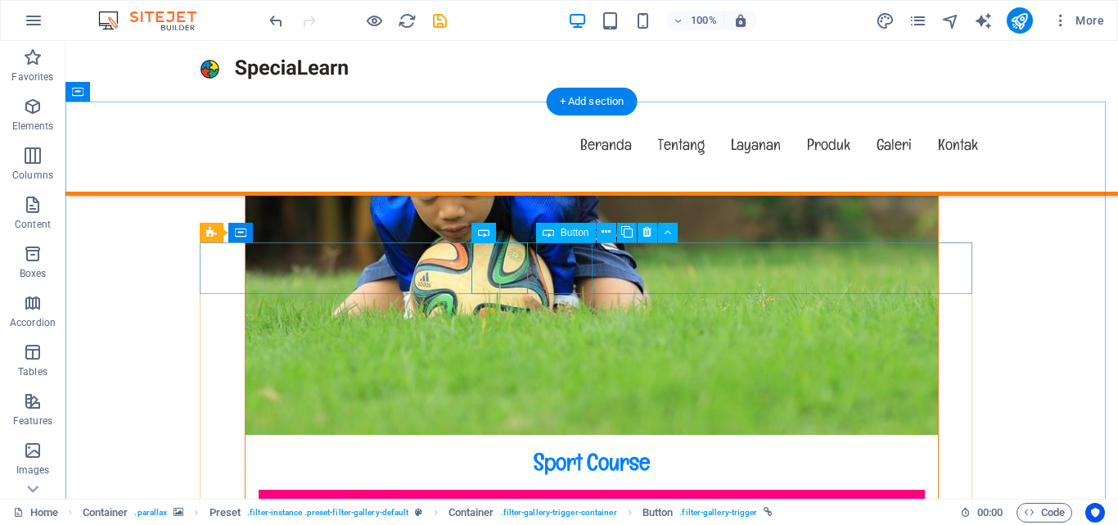
select select
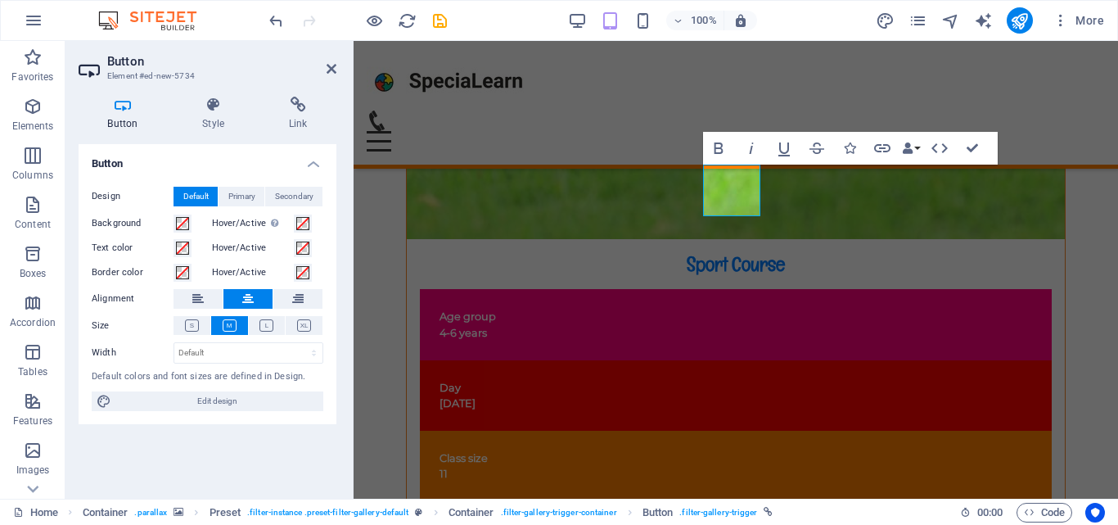
click at [291, 121] on h4 "Link" at bounding box center [297, 114] width 77 height 34
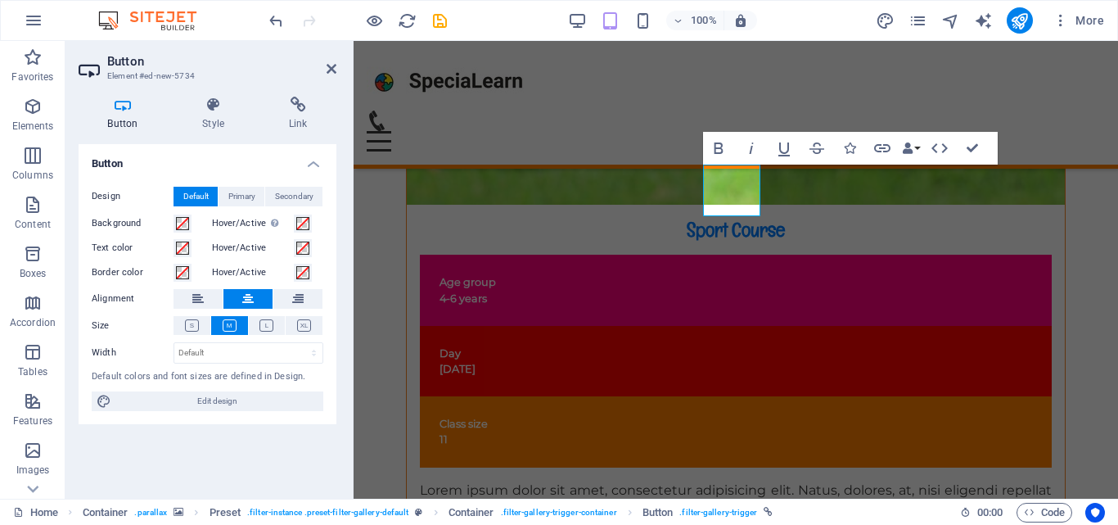
scroll to position [9662, 0]
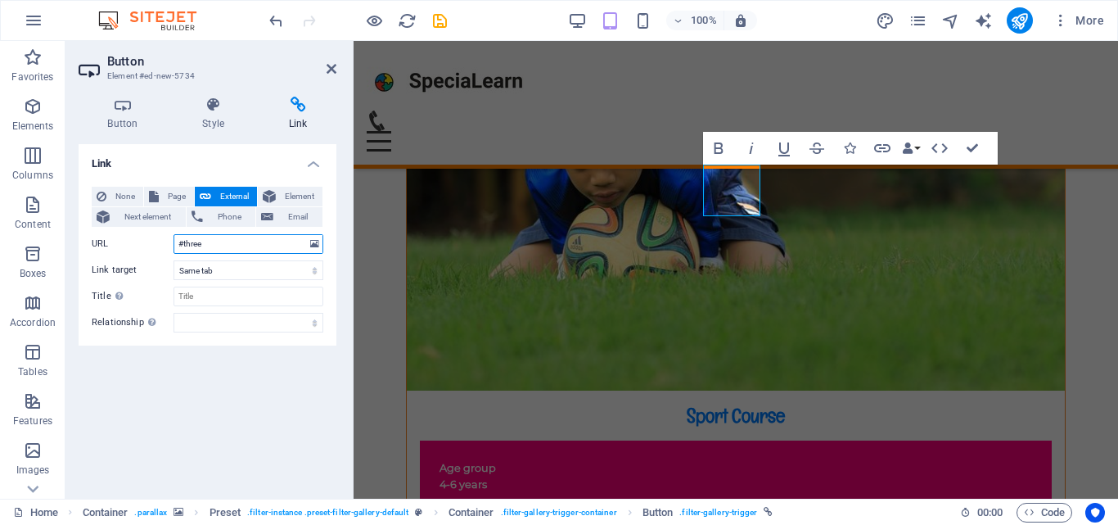
click at [200, 243] on input "#three" at bounding box center [248, 244] width 150 height 20
type input "#four"
click at [211, 97] on icon at bounding box center [213, 105] width 80 height 16
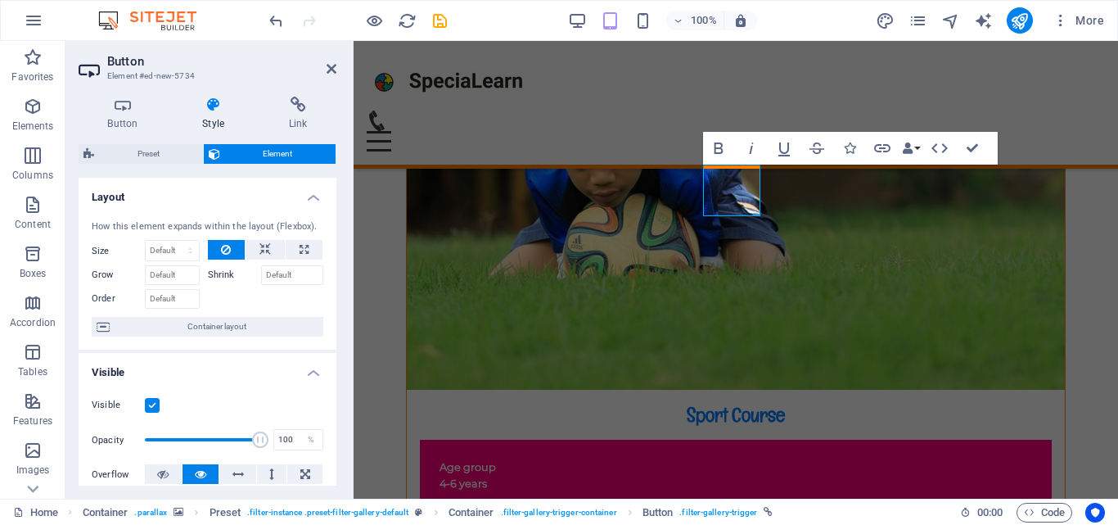
click at [119, 98] on icon at bounding box center [123, 105] width 88 height 16
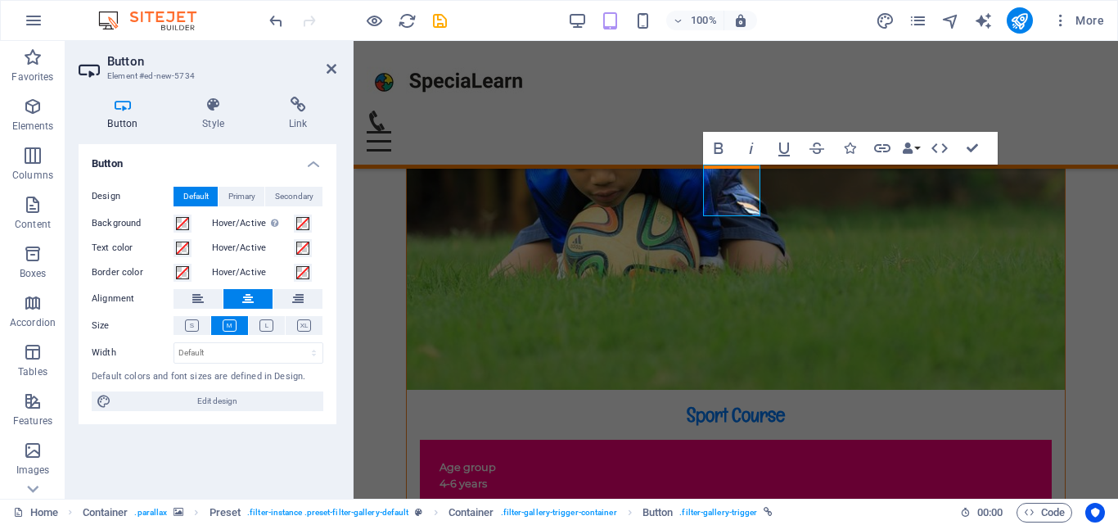
drag, startPoint x: 261, startPoint y: 235, endPoint x: 281, endPoint y: 237, distance: 20.6
click at [263, 237] on div "Background Hover/Active Switch to preview mode to test the active/hover state T…" at bounding box center [208, 248] width 232 height 69
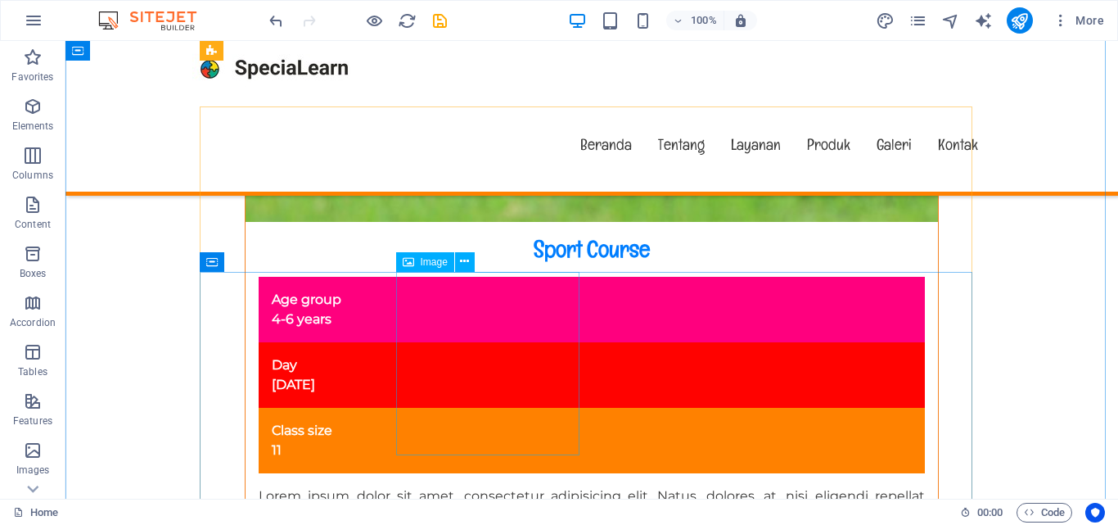
scroll to position [9984, 0]
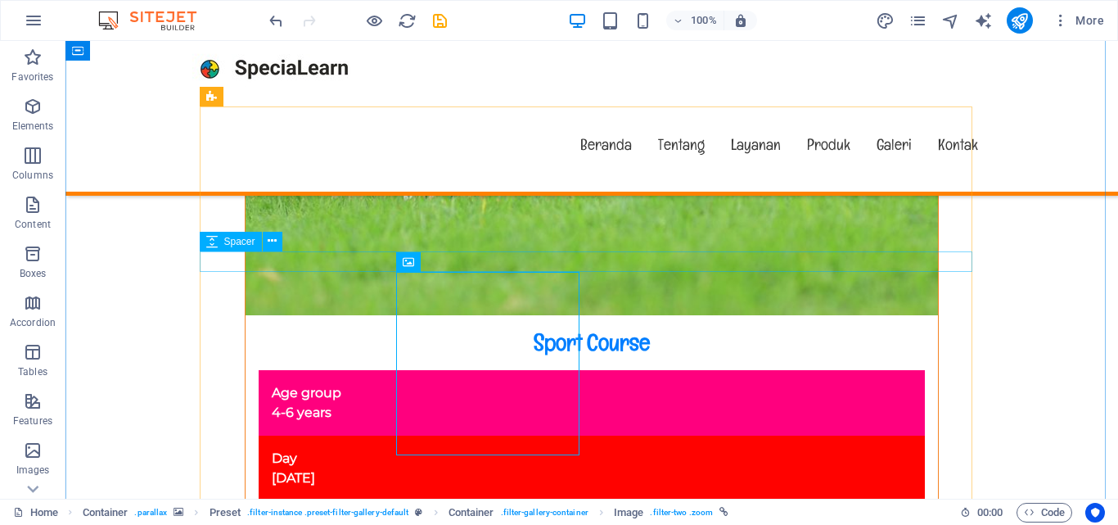
select select "px"
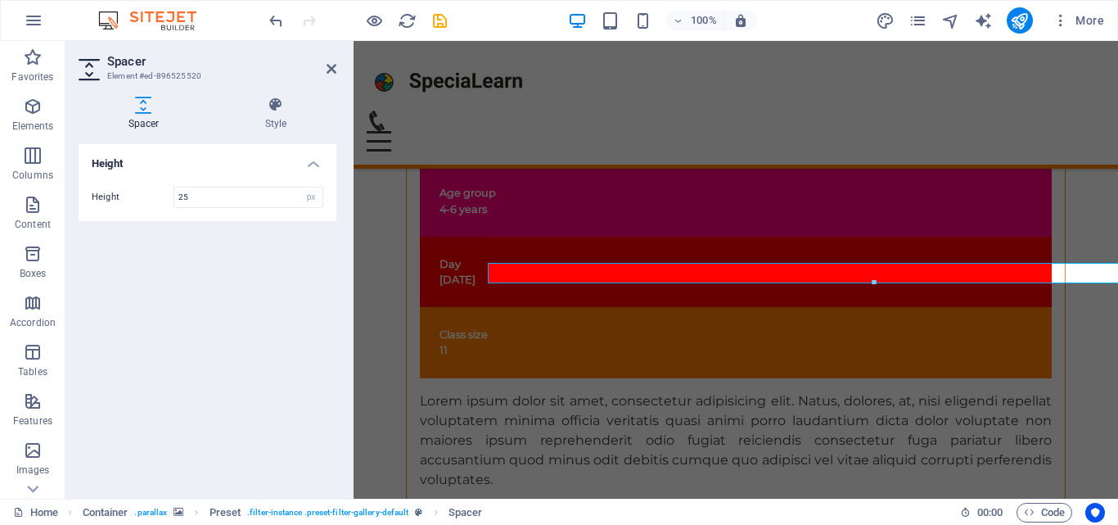
click at [350, 259] on div at bounding box center [350, 269] width 3 height 457
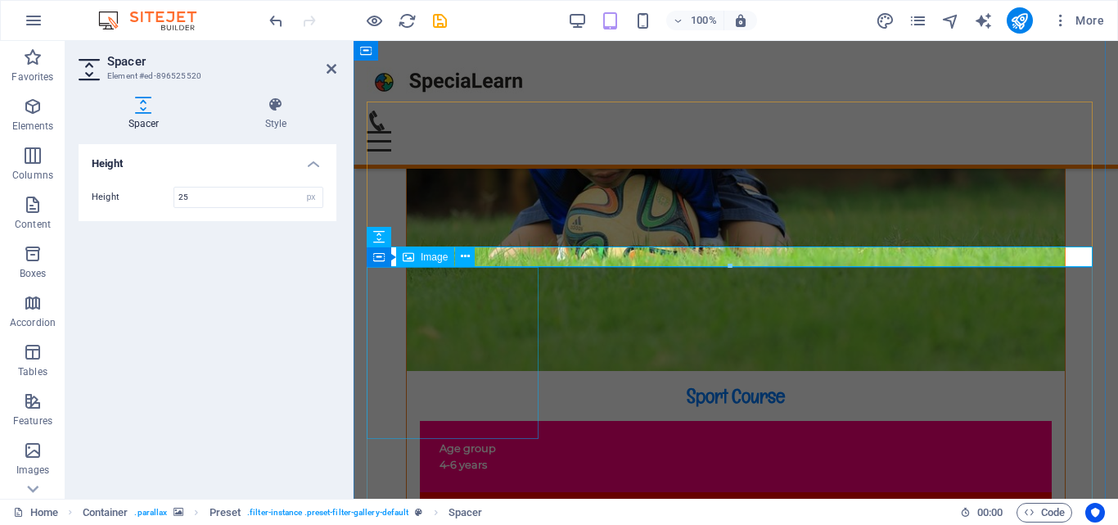
scroll to position [9731, 0]
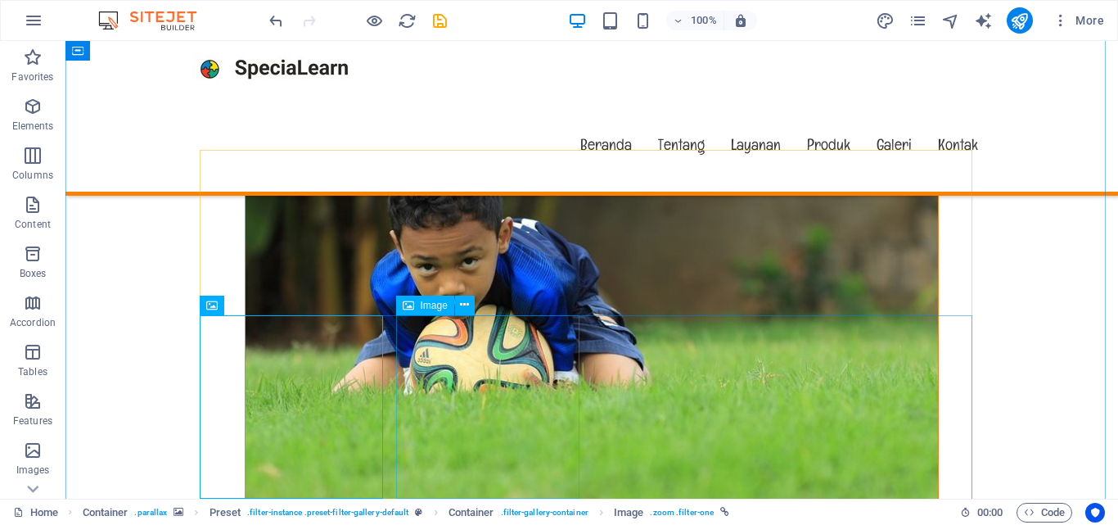
scroll to position [9941, 0]
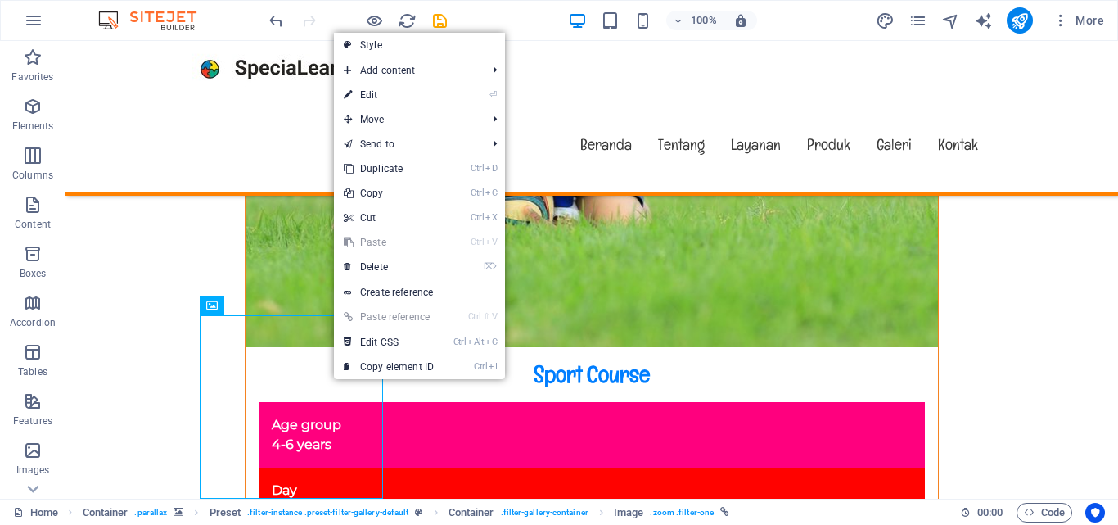
click at [418, 83] on link "⏎ Edit" at bounding box center [389, 95] width 110 height 25
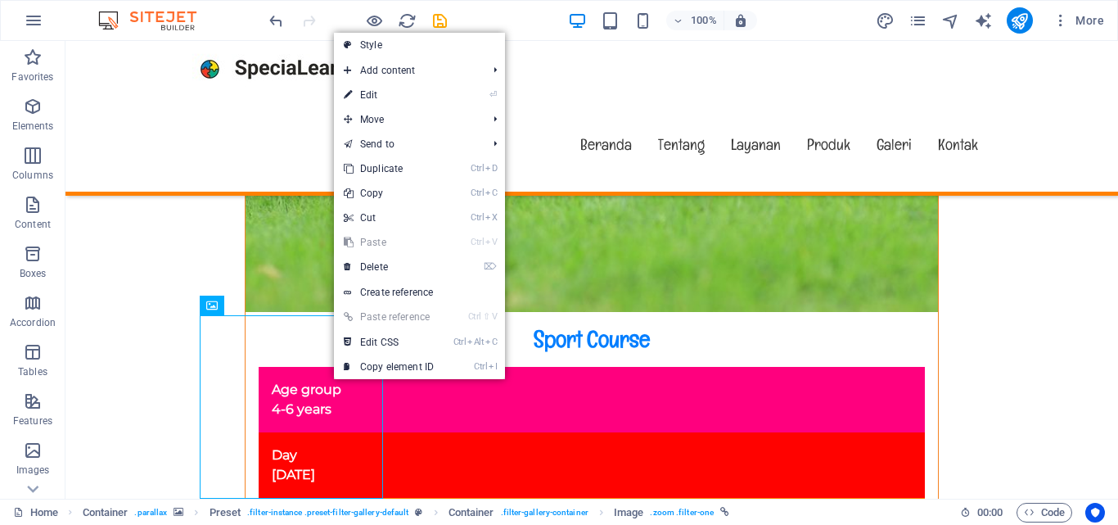
select select
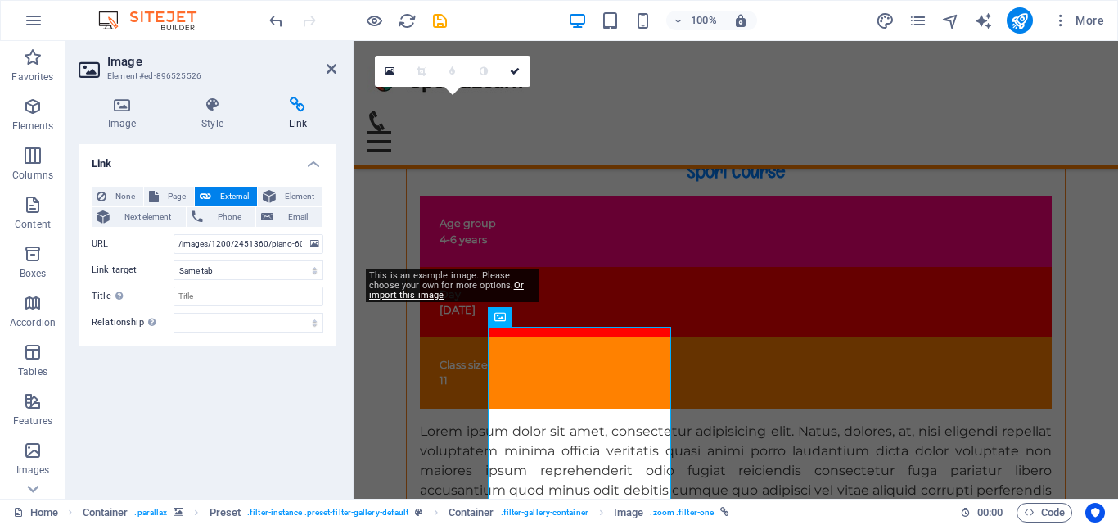
scroll to position [9929, 0]
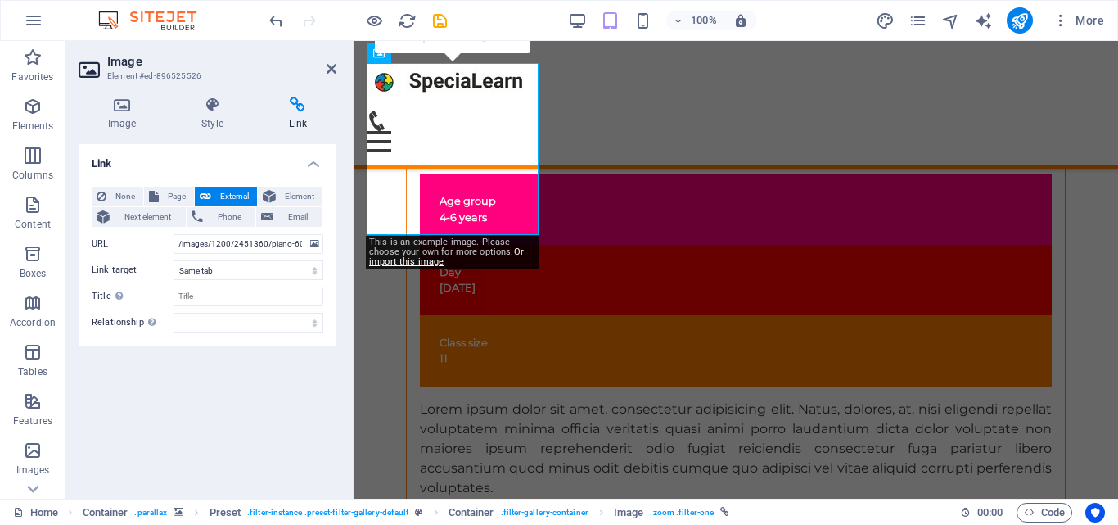
click at [203, 108] on icon at bounding box center [212, 105] width 80 height 16
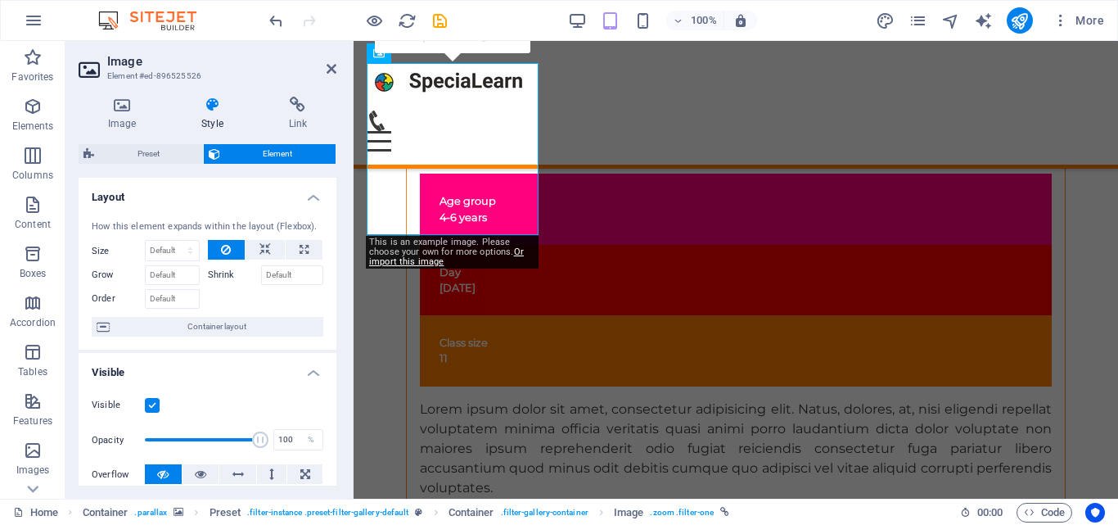
click at [278, 104] on icon at bounding box center [297, 105] width 77 height 16
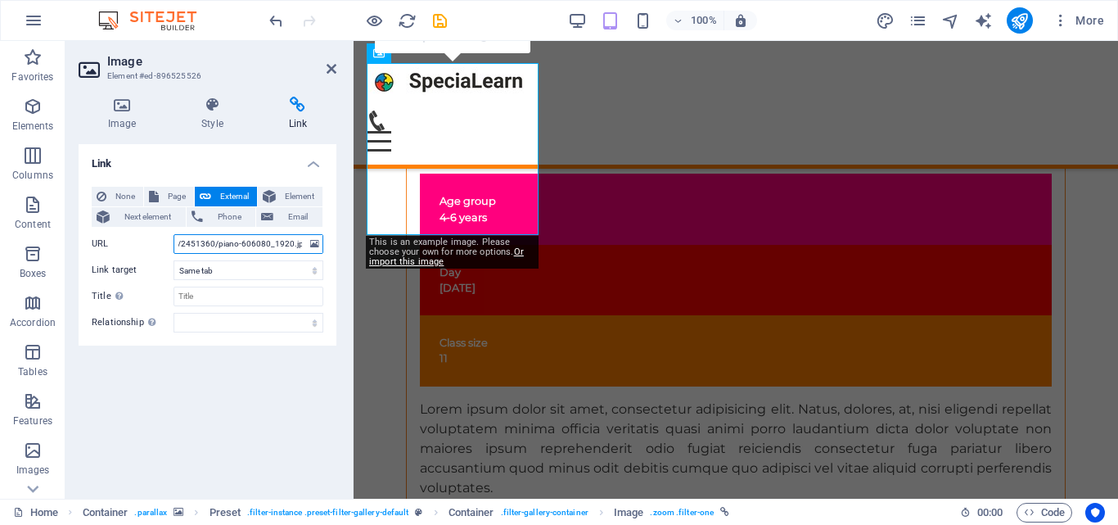
scroll to position [0, 0]
drag, startPoint x: 224, startPoint y: 248, endPoint x: 125, endPoint y: 234, distance: 100.0
click at [125, 234] on div "URL /images/1200/2451360/piano-606080_1920.jpg" at bounding box center [208, 244] width 232 height 20
click at [312, 245] on icon at bounding box center [314, 244] width 9 height 18
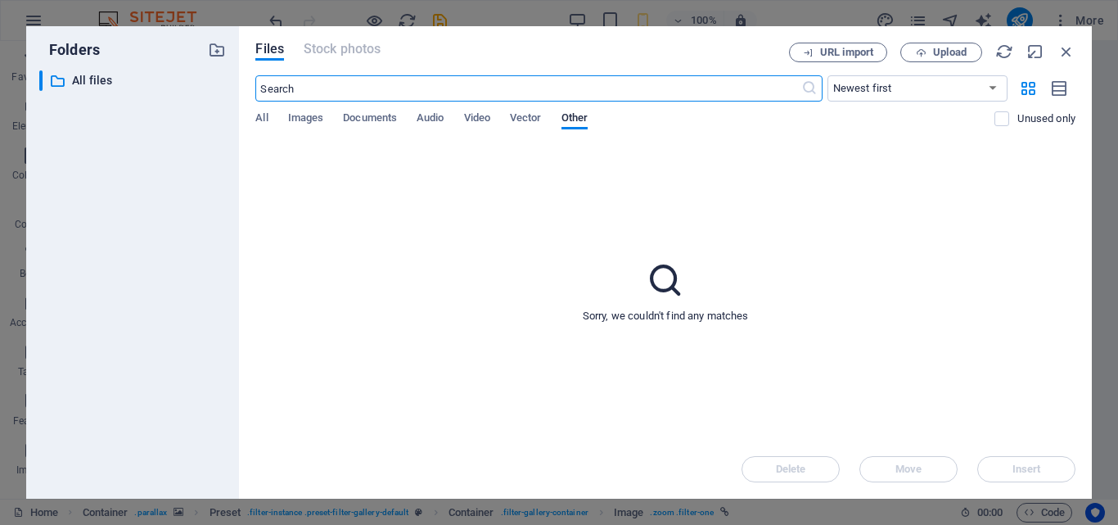
scroll to position [16139, 0]
click at [1057, 52] on icon "button" at bounding box center [1066, 52] width 18 height 18
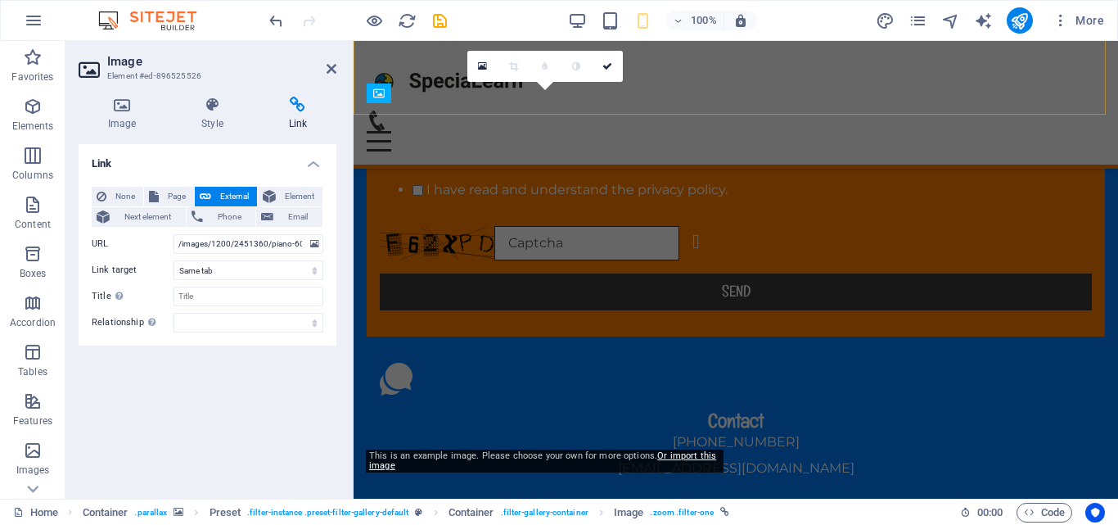
scroll to position [9889, 0]
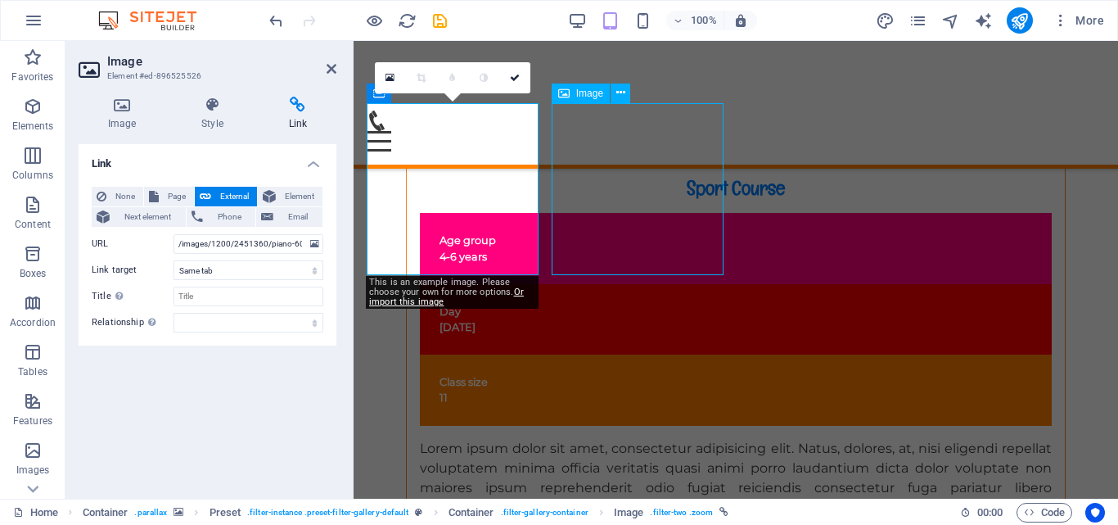
select select "%"
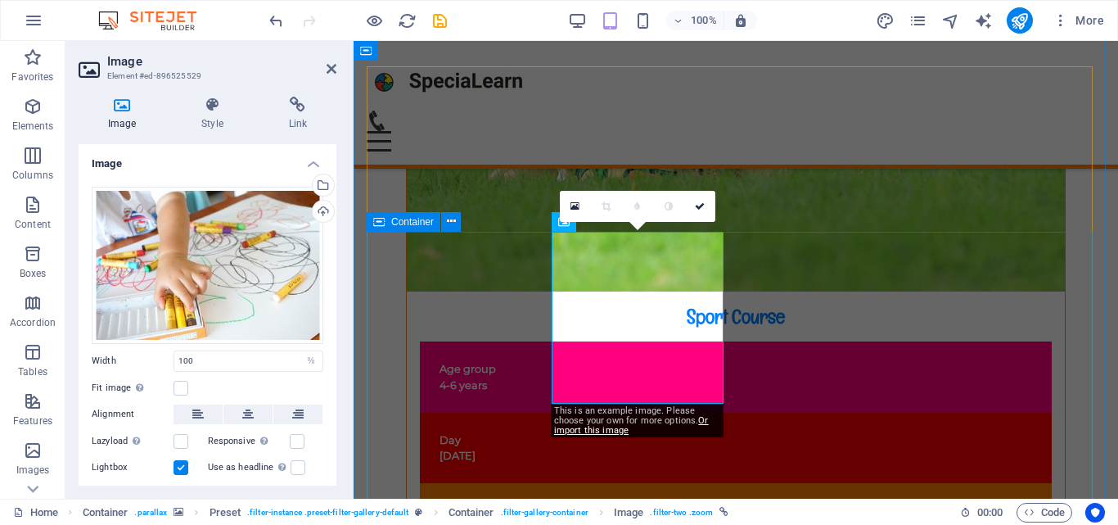
scroll to position [9842, 0]
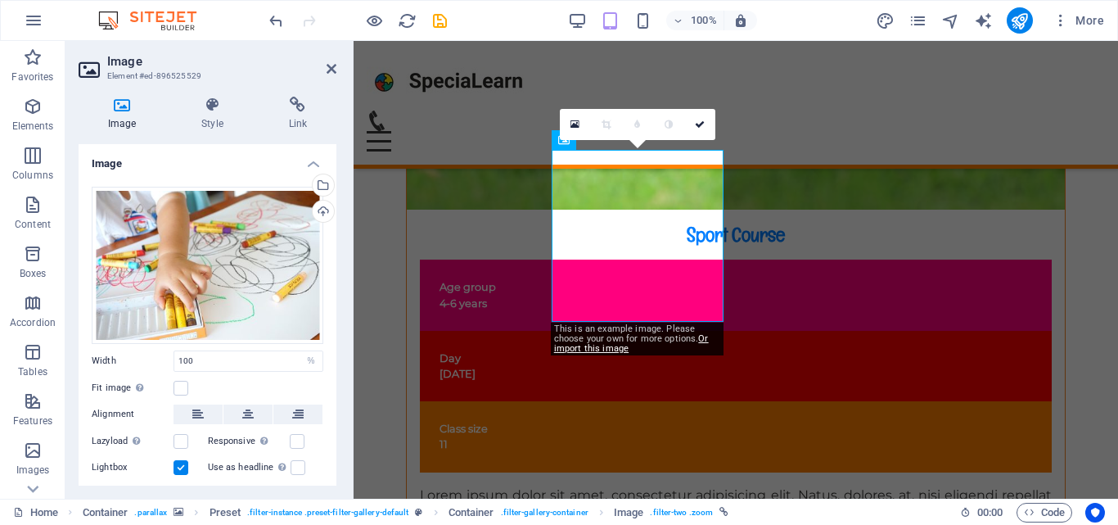
click at [233, 390] on div "Fit image Automatically fit image to a fixed width and height" at bounding box center [208, 388] width 232 height 20
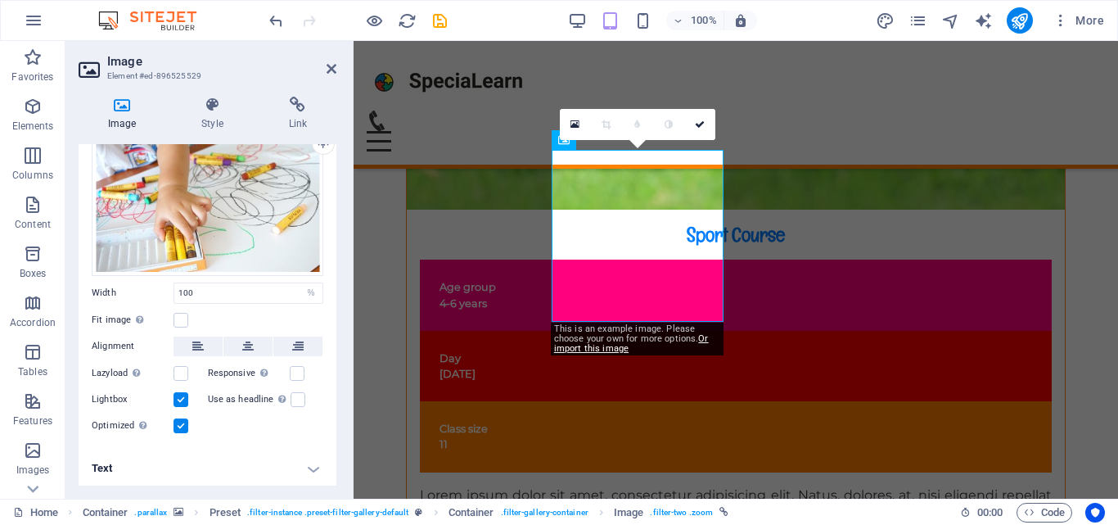
click at [309, 468] on h4 "Text" at bounding box center [208, 467] width 258 height 39
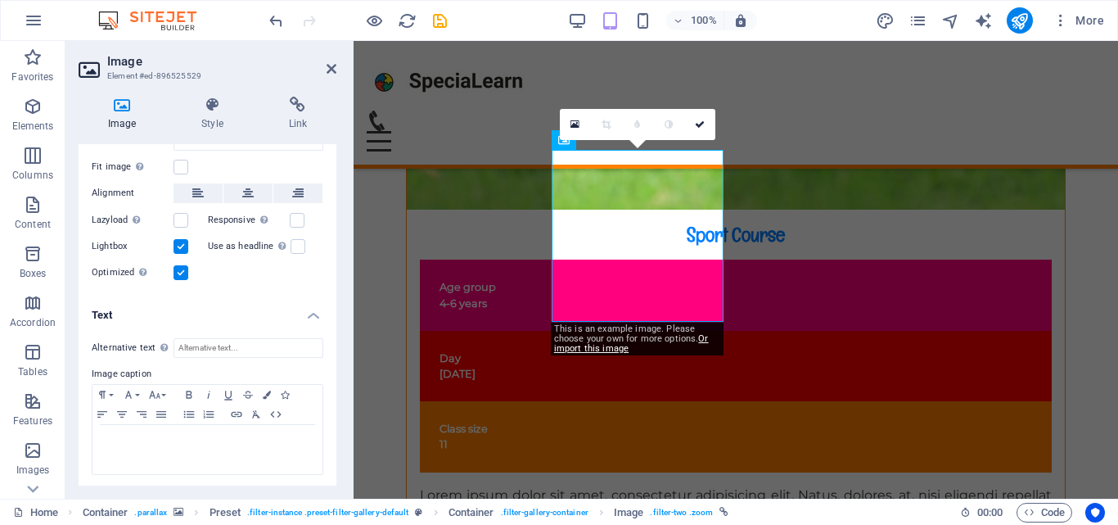
scroll to position [222, 0]
select select
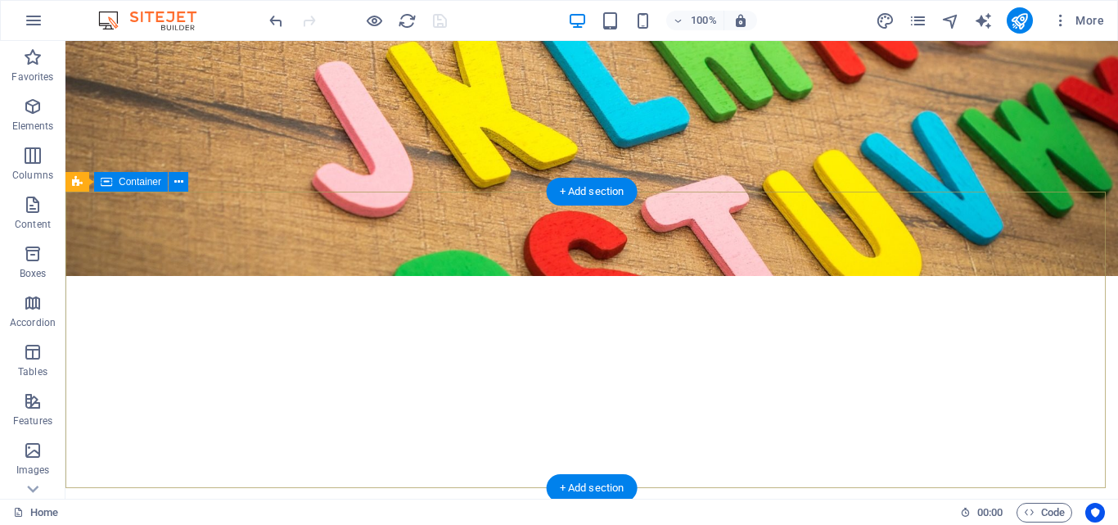
scroll to position [0, 0]
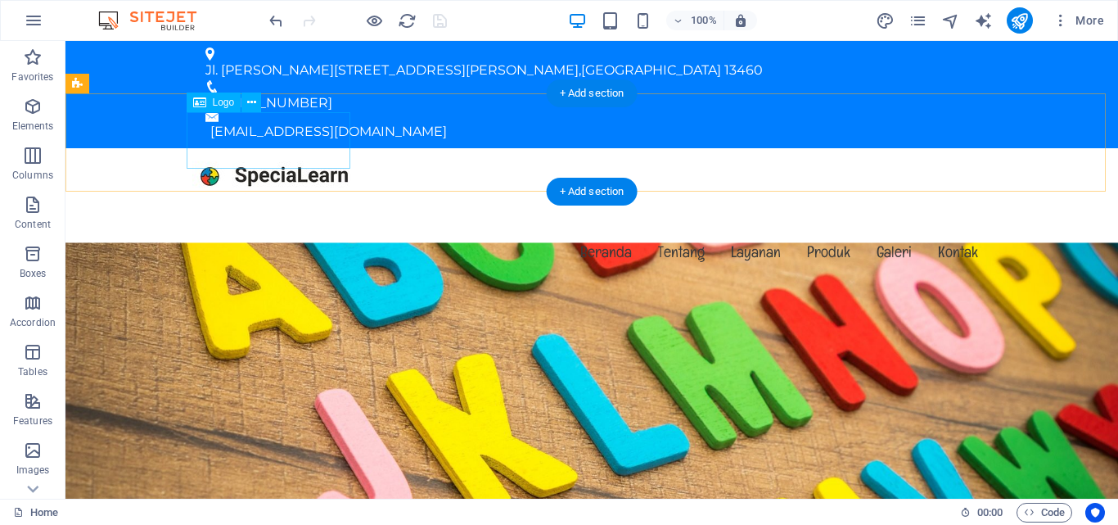
click at [277, 148] on div at bounding box center [591, 176] width 799 height 56
click at [277, 129] on div "H2 Banner Banner Container Menu Menu Bar Container Text Preset Preset Container…" at bounding box center [591, 269] width 1052 height 457
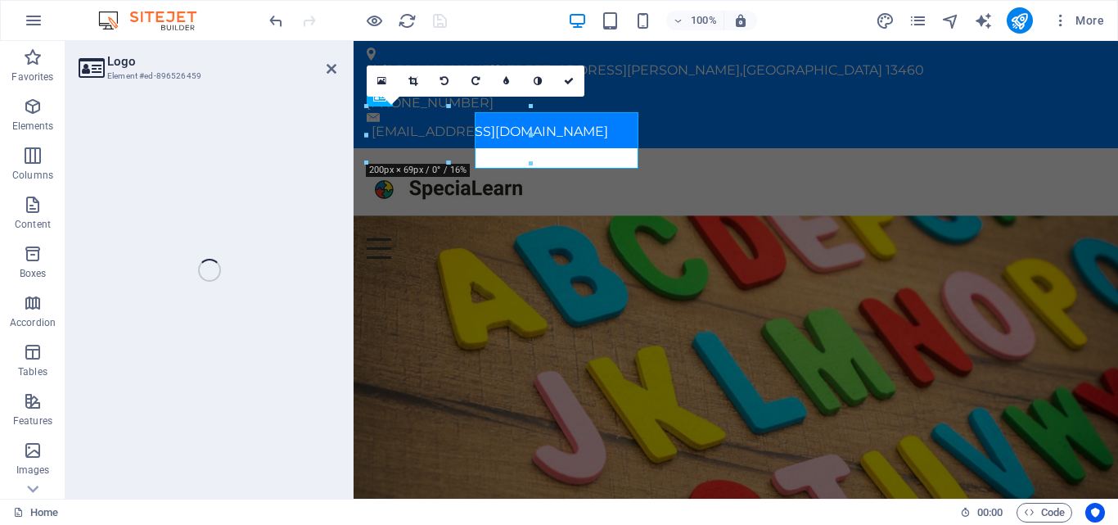
click at [277, 129] on div "Logo Element #ed-896526459 H2 Banner Banner Container Menu Menu Bar Container T…" at bounding box center [591, 269] width 1052 height 457
select select "px"
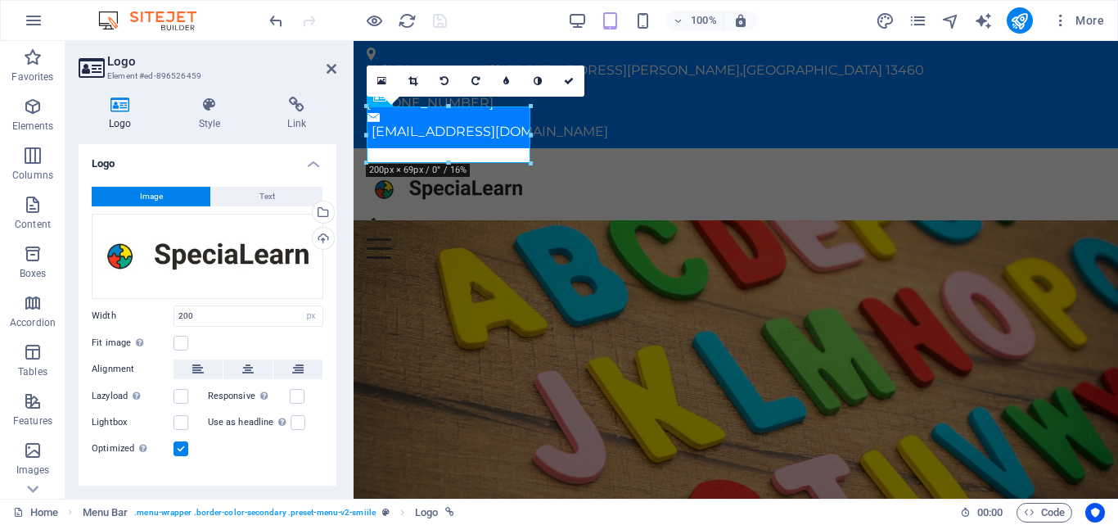
scroll to position [24, 0]
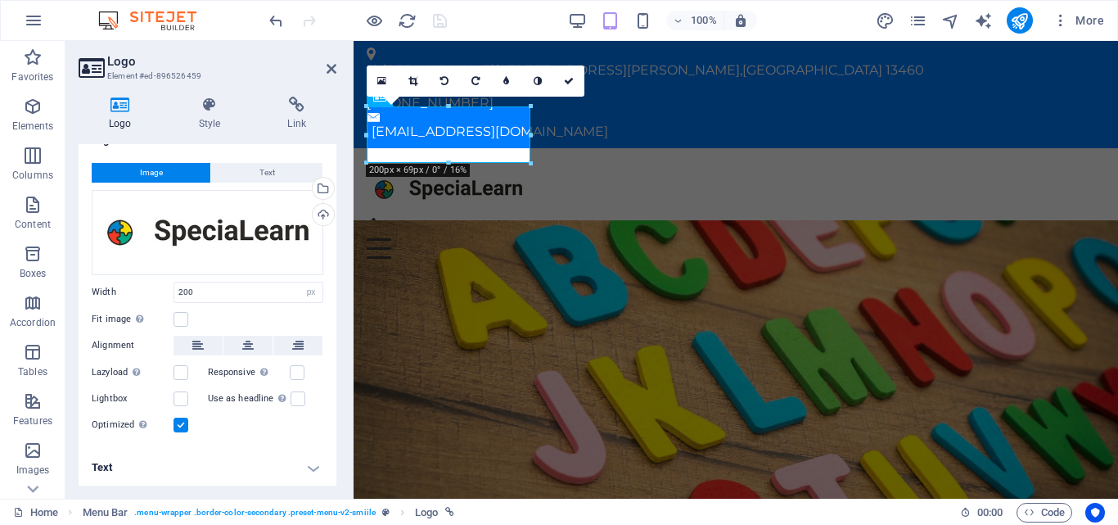
click at [304, 475] on h4 "Text" at bounding box center [208, 467] width 258 height 39
click at [308, 467] on h4 "Text" at bounding box center [208, 467] width 258 height 39
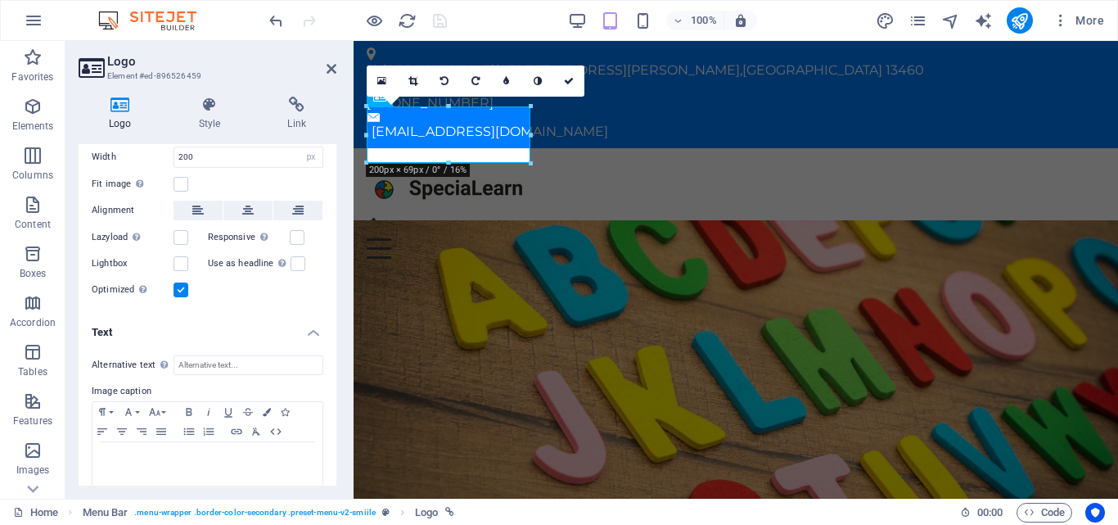
scroll to position [178, 0]
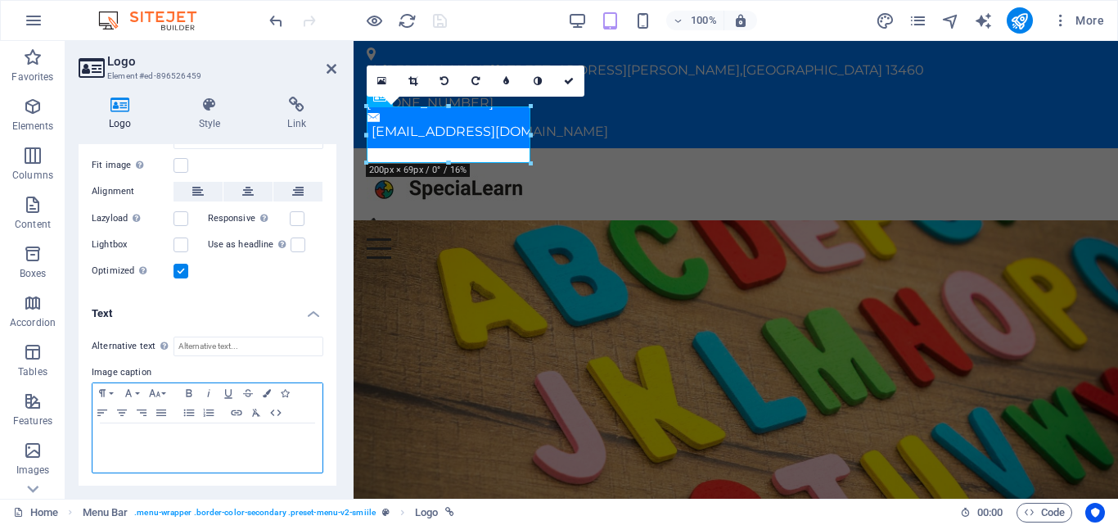
click at [165, 431] on p at bounding box center [208, 438] width 214 height 15
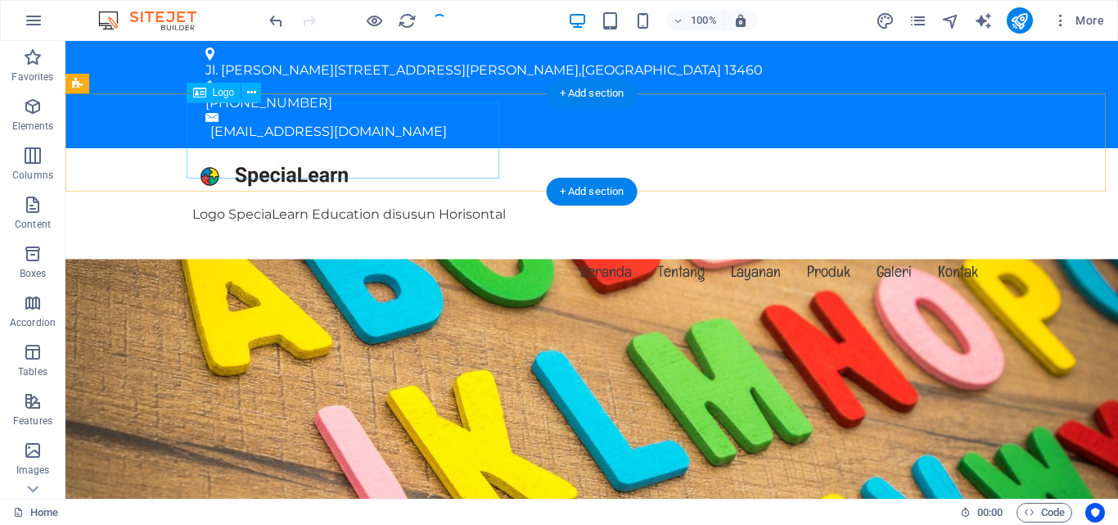
click at [403, 172] on div "Logo SpeciaLearn Education disusun Horisontal" at bounding box center [591, 186] width 799 height 76
select select "px"
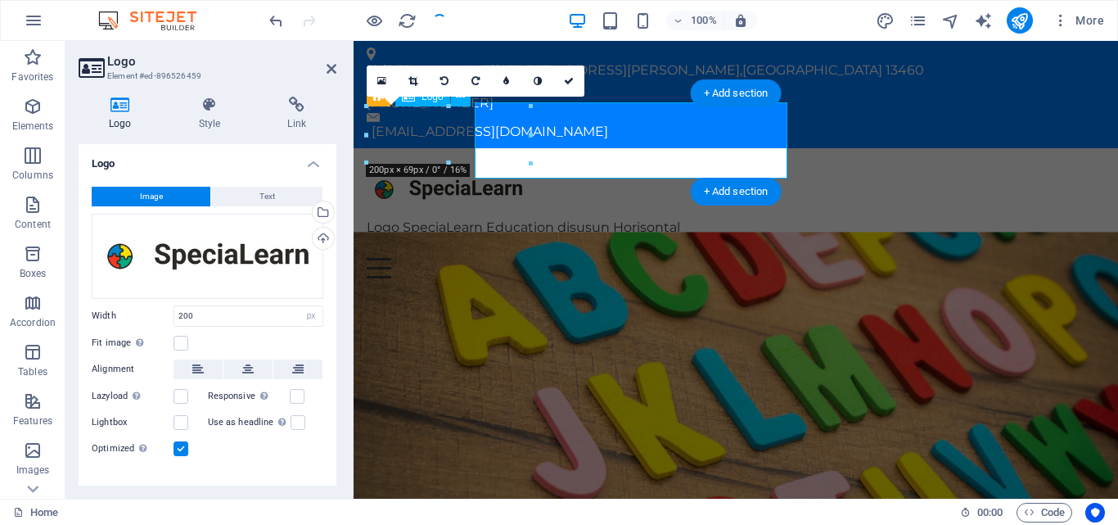
click at [403, 172] on div "Logo SpeciaLearn Education disusun Horisontal" at bounding box center [736, 199] width 738 height 76
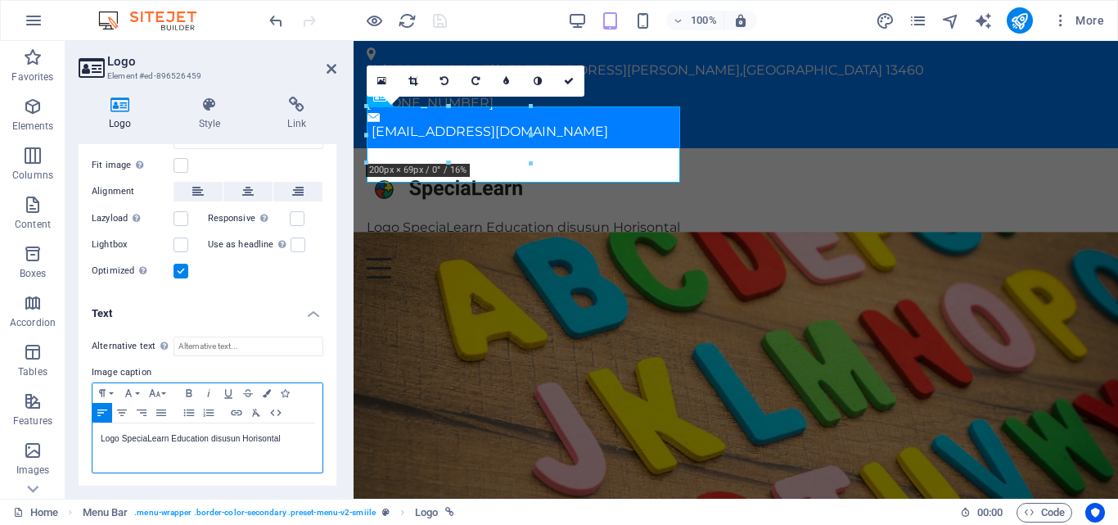
click at [205, 439] on p "Logo SpeciaLearn Education disusun Horisontal" at bounding box center [208, 438] width 214 height 15
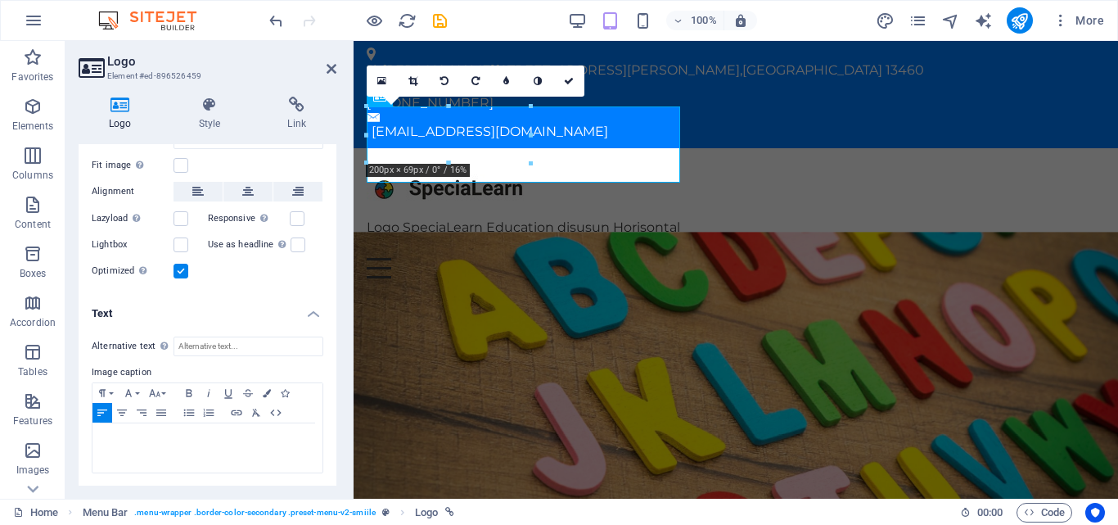
click at [224, 326] on div "Alternative text The alternative text is used by devices that cannot display im…" at bounding box center [208, 405] width 258 height 164
click at [221, 336] on input "Alternative text The alternative text is used by devices that cannot display im…" at bounding box center [248, 346] width 150 height 20
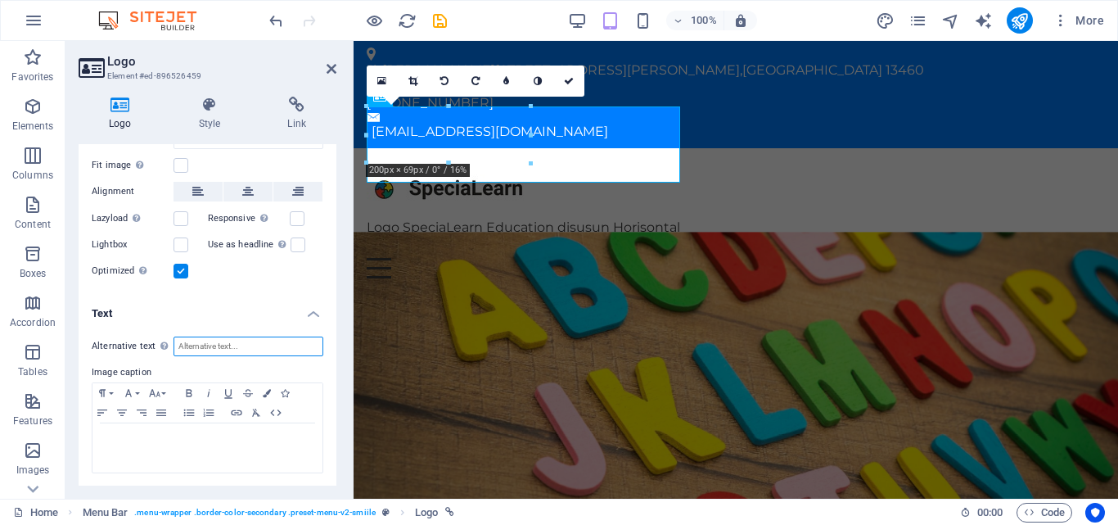
paste input "Logo SpeciaLearn Education disusun Horisontal"
type input "Logo SpeciaLearn Education disusun Horisontal"
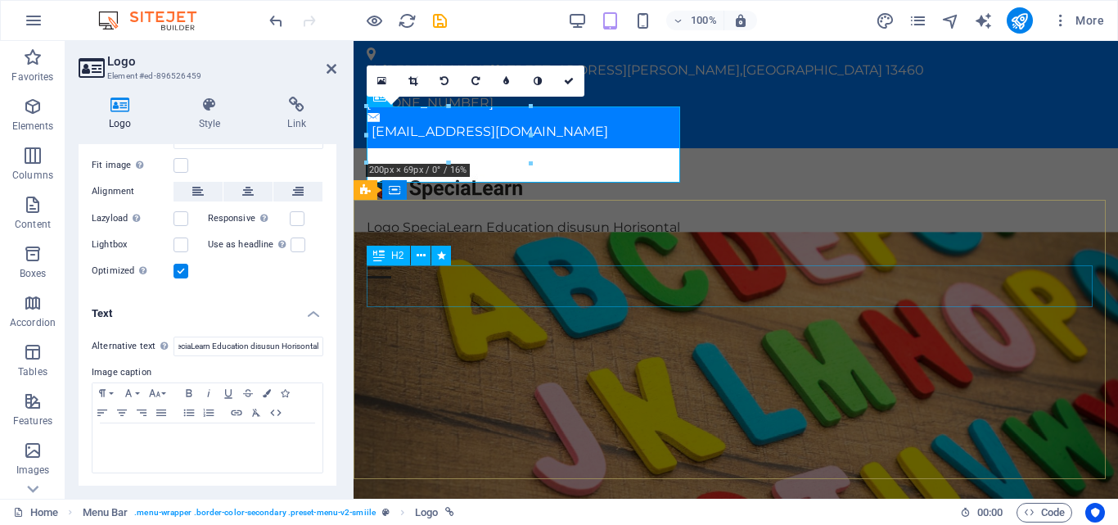
click at [435, 262] on button at bounding box center [441, 255] width 20 height 20
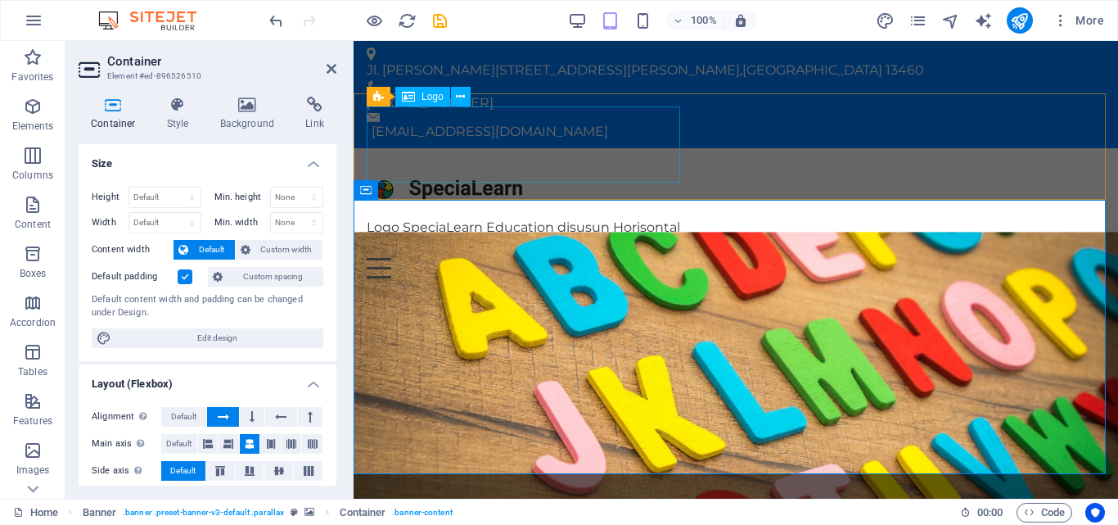
click at [458, 166] on div "Logo SpeciaLearn Education disusun Horisontal" at bounding box center [736, 199] width 738 height 76
select select "px"
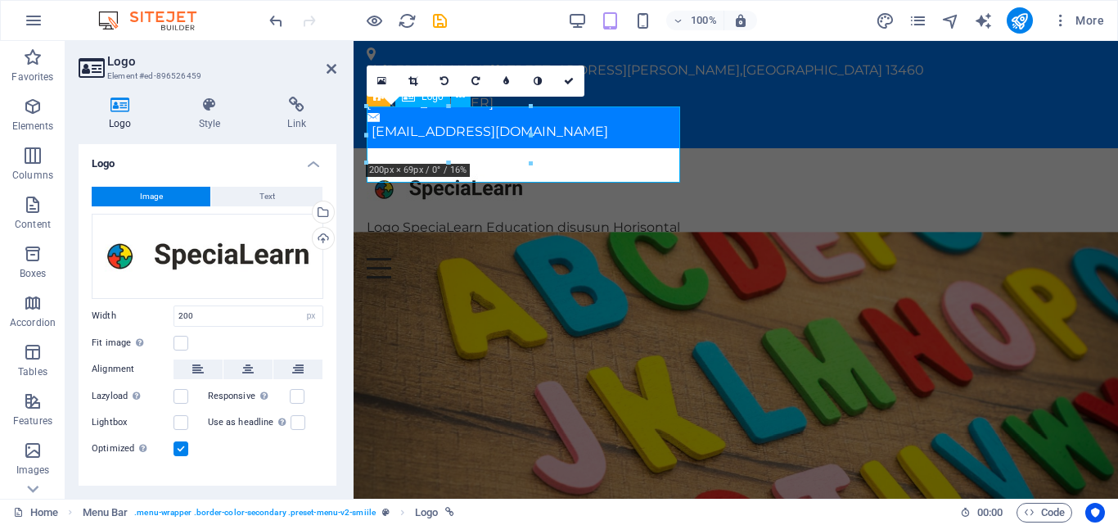
click at [458, 166] on div "Logo SpeciaLearn Education disusun Horisontal" at bounding box center [736, 199] width 738 height 76
click at [534, 173] on div "Logo SpeciaLearn Education disusun Horisontal" at bounding box center [736, 199] width 738 height 76
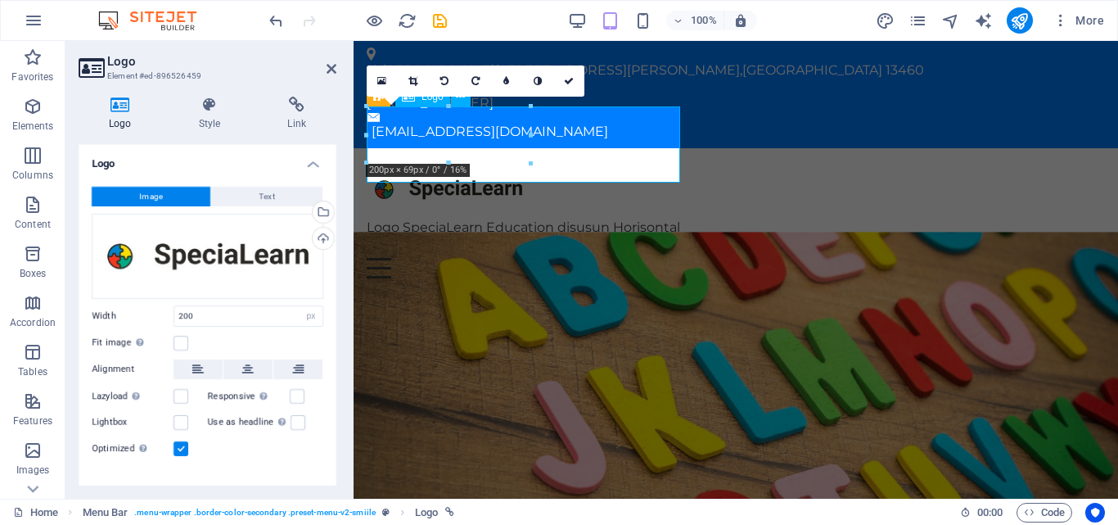
click at [534, 173] on div "Logo SpeciaLearn Education disusun Horisontal" at bounding box center [736, 199] width 738 height 76
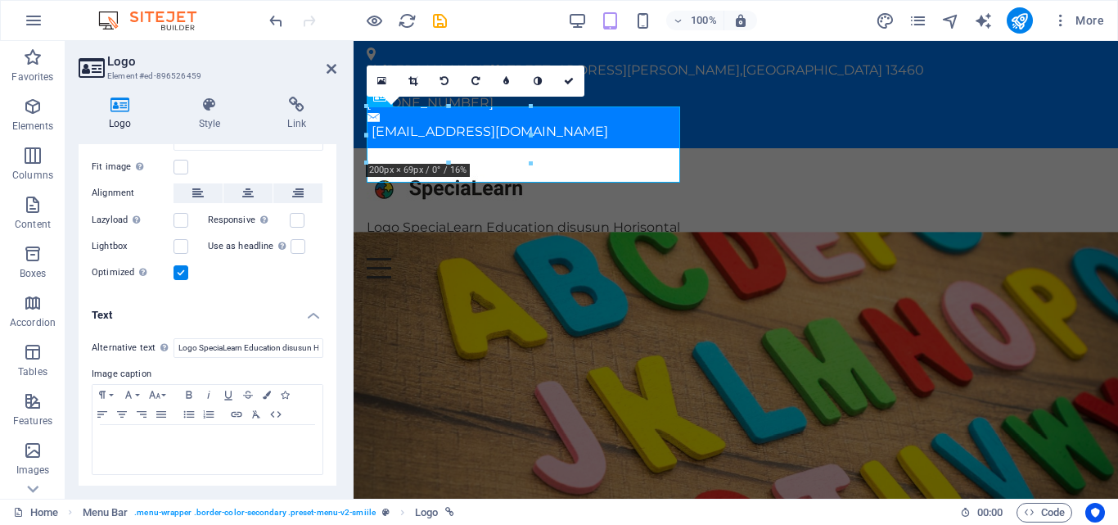
scroll to position [178, 0]
click at [139, 438] on p at bounding box center [208, 438] width 214 height 15
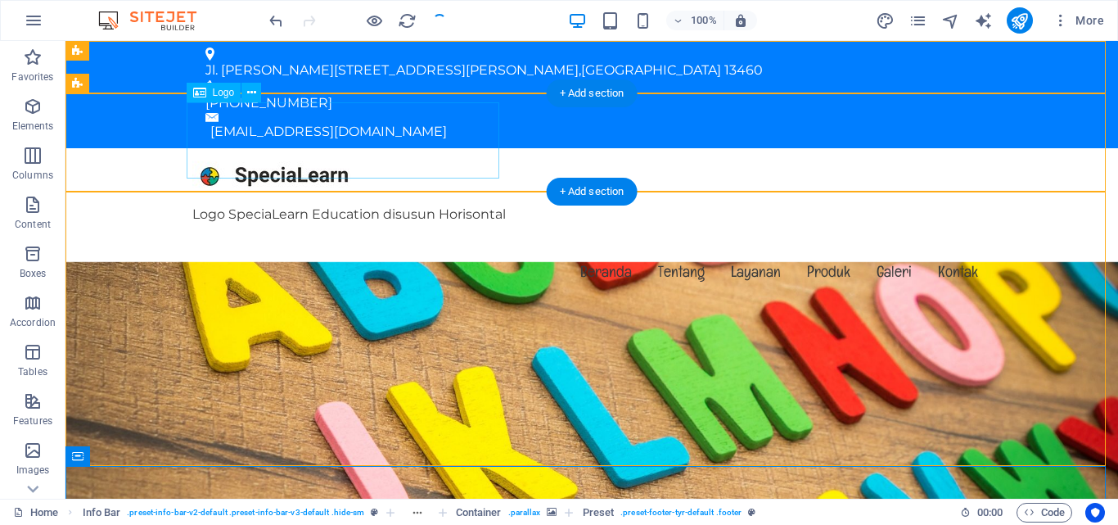
click at [377, 175] on div "Logo SpeciaLearn Education disusun Horisontal" at bounding box center [591, 186] width 799 height 76
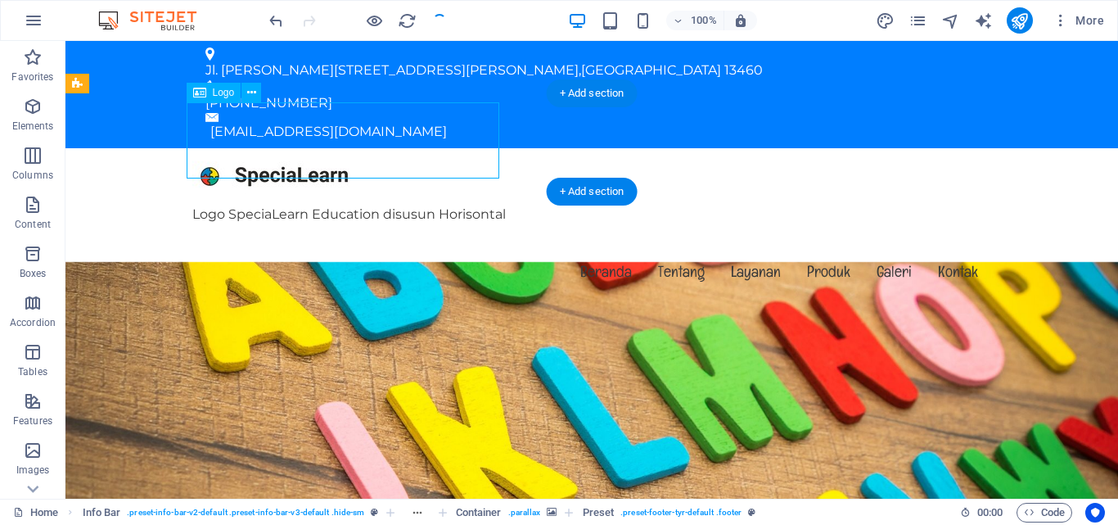
click at [377, 175] on div "Logo SpeciaLearn Education disusun Horisontal" at bounding box center [591, 186] width 799 height 76
click at [192, 175] on div "Logo SpeciaLearn Education disusun Horisontal" at bounding box center [591, 186] width 799 height 76
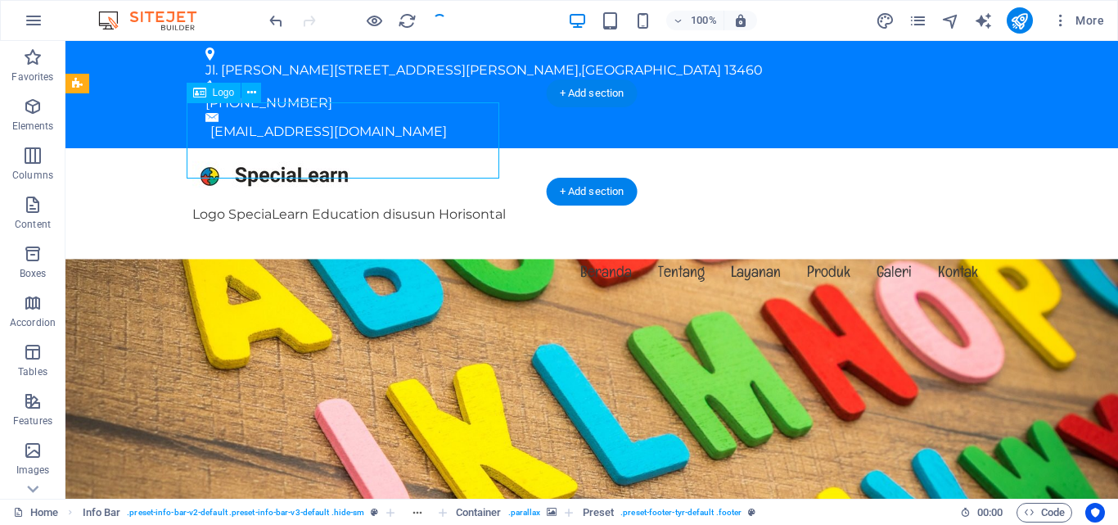
select select "px"
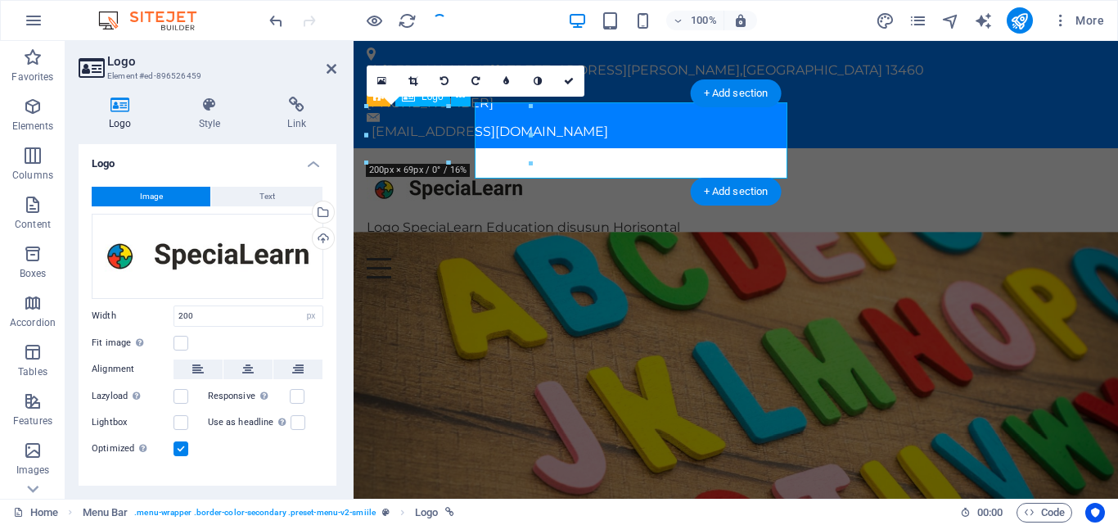
click at [377, 175] on div "Logo SpeciaLearn Education disusun Horisontal" at bounding box center [736, 199] width 738 height 76
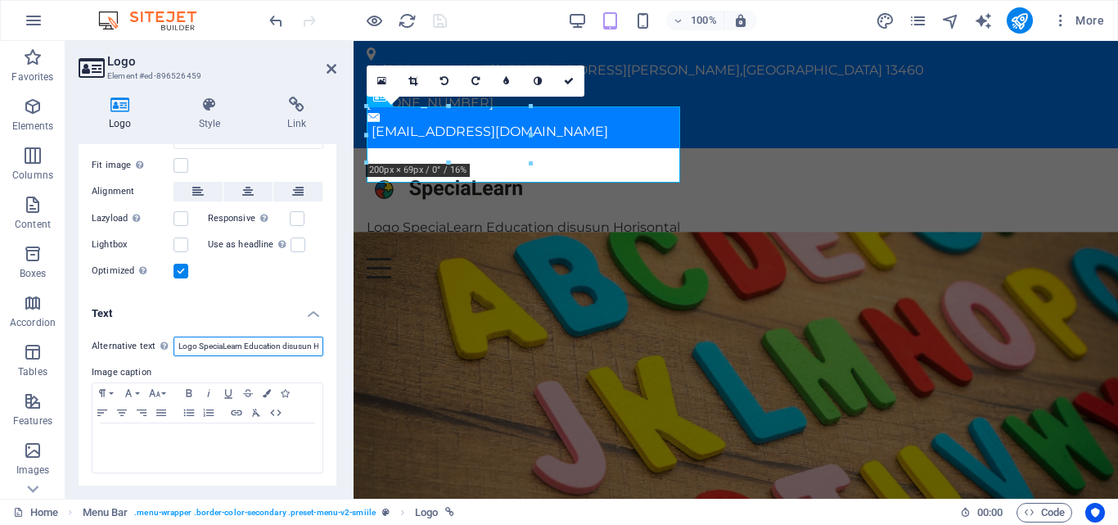
click at [260, 339] on input "Logo SpeciaLearn Education disusun Horisontal" at bounding box center [248, 346] width 150 height 20
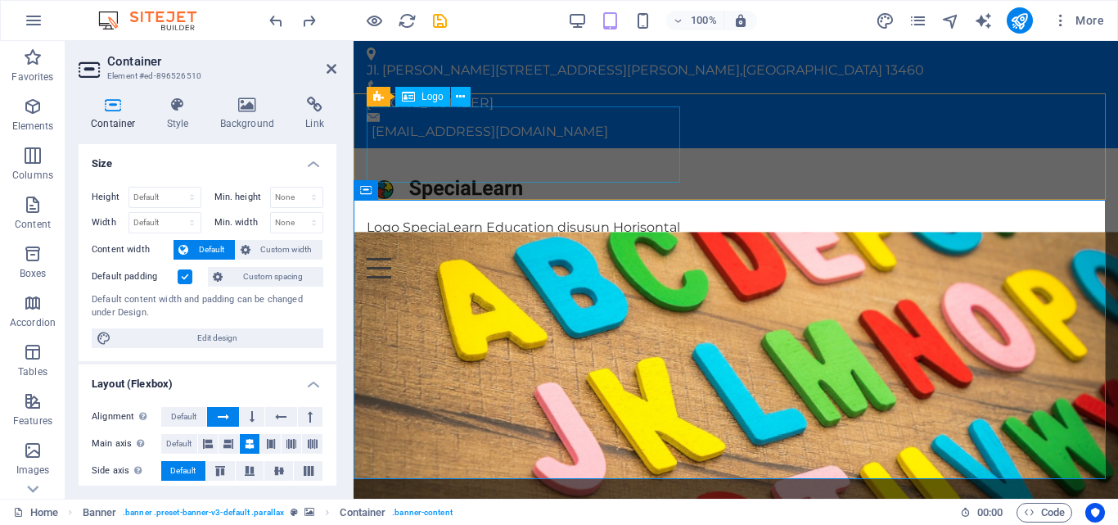
click at [434, 167] on div "Logo SpeciaLearn Education disusun Horisontal" at bounding box center [736, 199] width 738 height 76
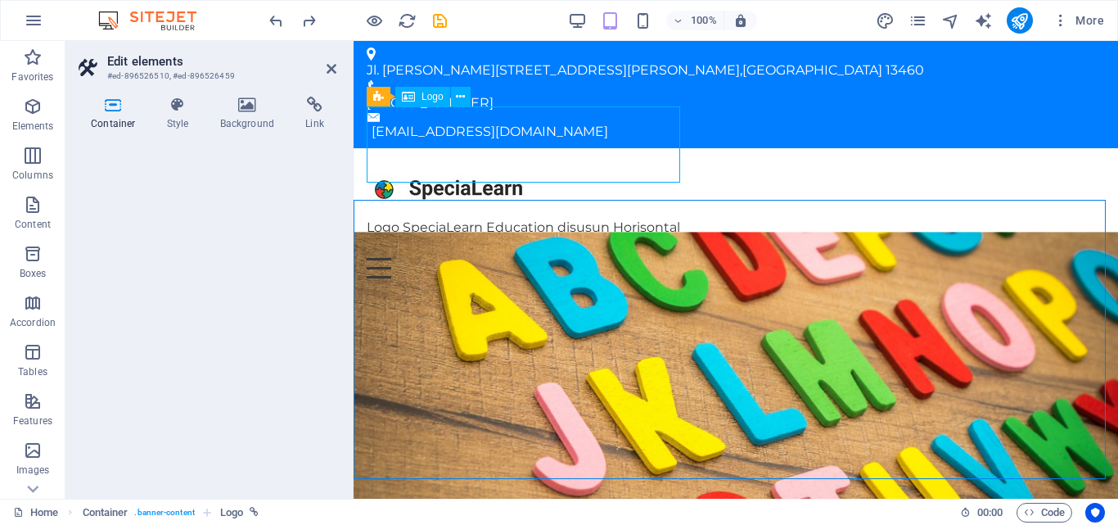
click at [434, 167] on div "Logo SpeciaLearn Education disusun Horisontal" at bounding box center [736, 199] width 738 height 76
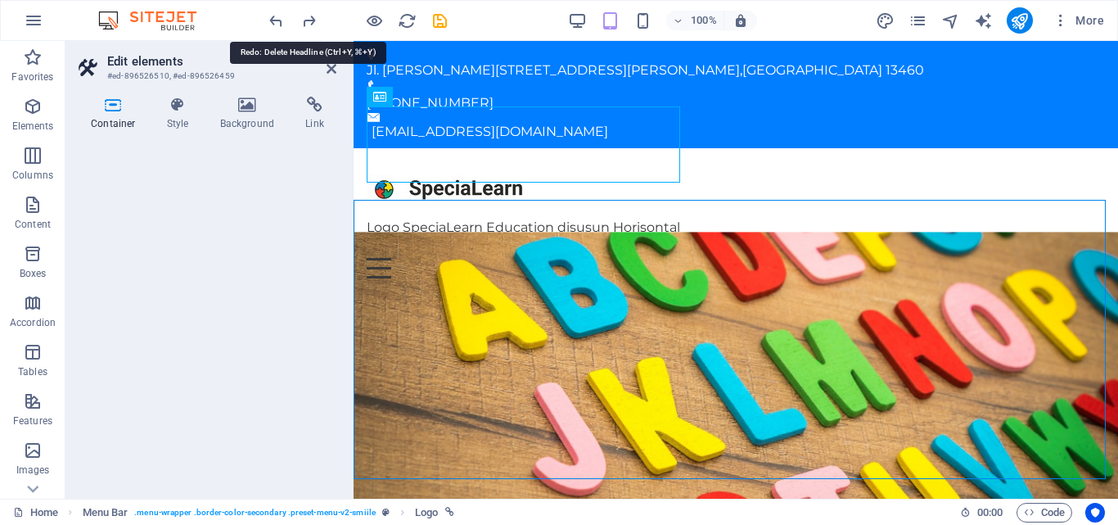
click at [305, 14] on icon "redo" at bounding box center [308, 20] width 19 height 19
click at [305, 14] on div at bounding box center [357, 20] width 183 height 26
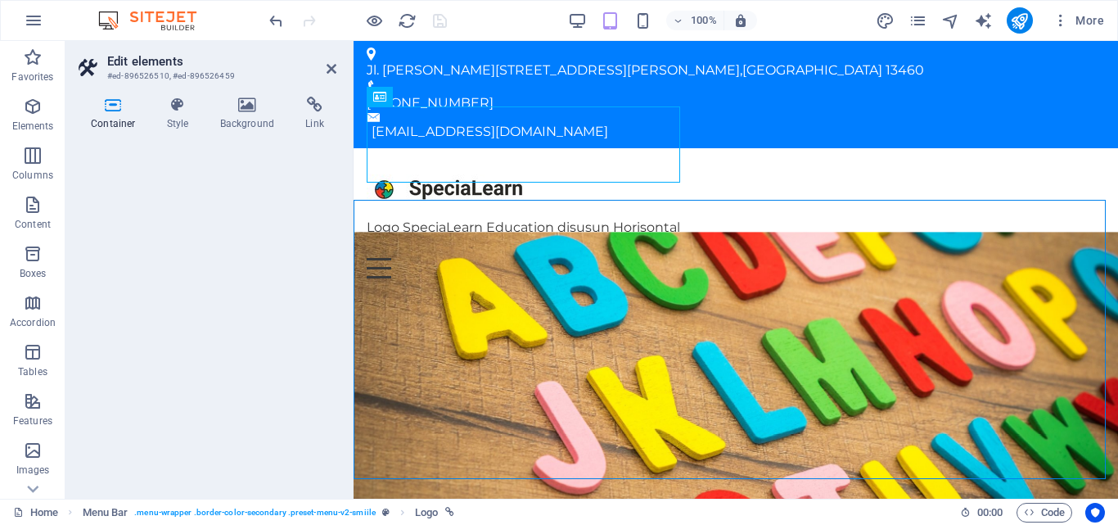
click at [305, 14] on div at bounding box center [357, 20] width 183 height 26
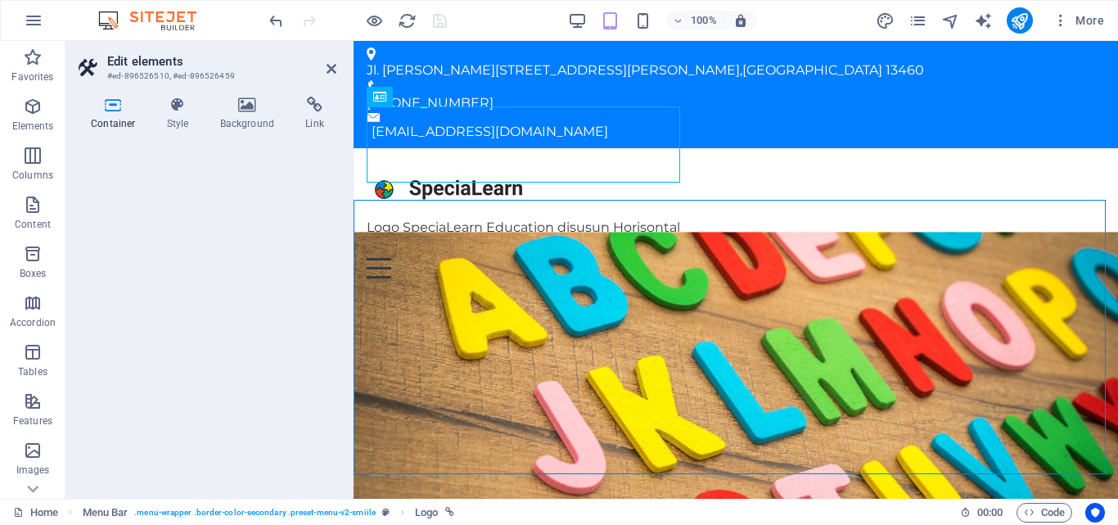
click at [305, 14] on div at bounding box center [357, 20] width 183 height 26
click at [422, 166] on div "Logo SpeciaLearn Education disusun Horisontal" at bounding box center [736, 199] width 738 height 76
select select "px"
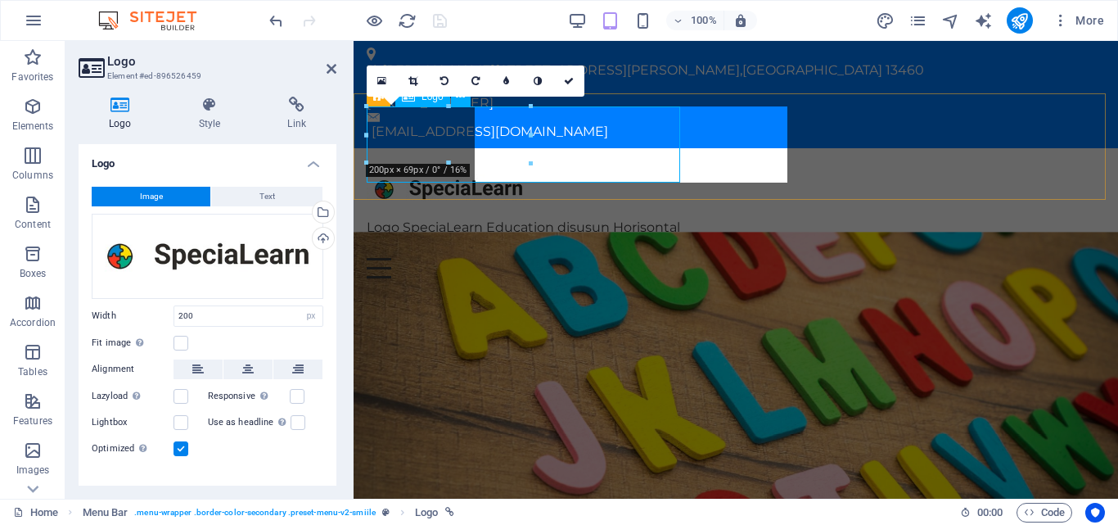
click at [422, 166] on div "Logo SpeciaLearn Education disusun Horisontal" at bounding box center [736, 199] width 738 height 76
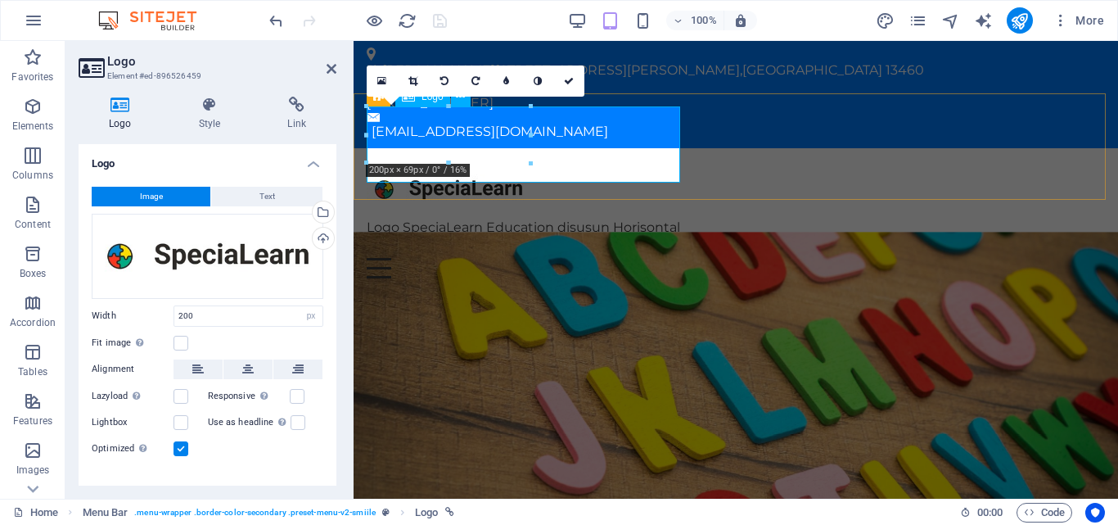
click at [422, 166] on div "Logo SpeciaLearn Education disusun Horisontal" at bounding box center [736, 199] width 738 height 76
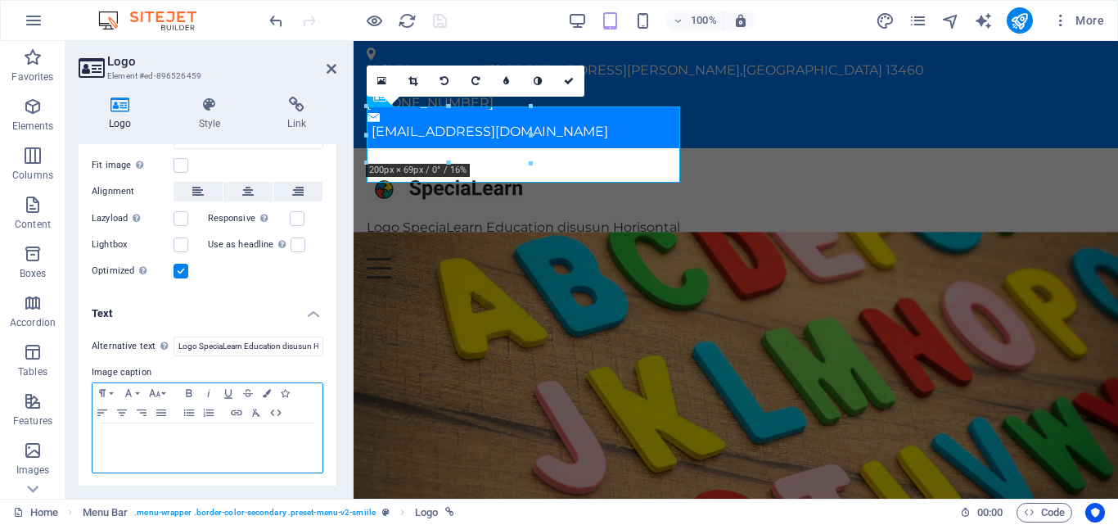
click at [146, 438] on p at bounding box center [208, 438] width 214 height 15
click at [104, 403] on button "Align Left" at bounding box center [102, 413] width 20 height 20
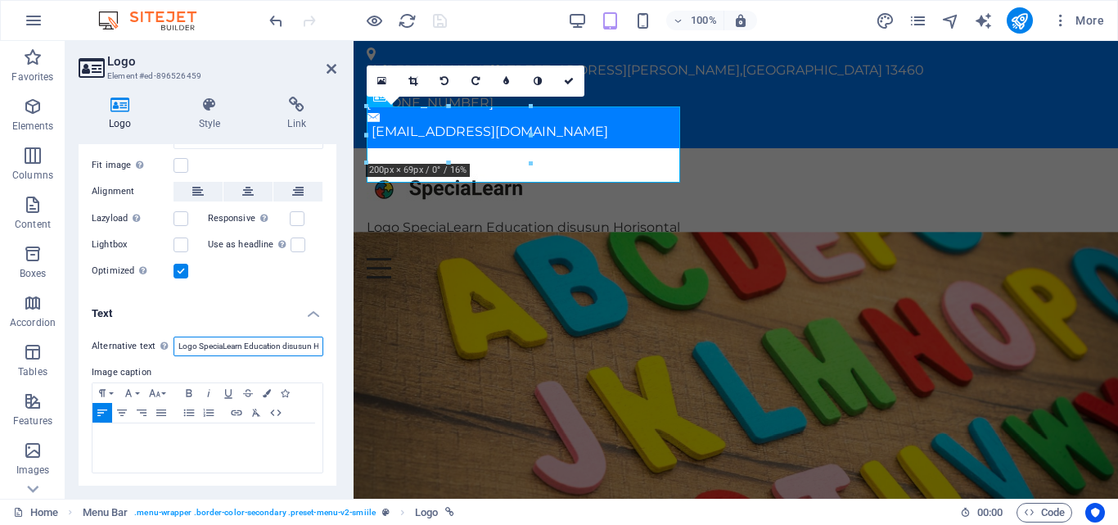
click at [191, 349] on input "Logo SpeciaLearn Education disusun Horisontal" at bounding box center [248, 346] width 150 height 20
click at [177, 277] on div "Optimized Images are compressed to improve page speed." at bounding box center [208, 271] width 232 height 20
click at [178, 275] on label at bounding box center [180, 270] width 15 height 15
click at [0, 0] on input "Optimized Images are compressed to improve page speed." at bounding box center [0, 0] width 0 height 0
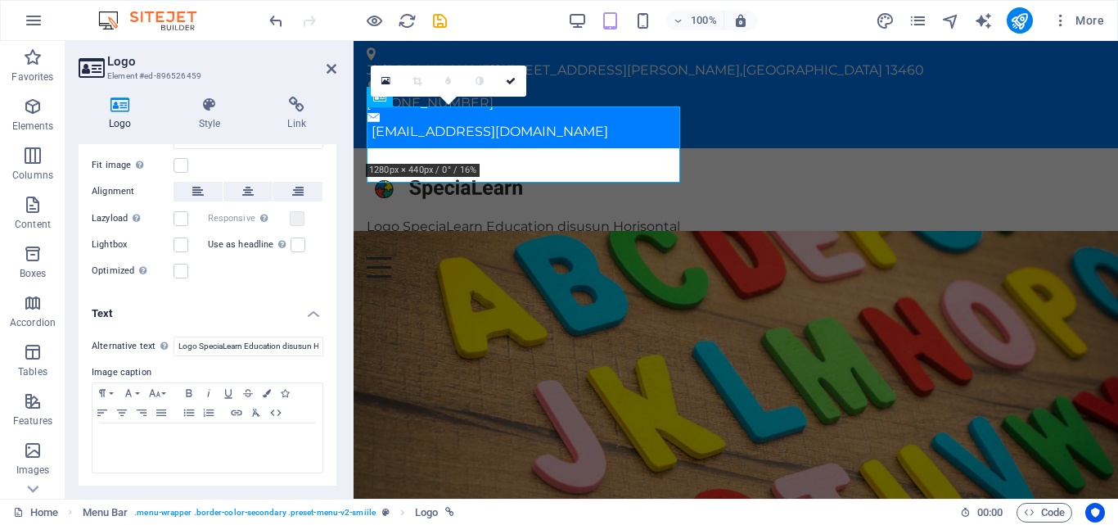
click at [178, 275] on label at bounding box center [180, 270] width 15 height 15
click at [0, 0] on input "Optimized Images are compressed to improve page speed." at bounding box center [0, 0] width 0 height 0
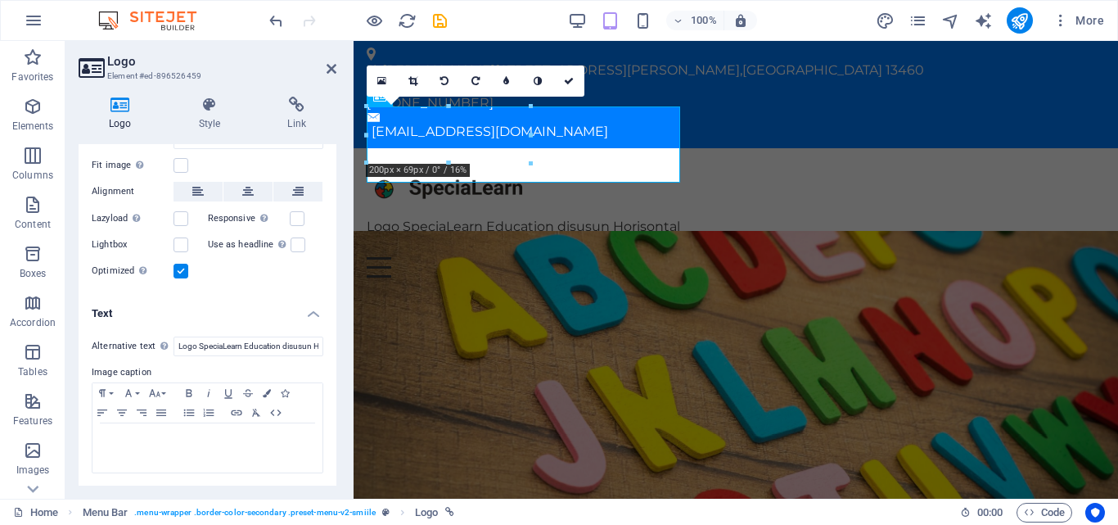
scroll to position [0, 0]
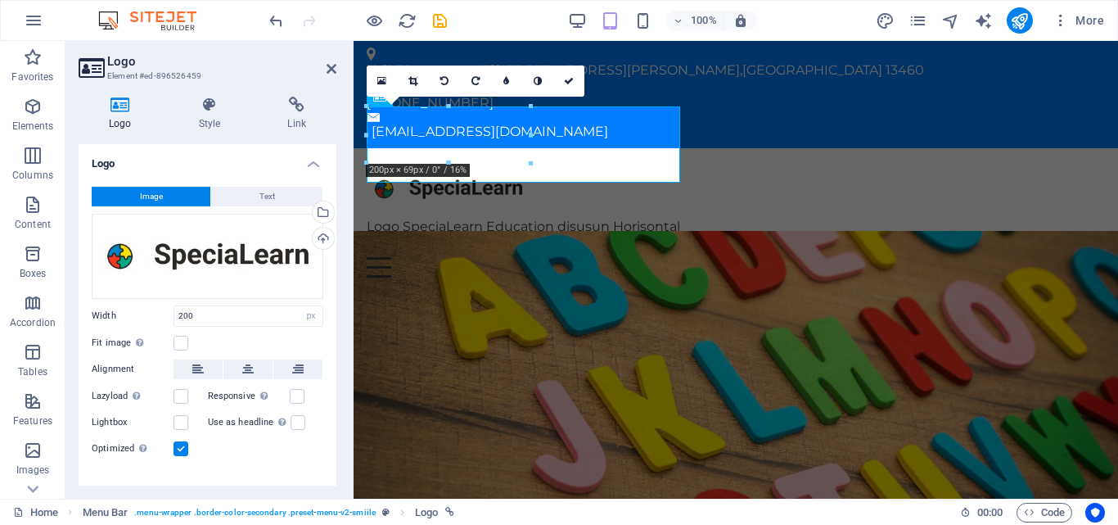
click at [295, 195] on button "Text" at bounding box center [266, 197] width 111 height 20
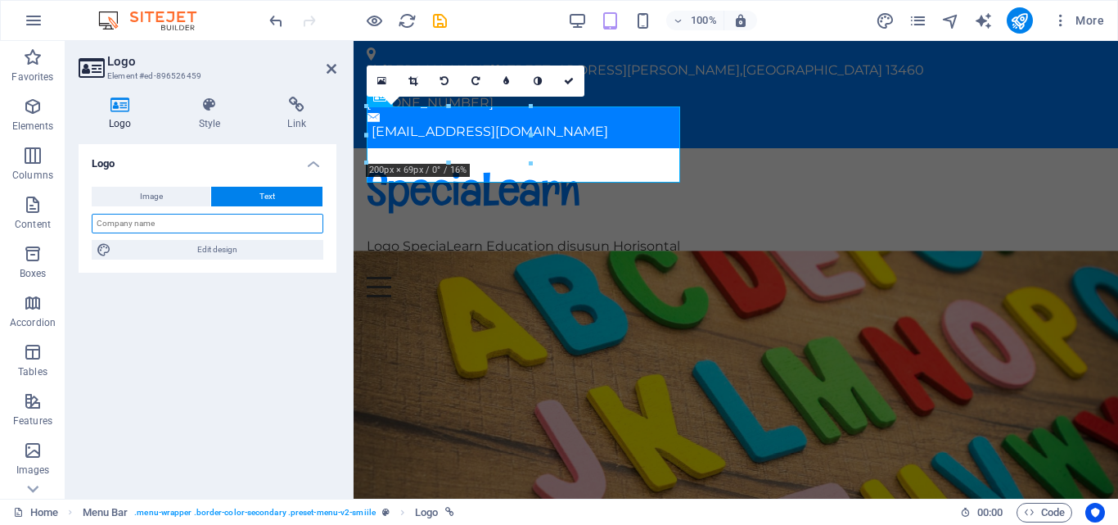
click at [221, 219] on input "text" at bounding box center [208, 224] width 232 height 20
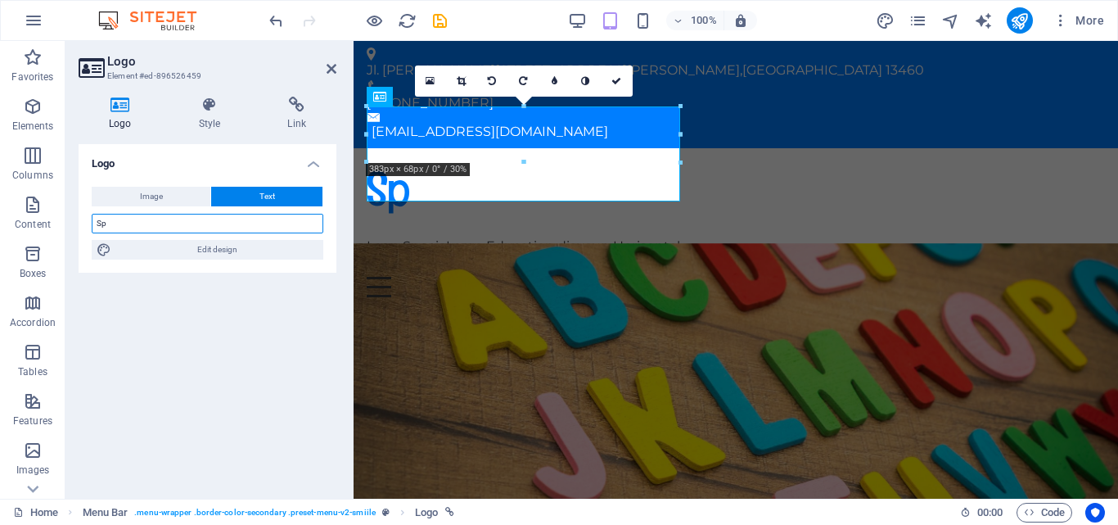
type input "S"
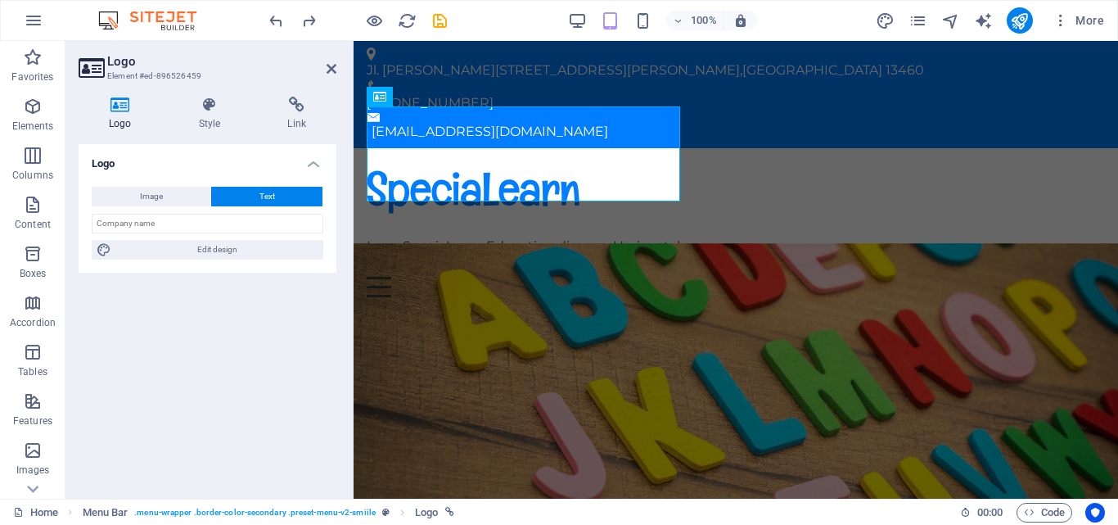
click at [191, 204] on button "Image" at bounding box center [151, 197] width 119 height 20
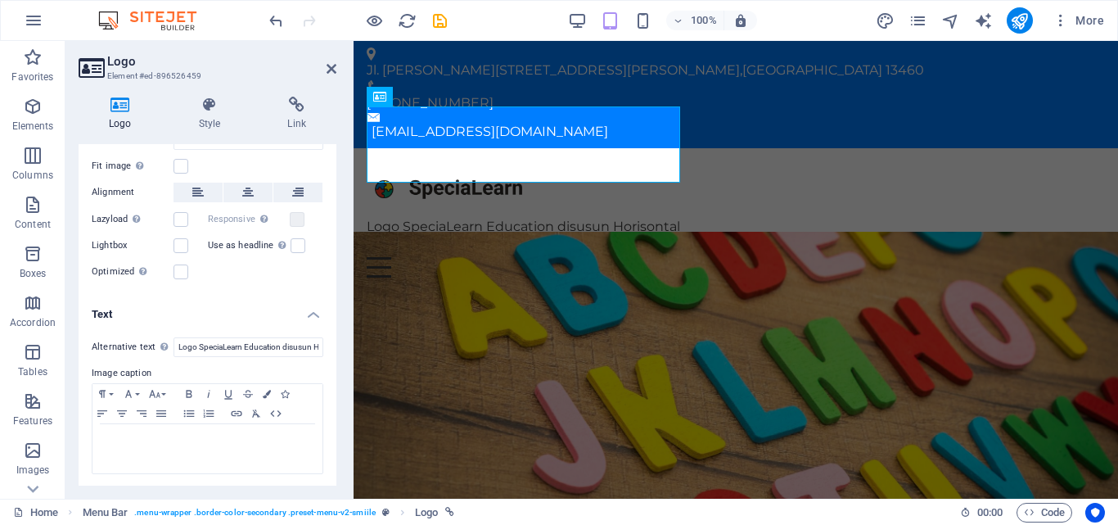
scroll to position [178, 0]
click at [429, 161] on div "Logo SpeciaLearn Education disusun Horisontal" at bounding box center [736, 199] width 738 height 76
click at [406, 175] on div "Logo SpeciaLearn Education disusun Horisontal" at bounding box center [736, 199] width 738 height 76
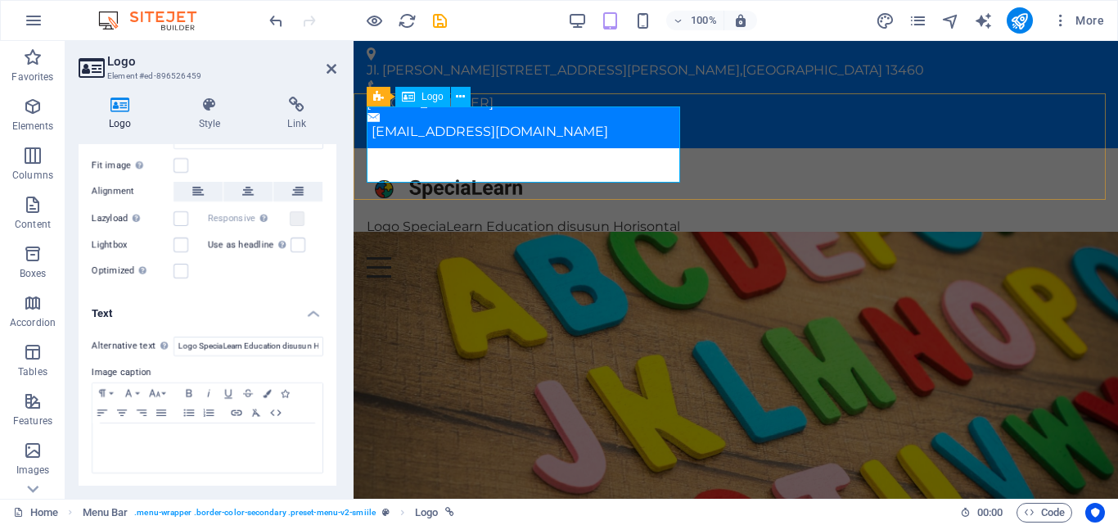
click at [406, 175] on div "Logo SpeciaLearn Education disusun Horisontal" at bounding box center [736, 199] width 738 height 76
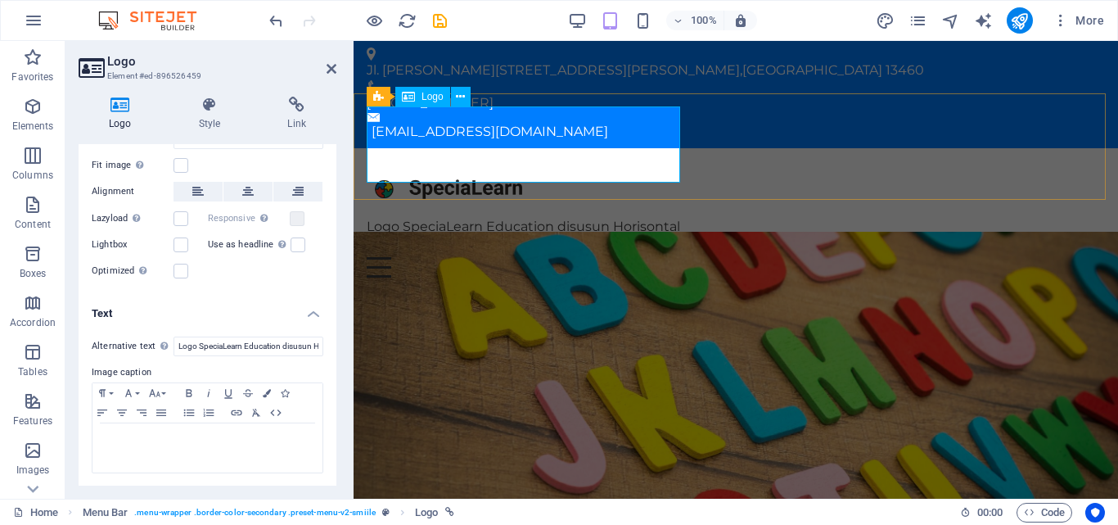
click at [406, 175] on div "Logo SpeciaLearn Education disusun Horisontal" at bounding box center [736, 199] width 738 height 76
click at [201, 344] on input "Logo SpeciaLearn Education disusun Horisontal" at bounding box center [248, 346] width 150 height 20
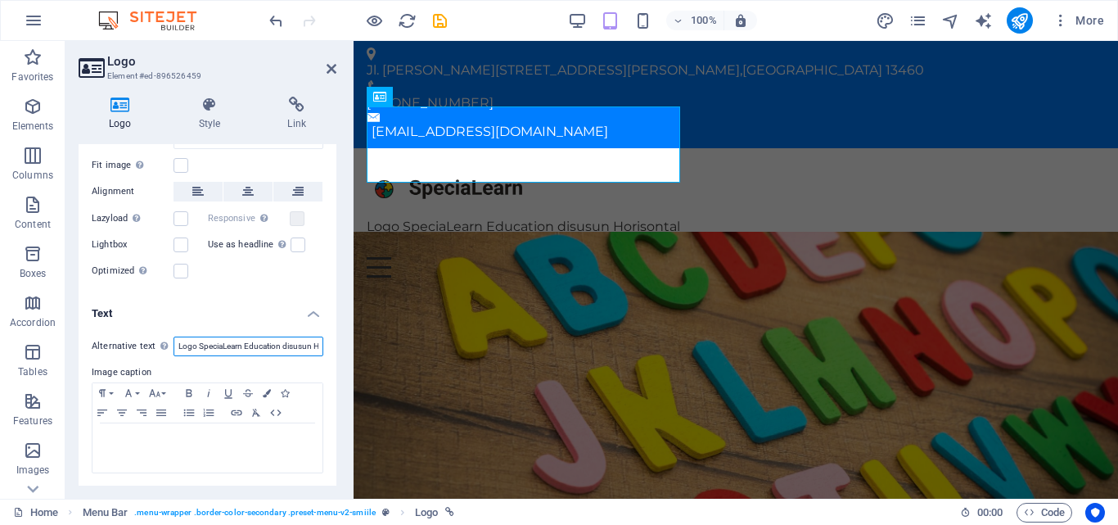
click at [201, 344] on input "Logo SpeciaLearn Education disusun Horisontal" at bounding box center [248, 346] width 150 height 20
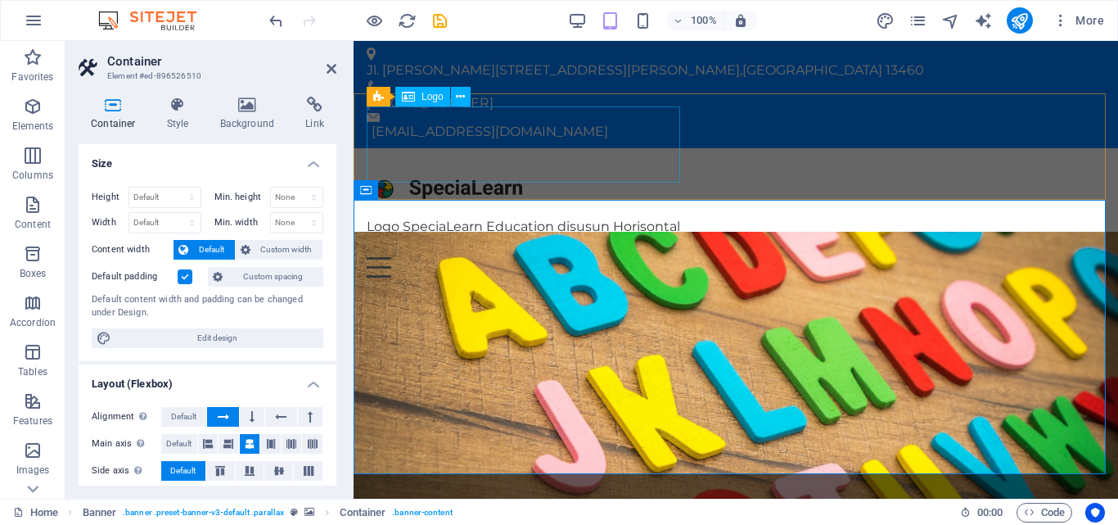
click at [547, 173] on div "Logo SpeciaLearn Education disusun Horisontal" at bounding box center [736, 199] width 738 height 76
select select "px"
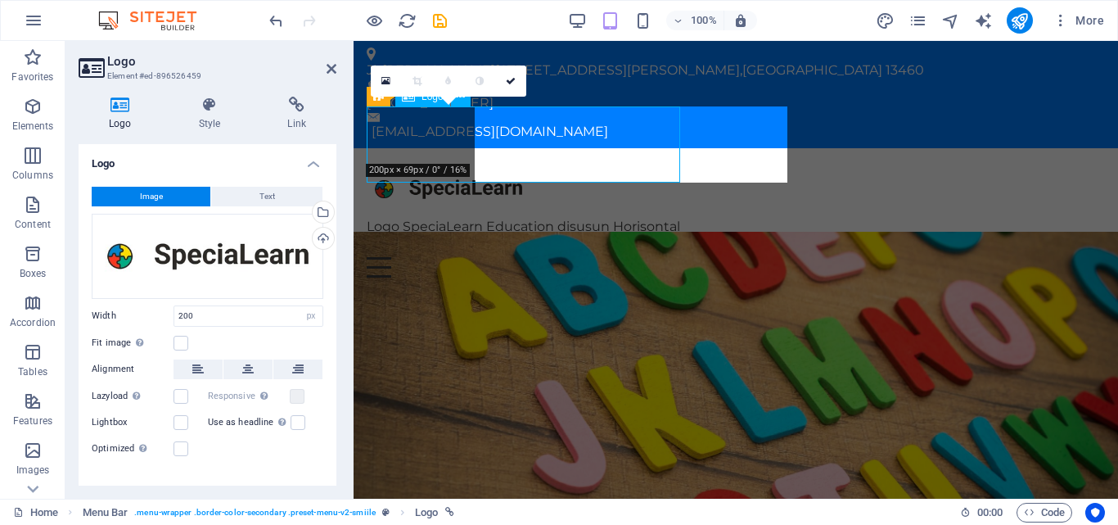
click at [547, 173] on div "Logo SpeciaLearn Education disusun Horisontal" at bounding box center [736, 199] width 738 height 76
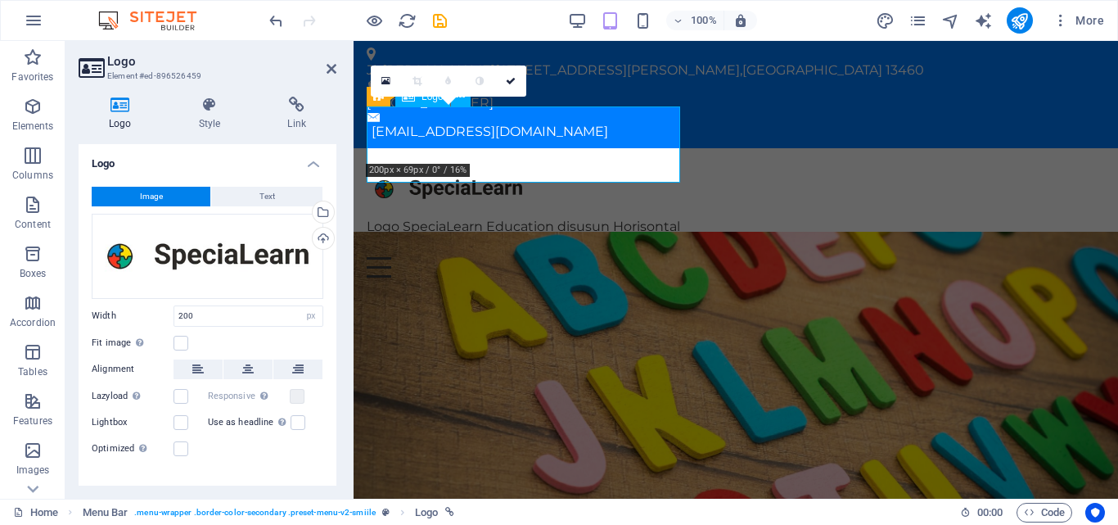
click at [547, 173] on div "Logo SpeciaLearn Education disusun Horisontal" at bounding box center [736, 199] width 738 height 76
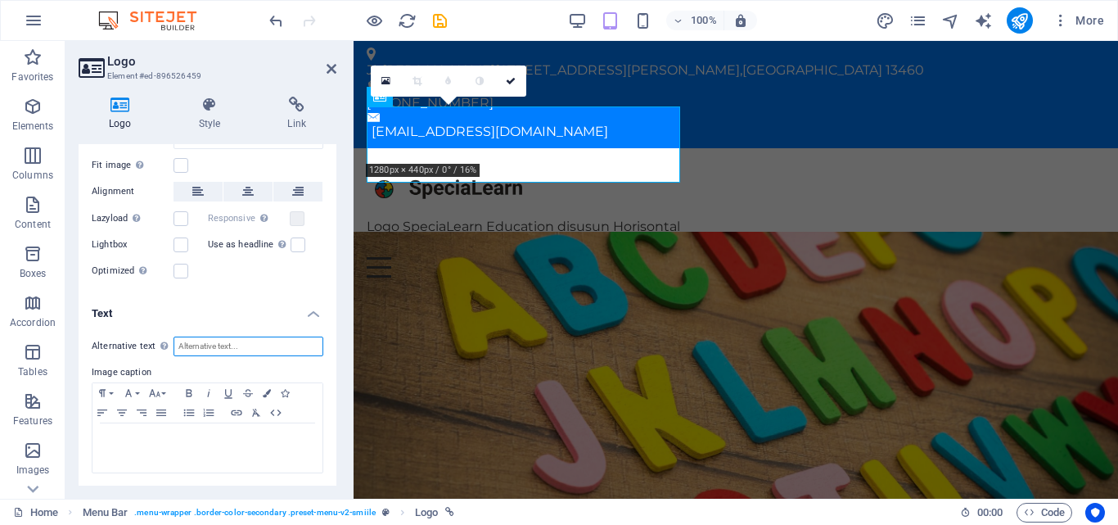
click at [222, 353] on input "Alternative text The alternative text is used by devices that cannot display im…" at bounding box center [248, 346] width 150 height 20
paste input "Logo SpeciaLearn Education disusun Horisontal"
type input "Logo SpeciaLearn Education disusun Horisontal"
click at [439, 22] on icon "save" at bounding box center [439, 20] width 19 height 19
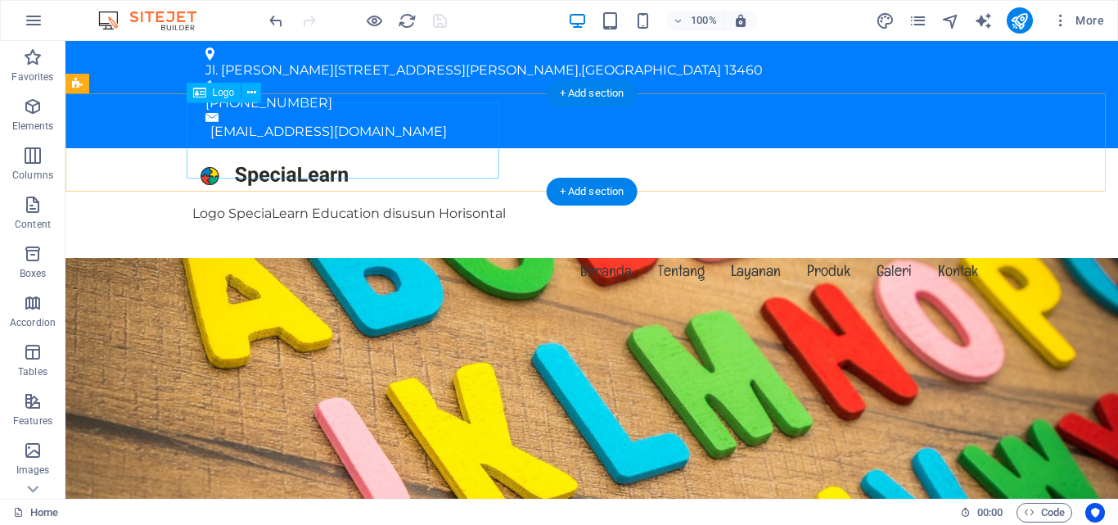
click at [394, 171] on div "Logo SpeciaLearn Education disusun Horisontal" at bounding box center [591, 186] width 799 height 76
click at [192, 171] on div "Logo SpeciaLearn Education disusun Horisontal" at bounding box center [591, 186] width 799 height 76
select select "px"
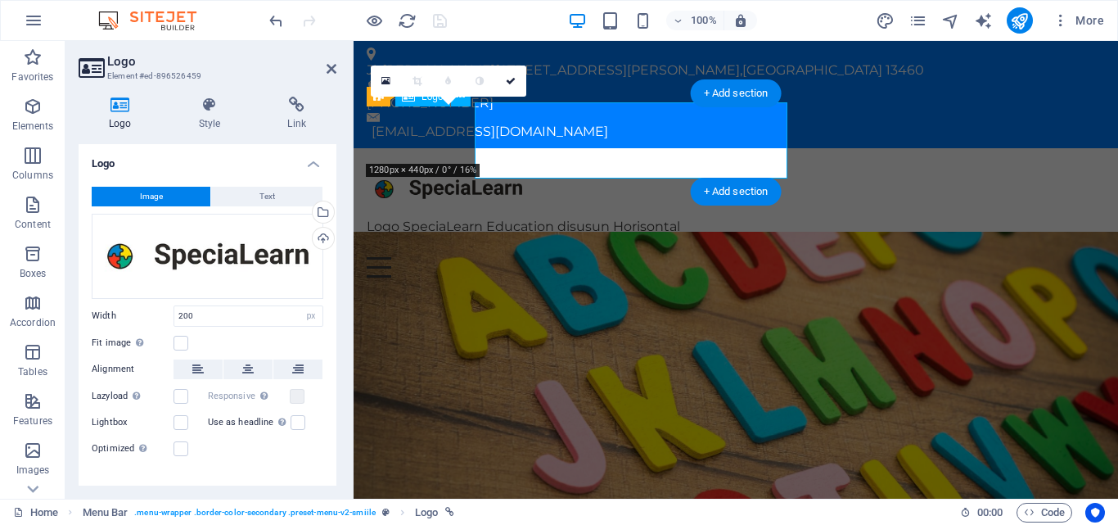
click at [394, 171] on div "Logo SpeciaLearn Education disusun Horisontal" at bounding box center [736, 199] width 738 height 76
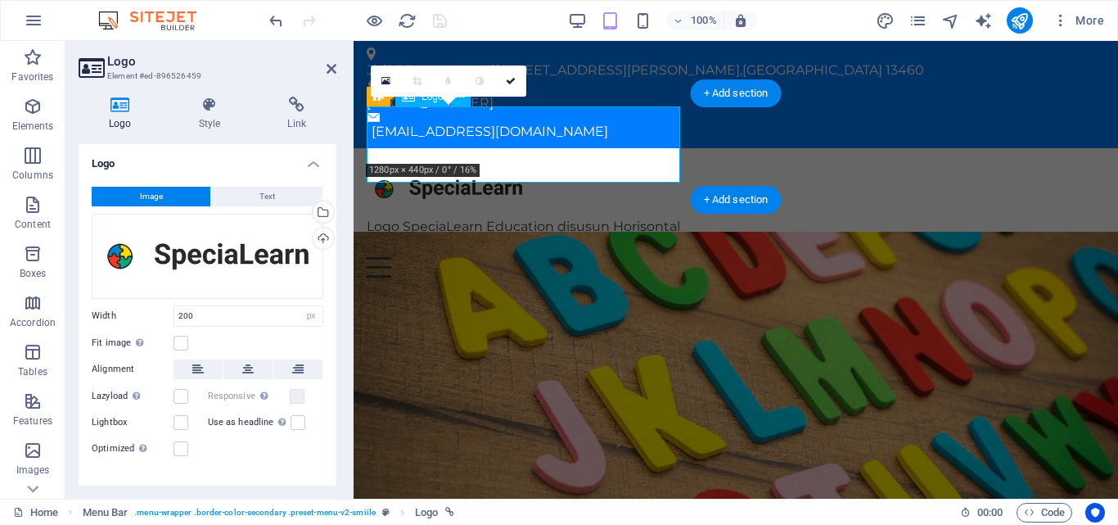
click at [547, 161] on div "Logo SpeciaLearn Education disusun Horisontal" at bounding box center [736, 199] width 738 height 76
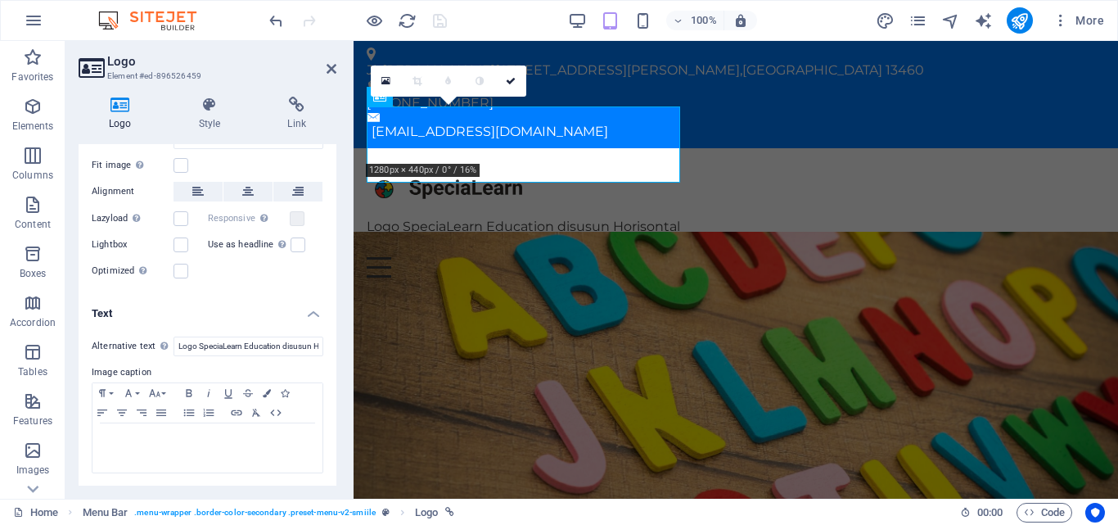
scroll to position [0, 0]
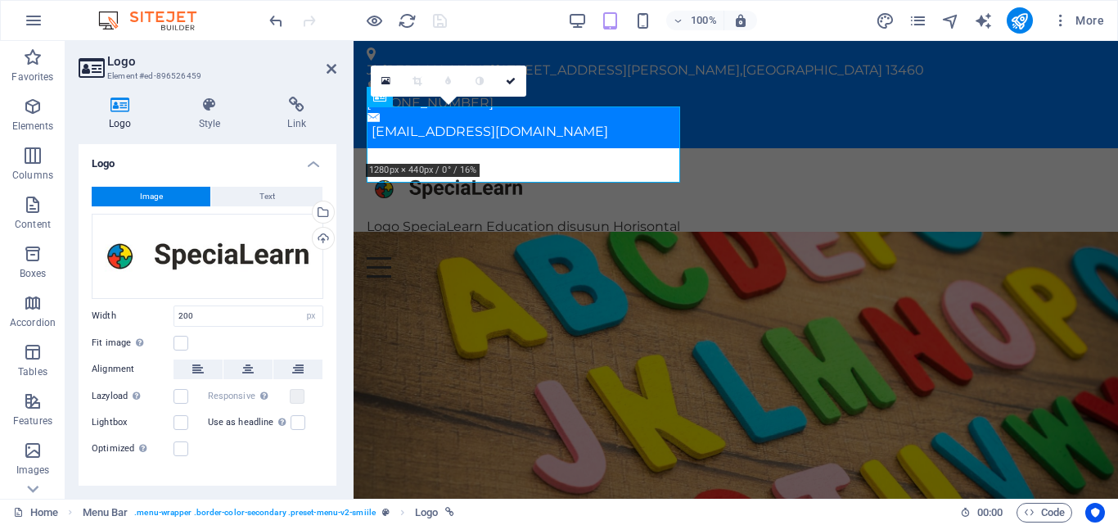
click at [223, 106] on icon at bounding box center [210, 105] width 83 height 16
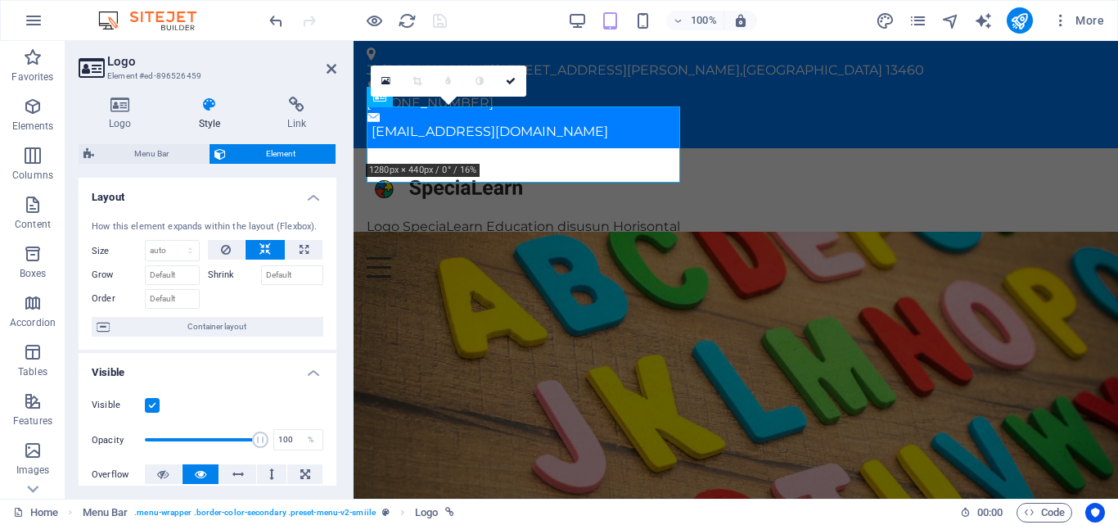
click at [290, 106] on icon at bounding box center [296, 105] width 79 height 16
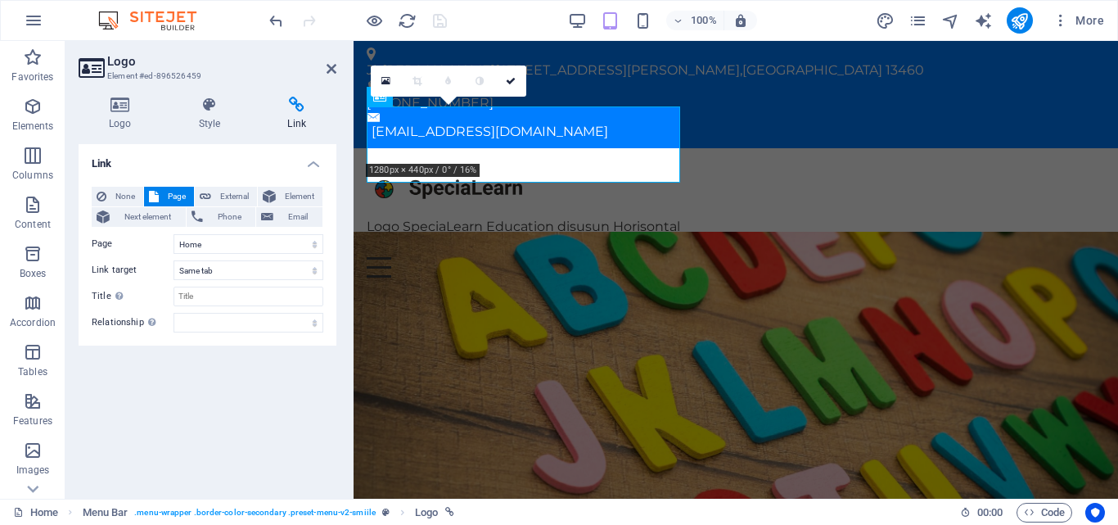
click at [218, 106] on icon at bounding box center [210, 105] width 83 height 16
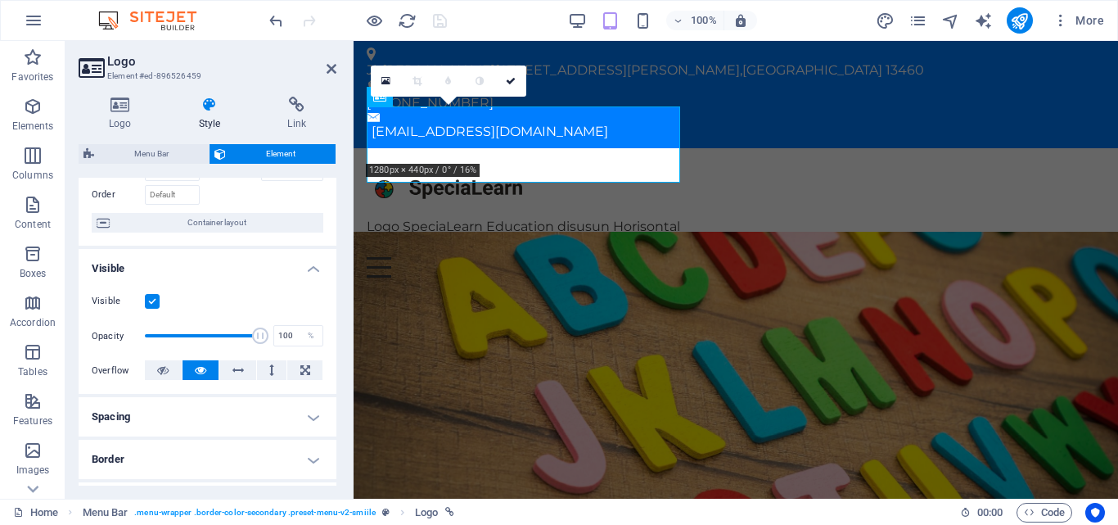
scroll to position [82, 0]
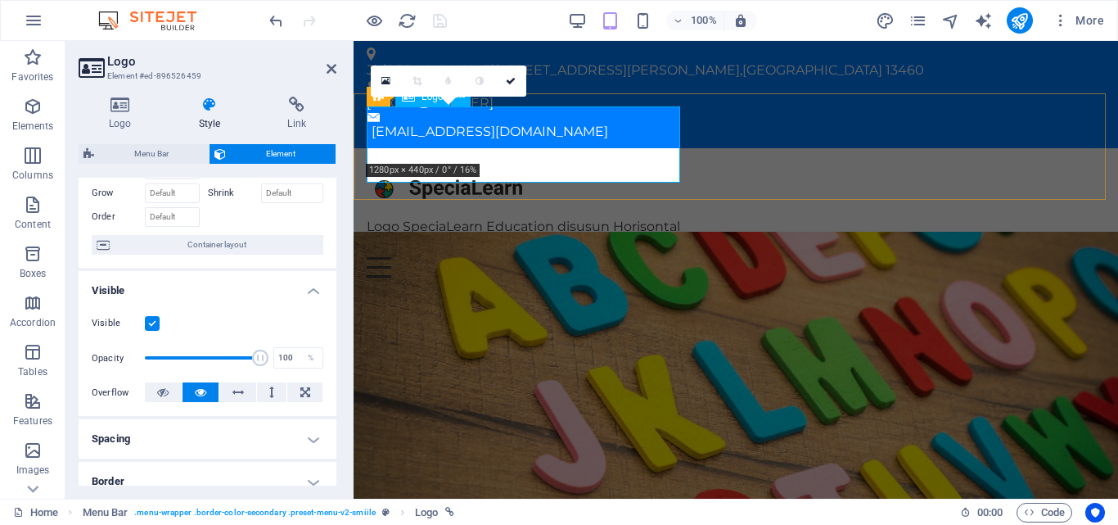
click at [512, 169] on div "Logo SpeciaLearn Education disusun Horisontal" at bounding box center [736, 199] width 738 height 76
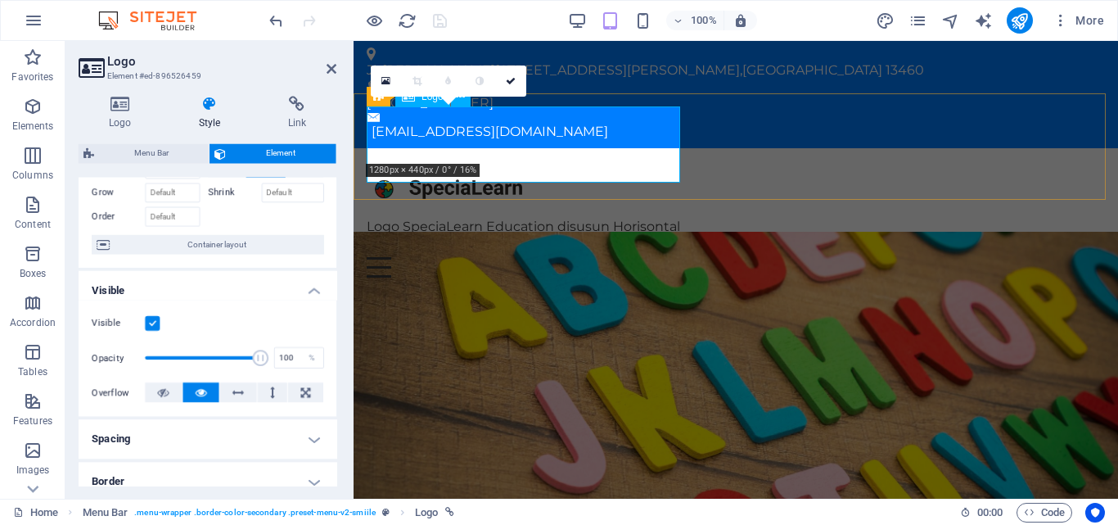
click at [512, 169] on div "Logo SpeciaLearn Education disusun Horisontal" at bounding box center [736, 199] width 738 height 76
click at [107, 98] on icon at bounding box center [120, 105] width 83 height 16
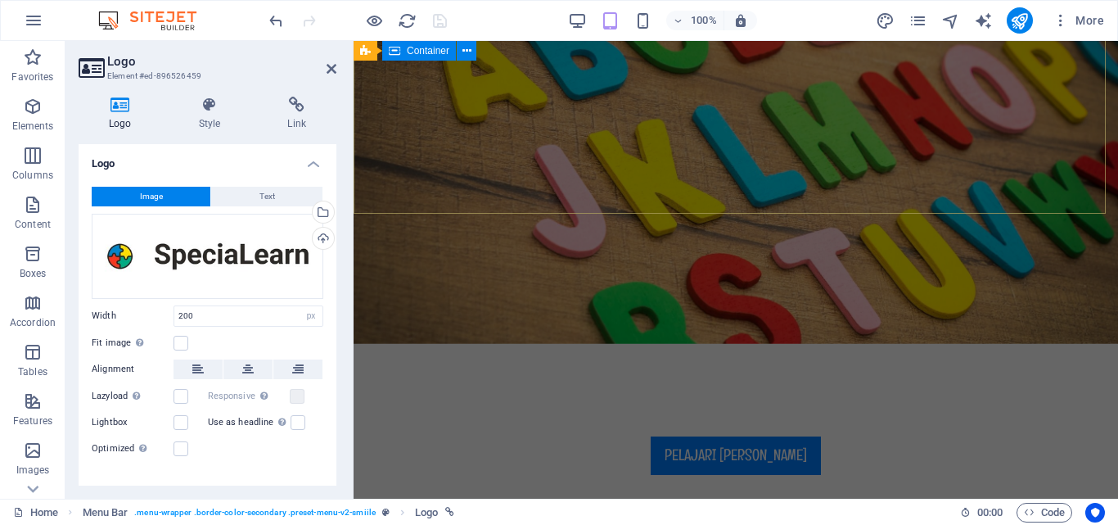
scroll to position [0, 0]
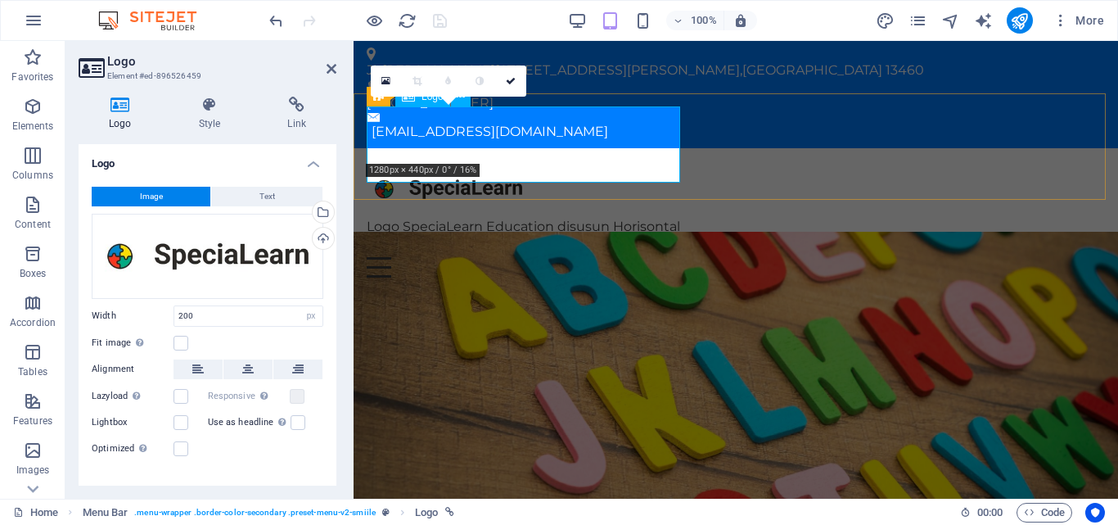
click at [564, 176] on div "Logo SpeciaLearn Education disusun Horisontal" at bounding box center [736, 199] width 738 height 76
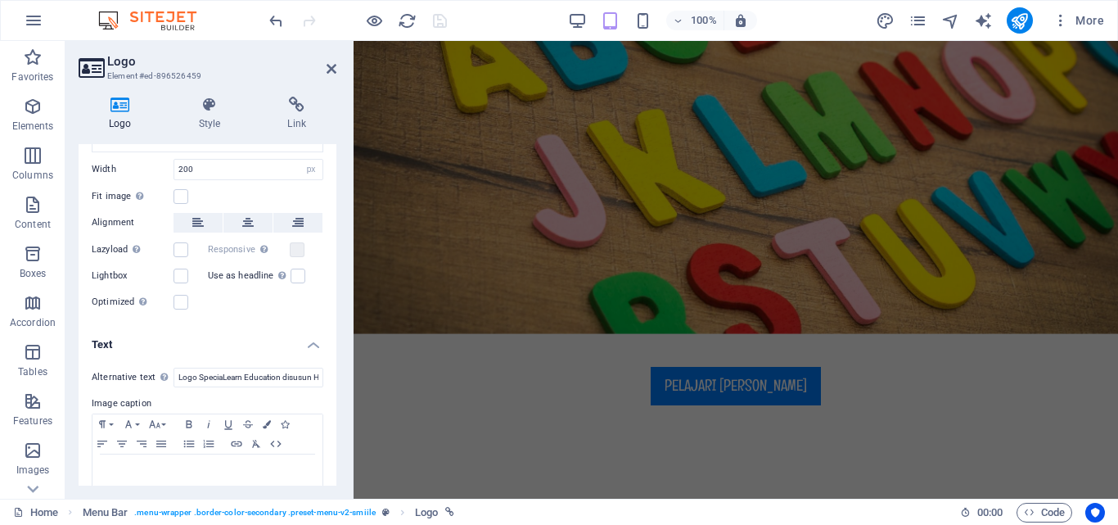
scroll to position [178, 0]
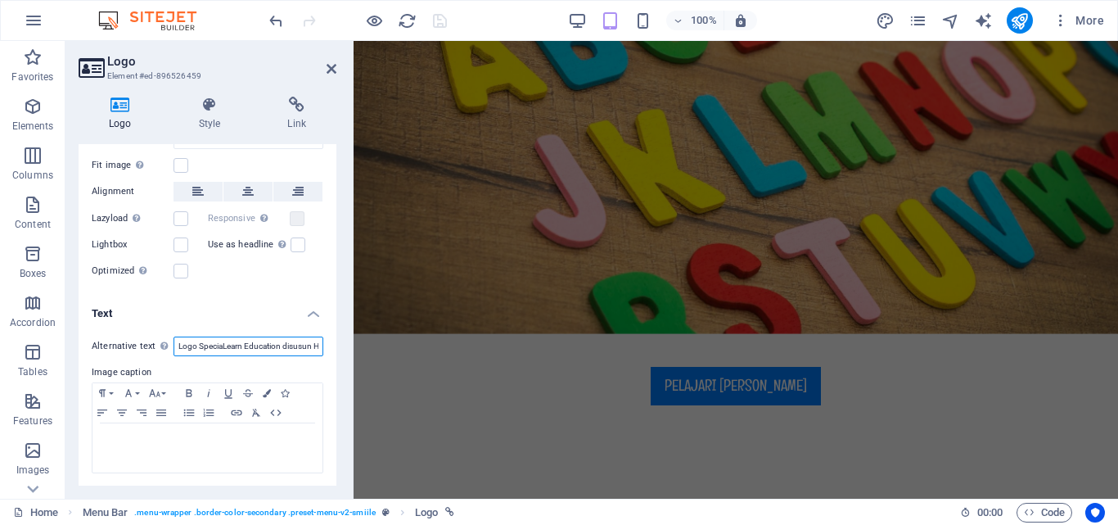
click at [226, 344] on input "Logo SpeciaLearn Education disusun Horisontal" at bounding box center [248, 346] width 150 height 20
click at [151, 370] on label "Image caption" at bounding box center [208, 373] width 232 height 20
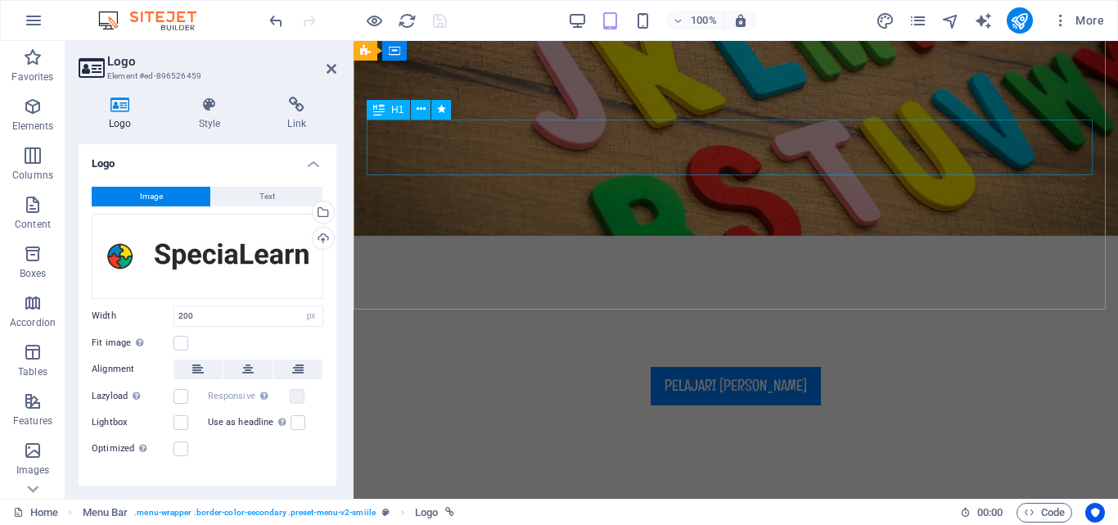
scroll to position [0, 0]
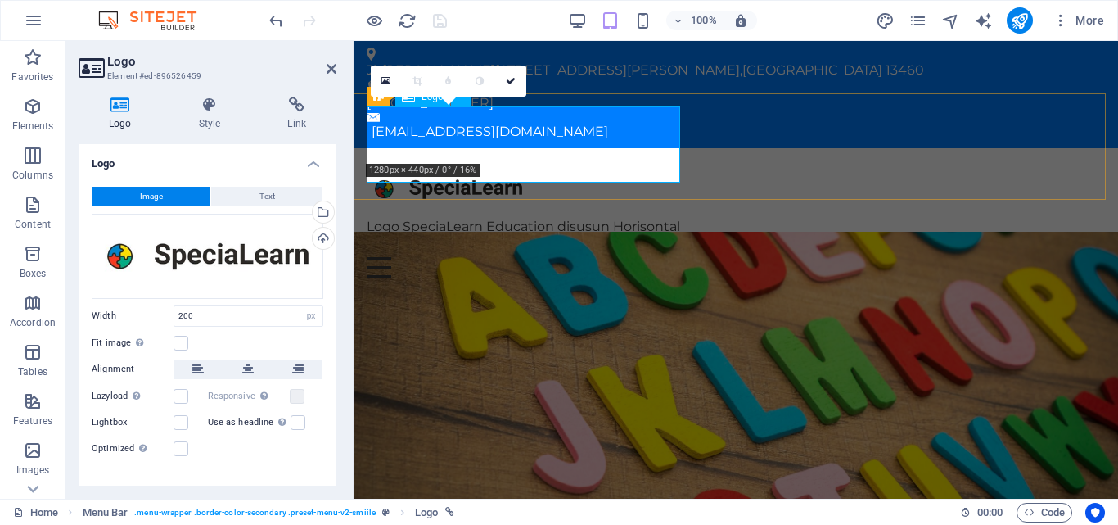
click at [503, 173] on div "Logo SpeciaLearn Education disusun Horisontal" at bounding box center [736, 199] width 738 height 76
click at [188, 110] on icon at bounding box center [210, 105] width 83 height 16
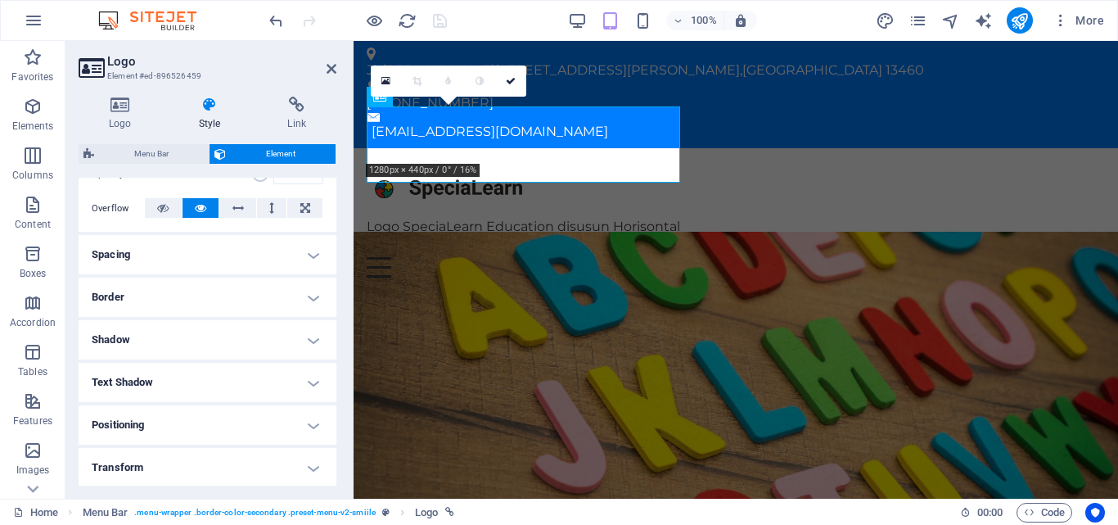
scroll to position [313, 0]
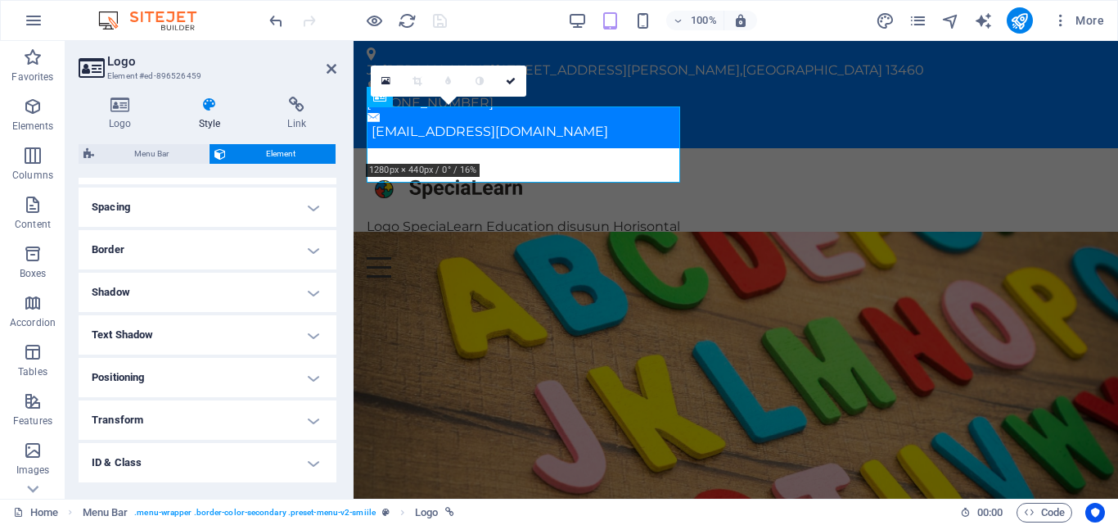
click at [245, 214] on h4 "Spacing" at bounding box center [208, 206] width 258 height 39
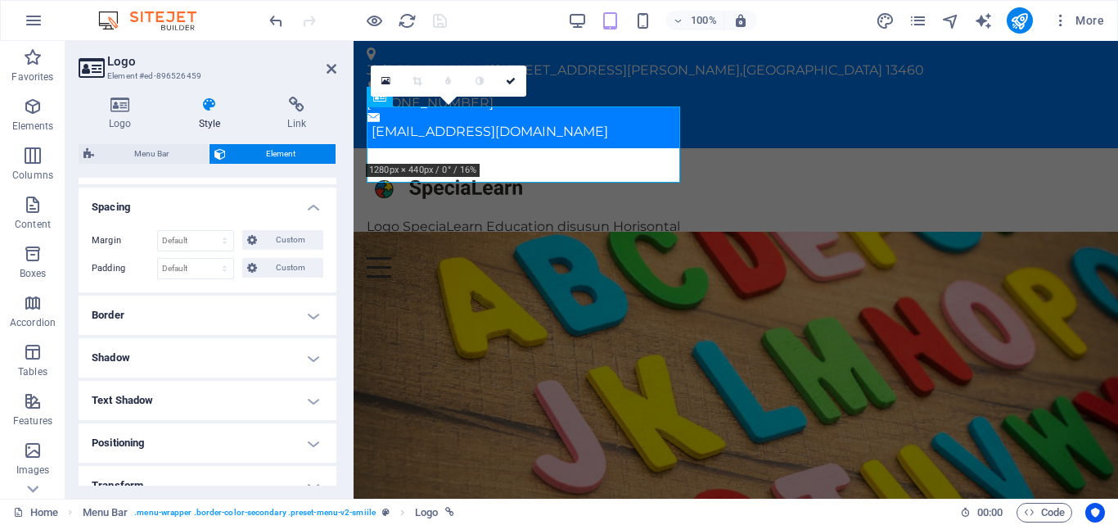
click at [245, 323] on h4 "Border" at bounding box center [208, 314] width 258 height 39
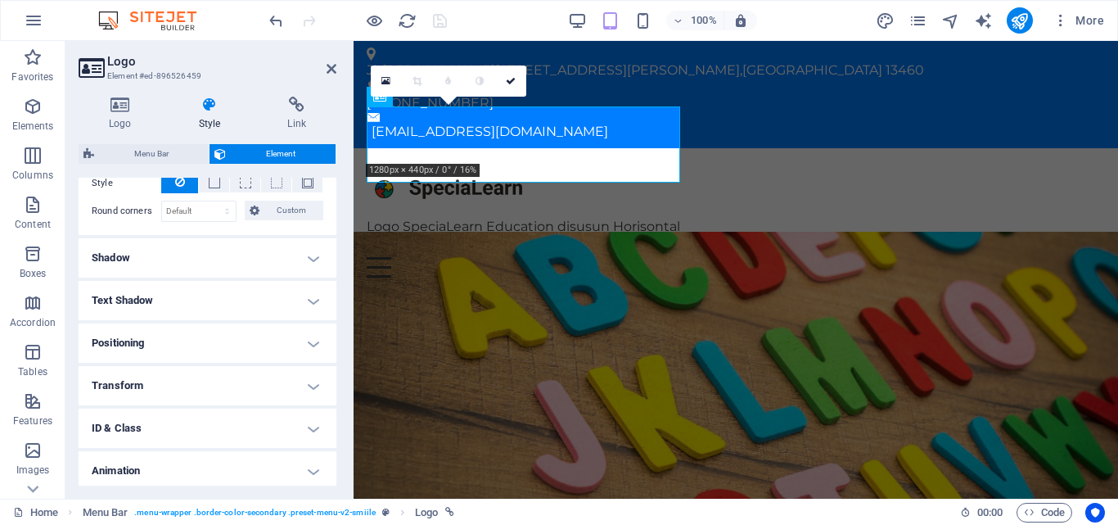
scroll to position [527, 0]
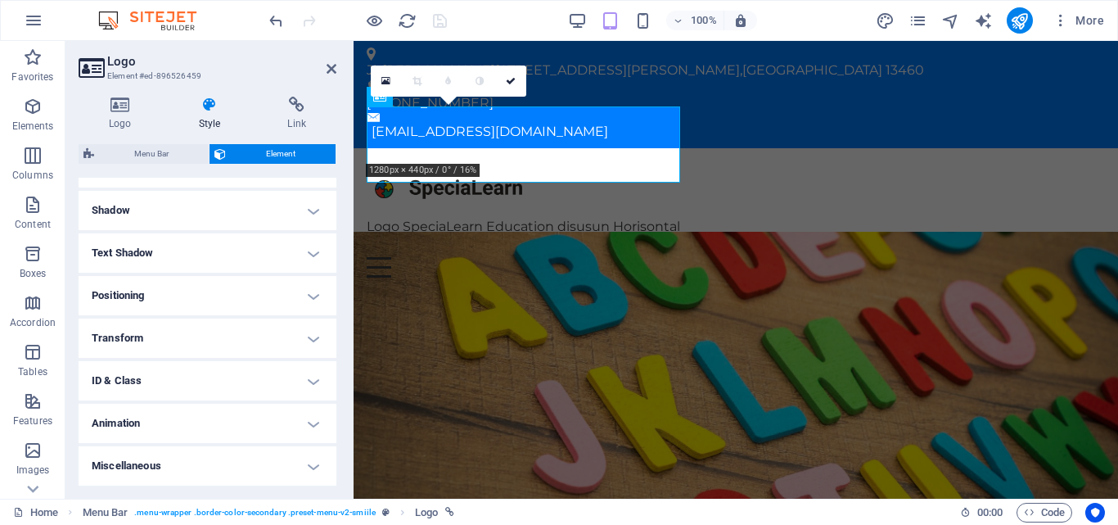
click at [237, 245] on h4 "Text Shadow" at bounding box center [208, 252] width 258 height 39
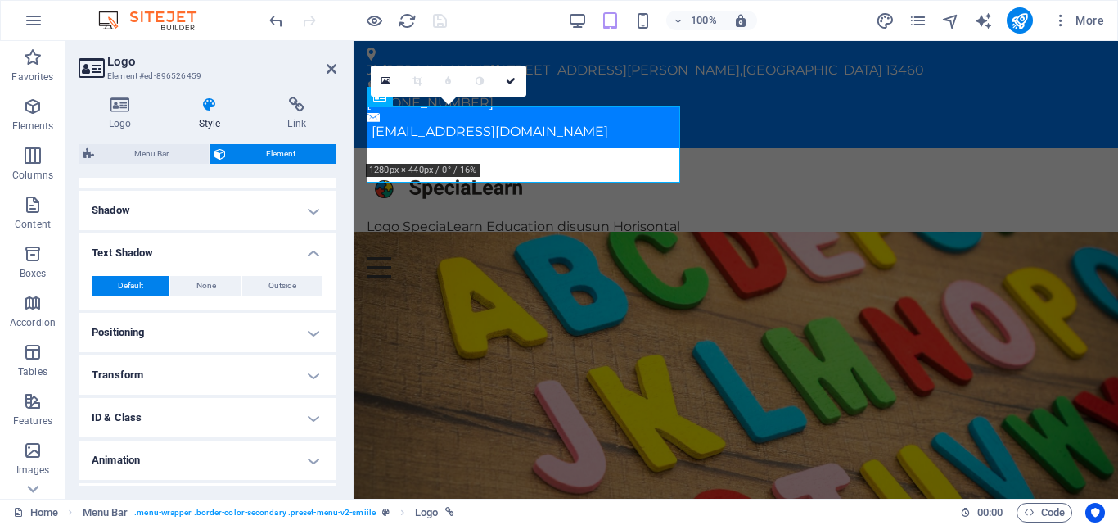
click at [245, 218] on h4 "Shadow" at bounding box center [208, 210] width 258 height 39
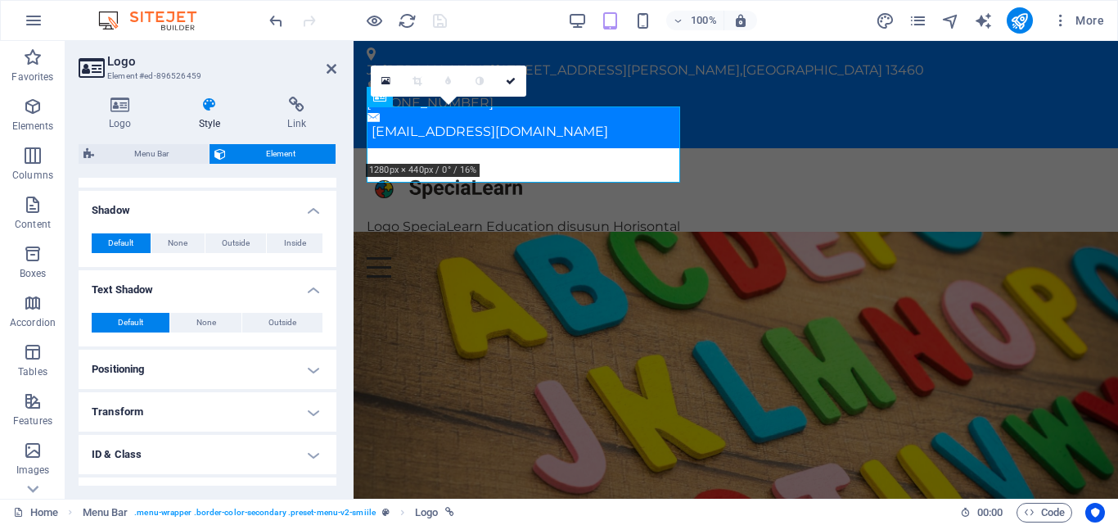
scroll to position [601, 0]
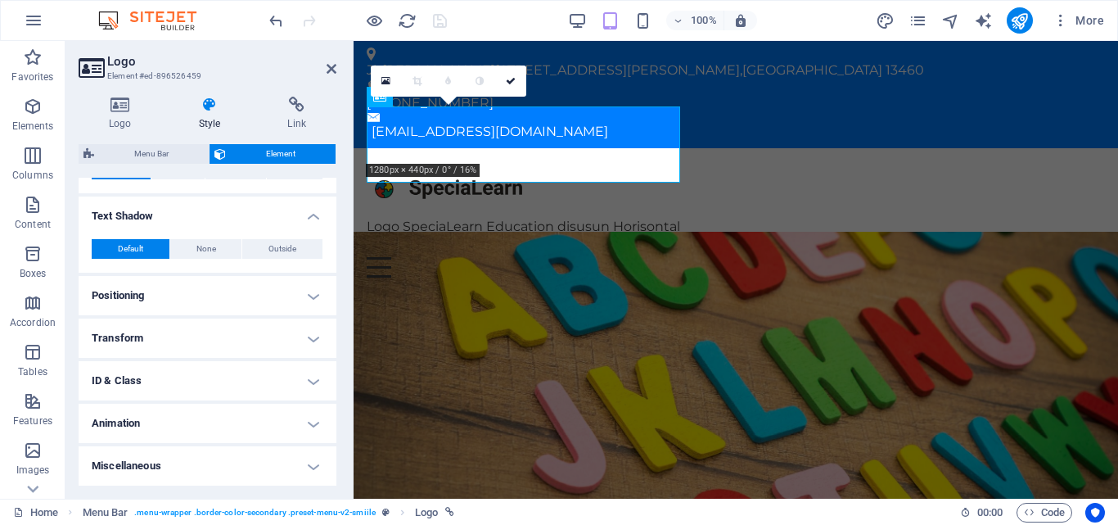
click at [237, 272] on div "Default None Outside Color X offset 0 px rem vh vw Y offset 0 px rem vh vw Blur…" at bounding box center [208, 249] width 258 height 47
click at [237, 286] on h4 "Positioning" at bounding box center [208, 295] width 258 height 39
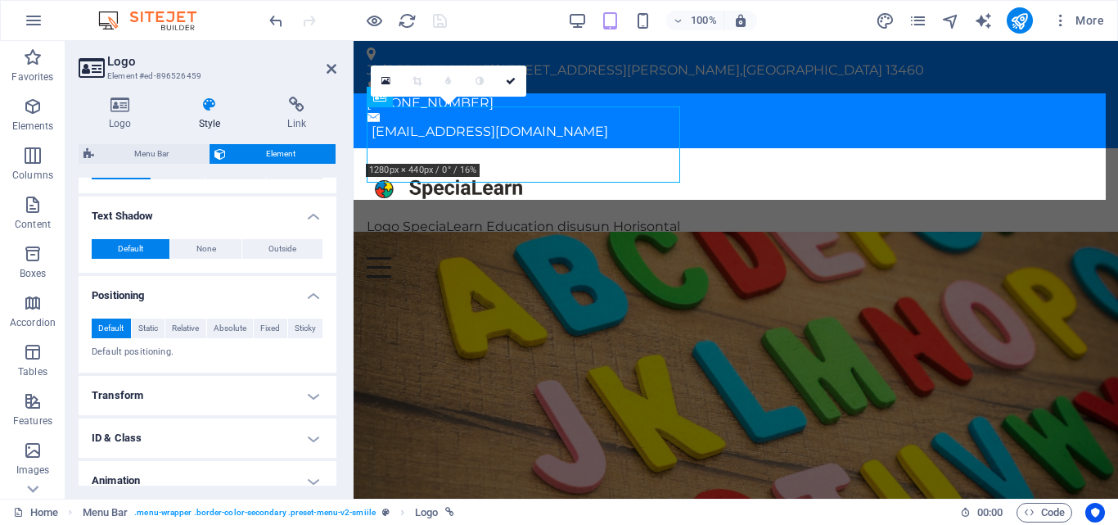
click at [174, 153] on span "Menu Bar" at bounding box center [151, 154] width 105 height 20
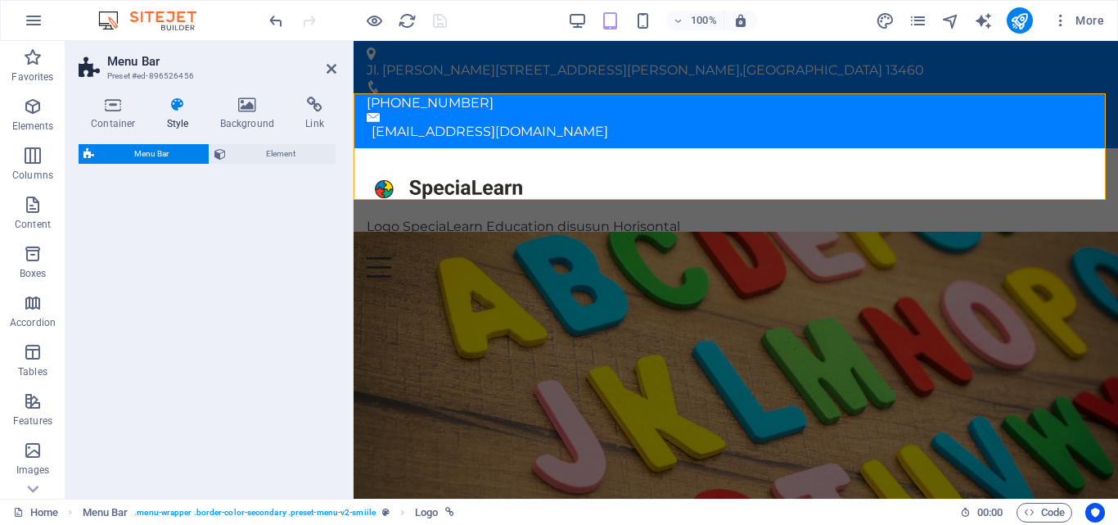
click at [236, 111] on icon at bounding box center [247, 105] width 79 height 16
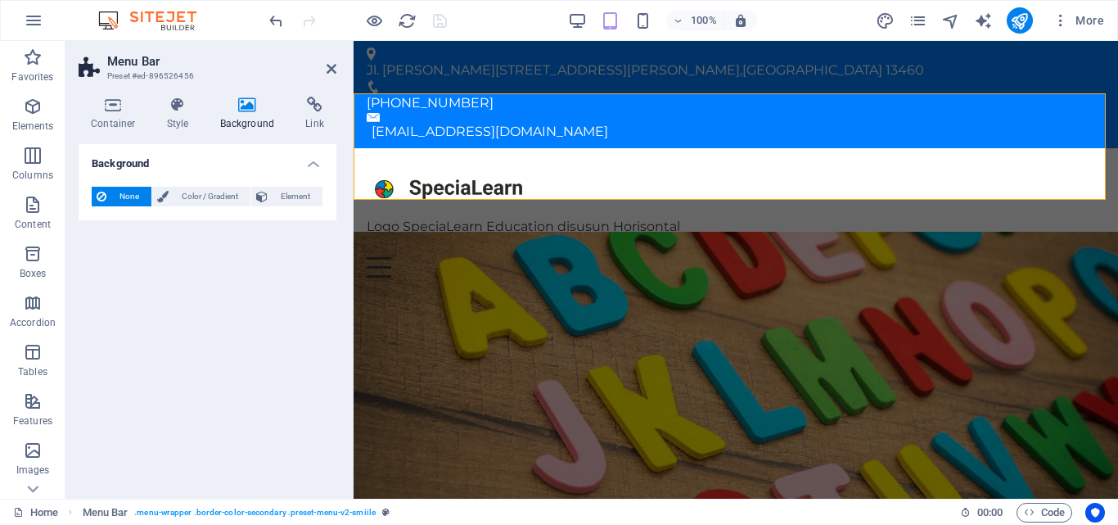
click at [209, 191] on span "Color / Gradient" at bounding box center [209, 197] width 72 height 20
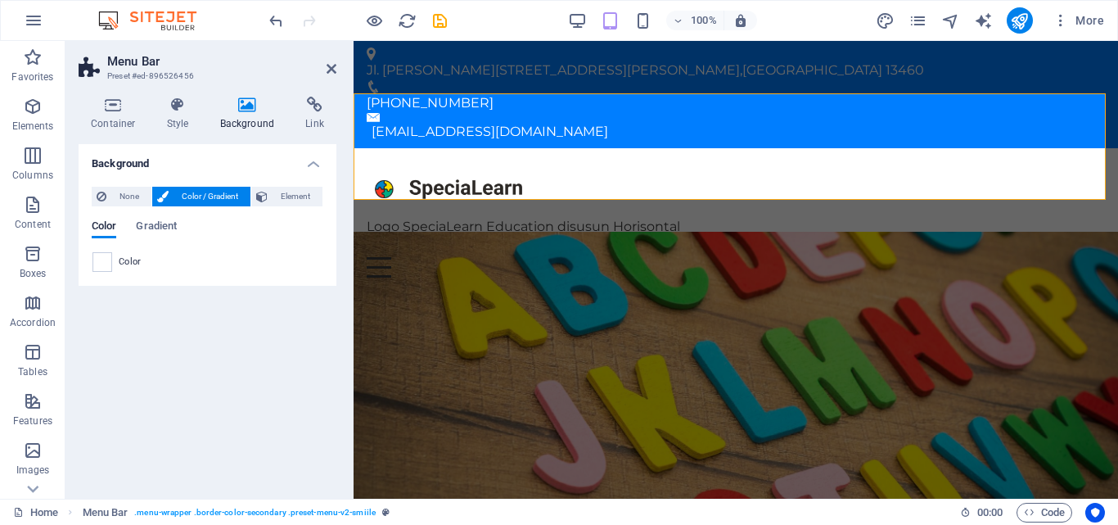
click at [286, 201] on span "Element" at bounding box center [294, 197] width 45 height 20
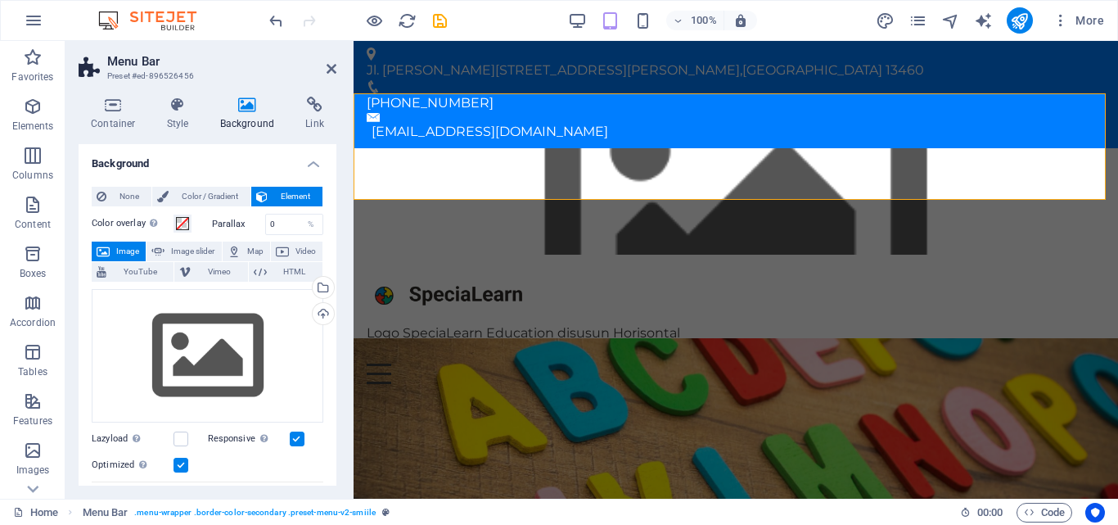
click at [233, 194] on span "Color / Gradient" at bounding box center [209, 197] width 72 height 20
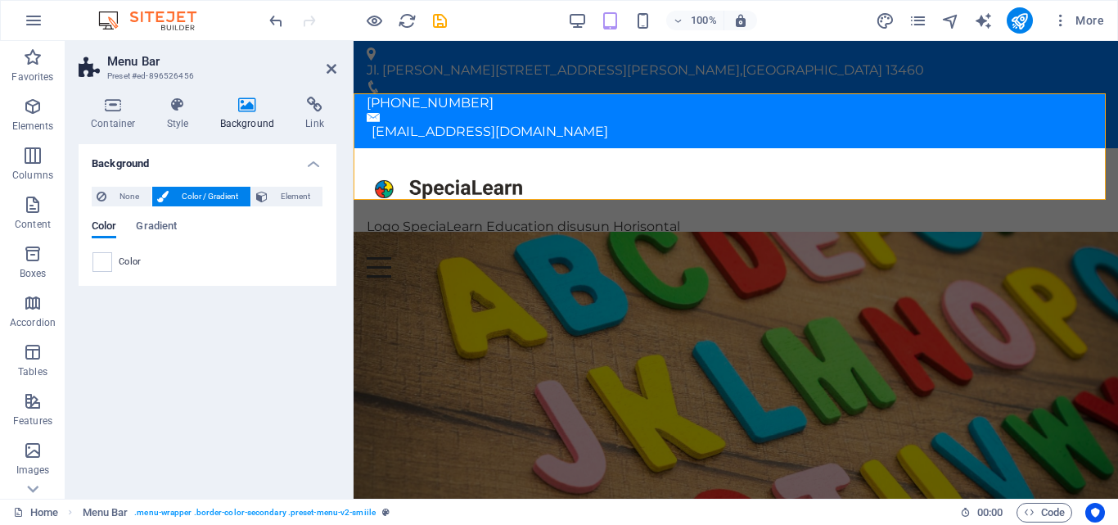
click at [152, 187] on button "Color / Gradient" at bounding box center [201, 197] width 98 height 20
click at [138, 187] on span "None" at bounding box center [128, 197] width 35 height 20
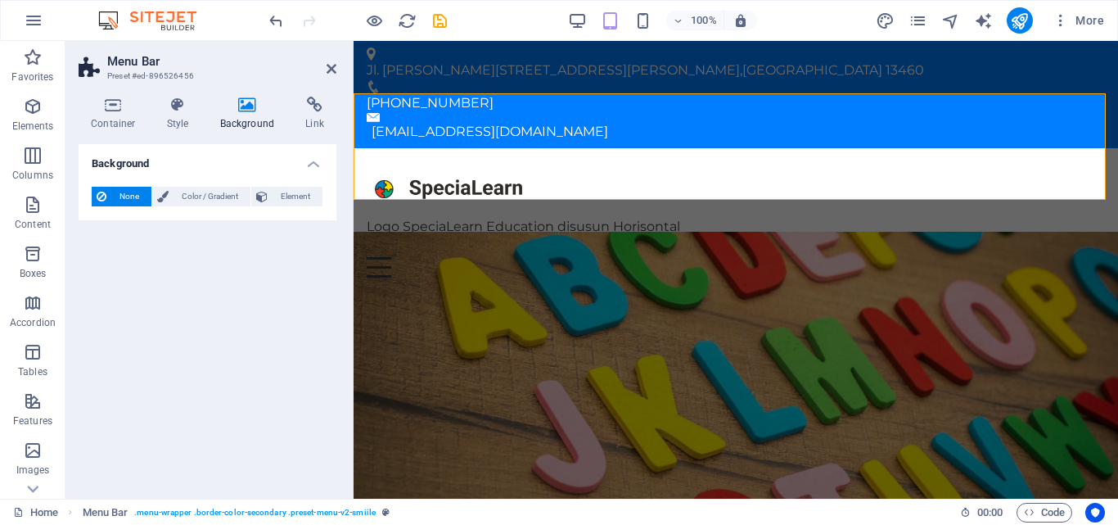
click at [288, 110] on h4 "Background" at bounding box center [251, 114] width 86 height 34
click at [304, 110] on icon at bounding box center [314, 105] width 43 height 16
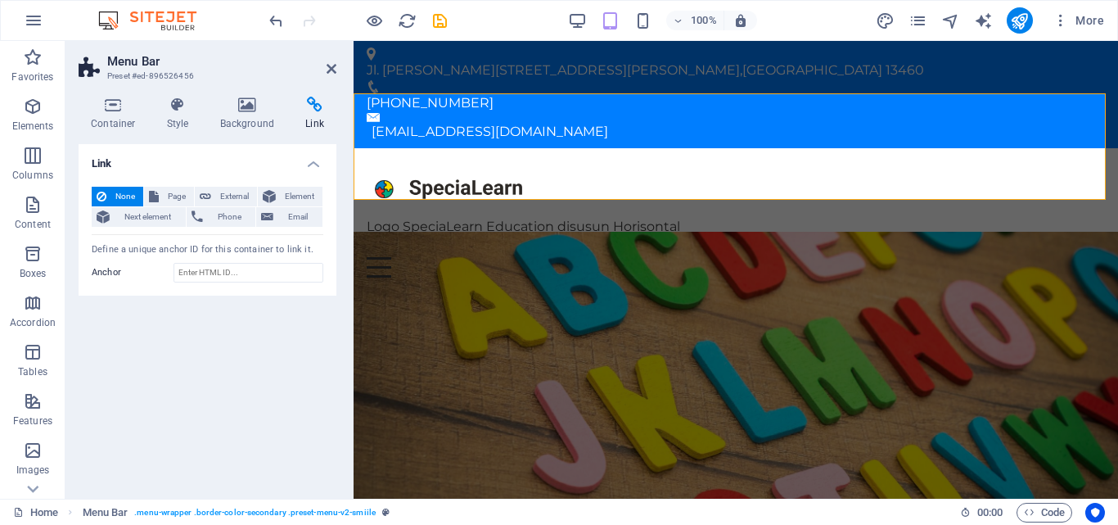
click at [211, 104] on icon at bounding box center [247, 105] width 79 height 16
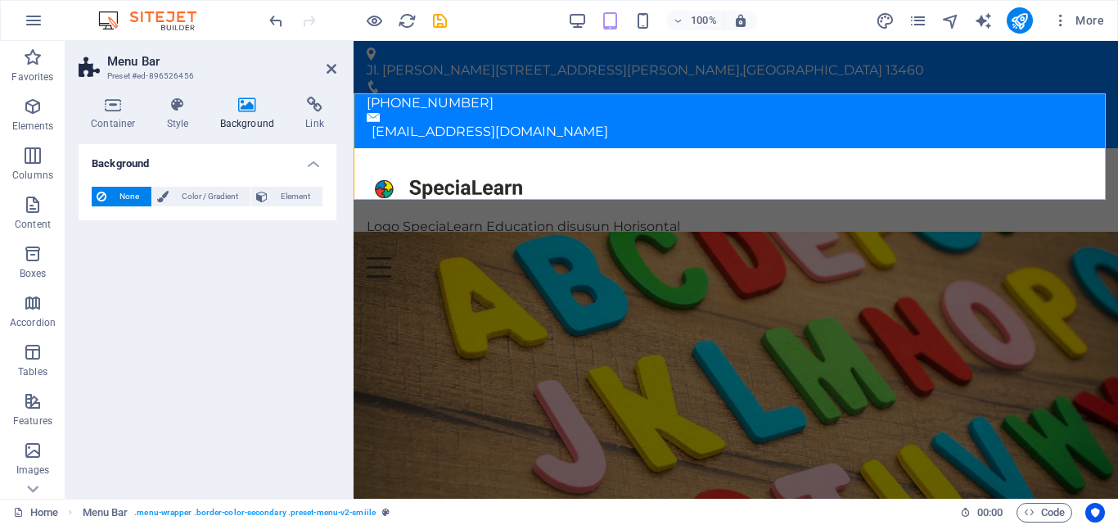
click at [169, 103] on icon at bounding box center [178, 105] width 47 height 16
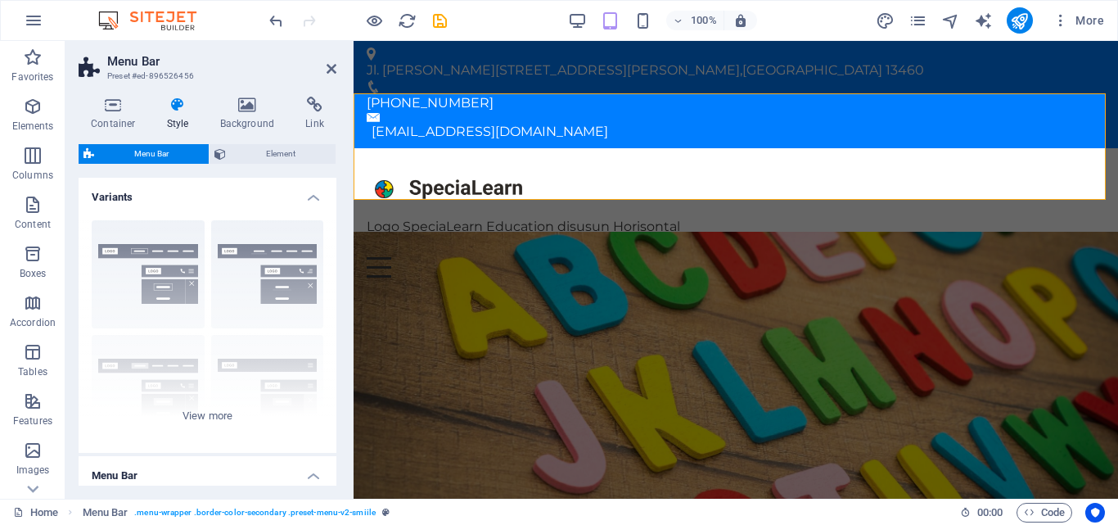
click at [169, 103] on icon at bounding box center [178, 105] width 47 height 16
click at [227, 141] on div "Container Style Background Link Size Height Default px rem % vh vw Min. height …" at bounding box center [208, 291] width 258 height 389
click at [227, 142] on div "Container Style Background Link Size Height Default px rem % vh vw Min. height …" at bounding box center [208, 291] width 258 height 389
click at [231, 147] on span "Element" at bounding box center [281, 154] width 100 height 20
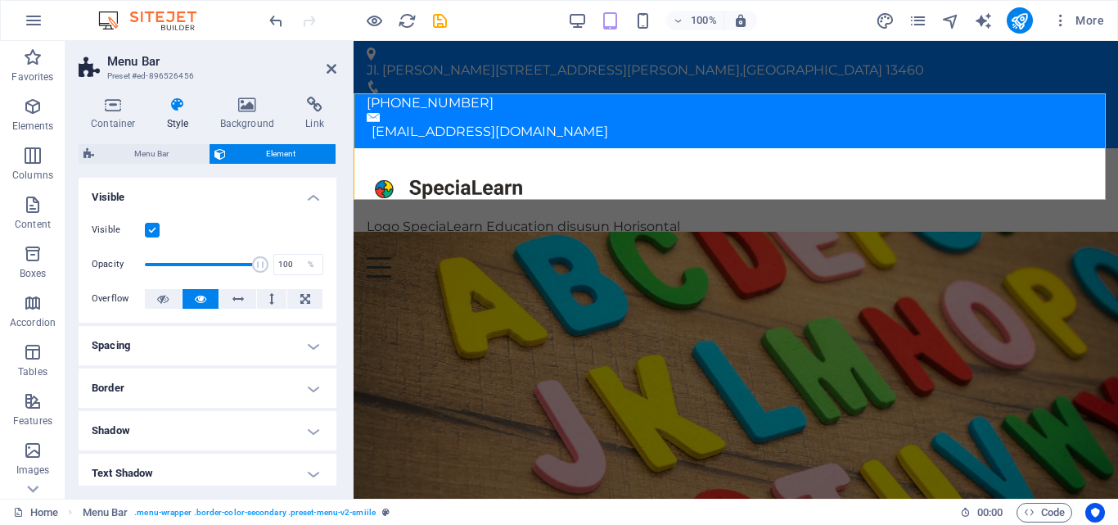
click at [301, 198] on h4 "Visible" at bounding box center [208, 192] width 258 height 29
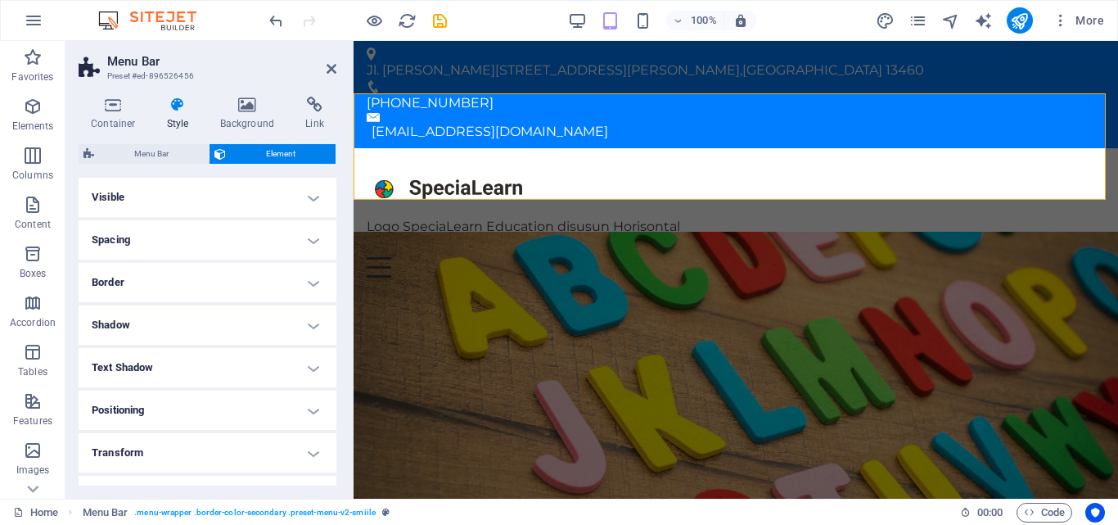
click at [140, 122] on h4 "Container" at bounding box center [117, 114] width 76 height 34
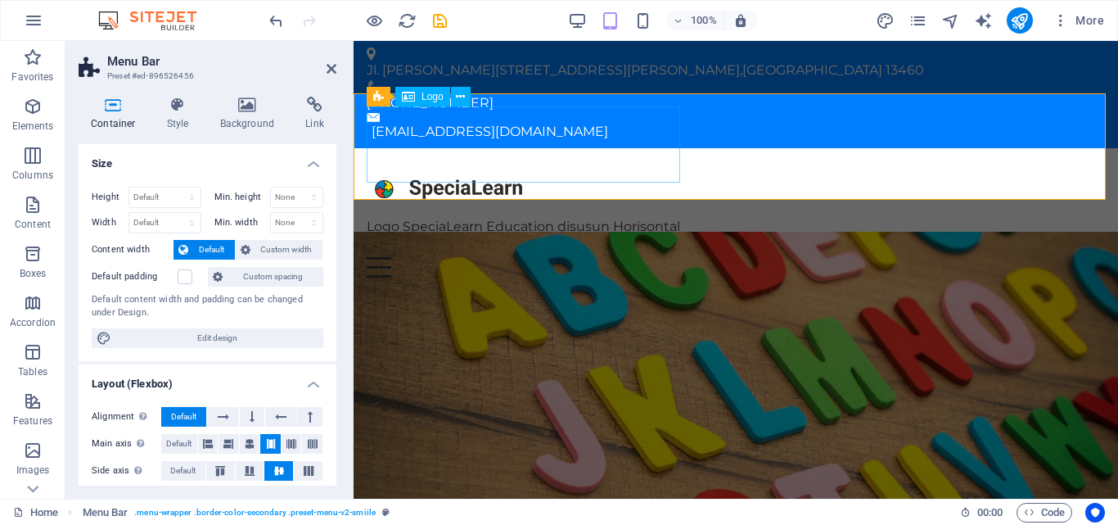
click at [409, 171] on div "Logo SpeciaLearn Education disusun Horisontal" at bounding box center [736, 199] width 738 height 76
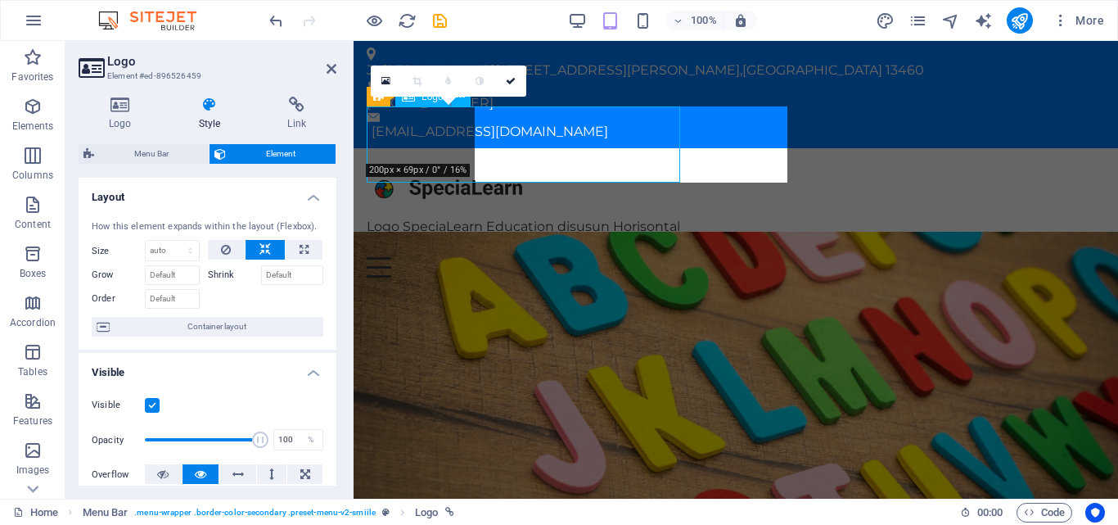
click at [409, 171] on div "Logo SpeciaLearn Education disusun Horisontal" at bounding box center [736, 199] width 738 height 76
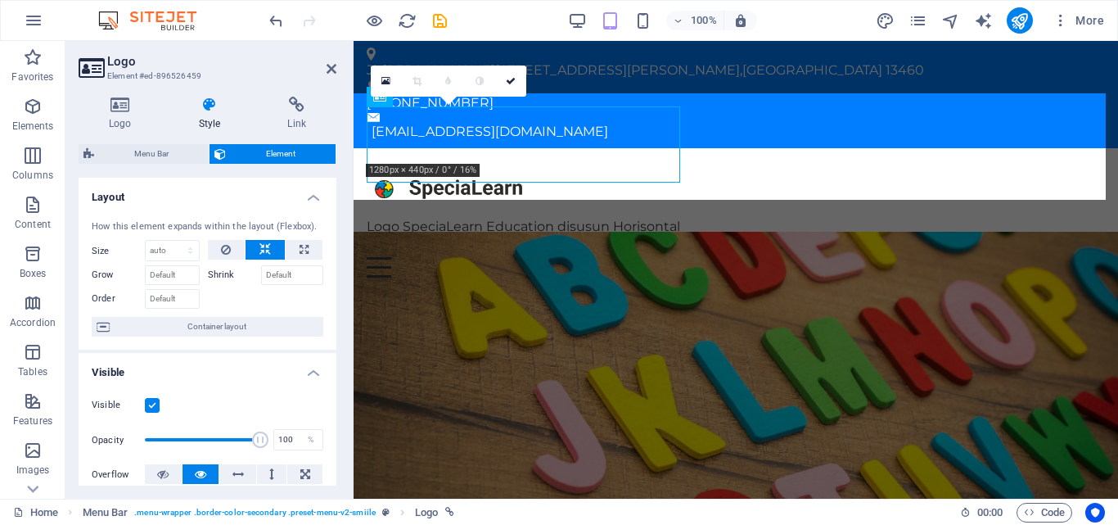
click at [192, 146] on span "Menu Bar" at bounding box center [151, 154] width 105 height 20
select select "rem"
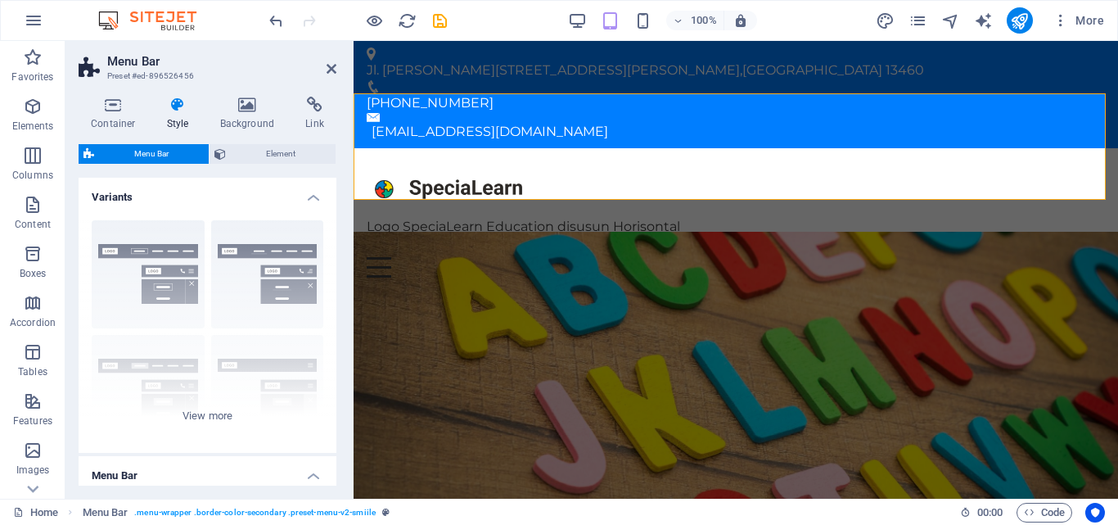
click at [237, 151] on span "Element" at bounding box center [281, 154] width 100 height 20
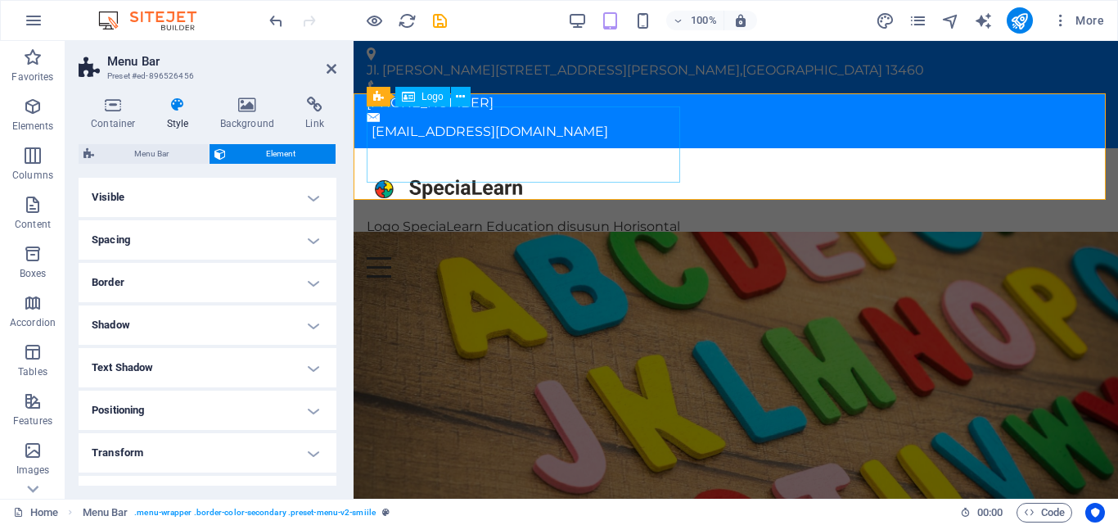
click at [420, 162] on div "Logo SpeciaLearn Education disusun Horisontal" at bounding box center [736, 199] width 738 height 76
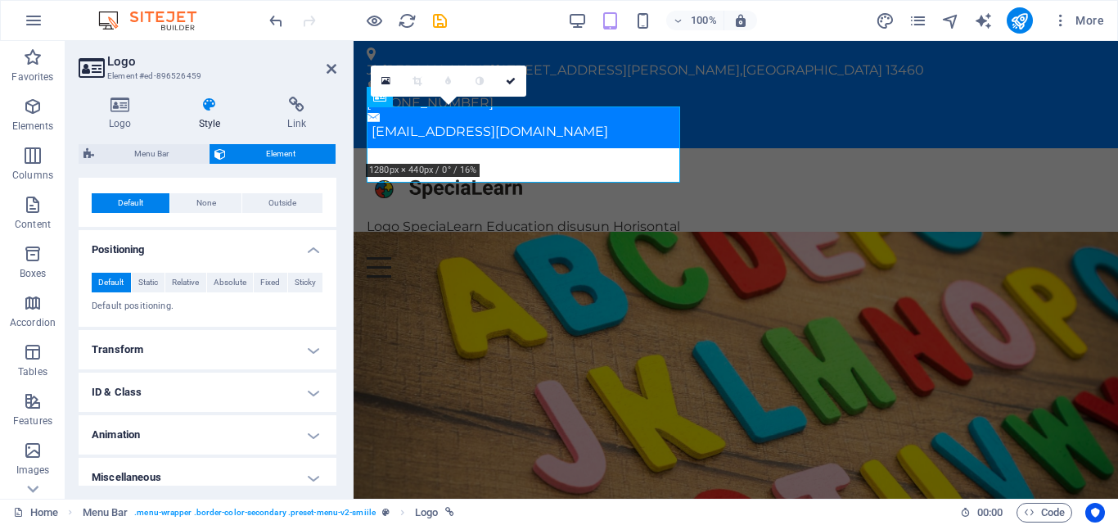
scroll to position [658, 0]
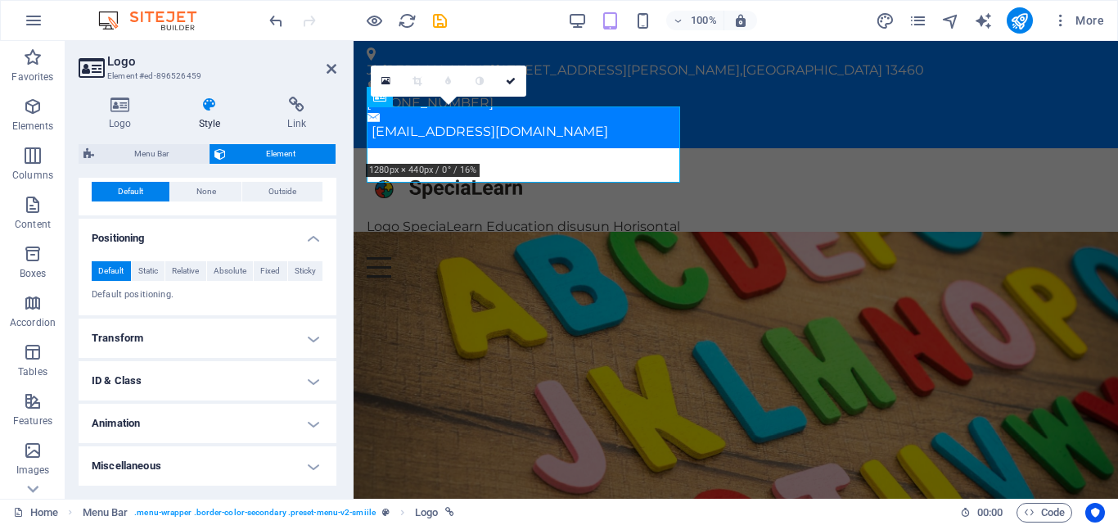
click at [216, 323] on h4 "Transform" at bounding box center [208, 337] width 258 height 39
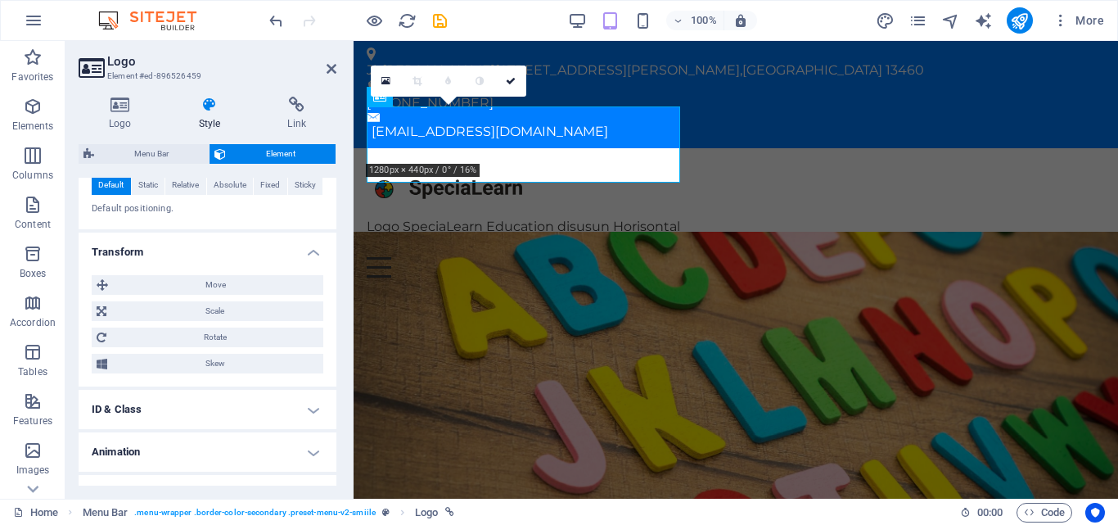
scroll to position [772, 0]
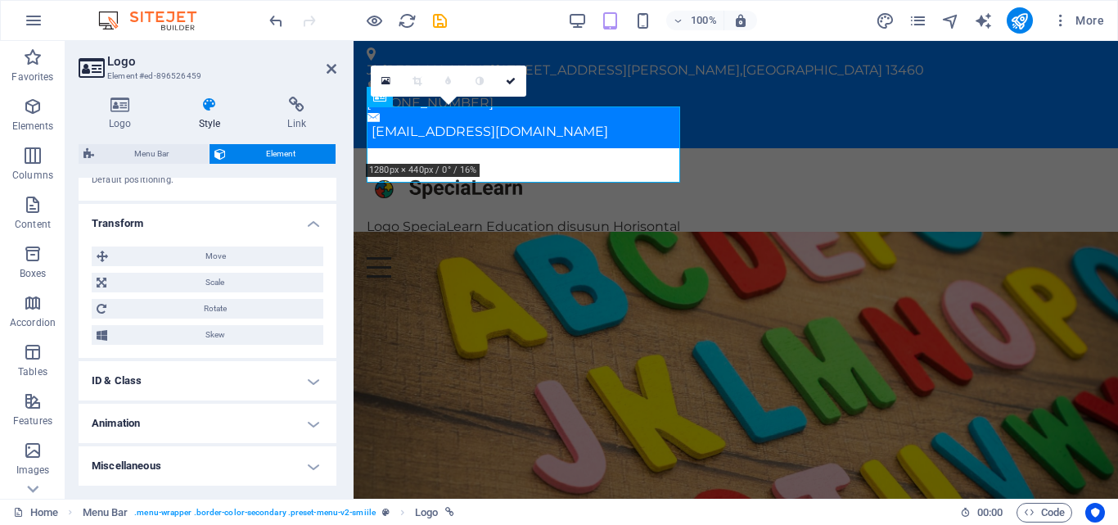
click at [190, 386] on h4 "ID & Class" at bounding box center [208, 380] width 258 height 39
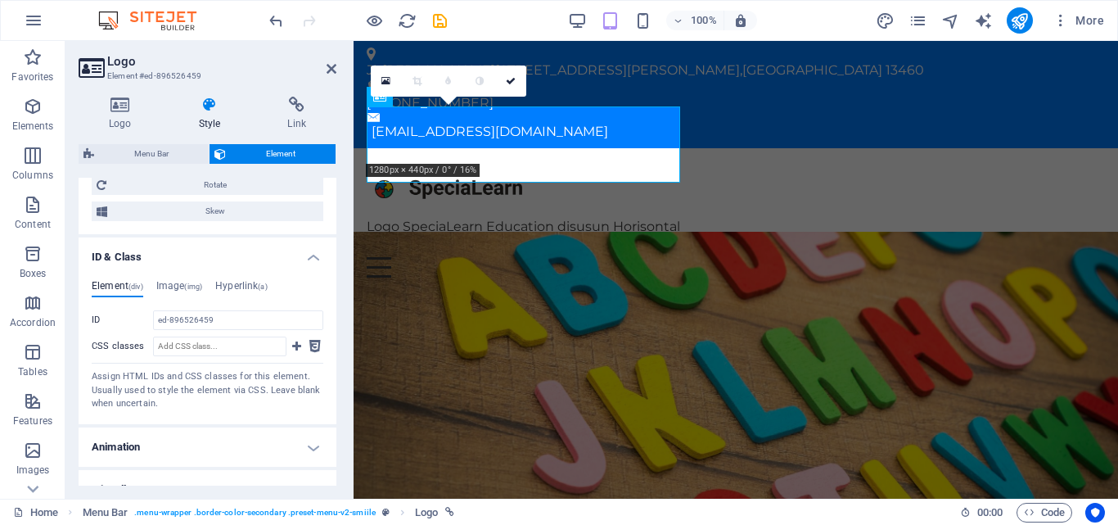
scroll to position [920, 0]
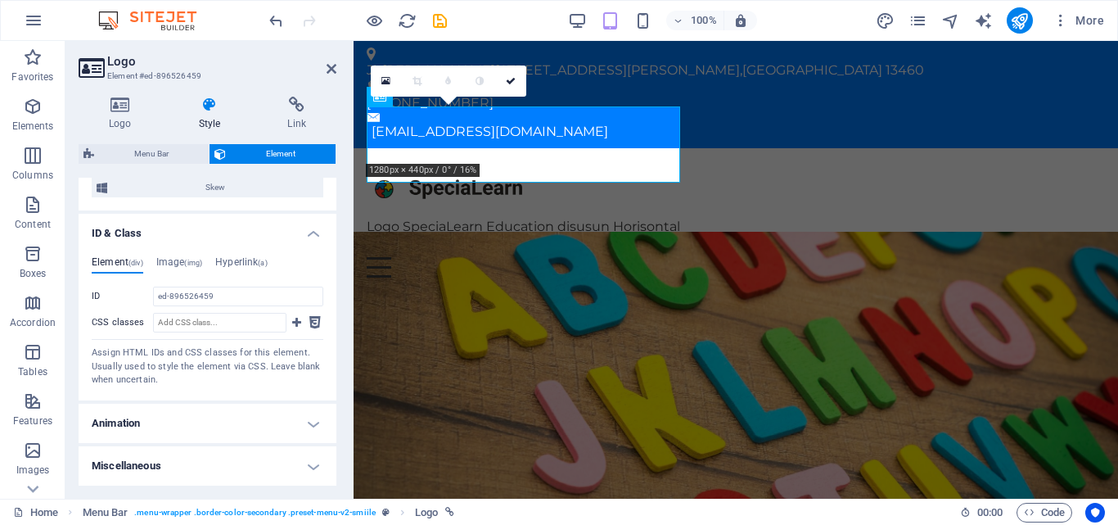
click at [176, 419] on h4 "Animation" at bounding box center [208, 422] width 258 height 39
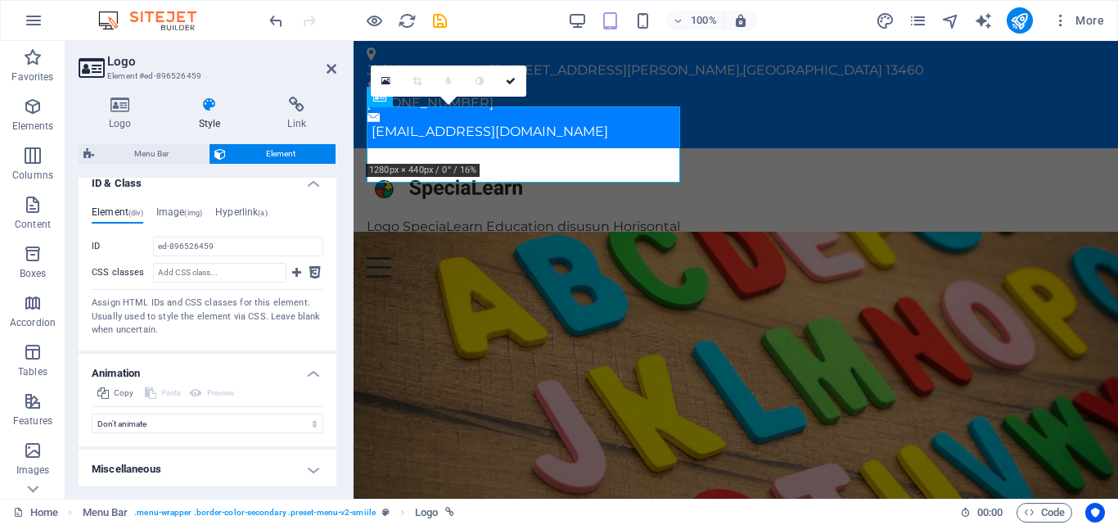
scroll to position [973, 0]
click at [193, 456] on h4 "Miscellaneous" at bounding box center [208, 465] width 258 height 39
click at [306, 471] on h4 "Miscellaneous" at bounding box center [208, 460] width 258 height 29
click at [320, 475] on h4 "Miscellaneous" at bounding box center [208, 465] width 258 height 39
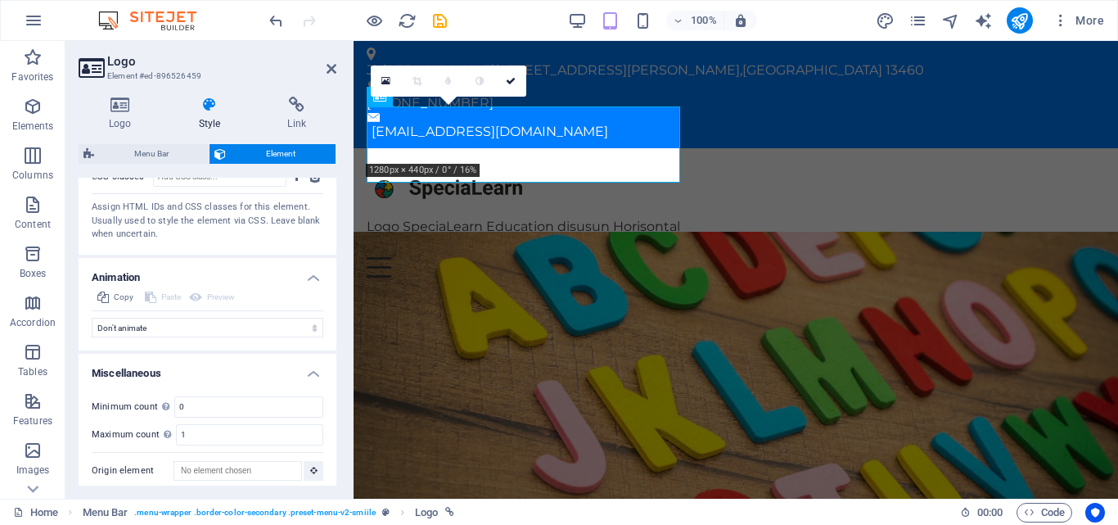
scroll to position [1074, 0]
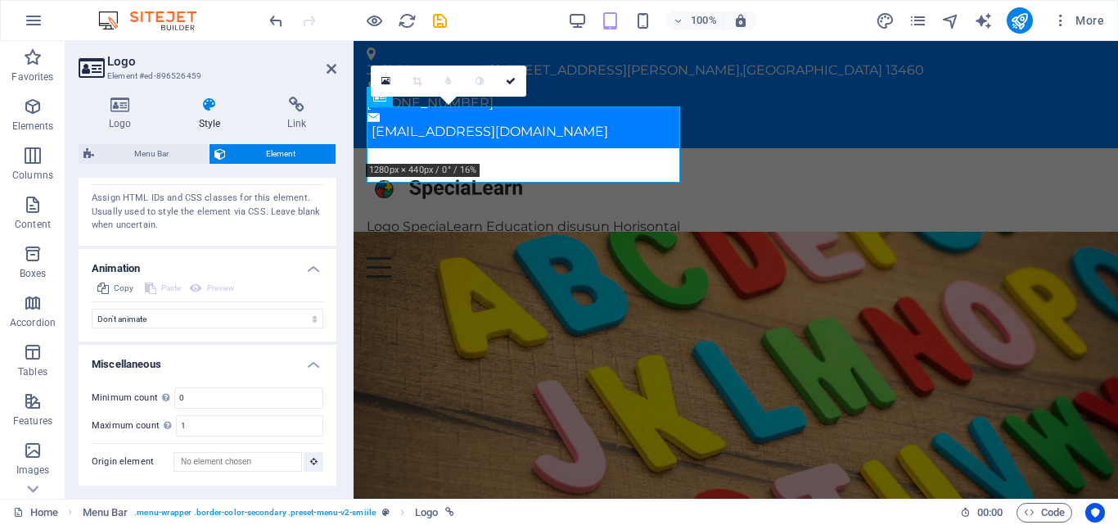
click at [136, 131] on div "Logo Style Link Logo Image Text Drag files here, click to choose files or selec…" at bounding box center [208, 291] width 258 height 389
click at [128, 118] on h4 "Logo" at bounding box center [124, 114] width 90 height 34
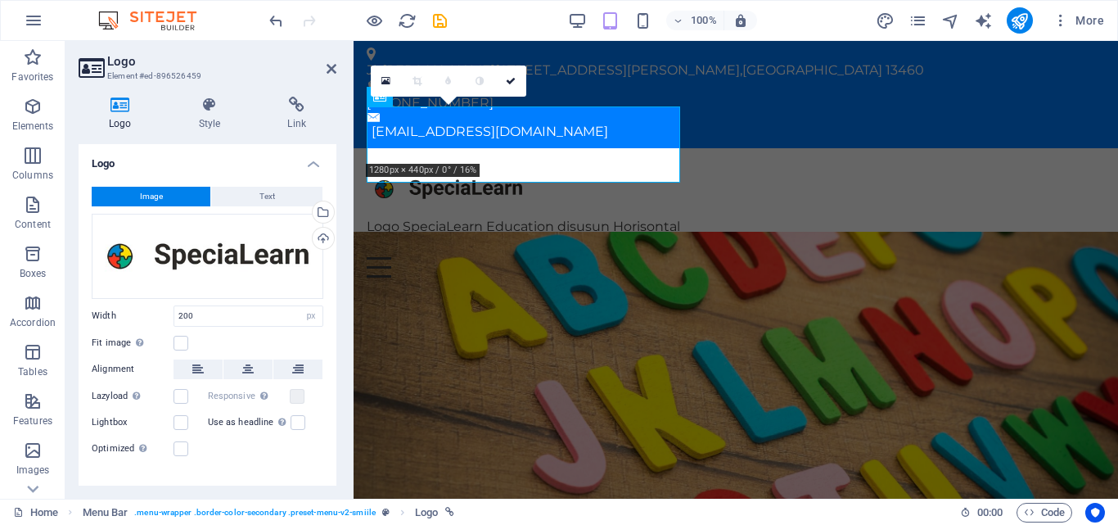
scroll to position [178, 0]
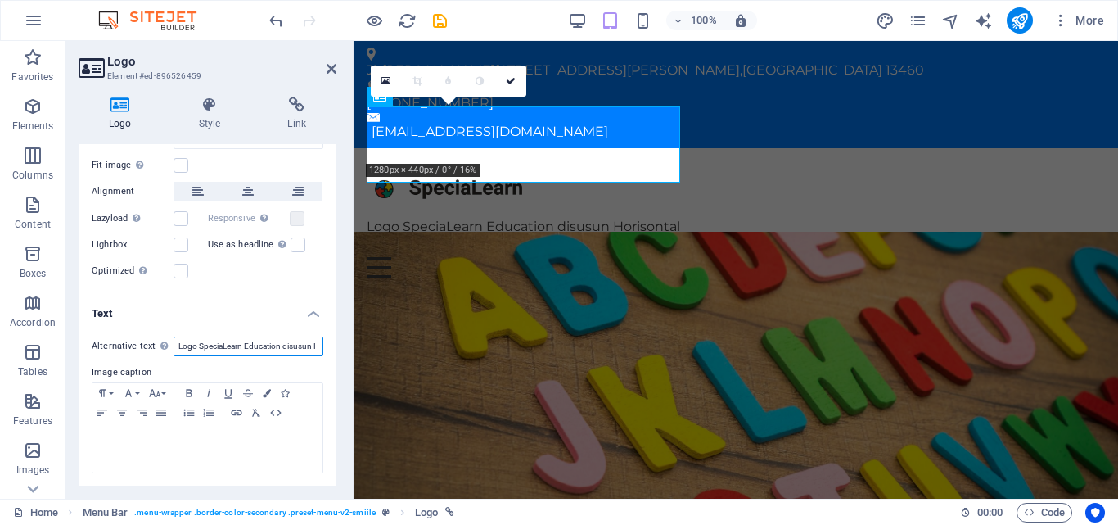
click at [247, 352] on input "Logo SpeciaLearn Education disusun Horisontal" at bounding box center [248, 346] width 150 height 20
click at [508, 178] on div "Logo SpeciaLearn Education disusun Horisontal" at bounding box center [736, 199] width 738 height 76
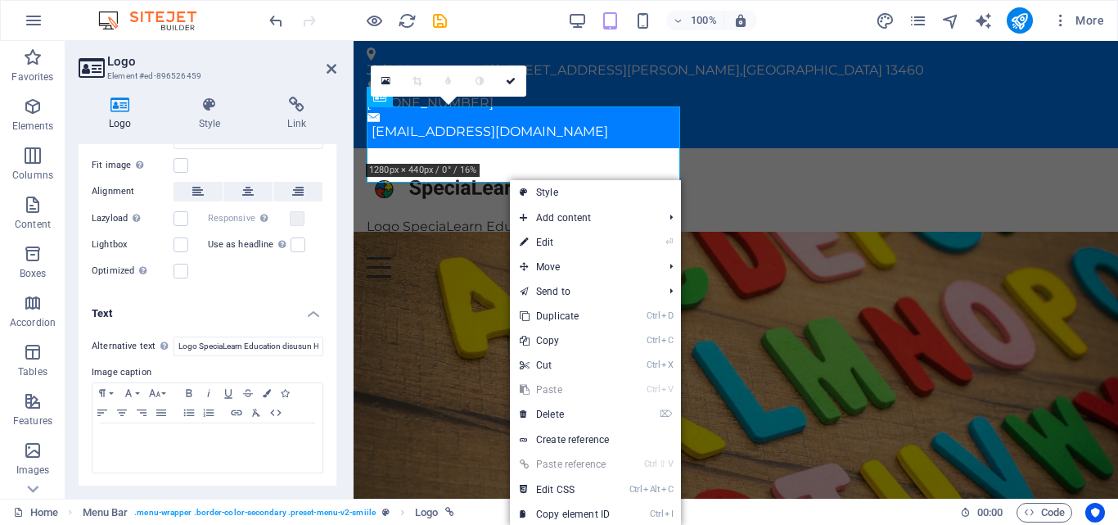
click at [559, 244] on link "⏎ Edit" at bounding box center [565, 242] width 110 height 25
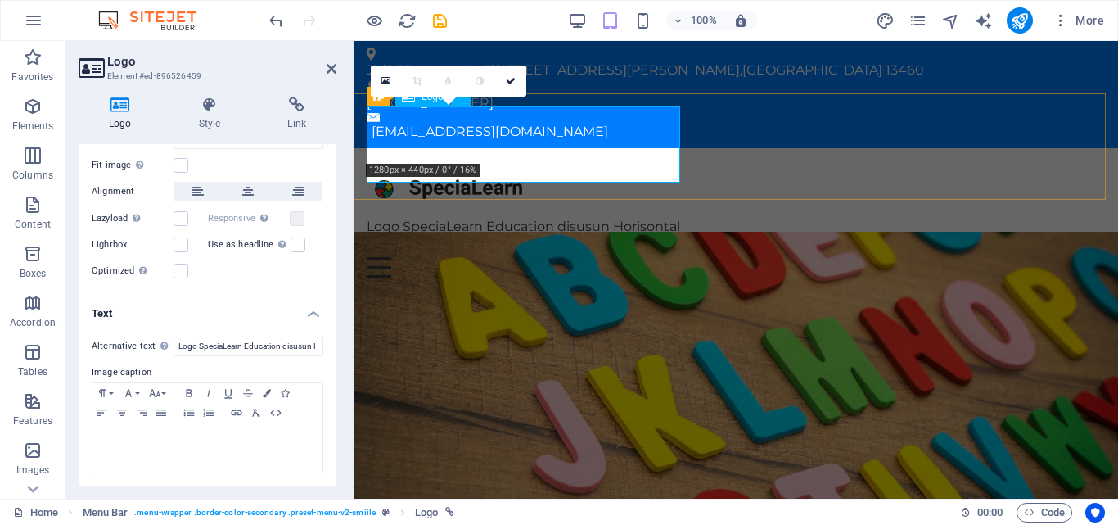
click at [508, 167] on div "Logo SpeciaLearn Education disusun Horisontal" at bounding box center [736, 199] width 738 height 76
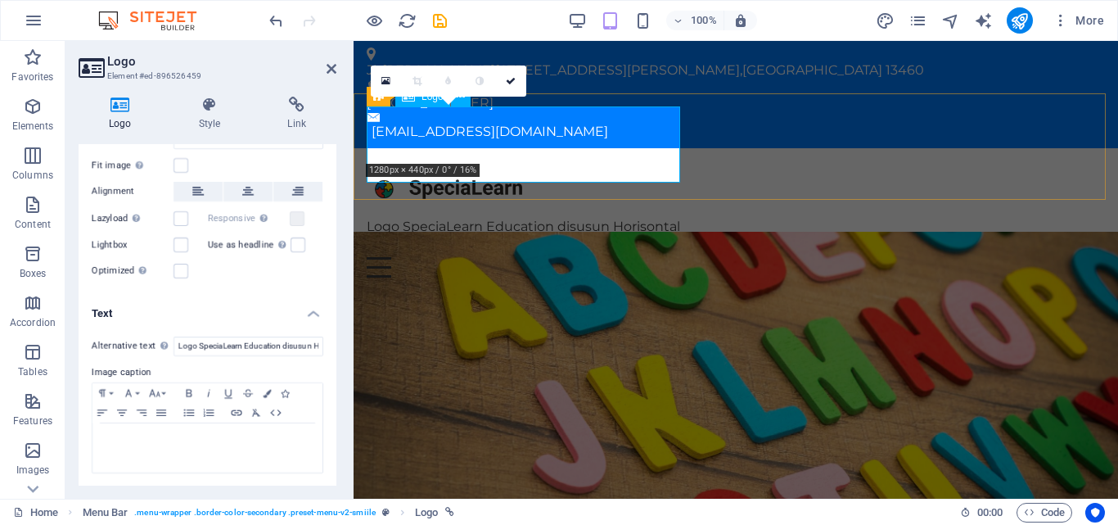
click at [508, 167] on div "Logo SpeciaLearn Education disusun Horisontal" at bounding box center [736, 199] width 738 height 76
click at [447, 20] on icon "save" at bounding box center [439, 20] width 19 height 19
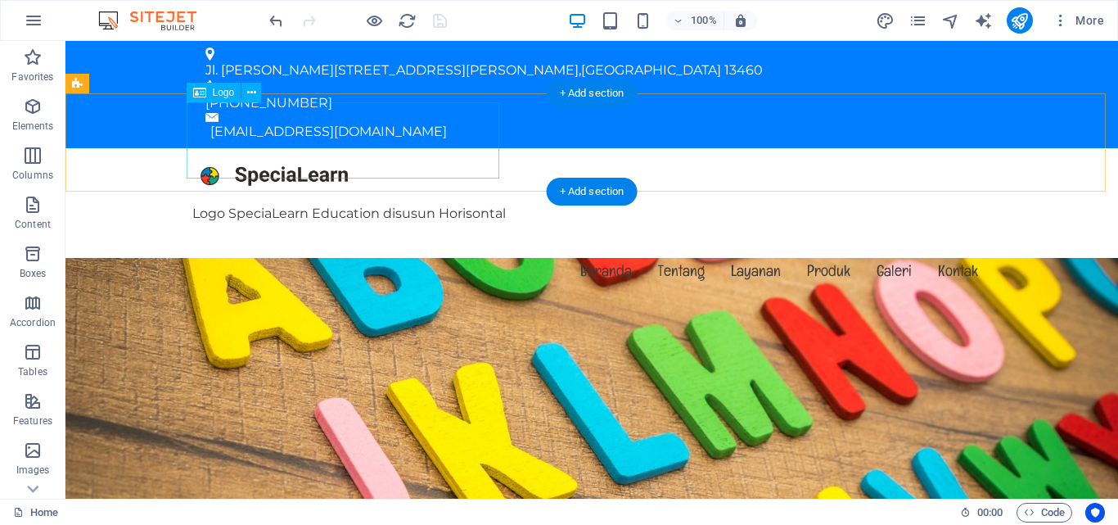
click at [337, 148] on div "Logo SpeciaLearn Education disusun Horisontal" at bounding box center [591, 186] width 799 height 76
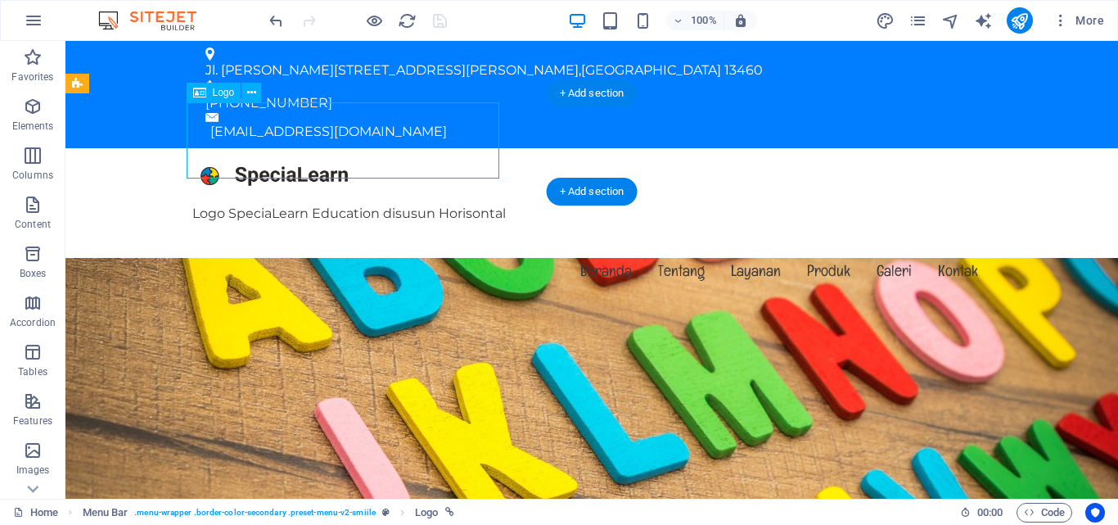
click at [337, 148] on div "Logo SpeciaLearn Education disusun Horisontal" at bounding box center [591, 186] width 799 height 76
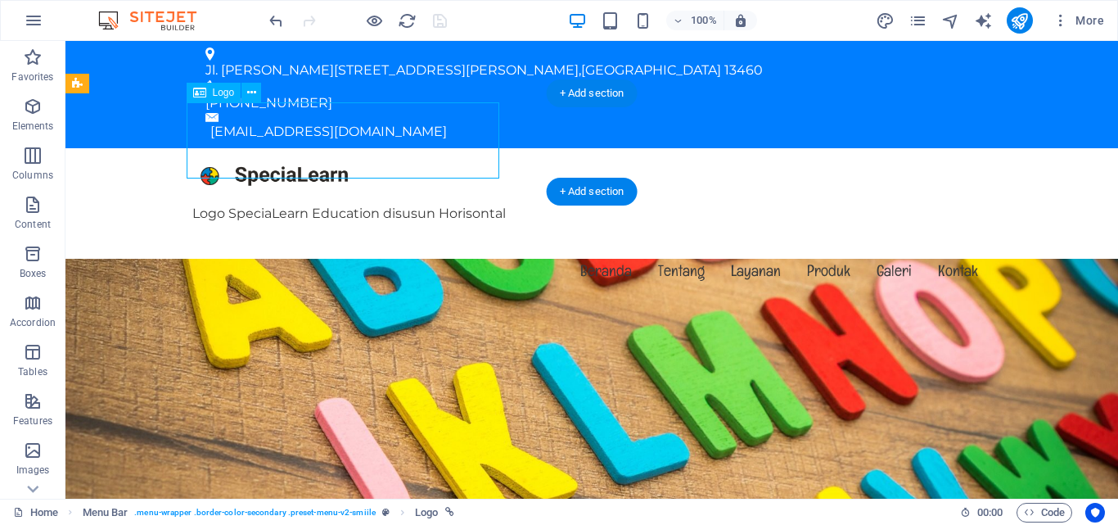
select select "px"
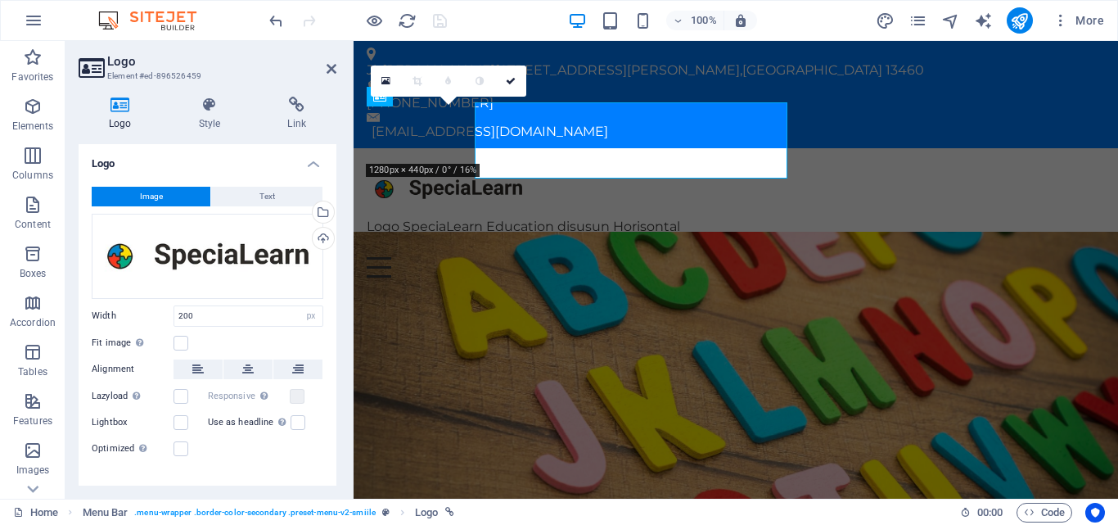
click at [337, 136] on div "Logo Style Link Logo Image Text Drag files here, click to choose files or selec…" at bounding box center [207, 290] width 284 height 415
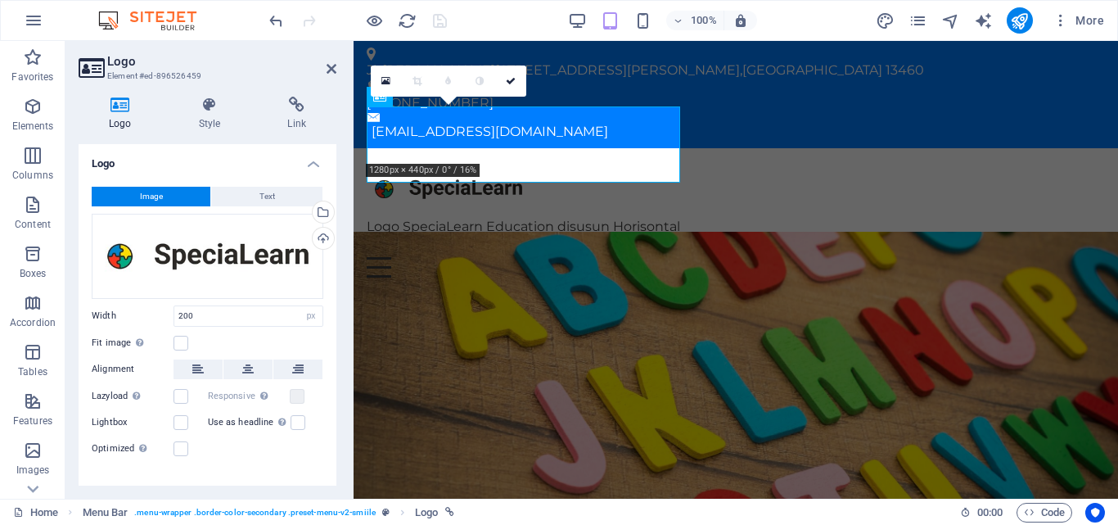
click at [520, 78] on link at bounding box center [510, 80] width 31 height 31
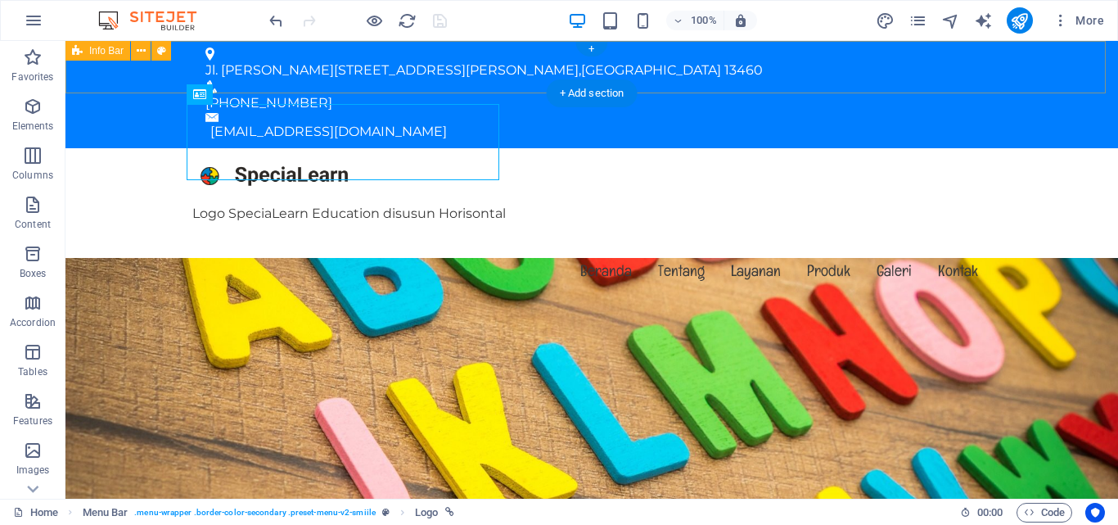
click at [381, 148] on div "Logo SpeciaLearn Education disusun Horisontal" at bounding box center [591, 186] width 799 height 76
select select "px"
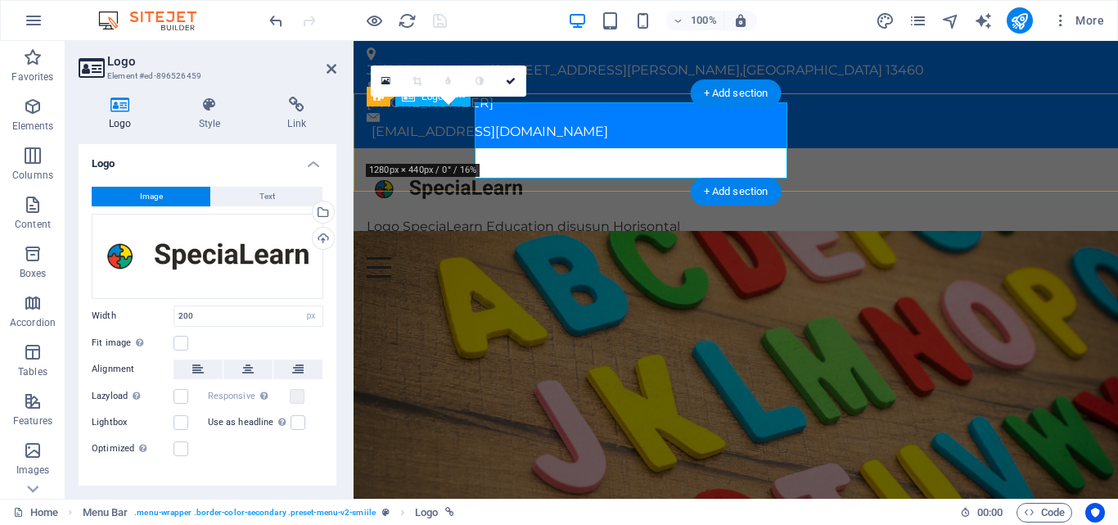
click at [381, 161] on div "Logo SpeciaLearn Education disusun Horisontal" at bounding box center [736, 199] width 738 height 76
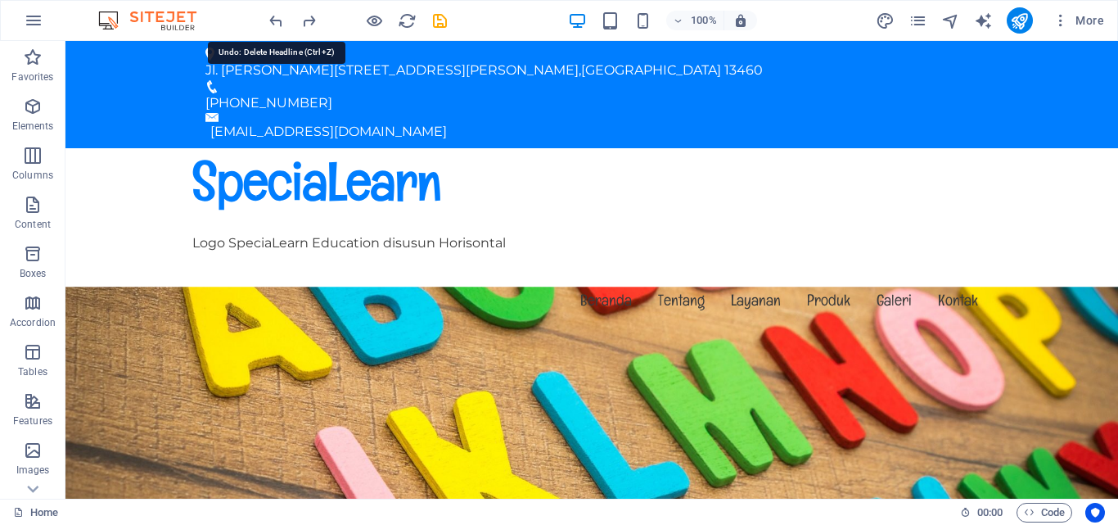
click at [277, 20] on icon "undo" at bounding box center [276, 20] width 19 height 19
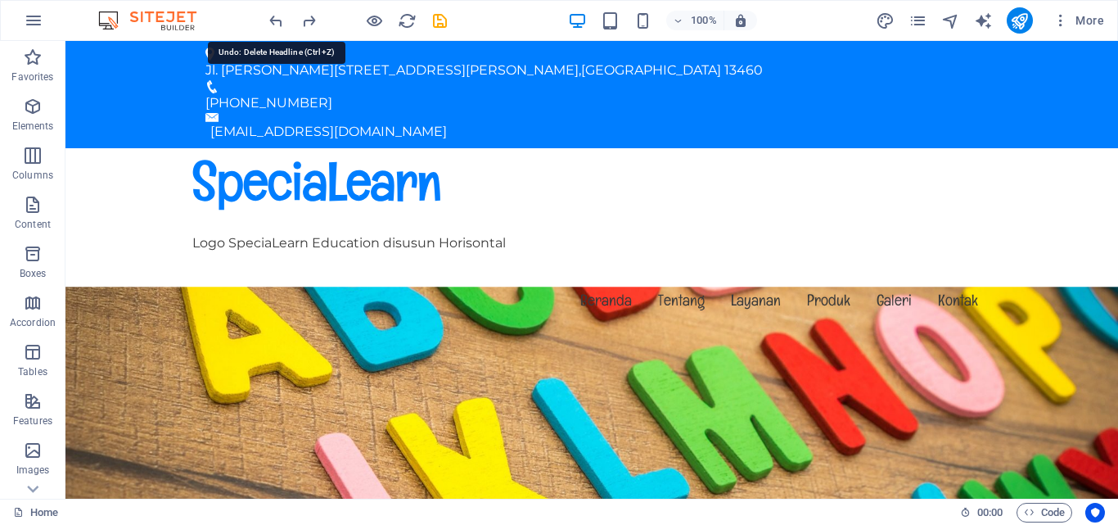
click at [277, 20] on icon "undo" at bounding box center [276, 20] width 19 height 19
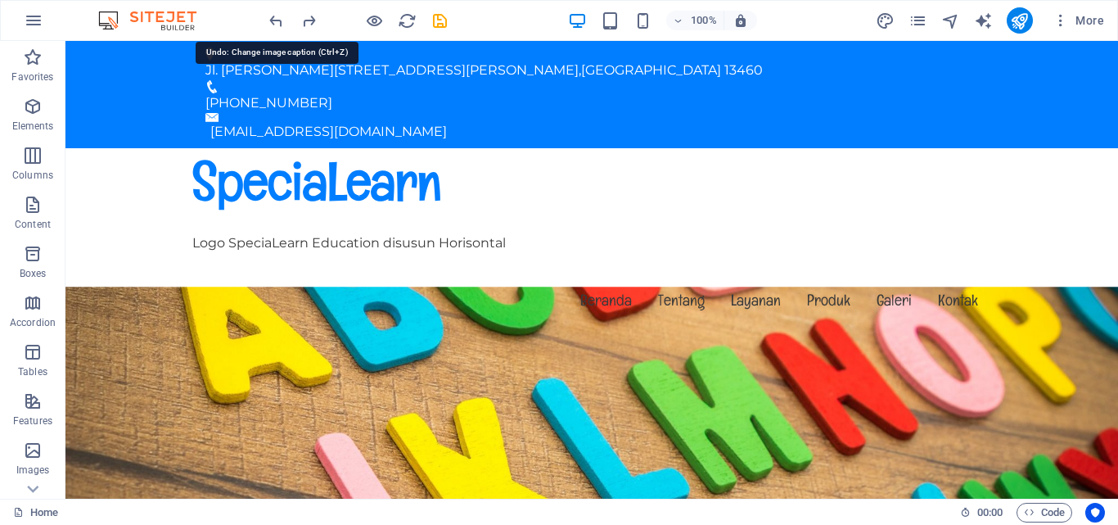
click at [277, 20] on icon "undo" at bounding box center [276, 20] width 19 height 19
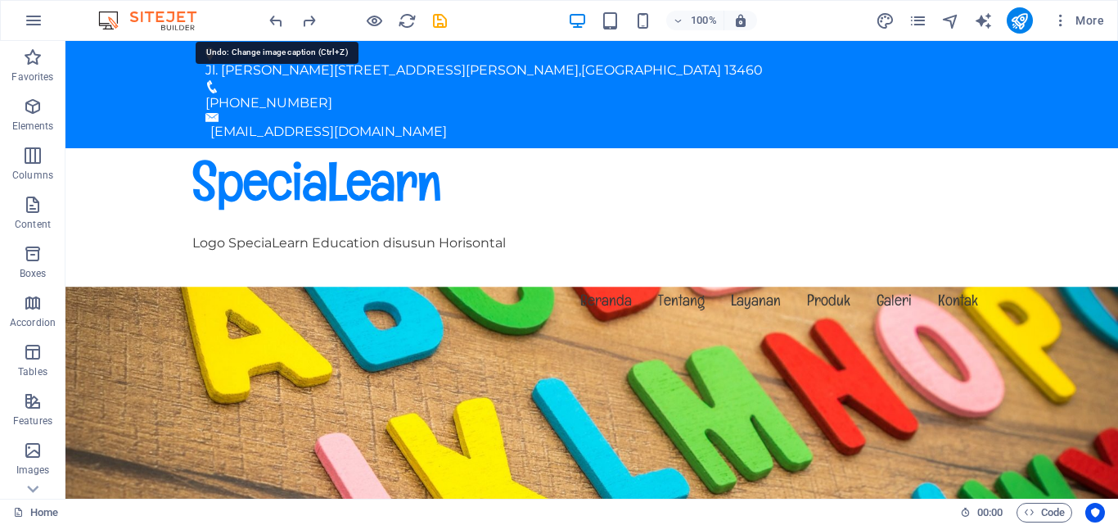
click at [277, 20] on icon "undo" at bounding box center [276, 20] width 19 height 19
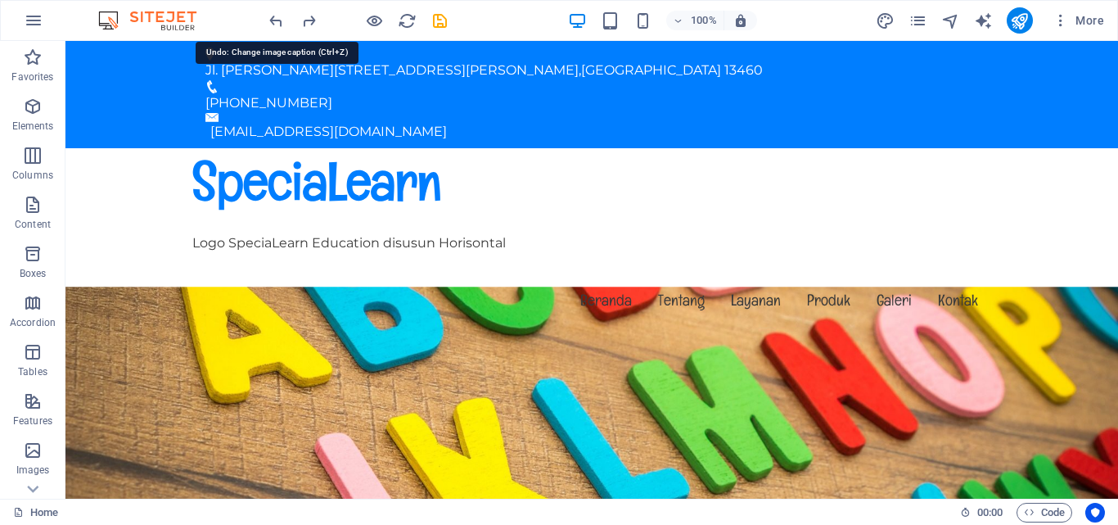
click at [277, 20] on icon "undo" at bounding box center [276, 20] width 19 height 19
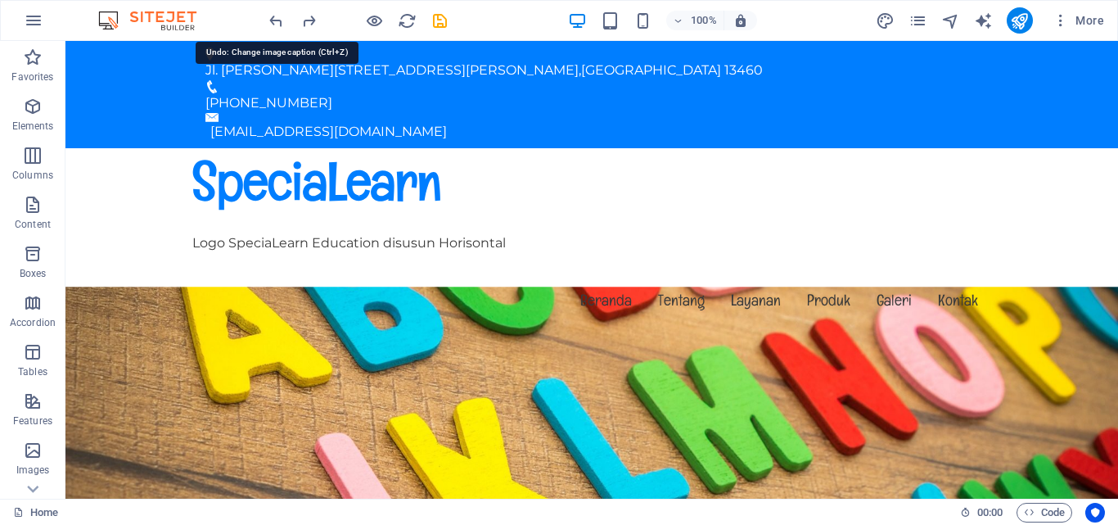
click at [277, 20] on icon "undo" at bounding box center [276, 20] width 19 height 19
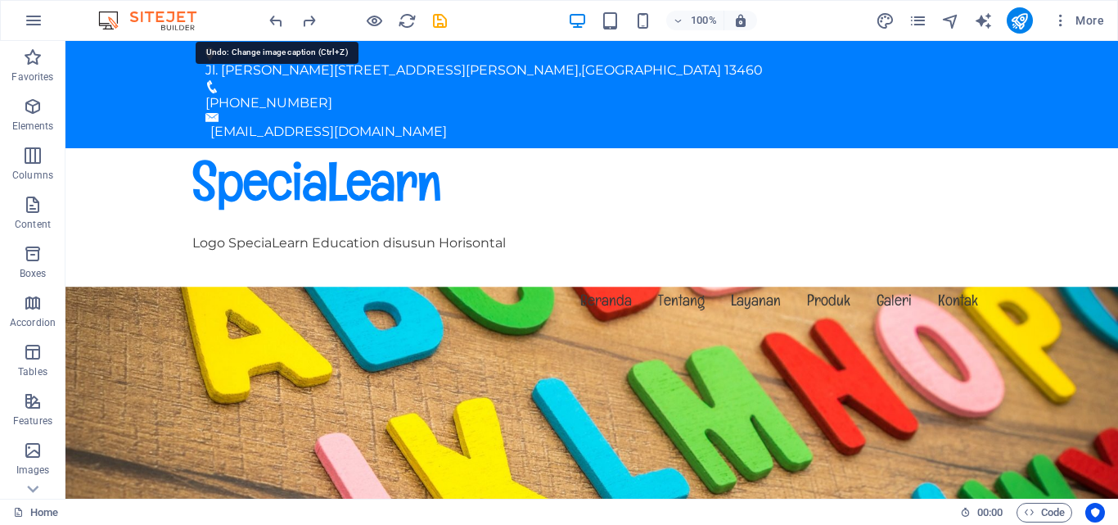
click at [277, 20] on icon "undo" at bounding box center [276, 20] width 19 height 19
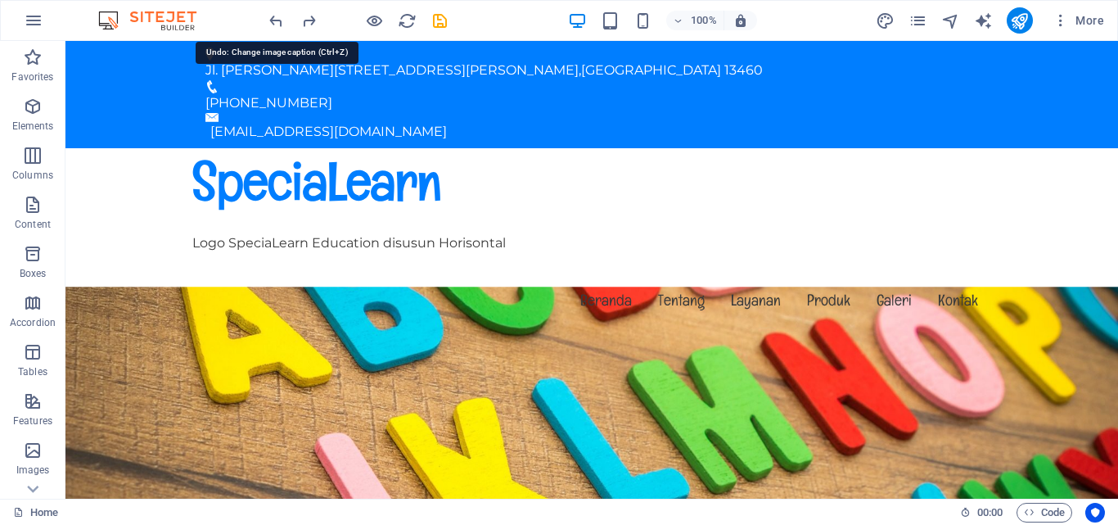
click at [277, 20] on icon "undo" at bounding box center [276, 20] width 19 height 19
click at [280, 18] on icon "undo" at bounding box center [276, 20] width 19 height 19
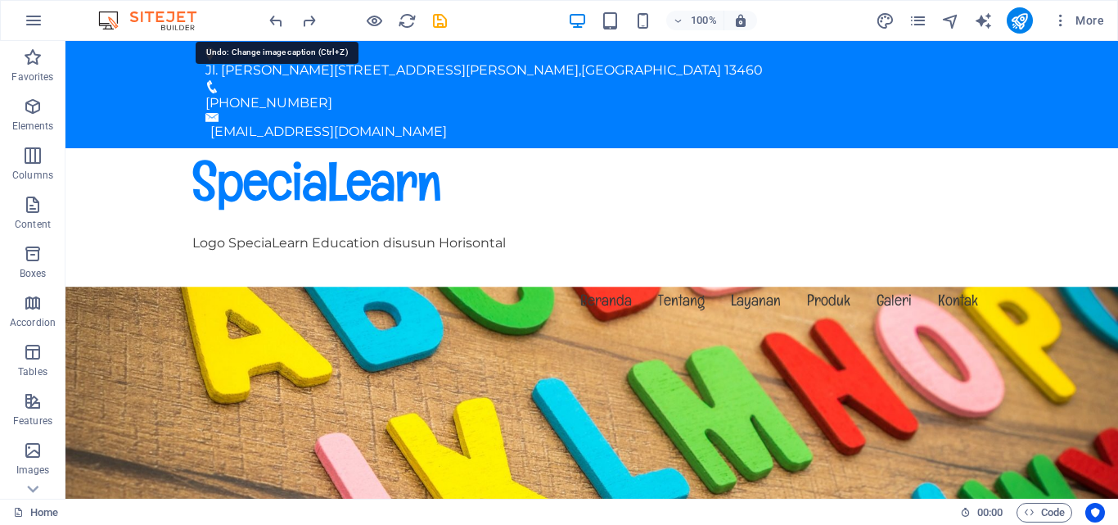
click at [280, 18] on icon "undo" at bounding box center [276, 20] width 19 height 19
click at [279, 18] on icon "undo" at bounding box center [276, 20] width 19 height 19
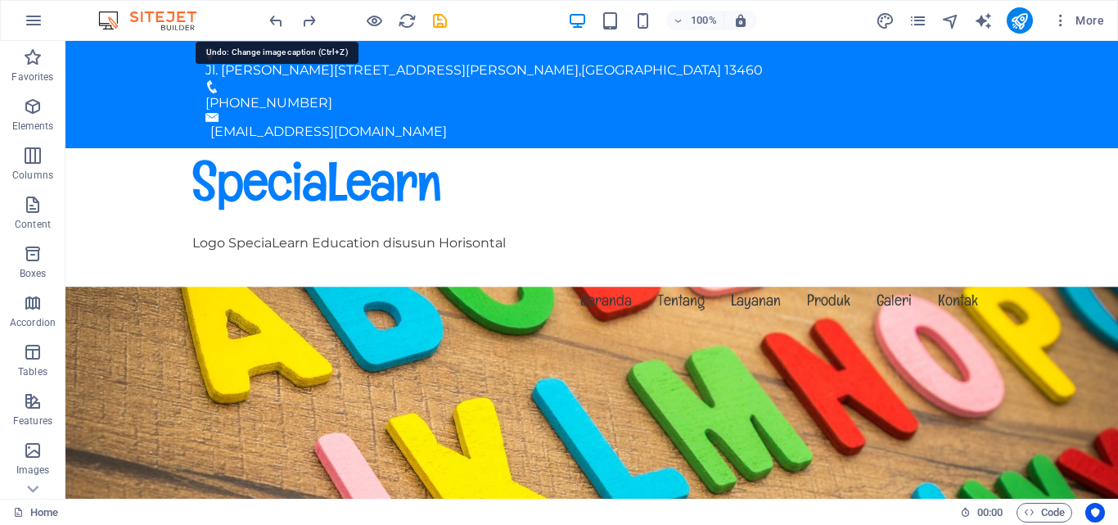
click at [279, 18] on icon "undo" at bounding box center [276, 20] width 19 height 19
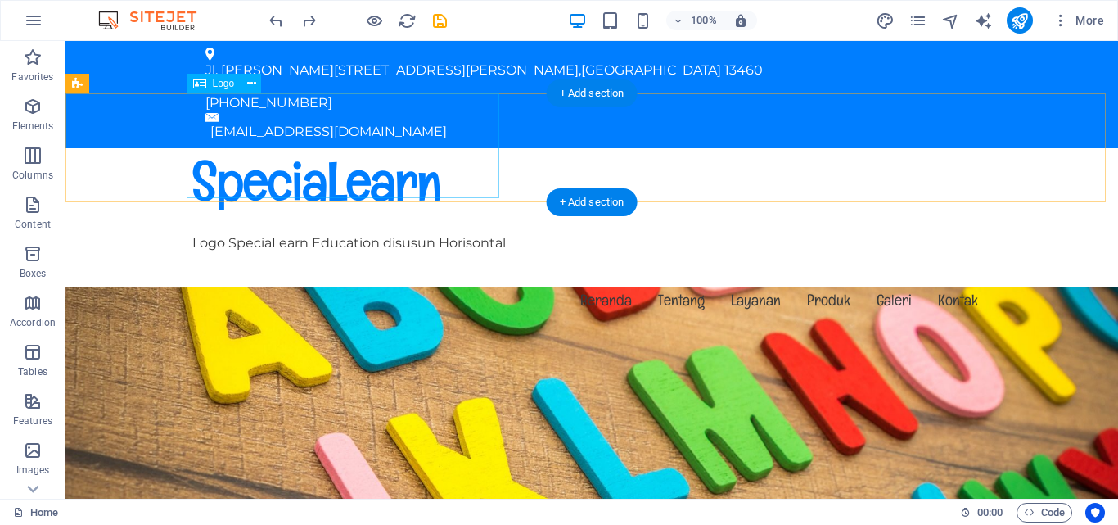
click at [280, 148] on div "SpeciaLearn Logo SpeciaLearn Education disusun Horisontal" at bounding box center [591, 200] width 799 height 105
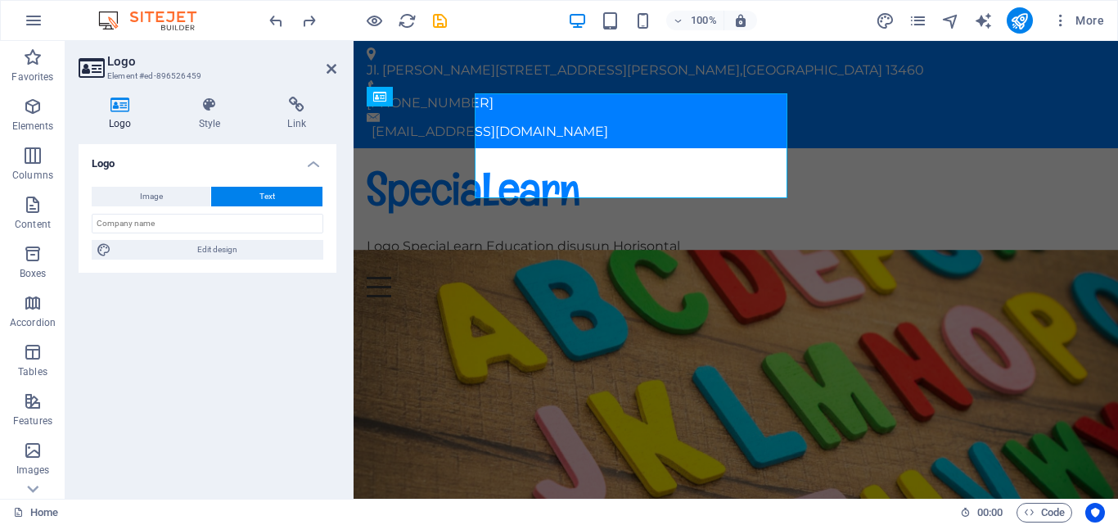
click at [280, 135] on div "Logo Style Link Logo Image Text Drag files here, click to choose files or selec…" at bounding box center [208, 291] width 258 height 389
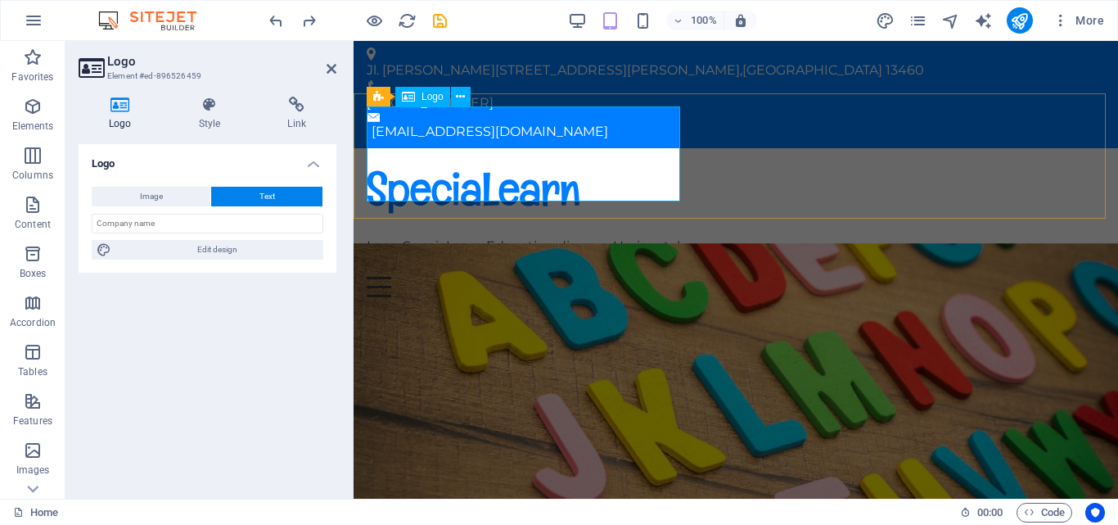
click at [492, 161] on div "SpeciaLearn Logo SpeciaLearn Education disusun Horisontal" at bounding box center [736, 208] width 738 height 95
click at [216, 127] on h4 "Style" at bounding box center [213, 114] width 89 height 34
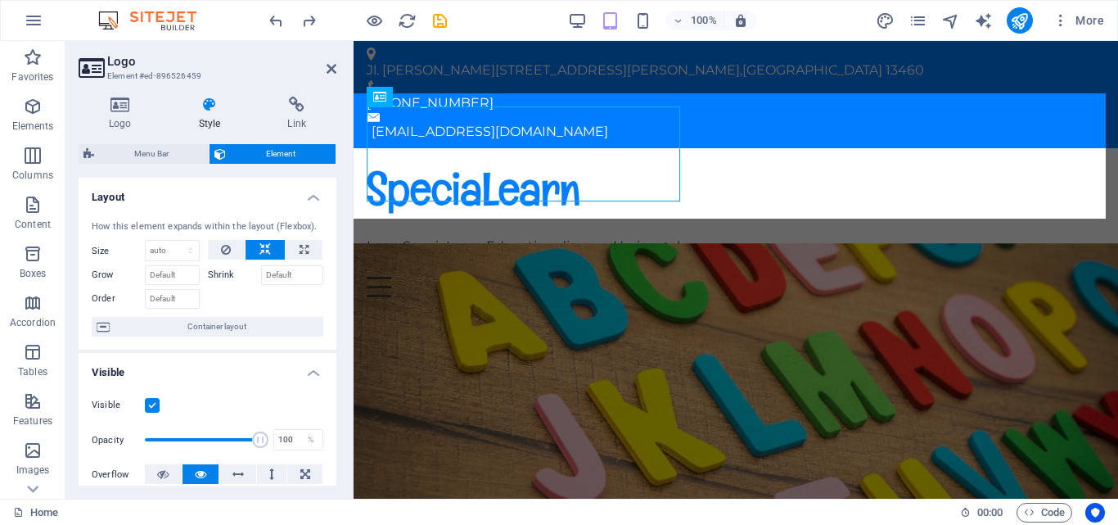
click at [160, 153] on span "Menu Bar" at bounding box center [151, 154] width 105 height 20
select select "rem"
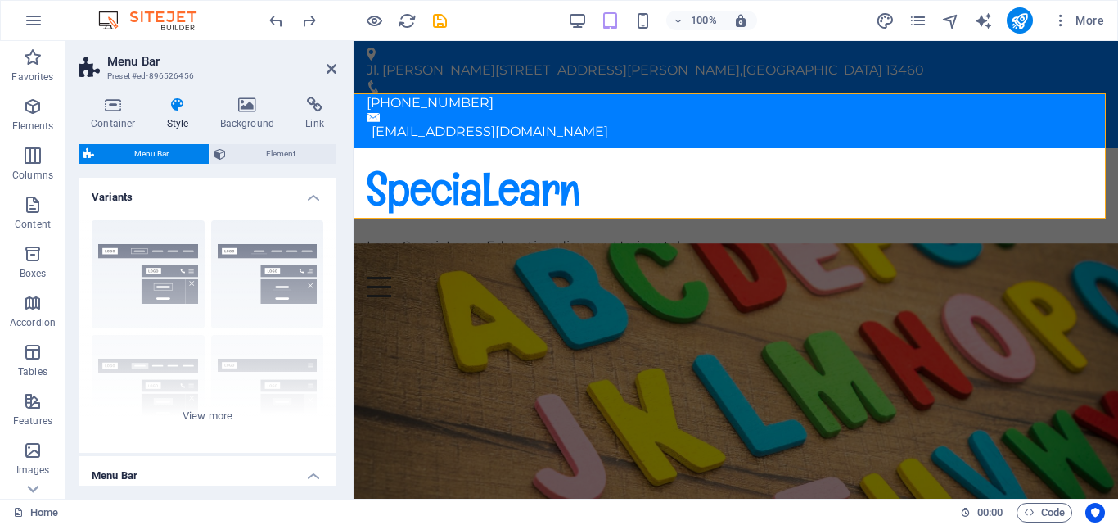
click at [251, 160] on span "Element" at bounding box center [281, 154] width 100 height 20
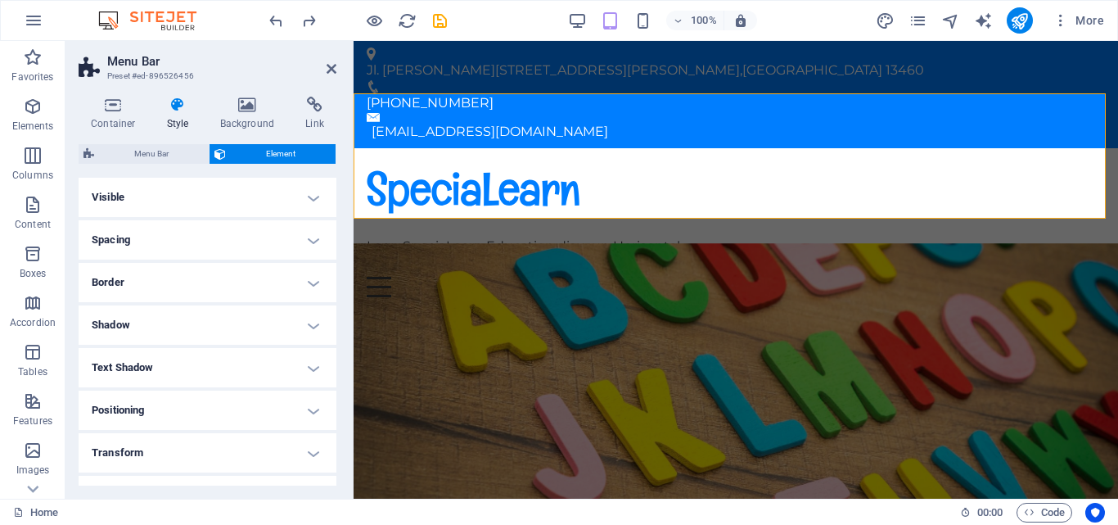
click at [245, 132] on div "Container Style Background Link Size Height Default px rem % vh vw Min. height …" at bounding box center [208, 291] width 258 height 389
click at [466, 161] on div "SpeciaLearn Logo SpeciaLearn Education disusun Horisontal" at bounding box center [736, 208] width 738 height 95
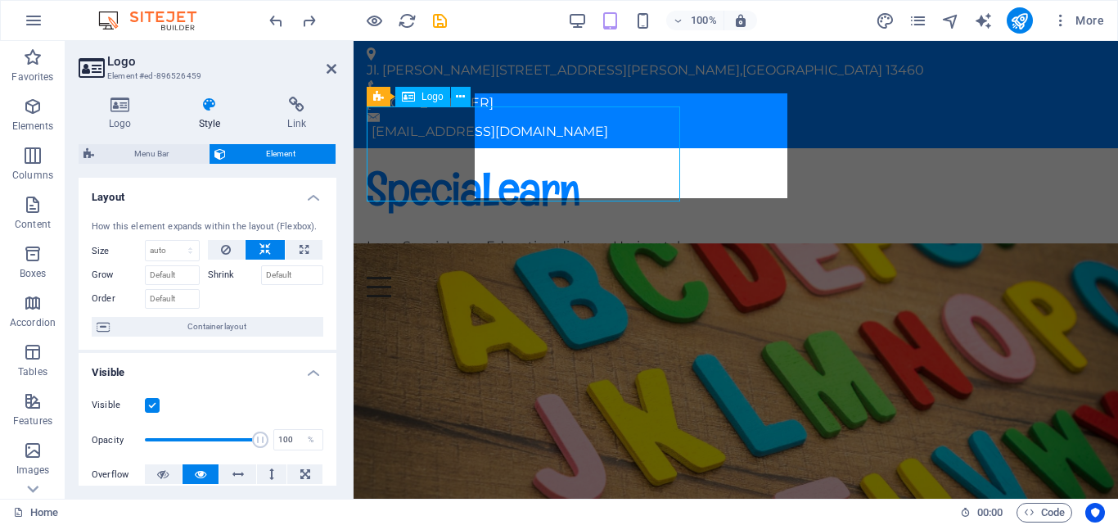
click at [466, 161] on div "SpeciaLearn Logo SpeciaLearn Education disusun Horisontal" at bounding box center [736, 208] width 738 height 95
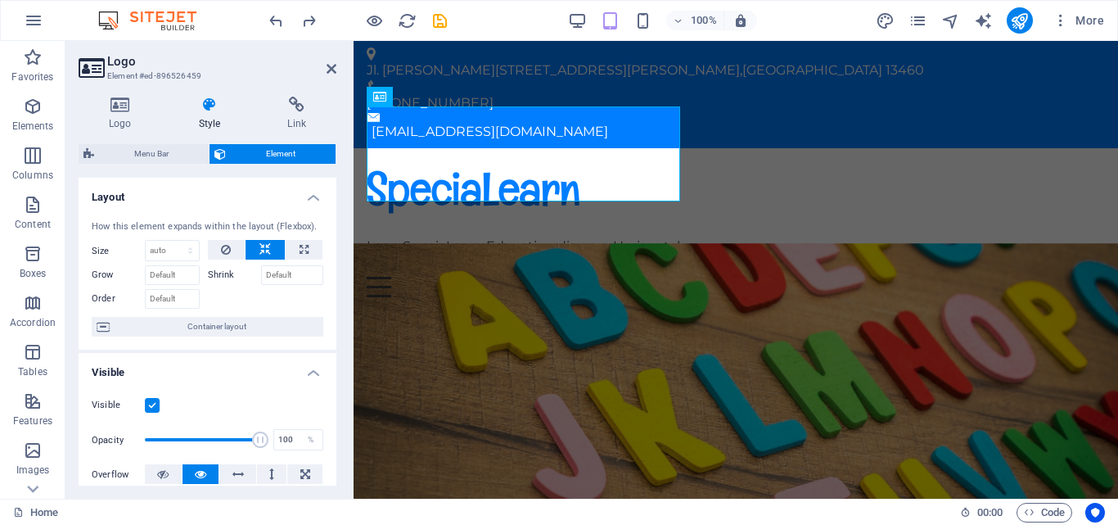
click at [115, 112] on icon at bounding box center [120, 105] width 83 height 16
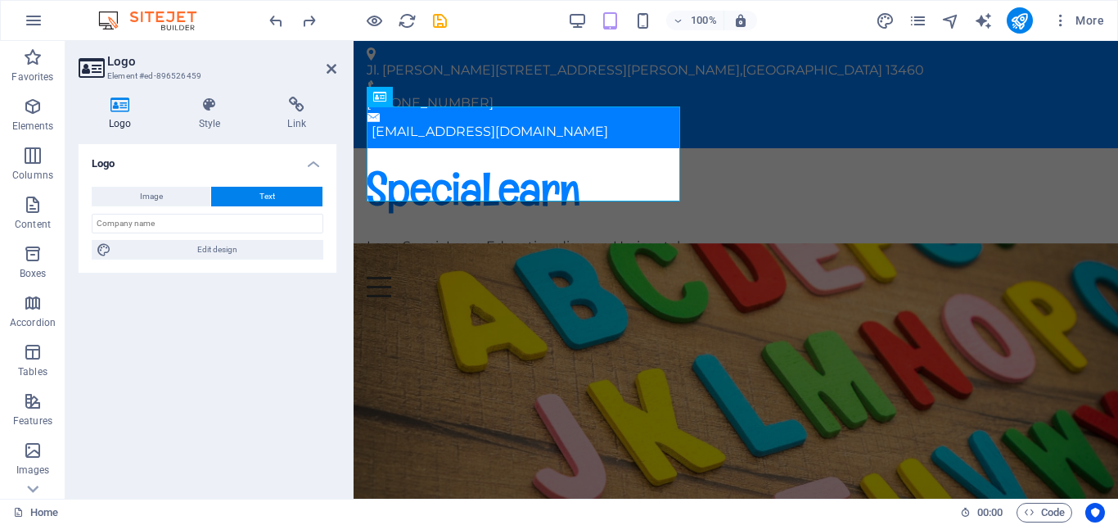
click at [168, 212] on div "Image Text Drag files here, click to choose files or select files from Files or…" at bounding box center [208, 222] width 258 height 99
click at [169, 199] on button "Image" at bounding box center [151, 197] width 119 height 20
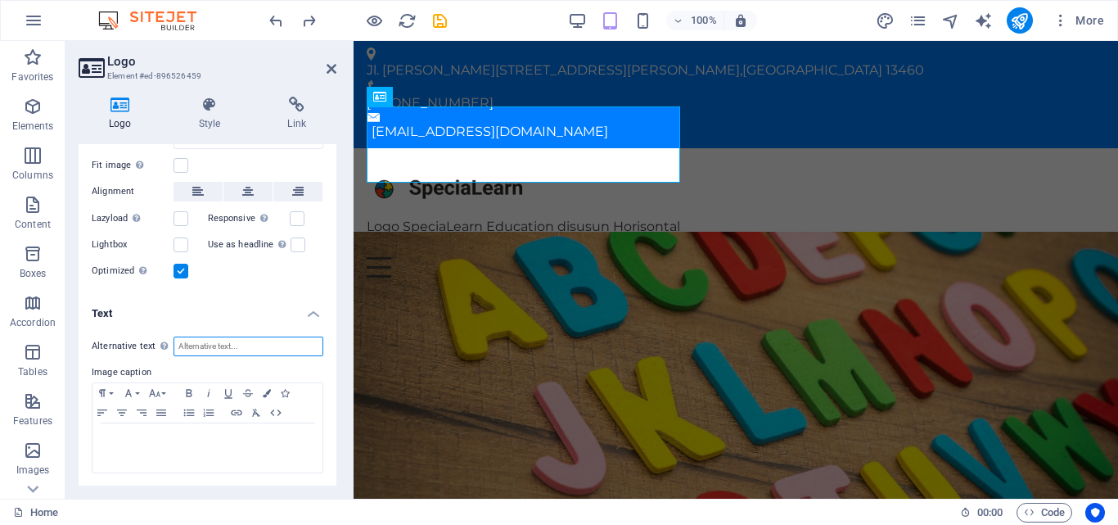
click at [236, 342] on input "Alternative text The alternative text is used by devices that cannot display im…" at bounding box center [248, 346] width 150 height 20
paste input "Logo SpeciaLearn Education disusun Horisontal"
type input "Logo SpeciaLearn Education disusun Horisontal"
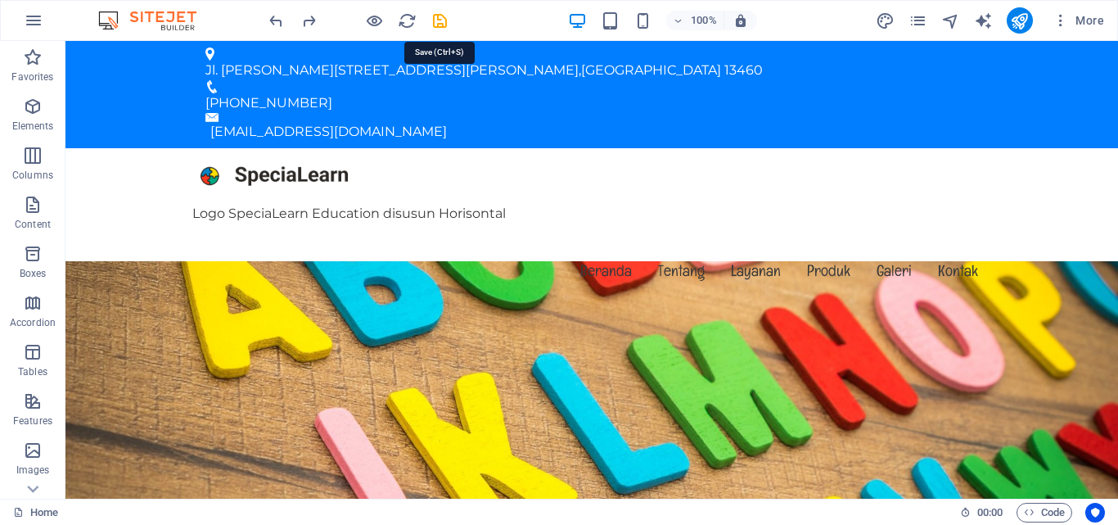
click at [444, 28] on icon "save" at bounding box center [439, 20] width 19 height 19
click at [443, 20] on icon "save" at bounding box center [439, 20] width 19 height 19
click at [432, 16] on icon "save" at bounding box center [439, 20] width 19 height 19
click at [448, 24] on icon "save" at bounding box center [439, 20] width 19 height 19
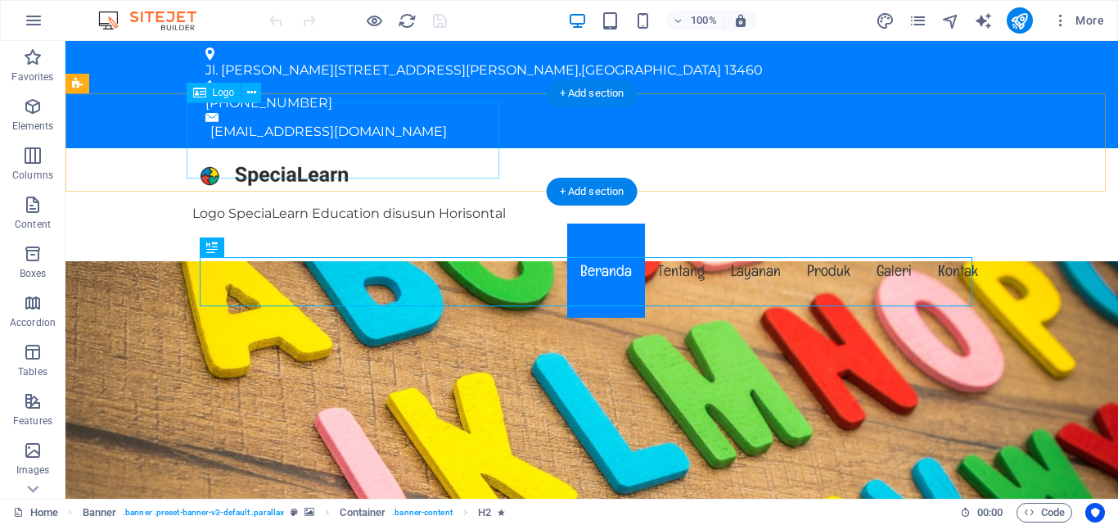
click at [390, 151] on div "Logo SpeciaLearn Education disusun Horisontal" at bounding box center [591, 186] width 799 height 76
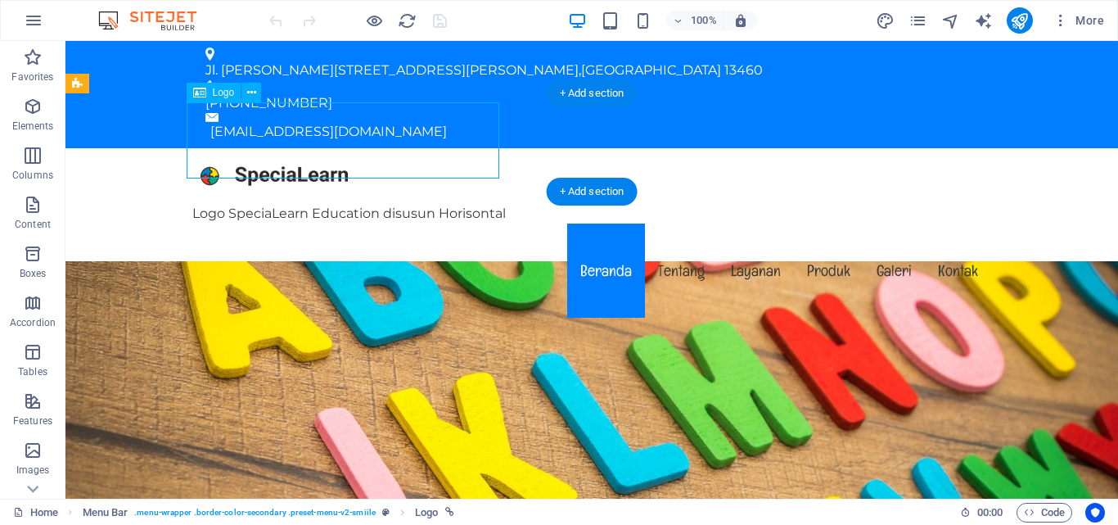
click at [390, 151] on div "Logo SpeciaLearn Education disusun Horisontal" at bounding box center [591, 186] width 799 height 76
click at [192, 151] on div "Logo SpeciaLearn Education disusun Horisontal" at bounding box center [591, 186] width 799 height 76
select select "px"
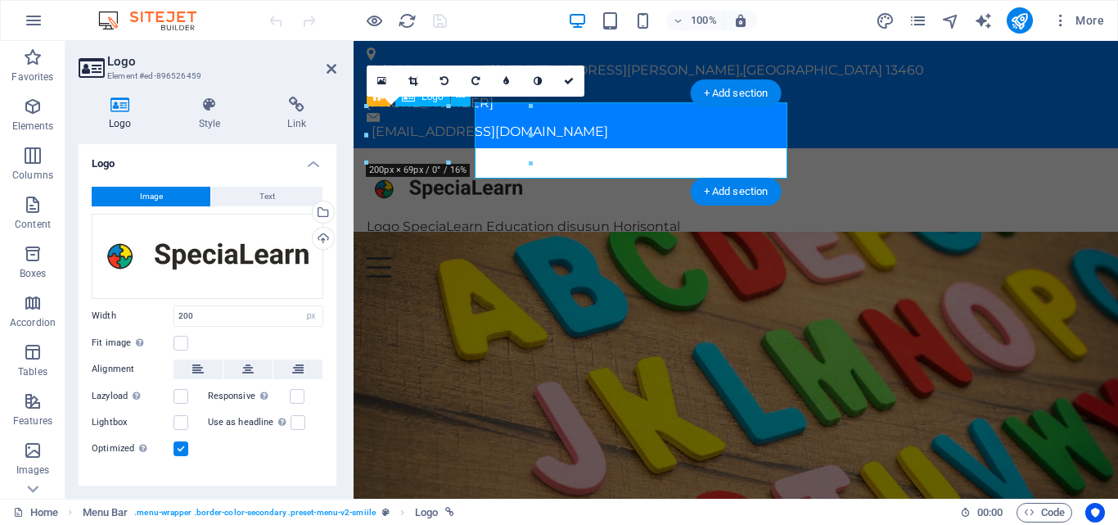
click at [390, 161] on div "Logo SpeciaLearn Education disusun Horisontal" at bounding box center [736, 199] width 738 height 76
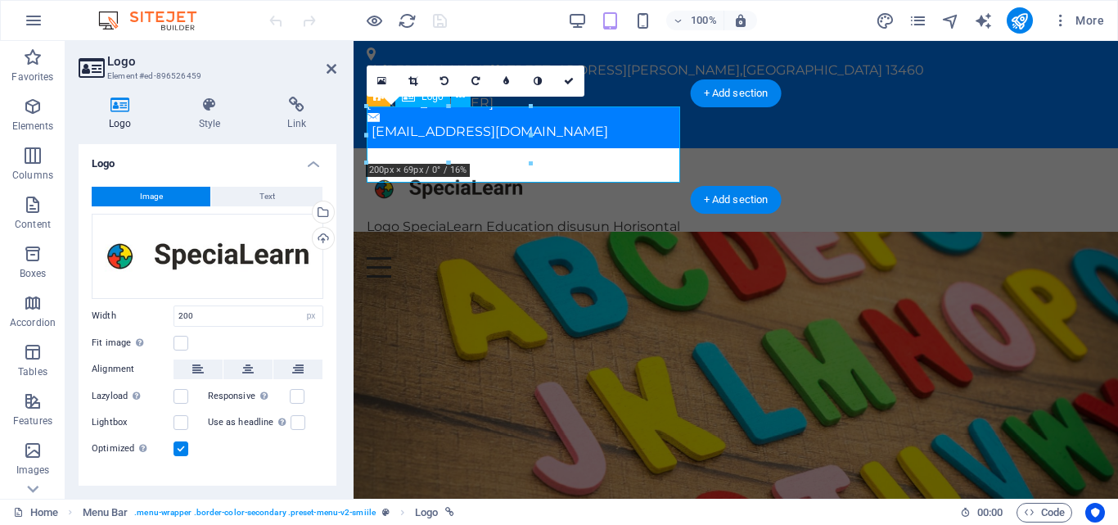
click at [461, 161] on div "Logo SpeciaLearn Education disusun Horisontal" at bounding box center [736, 199] width 738 height 76
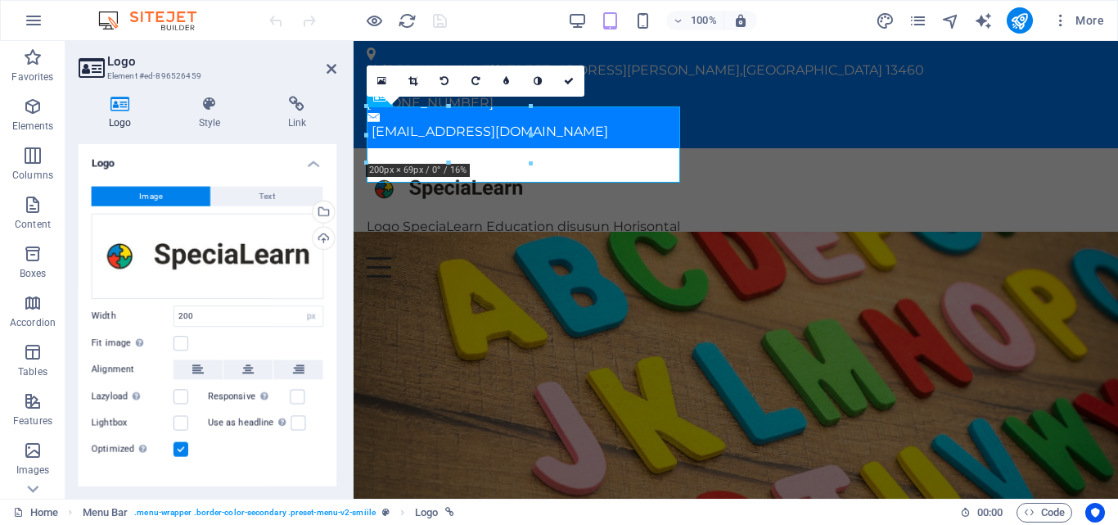
scroll to position [24, 0]
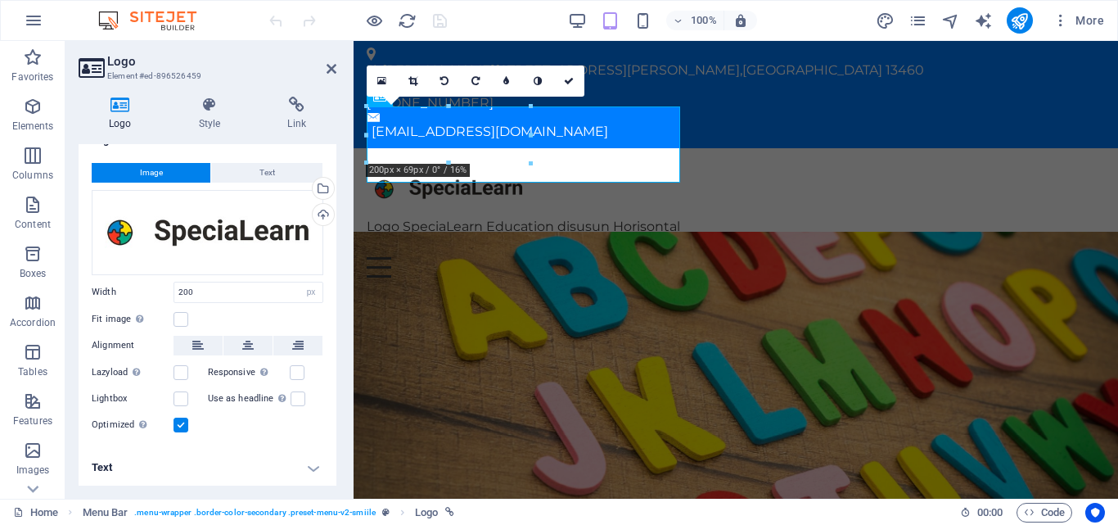
click at [308, 465] on h4 "Text" at bounding box center [208, 467] width 258 height 39
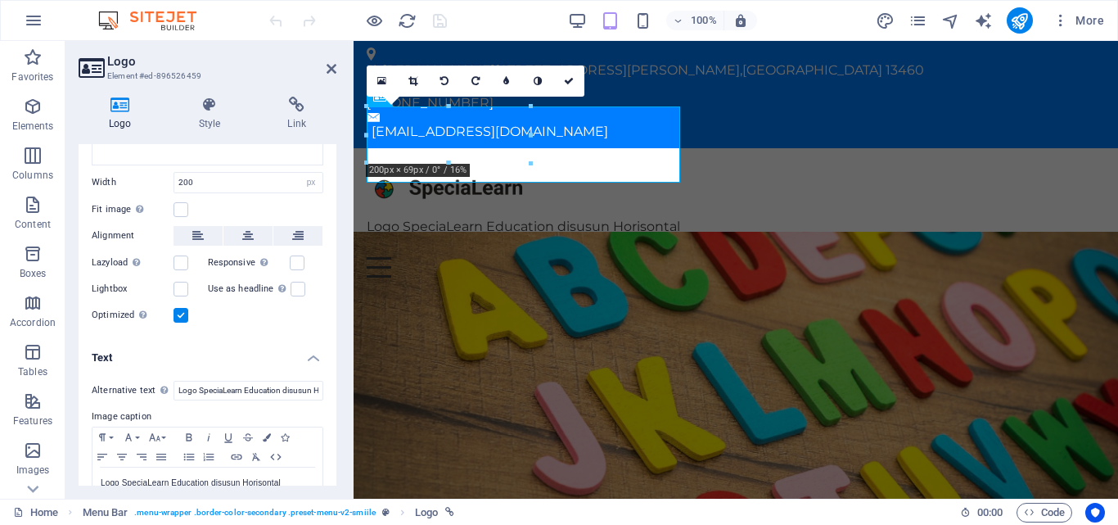
scroll to position [178, 0]
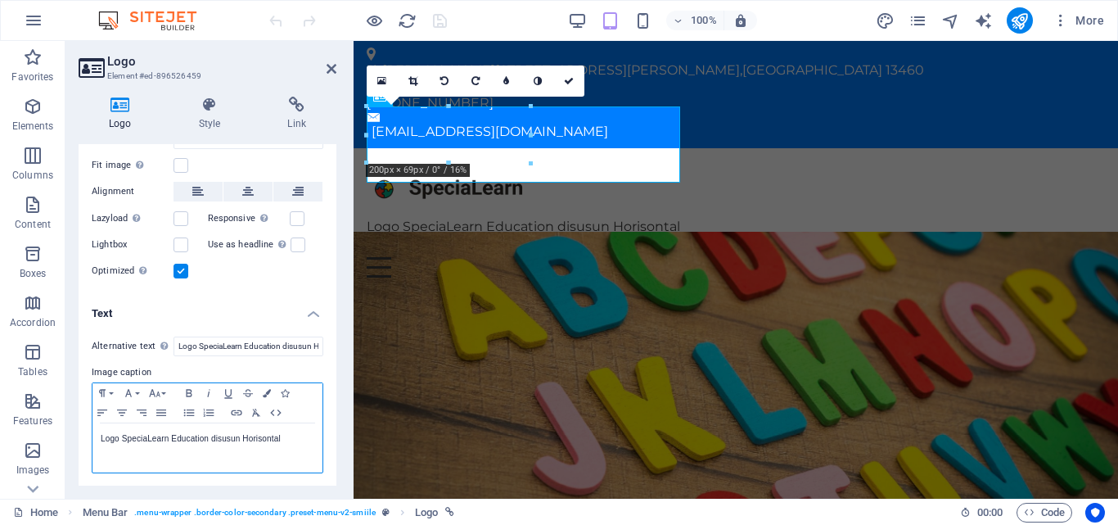
click at [281, 431] on p "Logo SpeciaLearn Education disusun Horisontal" at bounding box center [208, 438] width 214 height 15
click at [271, 409] on div at bounding box center [271, 409] width 0 height 0
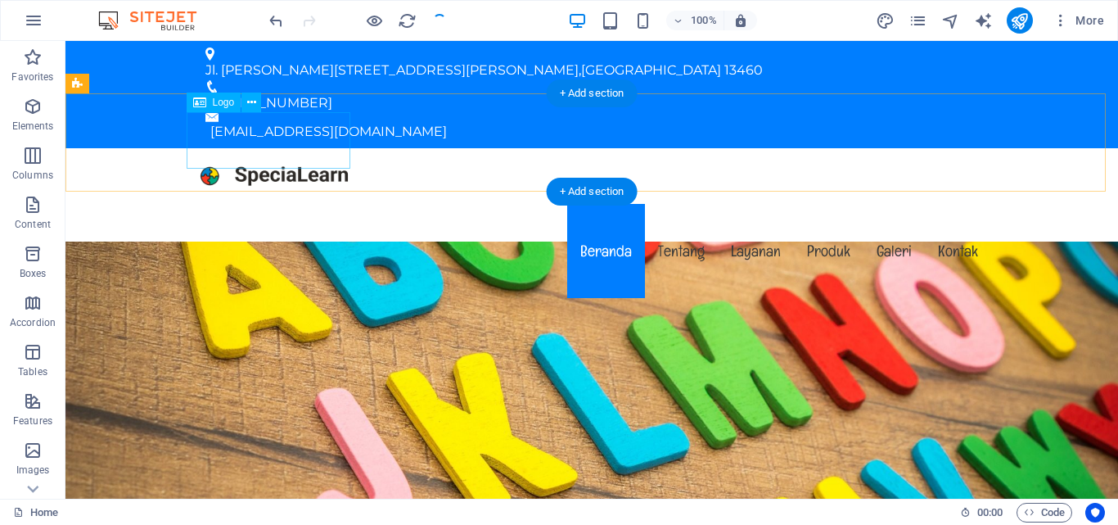
click at [330, 151] on div at bounding box center [591, 176] width 799 height 56
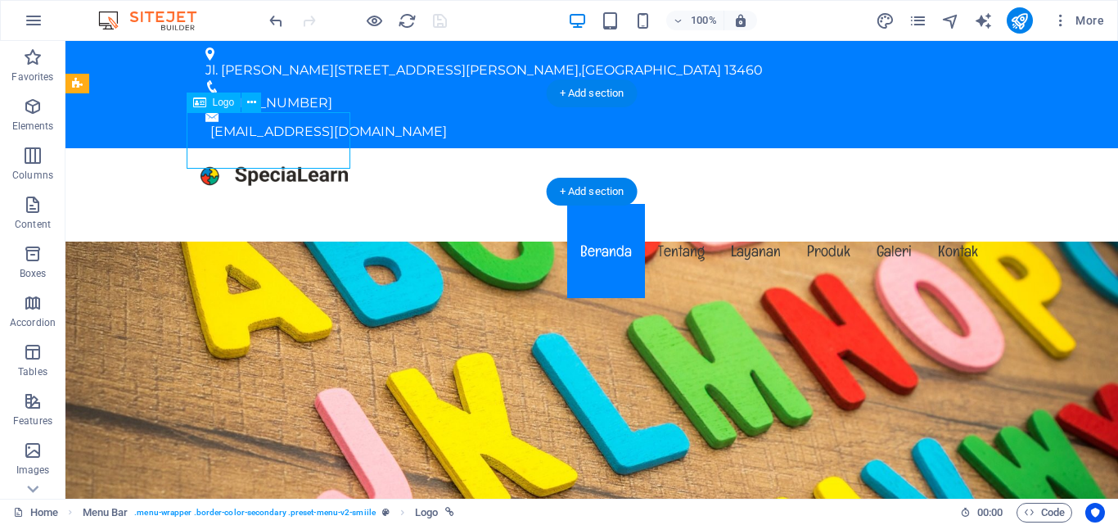
click at [330, 151] on div at bounding box center [591, 176] width 799 height 56
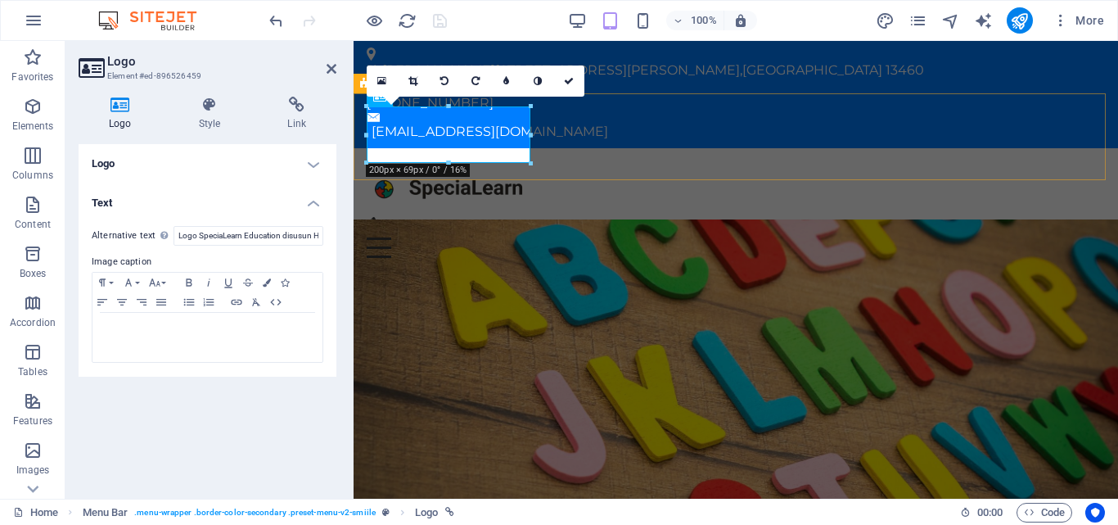
click at [556, 152] on div "Menu Beranda Tentang Layanan Produk Galeri Kontak" at bounding box center [735, 212] width 764 height 128
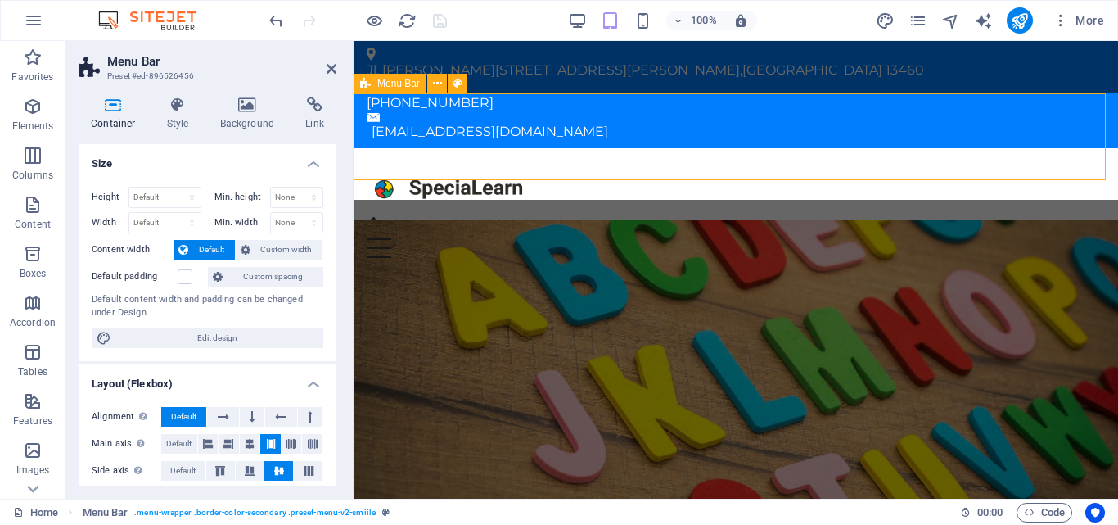
click at [556, 152] on div "Menu Beranda Tentang Layanan Produk Galeri Kontak" at bounding box center [735, 212] width 764 height 128
click at [331, 72] on icon at bounding box center [331, 68] width 10 height 13
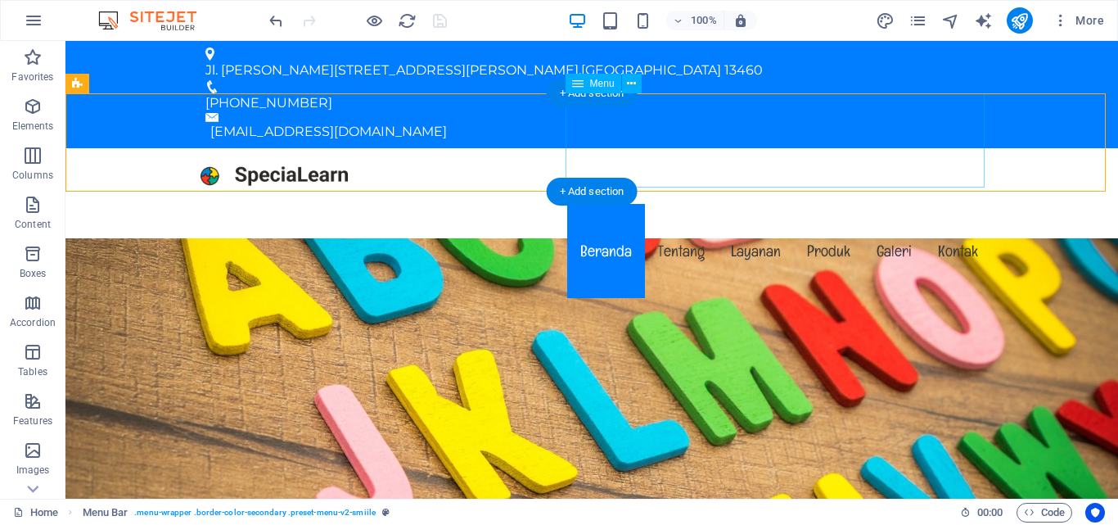
click at [675, 204] on nav "Beranda Tentang Layanan Produk Galeri Kontak" at bounding box center [591, 251] width 799 height 94
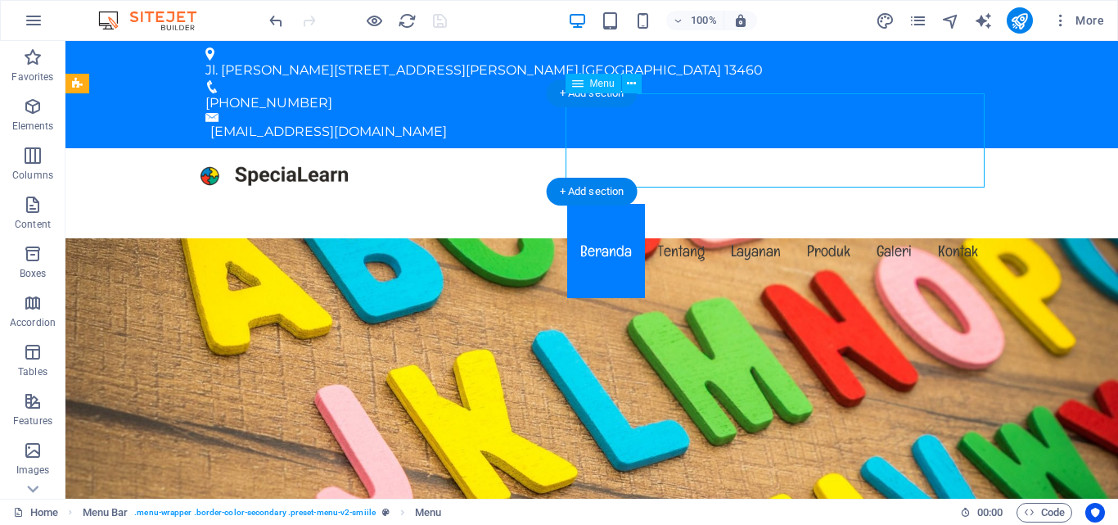
click at [665, 204] on nav "Beranda Tentang Layanan Produk Galeri Kontak" at bounding box center [591, 251] width 799 height 94
click at [65, 41] on div "Menu" at bounding box center [65, 41] width 0 height 0
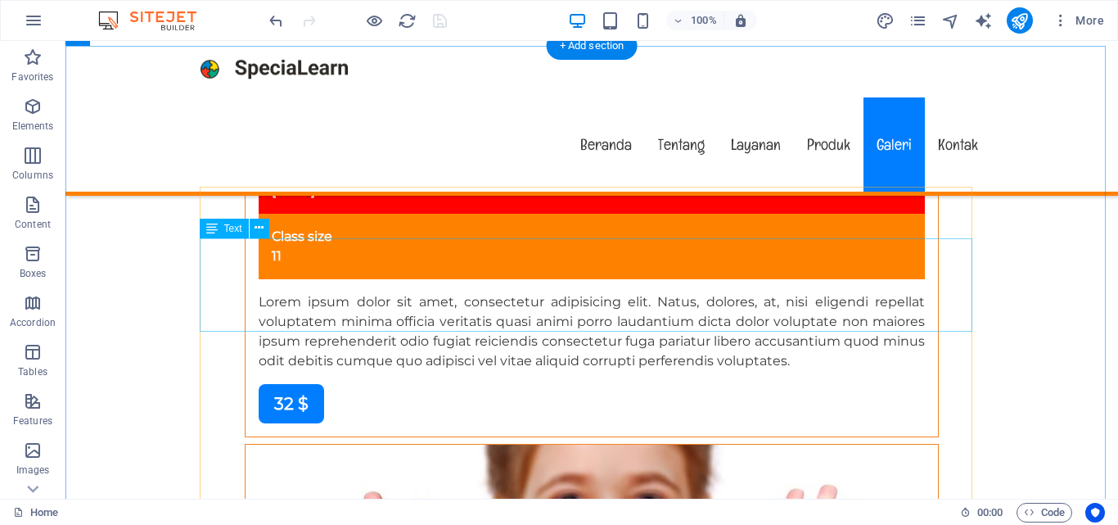
scroll to position [10147, 0]
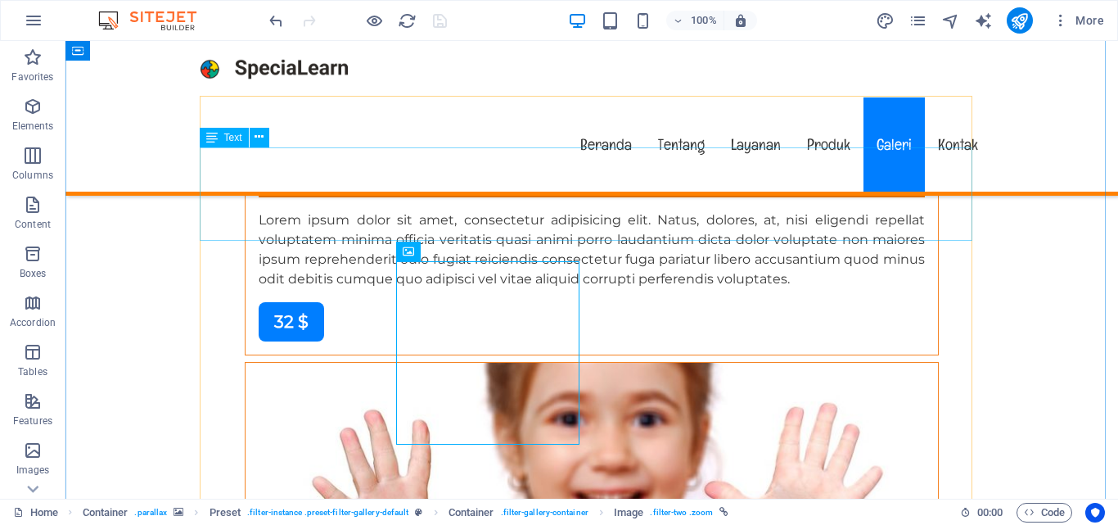
scroll to position [10065, 0]
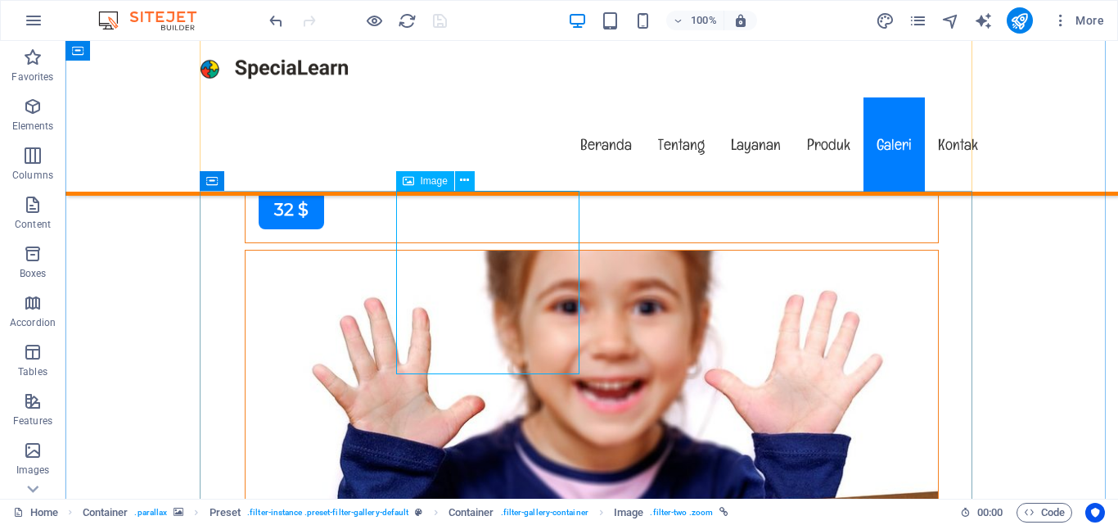
select select "%"
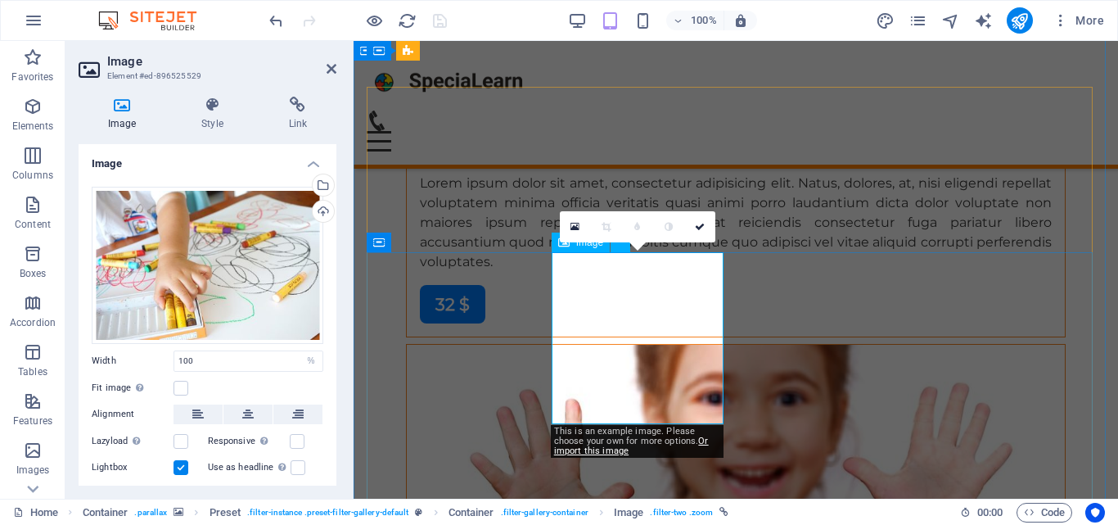
scroll to position [9726, 0]
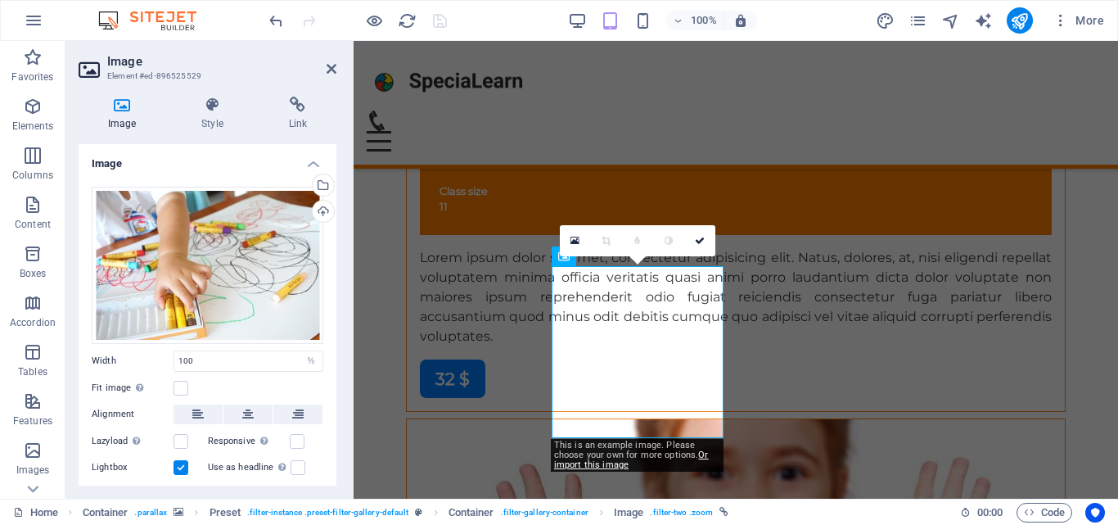
click at [582, 243] on link at bounding box center [575, 240] width 31 height 31
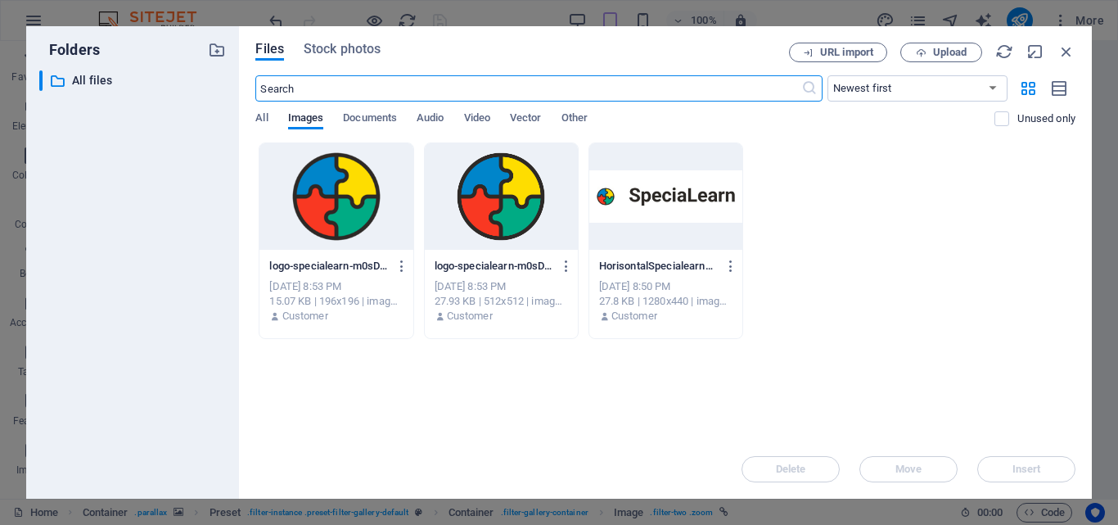
scroll to position [16139, 0]
click at [872, 85] on select "Newest first Oldest first Name (A-Z) Name (Z-A) Size (0-9) Size (9-0) Resolutio…" at bounding box center [917, 88] width 180 height 26
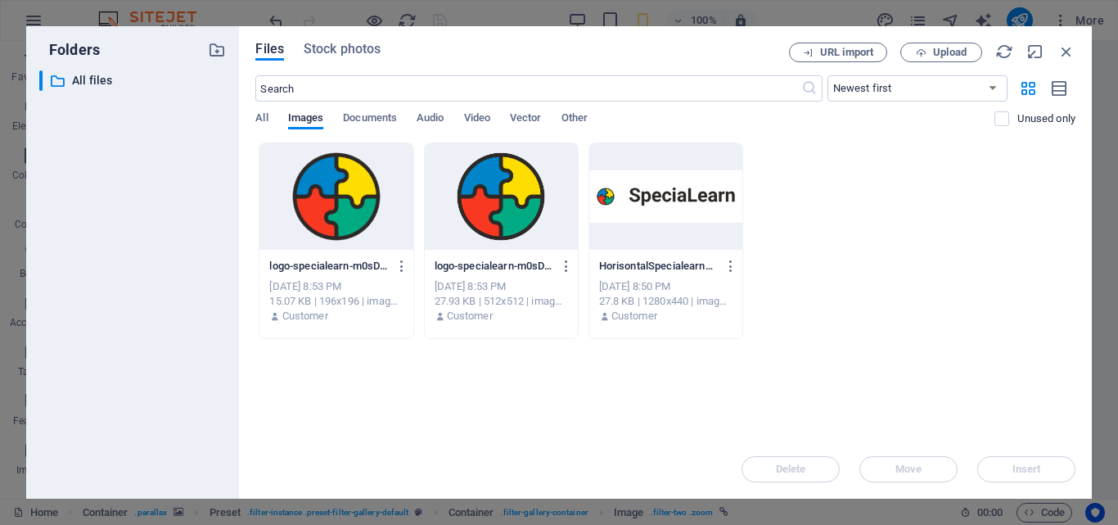
click at [872, 85] on select "Newest first Oldest first Name (A-Z) Name (Z-A) Size (0-9) Size (9-0) Resolutio…" at bounding box center [917, 88] width 180 height 26
click at [137, 79] on p "All files" at bounding box center [134, 80] width 124 height 19
click at [1067, 93] on icon "button" at bounding box center [1060, 88] width 18 height 19
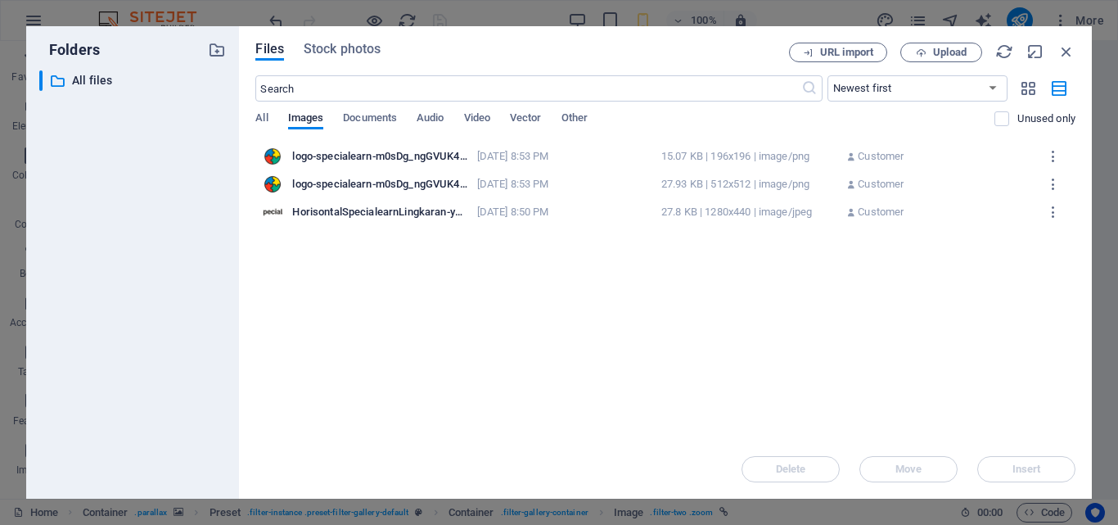
click at [1031, 92] on icon "button" at bounding box center [1028, 88] width 19 height 18
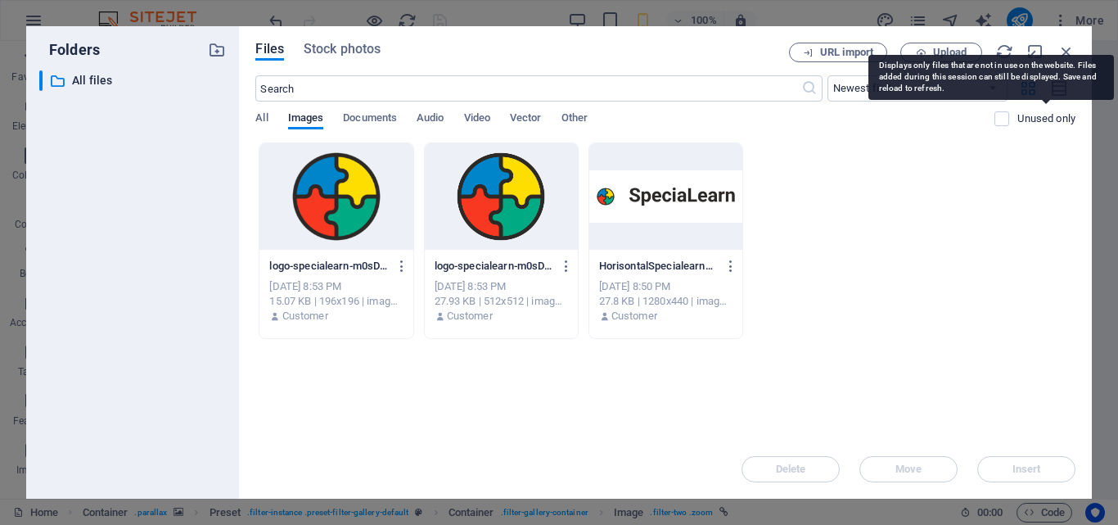
click at [1031, 122] on p "Unused only" at bounding box center [1046, 118] width 58 height 15
click at [0, 0] on input "checkbox" at bounding box center [0, 0] width 0 height 0
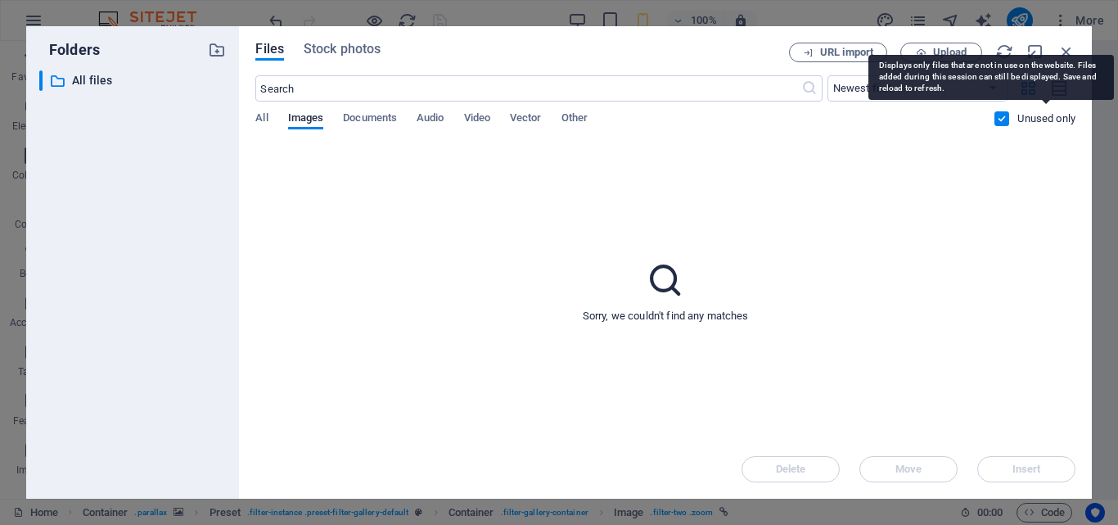
click at [1030, 122] on p "Unused only" at bounding box center [1046, 118] width 58 height 15
click at [0, 0] on input "checkbox" at bounding box center [0, 0] width 0 height 0
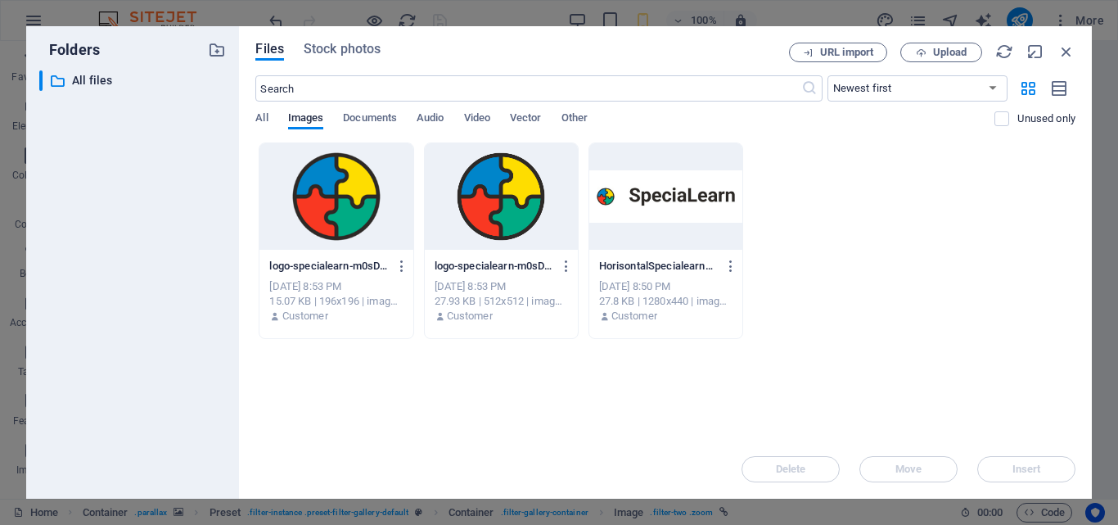
click at [379, 112] on span "Documents" at bounding box center [370, 119] width 54 height 23
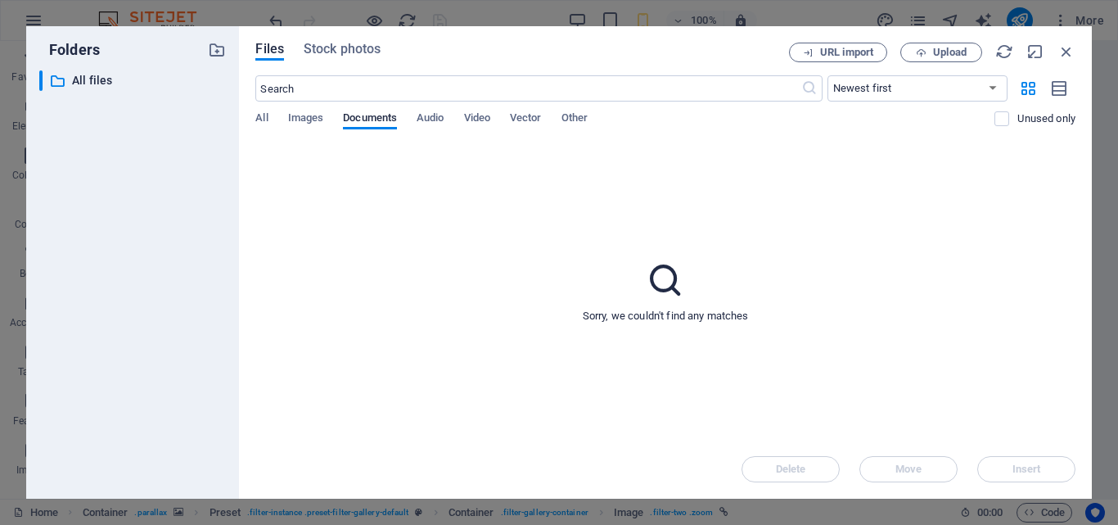
click at [426, 112] on span "Audio" at bounding box center [430, 119] width 27 height 23
click at [484, 118] on span "Video" at bounding box center [477, 119] width 26 height 23
click at [528, 119] on span "Vector" at bounding box center [526, 119] width 32 height 23
click at [542, 121] on span "Vector" at bounding box center [526, 119] width 32 height 23
click at [570, 121] on span "Other" at bounding box center [574, 119] width 26 height 23
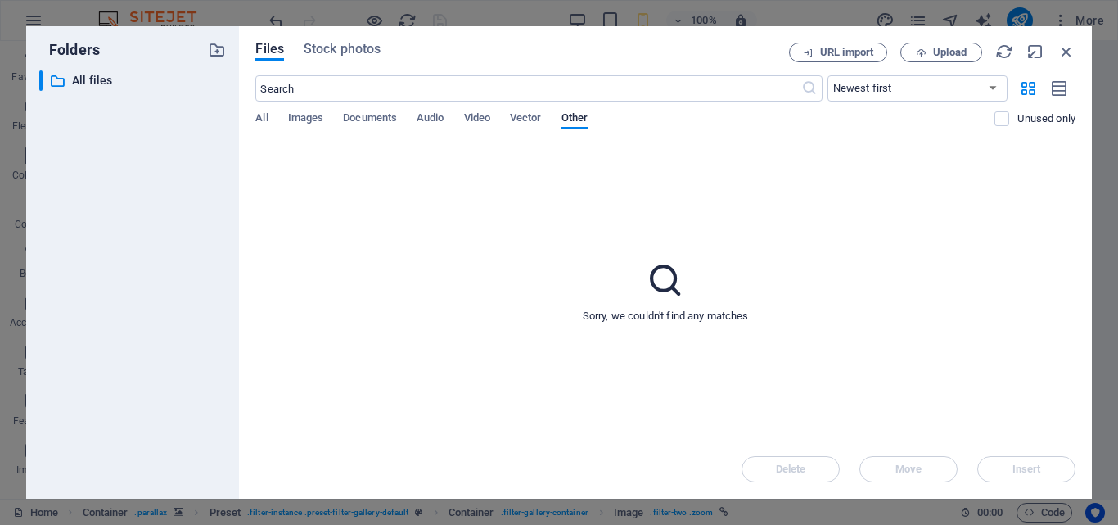
click at [263, 117] on span "All" at bounding box center [261, 119] width 12 height 23
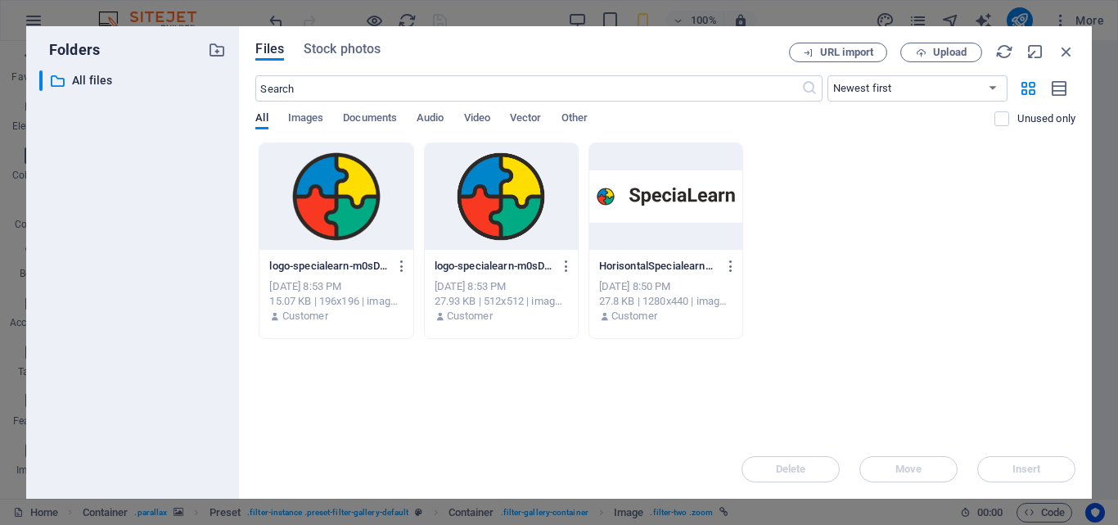
click at [396, 47] on div "Files Stock photos" at bounding box center [522, 52] width 534 height 18
click at [381, 47] on span "Stock photos" at bounding box center [342, 49] width 77 height 20
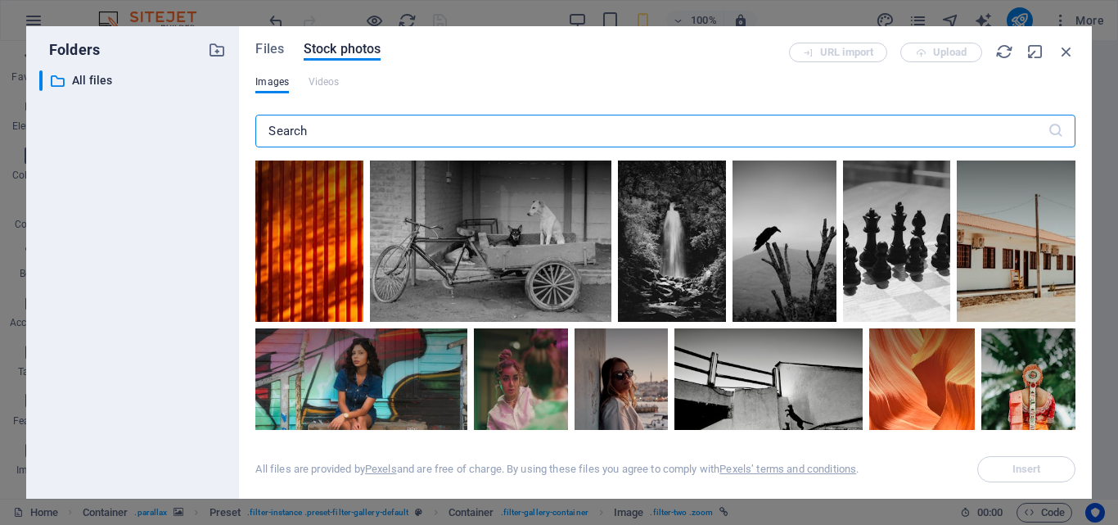
click at [1006, 93] on div "Images Videos" at bounding box center [665, 90] width 820 height 31
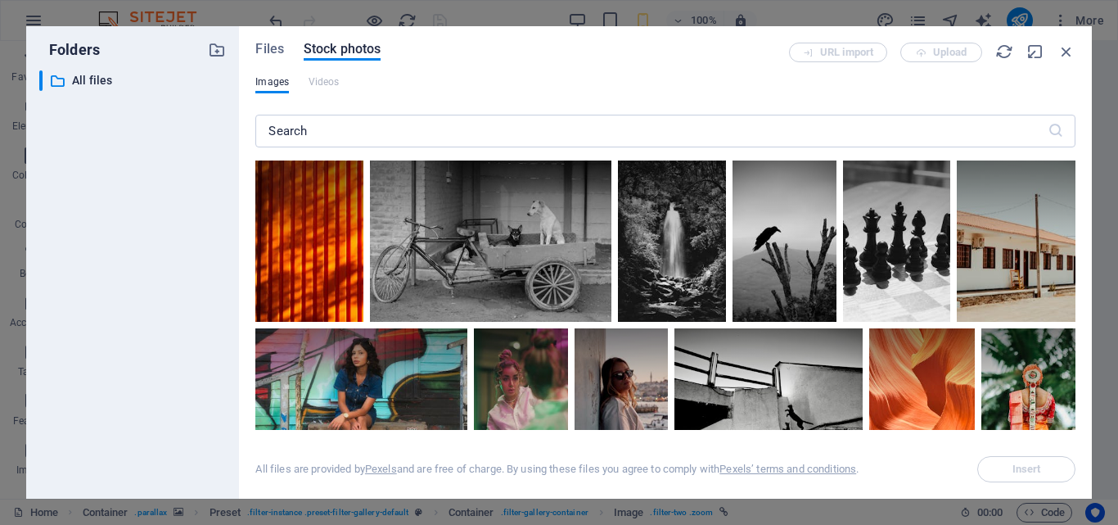
click at [1085, 50] on div "Files Stock photos URL import Upload Images Videos ​ All files are provided by …" at bounding box center [665, 262] width 853 height 472
click at [1069, 53] on icon "button" at bounding box center [1066, 52] width 18 height 18
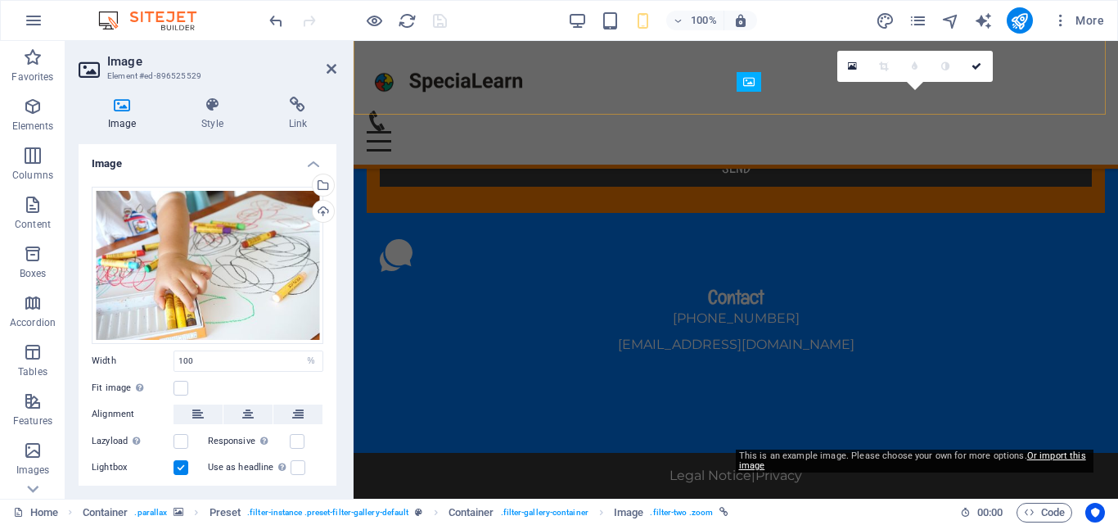
scroll to position [9889, 0]
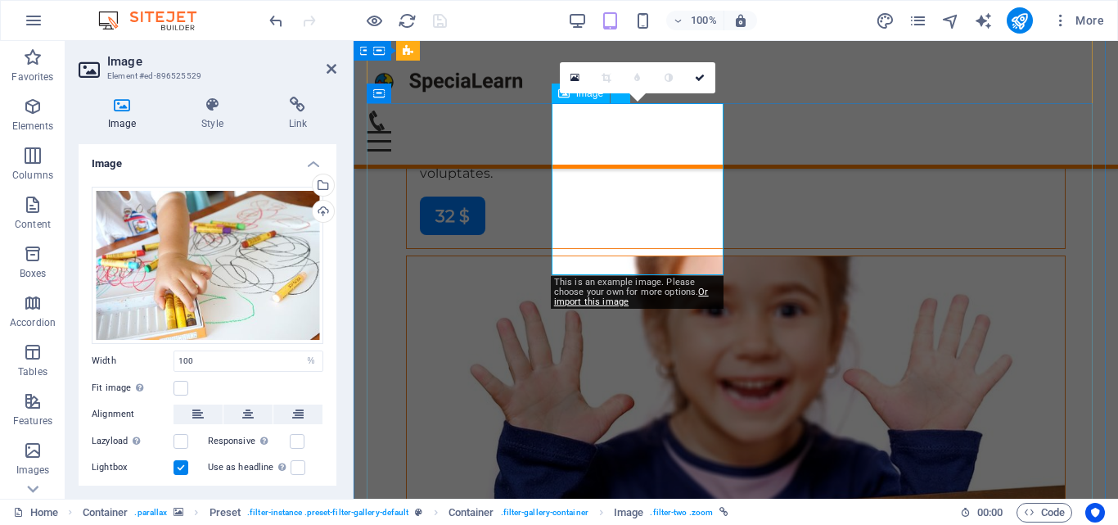
click at [295, 106] on icon at bounding box center [297, 105] width 77 height 16
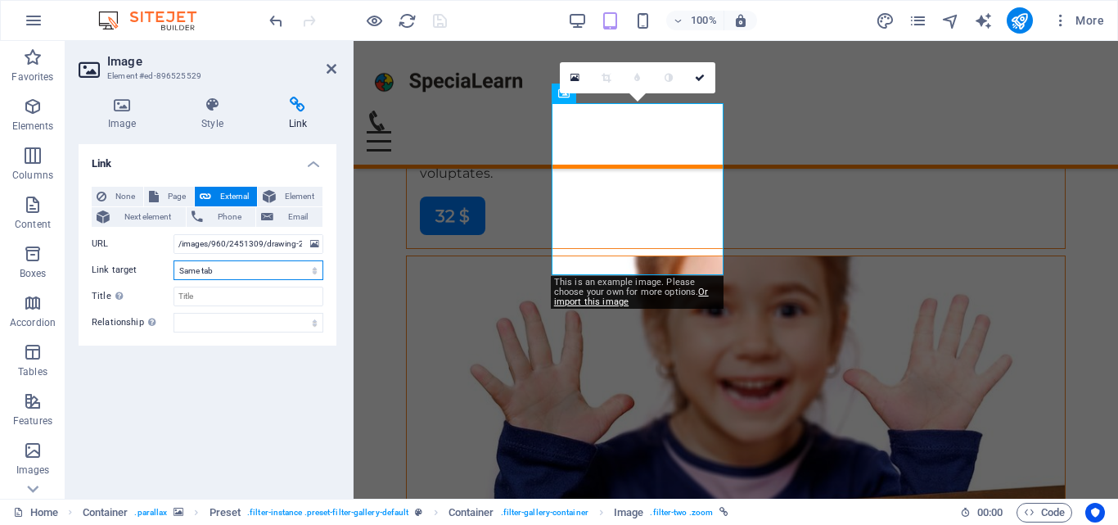
click at [274, 274] on select "New tab Same tab Overlay" at bounding box center [248, 270] width 150 height 20
click at [148, 104] on icon at bounding box center [122, 105] width 87 height 16
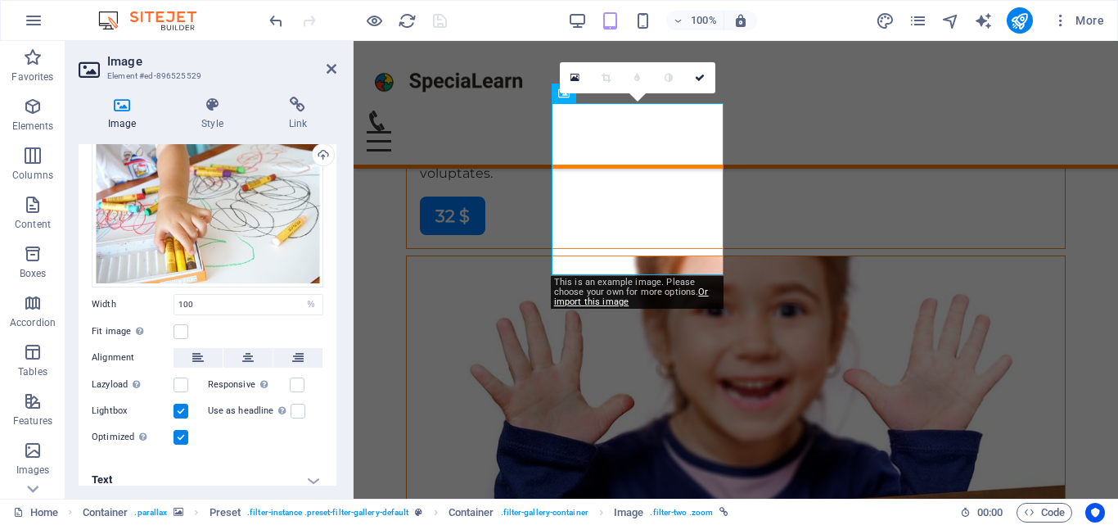
scroll to position [68, 0]
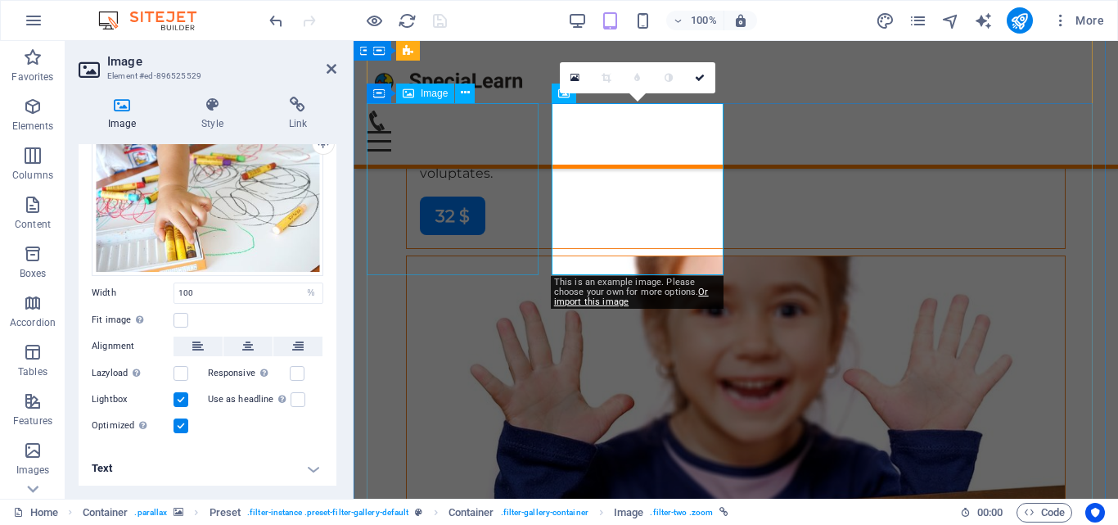
select select "%"
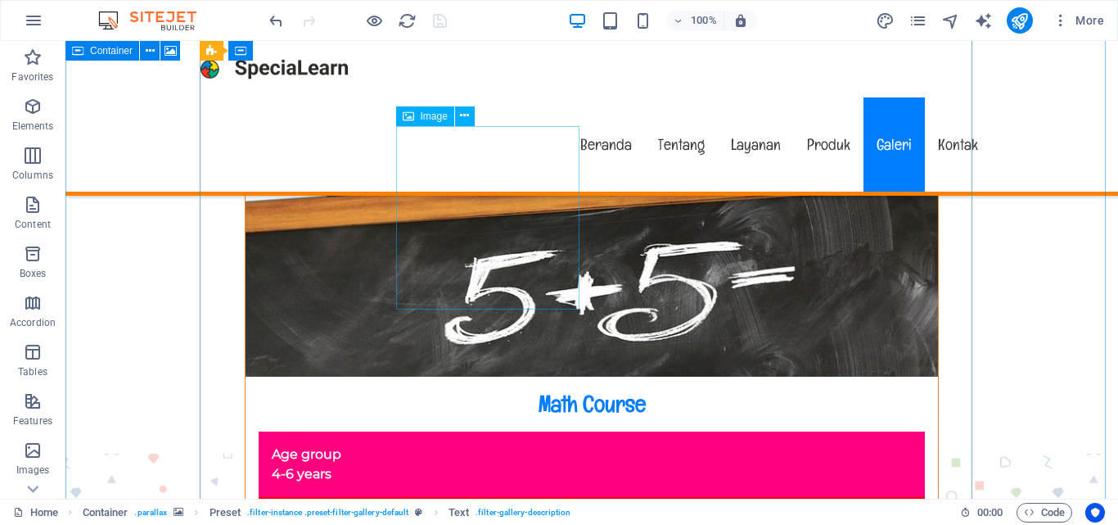
scroll to position [10461, 0]
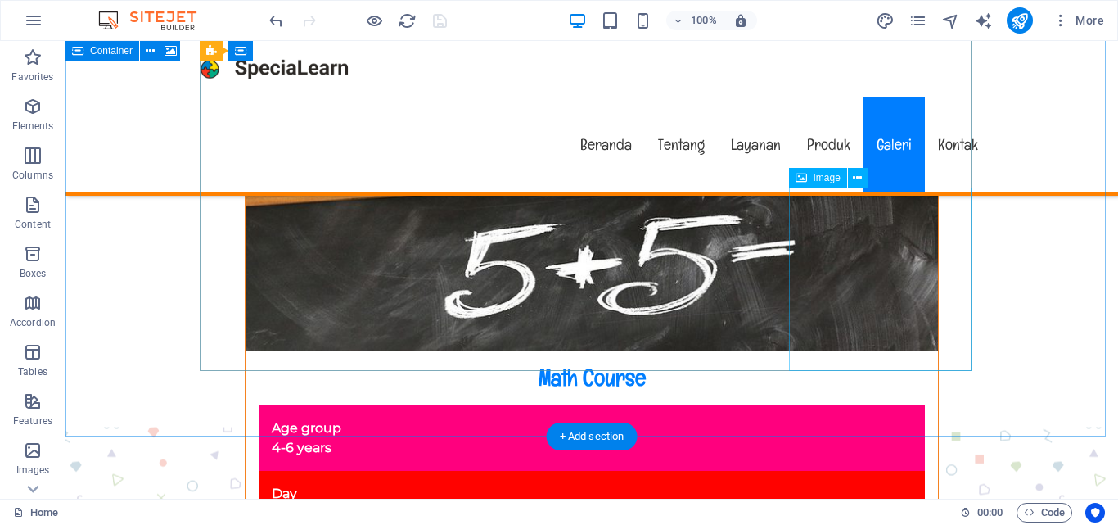
select select "%"
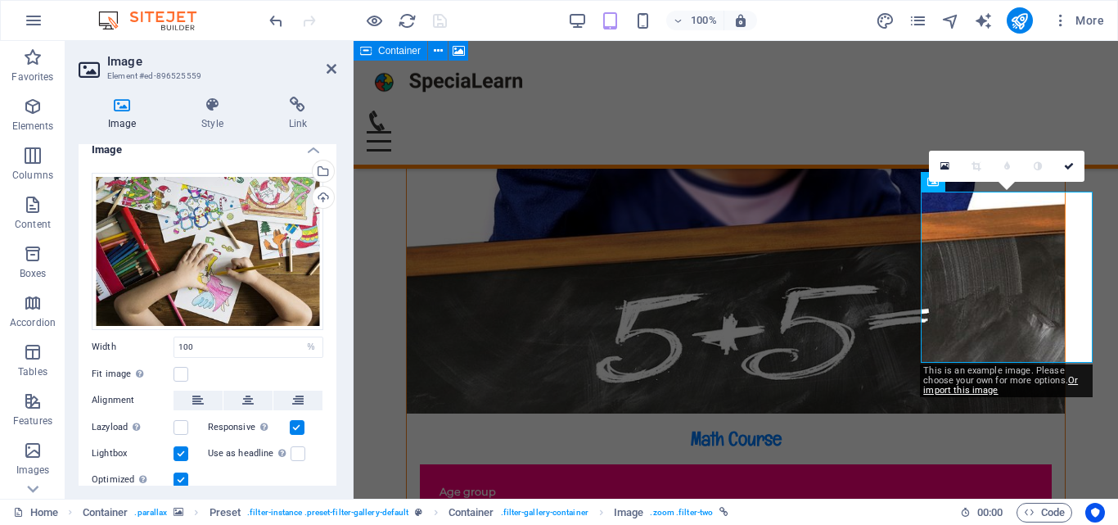
scroll to position [0, 0]
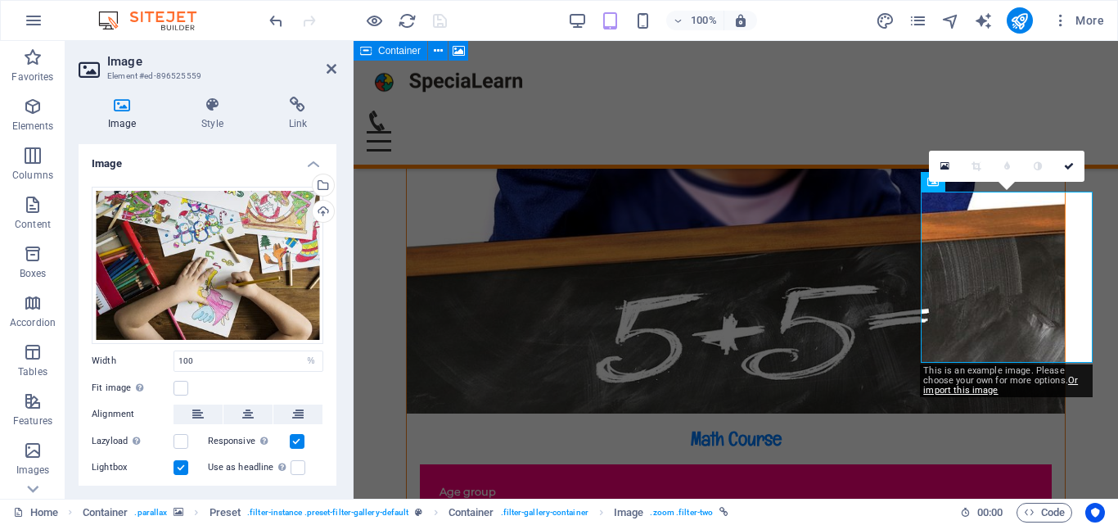
click at [223, 103] on icon at bounding box center [212, 105] width 80 height 16
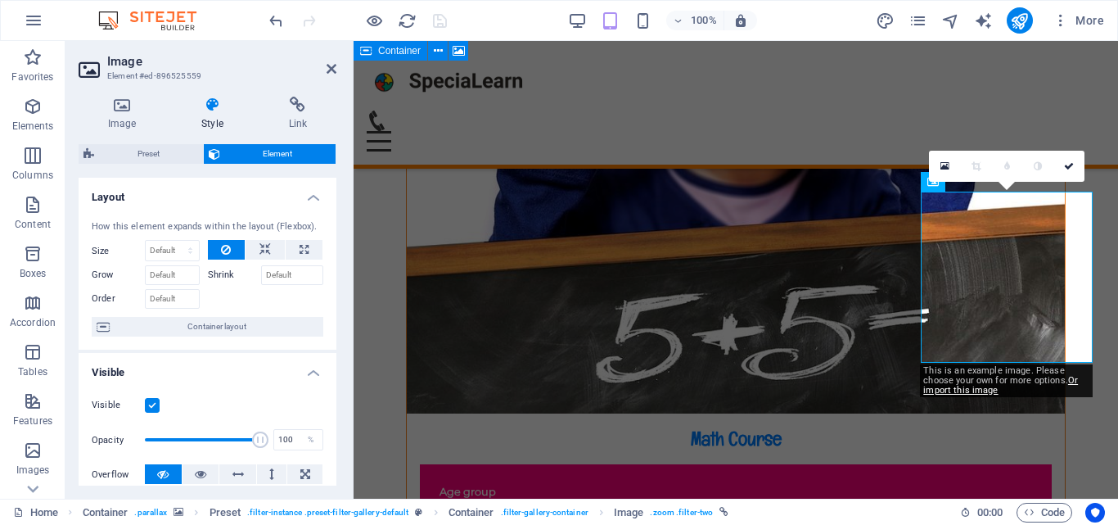
click at [299, 105] on icon at bounding box center [297, 105] width 77 height 16
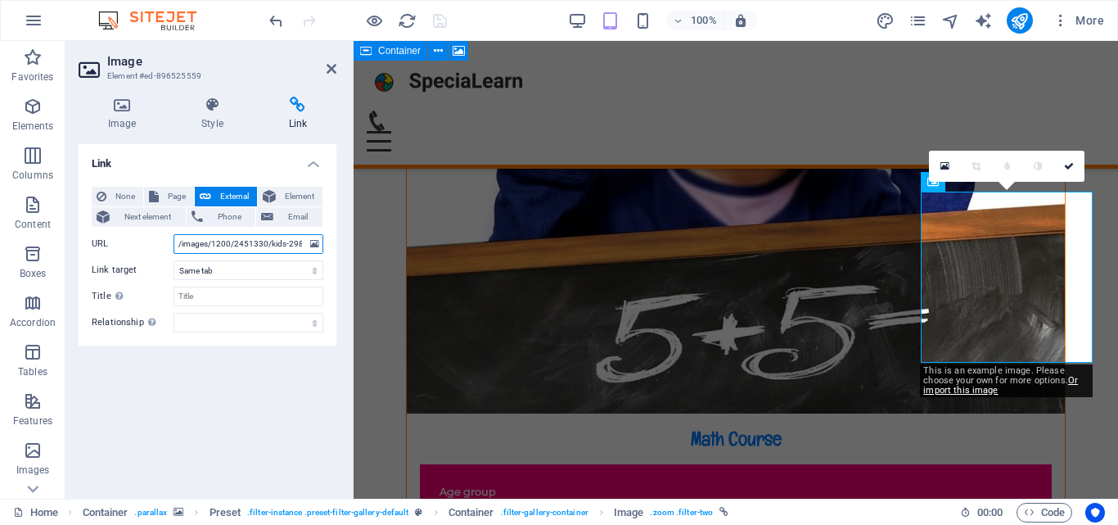
scroll to position [0, 52]
drag, startPoint x: 245, startPoint y: 249, endPoint x: 322, endPoint y: 253, distance: 77.0
click at [322, 253] on input "/images/1200/2451330/kids-2985782_1920.jpg" at bounding box center [248, 244] width 150 height 20
click at [328, 262] on div "None Page External Element Next element Phone Email Page Home Subpage Legal Not…" at bounding box center [208, 259] width 258 height 172
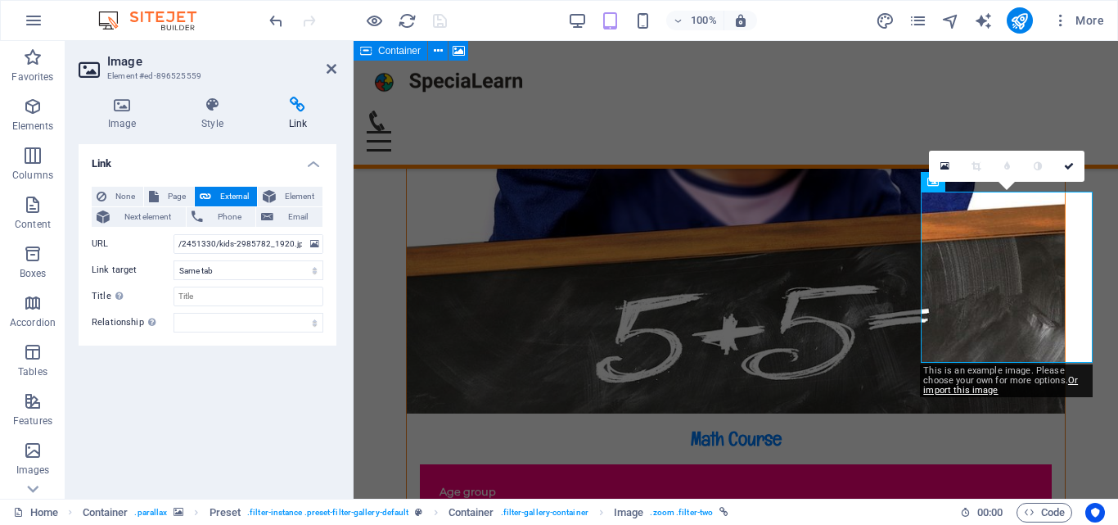
scroll to position [0, 0]
click at [230, 100] on icon at bounding box center [212, 105] width 80 height 16
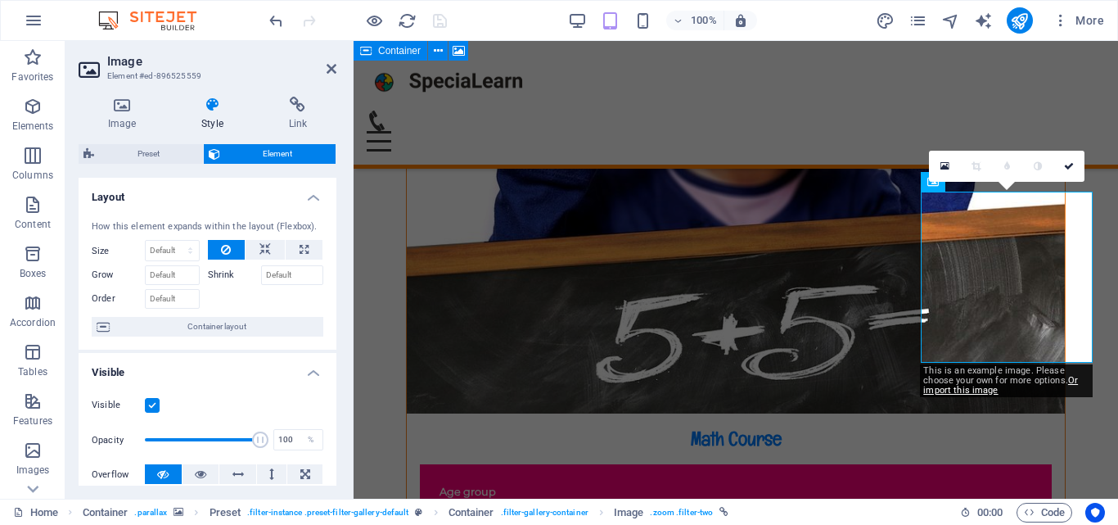
click at [100, 102] on icon at bounding box center [122, 105] width 87 height 16
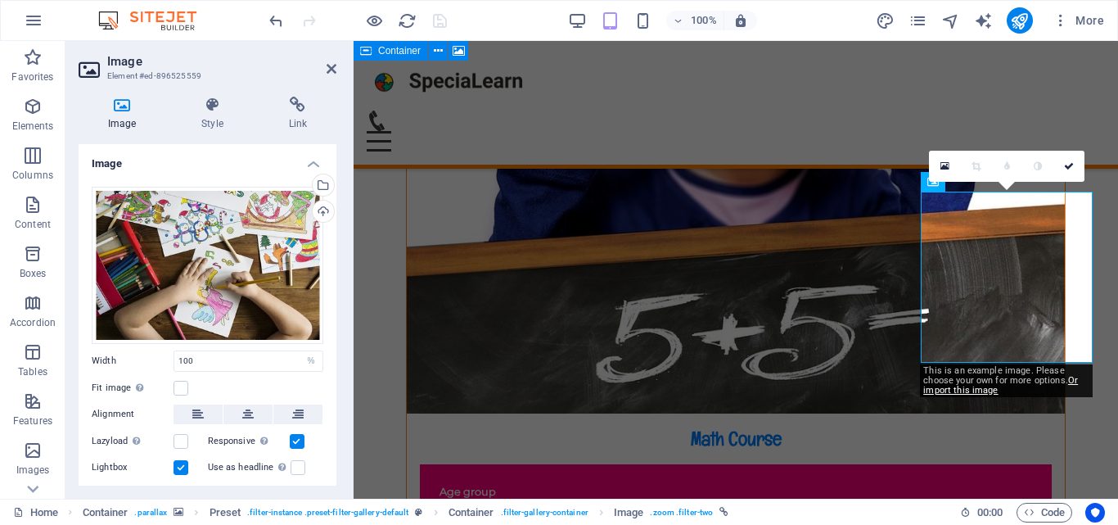
scroll to position [68, 0]
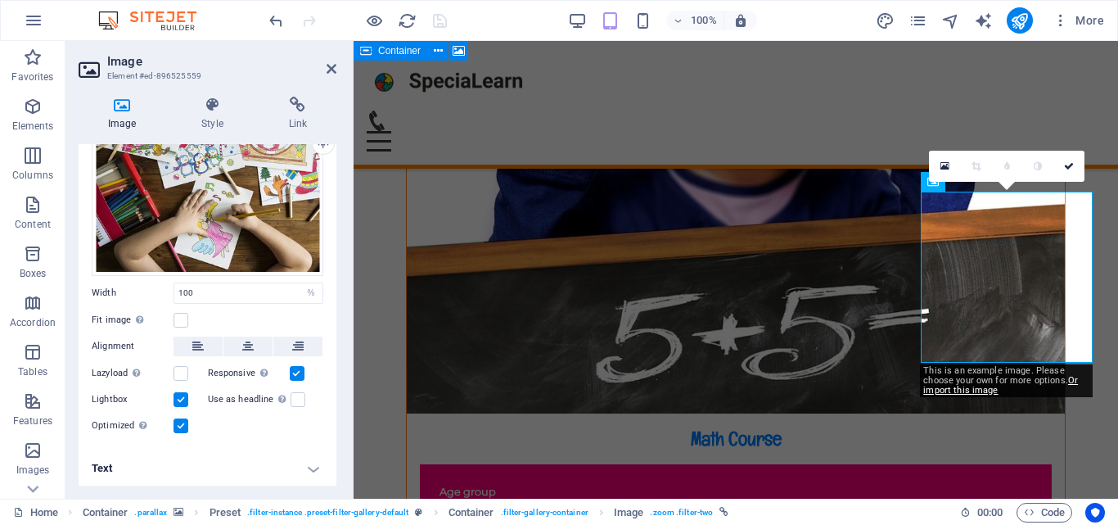
click at [313, 473] on h4 "Text" at bounding box center [208, 467] width 258 height 39
click at [310, 470] on h4 "Text" at bounding box center [208, 467] width 258 height 39
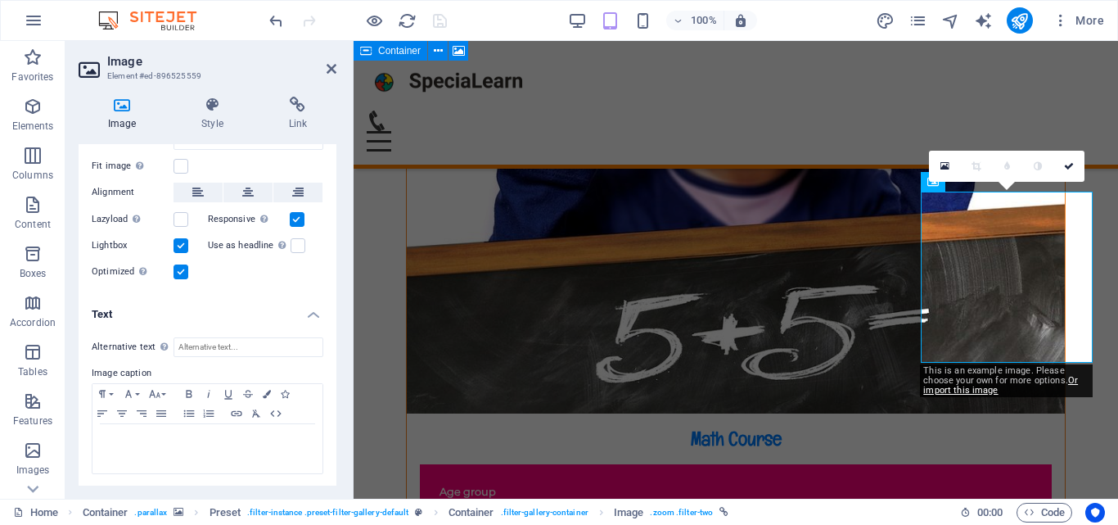
scroll to position [0, 0]
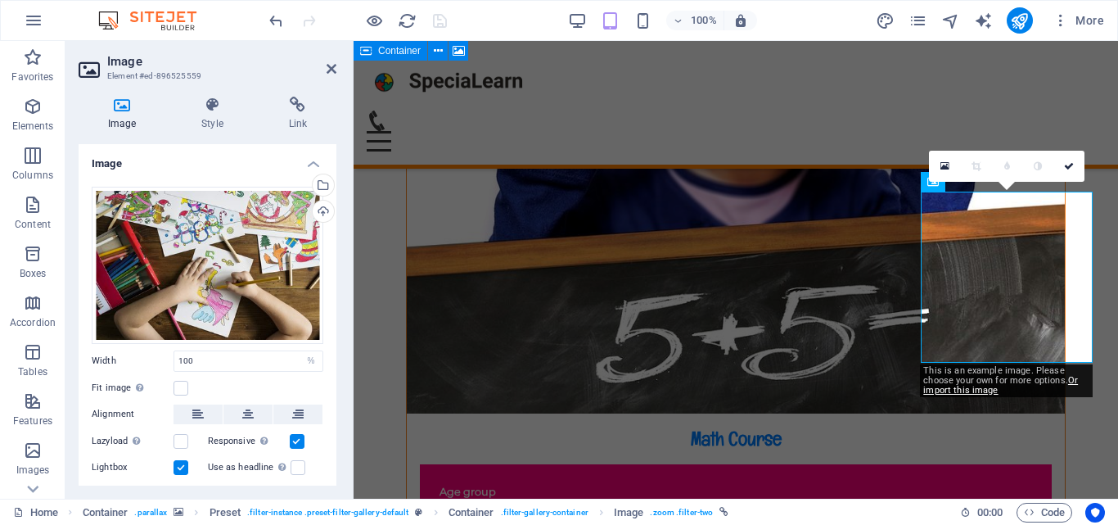
click at [326, 66] on icon at bounding box center [331, 68] width 10 height 13
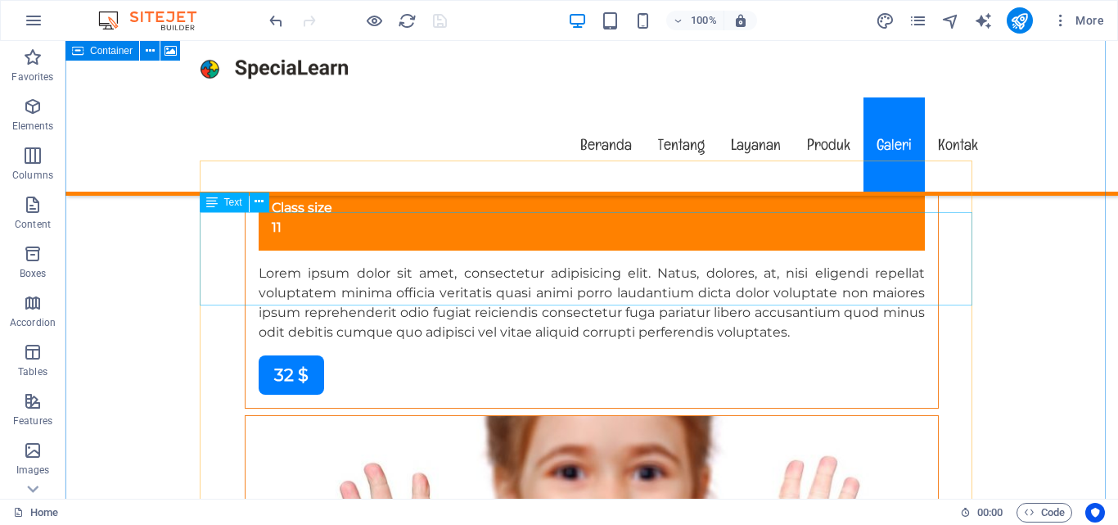
scroll to position [9766, 0]
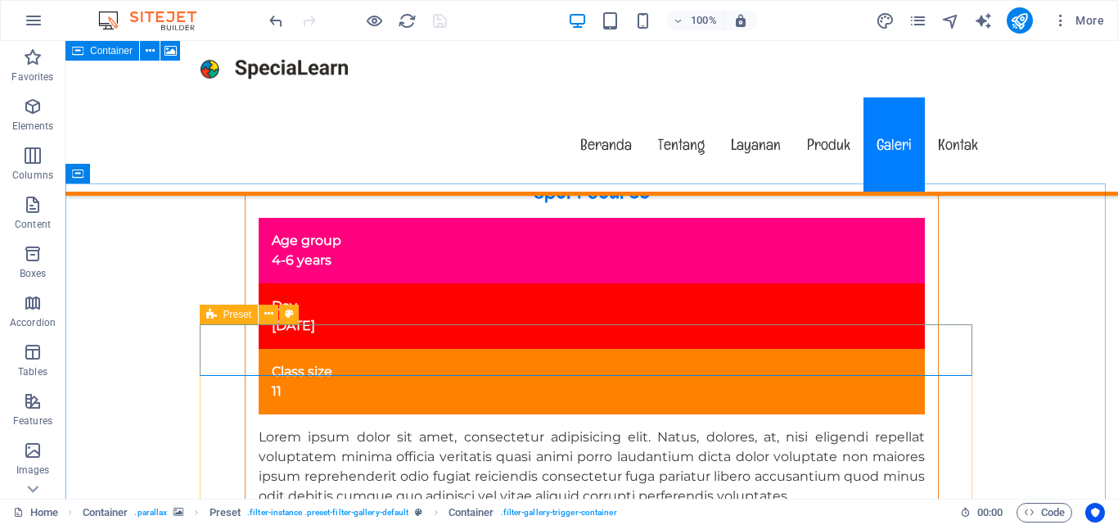
click at [211, 319] on icon at bounding box center [211, 314] width 11 height 20
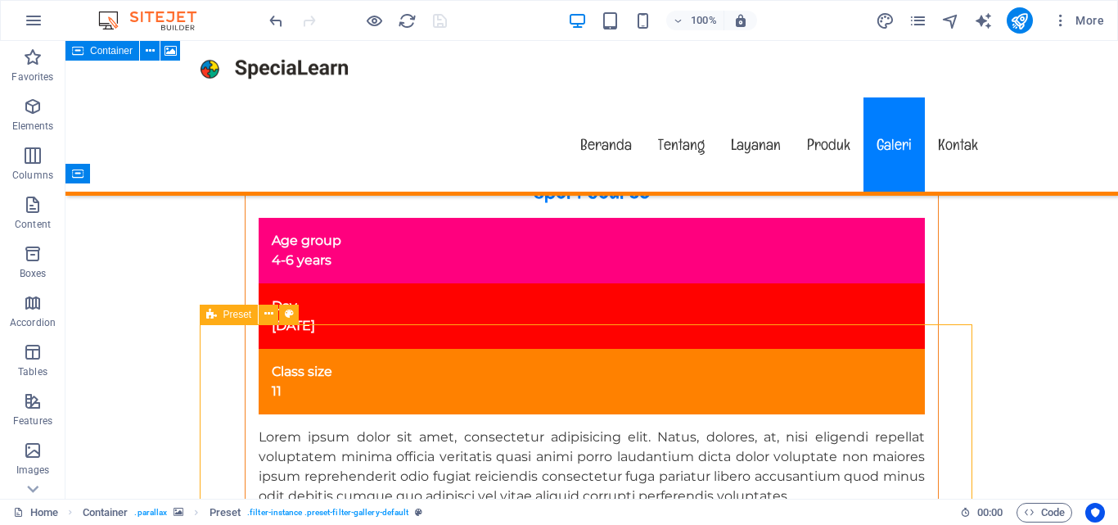
click at [215, 318] on icon at bounding box center [211, 314] width 11 height 20
click at [215, 318] on div "H2 Banner Banner Container Menu Menu Bar Info Bar Logo Button H1 Container Text…" at bounding box center [591, 269] width 1052 height 457
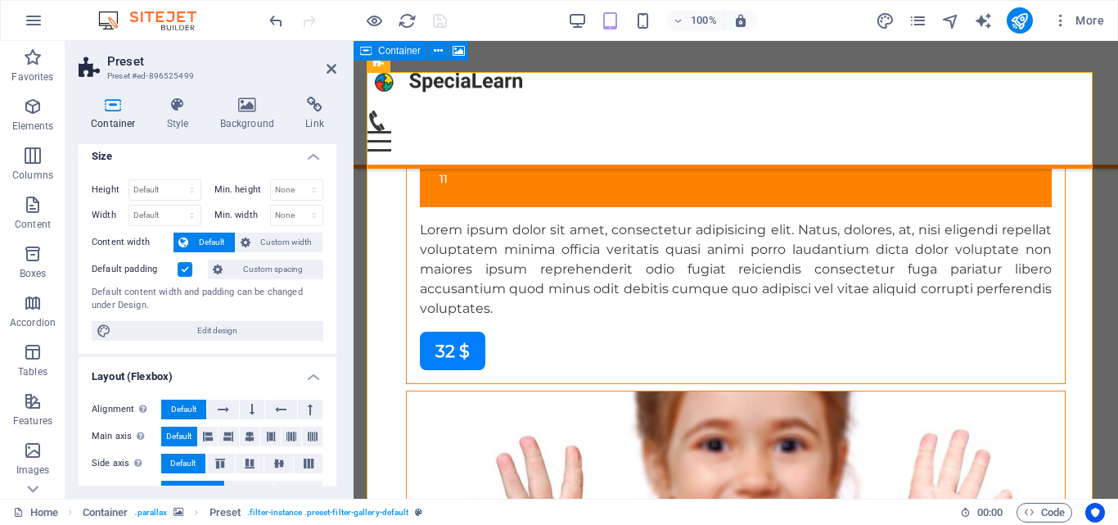
scroll to position [0, 0]
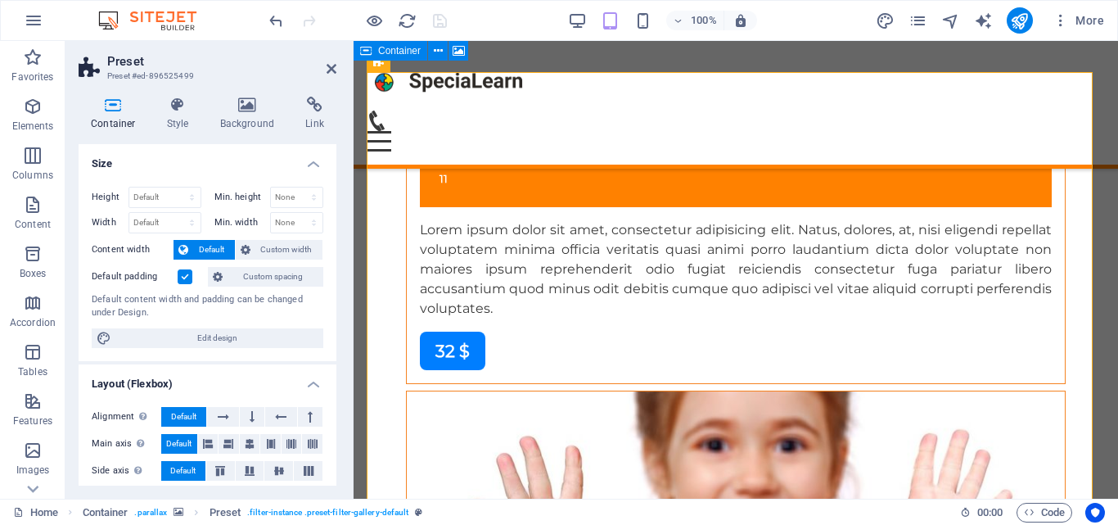
click at [190, 128] on h4 "Style" at bounding box center [181, 114] width 53 height 34
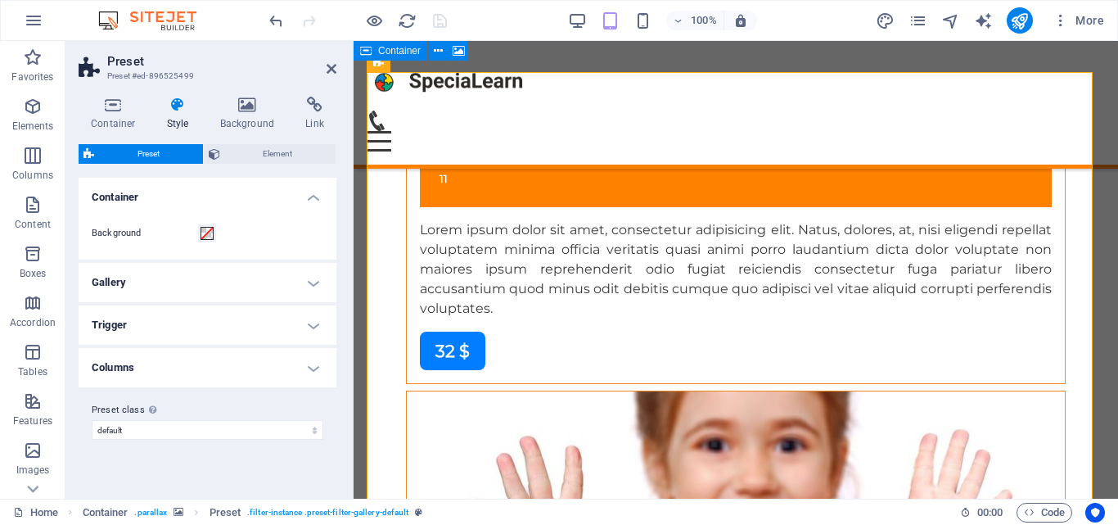
click at [252, 119] on h4 "Background" at bounding box center [251, 114] width 86 height 34
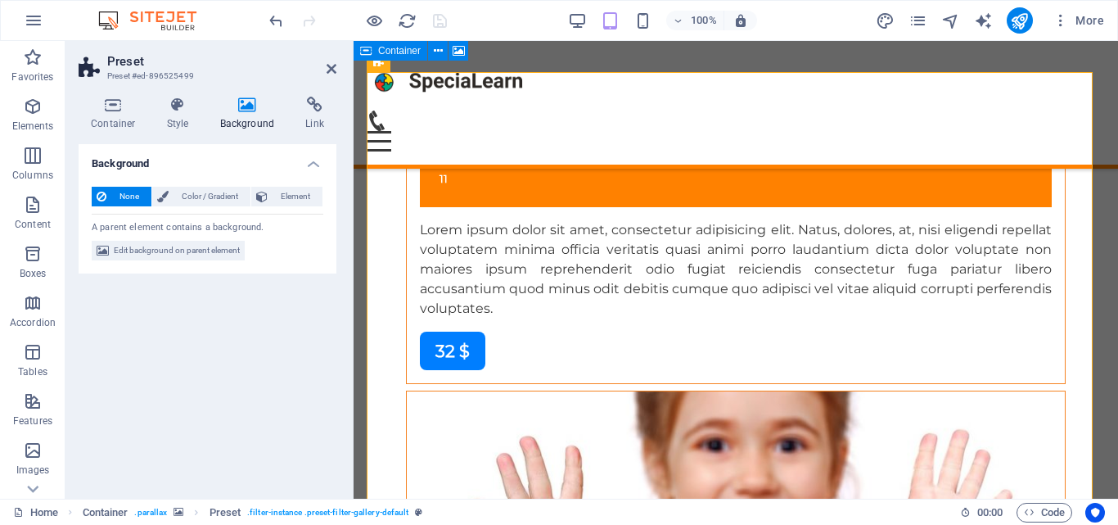
click at [317, 119] on h4 "Link" at bounding box center [314, 114] width 43 height 34
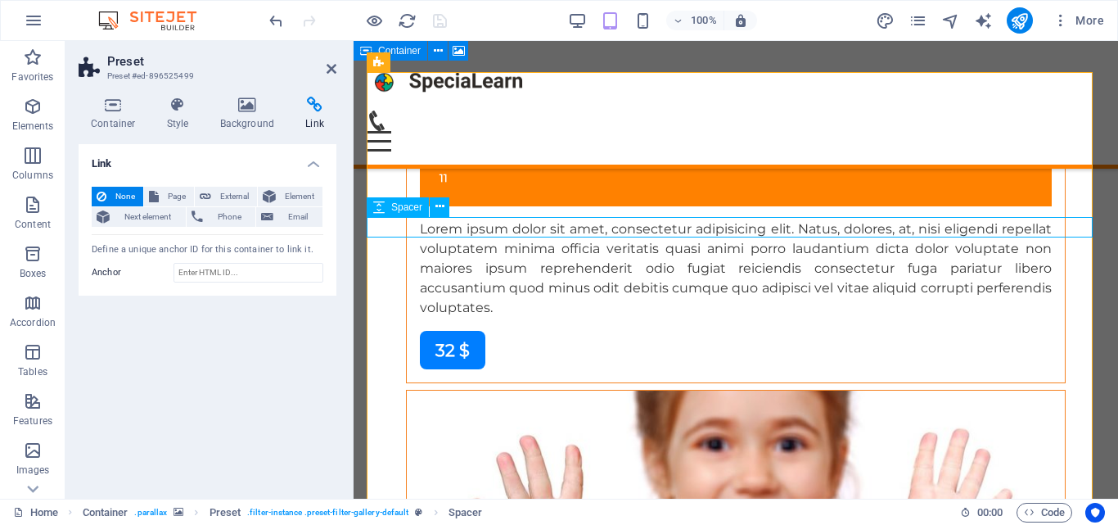
select select "px"
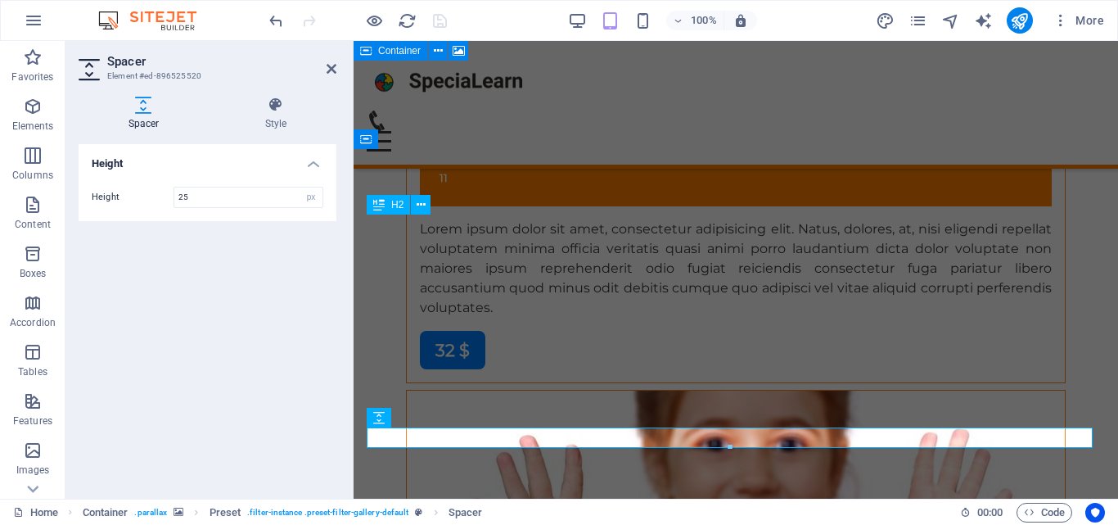
scroll to position [9544, 0]
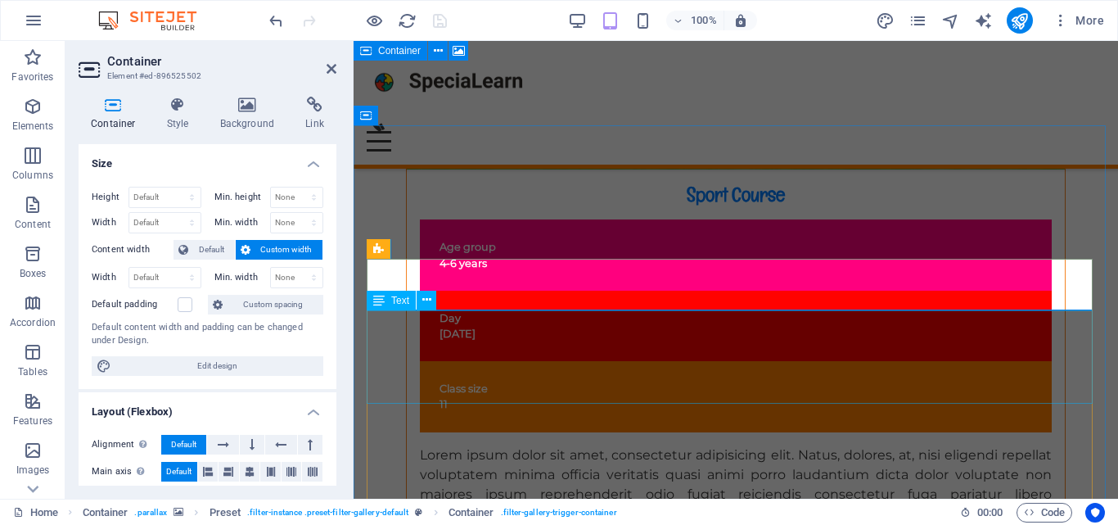
scroll to position [9568, 0]
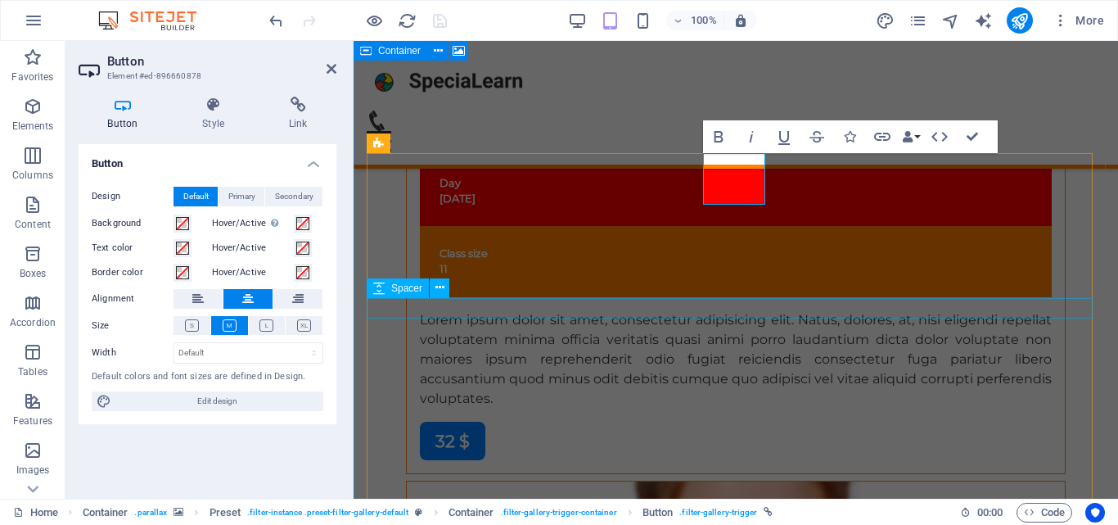
scroll to position [9674, 0]
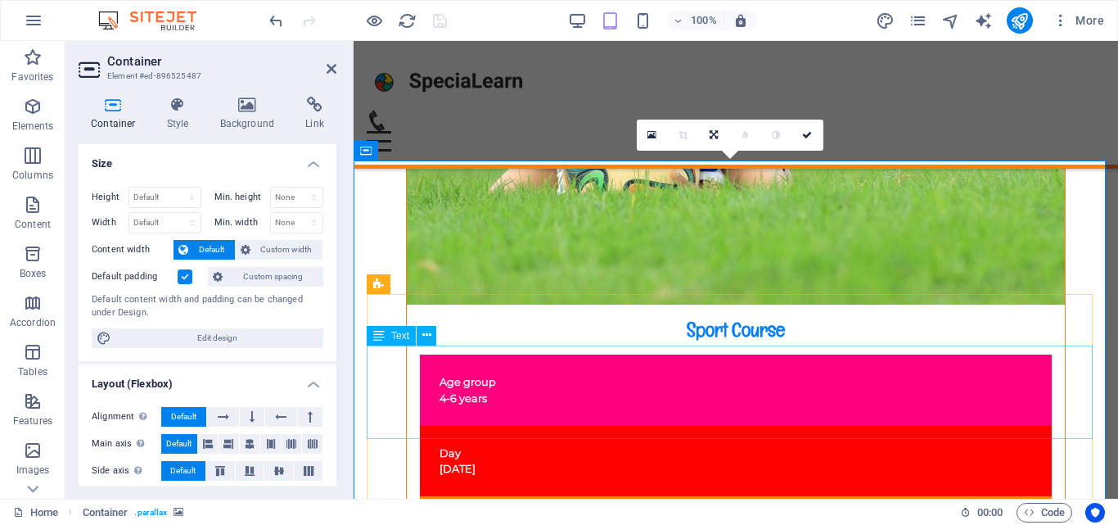
scroll to position [9558, 0]
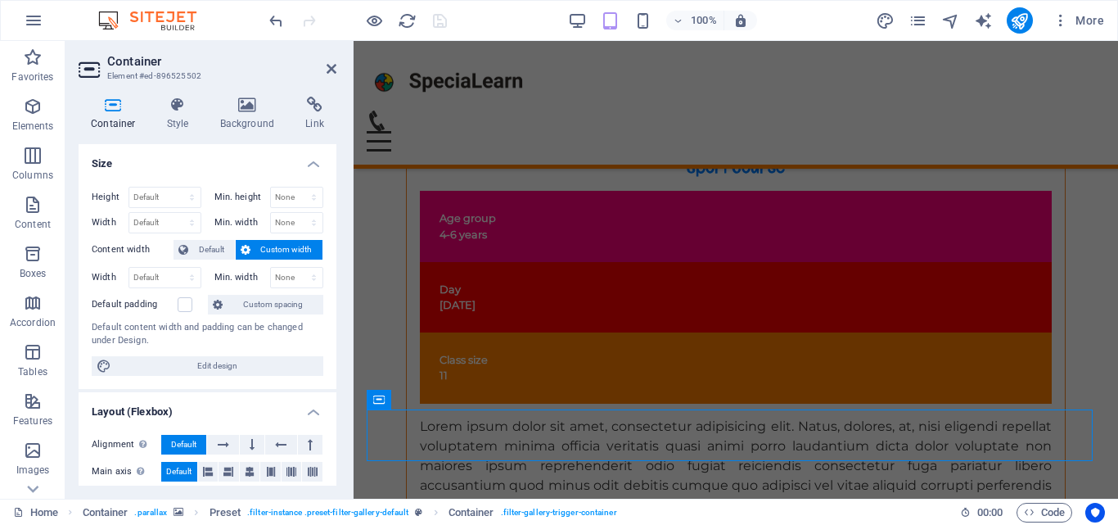
scroll to position [9418, 0]
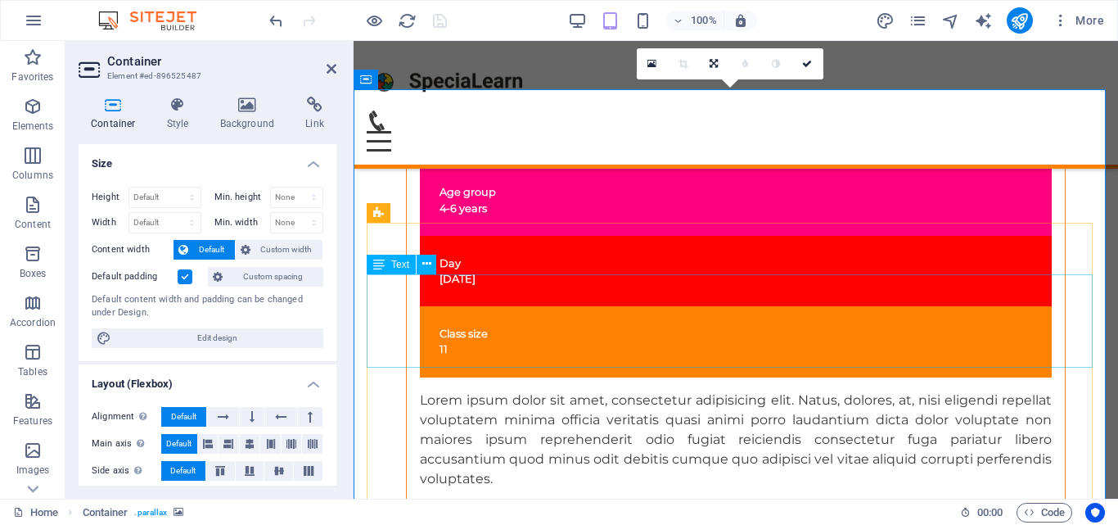
scroll to position [9581, 0]
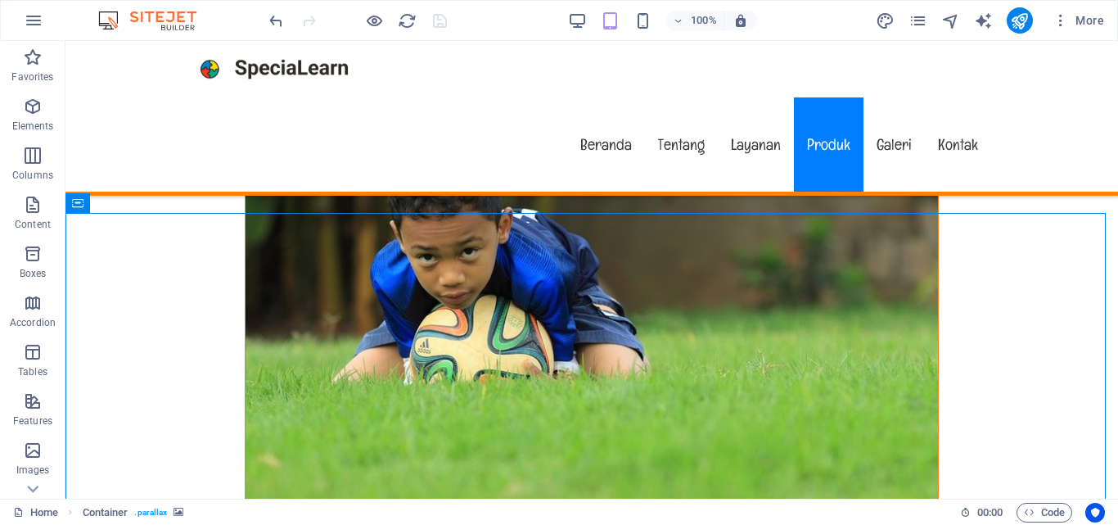
scroll to position [9705, 0]
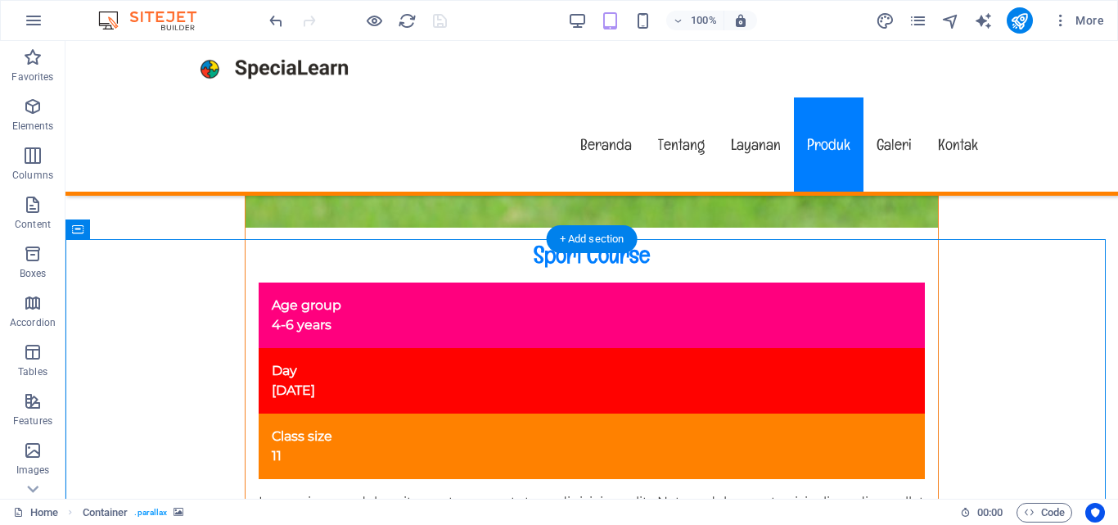
scroll to position [9684, 0]
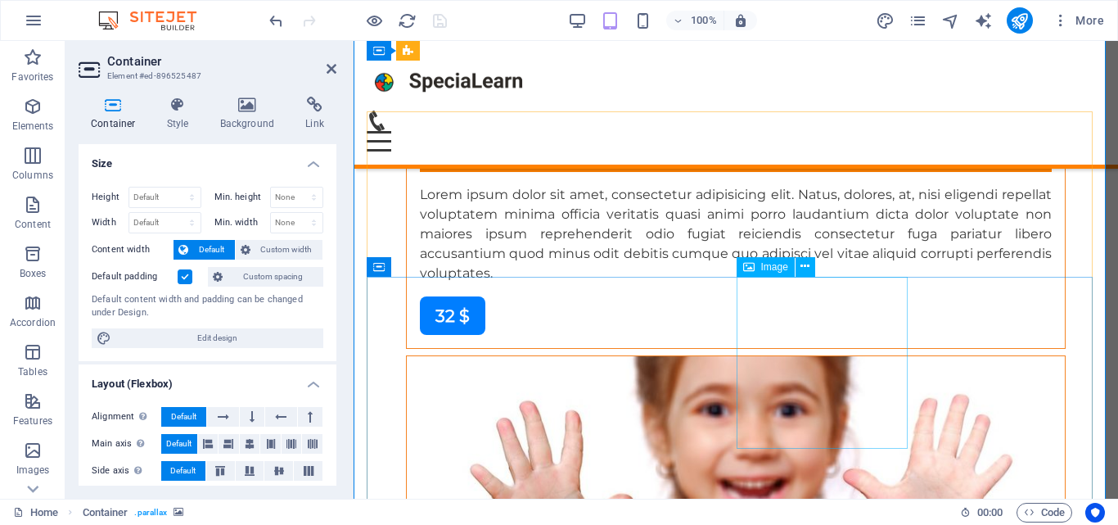
scroll to position [9572, 0]
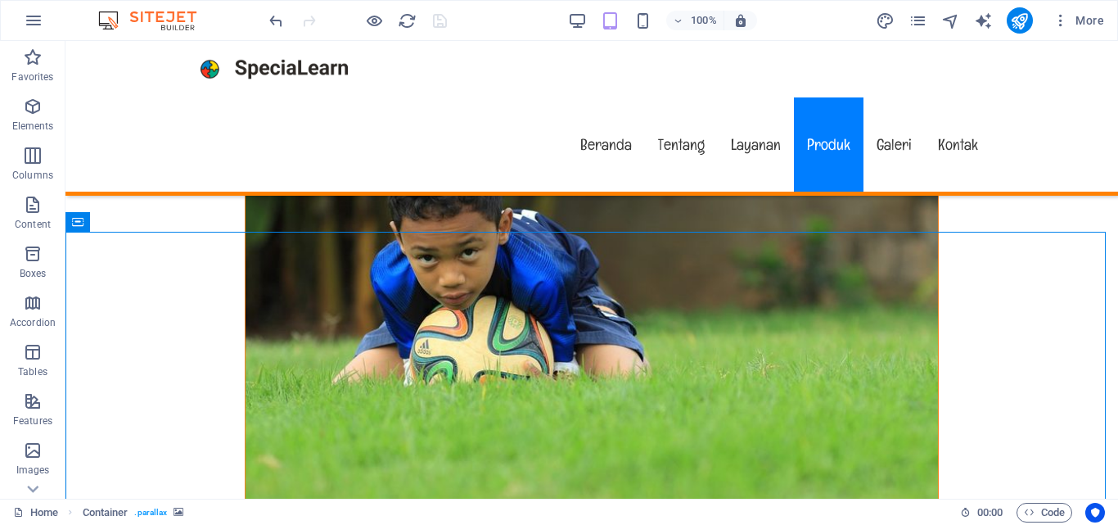
scroll to position [9696, 0]
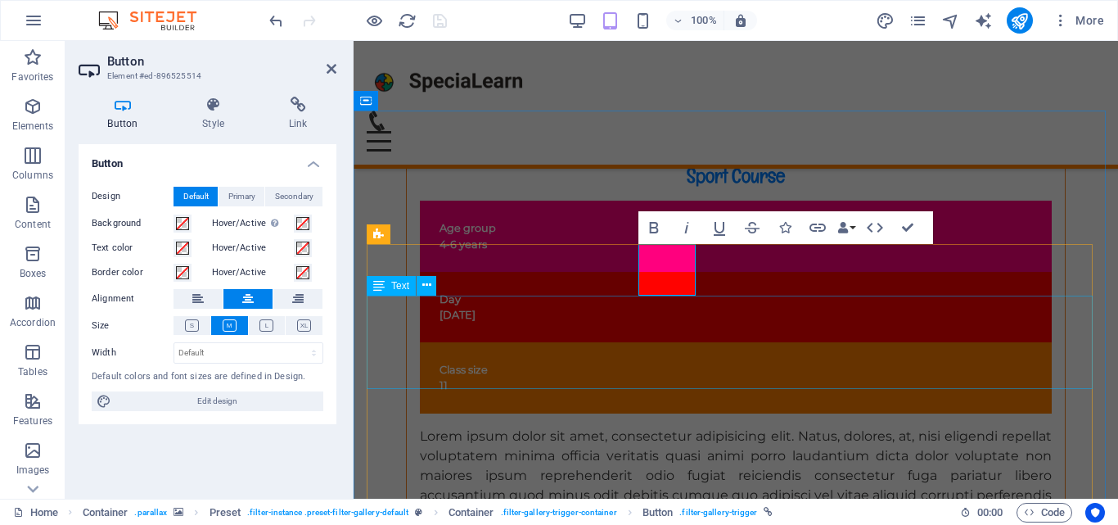
scroll to position [9501, 0]
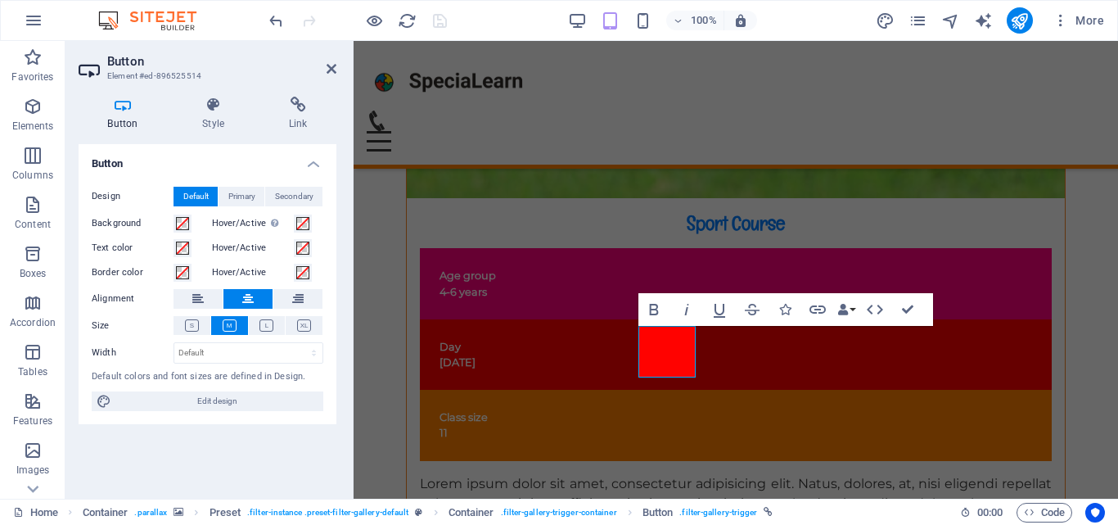
click at [290, 104] on icon at bounding box center [297, 105] width 77 height 16
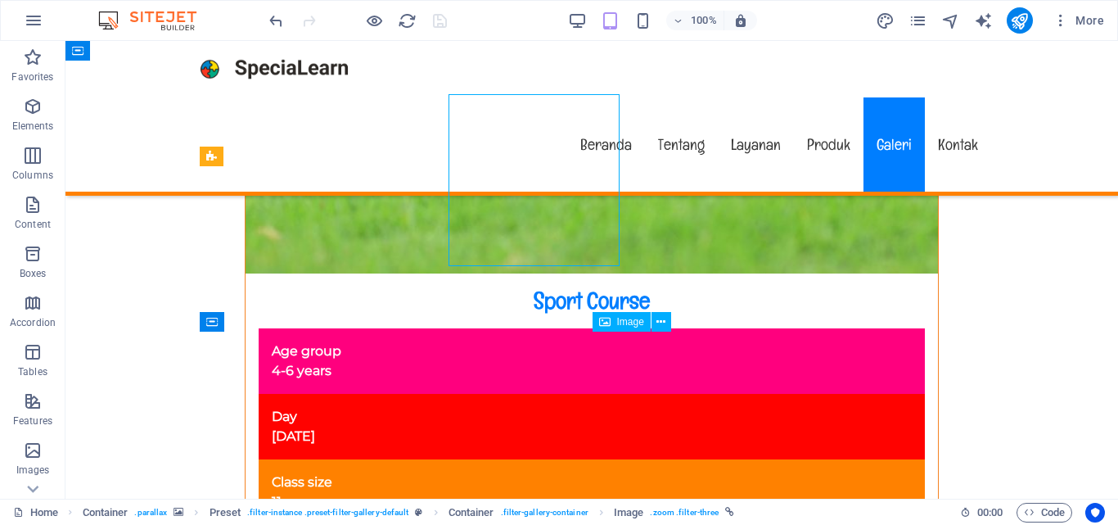
scroll to position [9890, 0]
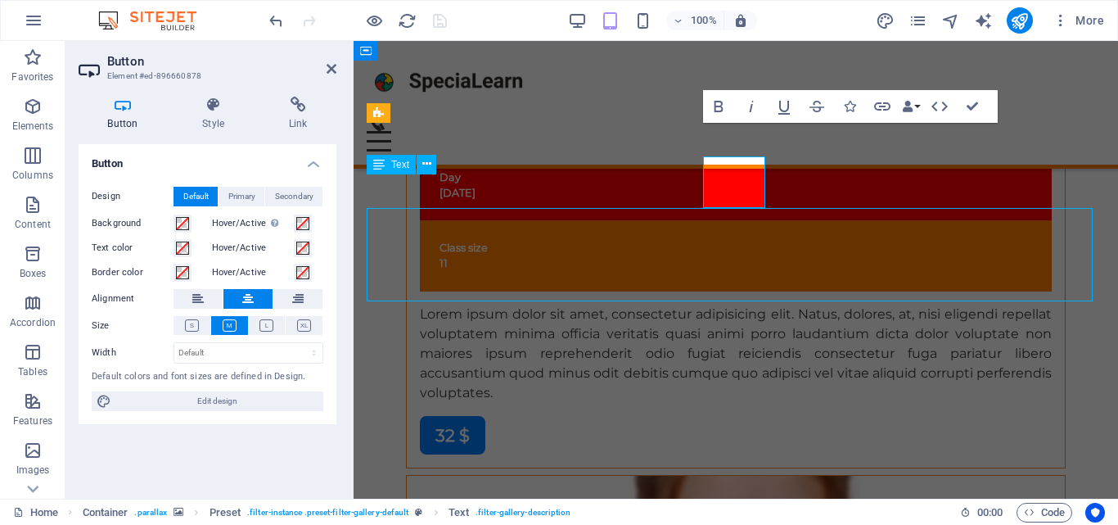
scroll to position [9941, 0]
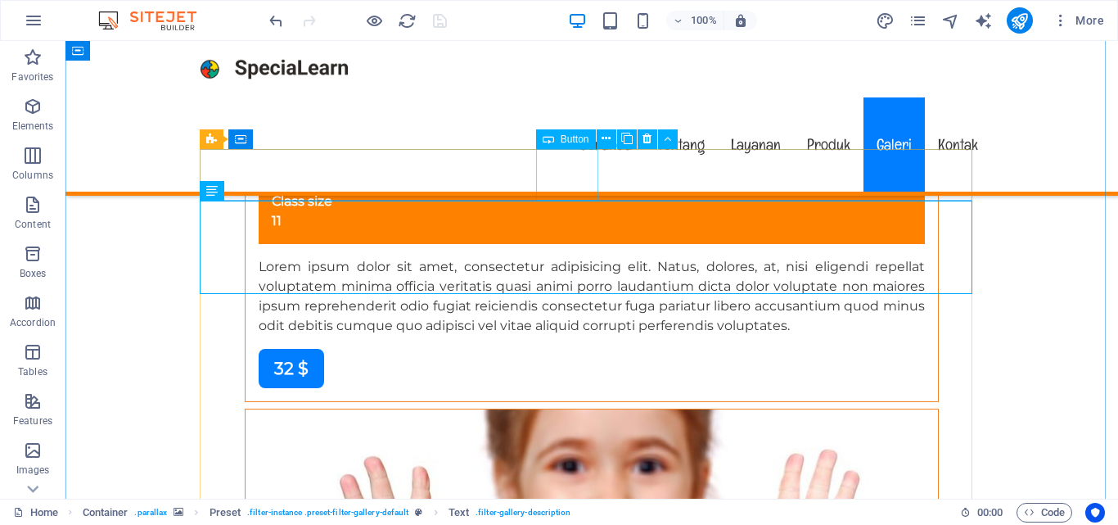
select select
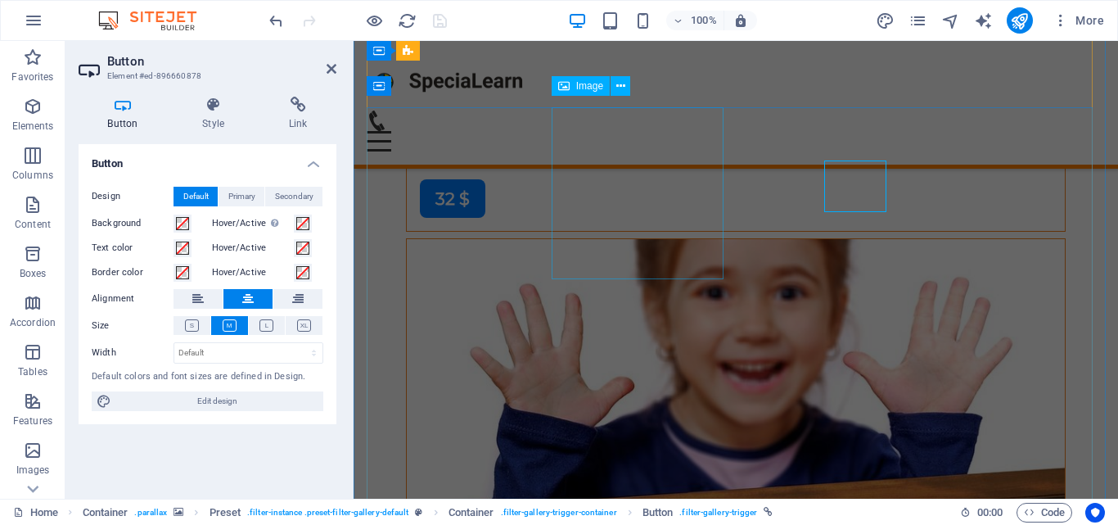
scroll to position [9582, 0]
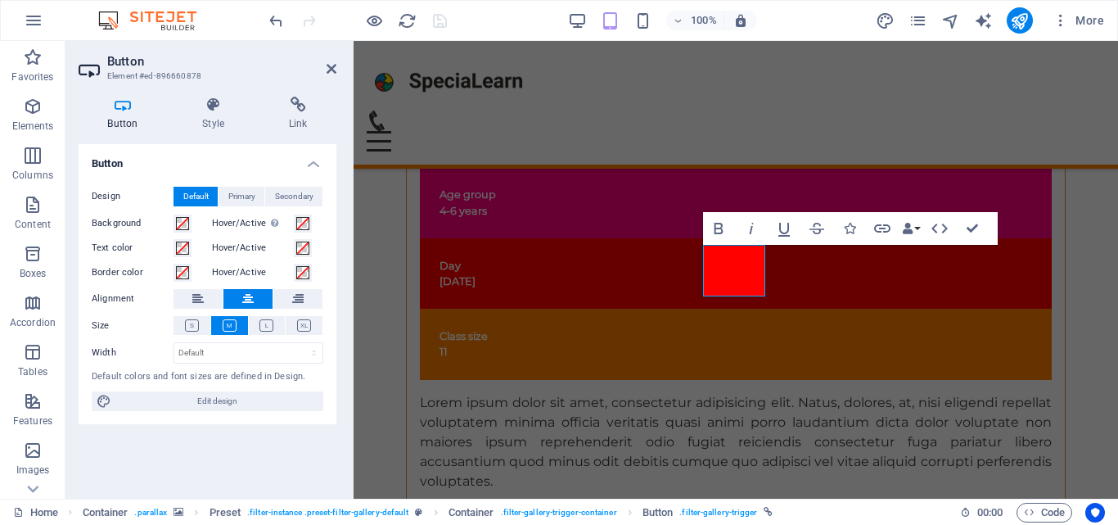
click at [306, 114] on h4 "Link" at bounding box center [297, 114] width 77 height 34
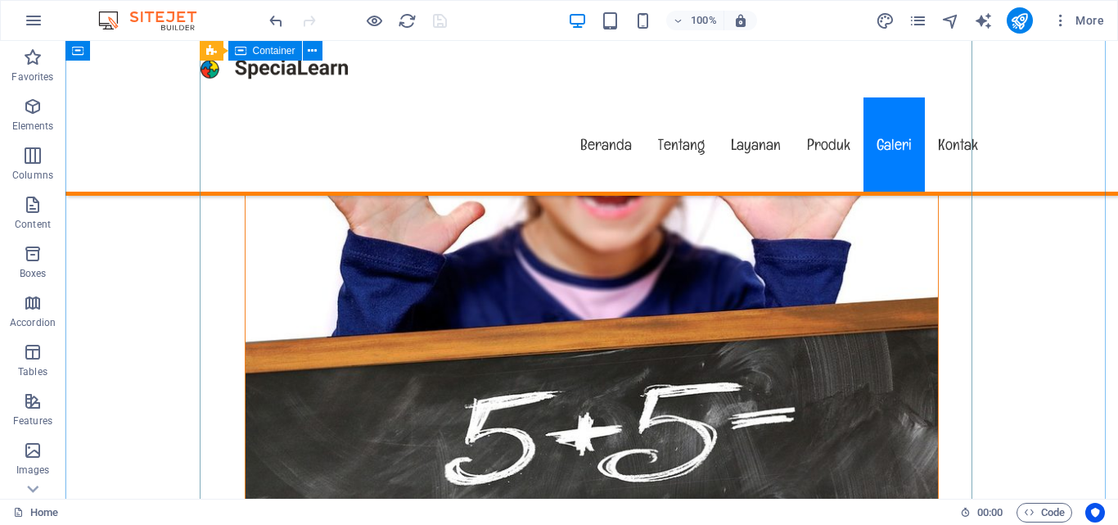
scroll to position [10283, 0]
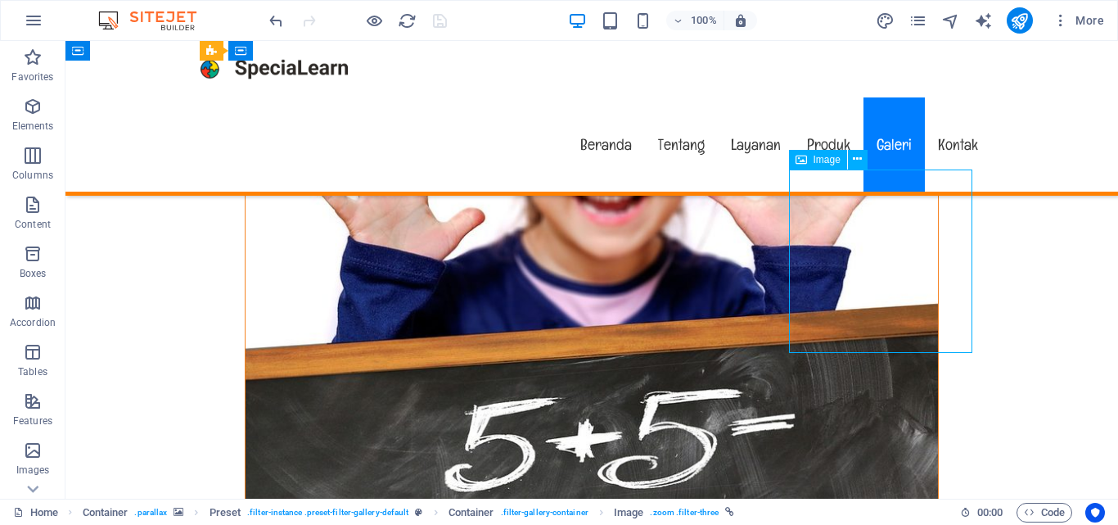
select select "%"
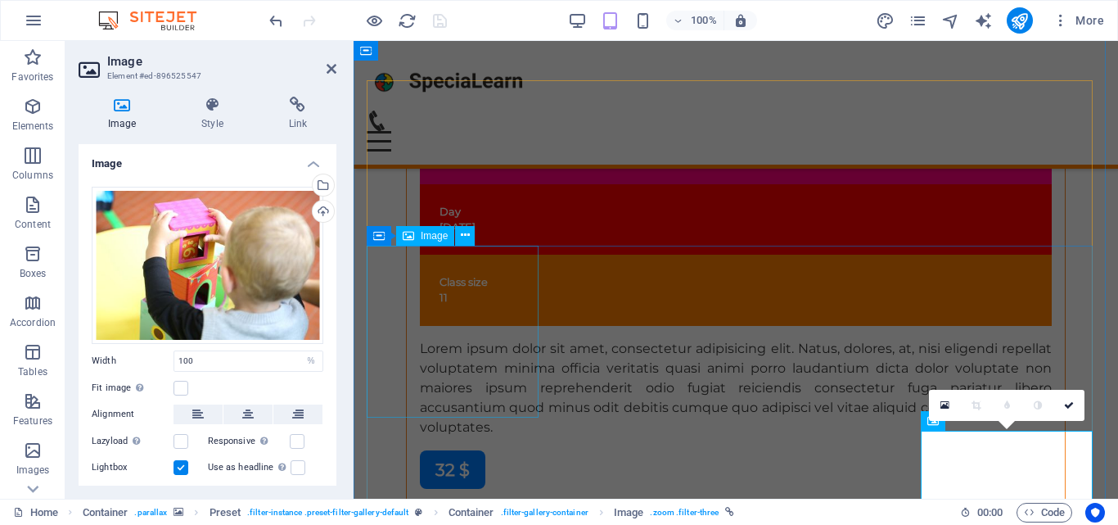
scroll to position [9747, 0]
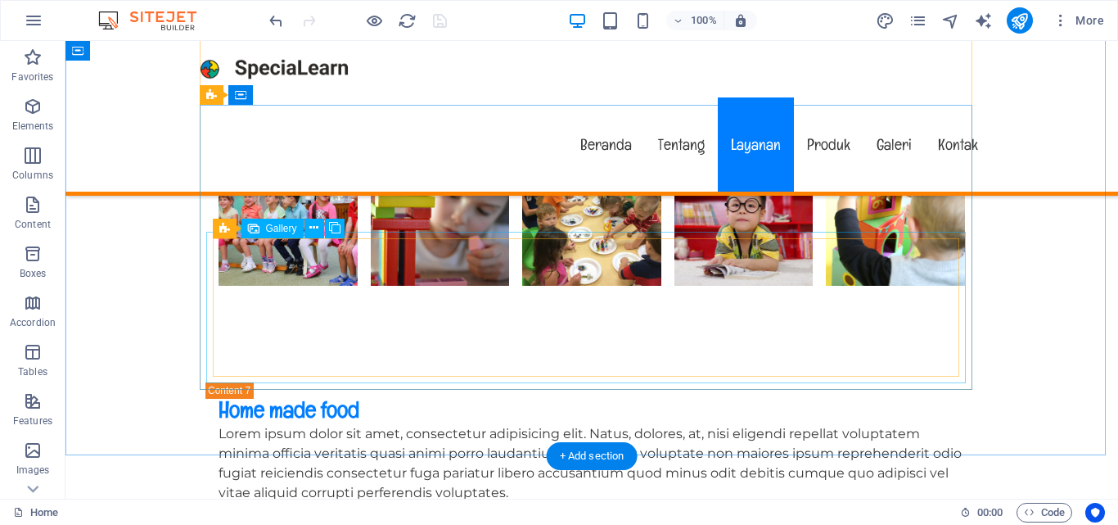
scroll to position [4719, 0]
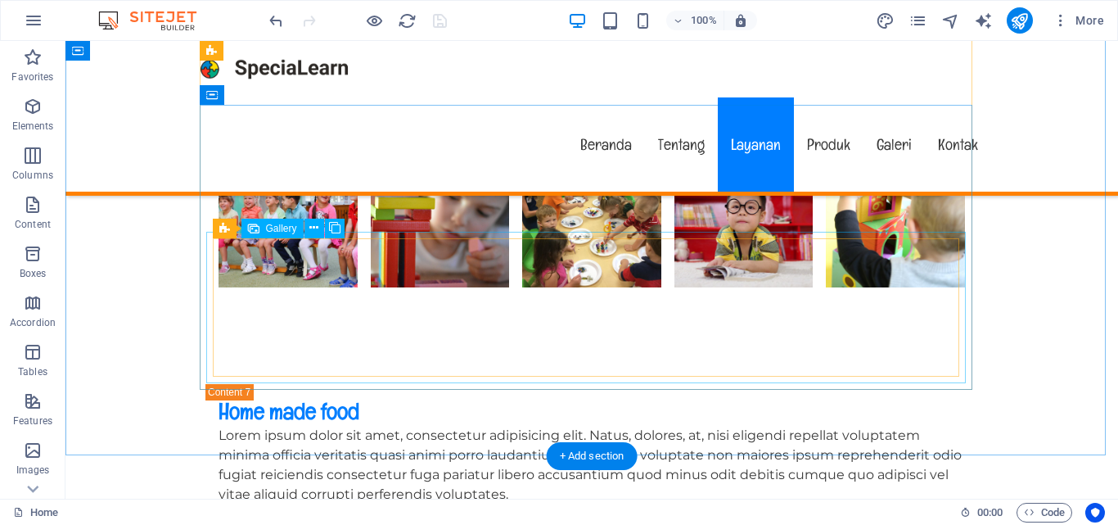
click at [259, 286] on div "H2 Banner Banner Container Menu Menu Bar Info Bar Logo Button H1 Container Text…" at bounding box center [591, 269] width 1052 height 457
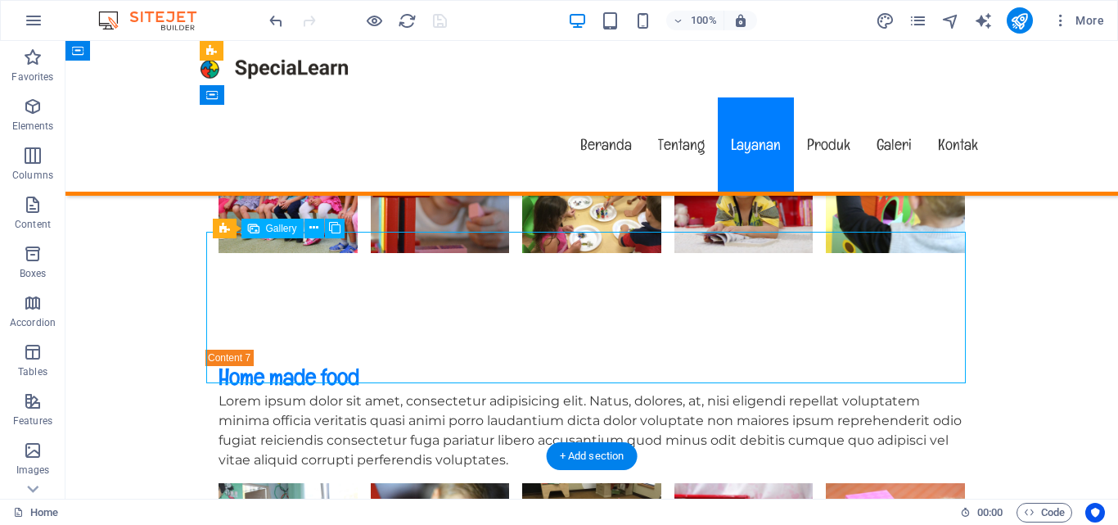
select select "4"
select select "px"
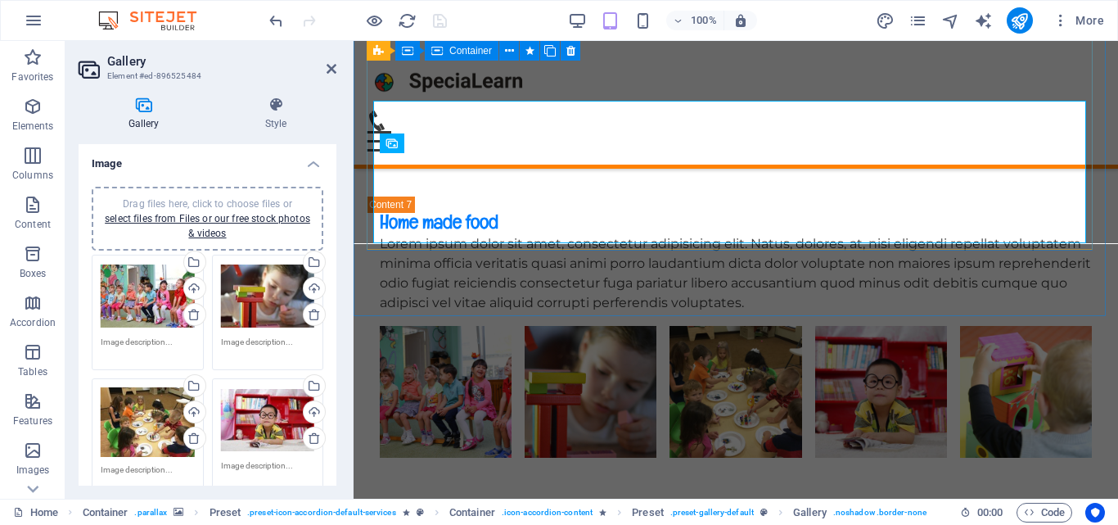
scroll to position [4673, 0]
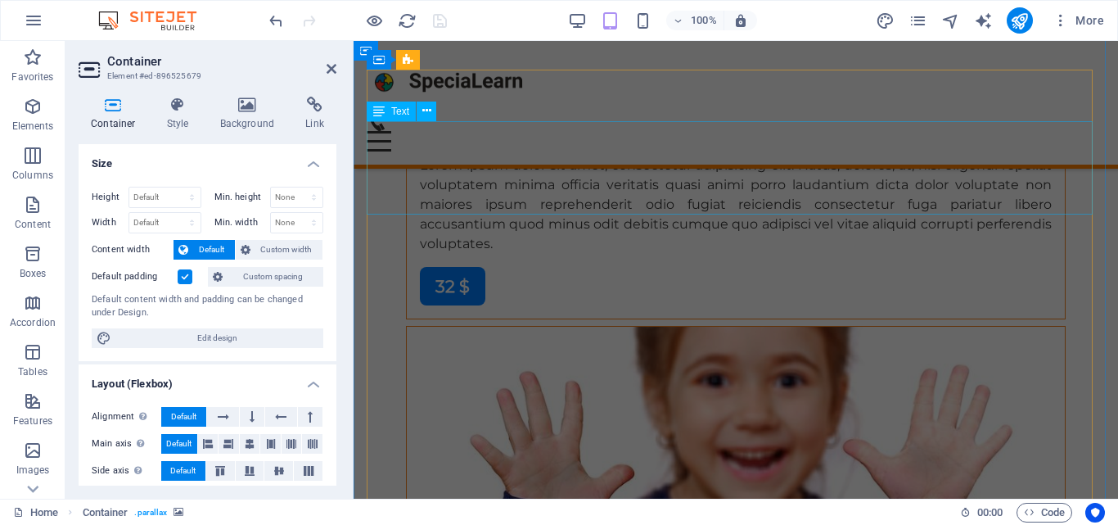
scroll to position [9737, 0]
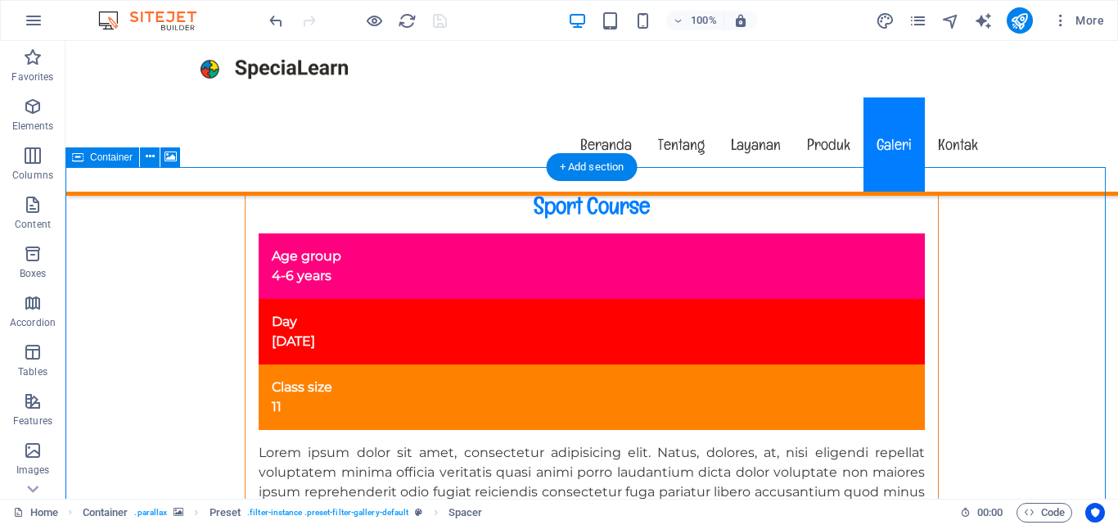
scroll to position [9783, 0]
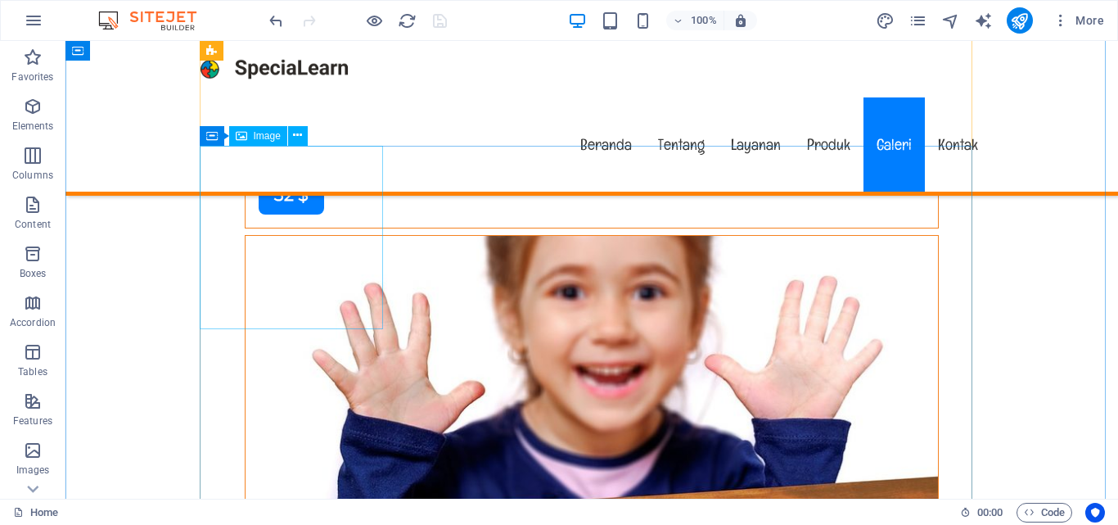
scroll to position [9946, 0]
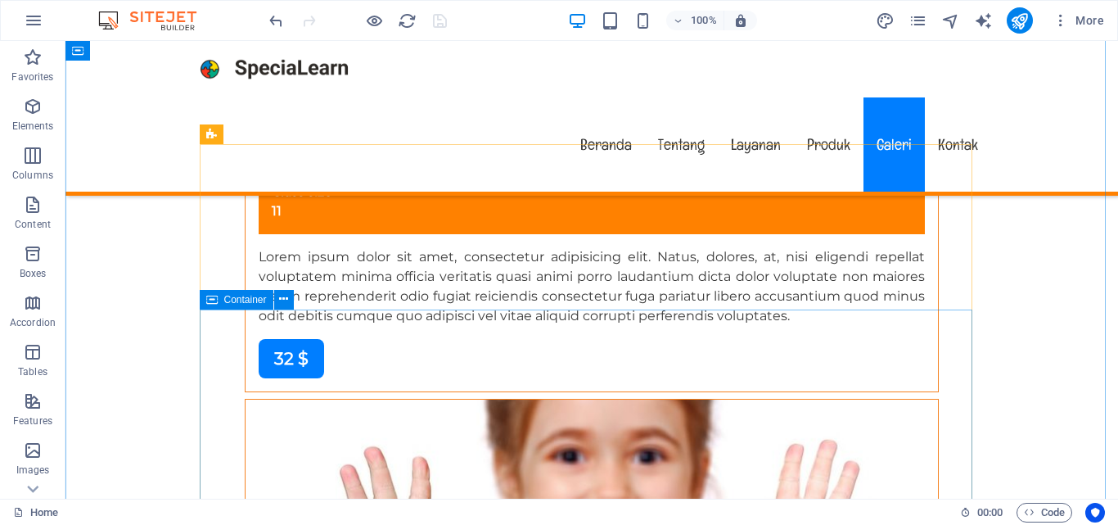
click at [219, 296] on div "Container" at bounding box center [237, 300] width 74 height 20
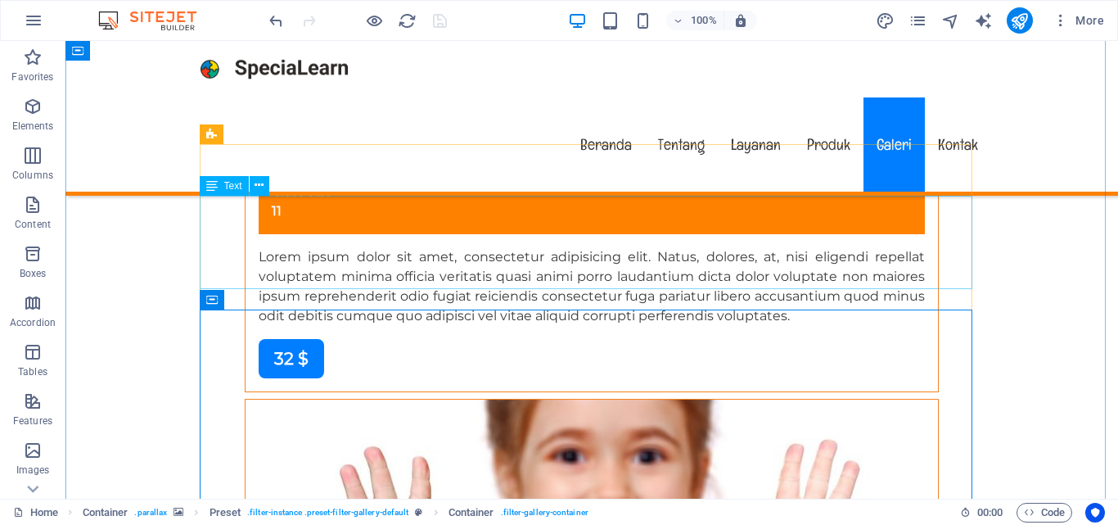
scroll to position [10110, 0]
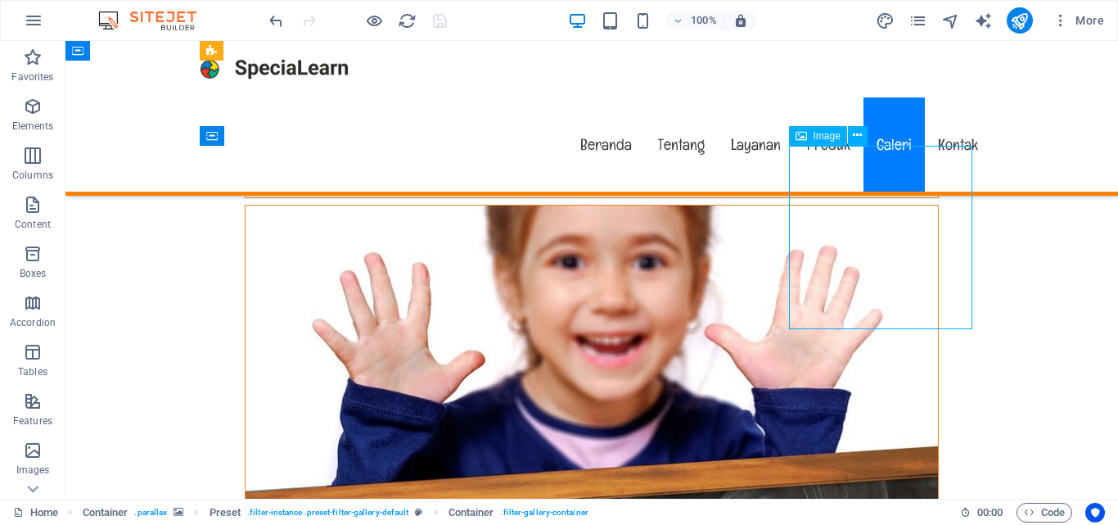
select select "%"
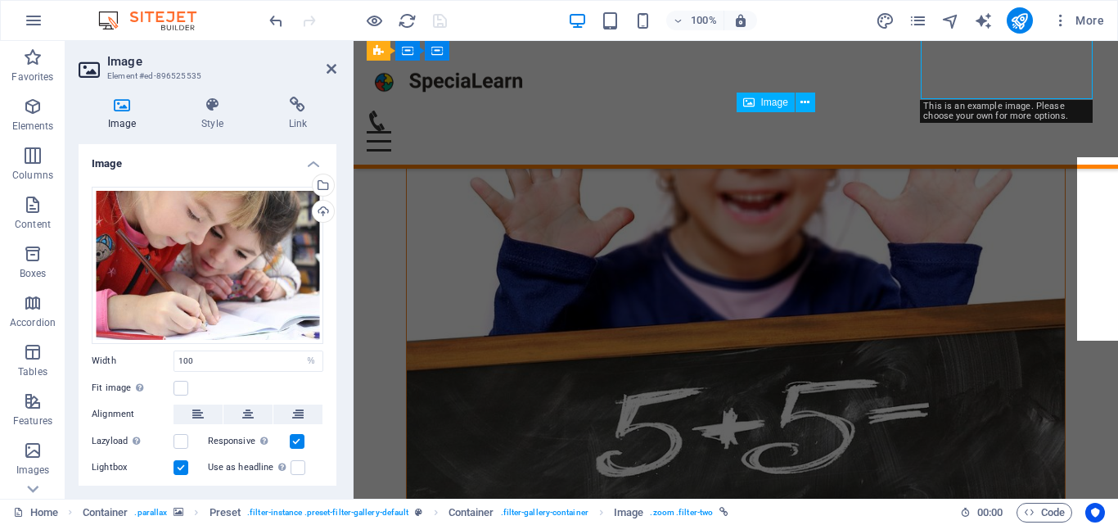
scroll to position [10098, 0]
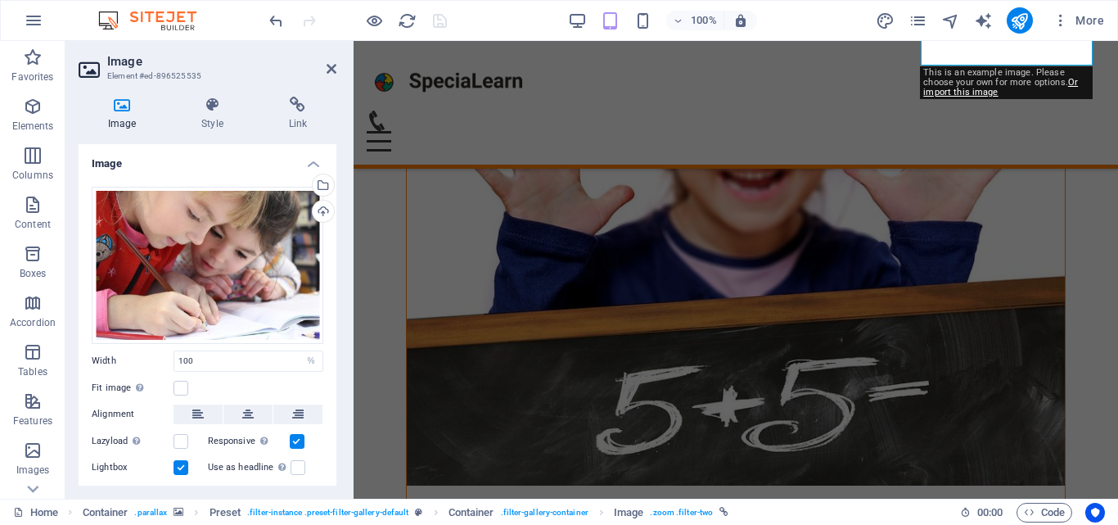
click at [314, 164] on h4 "Image" at bounding box center [208, 158] width 258 height 29
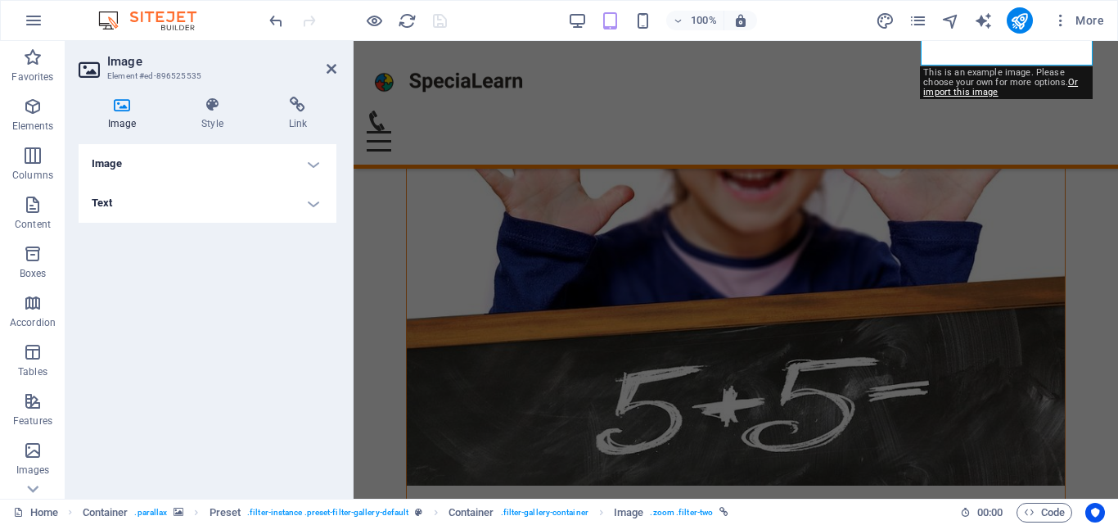
click at [314, 164] on h4 "Image" at bounding box center [208, 163] width 258 height 39
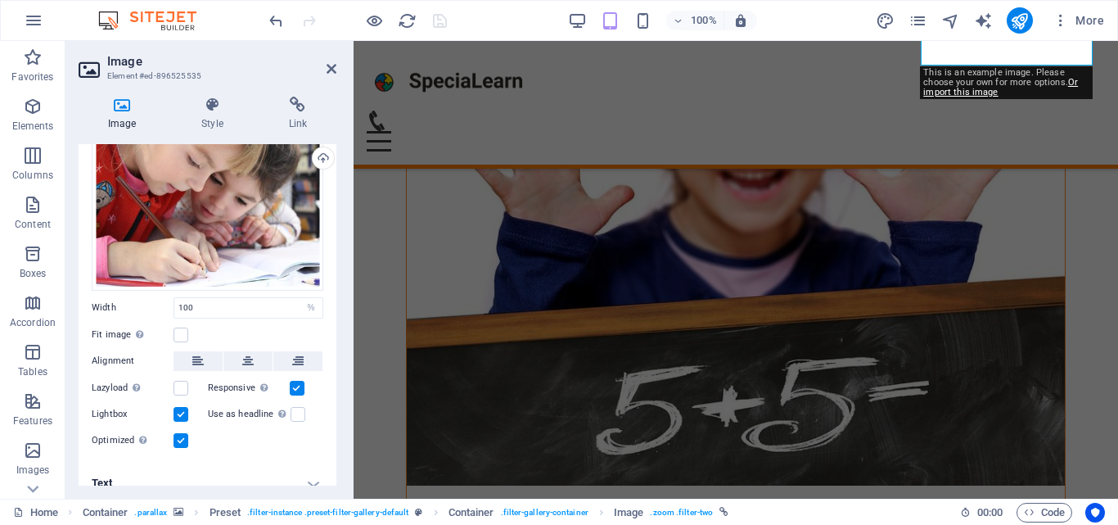
scroll to position [68, 0]
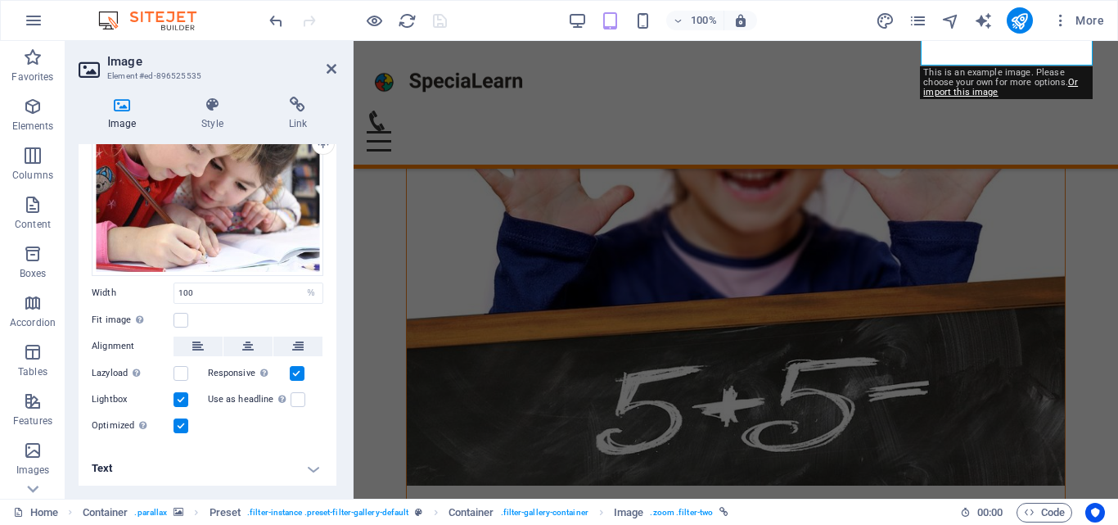
click at [288, 104] on icon at bounding box center [297, 105] width 77 height 16
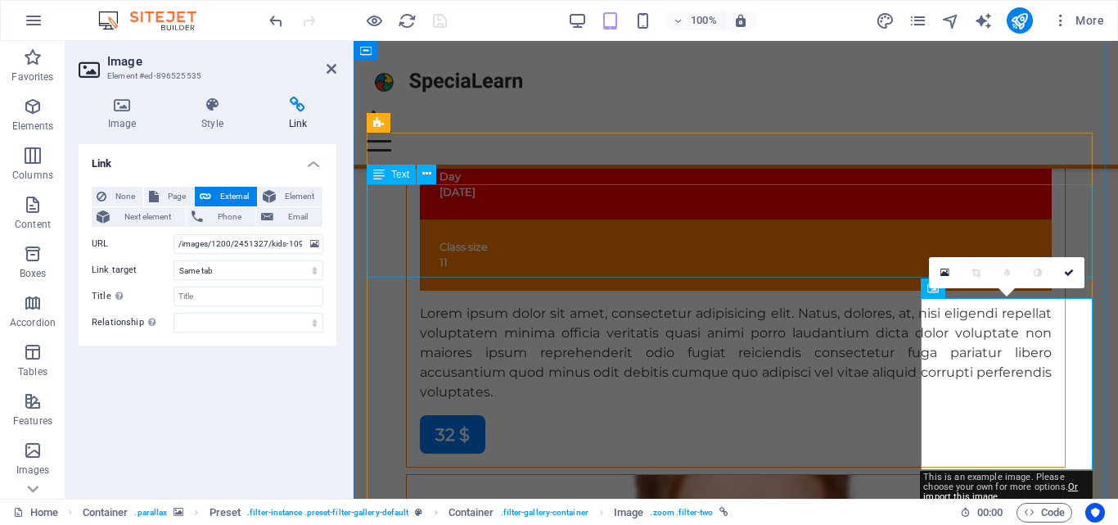
scroll to position [9607, 0]
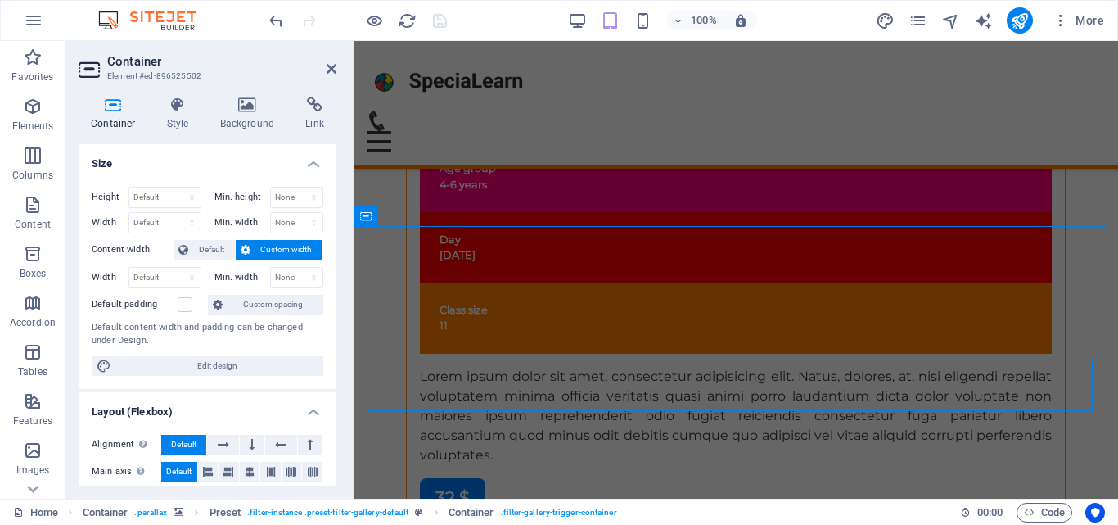
scroll to position [9468, 0]
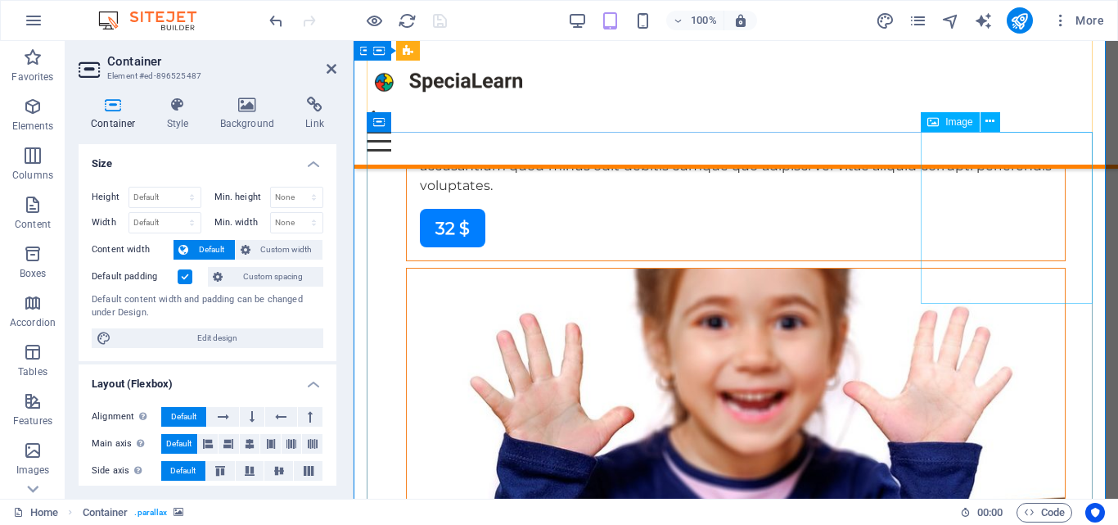
scroll to position [9713, 0]
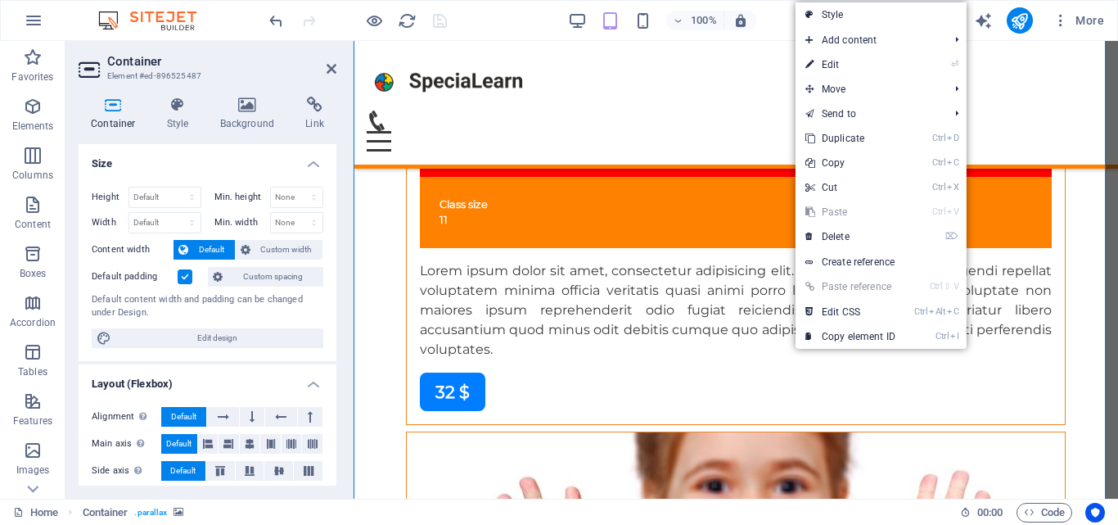
click at [929, 317] on icon "Alt" at bounding box center [937, 311] width 16 height 11
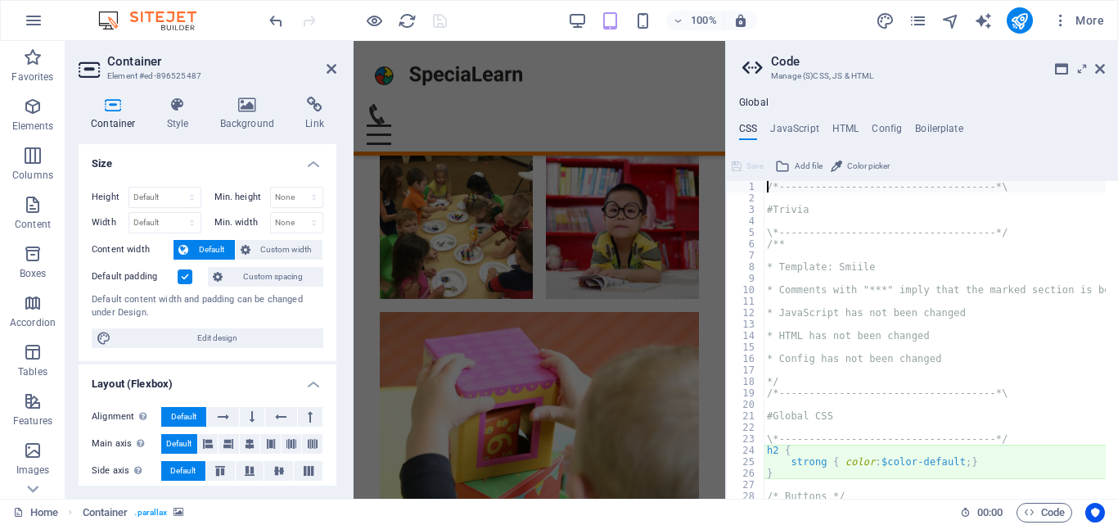
scroll to position [16039, 0]
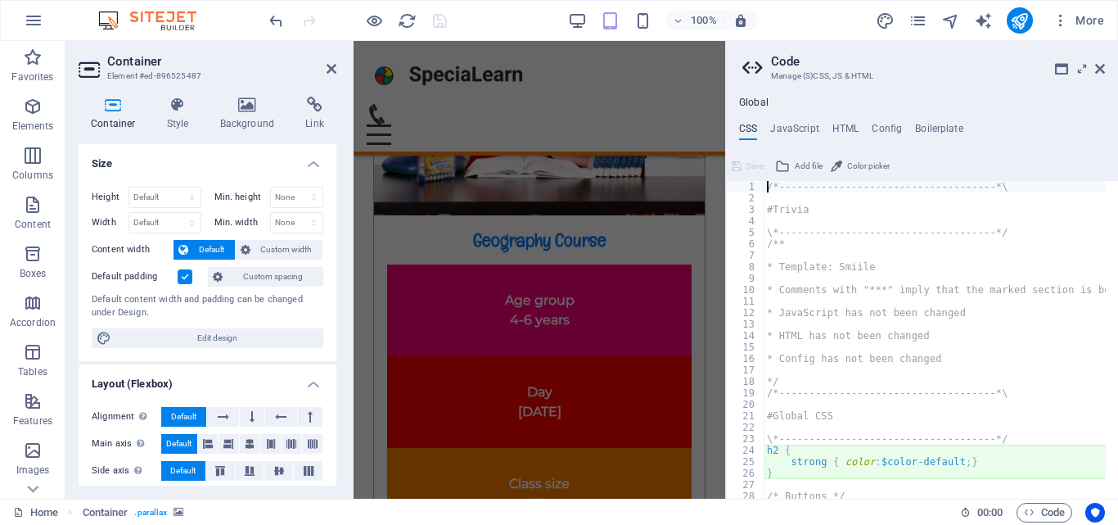
type textarea "@include filter-gallery("
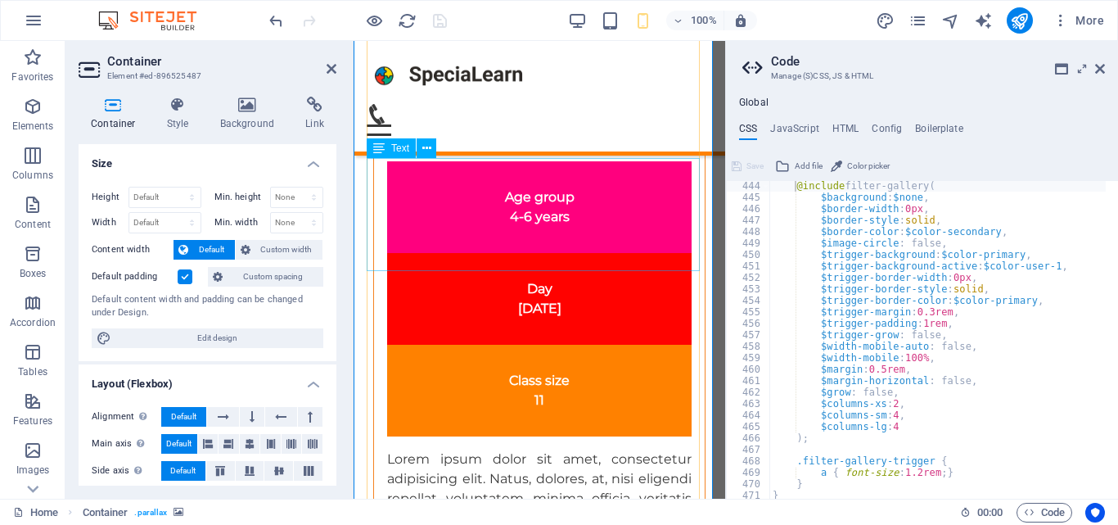
scroll to position [16121, 0]
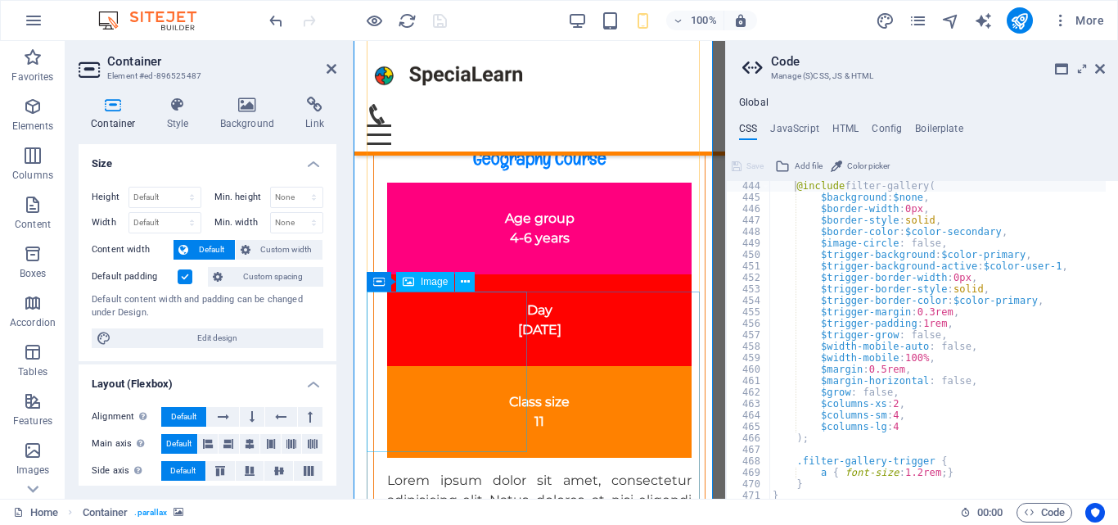
select select "%"
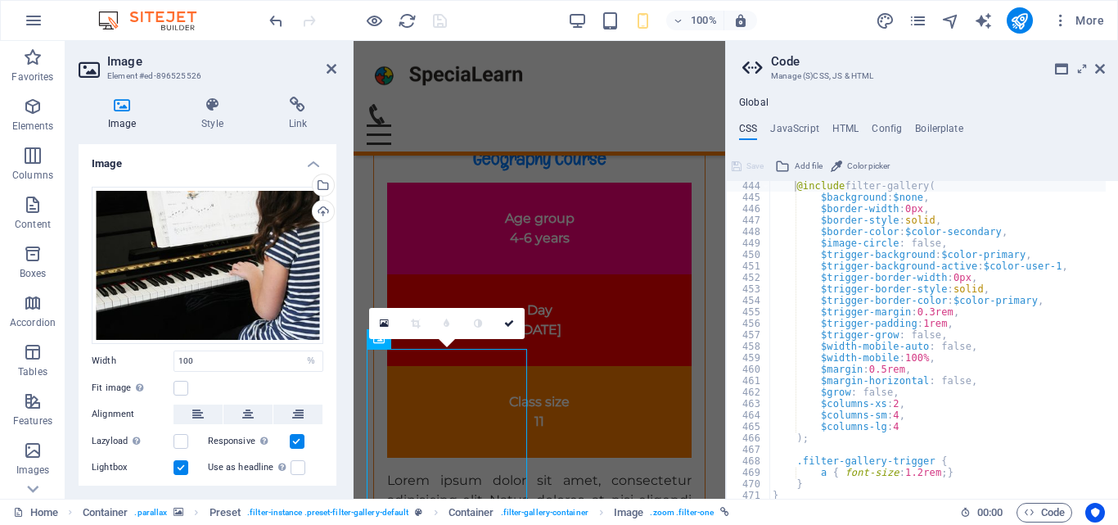
scroll to position [16064, 0]
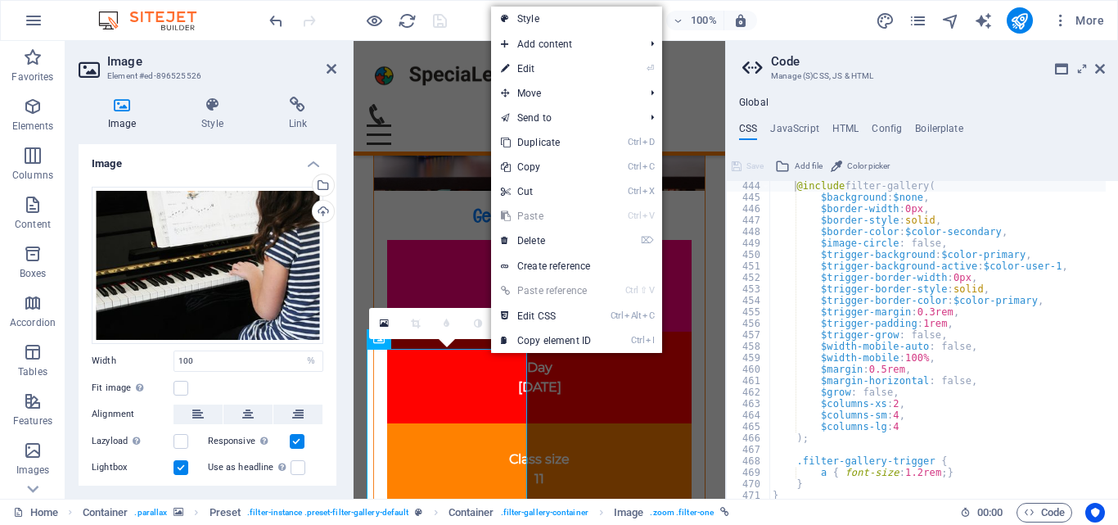
click at [498, 315] on link "Ctrl Alt C Edit CSS" at bounding box center [546, 316] width 110 height 25
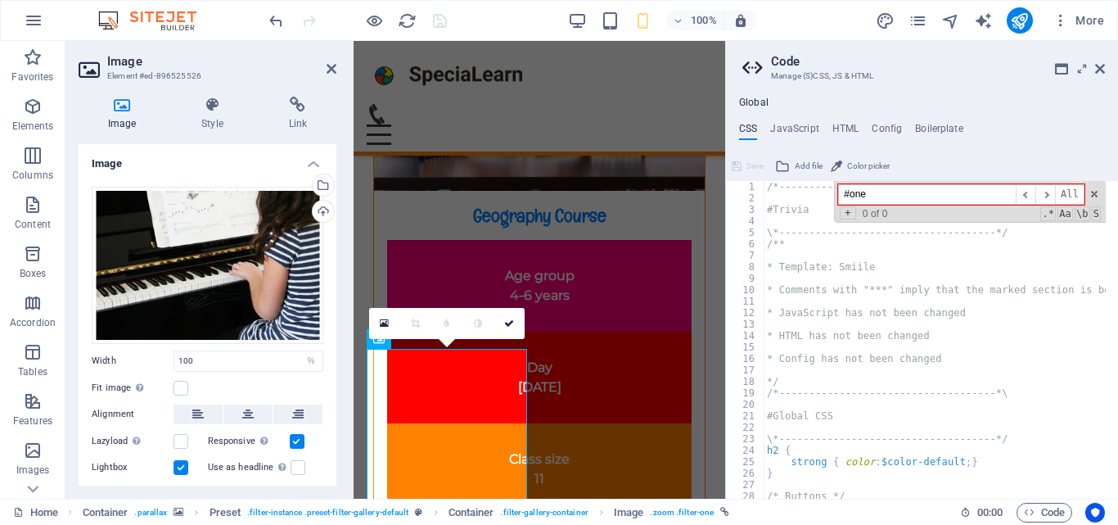
scroll to position [0, 0]
type input "#one"
click at [799, 132] on h4 "JavaScript" at bounding box center [794, 132] width 48 height 18
type textarea "/* JS for preset "Content Slider" */"
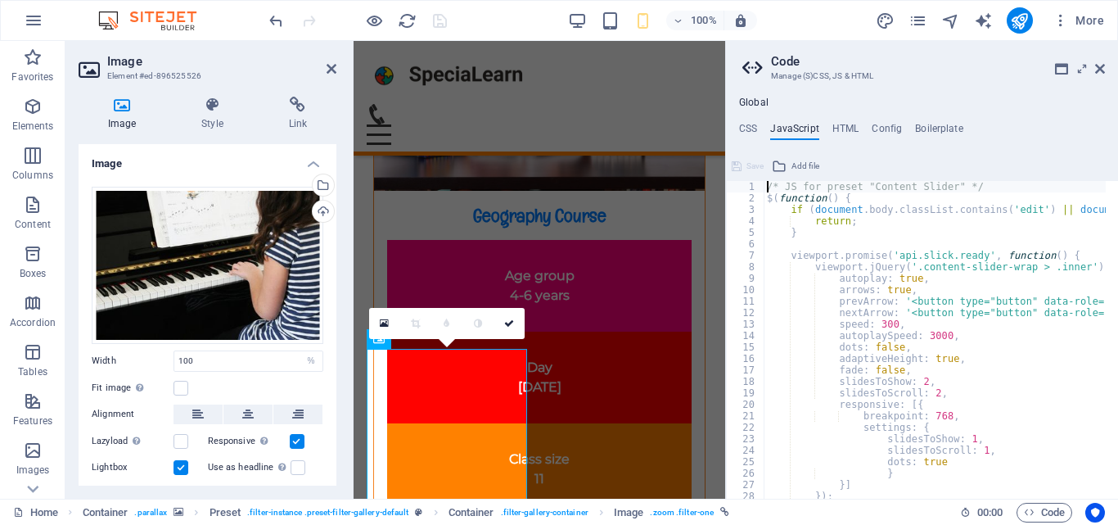
click at [835, 132] on h4 "HTML" at bounding box center [845, 132] width 27 height 18
type textarea "<a href="#main-content" class="wv-link-content button">Skip to main content</a>"
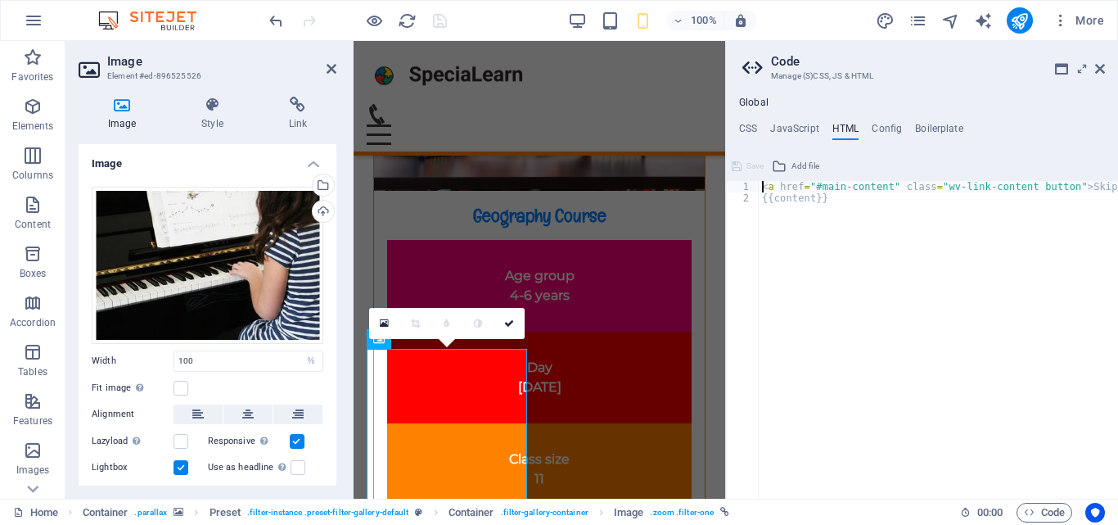
click at [867, 134] on ul "CSS JavaScript HTML Config Boilerplate" at bounding box center [922, 132] width 392 height 18
click at [849, 132] on h4 "HTML" at bounding box center [845, 132] width 27 height 18
click at [912, 132] on ul "CSS JavaScript HTML Config Boilerplate" at bounding box center [922, 132] width 392 height 18
click at [878, 125] on h4 "Config" at bounding box center [886, 132] width 30 height 18
type textarea "$lh-headlines-all: (1.25, null, null);"
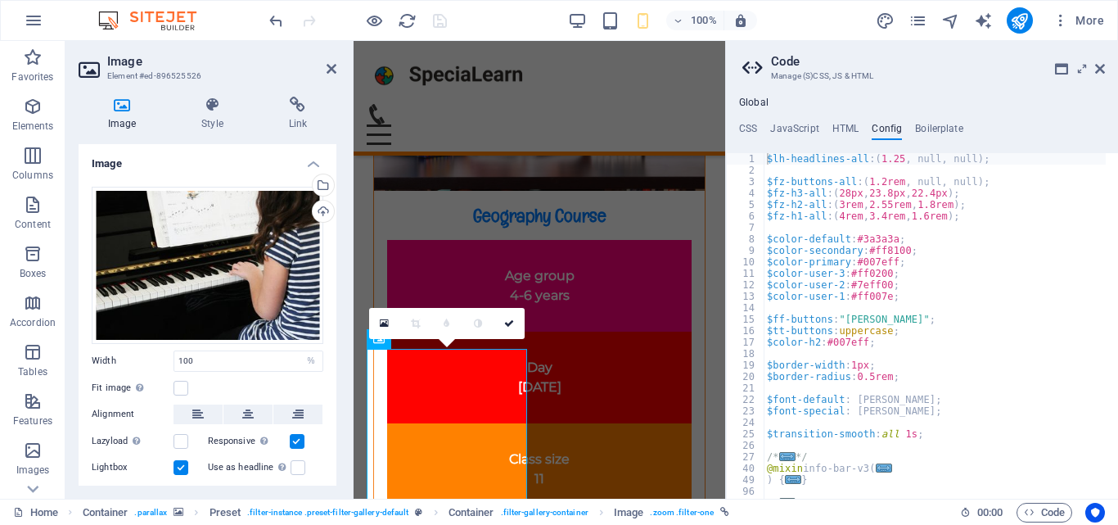
click at [915, 125] on h4 "Boilerplate" at bounding box center [939, 132] width 48 height 18
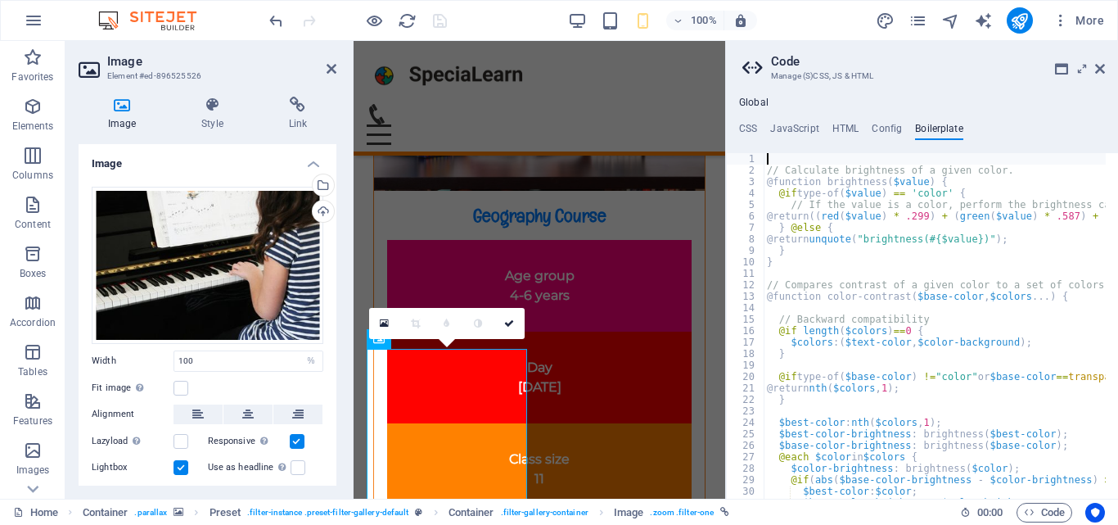
click at [879, 124] on h4 "Config" at bounding box center [886, 132] width 30 height 18
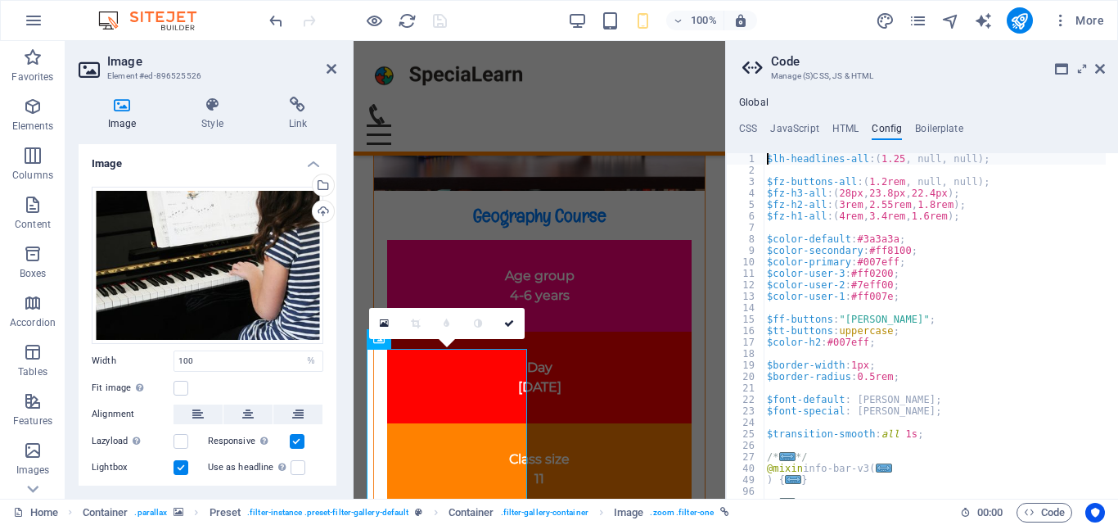
click at [817, 117] on div "Global CSS JavaScript HTML Config Boilerplate @include filter-gallery( 1 2 3 4 …" at bounding box center [922, 298] width 392 height 402
click at [850, 125] on h4 "HTML" at bounding box center [845, 132] width 27 height 18
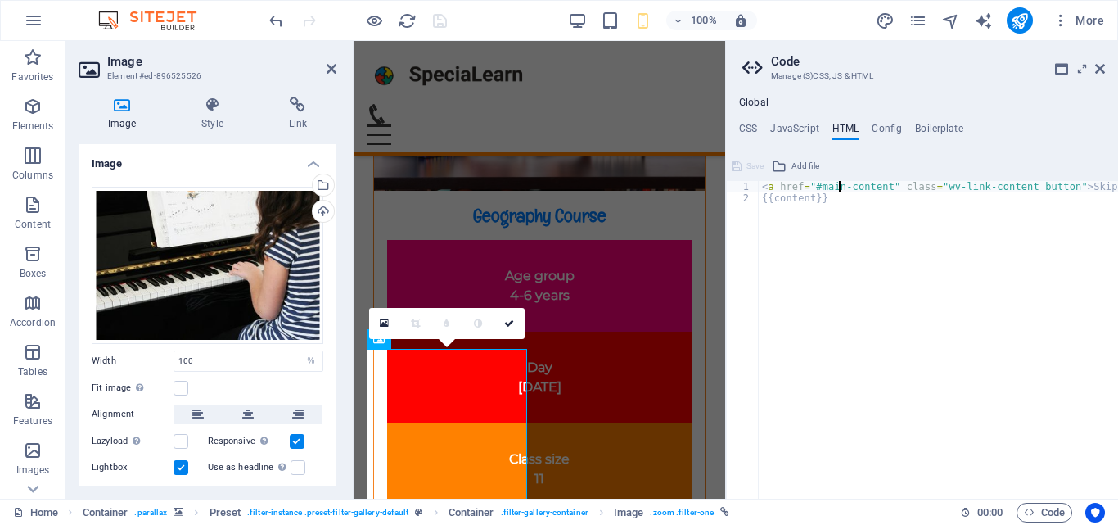
click at [837, 191] on div "< a href = "#main-content" class = "wv-link-content button" > Skip to main cont…" at bounding box center [980, 345] width 442 height 328
click at [817, 195] on div "< a href = "#main-content" class = "wv-link-content button" > Skip to main cont…" at bounding box center [980, 345] width 442 height 328
type textarea "{{content}}"
click at [804, 195] on div "< a href = "#main-content" class = "wv-link-content button" > Skip to main cont…" at bounding box center [980, 345] width 442 height 328
click at [774, 196] on div "< a href = "#main-content" class = "wv-link-content button" > Skip to main cont…" at bounding box center [980, 345] width 442 height 328
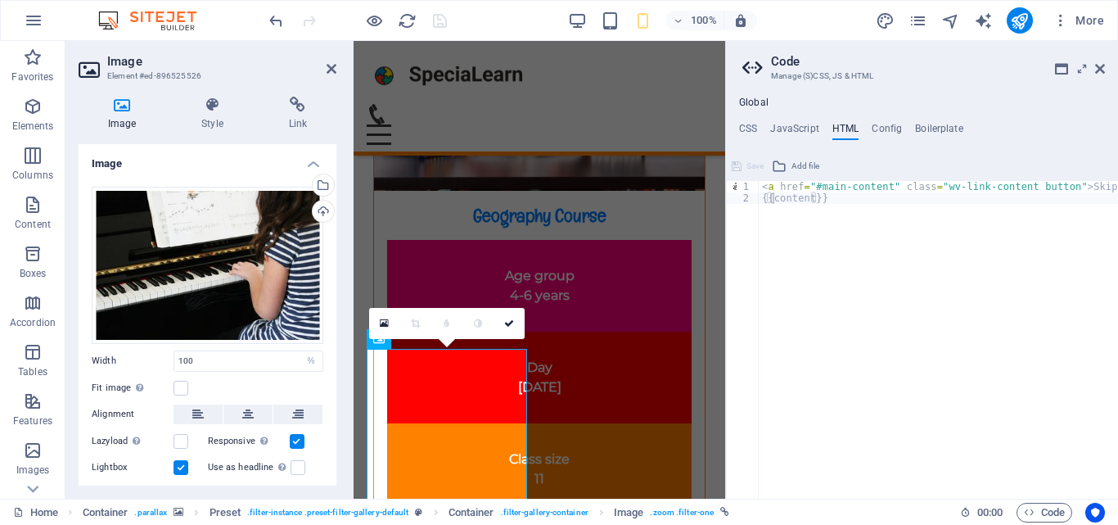
click at [790, 128] on h4 "JavaScript" at bounding box center [794, 132] width 48 height 18
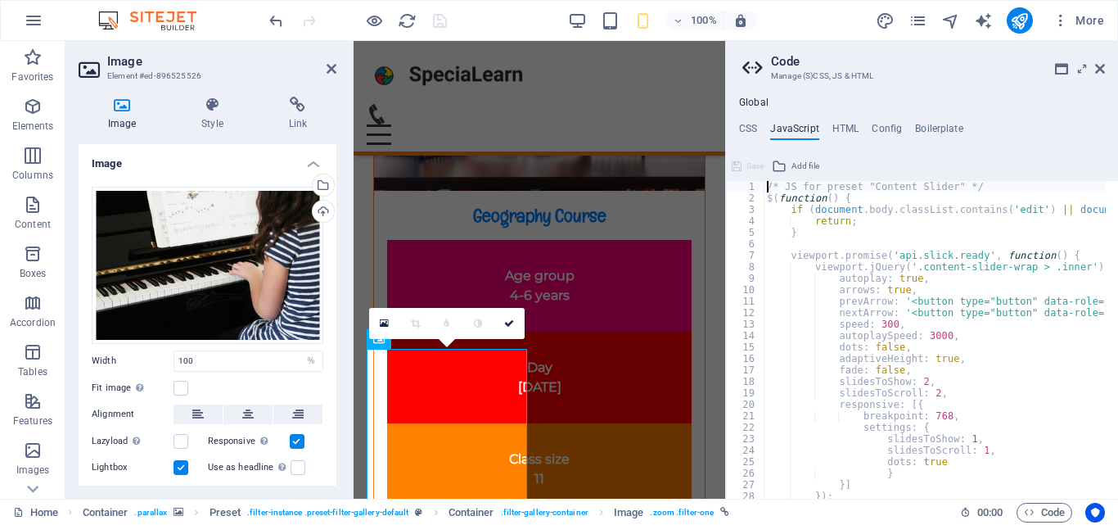
click at [745, 128] on h4 "CSS" at bounding box center [748, 132] width 18 height 18
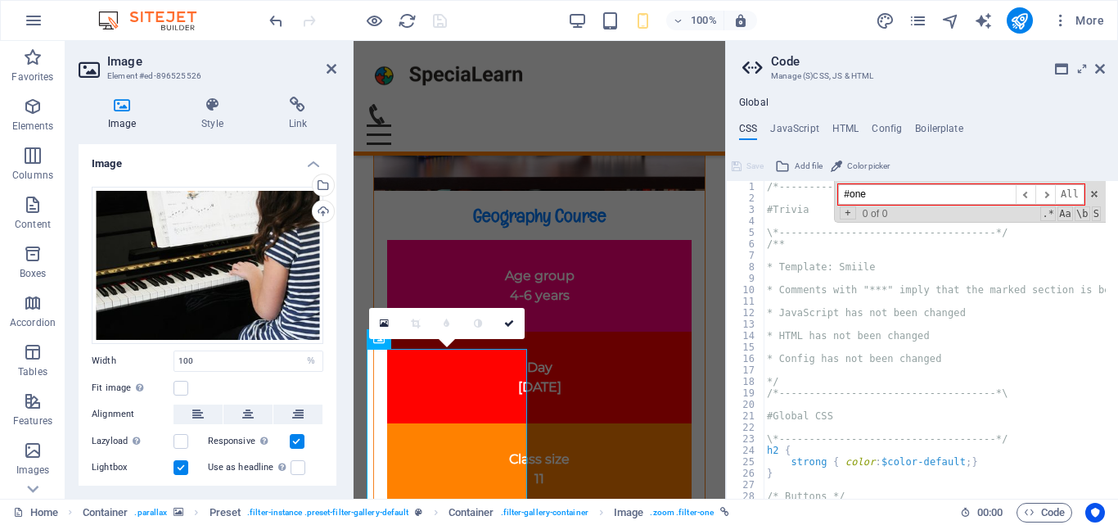
click at [1092, 188] on span at bounding box center [1093, 193] width 11 height 11
click at [1092, 188] on div "/*------------------------------------*\ #Trivia \*----------------------------…" at bounding box center [1028, 345] width 530 height 328
type textarea "/*------------------------------------*\"
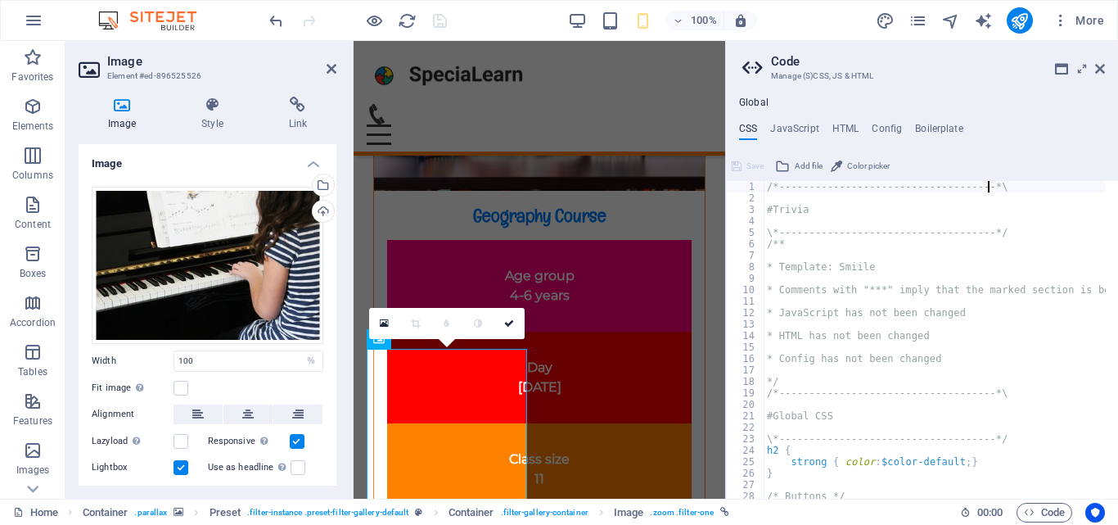
click at [1100, 70] on icon at bounding box center [1100, 68] width 10 height 13
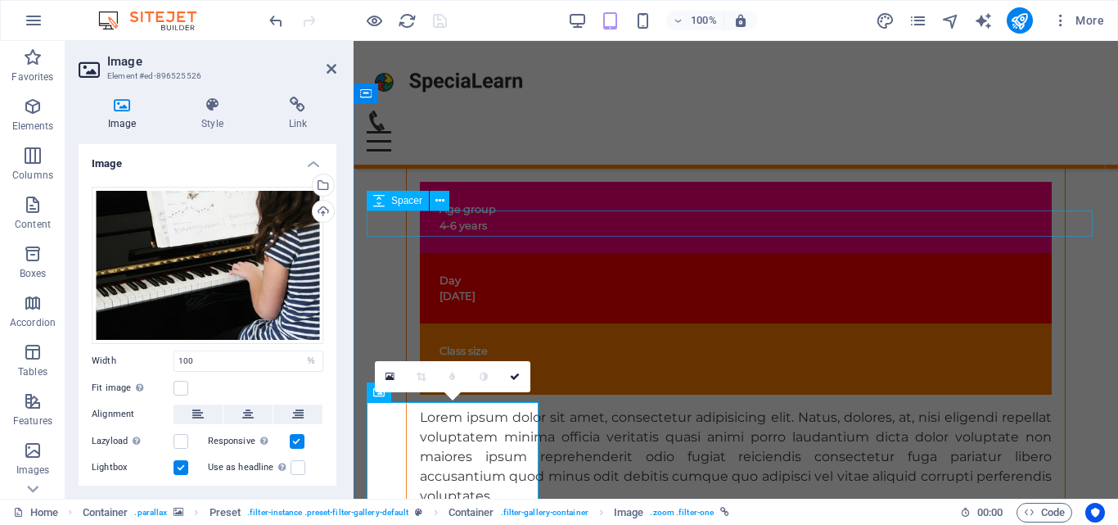
scroll to position [9643, 0]
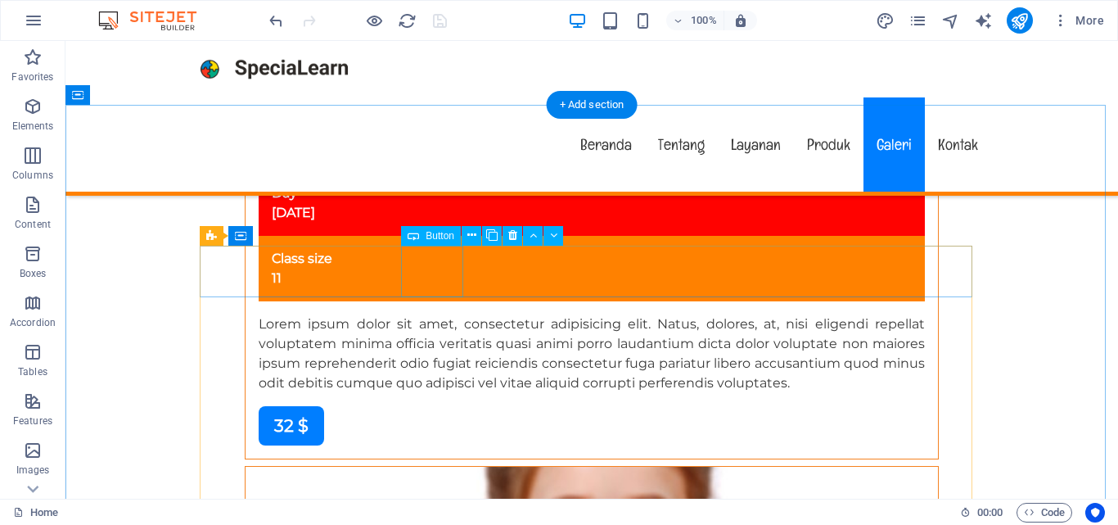
scroll to position [9911, 0]
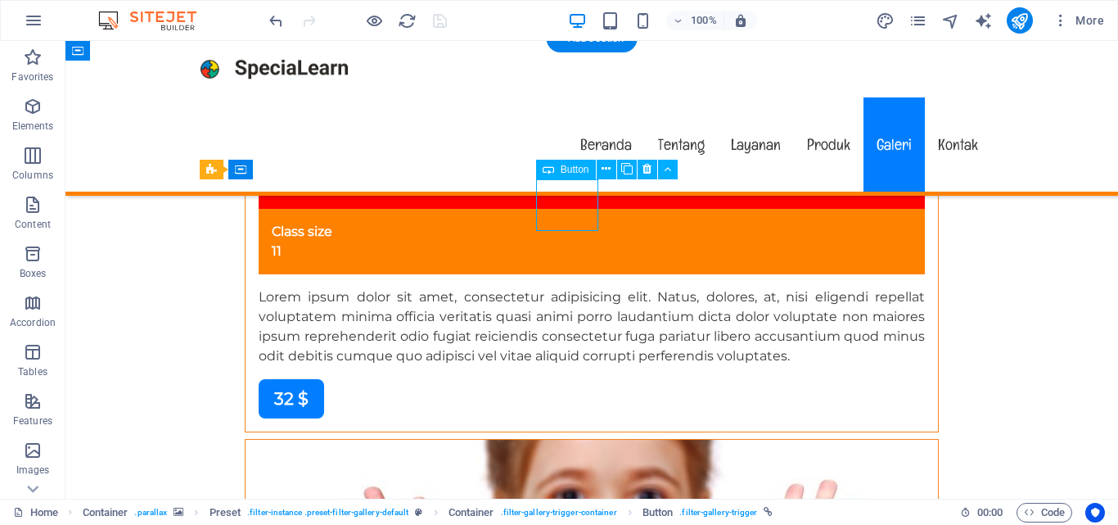
select select
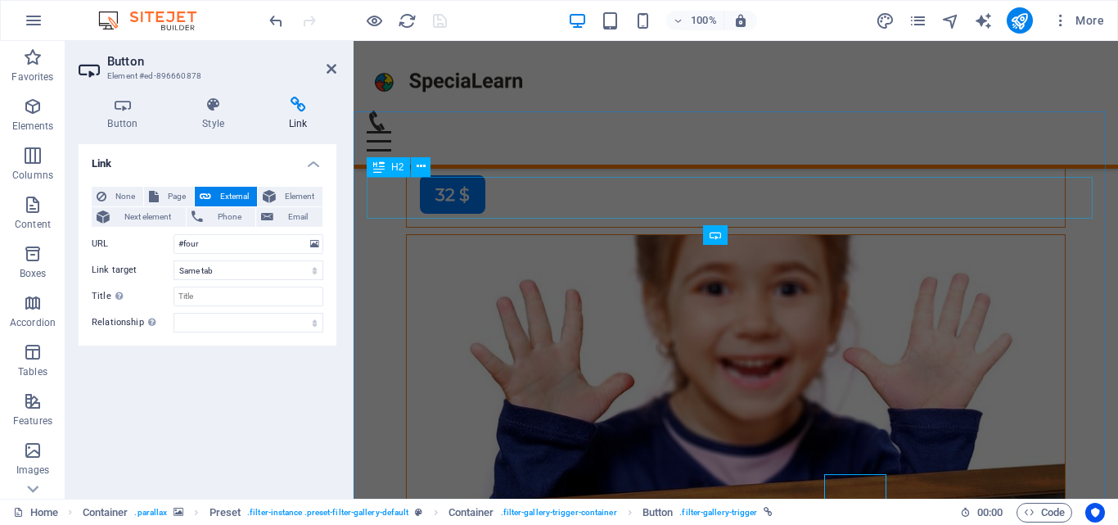
scroll to position [9582, 0]
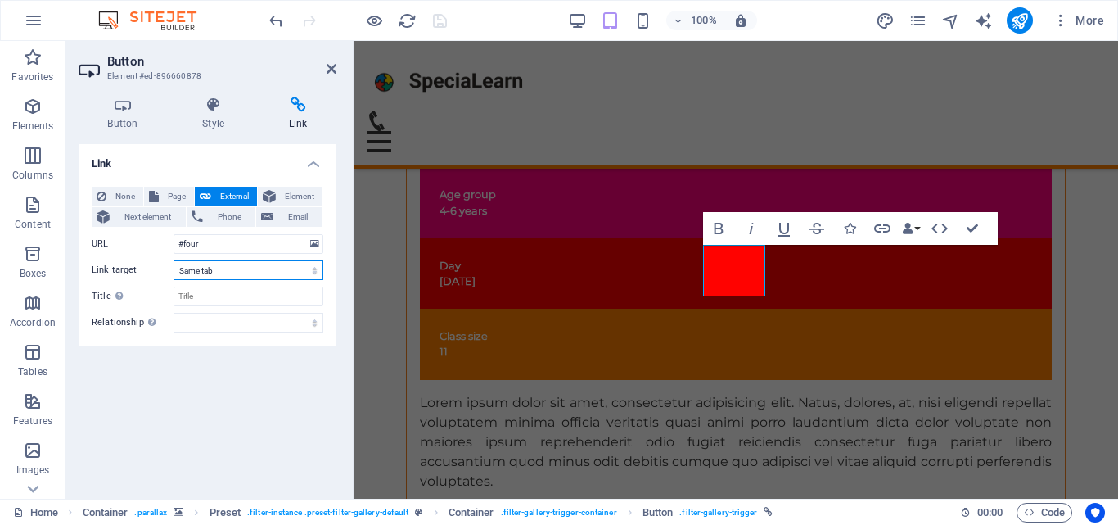
click at [241, 263] on select "New tab Same tab Overlay" at bounding box center [248, 270] width 150 height 20
click at [313, 250] on icon at bounding box center [314, 244] width 9 height 18
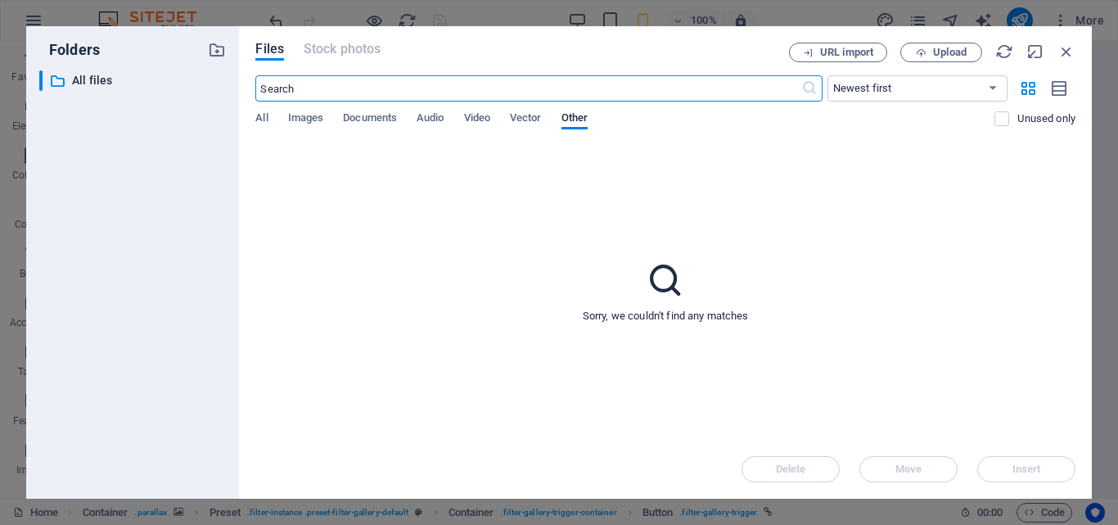
scroll to position [15925, 0]
click at [100, 83] on p "All files" at bounding box center [134, 80] width 124 height 19
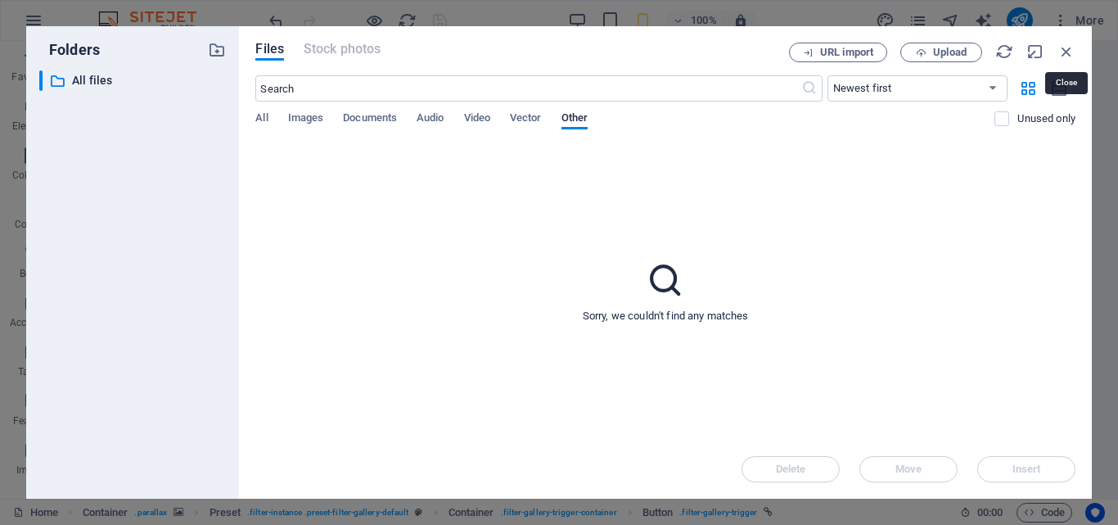
click at [1064, 44] on icon "button" at bounding box center [1066, 52] width 18 height 18
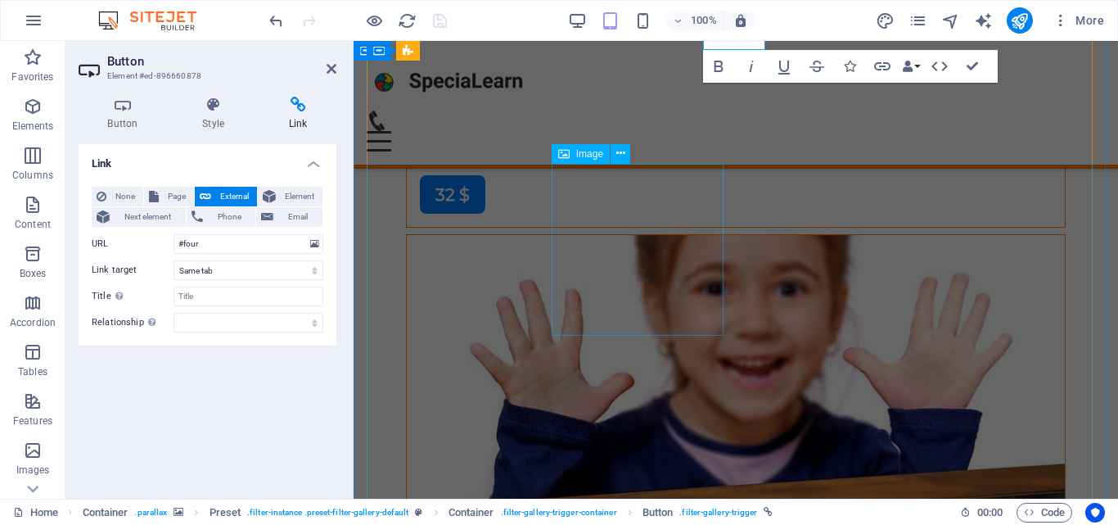
scroll to position [9828, 0]
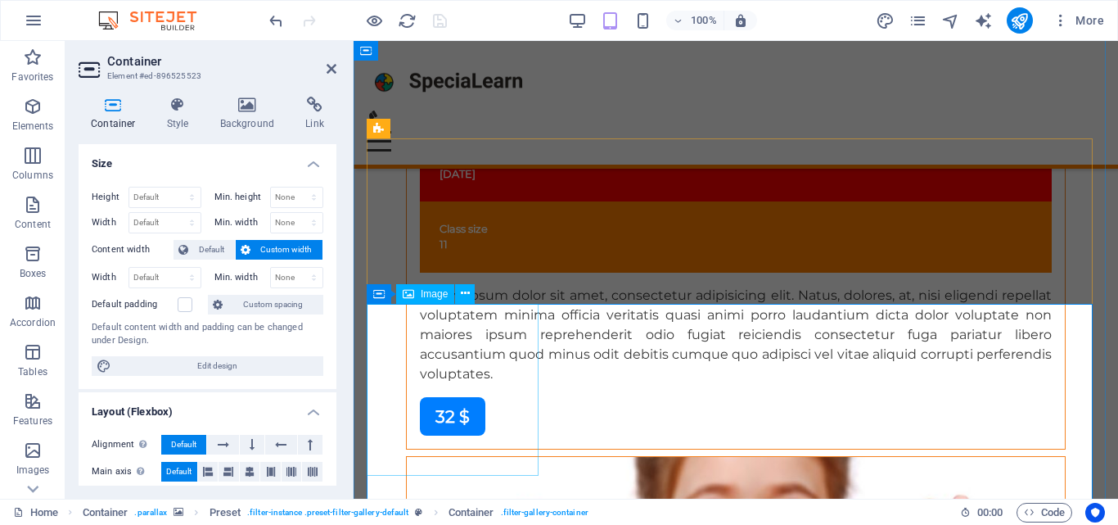
select select "%"
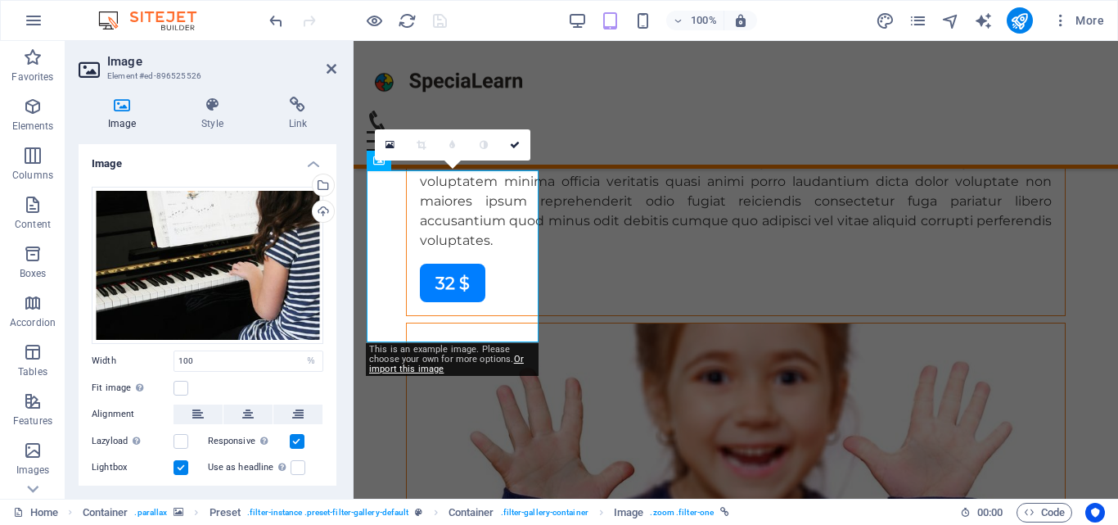
scroll to position [68, 0]
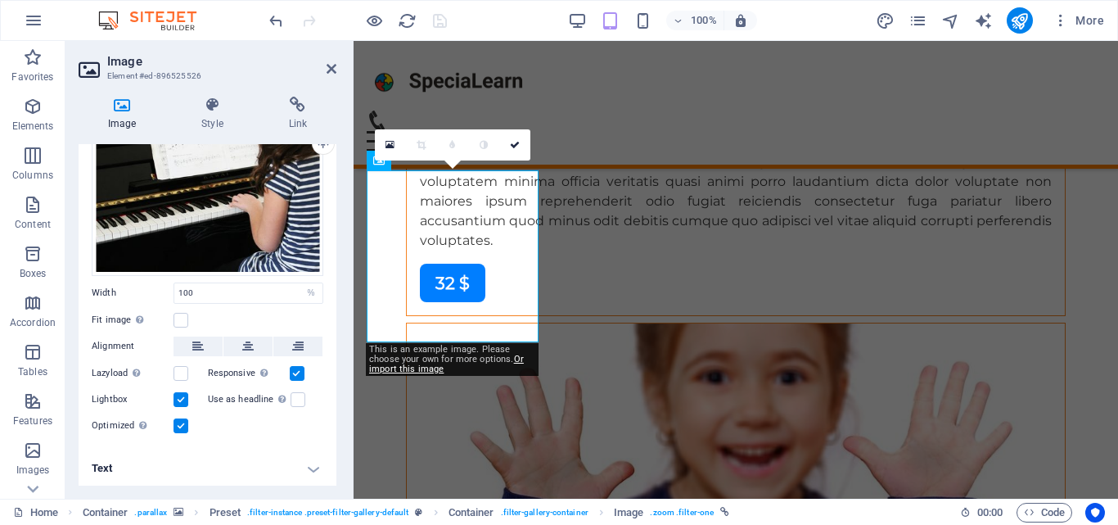
click at [307, 458] on h4 "Text" at bounding box center [208, 467] width 258 height 39
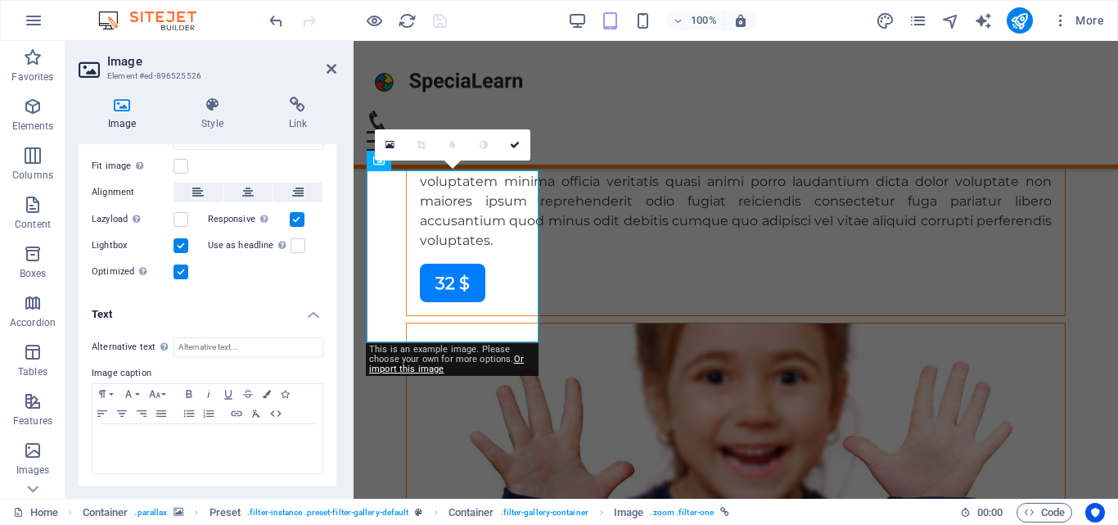
scroll to position [0, 0]
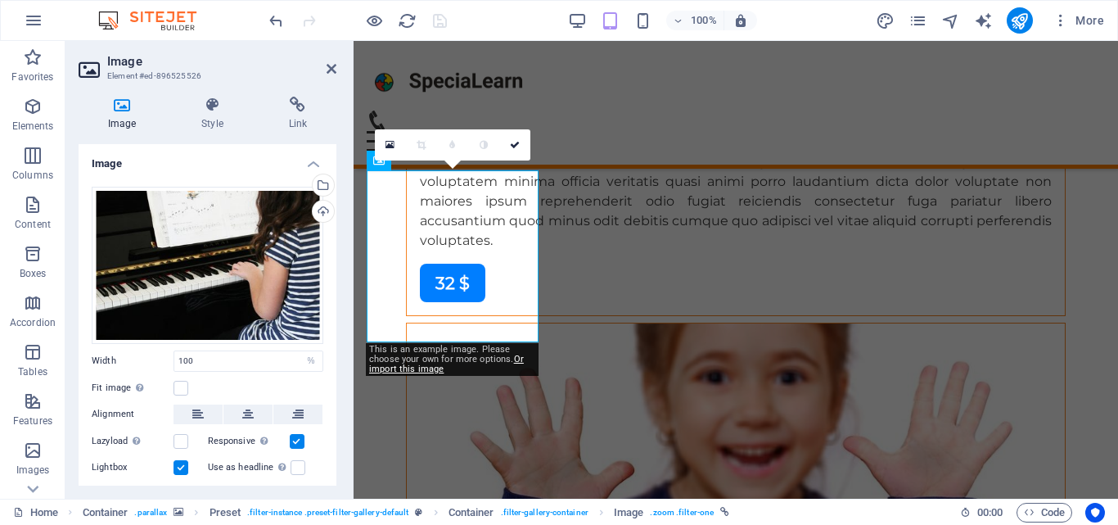
click at [203, 106] on icon at bounding box center [212, 105] width 80 height 16
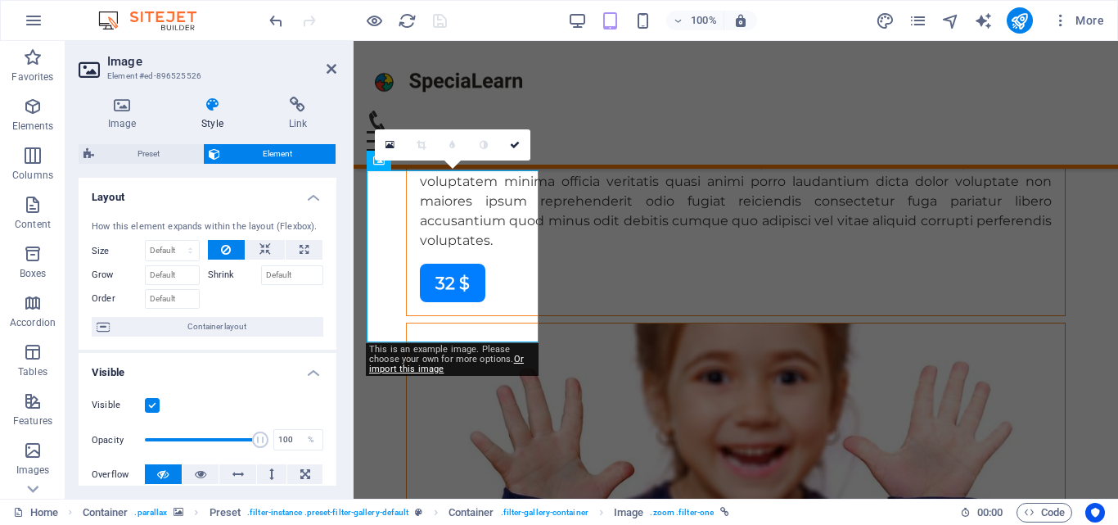
click at [285, 113] on h4 "Link" at bounding box center [297, 114] width 77 height 34
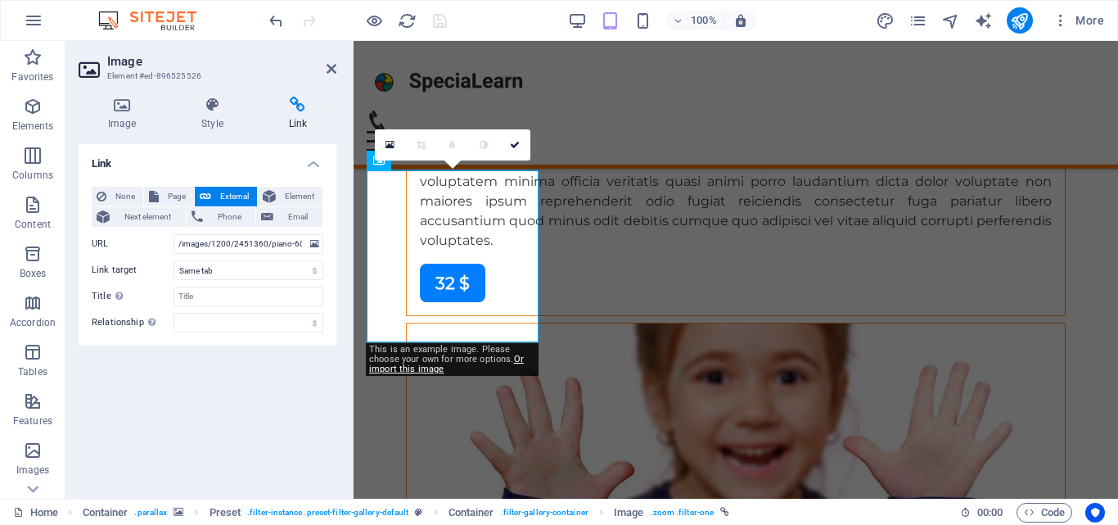
click at [160, 193] on button "Page" at bounding box center [169, 197] width 50 height 20
select select
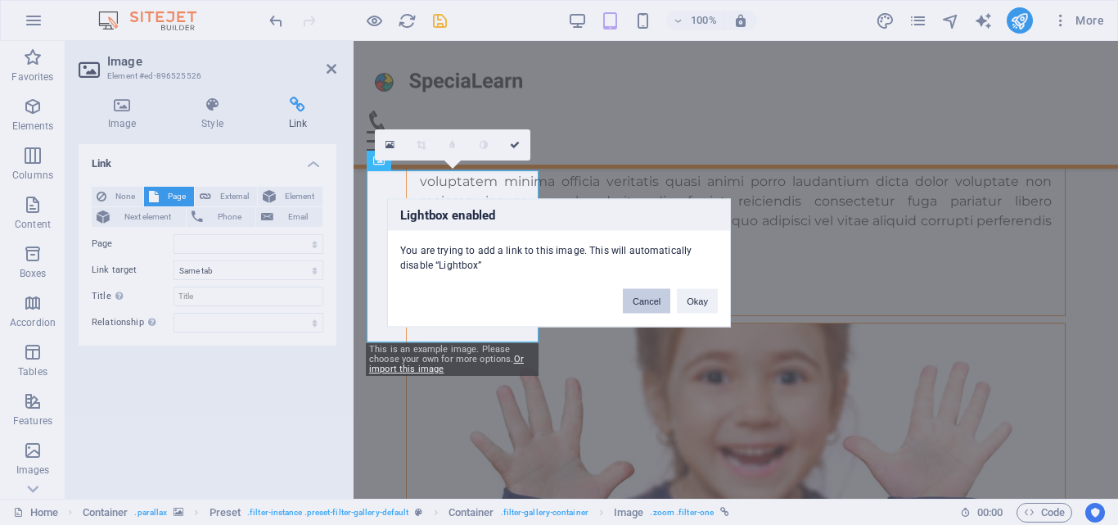
click at [651, 300] on button "Cancel" at bounding box center [646, 300] width 47 height 25
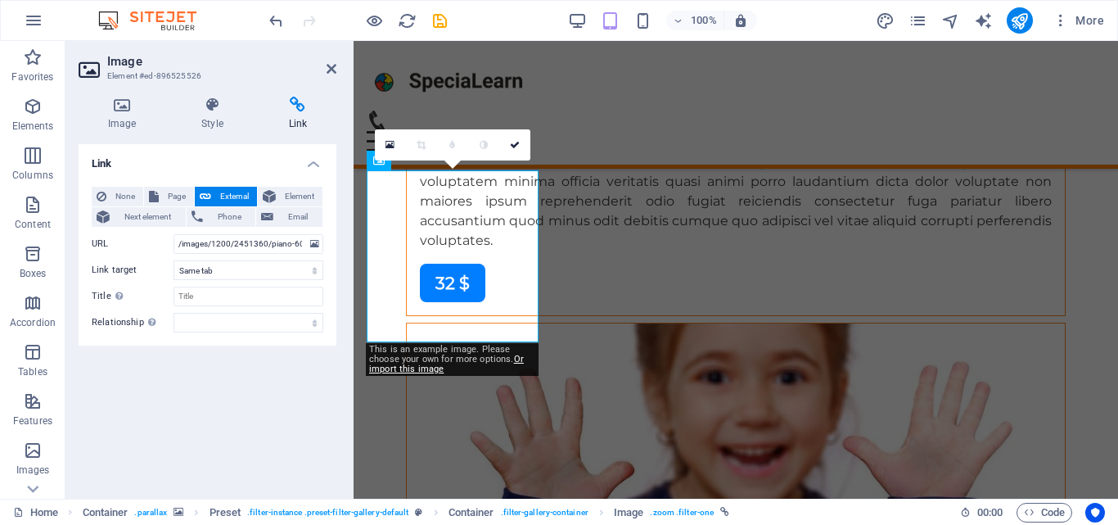
click at [268, 193] on icon at bounding box center [269, 197] width 13 height 20
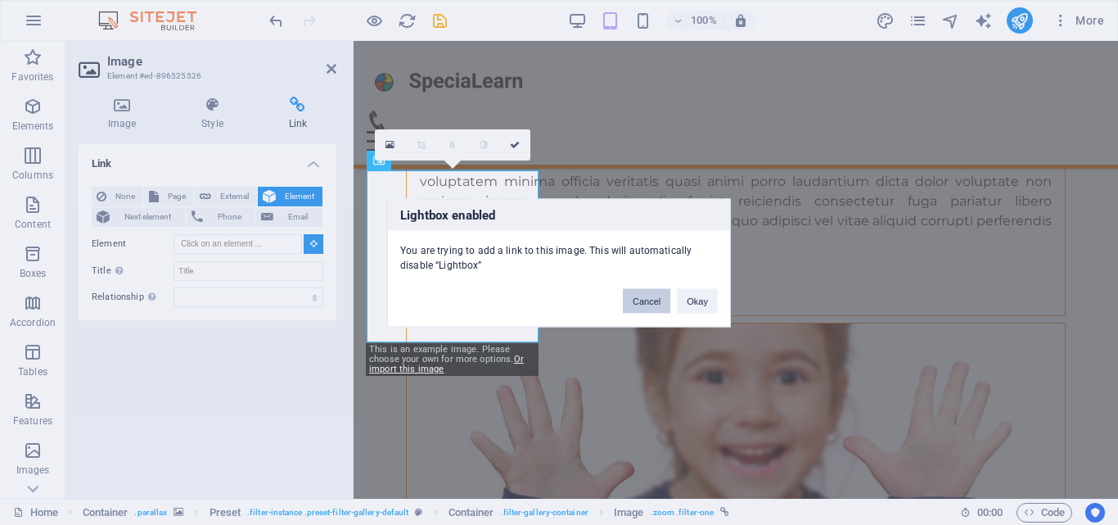
click at [644, 301] on button "Cancel" at bounding box center [646, 300] width 47 height 25
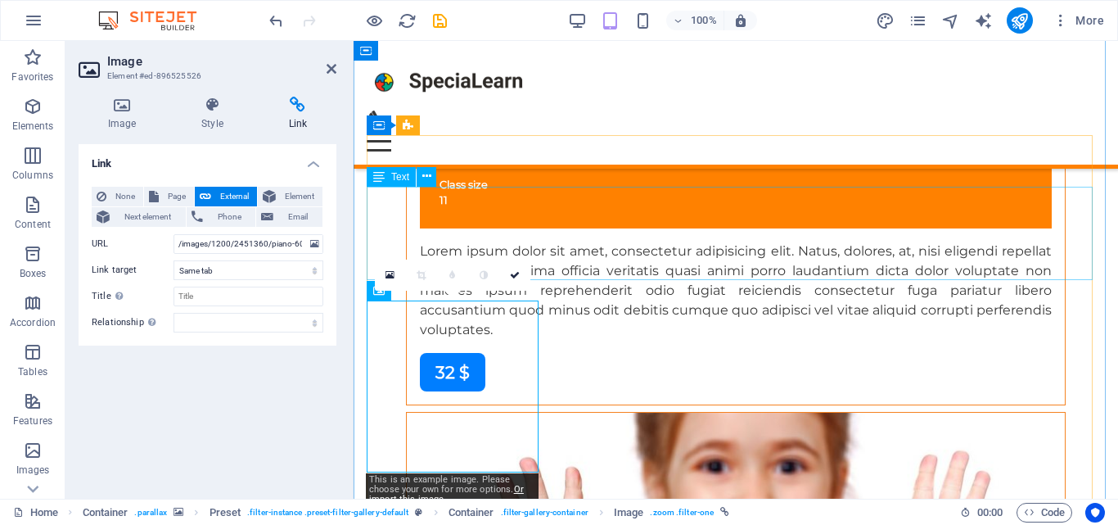
scroll to position [9658, 0]
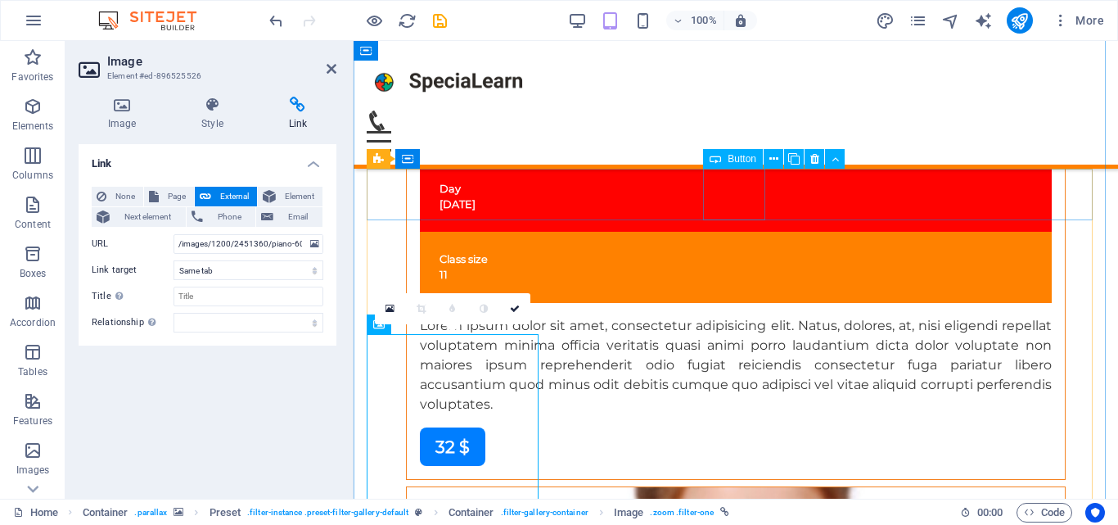
select select
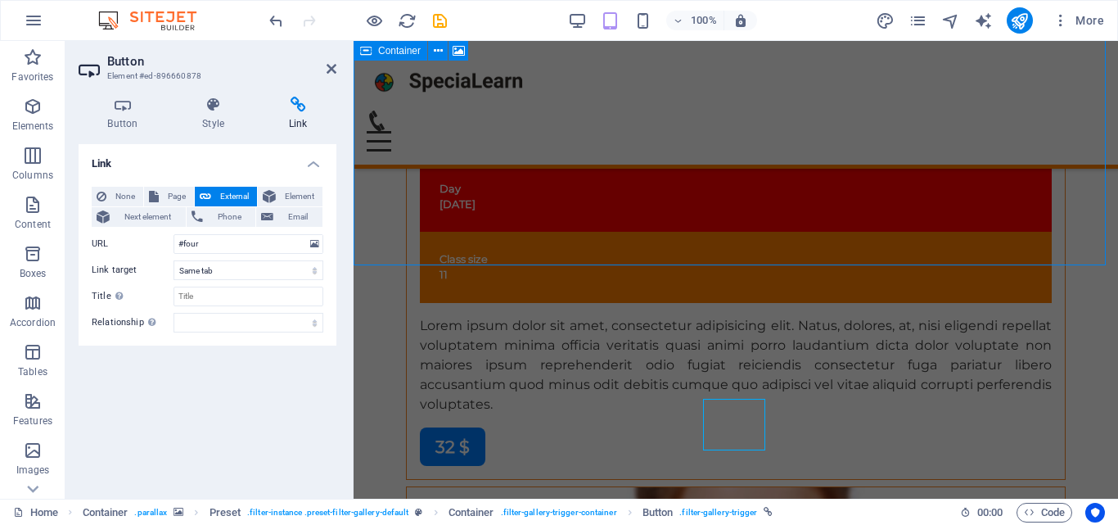
scroll to position [9428, 0]
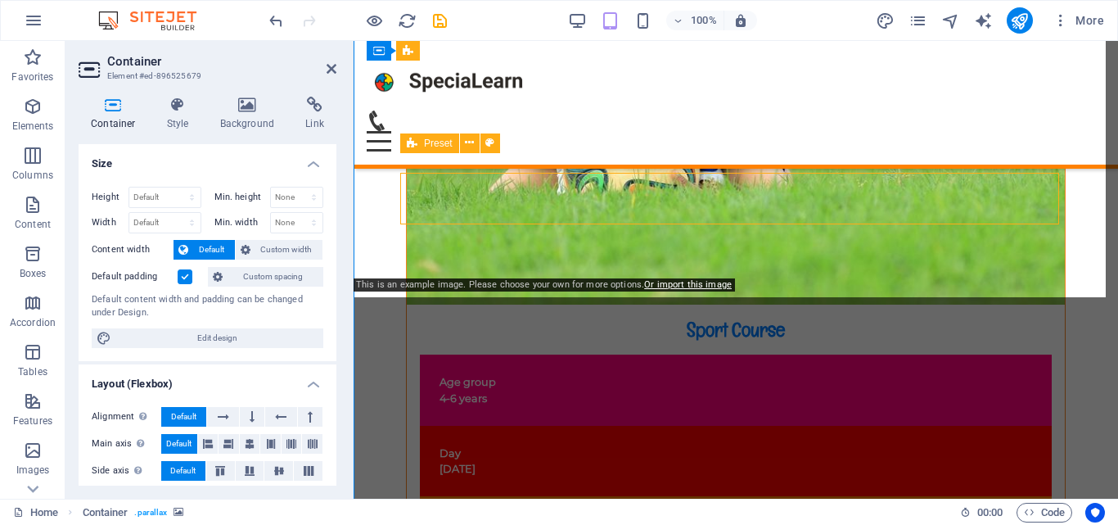
scroll to position [9416, 0]
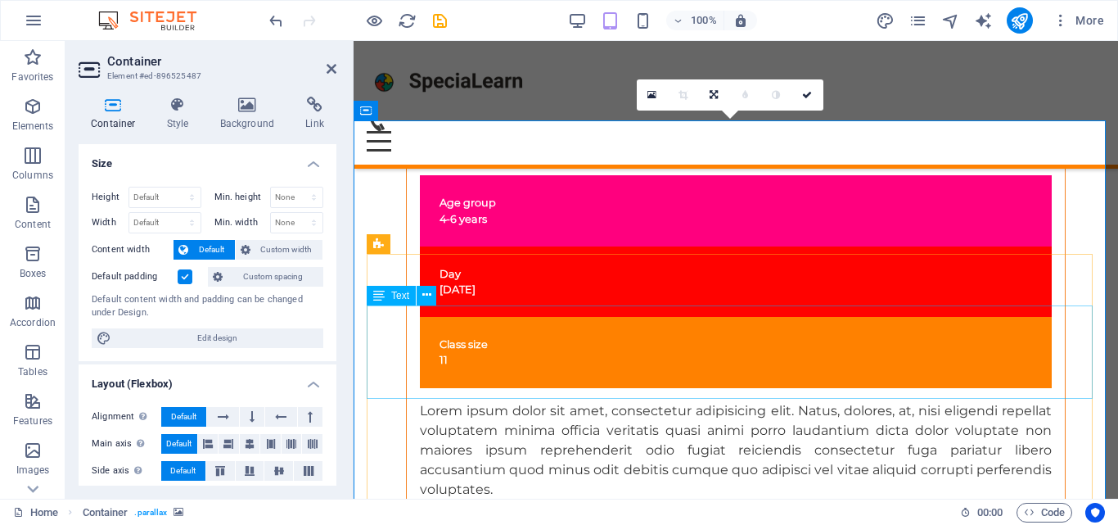
scroll to position [9580, 0]
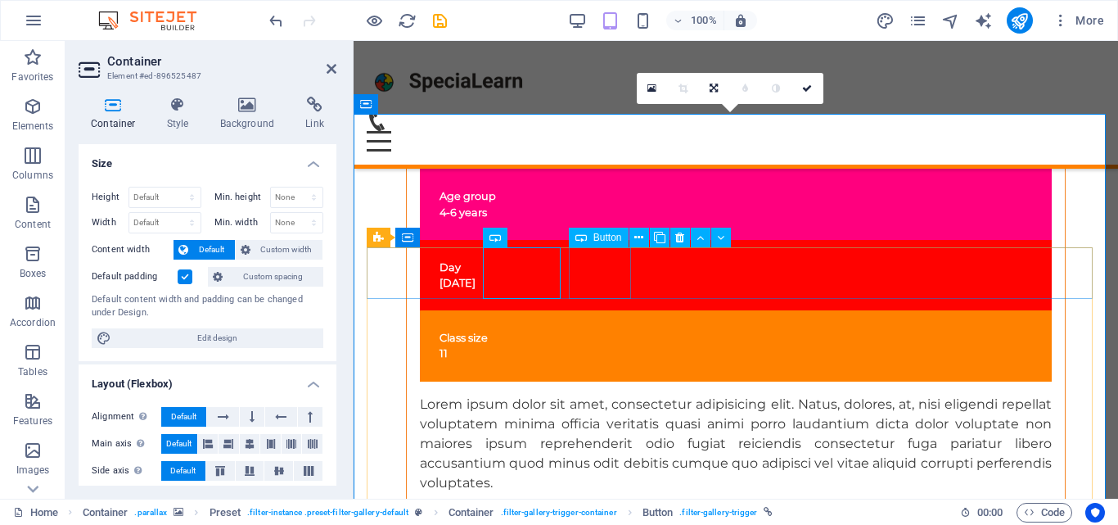
click at [550, 237] on icon at bounding box center [553, 237] width 9 height 17
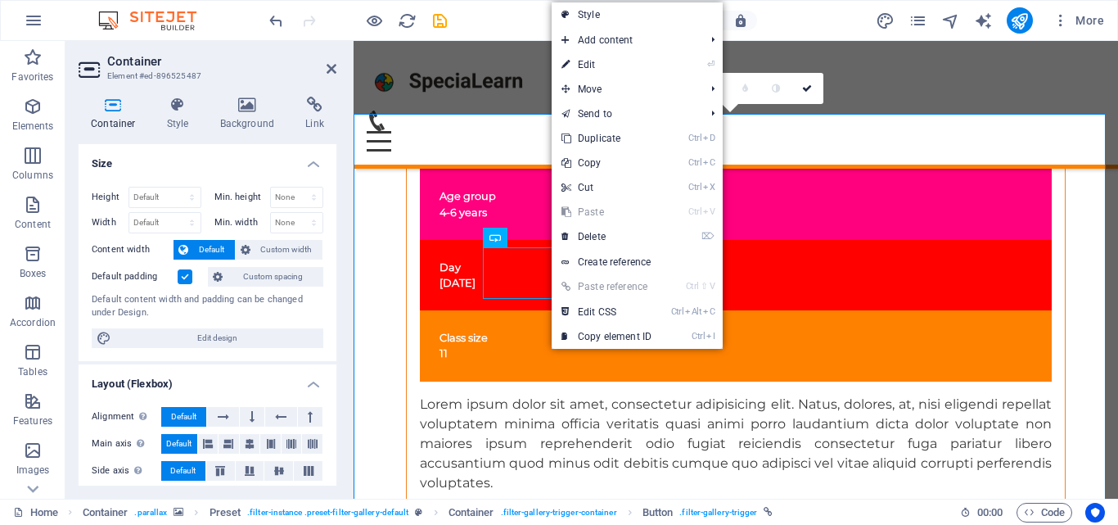
click at [589, 305] on link "Ctrl Alt C Edit CSS" at bounding box center [607, 311] width 110 height 25
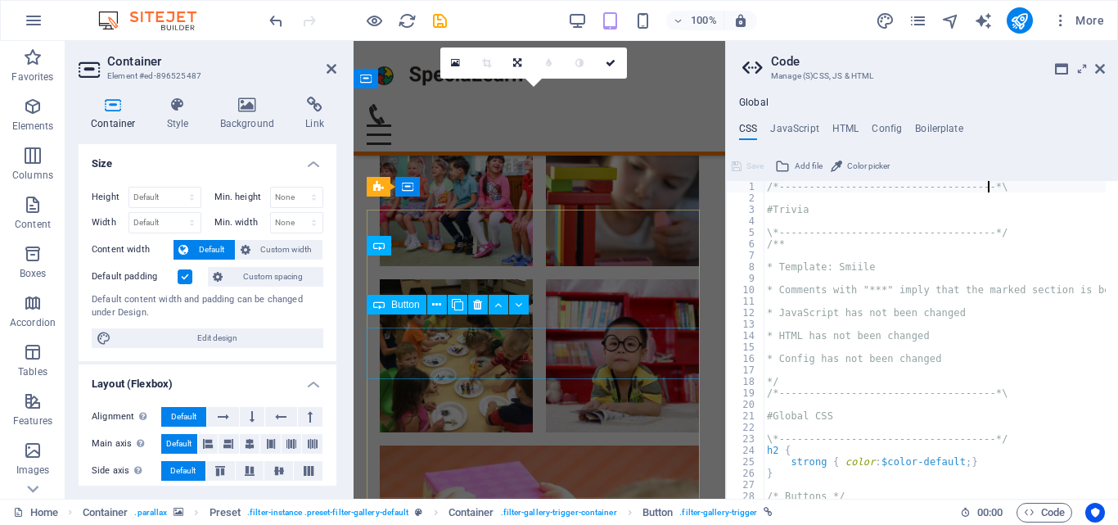
type textarea "@media screen and (max-width: $breakpoint-sm-max) {"
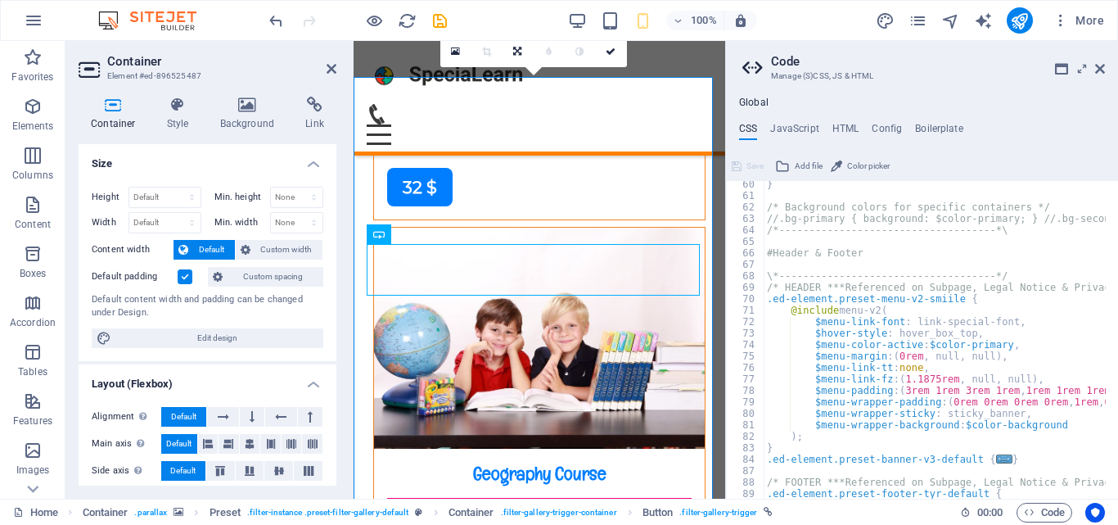
scroll to position [876, 0]
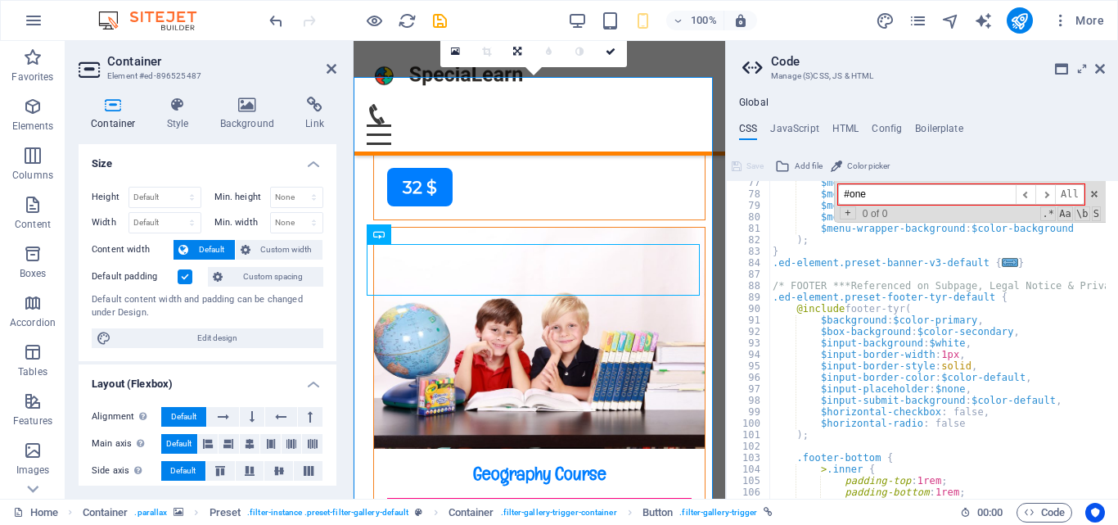
click at [1075, 187] on span "All" at bounding box center [1069, 194] width 29 height 20
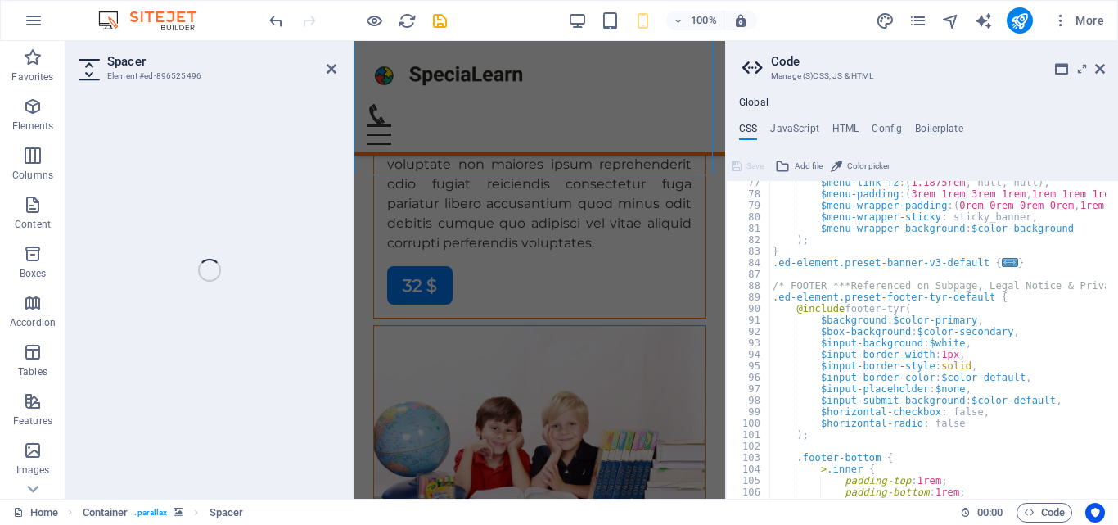
select select "rem"
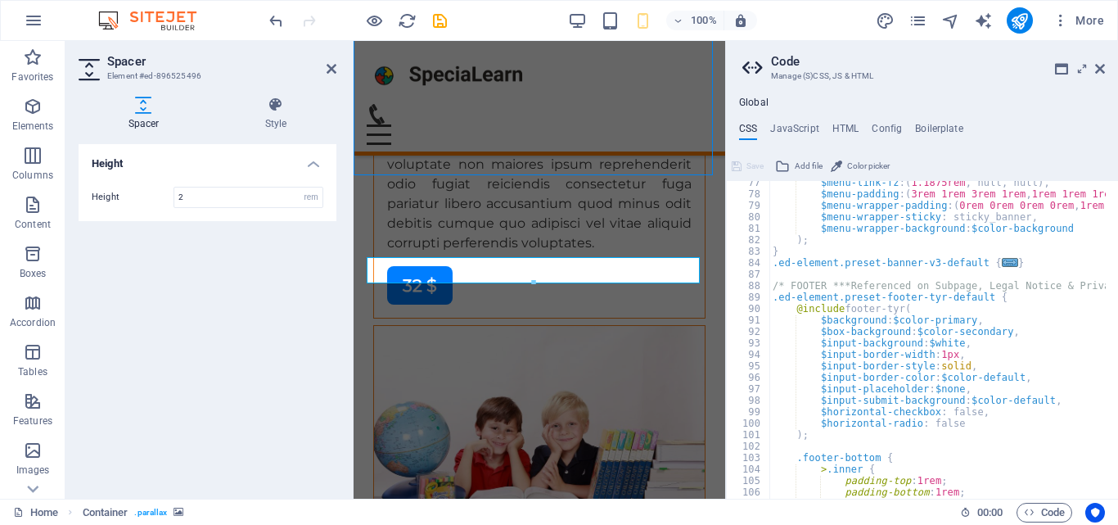
scroll to position [6798, 0]
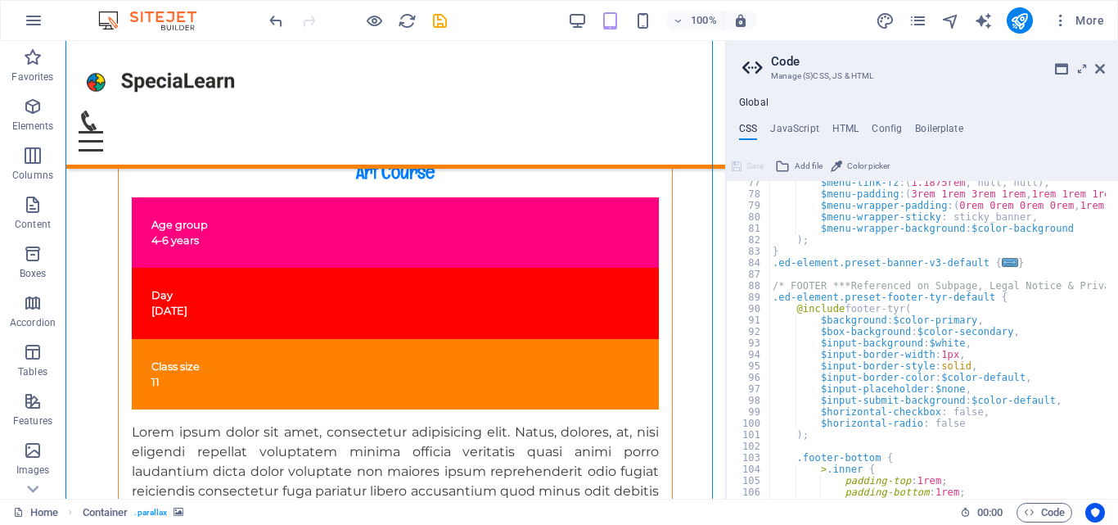
click at [1106, 66] on aside "Code Manage (S)CSS, JS & HTML Global CSS JavaScript HTML Config Boilerplate @me…" at bounding box center [921, 269] width 393 height 457
click at [1101, 66] on icon at bounding box center [1100, 68] width 10 height 13
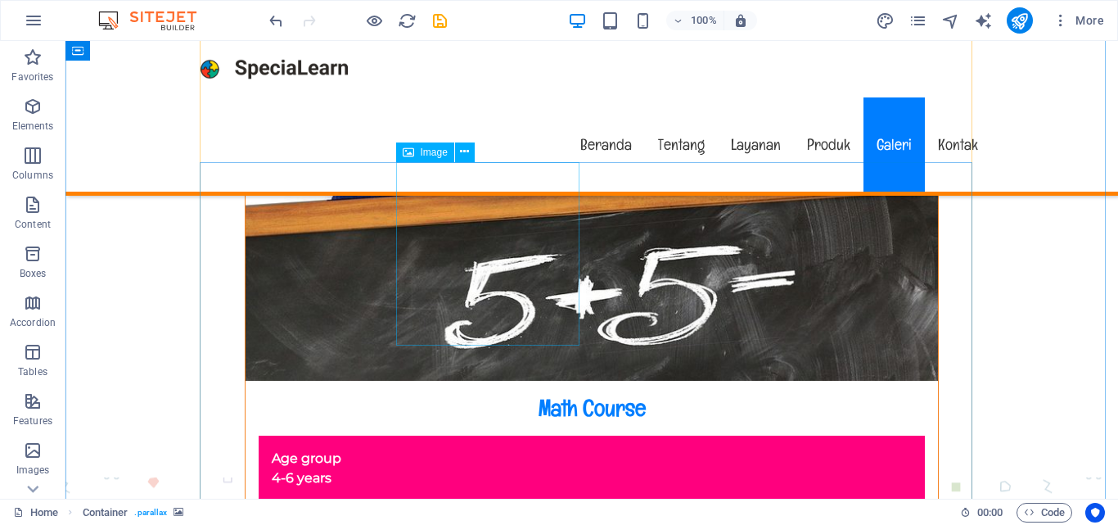
scroll to position [9940, 0]
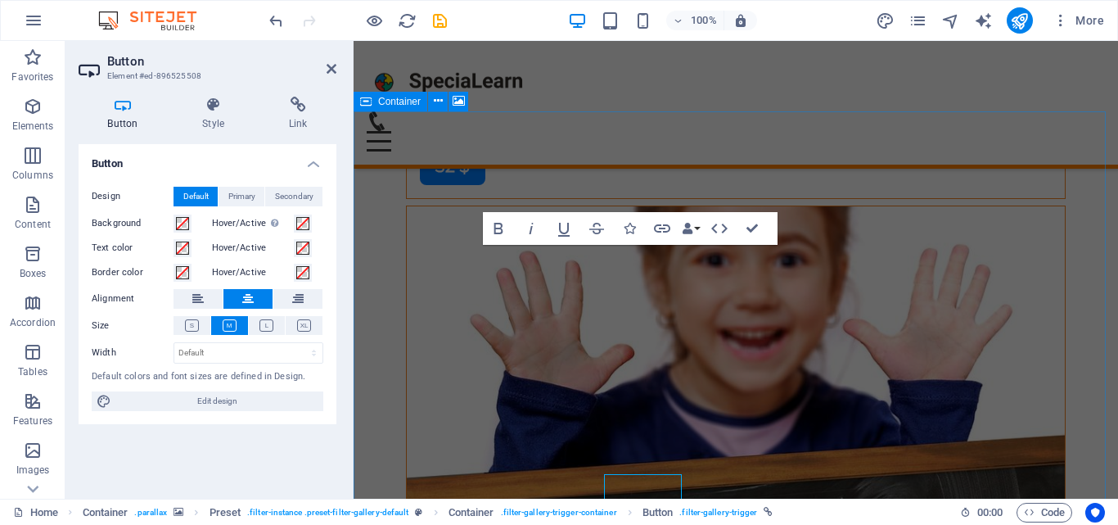
scroll to position [9582, 0]
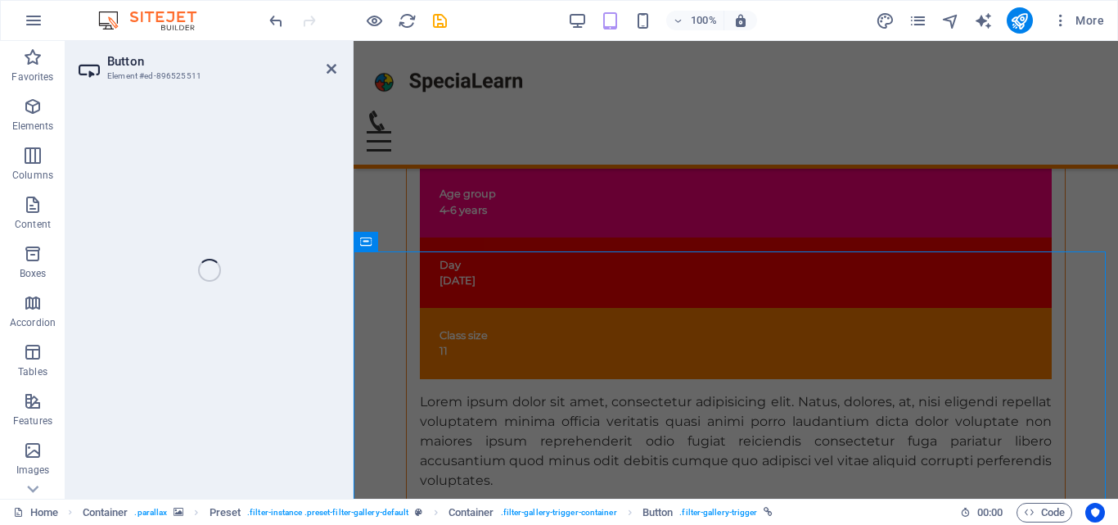
scroll to position [9442, 0]
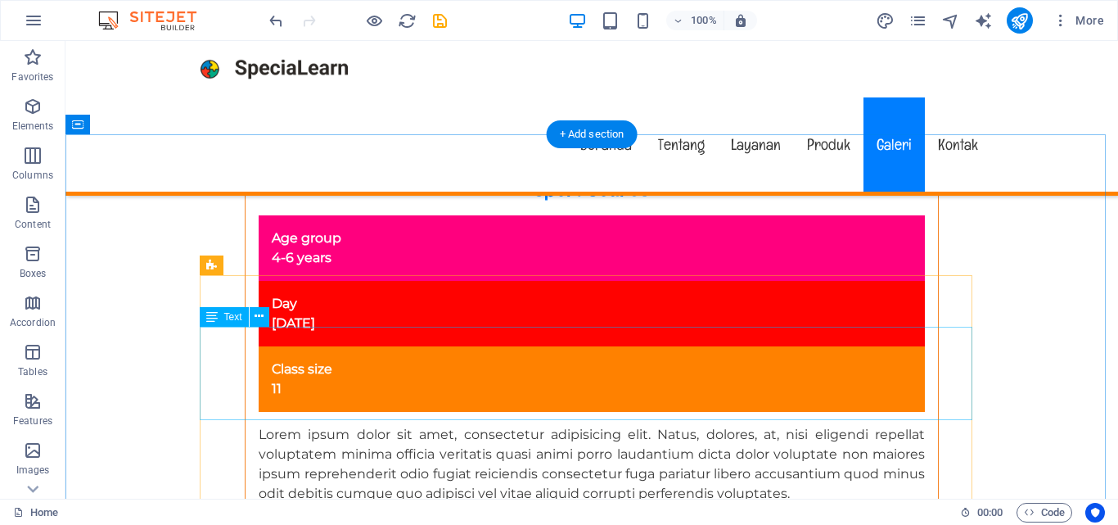
scroll to position [9734, 0]
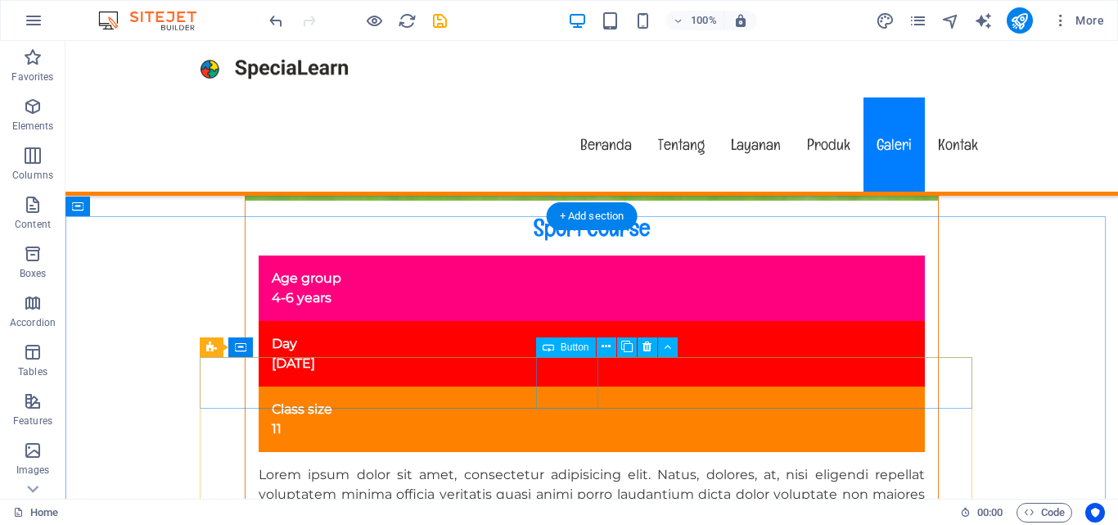
select select
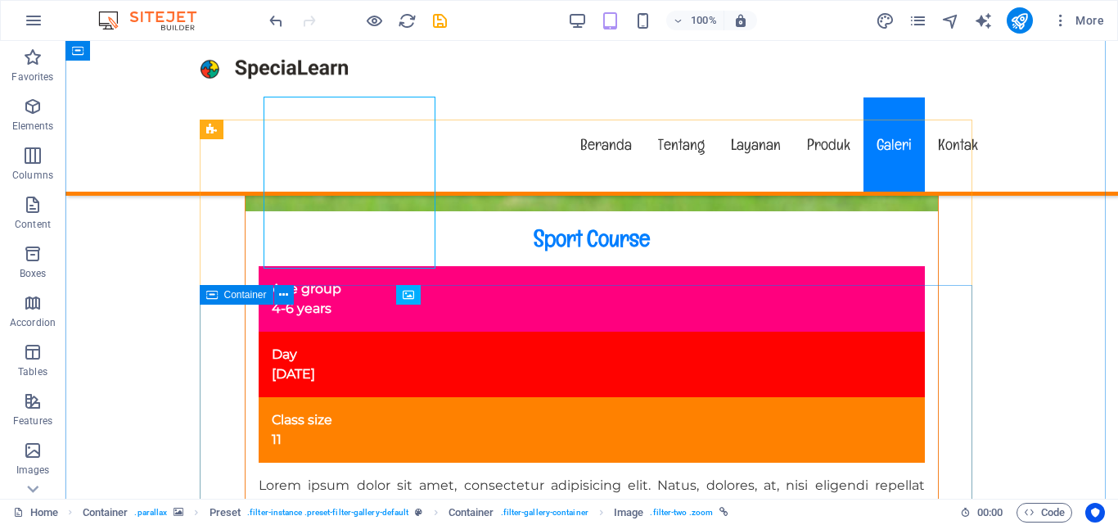
scroll to position [9925, 0]
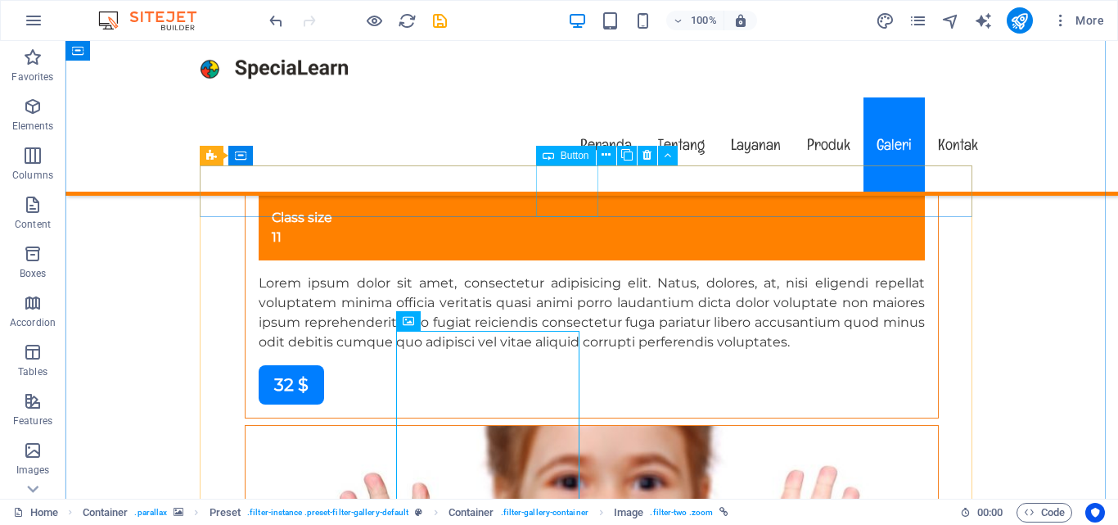
select select
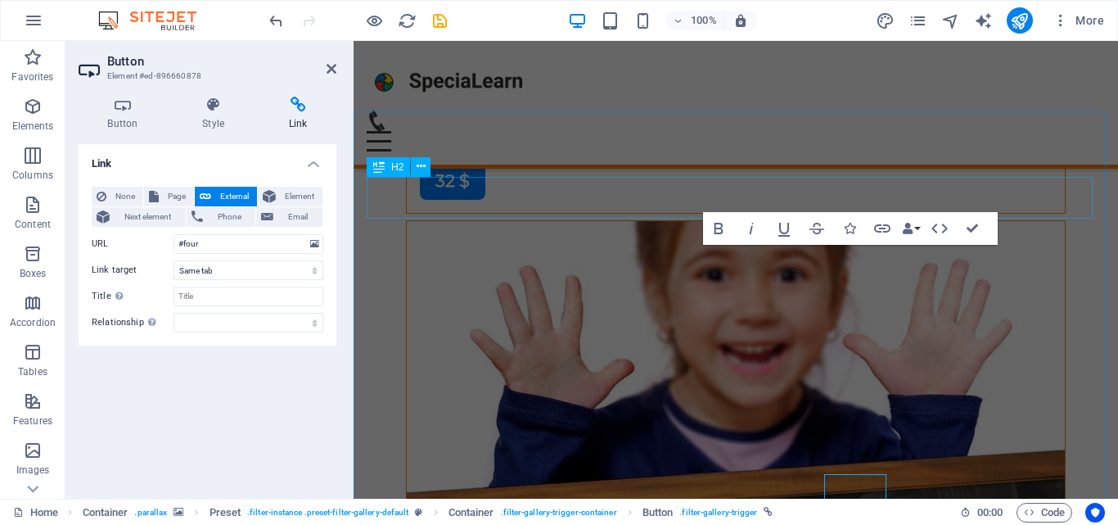
scroll to position [9582, 0]
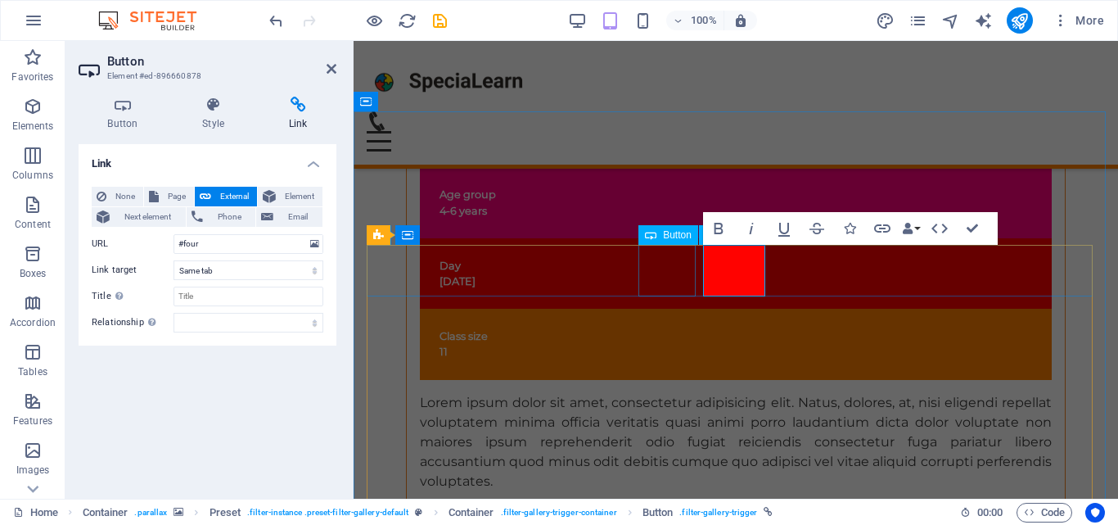
select select
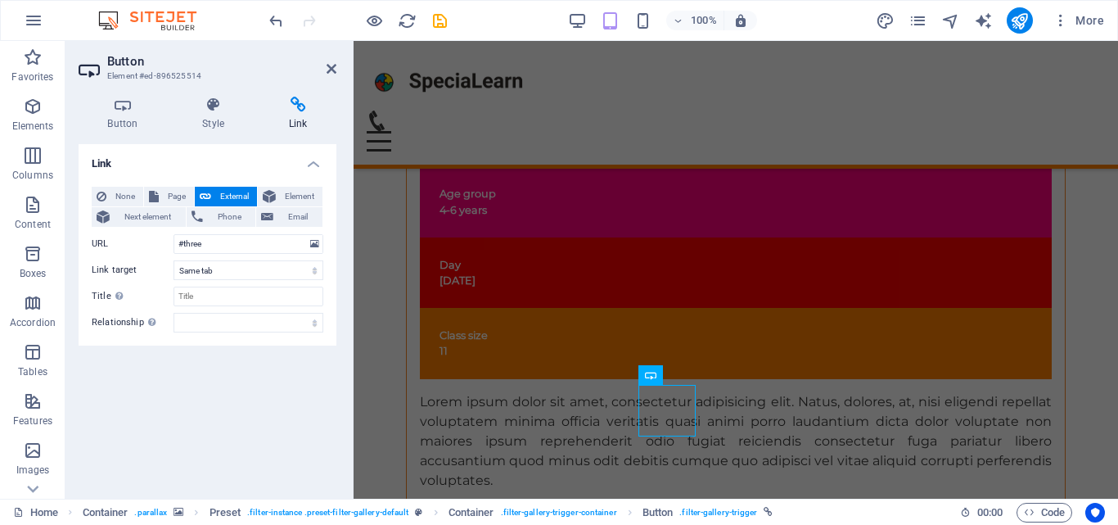
scroll to position [9442, 0]
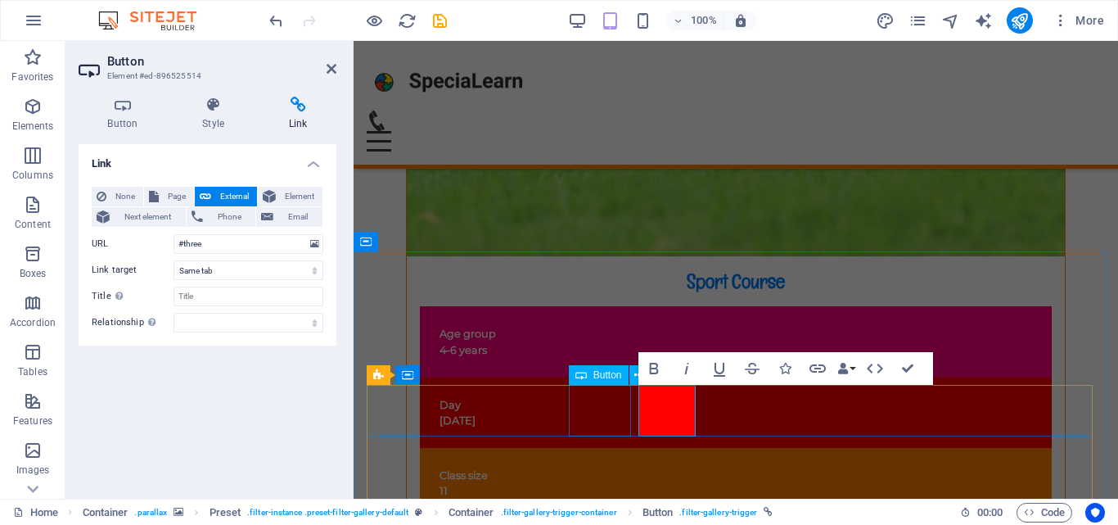
click at [597, 376] on div at bounding box center [597, 376] width 0 height 0
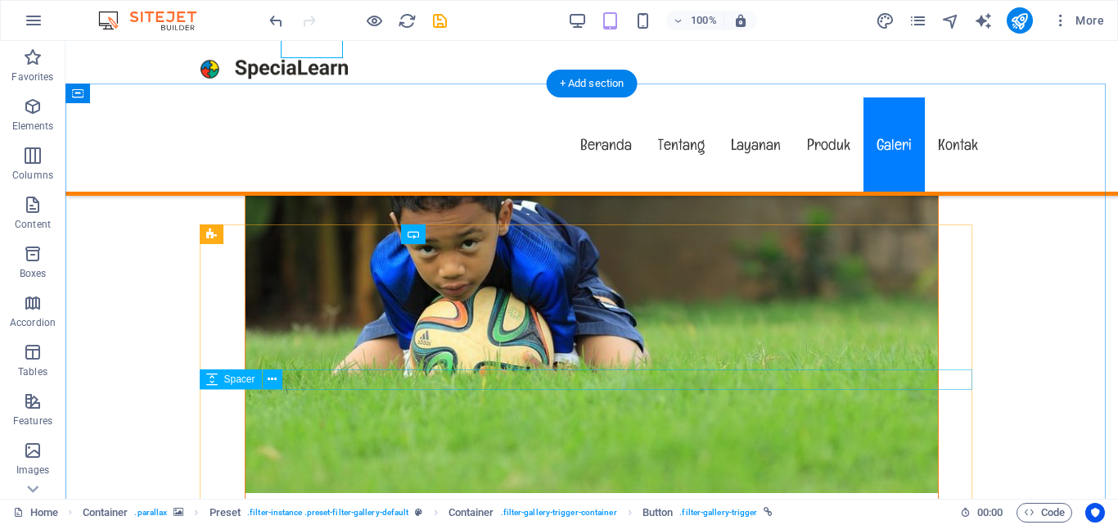
scroll to position [9846, 0]
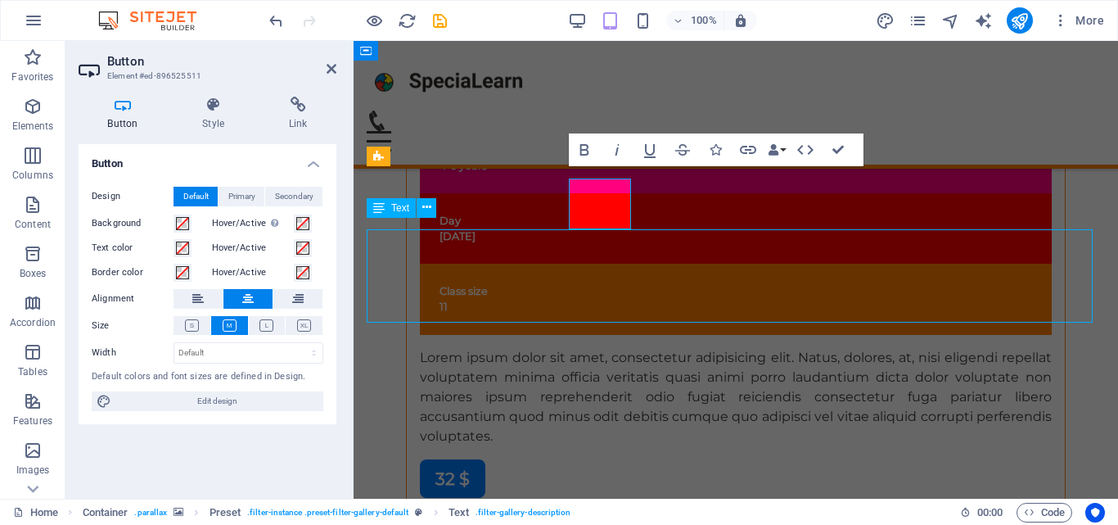
scroll to position [9902, 0]
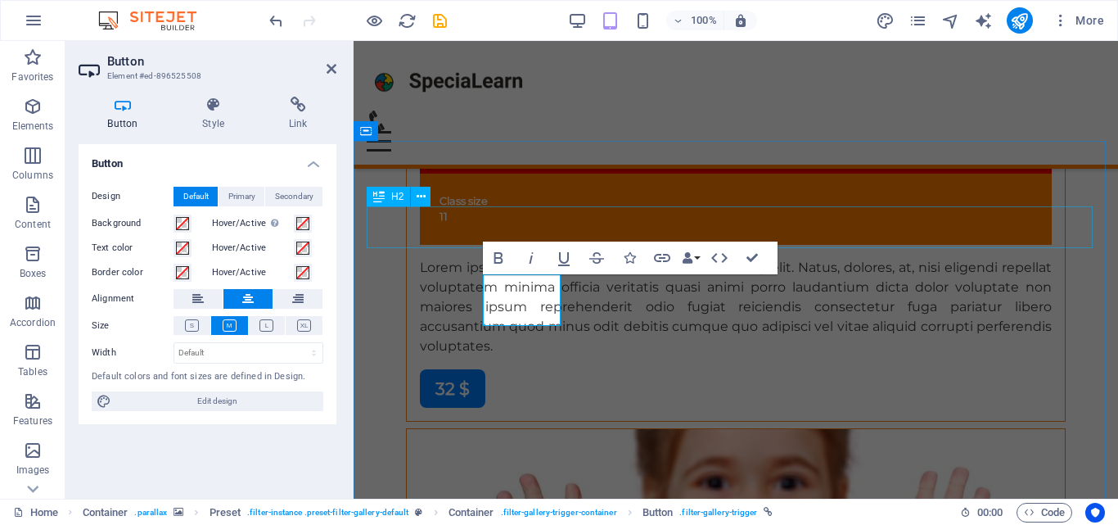
scroll to position [9553, 0]
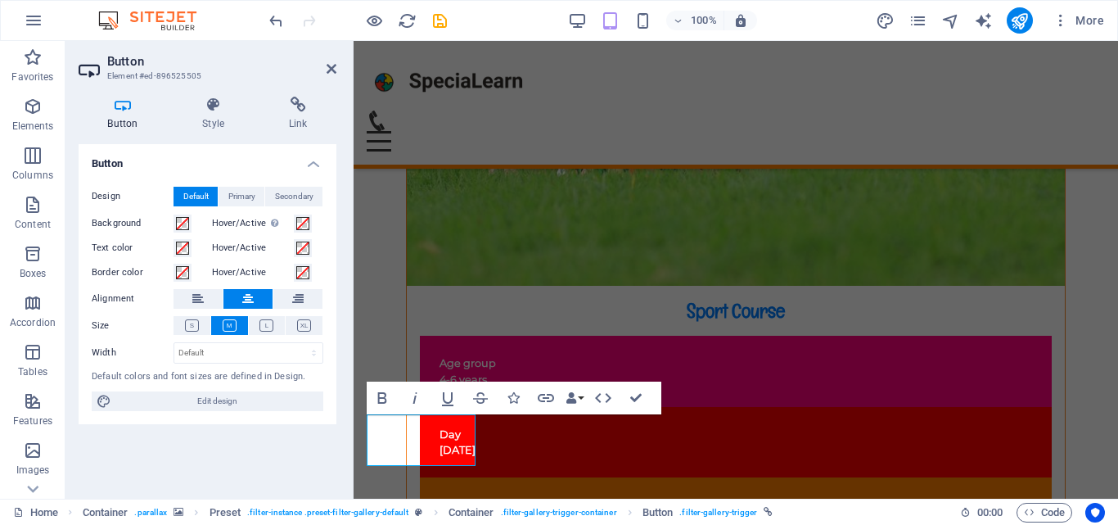
scroll to position [9576, 0]
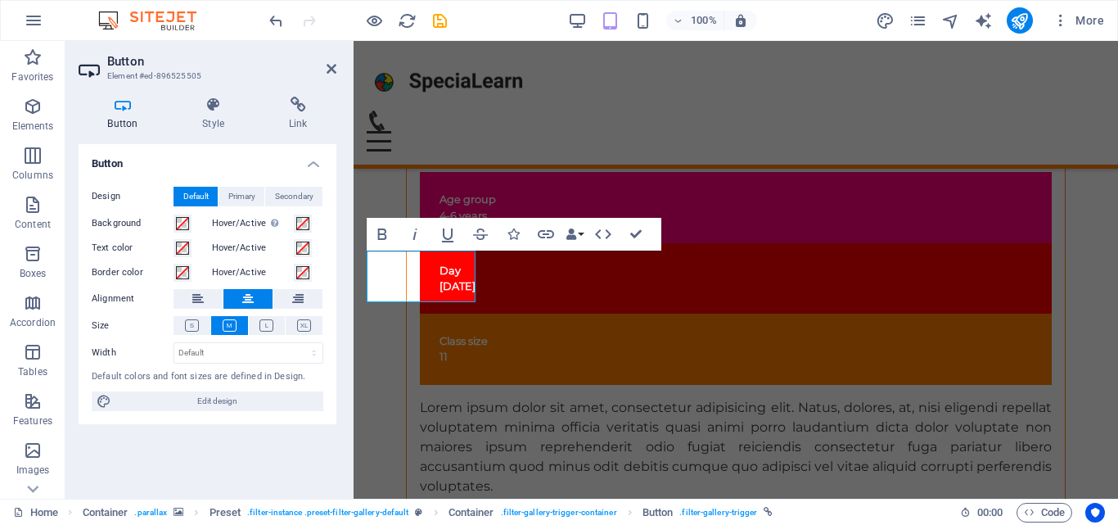
click at [124, 127] on h4 "Button" at bounding box center [126, 114] width 95 height 34
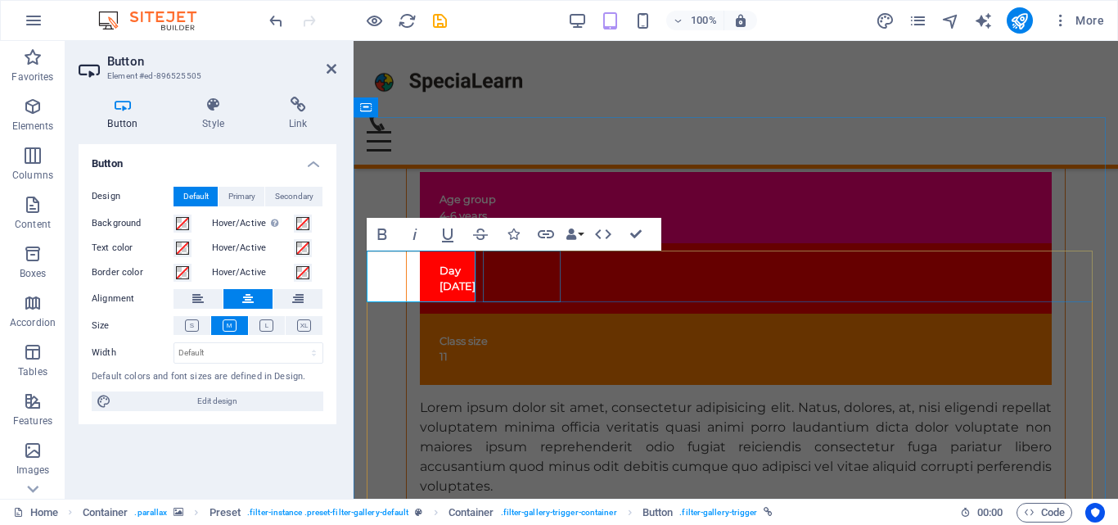
click at [529, 286] on div at bounding box center [529, 286] width 0 height 0
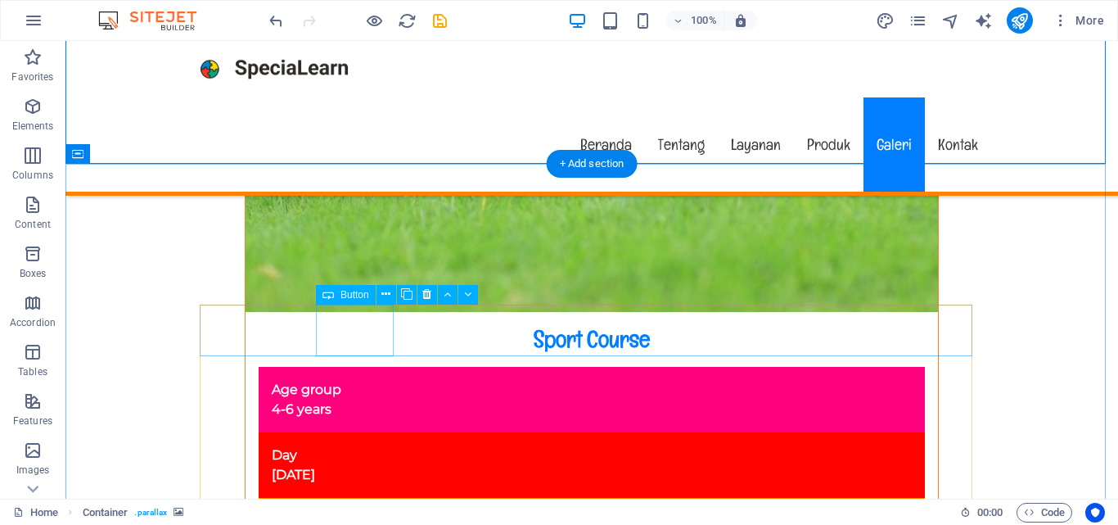
scroll to position [9786, 0]
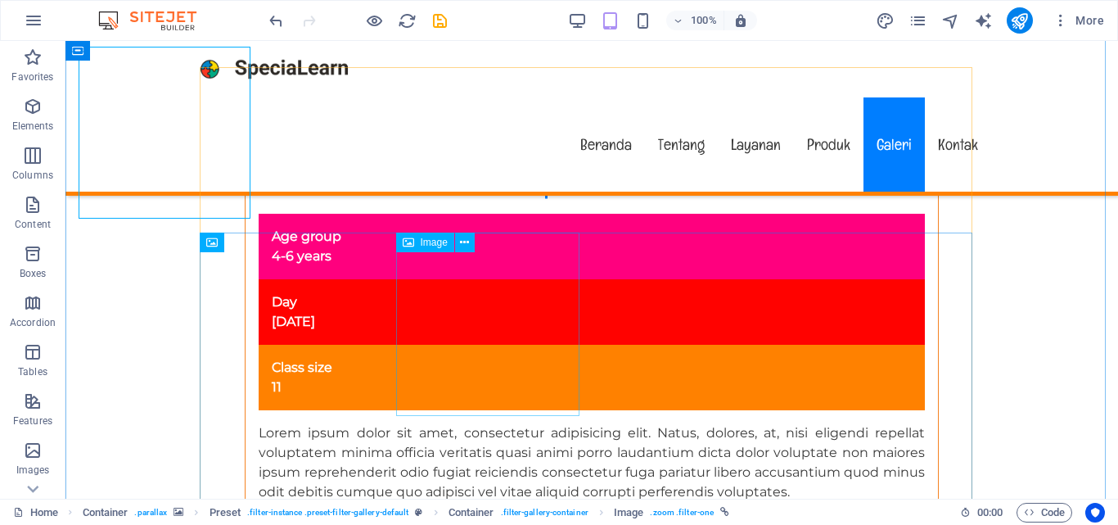
scroll to position [9896, 0]
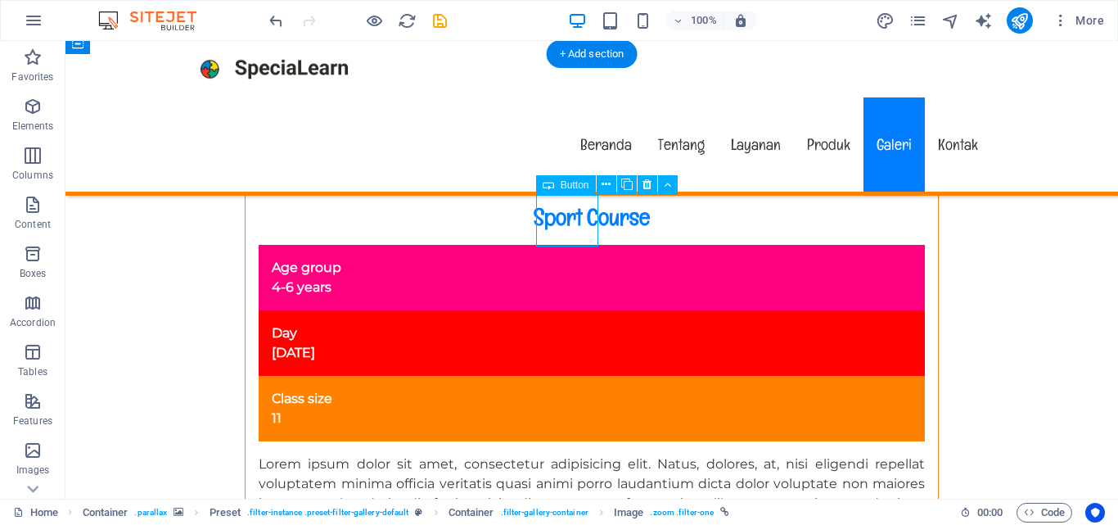
select select
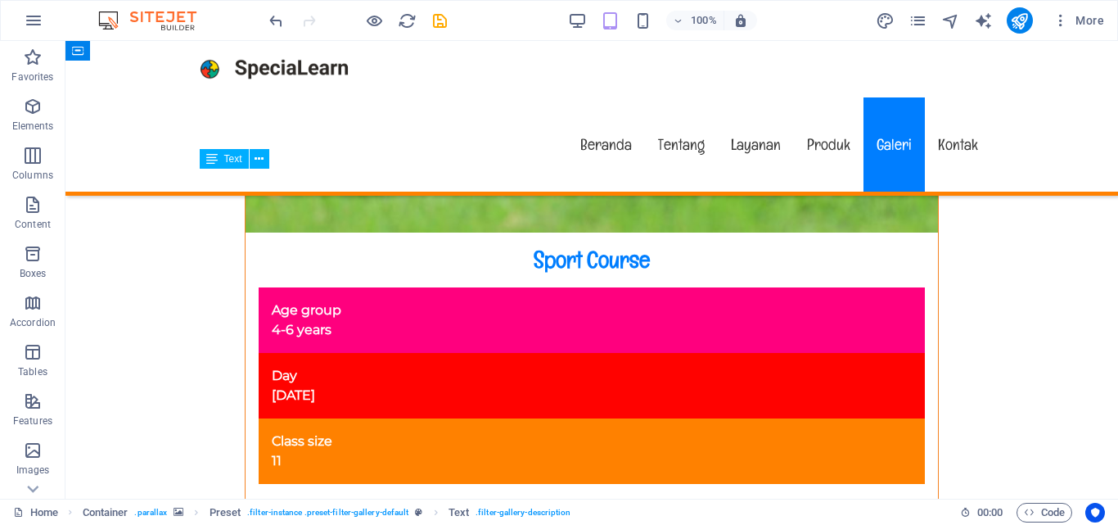
scroll to position [9947, 0]
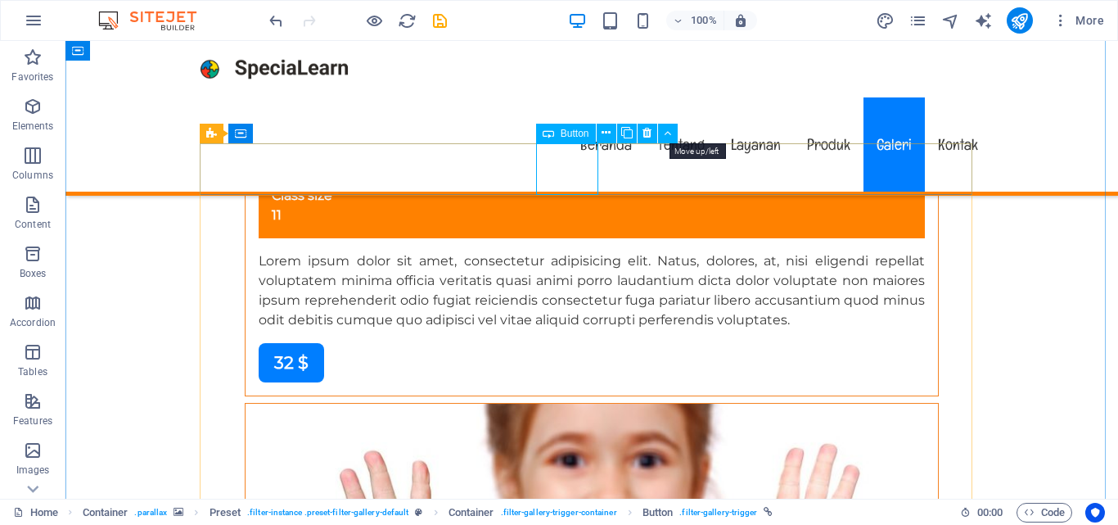
click at [662, 133] on button at bounding box center [668, 134] width 20 height 20
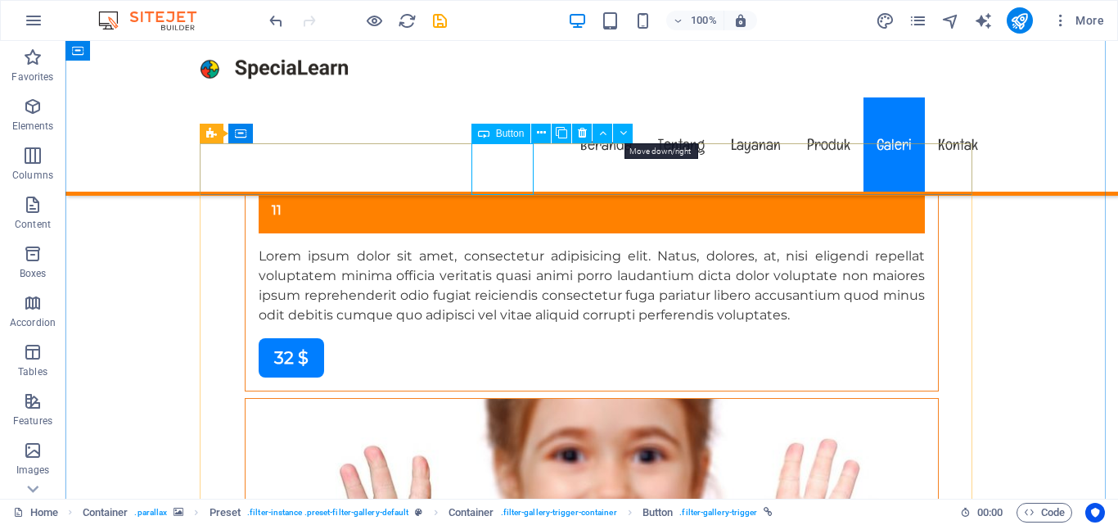
click at [626, 127] on icon at bounding box center [622, 132] width 7 height 17
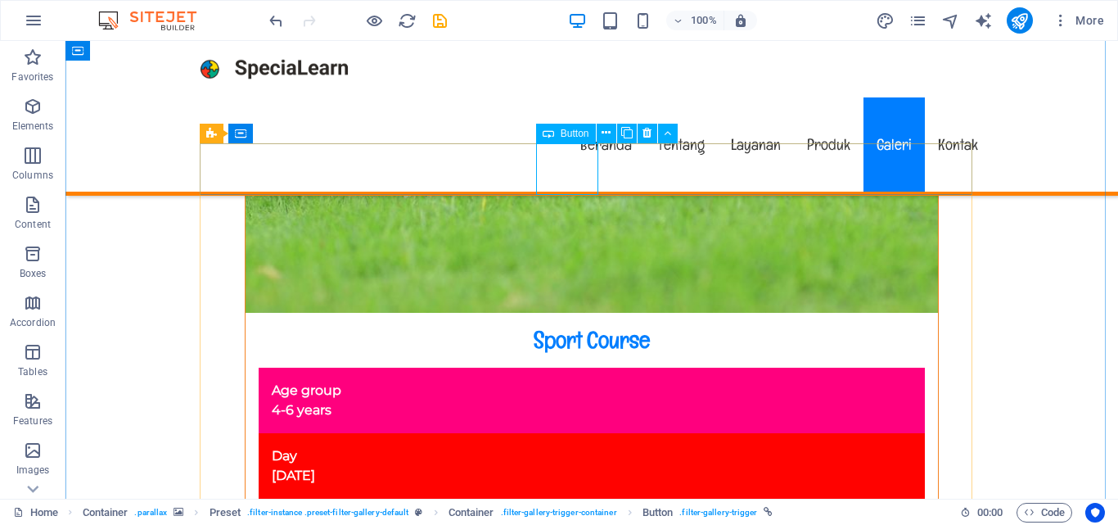
select select
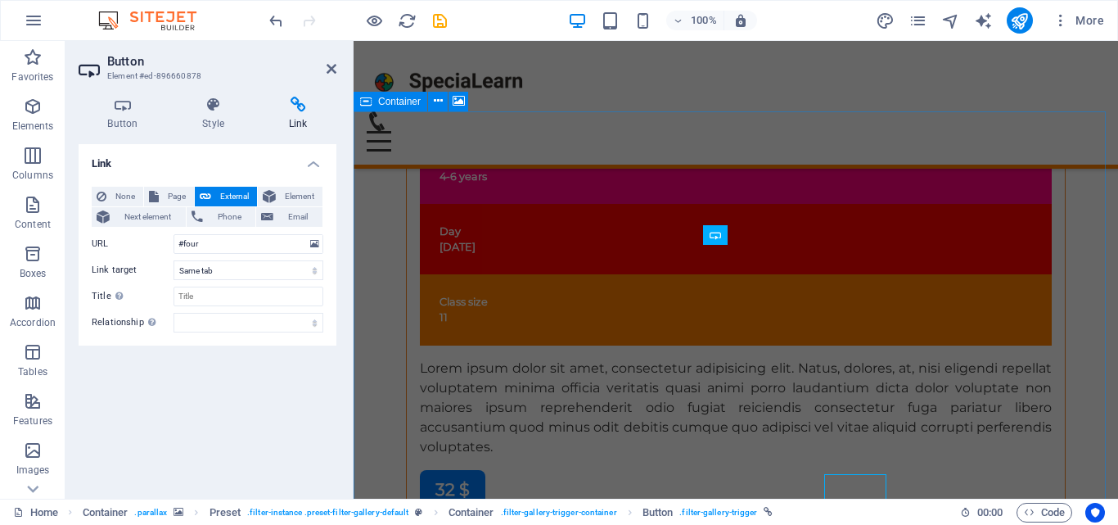
scroll to position [9582, 0]
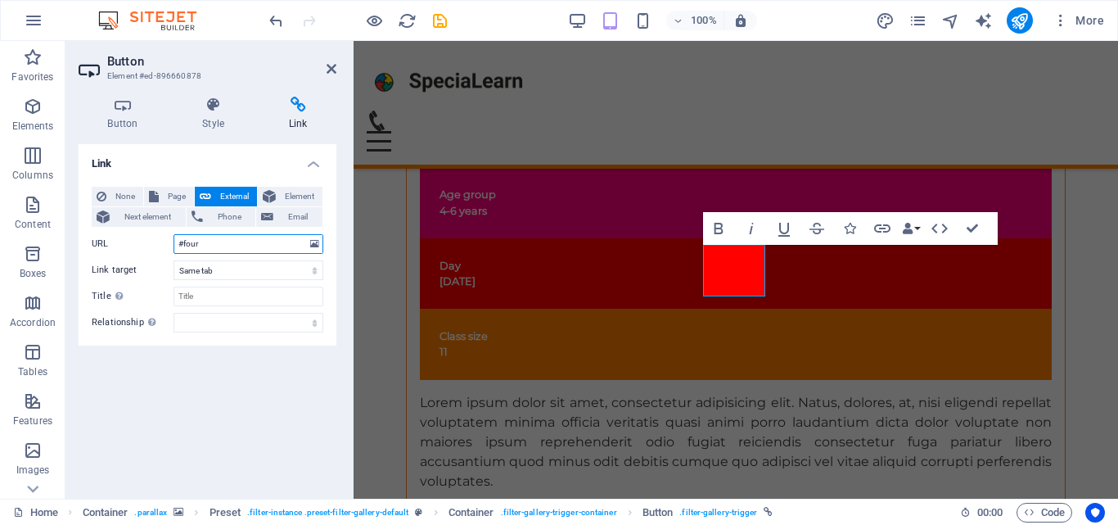
click at [264, 242] on input "#four" at bounding box center [248, 244] width 150 height 20
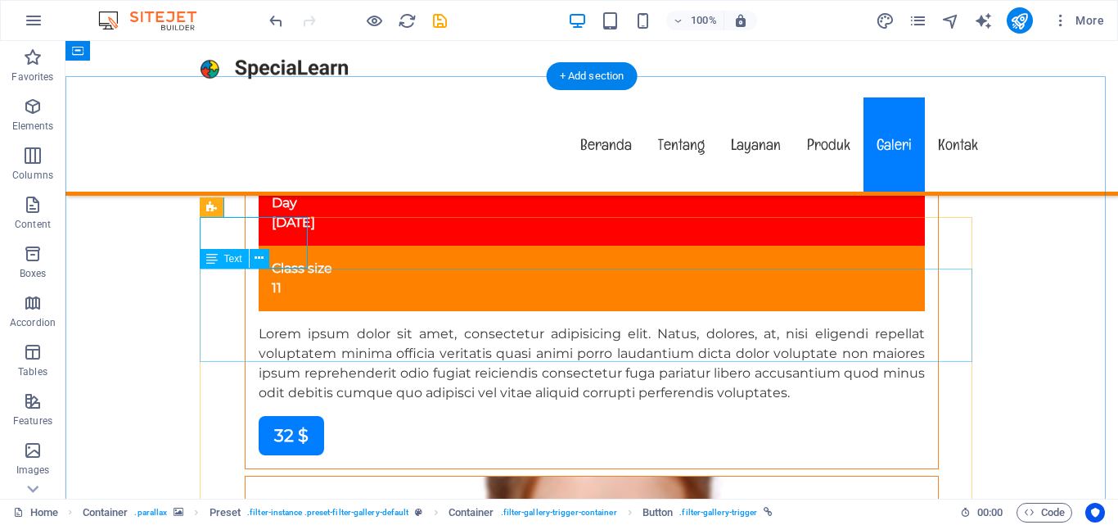
scroll to position [9873, 0]
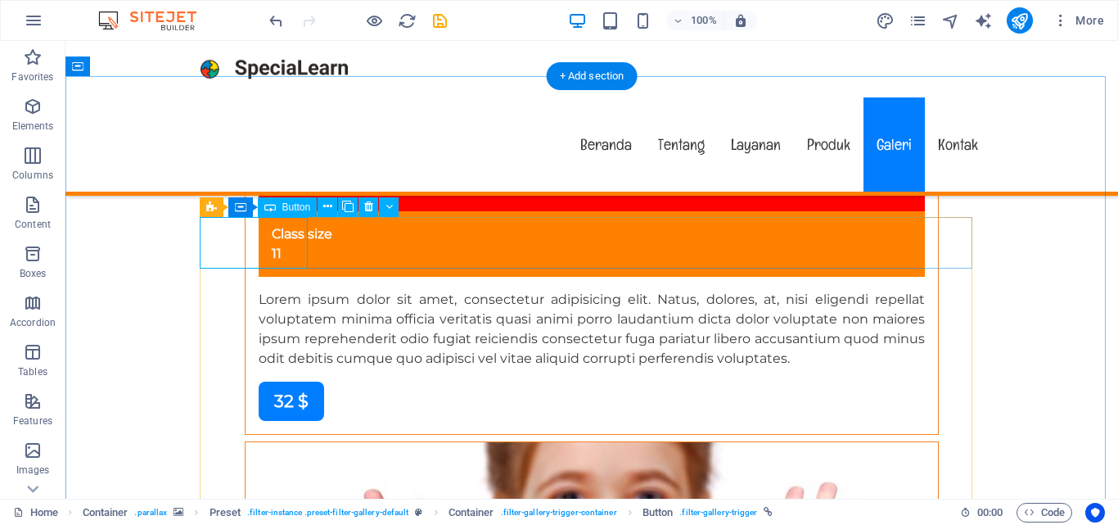
select select
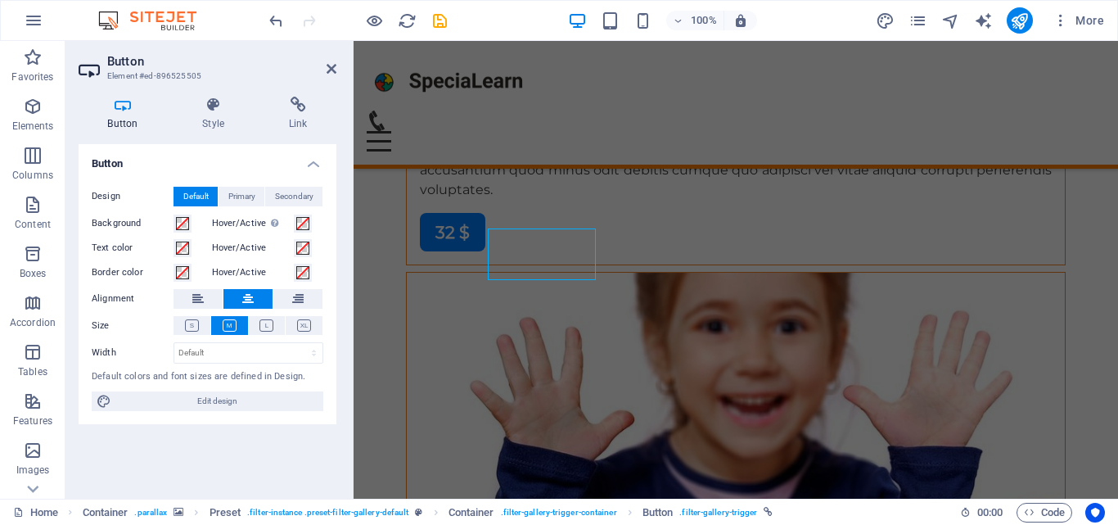
scroll to position [9582, 0]
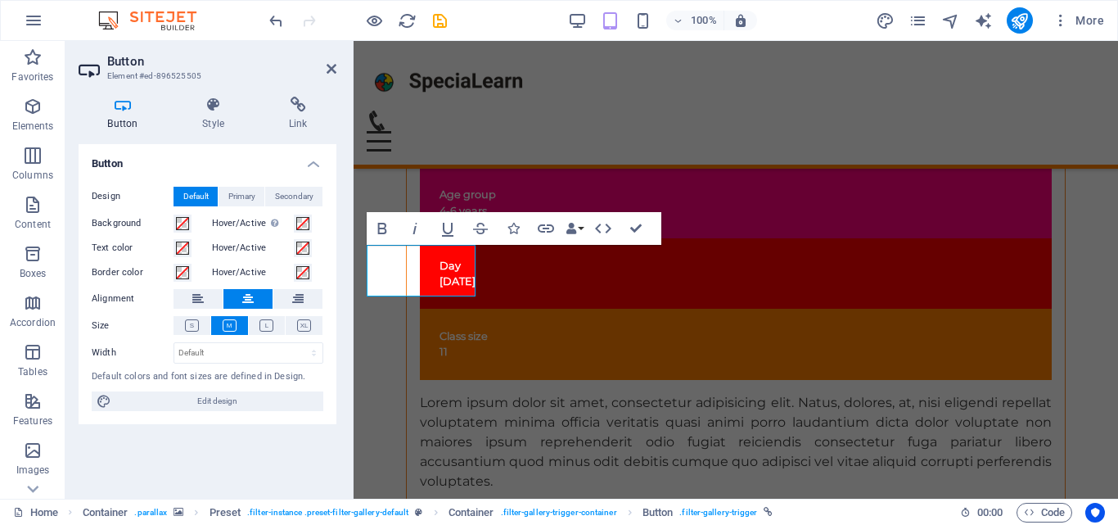
click at [223, 113] on h4 "Style" at bounding box center [216, 114] width 87 height 34
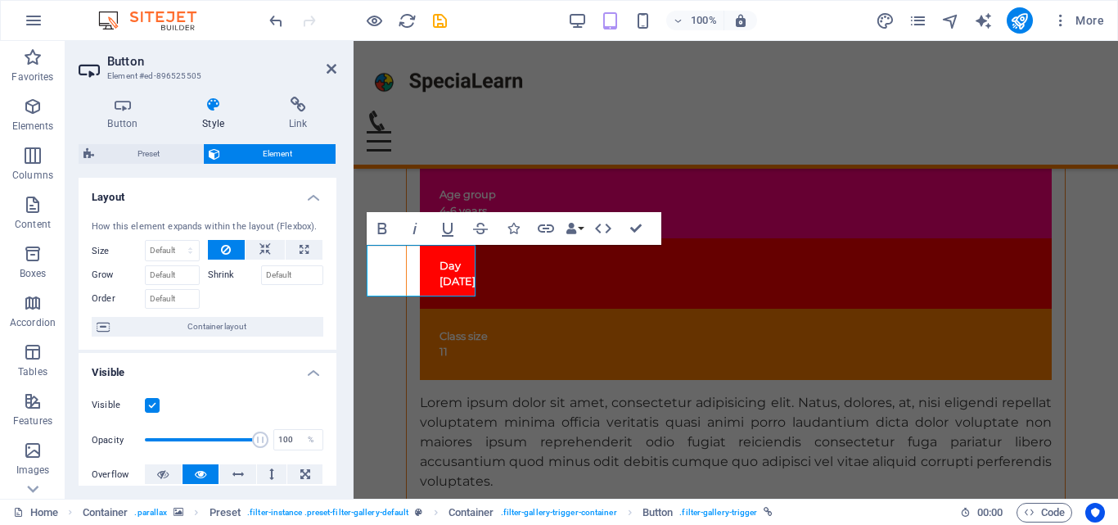
click at [293, 113] on h4 "Link" at bounding box center [297, 114] width 77 height 34
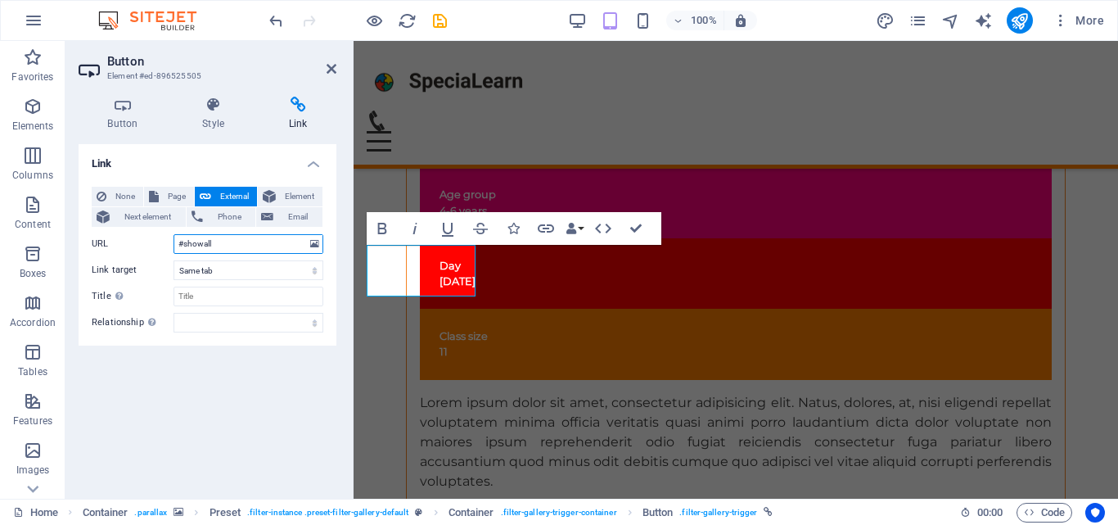
click at [261, 241] on input "#showall" at bounding box center [248, 244] width 150 height 20
click at [282, 241] on input "#showall" at bounding box center [248, 244] width 150 height 20
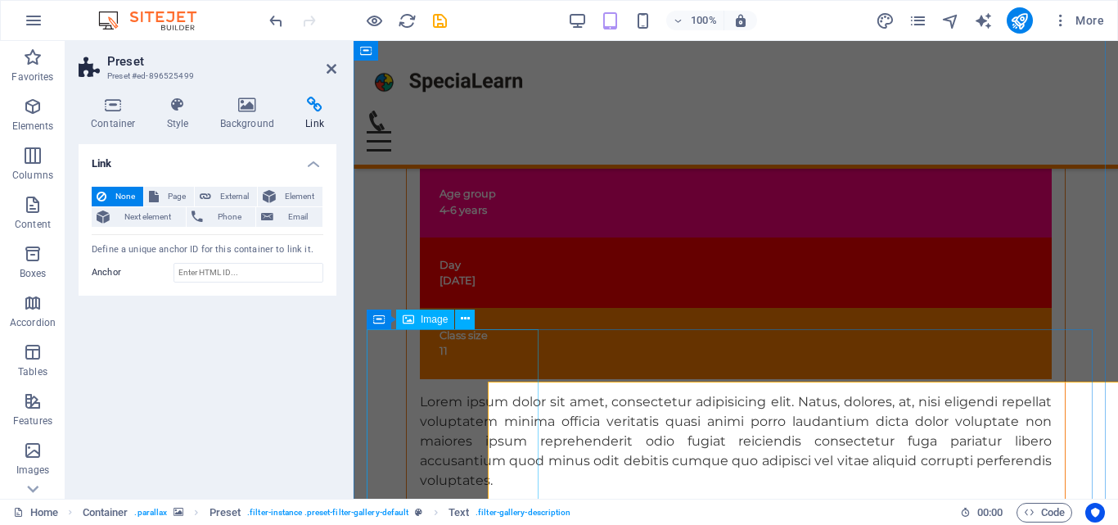
scroll to position [9663, 0]
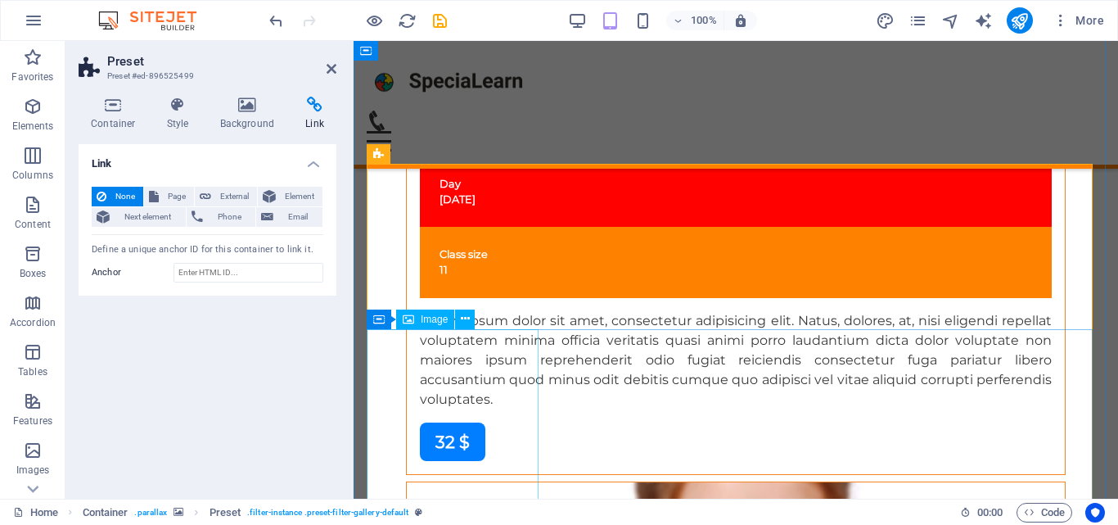
select select
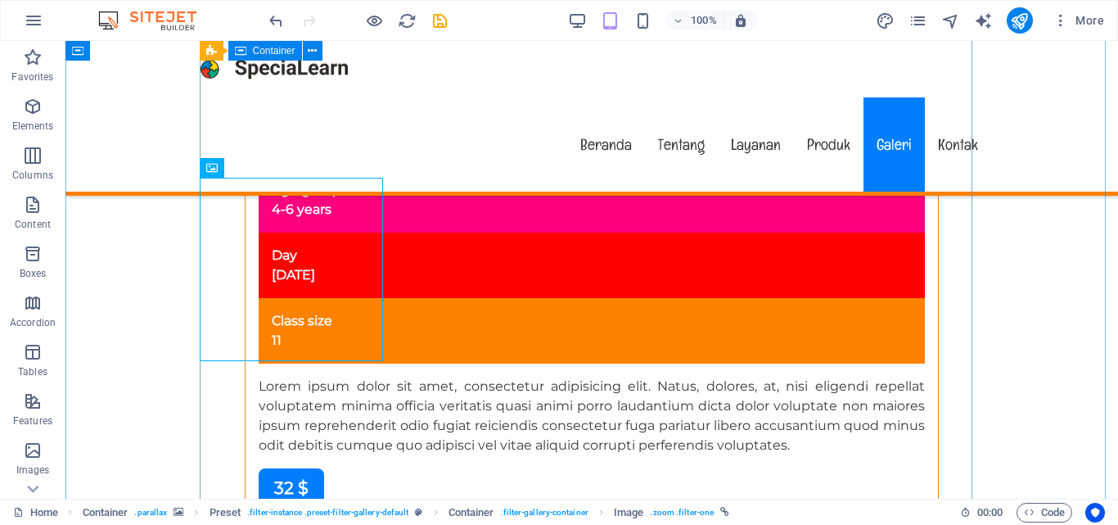
scroll to position [10248, 0]
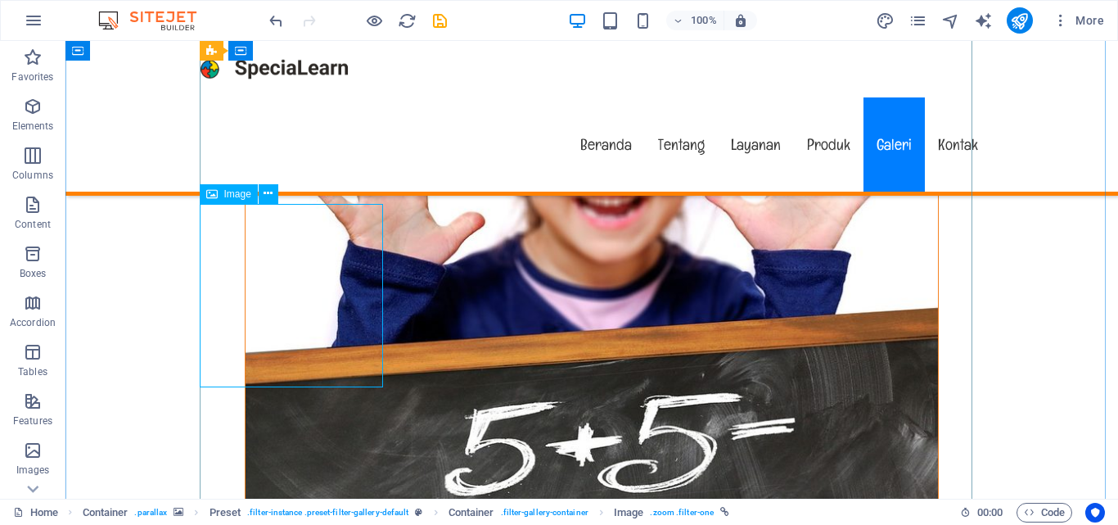
select select "%"
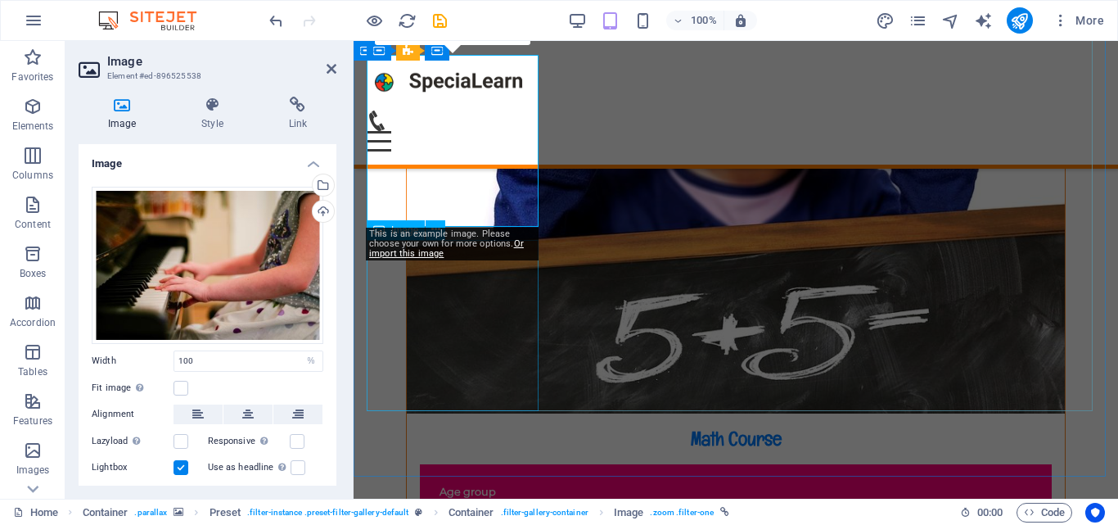
scroll to position [10040, 0]
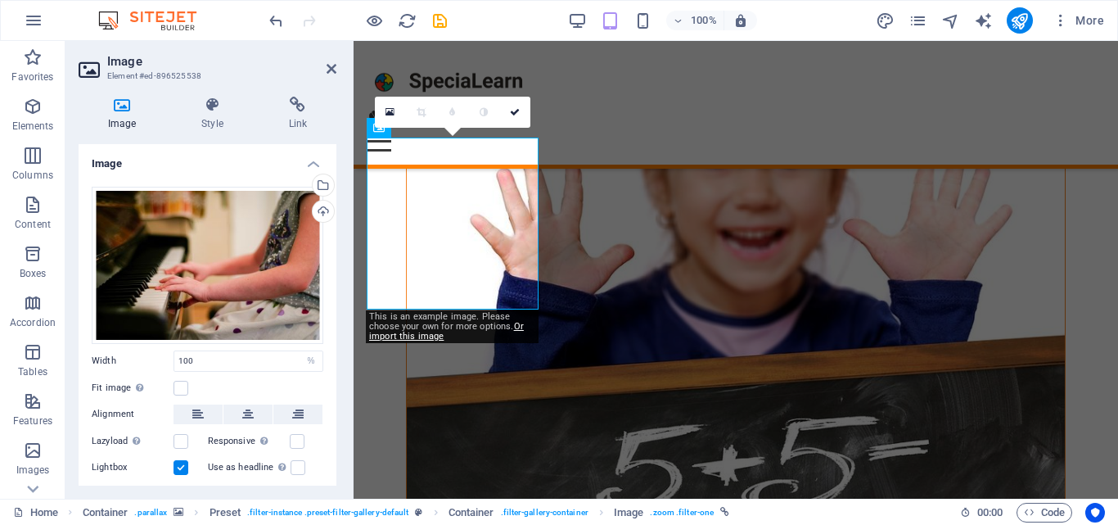
click at [519, 325] on link "Or import this image" at bounding box center [446, 331] width 155 height 20
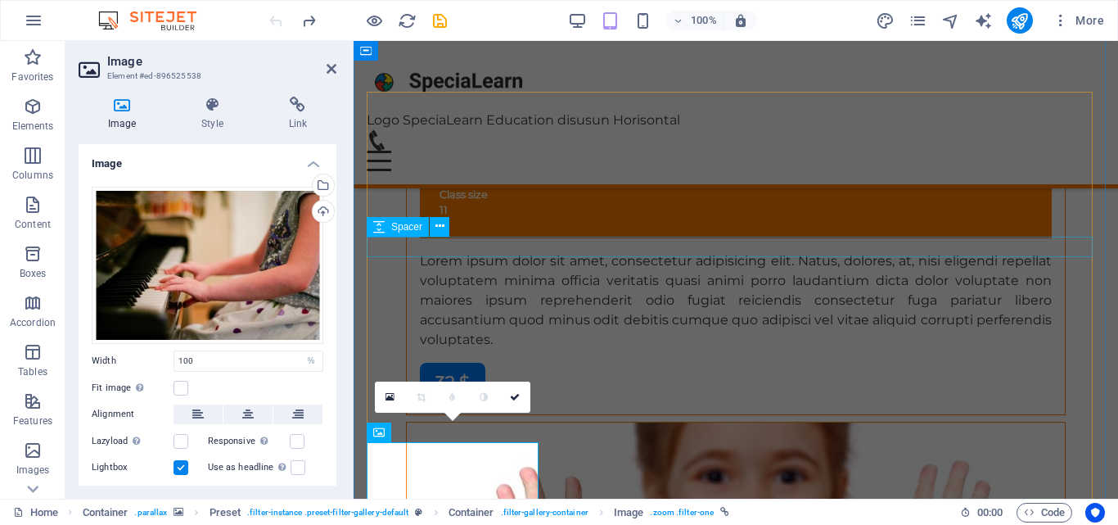
scroll to position [9766, 0]
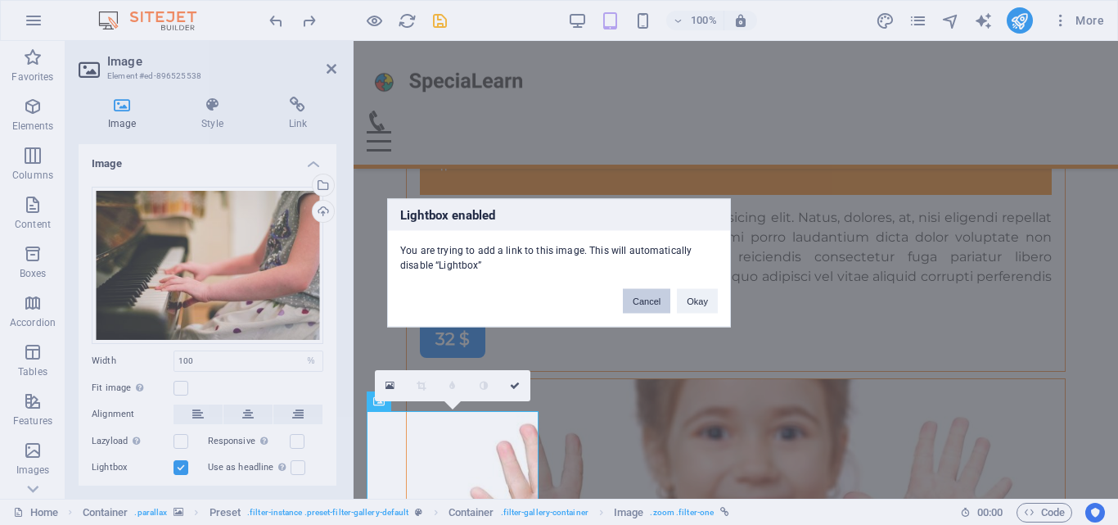
click at [646, 301] on button "Cancel" at bounding box center [646, 300] width 47 height 25
